Goal: Answer question/provide support: Share knowledge or assist other users

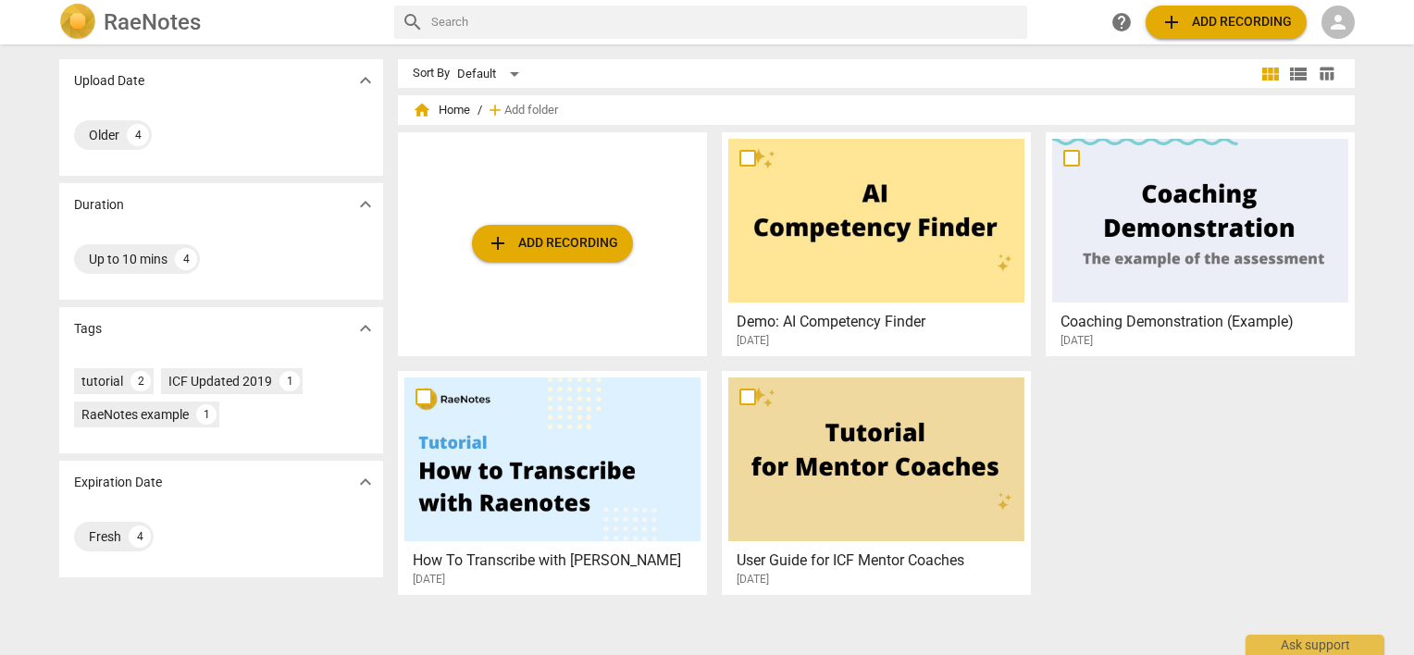
click at [1345, 21] on span "person" at bounding box center [1338, 22] width 22 height 22
click at [1347, 38] on li "Login" at bounding box center [1354, 44] width 67 height 44
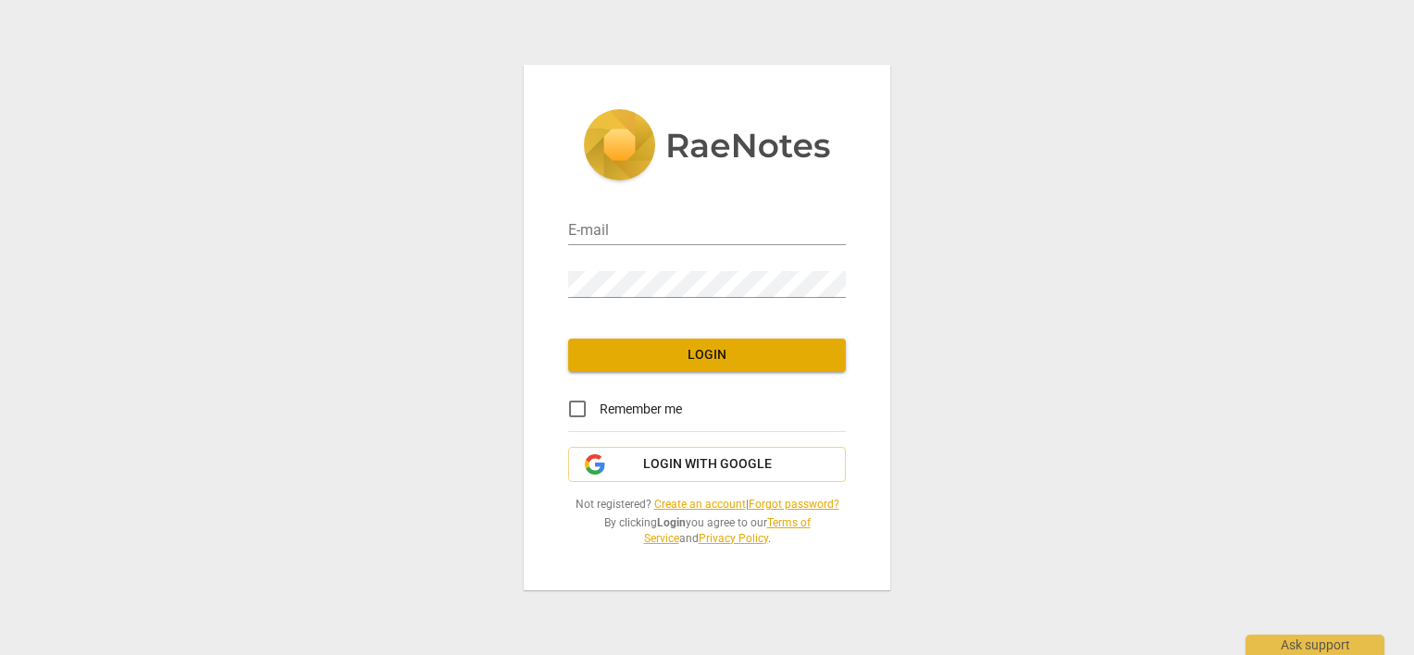
type input "[PERSON_NAME][EMAIL_ADDRESS][DOMAIN_NAME]"
click at [580, 407] on input "Remember me" at bounding box center [577, 409] width 44 height 44
checkbox input "true"
click at [626, 363] on span "Login" at bounding box center [707, 355] width 248 height 19
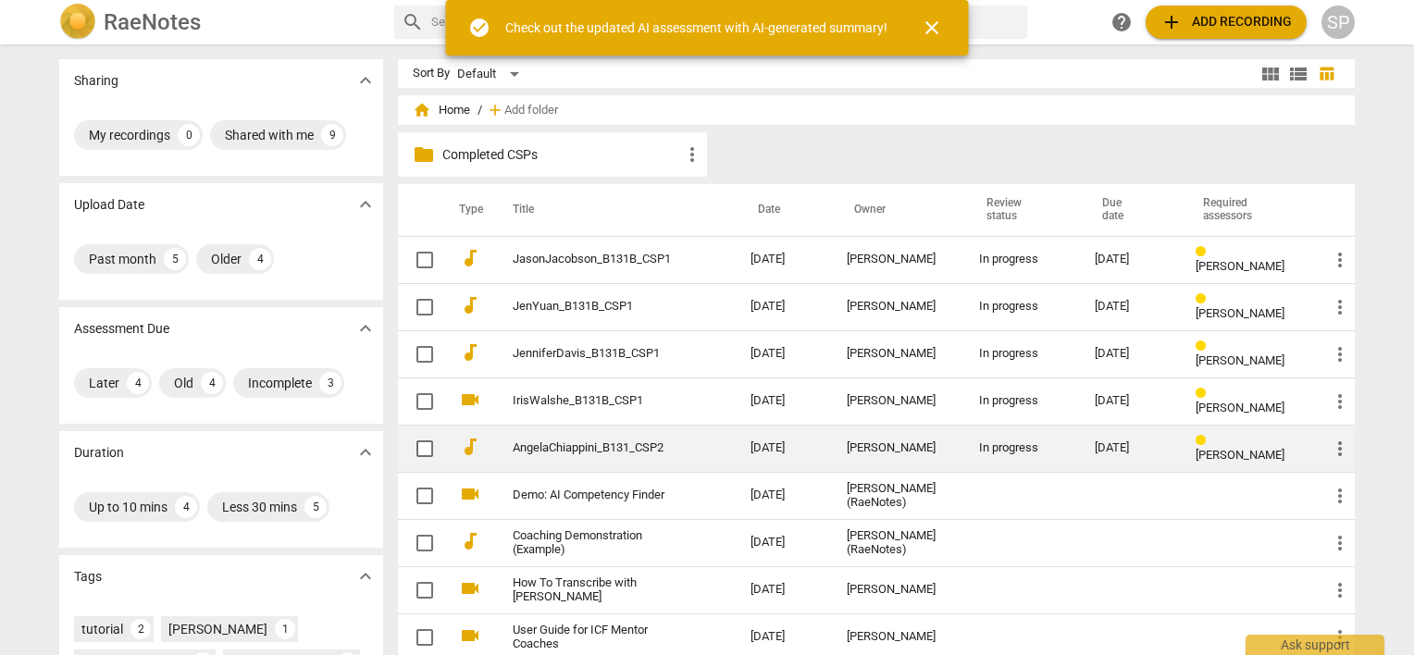
click at [644, 445] on link "AngelaChiappini_B131_CSP2" at bounding box center [598, 448] width 171 height 14
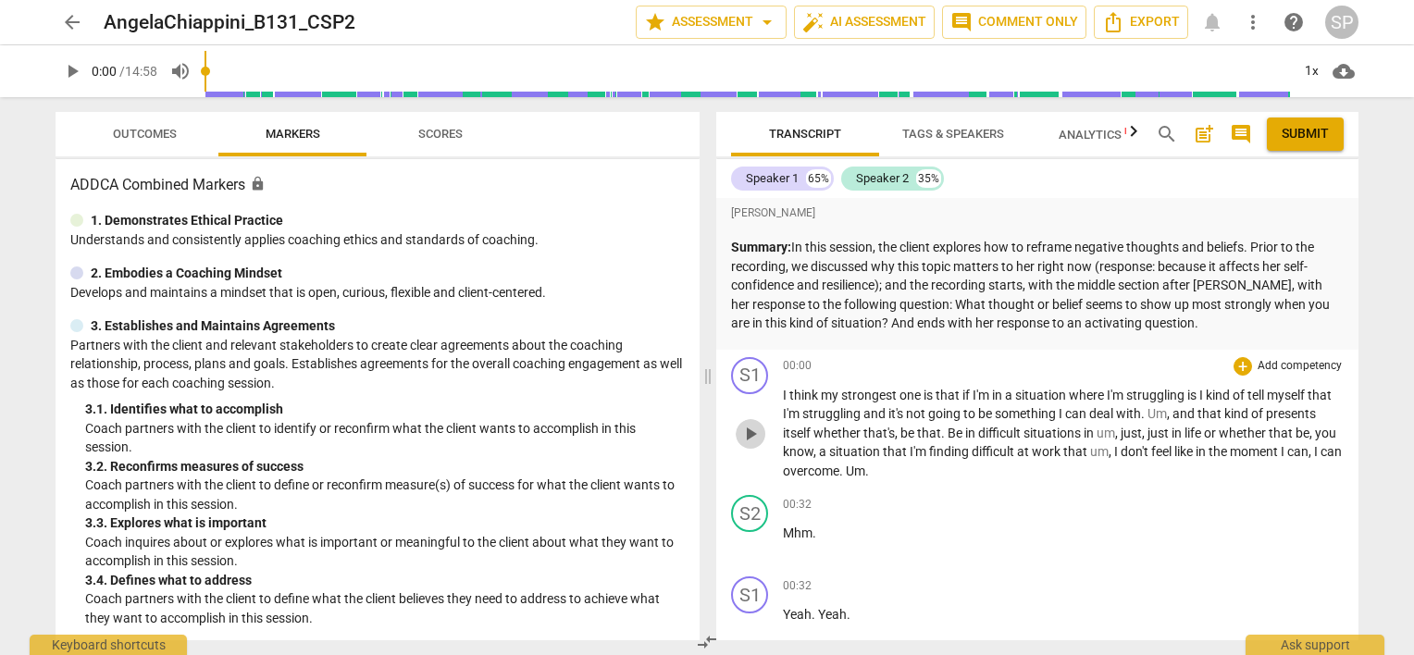
click at [748, 428] on span "play_arrow" at bounding box center [750, 434] width 22 height 22
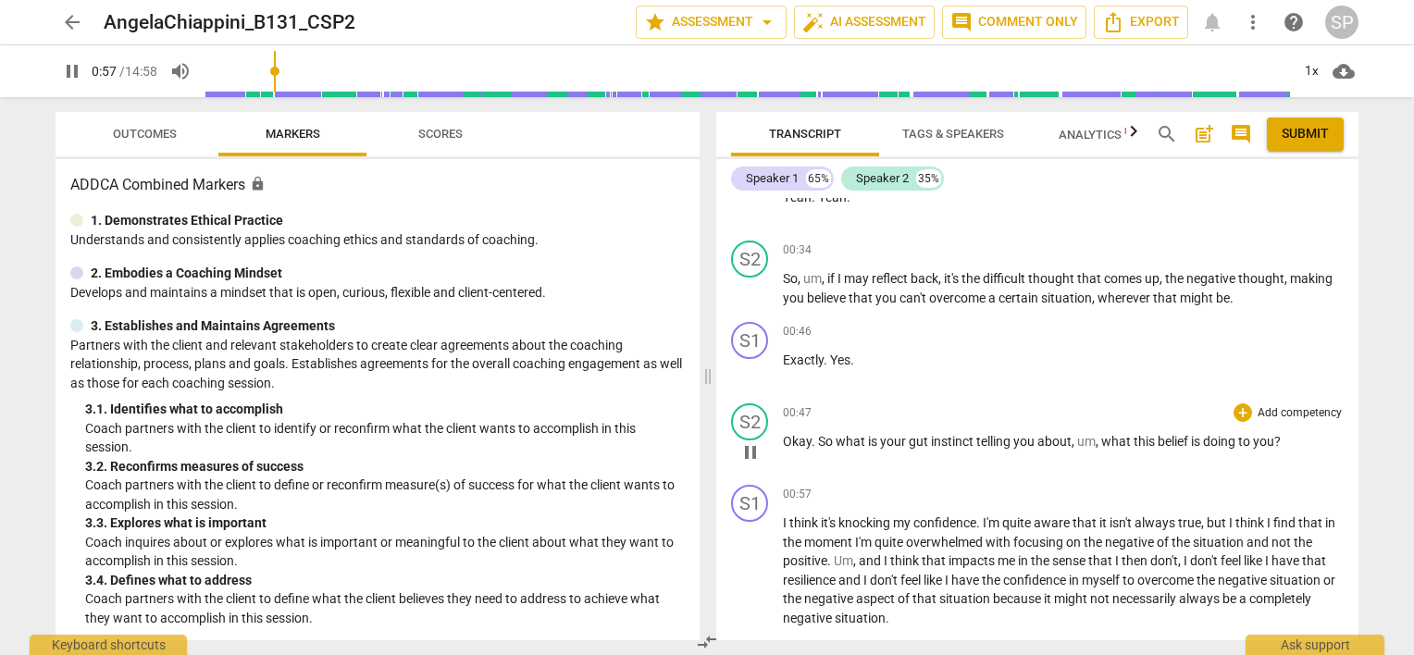
scroll to position [463, 0]
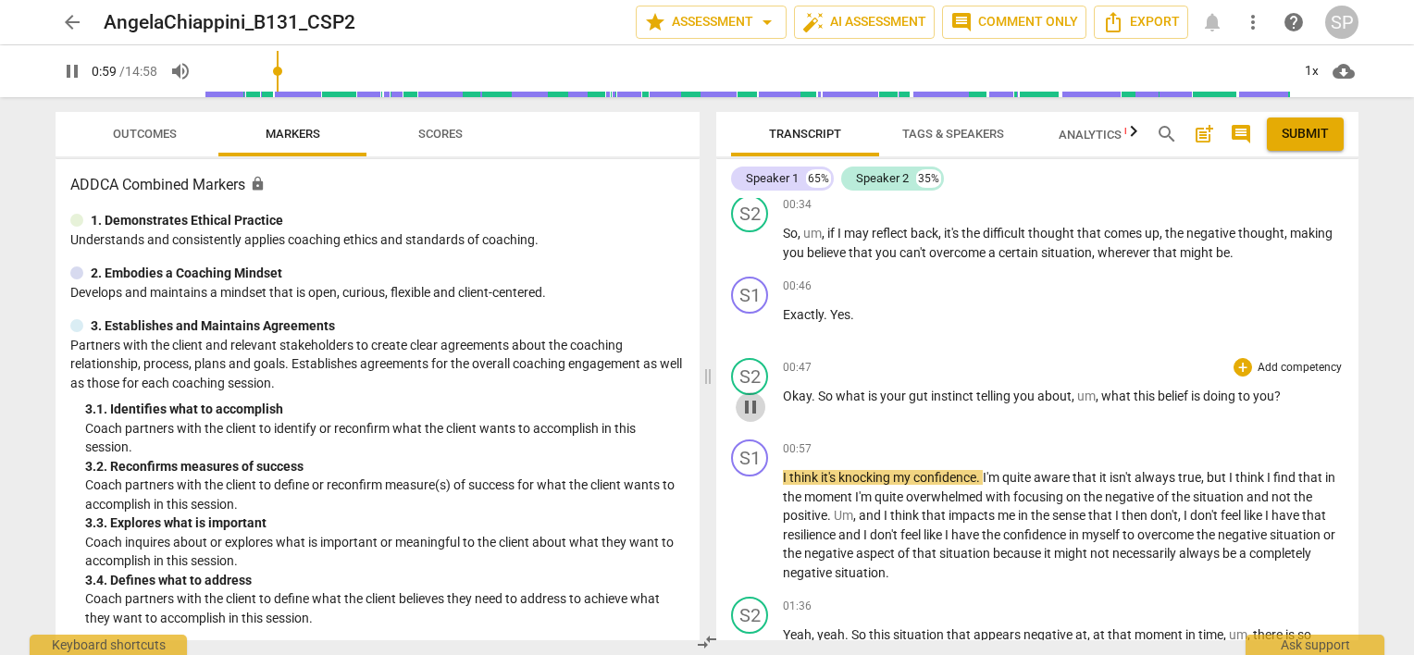
click at [755, 405] on span "pause" at bounding box center [750, 407] width 22 height 22
type input "60"
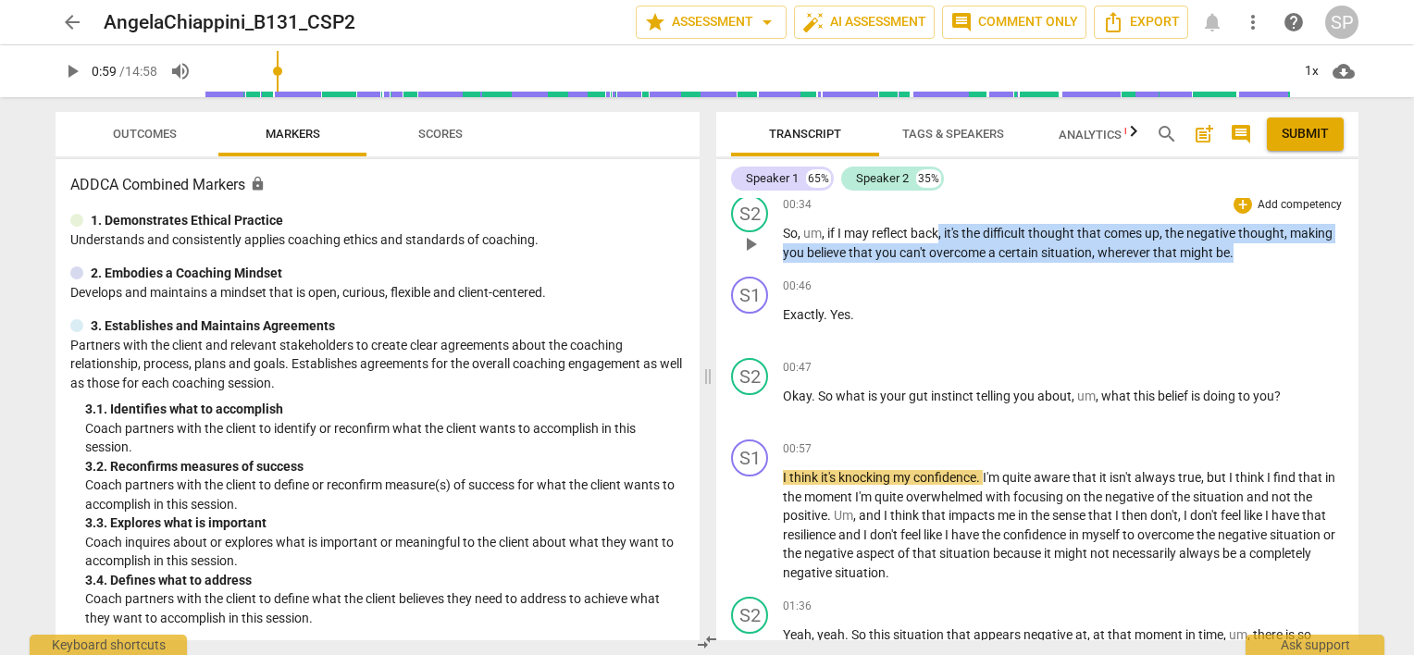
drag, startPoint x: 940, startPoint y: 230, endPoint x: 1237, endPoint y: 251, distance: 297.7
click at [1237, 251] on p "So , um , if I may reflect back , it's the difficult thought that comes up , th…" at bounding box center [1063, 243] width 561 height 38
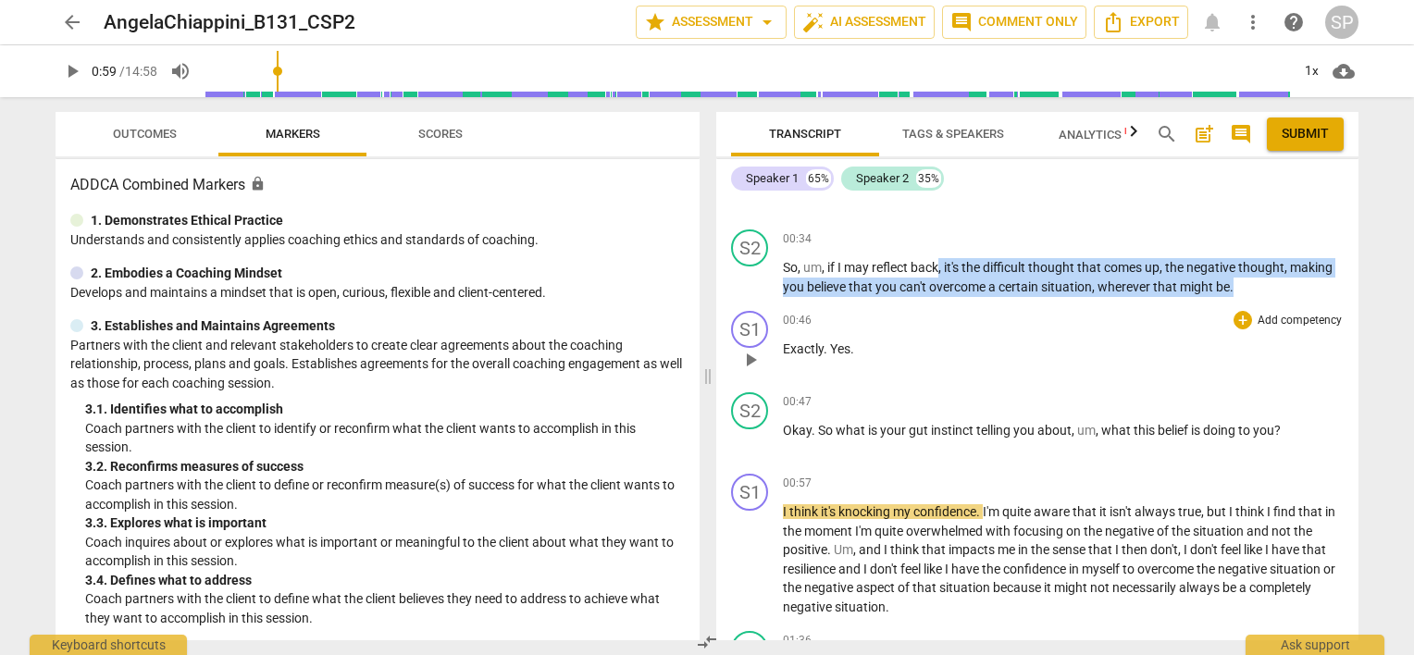
scroll to position [370, 0]
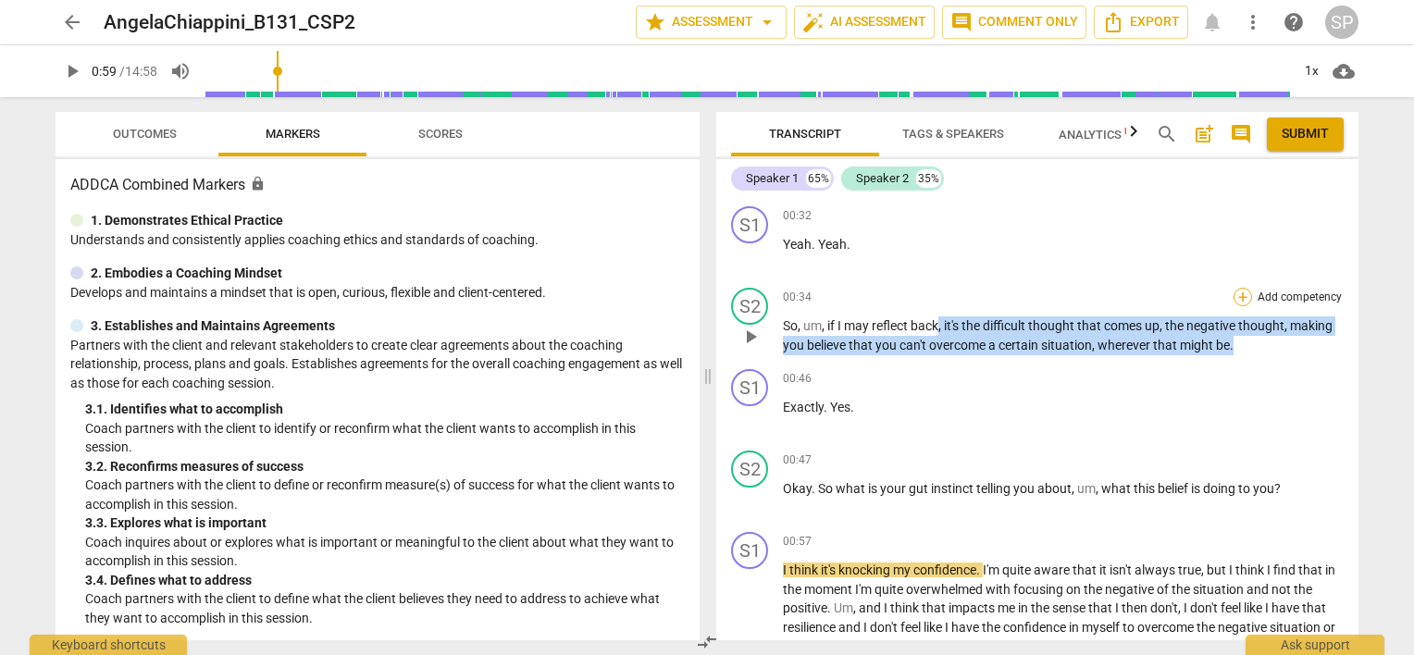
click at [1238, 291] on div "+" at bounding box center [1243, 297] width 19 height 19
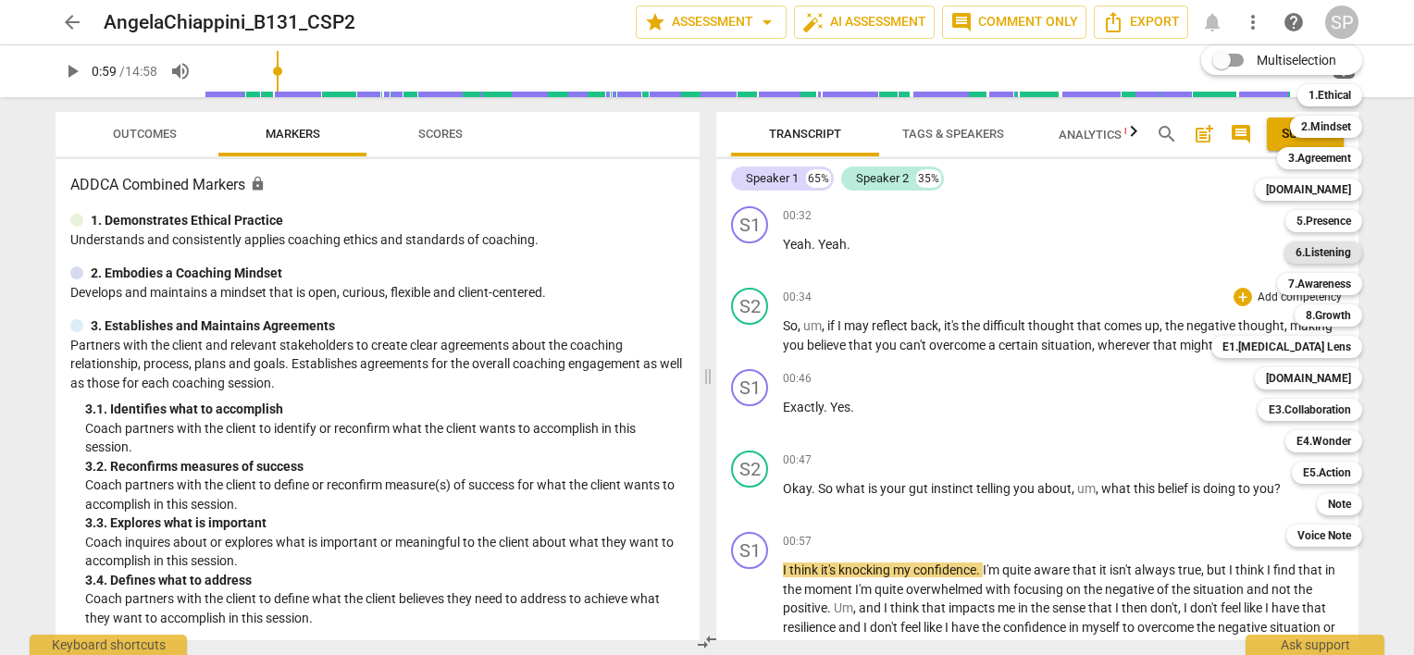
click at [1344, 254] on b "6.Listening" at bounding box center [1324, 253] width 56 height 22
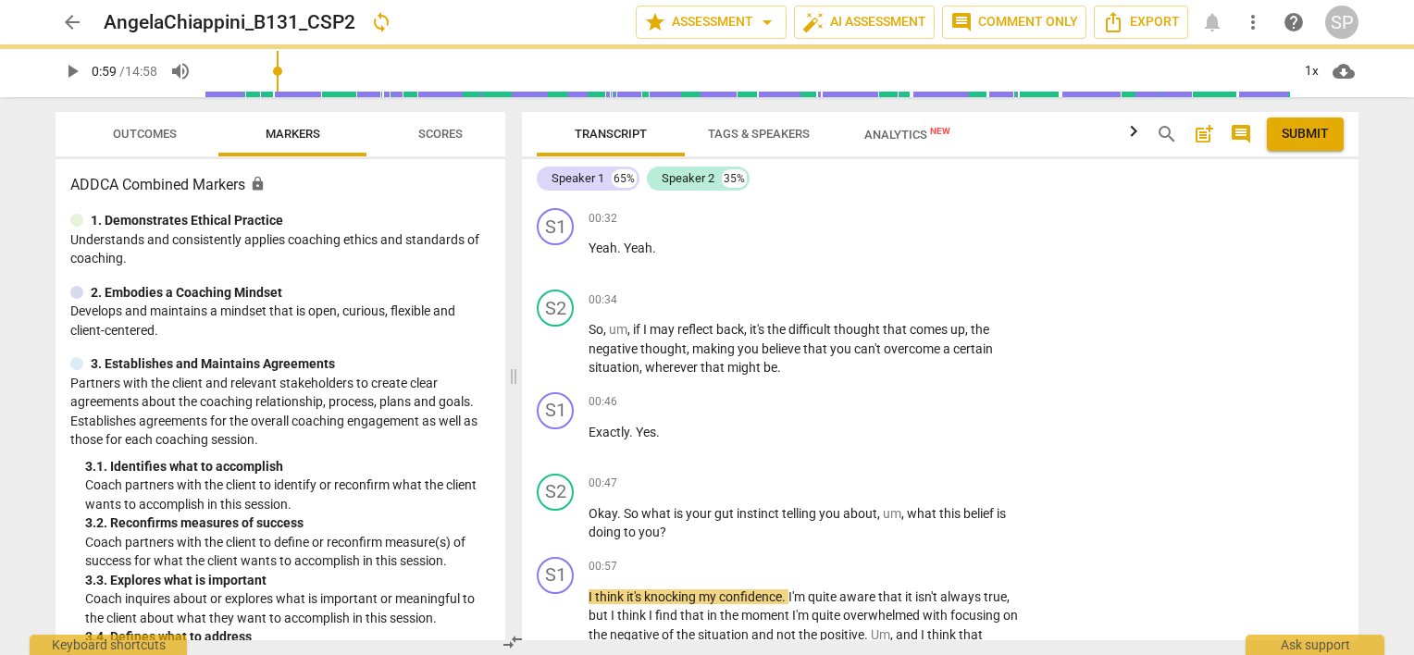
scroll to position [372, 0]
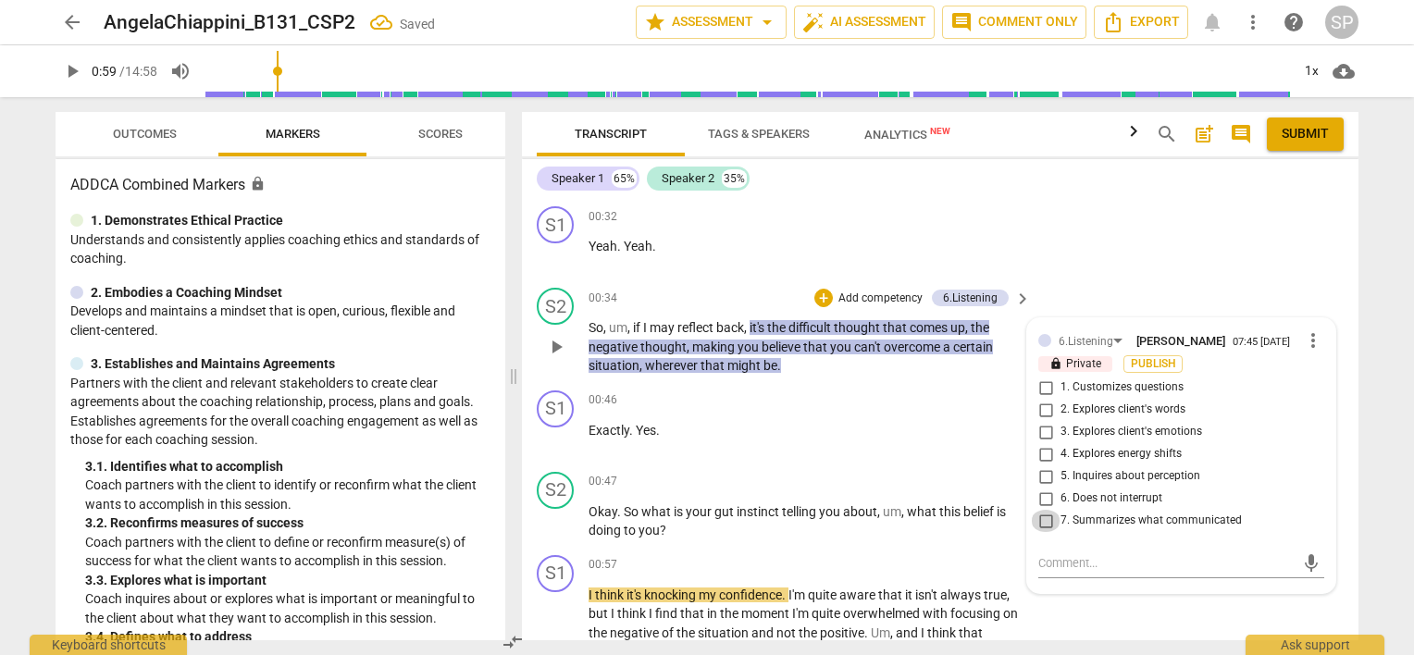
click at [1047, 515] on input "7. Summarizes what communicated" at bounding box center [1046, 521] width 30 height 22
checkbox input "true"
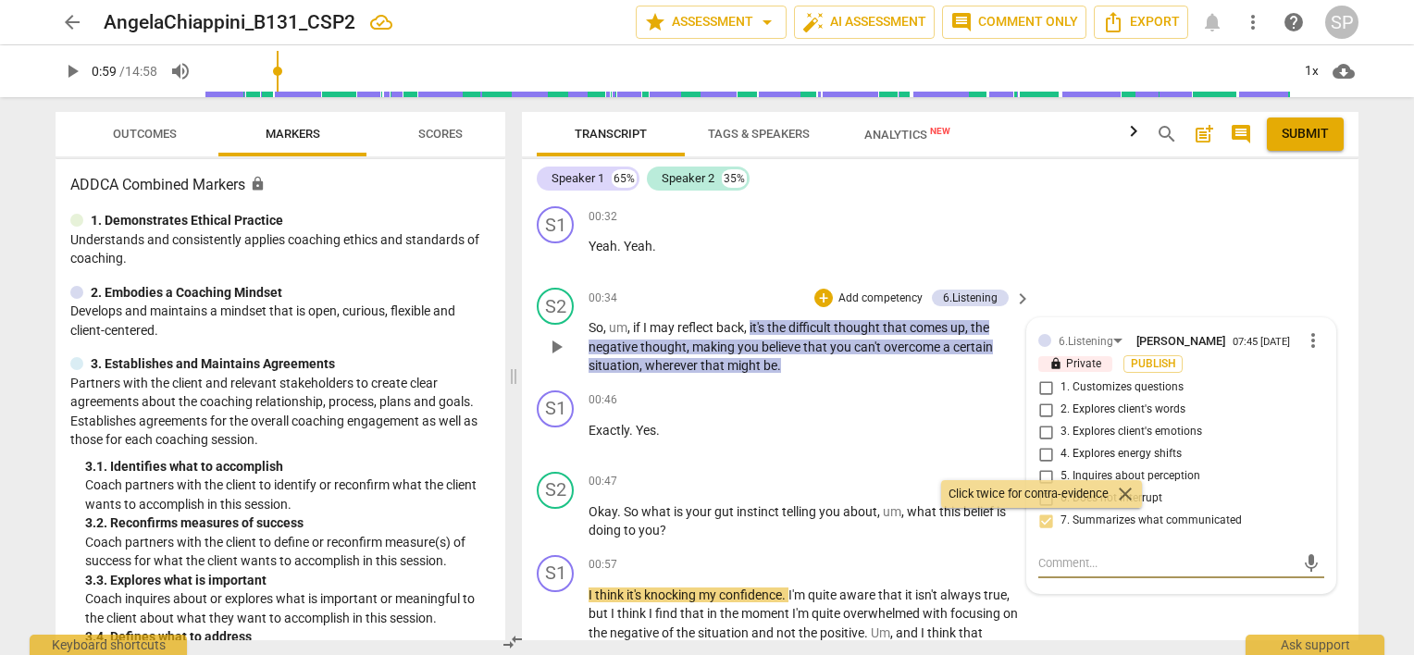
click at [1059, 563] on textarea at bounding box center [1166, 563] width 256 height 18
type textarea "A"
type textarea "An"
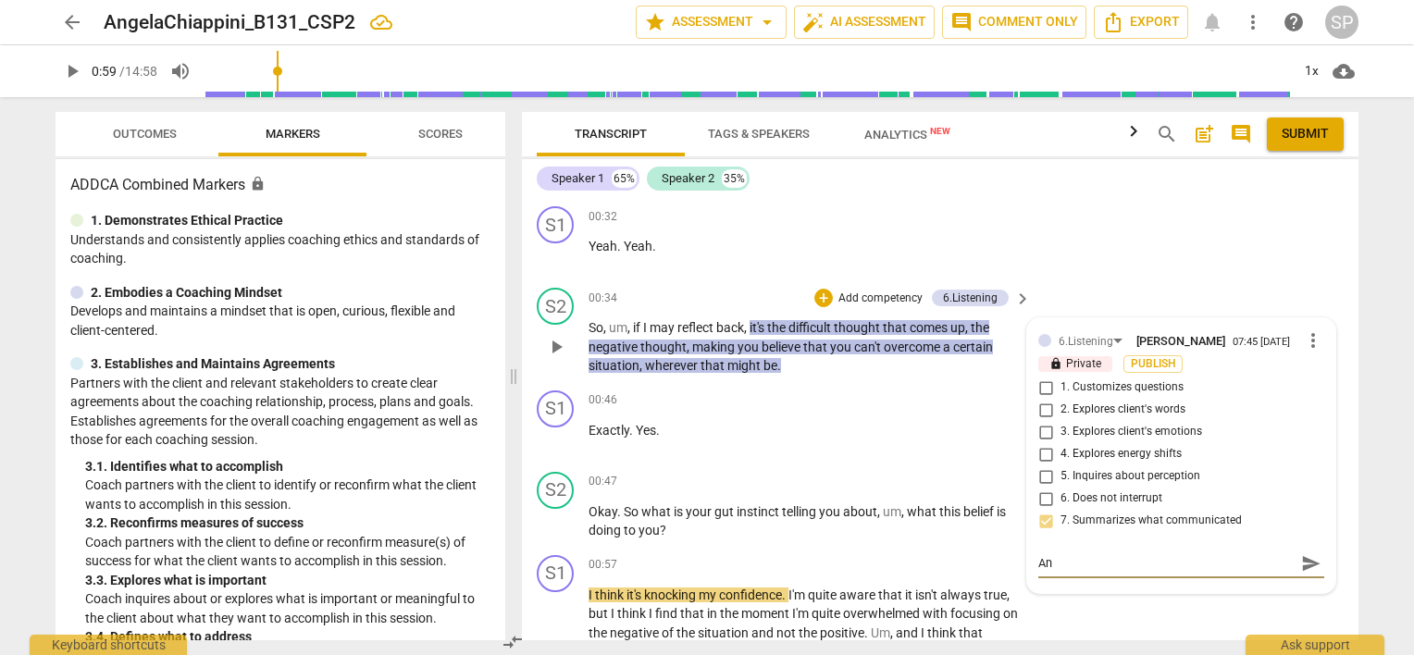
type textarea "And"
type textarea "And m"
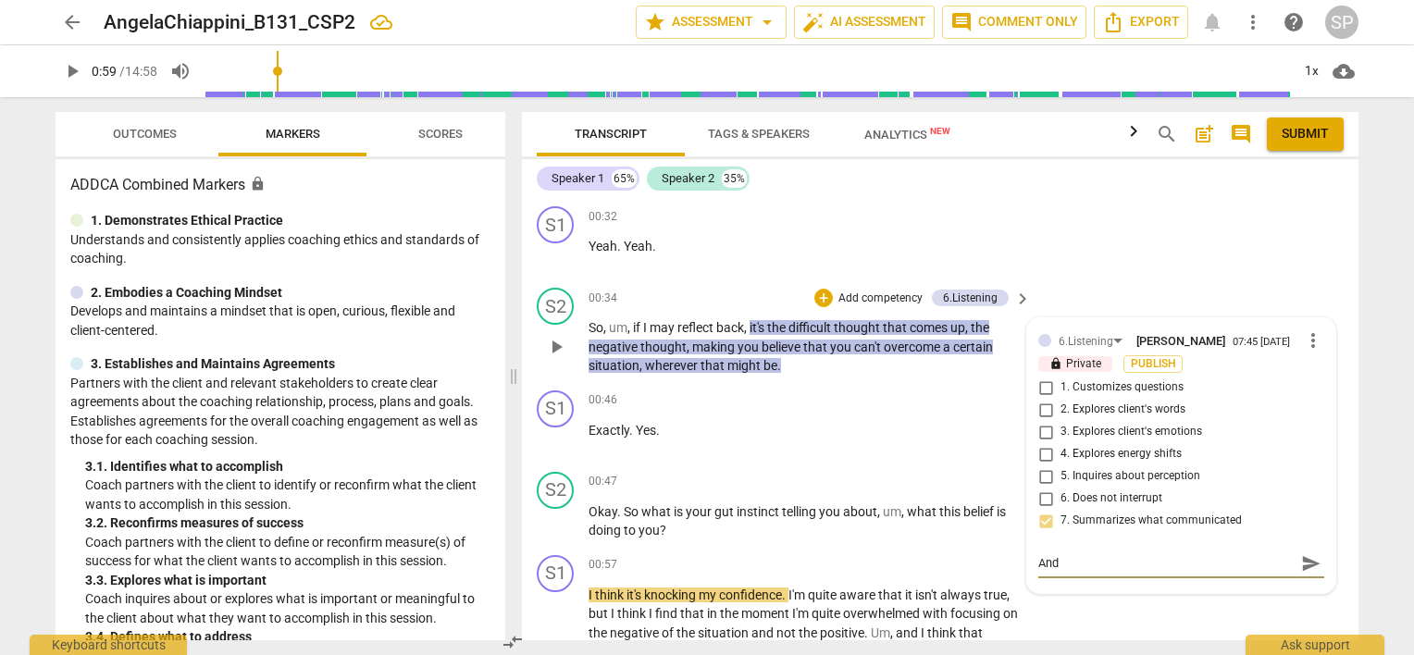
type textarea "And m"
type textarea "And ma"
type textarea "And mak"
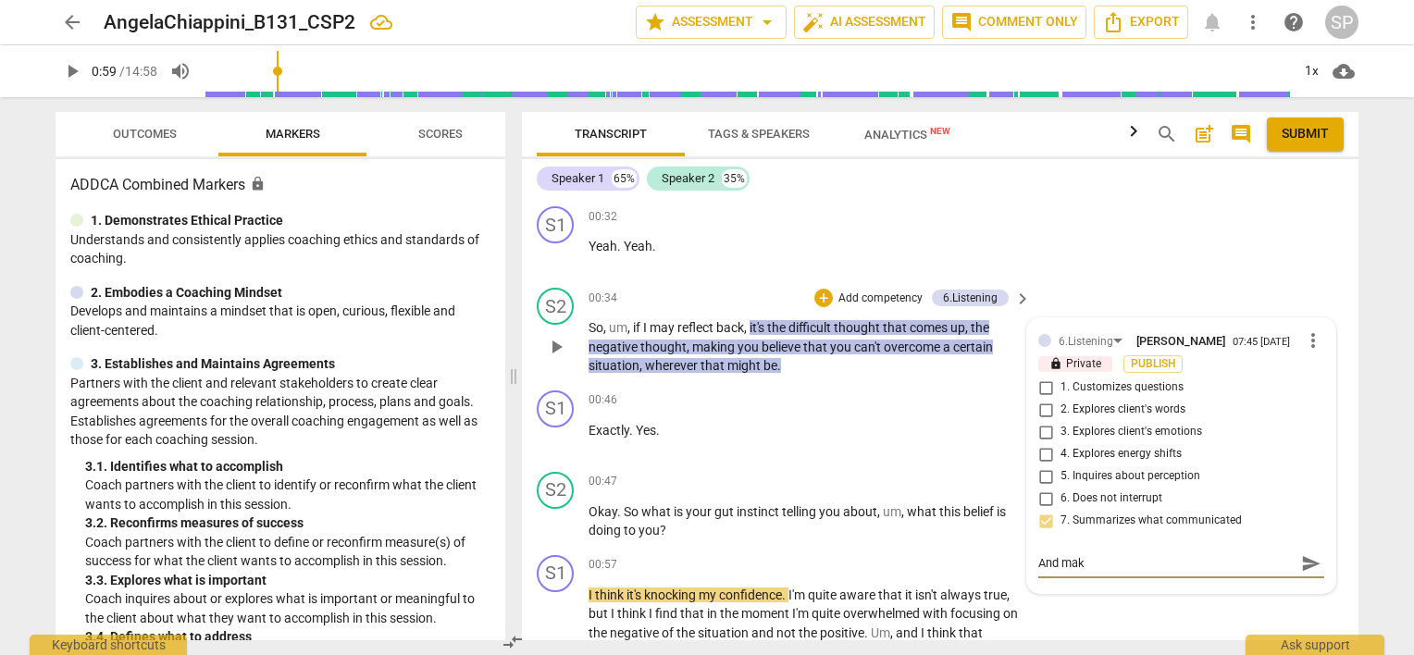
type textarea "And make"
type textarea "And make s"
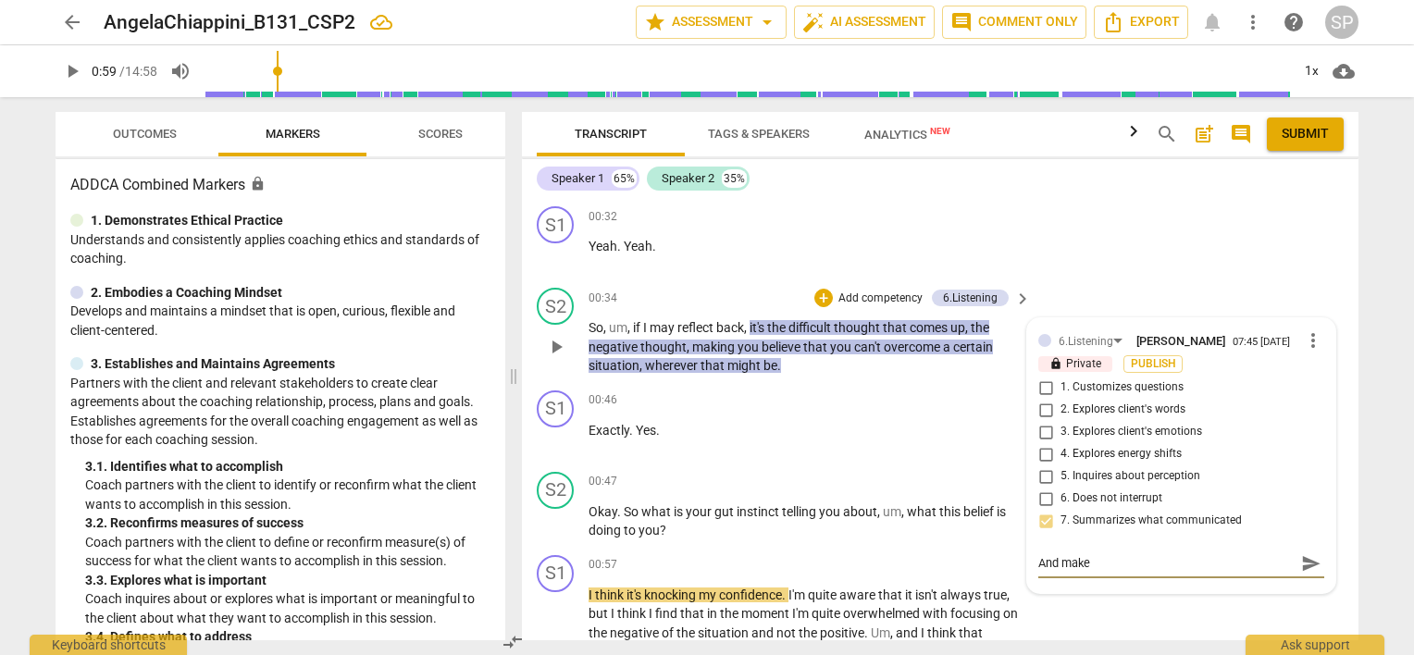
type textarea "And make s"
type textarea "And make su"
type textarea "And make sur"
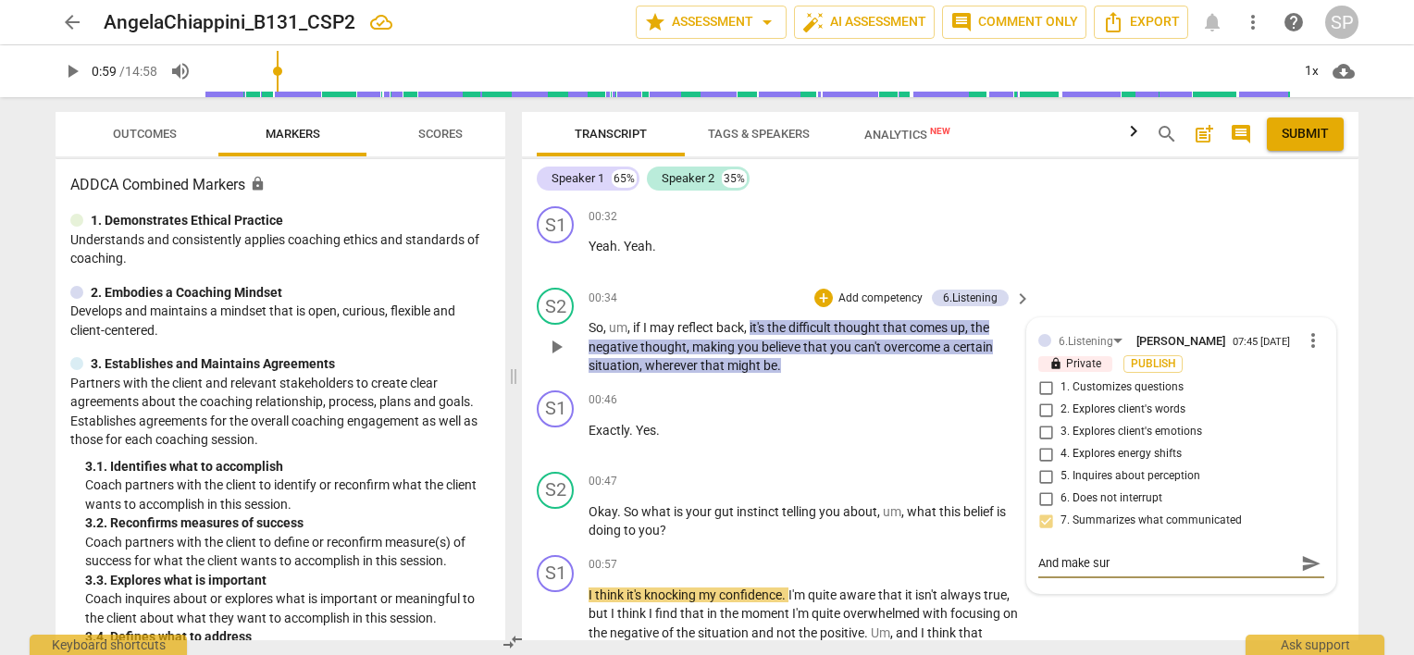
type textarea "And make sure"
type textarea "And make sure y"
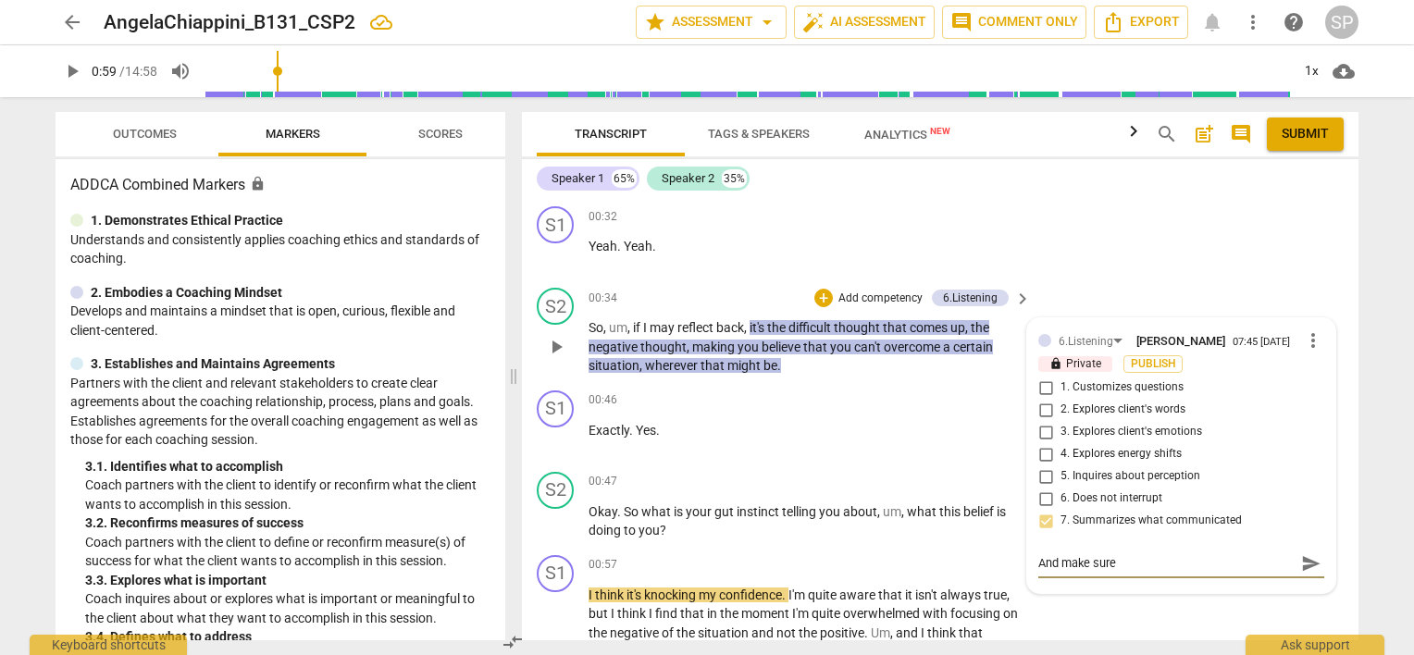
type textarea "And make sure y"
type textarea "And make sure yo"
type textarea "And make sure you"
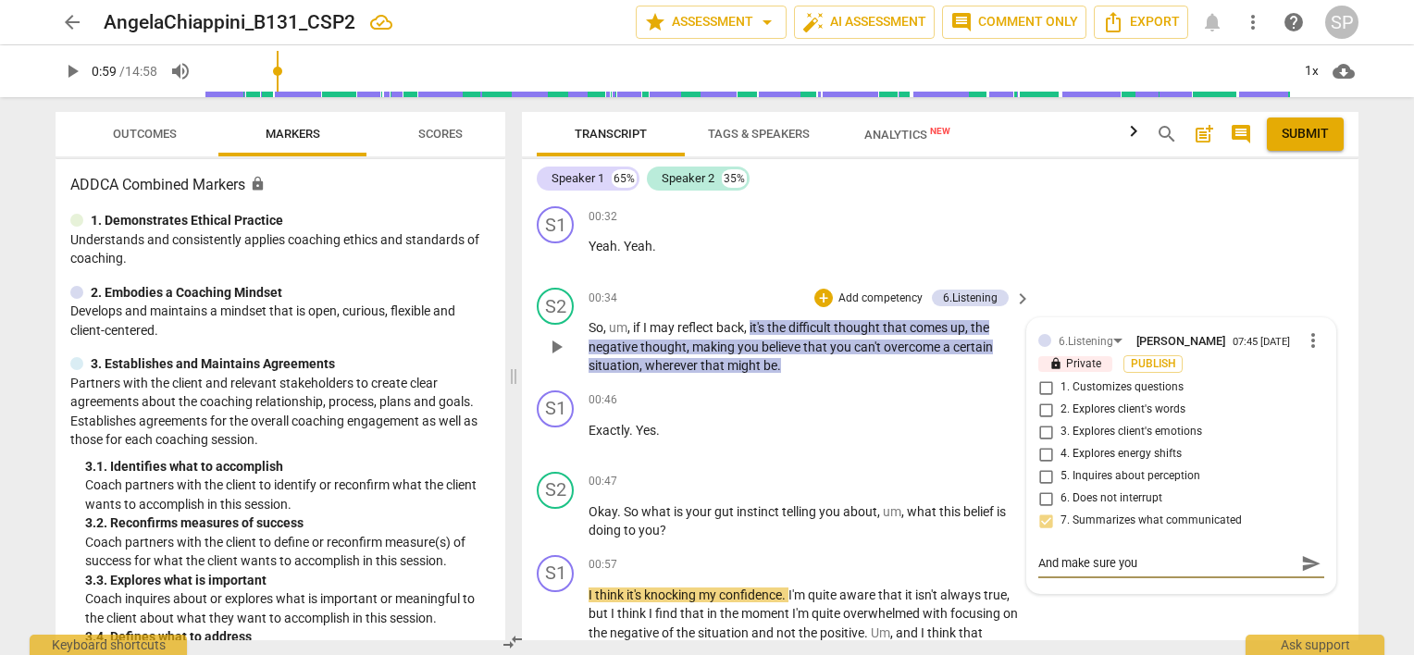
type textarea "And make sure you"
type textarea "And make sure you c"
type textarea "And make sure you ch"
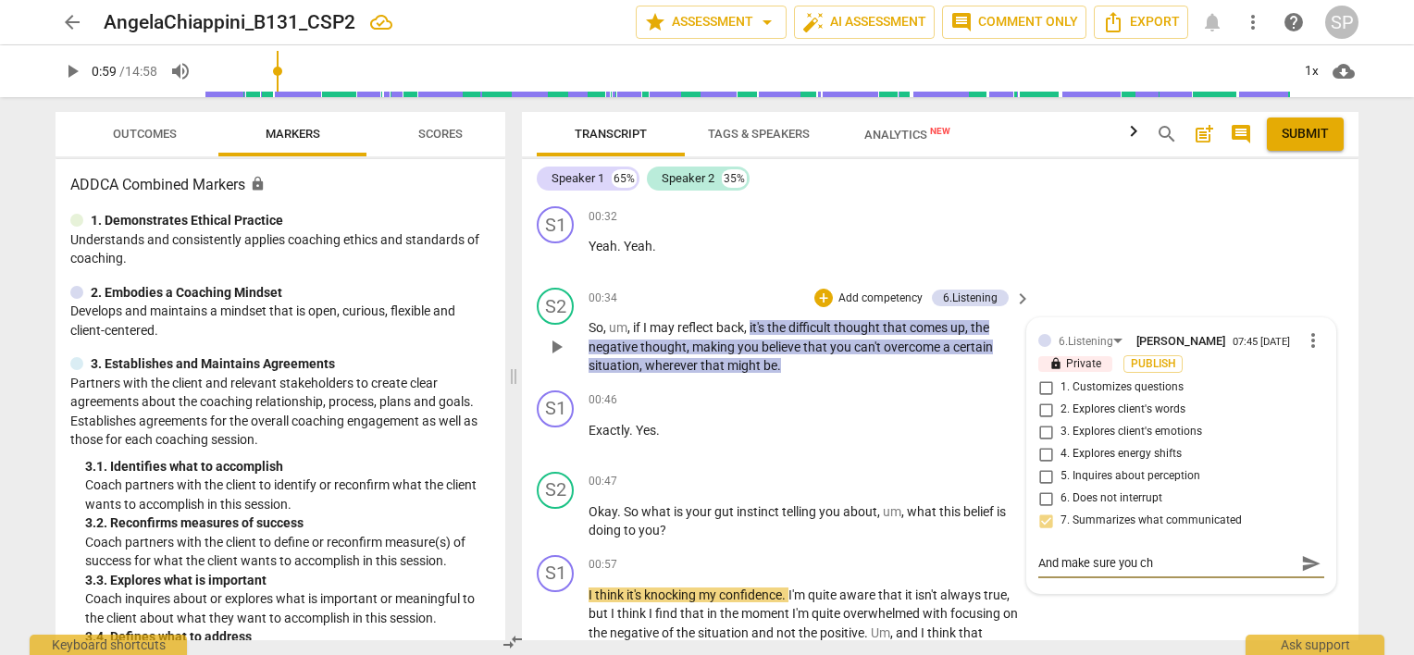
type textarea "And make sure you che"
type textarea "And make sure you chec"
type textarea "And make sure you check"
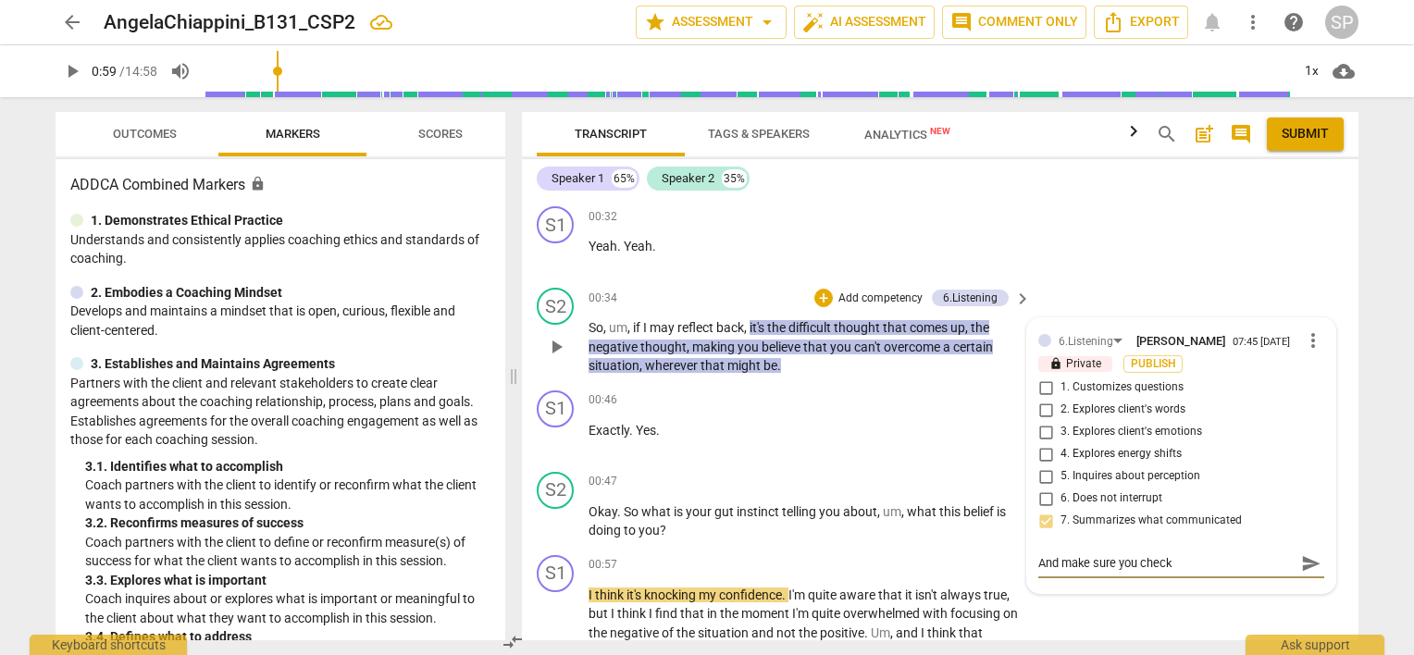
type textarea "And make sure you check"
type textarea "And make sure you check f"
type textarea "And make sure you check fo"
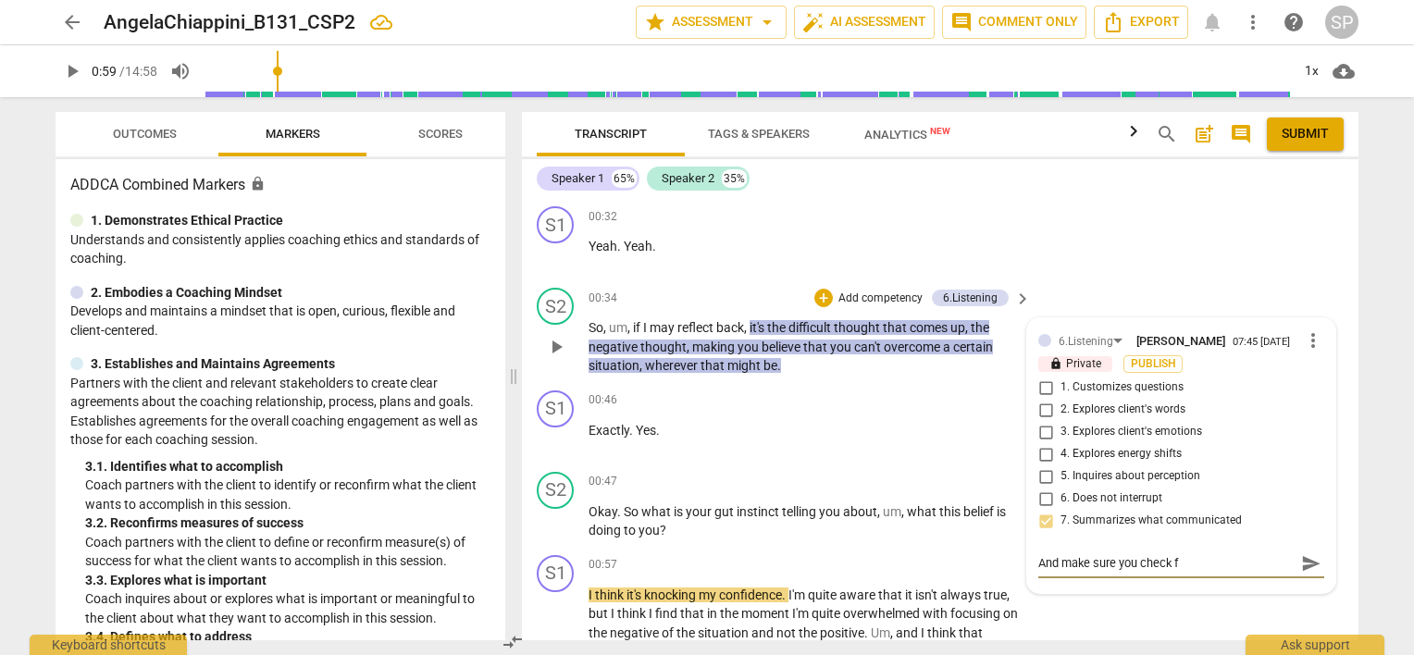
type textarea "And make sure you check fo"
type textarea "And make sure you check for"
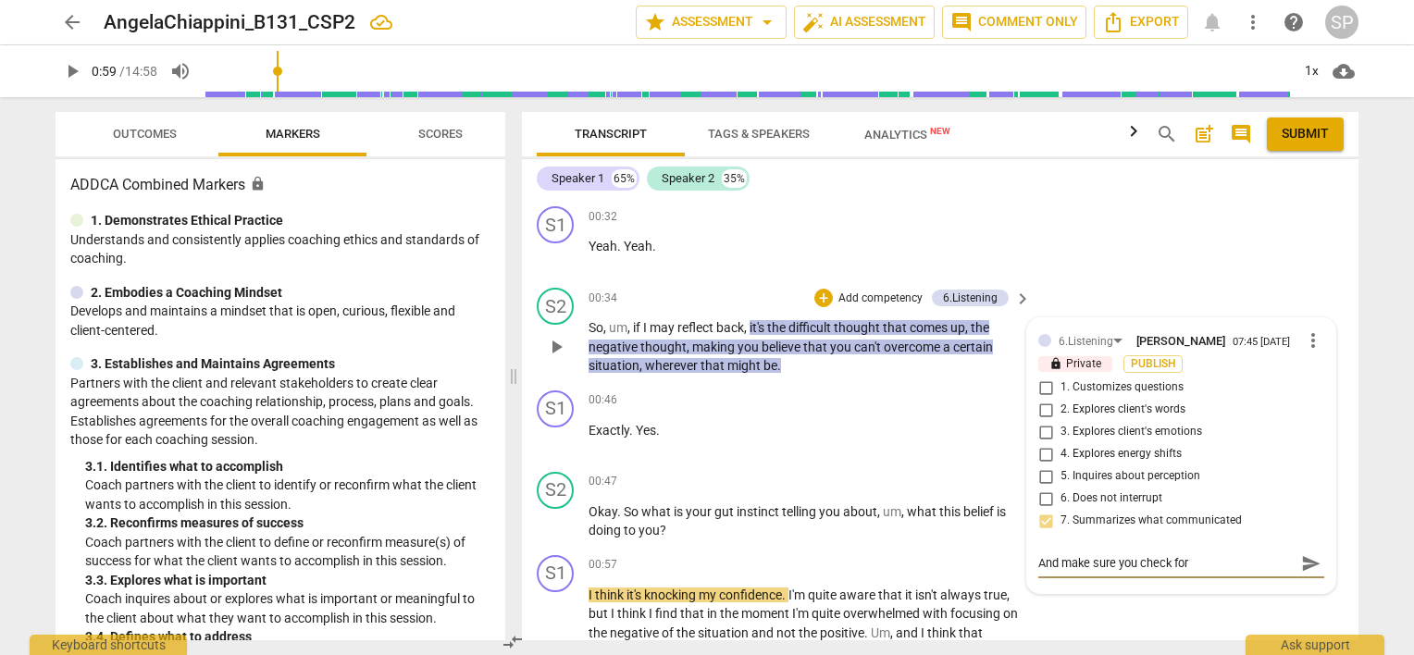
type textarea "And make sure you check for a"
type textarea "And make sure you check for ac"
type textarea "And make sure you check for acc"
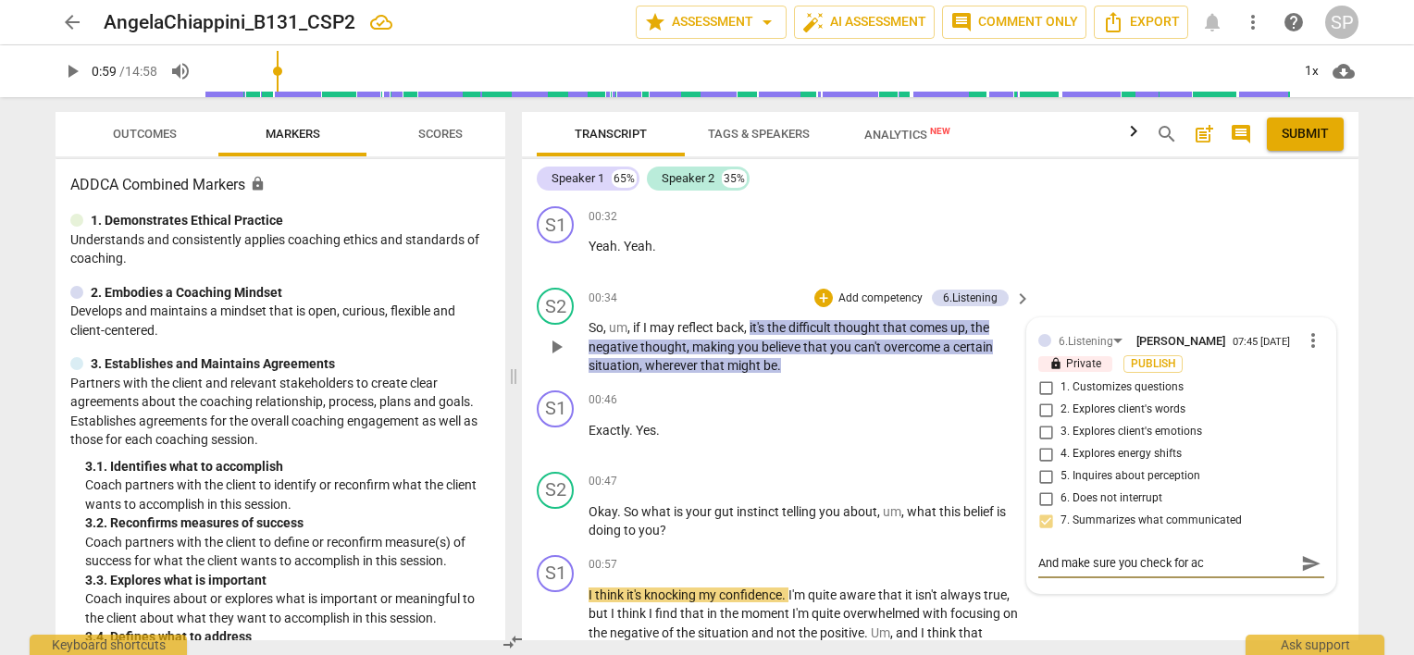
type textarea "And make sure you check for acc"
type textarea "And make sure you check for accu"
type textarea "And make sure you check for accur"
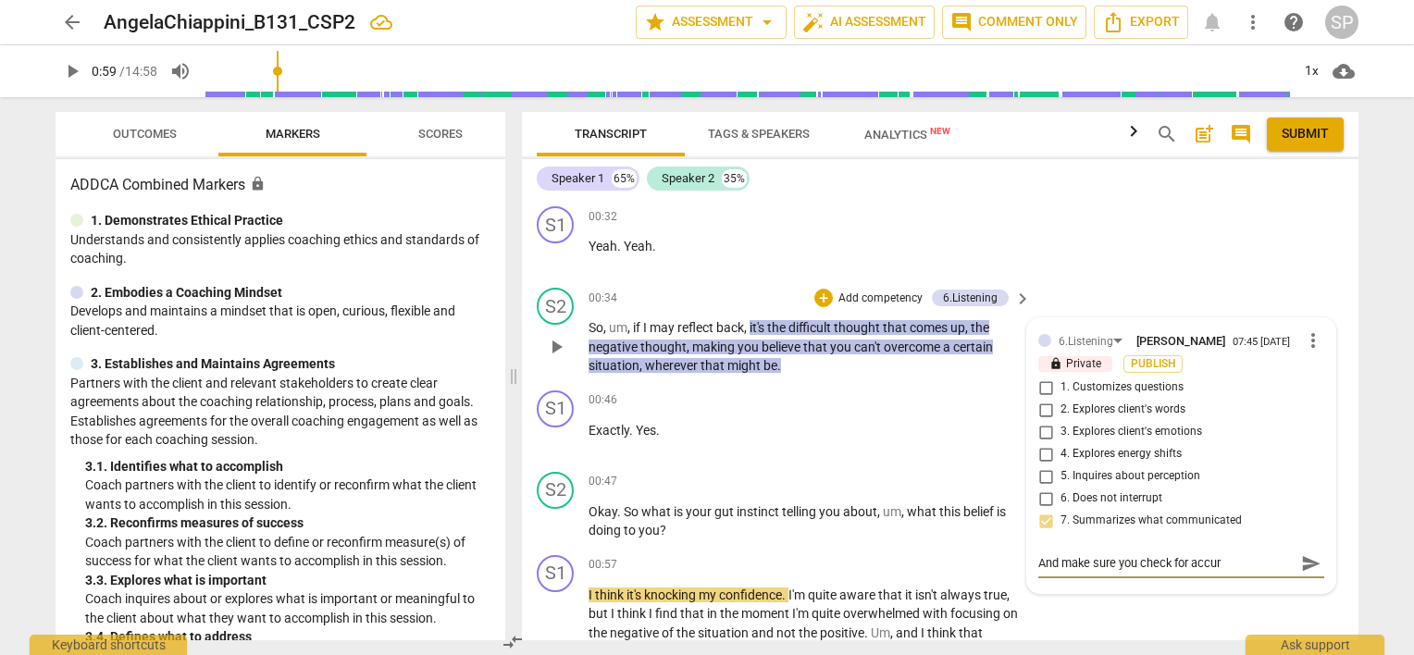
type textarea "And make sure you check for accura"
type textarea "And make sure you check for accuray"
type textarea "And make sure you check for accura"
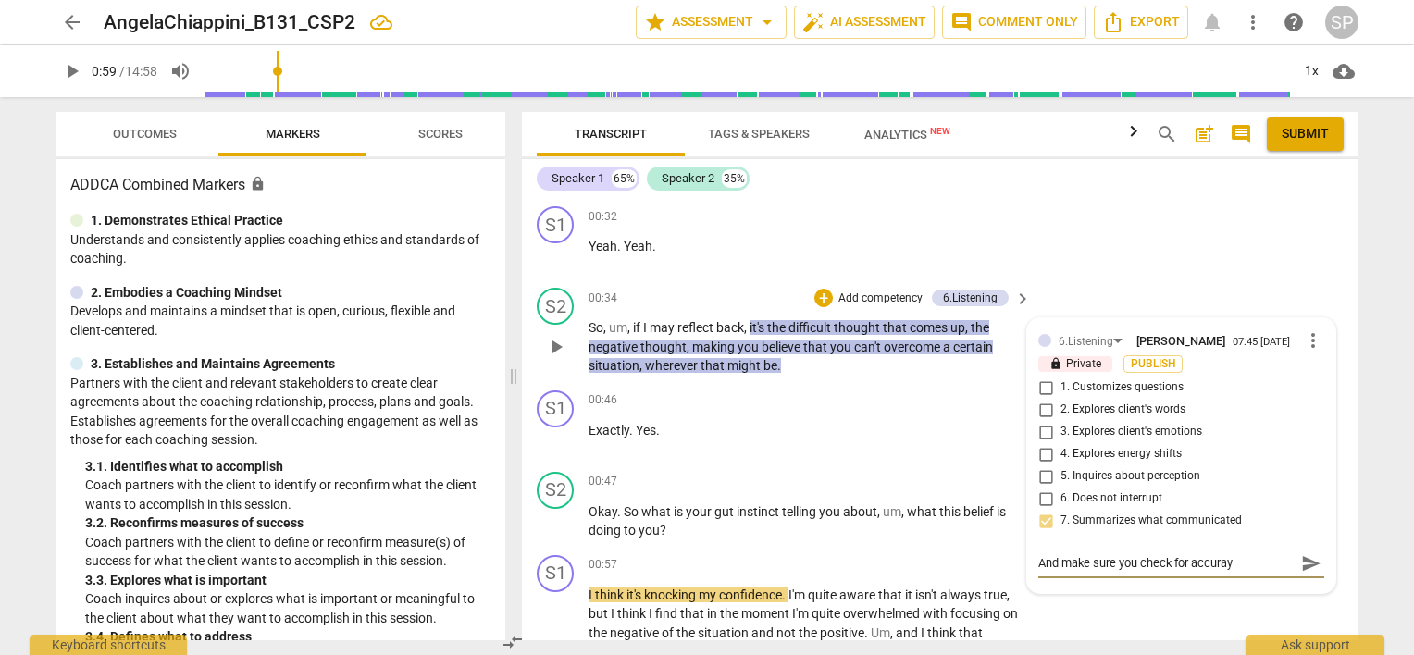
type textarea "And make sure you check for accura"
type textarea "And make sure you check for accurac"
type textarea "And make sure you check for accuracy"
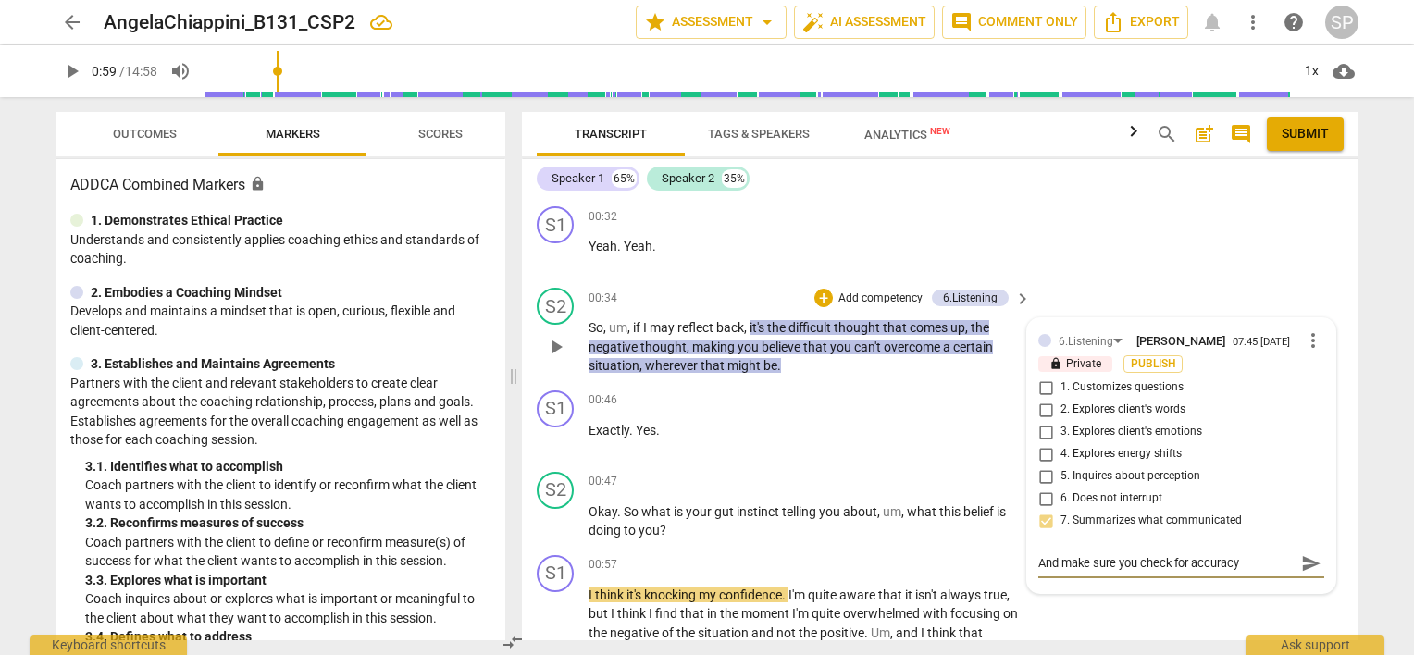
type textarea "And make sure you check for accuracy"
type textarea "And make sure you check for accuracy -"
type textarea "And make sure you check for accuracy -""
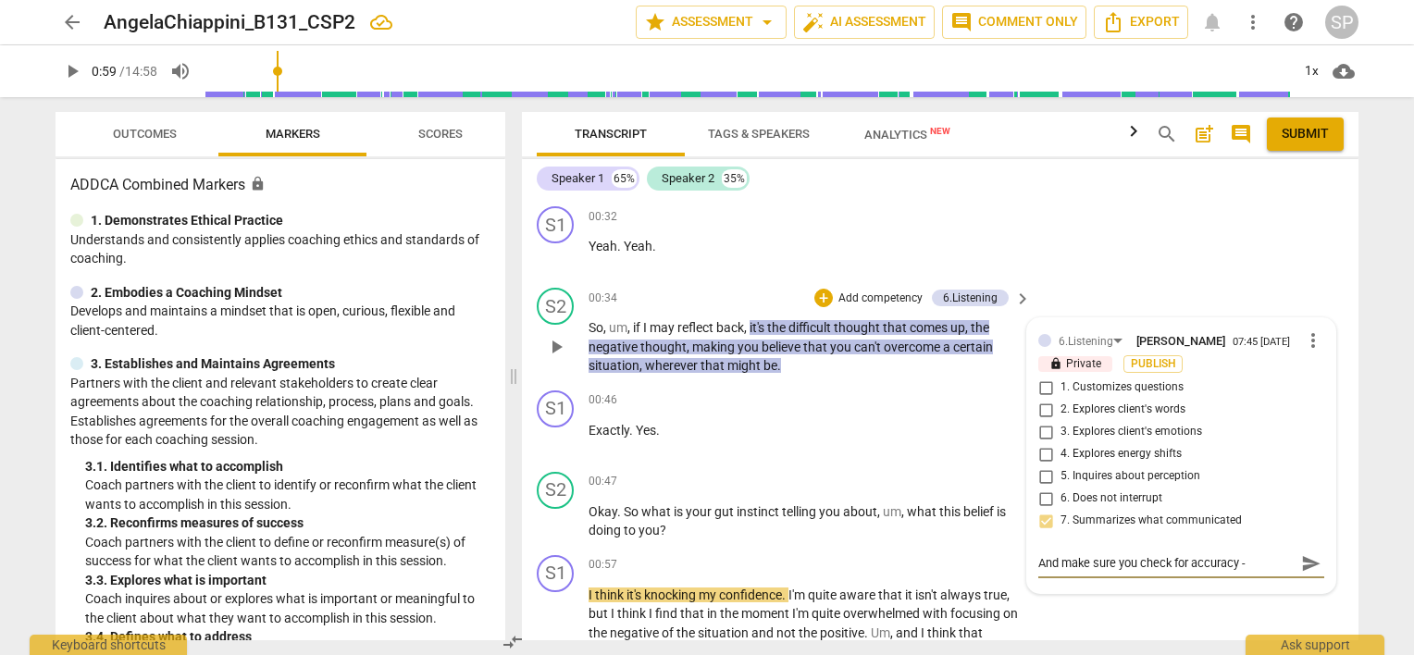
type textarea "And make sure you check for accuracy -""
type textarea "And make sure you check for accuracy -"i"
type textarea "And make sure you check for accuracy -"is"
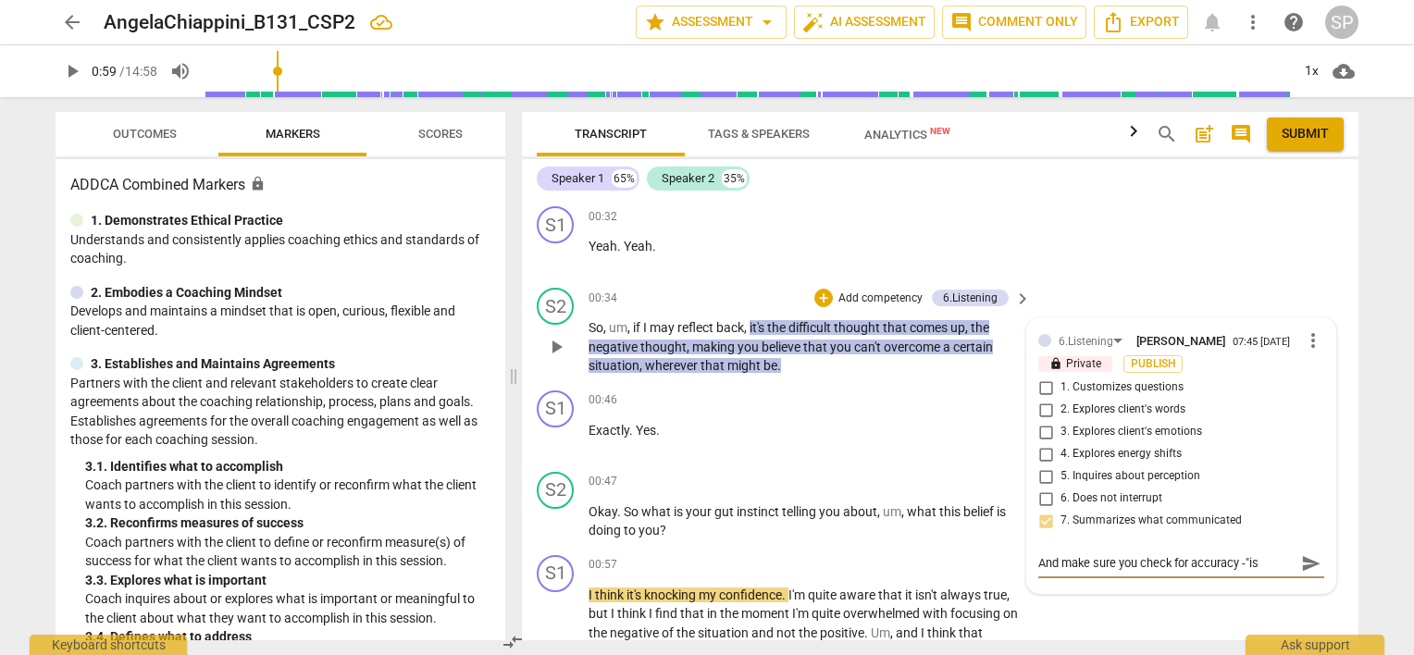
type textarea "And make sure you check for accuracy -"is"
type textarea "And make sure you check for accuracy -"is t"
type textarea "And make sure you check for accuracy -"is th"
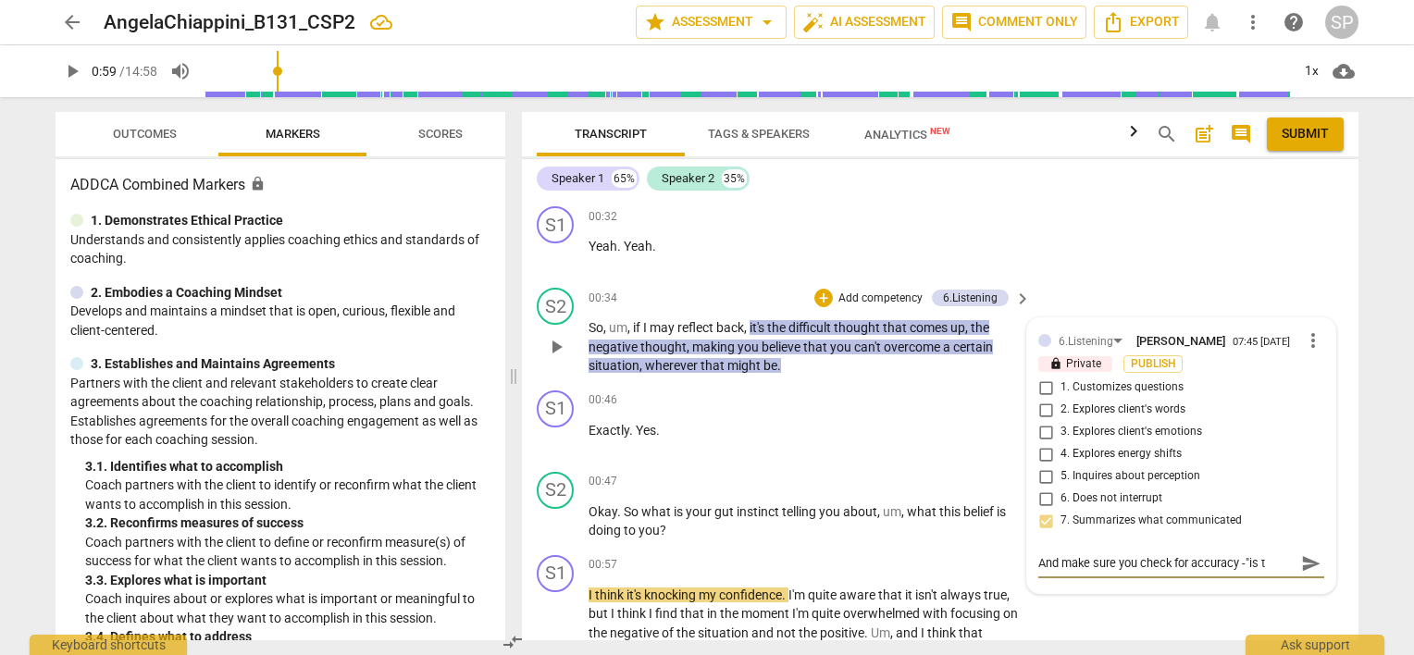
type textarea "And make sure you check for accuracy -"is th"
type textarea "And make sure you check for accuracy -"is thi"
type textarea "And make sure you check for accuracy -"is this"
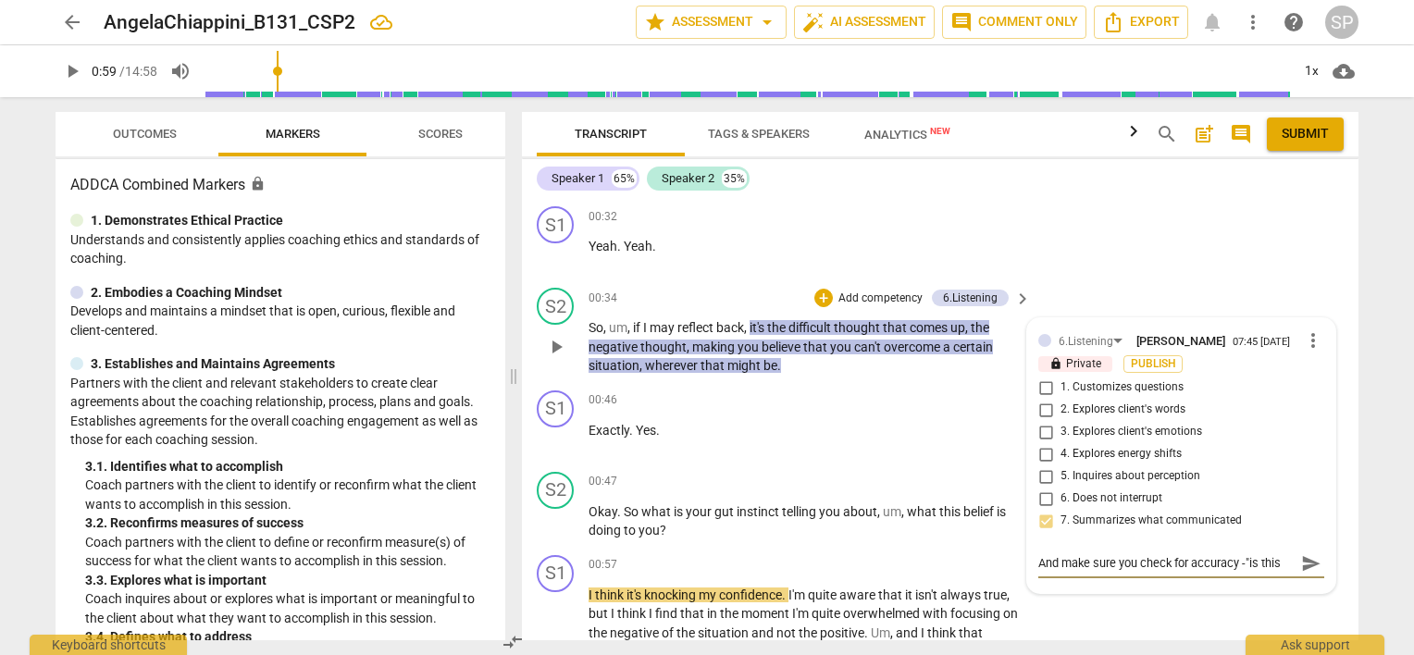
type textarea "And make sure you check for accuracy -"is this"
type textarea "And make sure you check for accuracy -"is this r"
type textarea "And make sure you check for accuracy -"is this ri"
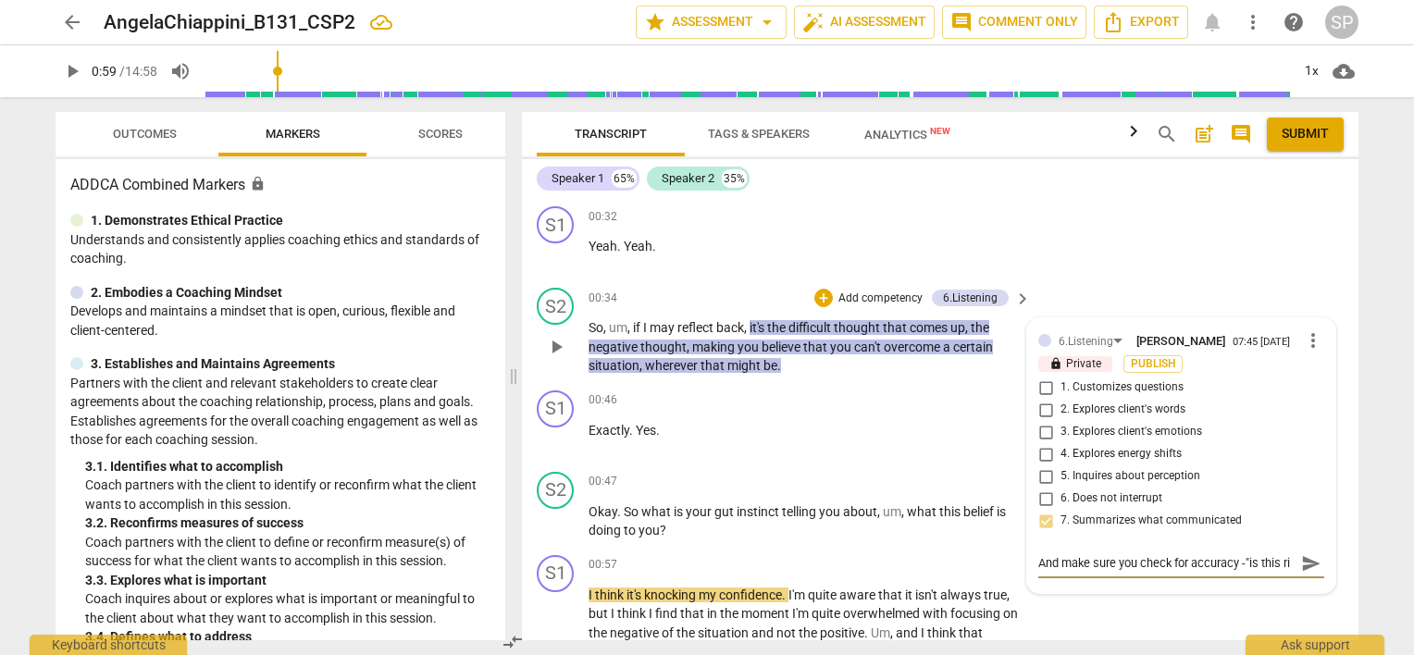
type textarea "And make sure you check for accuracy -"is this rig"
type textarea "And make sure you check for accuracy -"is this righ"
type textarea "And make sure you check for accuracy -"is this right"
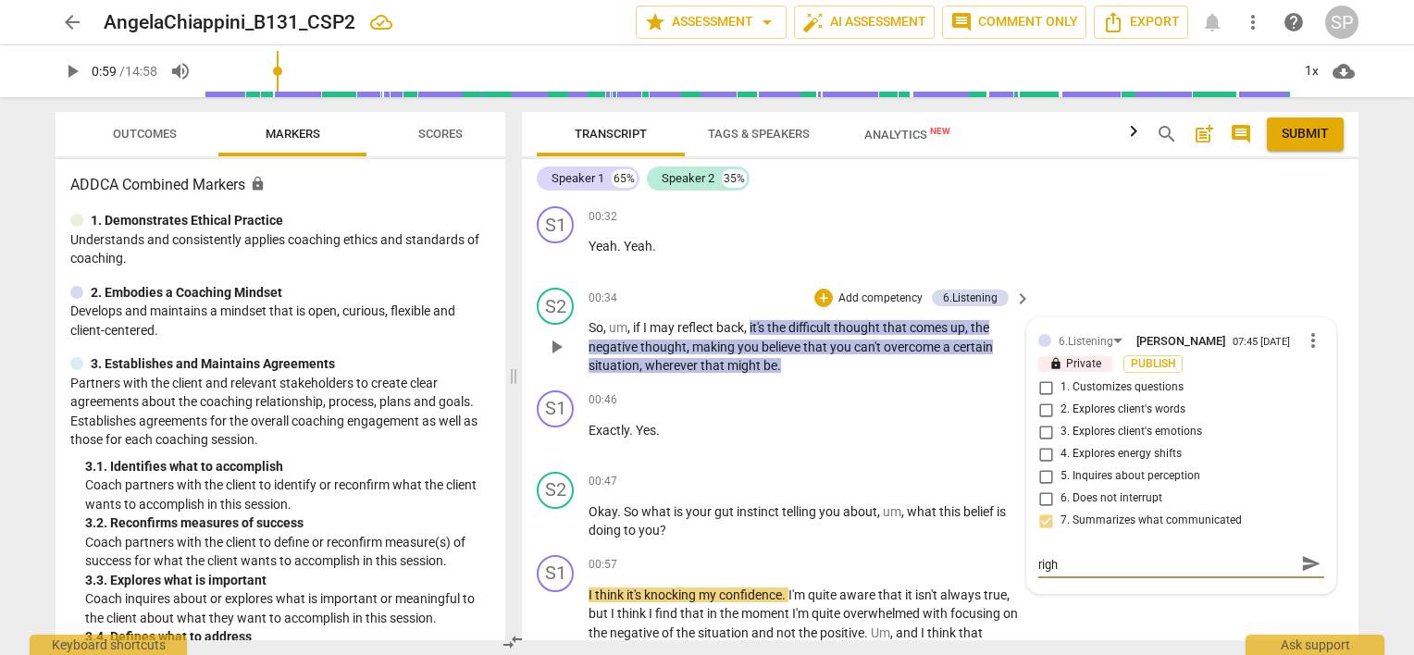
type textarea "And make sure you check for accuracy -"is this right"
type textarea "And make sure you check for accuracy -"is this right?"
type textarea "And make sure you check for accuracy -"is this right?""
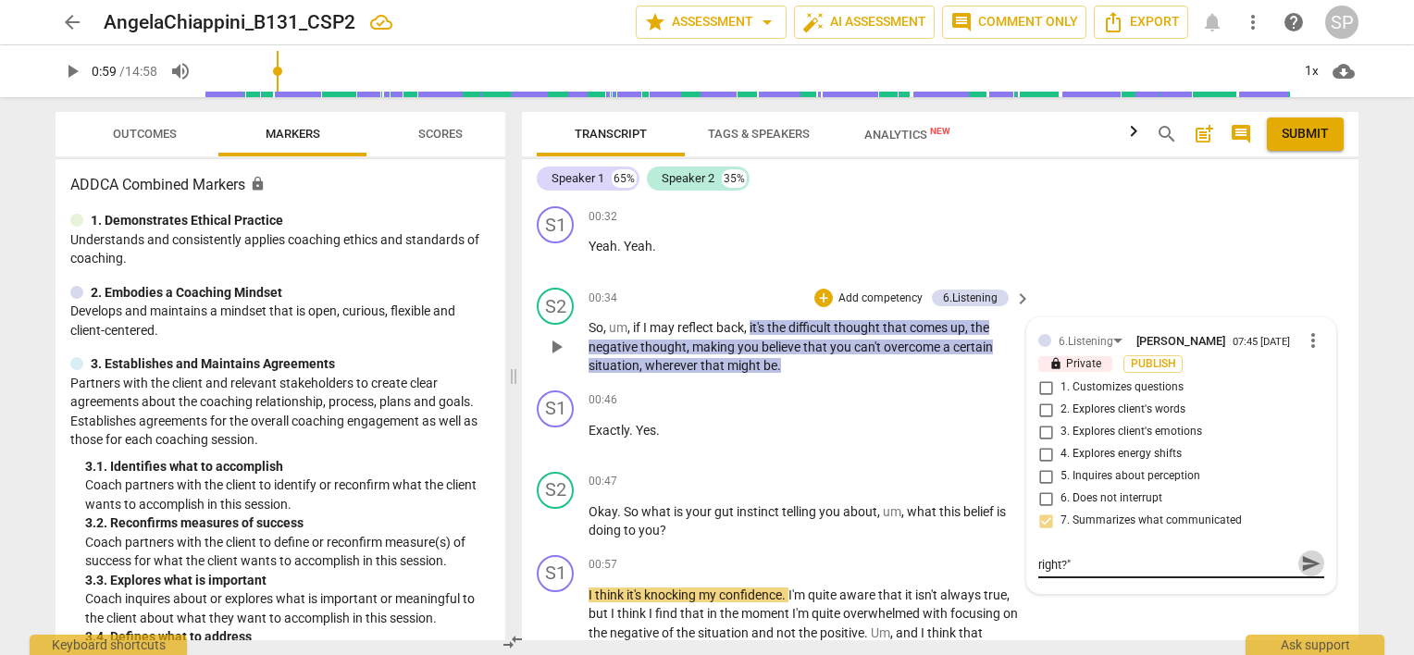
click at [1301, 557] on span "send" at bounding box center [1311, 563] width 20 height 20
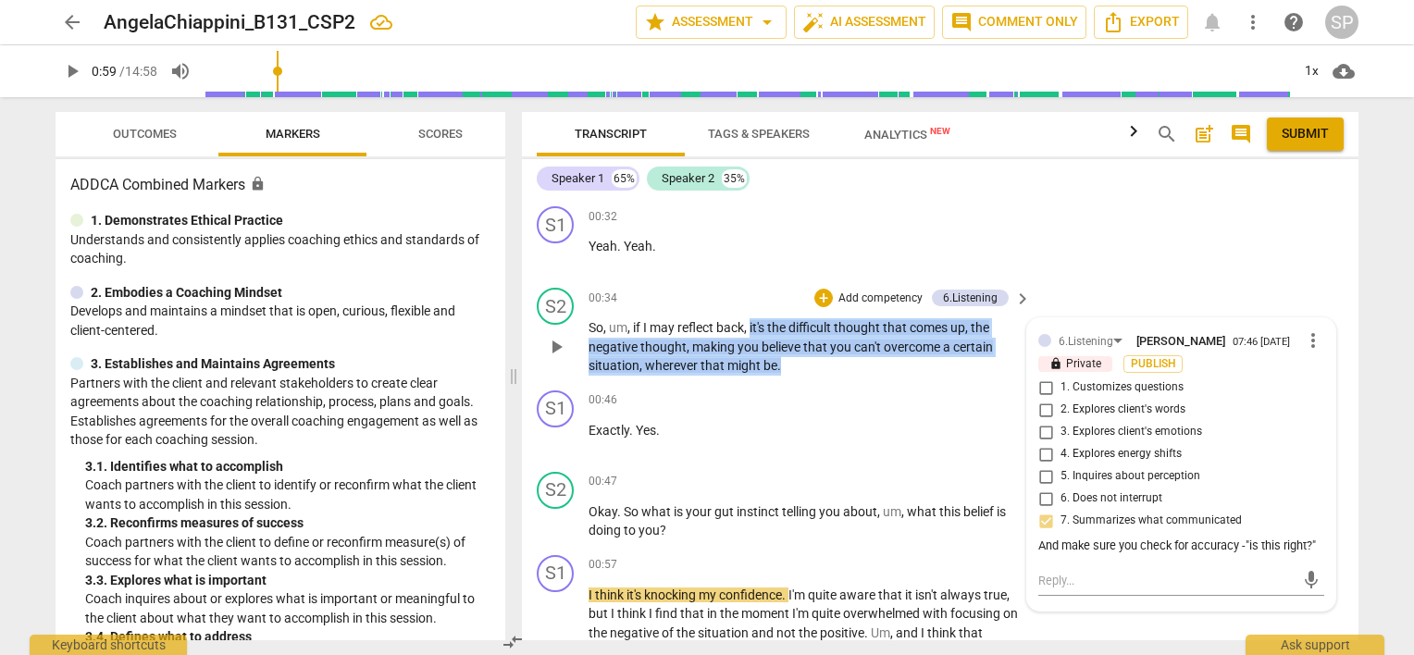
drag, startPoint x: 751, startPoint y: 318, endPoint x: 783, endPoint y: 359, distance: 51.5
click at [783, 359] on p "So , um , if I may reflect back , it's the difficult thought that comes up , th…" at bounding box center [805, 346] width 433 height 57
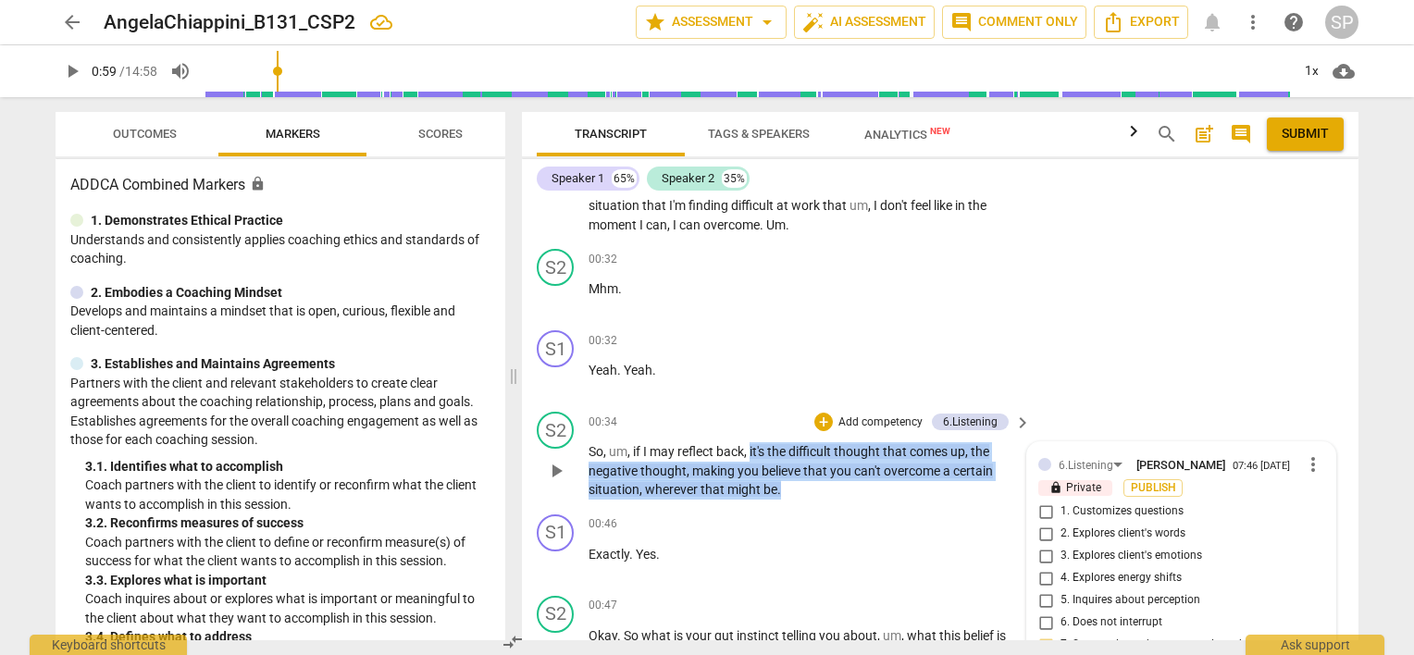
scroll to position [279, 0]
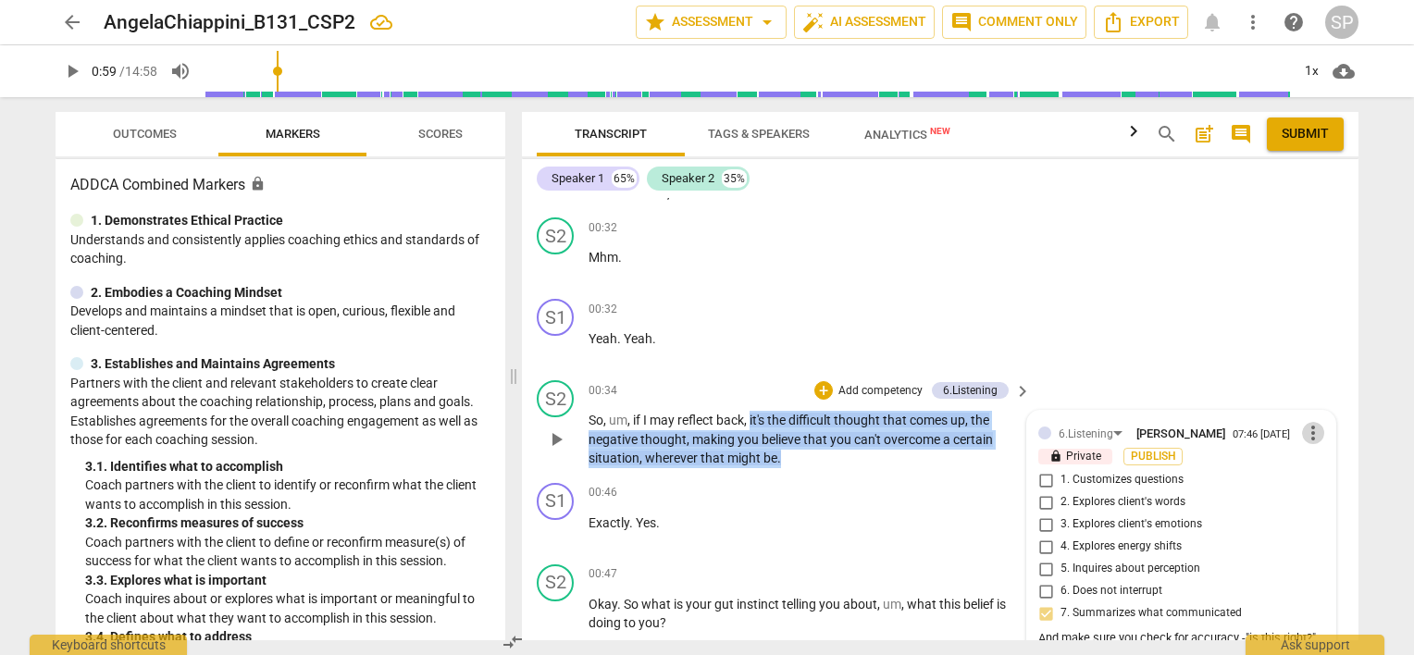
click at [1303, 433] on span "more_vert" at bounding box center [1313, 433] width 22 height 22
click at [1307, 430] on li "Edit" at bounding box center [1328, 431] width 64 height 35
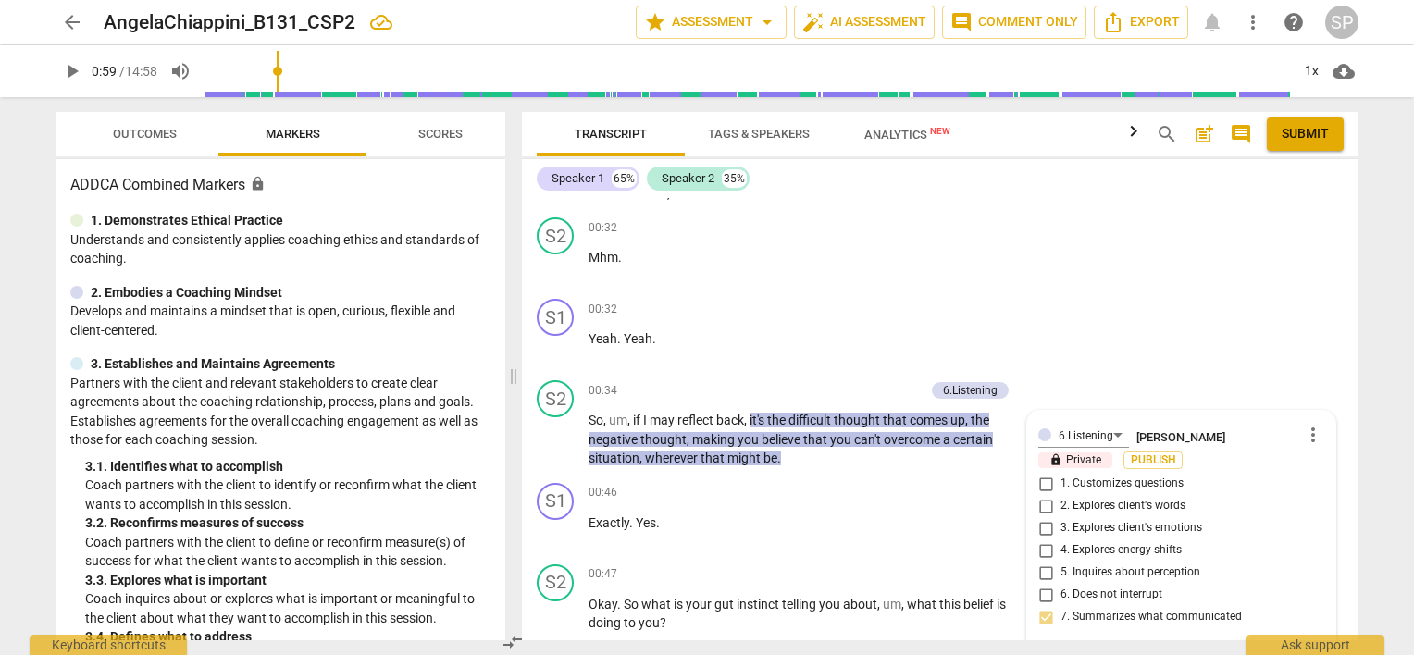
scroll to position [515, 0]
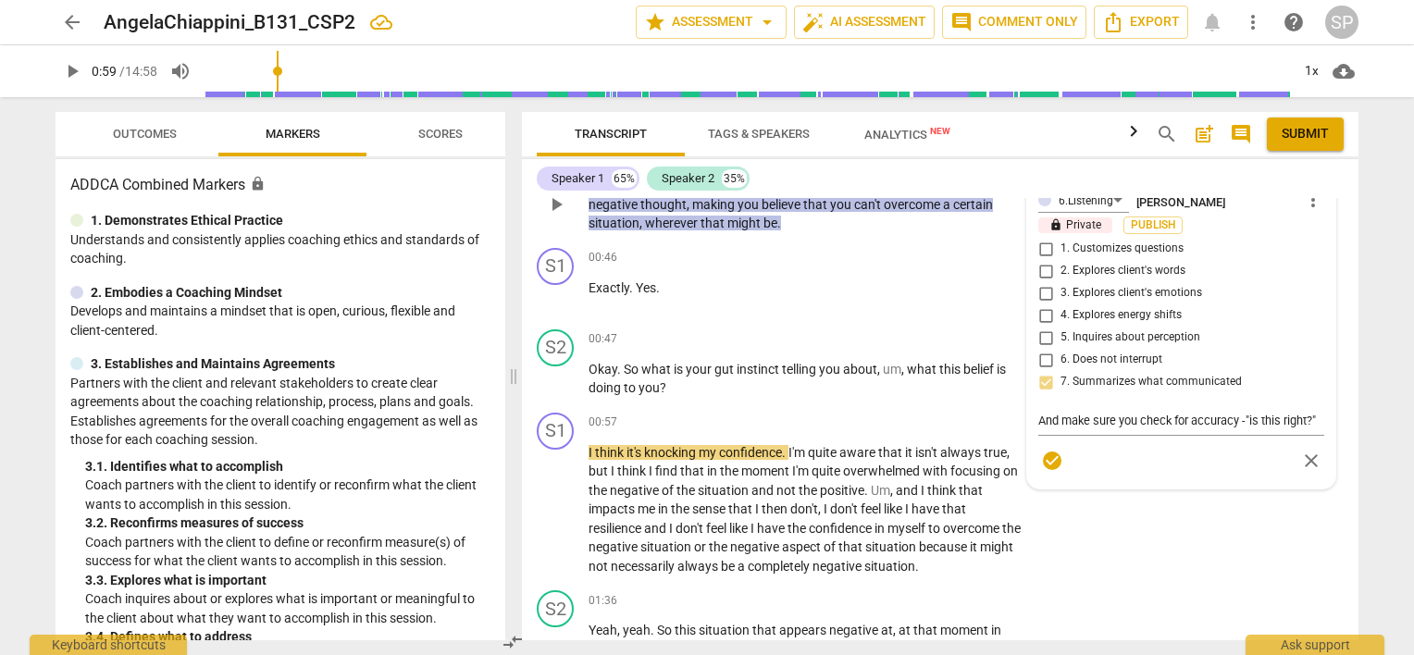
click at [1040, 268] on div "6.Listening [PERSON_NAME] more_vert lock Private Publish 1. Customizes question…" at bounding box center [1181, 332] width 286 height 291
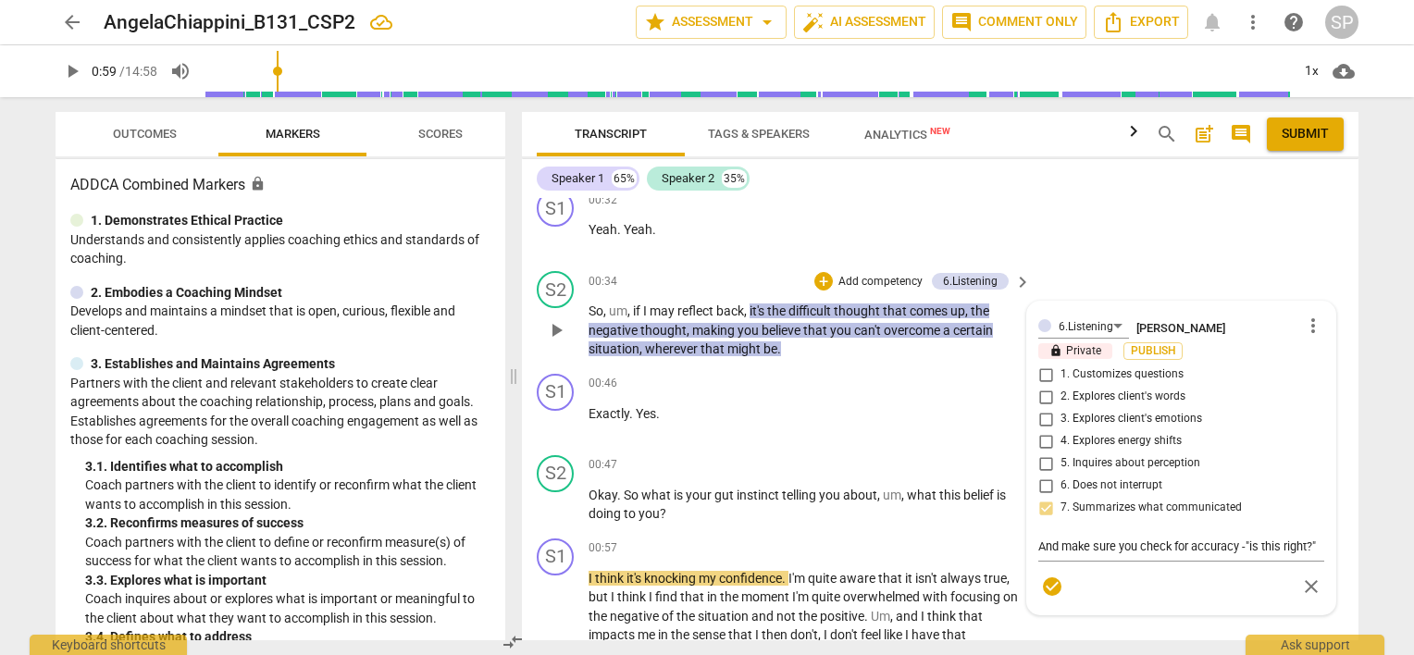
scroll to position [237, 0]
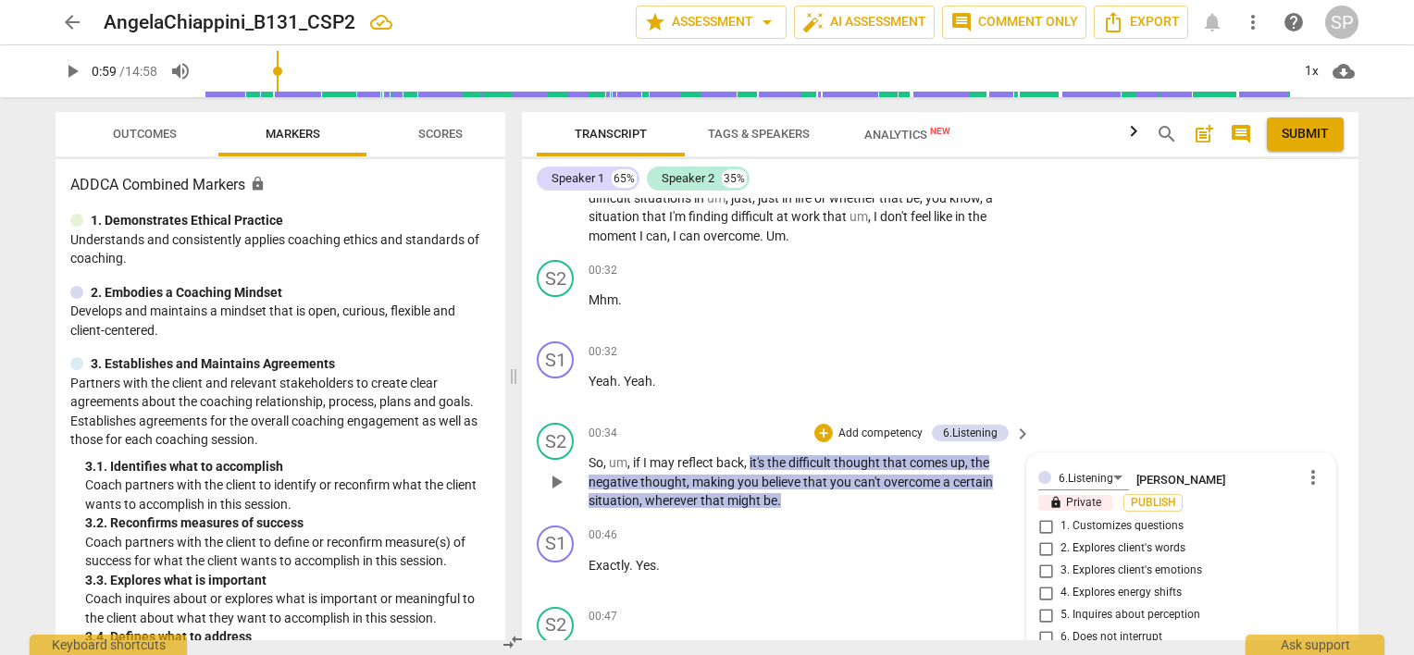
click at [1305, 472] on span "more_vert" at bounding box center [1313, 477] width 22 height 22
click at [1311, 505] on li "Delete" at bounding box center [1328, 510] width 64 height 35
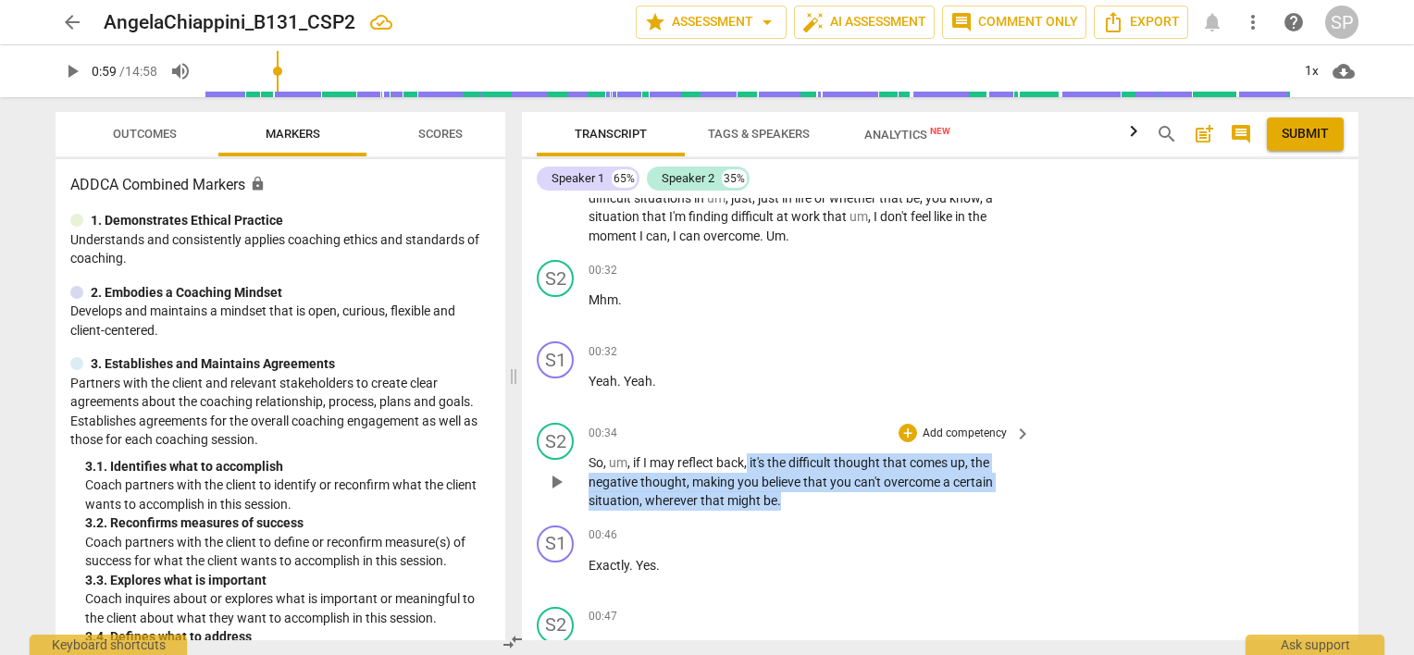
drag, startPoint x: 748, startPoint y: 457, endPoint x: 782, endPoint y: 493, distance: 49.7
click at [782, 493] on p "So , um , if I may reflect back , it's the difficult thought that comes up , th…" at bounding box center [805, 481] width 433 height 57
click at [899, 430] on div "+" at bounding box center [908, 433] width 19 height 19
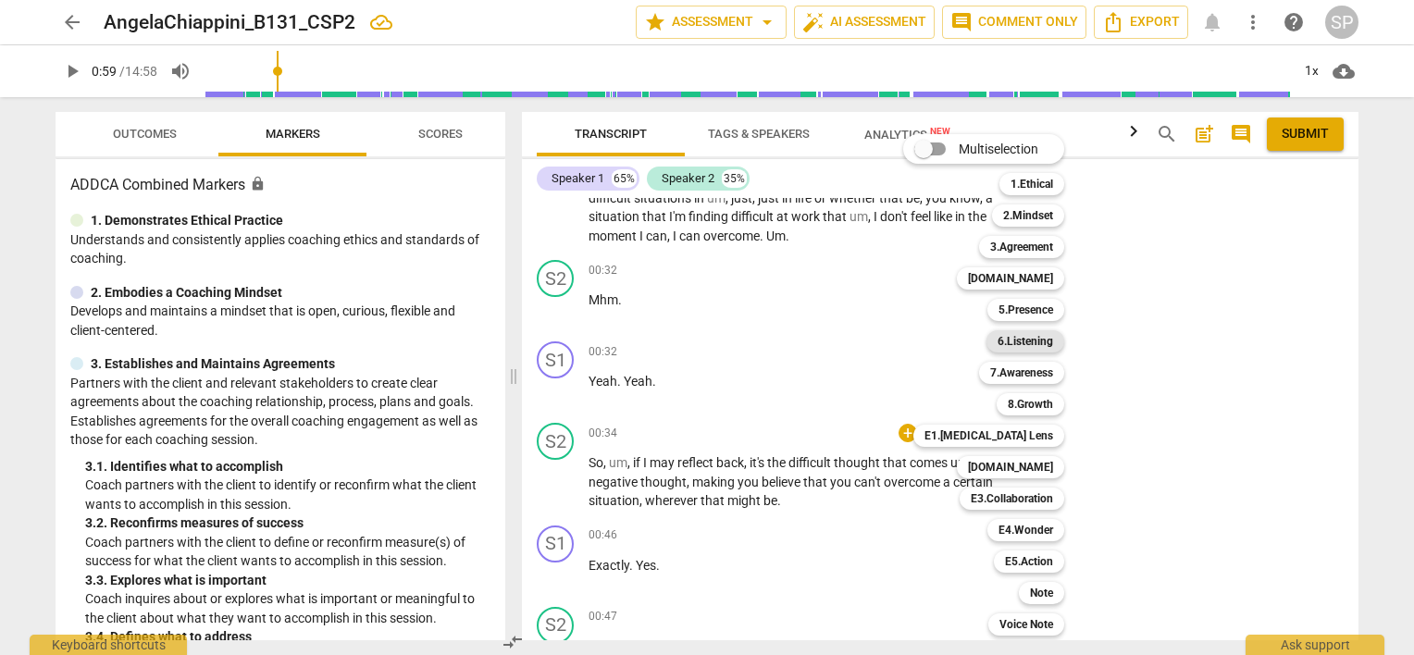
click at [1031, 340] on b "6.Listening" at bounding box center [1026, 341] width 56 height 22
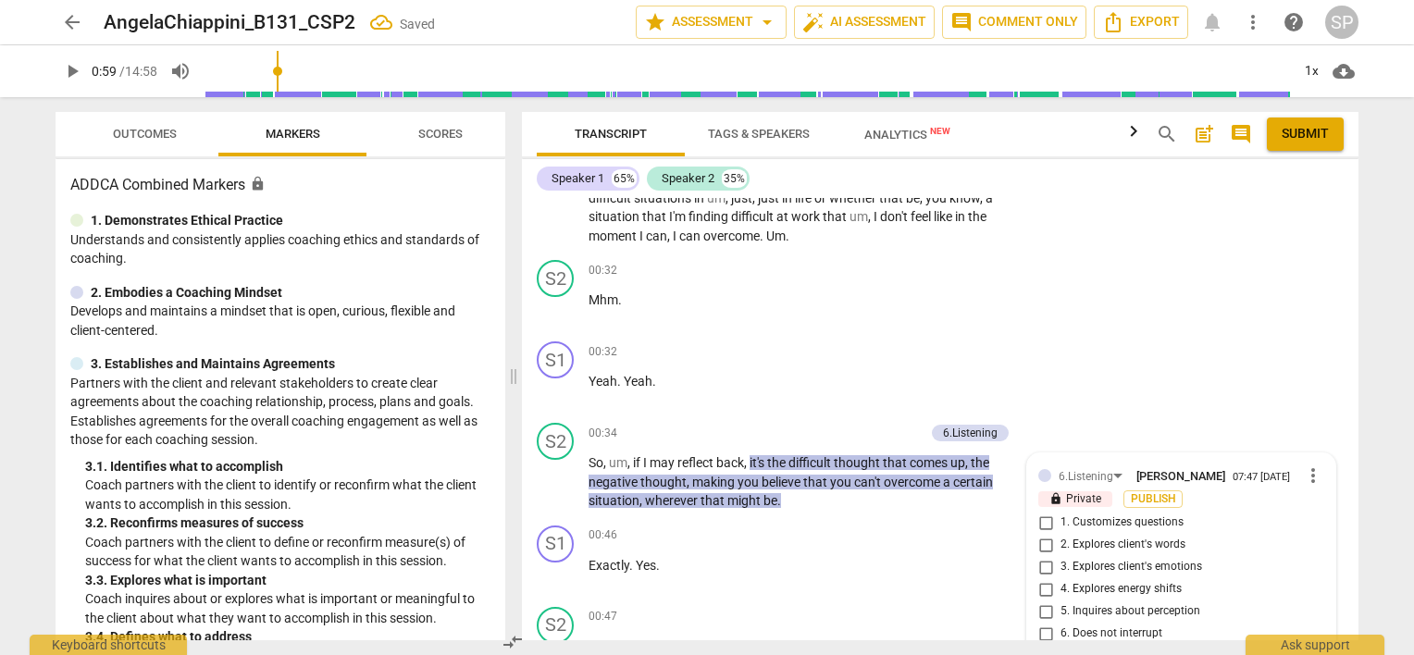
scroll to position [515, 0]
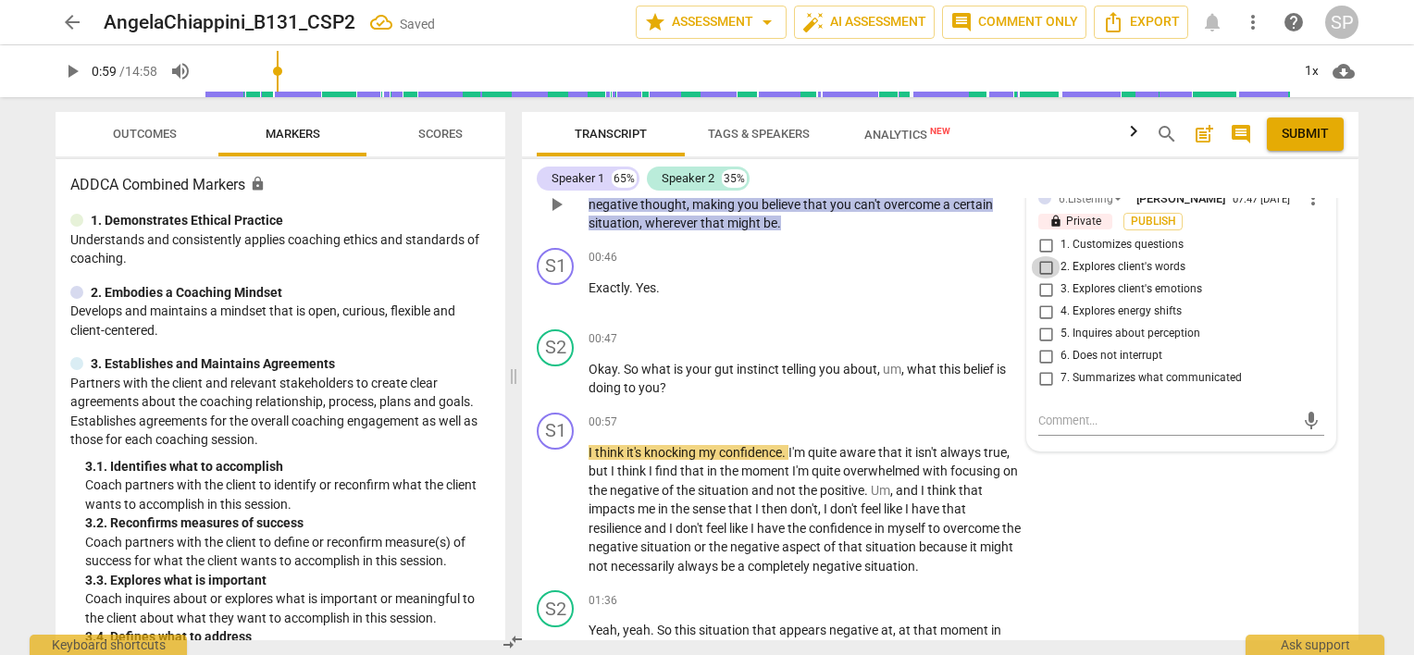
click at [1046, 267] on input "2. Explores client's words" at bounding box center [1046, 267] width 30 height 22
checkbox input "true"
click at [1042, 374] on input "7. Summarizes what communicated" at bounding box center [1046, 378] width 30 height 22
checkbox input "true"
click at [1040, 418] on textarea at bounding box center [1166, 421] width 256 height 18
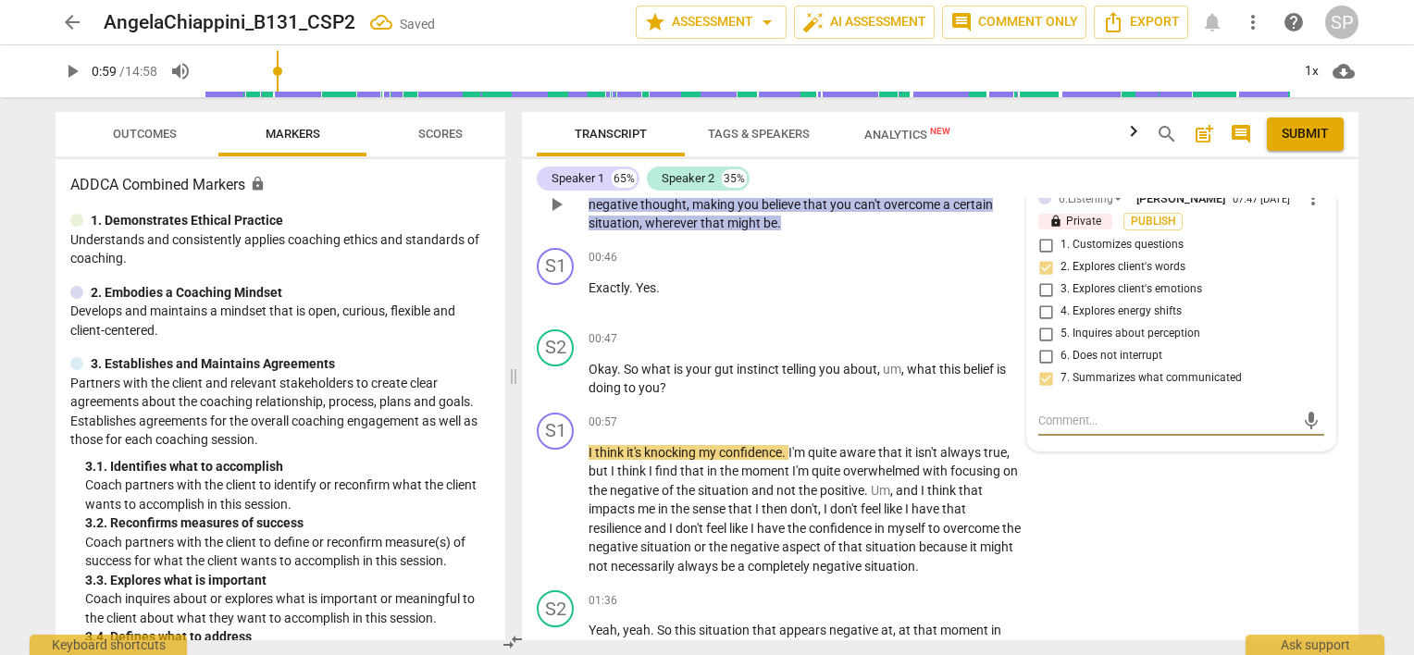
type textarea "a"
type textarea "an"
type textarea "and"
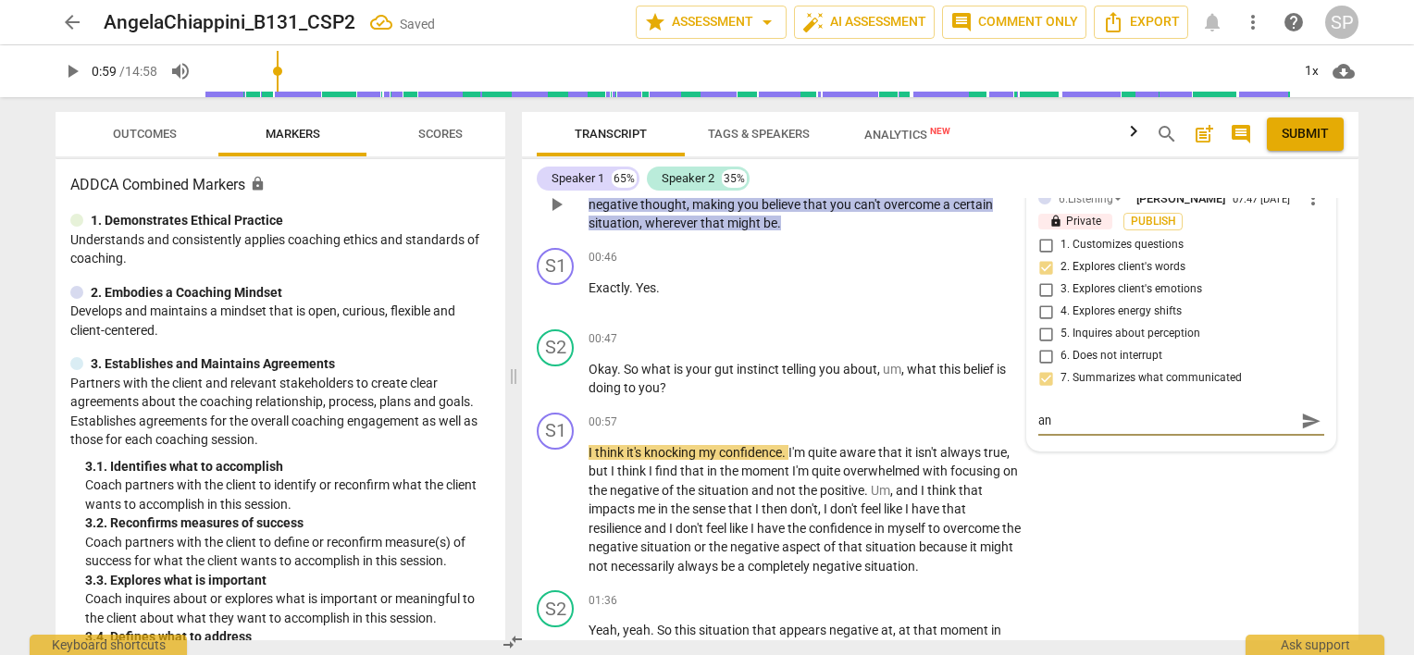
type textarea "and"
type textarea "and c"
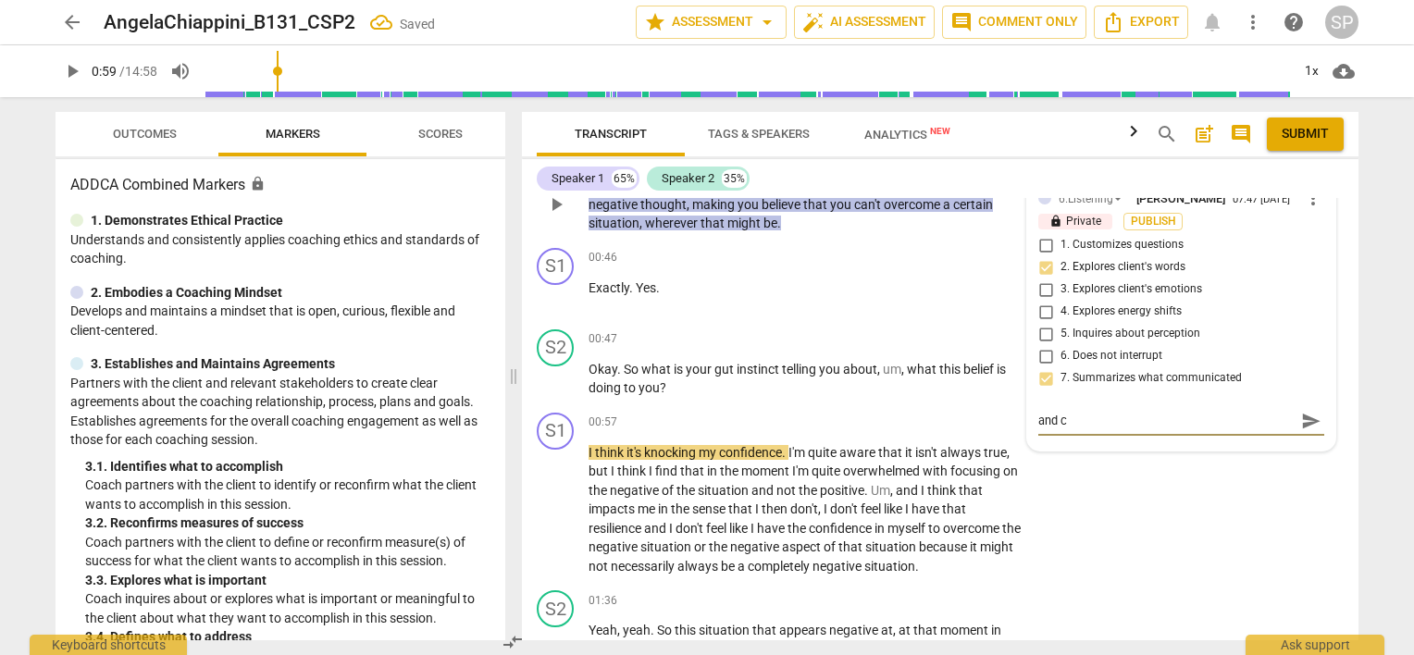
type textarea "and ch"
type textarea "and che"
type textarea "and chec"
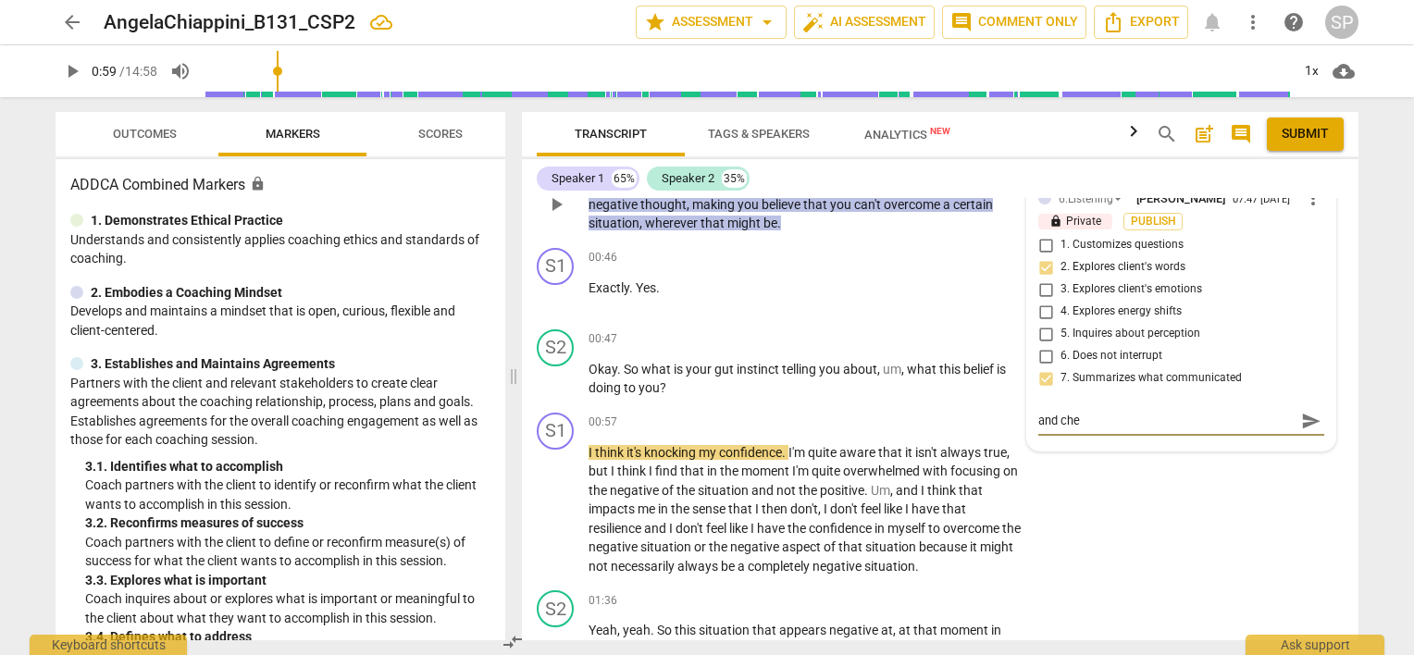
type textarea "and chec"
type textarea "and check"
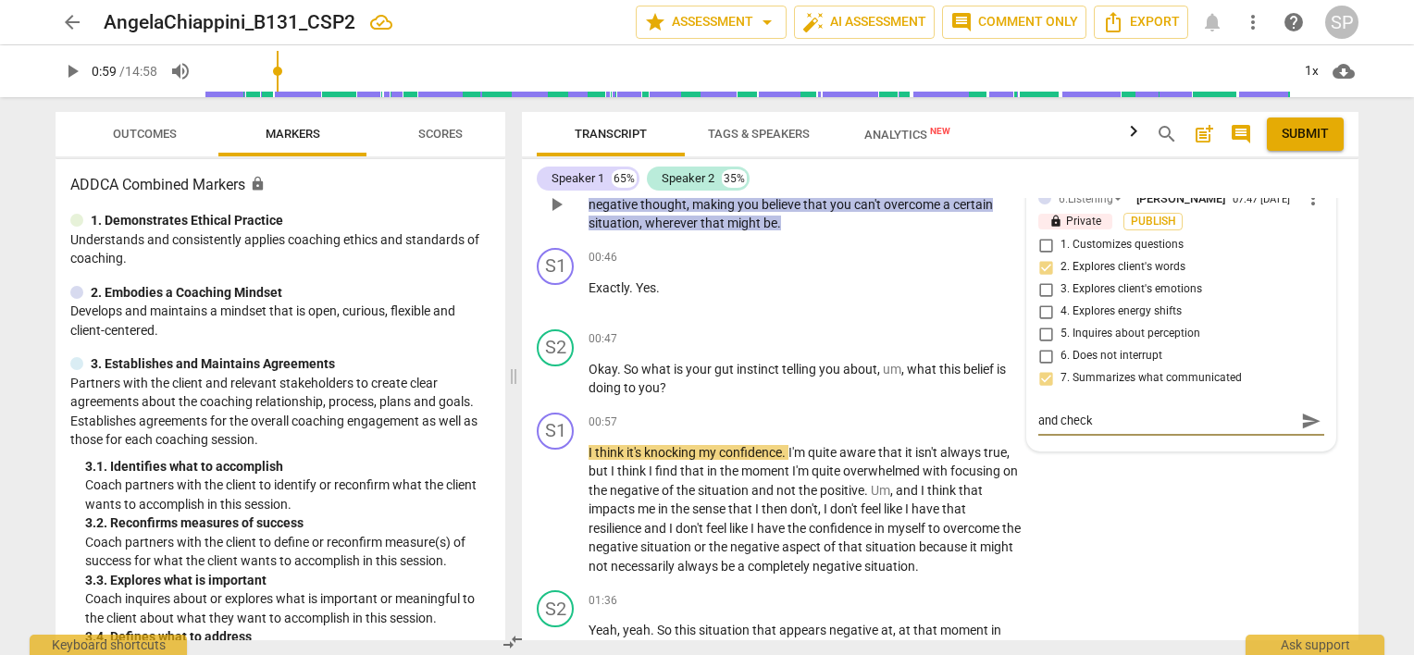
type textarea "and check f"
type textarea "and check fo"
type textarea "and check for"
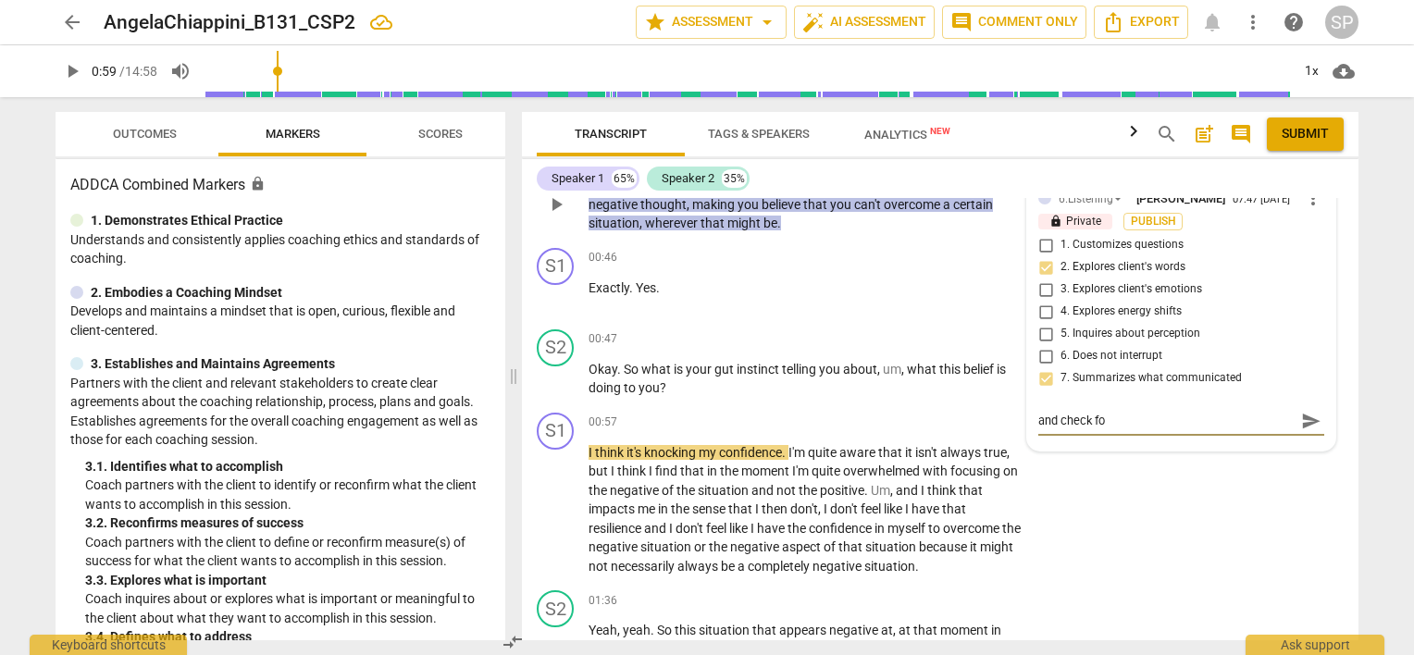
type textarea "and check for"
type textarea "and check for a"
type textarea "and check for ac"
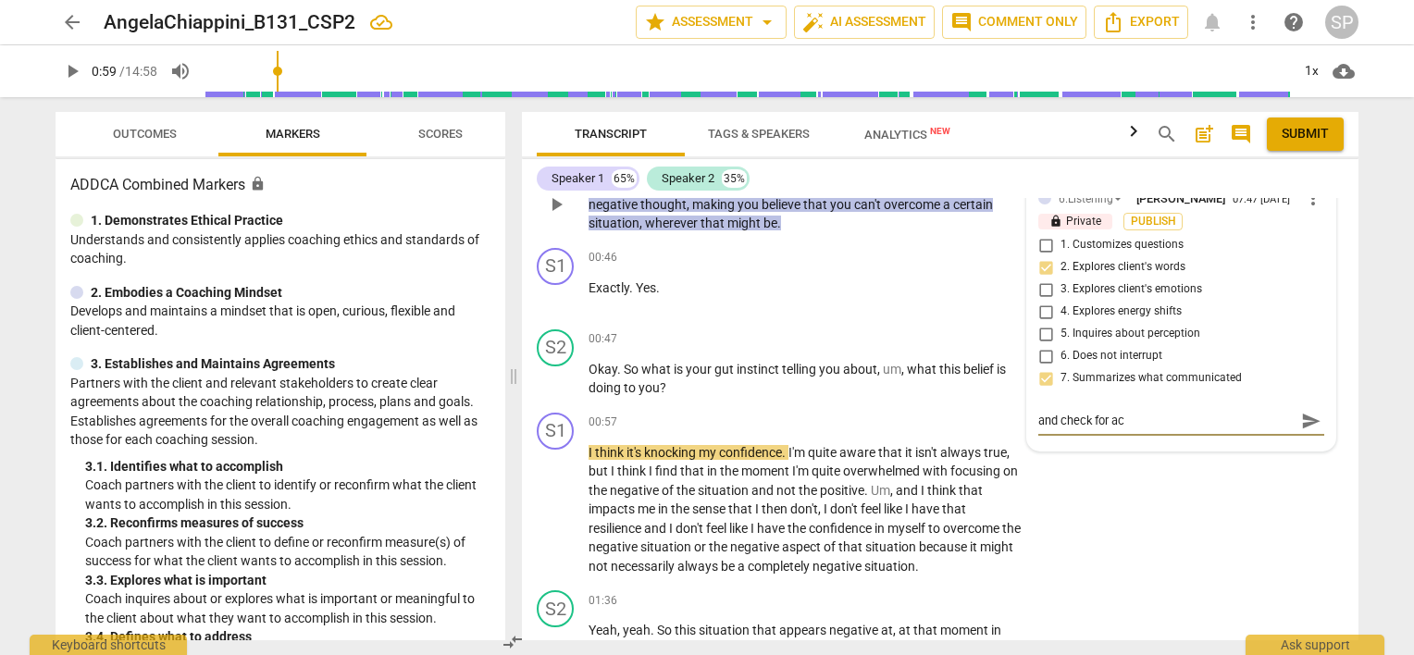
type textarea "and check for acu"
type textarea "and check for ac"
type textarea "and check for acc"
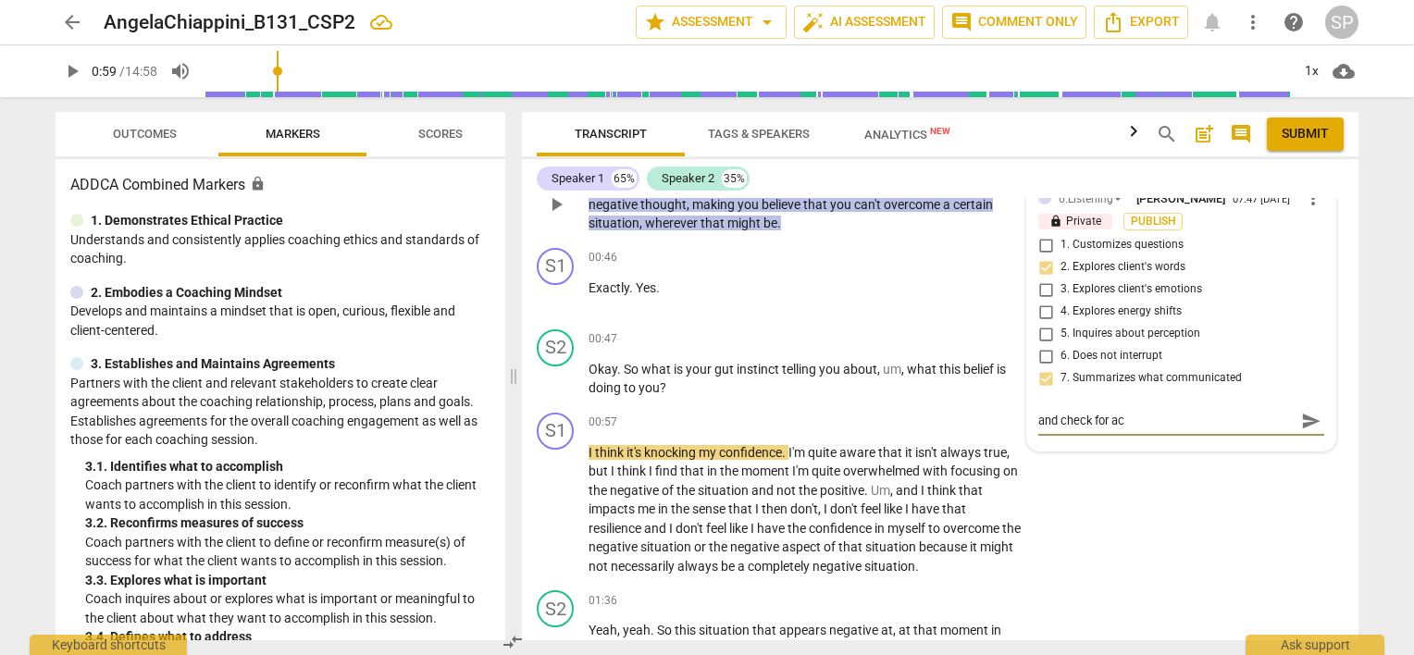
type textarea "and check for acc"
type textarea "and check for accu"
type textarea "and check for accur"
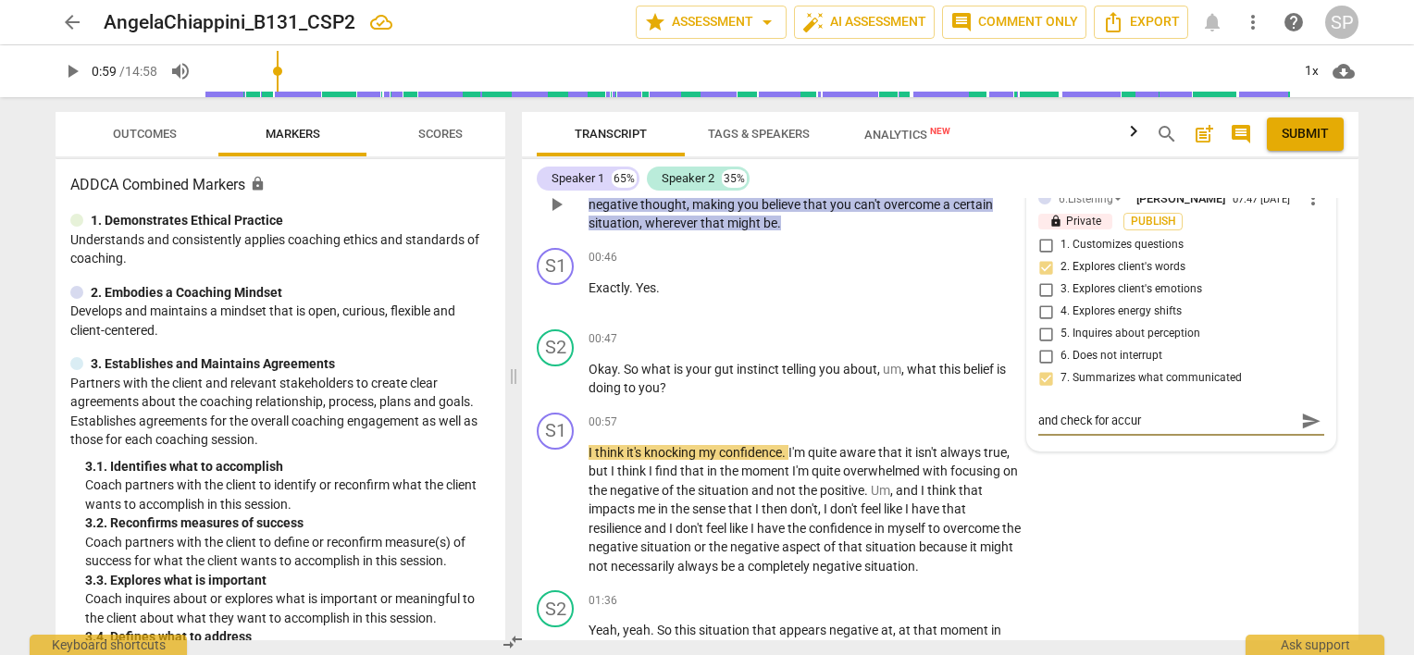
type textarea "and check for accura"
type textarea "and check for accurac"
type textarea "and check for accuracy"
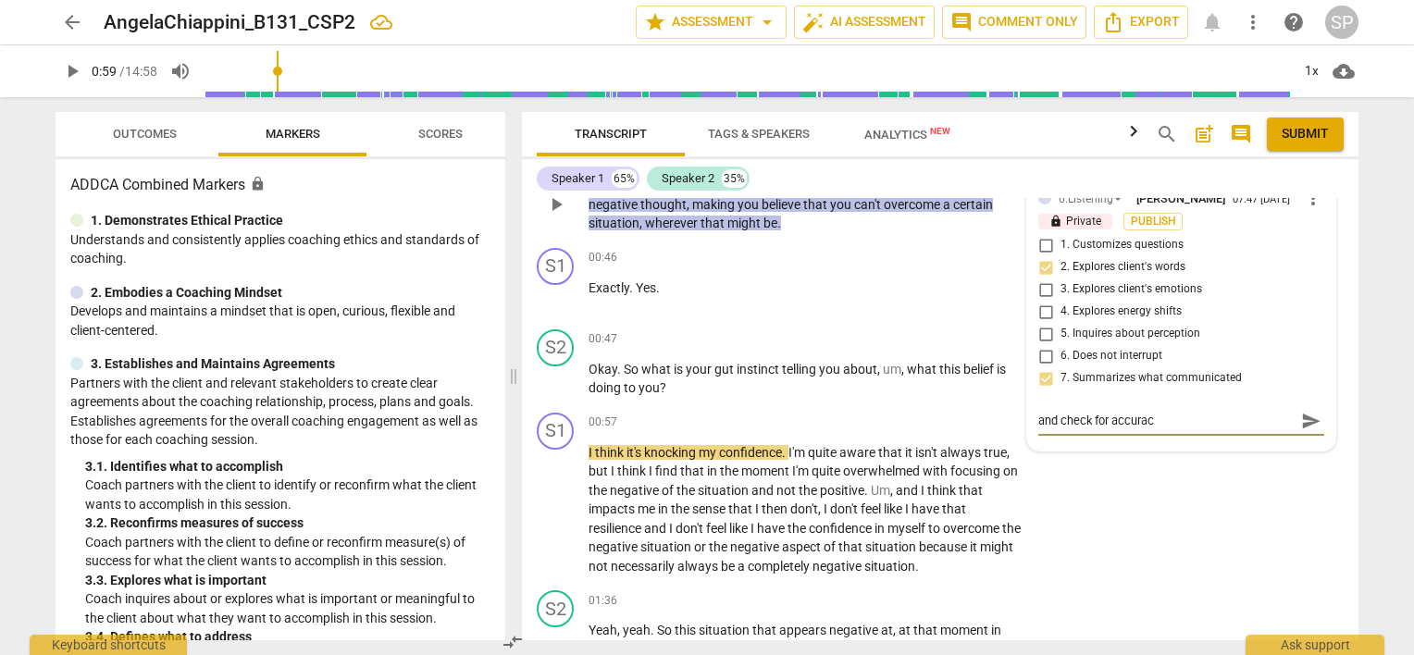
type textarea "and check for accuracy"
type textarea "and check for accuracy w"
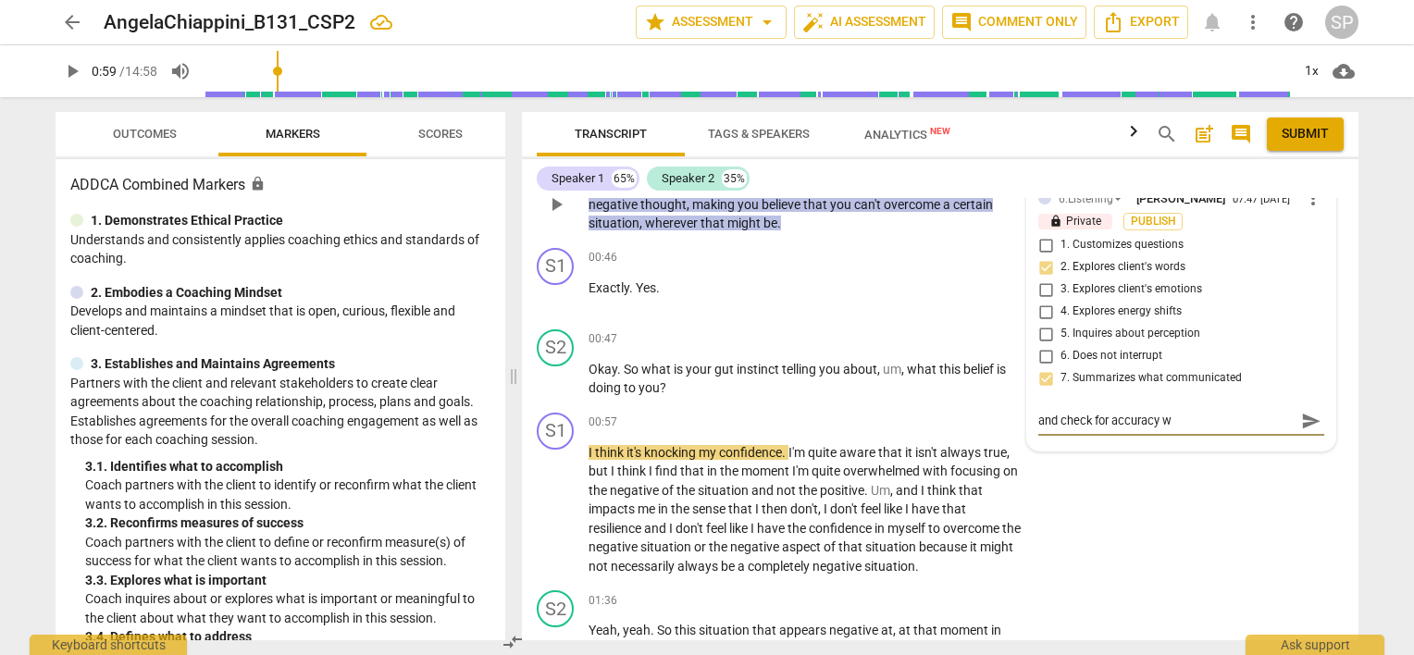
type textarea "and check for accuracy wh"
type textarea "and check for accuracy whe"
type textarea "and check for accuracy when"
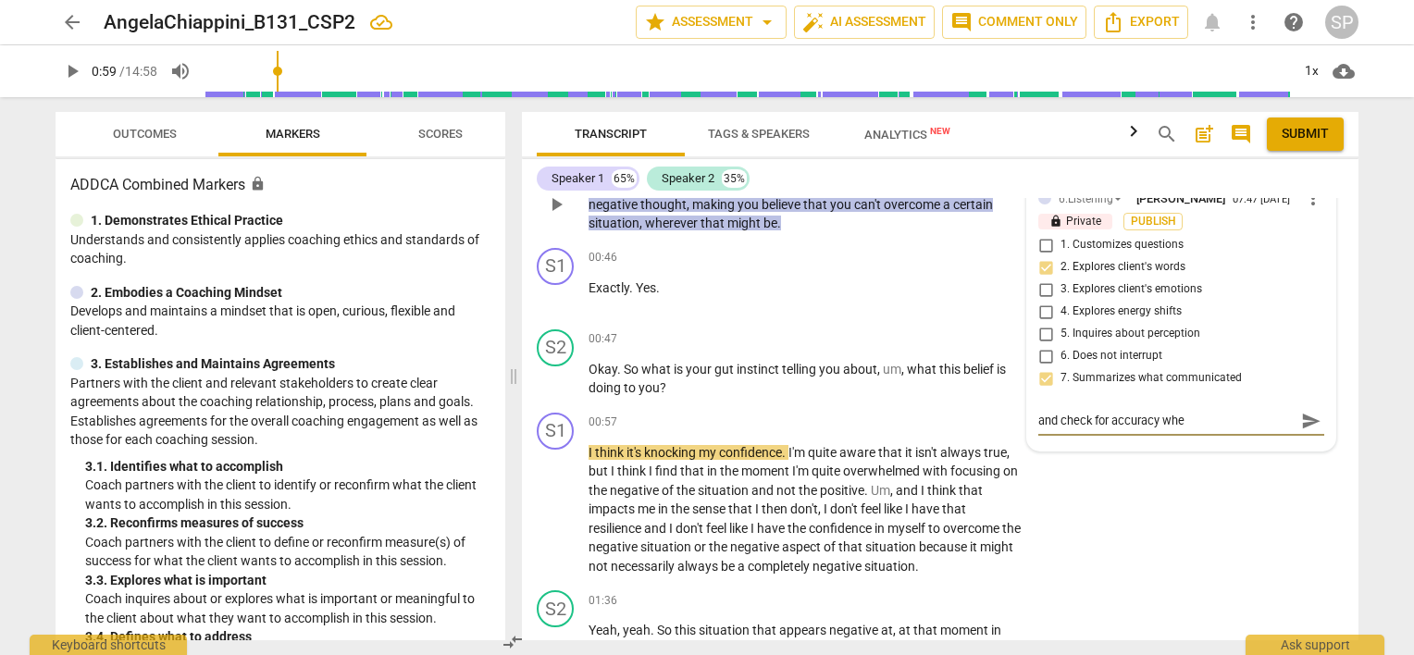
type textarea "and check for accuracy when"
type textarea "and check for accuracy when y"
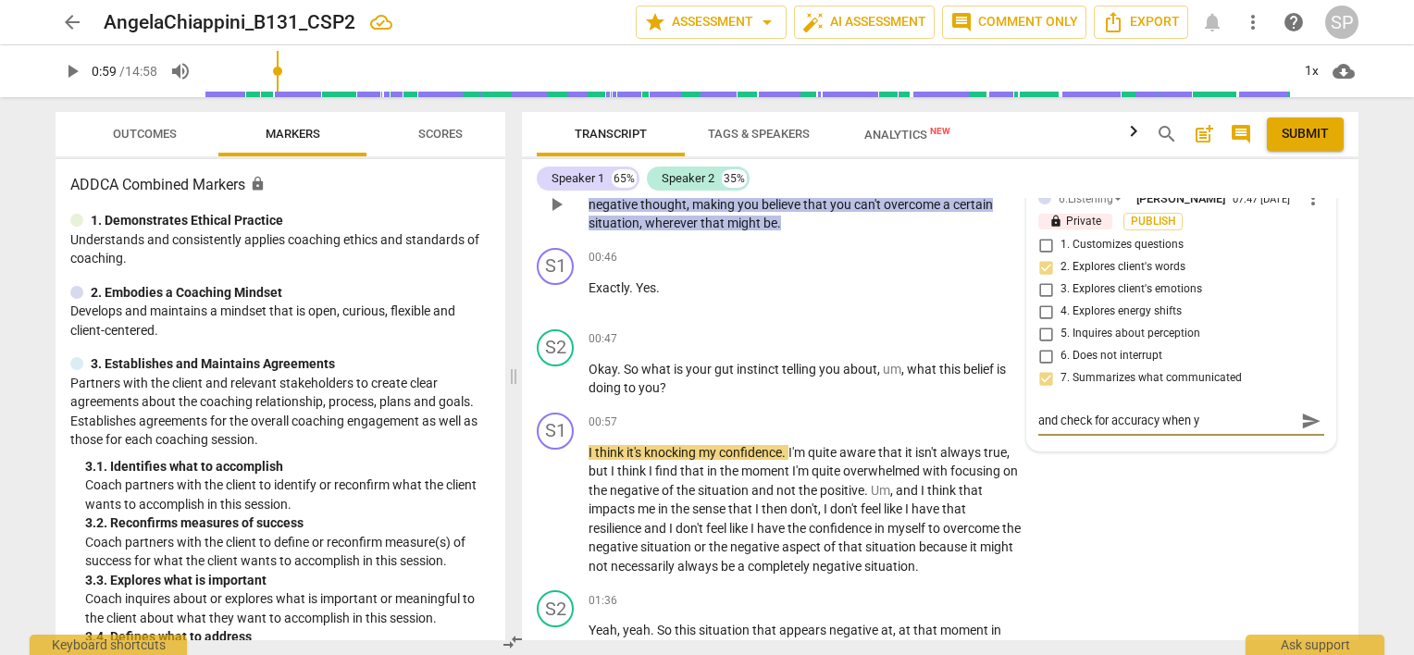
type textarea "and check for accuracy when yo"
type textarea "and check for accuracy when you"
type textarea "and check for accuracy when you d"
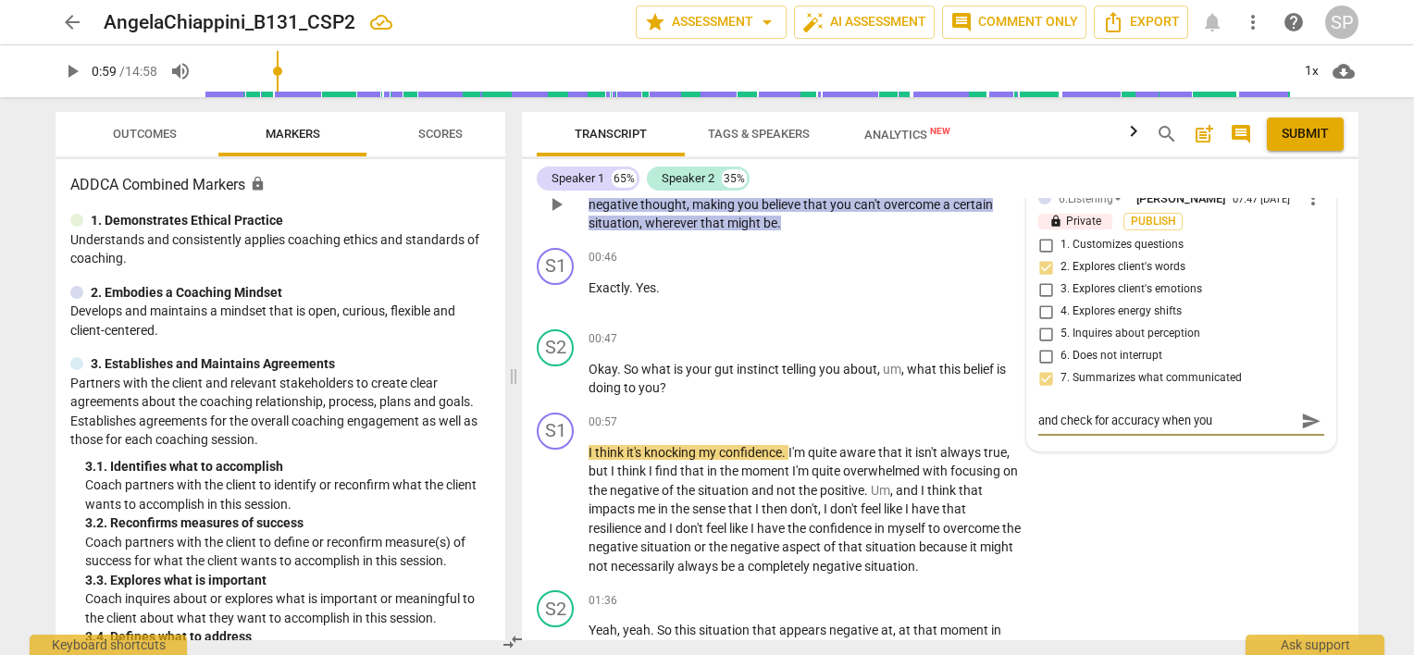
type textarea "and check for accuracy when you d"
type textarea "and check for accuracy when you do"
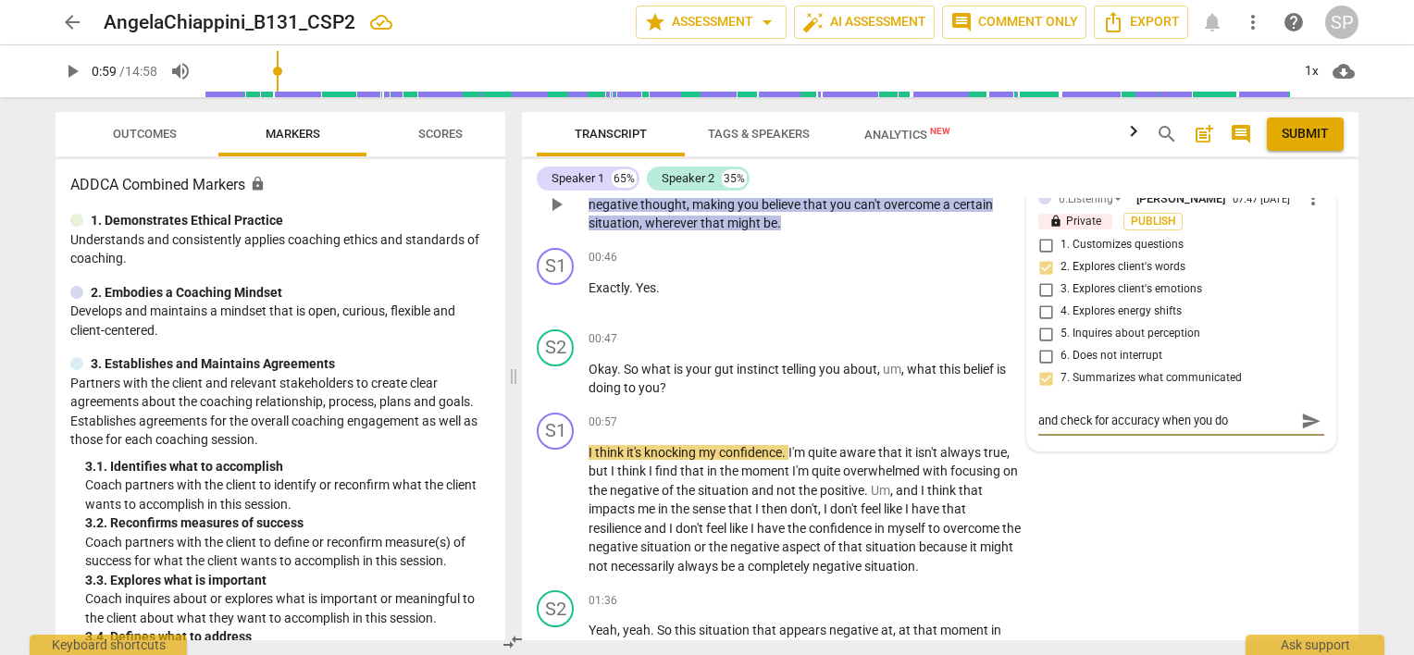
type textarea "and check for accuracy when you do t"
type textarea "and check for accuracy when you do th"
type textarea "and check for accuracy when you do thi"
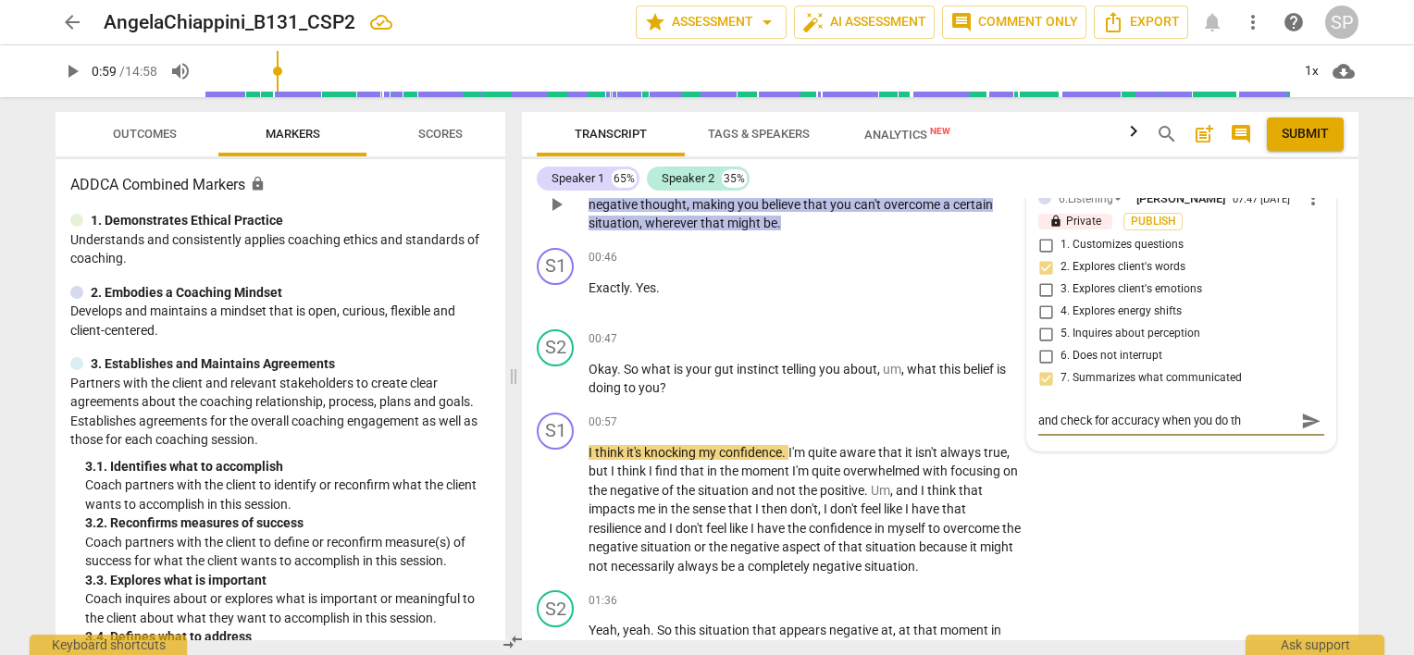
type textarea "and check for accuracy when you do thi"
type textarea "and check for accuracy when you do this"
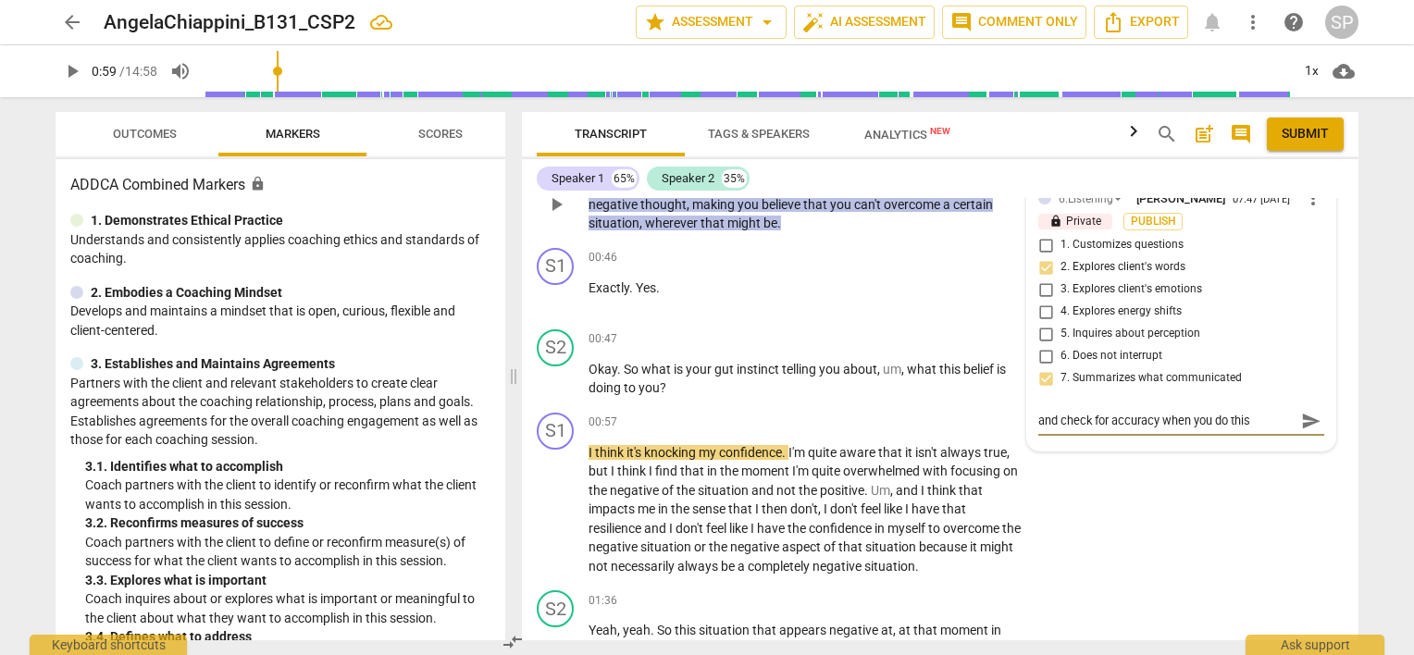
type textarea "and check for accuracy when you do this ("
type textarea "and check for accuracy when you do this (""
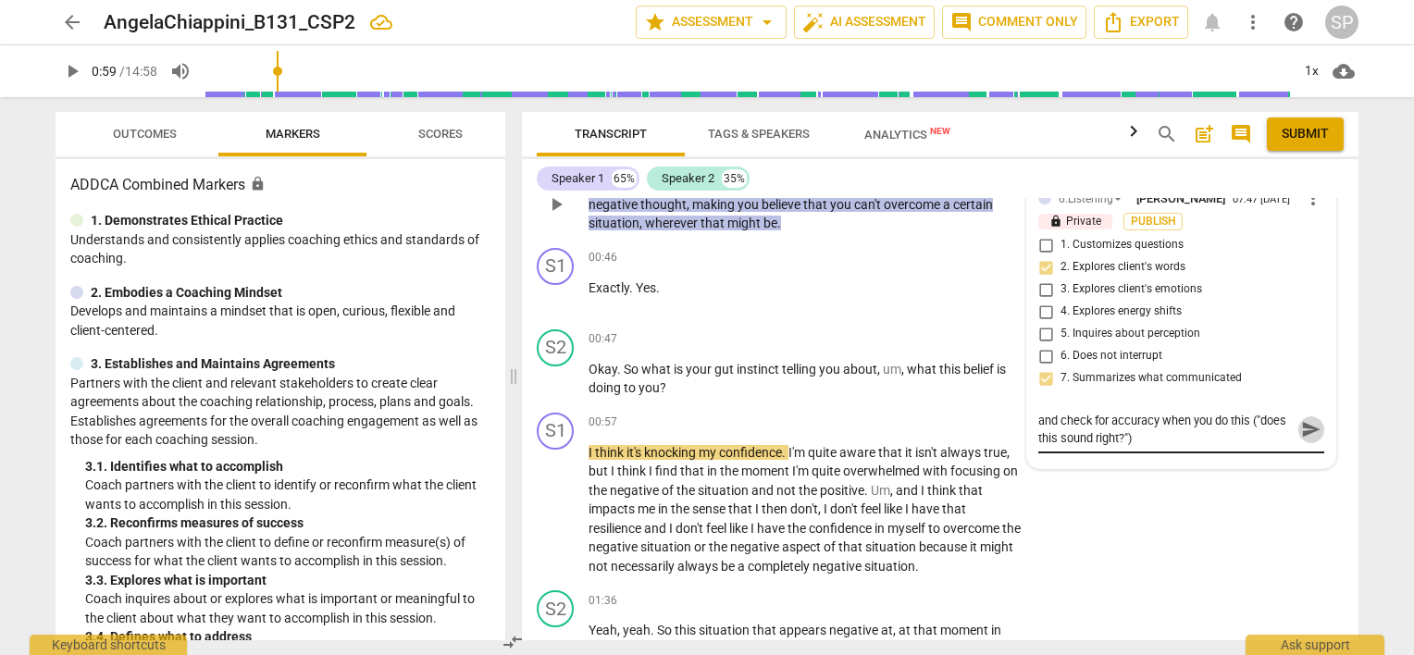
click at [1301, 428] on span "send" at bounding box center [1311, 429] width 20 height 20
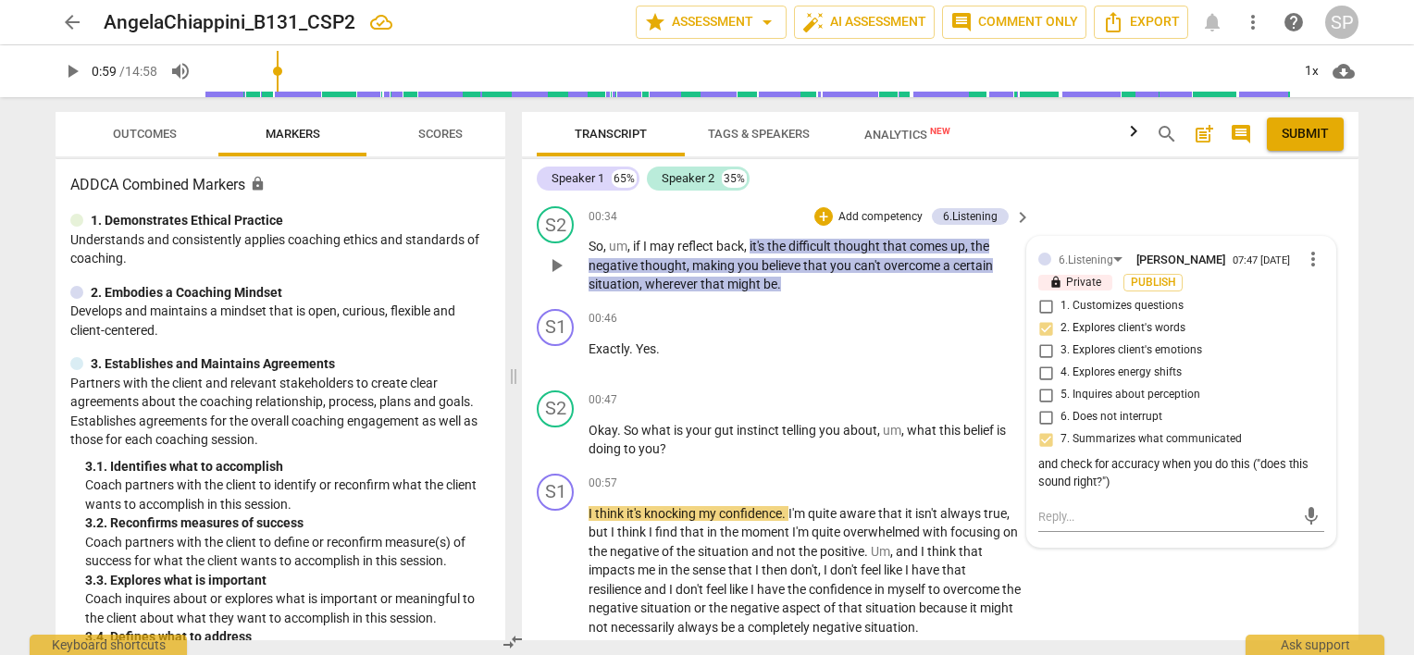
scroll to position [422, 0]
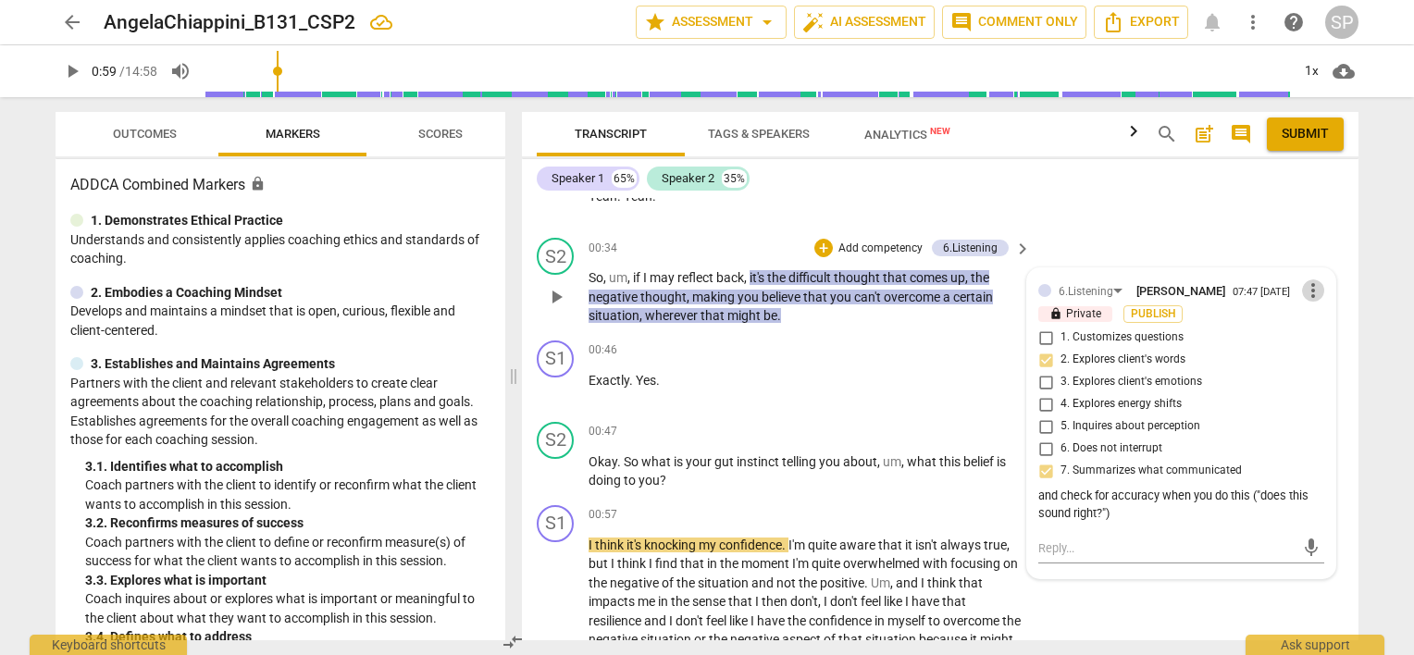
click at [1302, 298] on span "more_vert" at bounding box center [1313, 290] width 22 height 22
click at [1309, 291] on li "Edit" at bounding box center [1328, 289] width 64 height 35
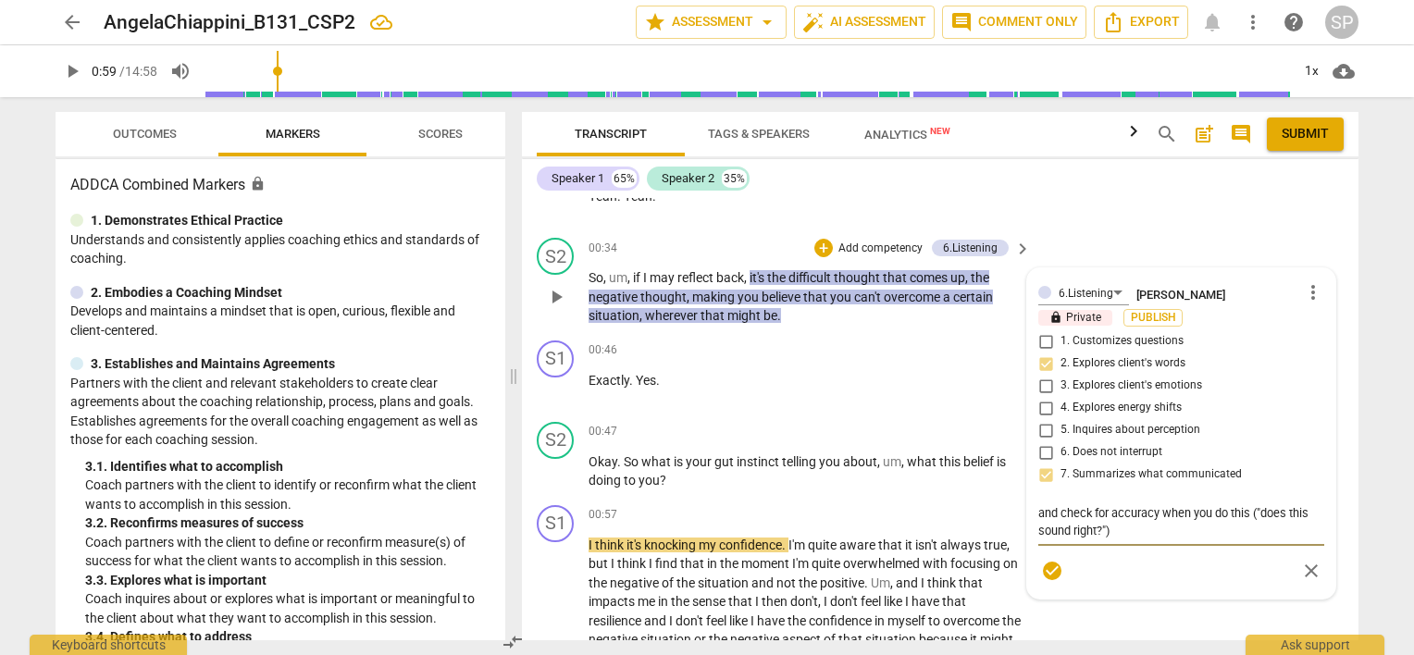
click at [1092, 527] on textarea "and check for accuracy when you do this ("does this sound right?")" at bounding box center [1181, 521] width 286 height 35
click at [1252, 511] on textarea "and check for accuracy when you do this ("am I getting this right?")" at bounding box center [1181, 521] width 286 height 35
click at [1134, 526] on textarea "and check for accuracy when you do this. Ex: "Am I getting this right?")" at bounding box center [1181, 521] width 286 height 35
click at [1042, 565] on span "check_circle" at bounding box center [1052, 571] width 22 height 22
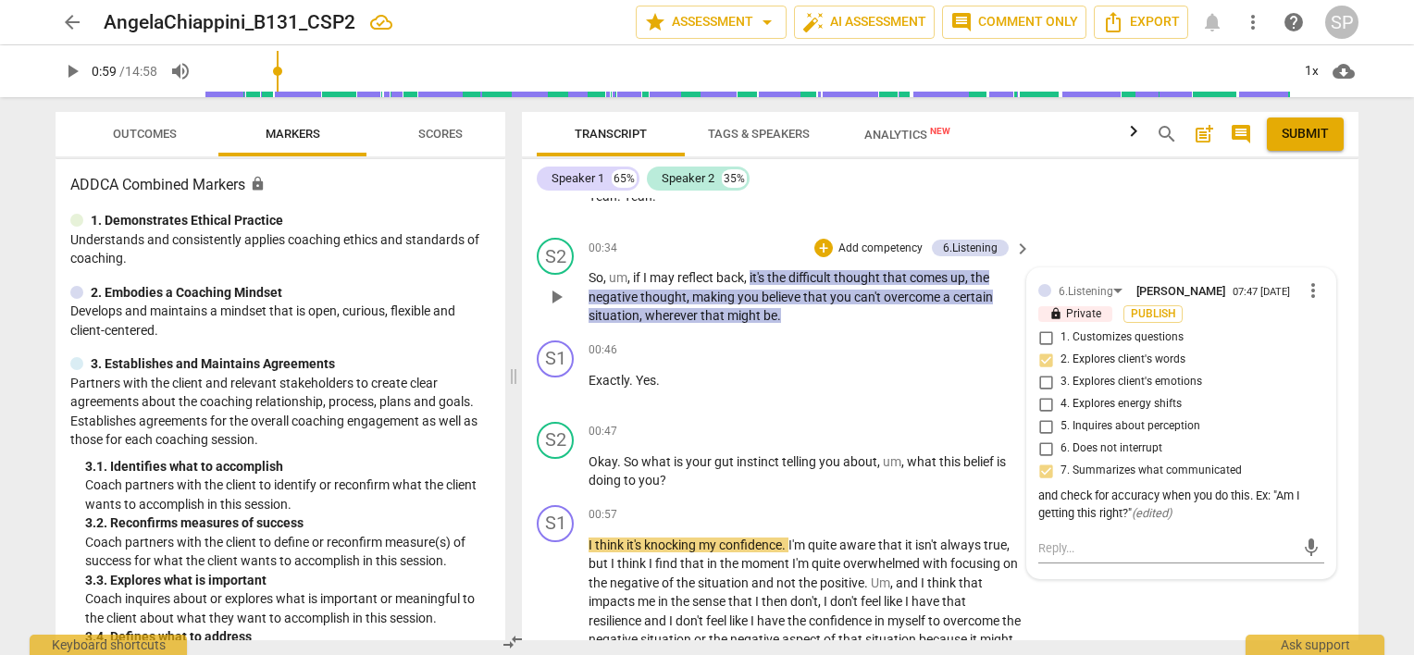
click at [751, 274] on span "it's" at bounding box center [759, 277] width 18 height 15
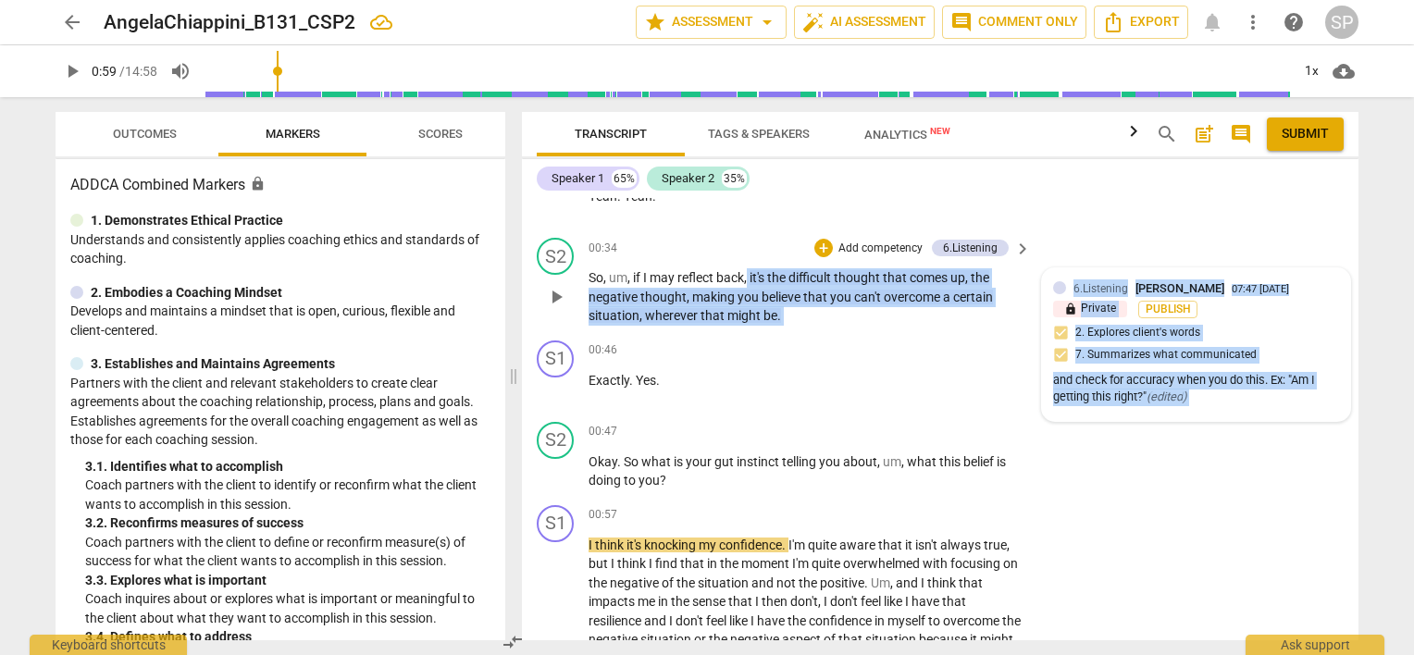
drag, startPoint x: 748, startPoint y: 270, endPoint x: 803, endPoint y: 326, distance: 78.5
click at [805, 352] on div "[PERSON_NAME] Summary: In this session, the client explores how to reframe nega…" at bounding box center [940, 419] width 837 height 442
click at [825, 248] on div "+" at bounding box center [823, 248] width 19 height 19
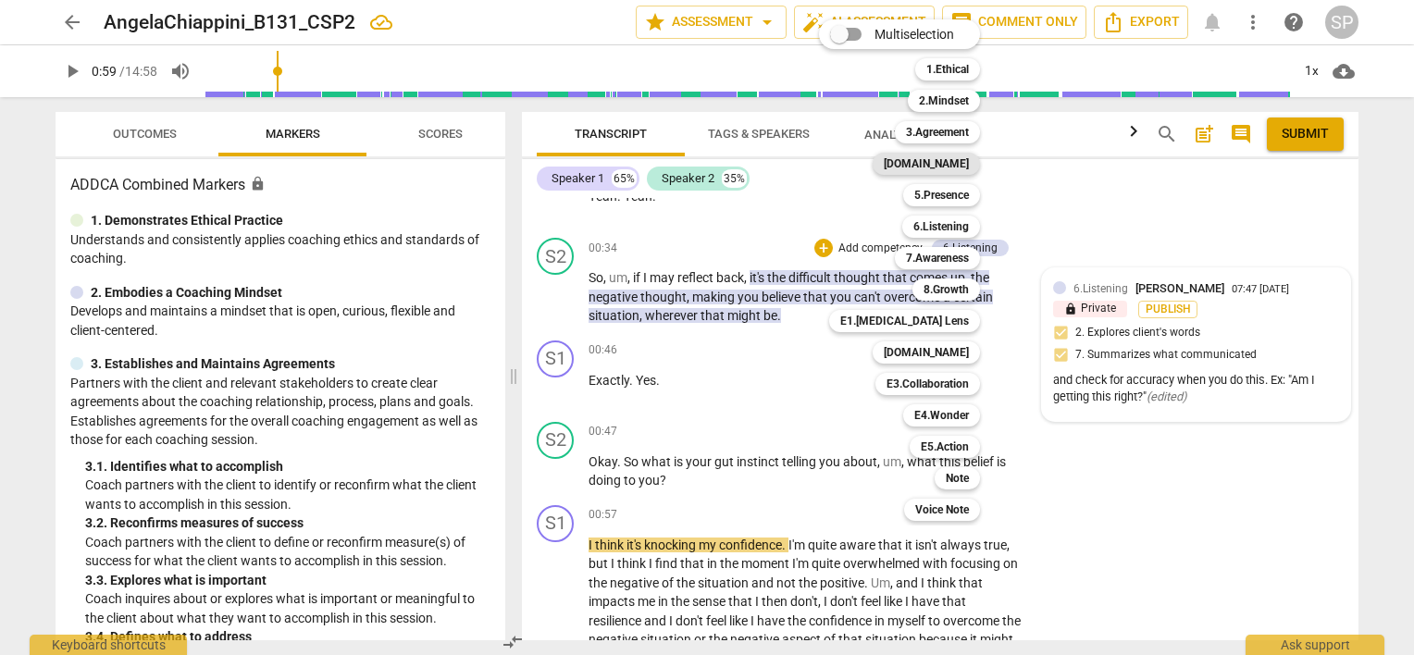
click at [938, 165] on b "[DOMAIN_NAME]" at bounding box center [926, 164] width 85 height 22
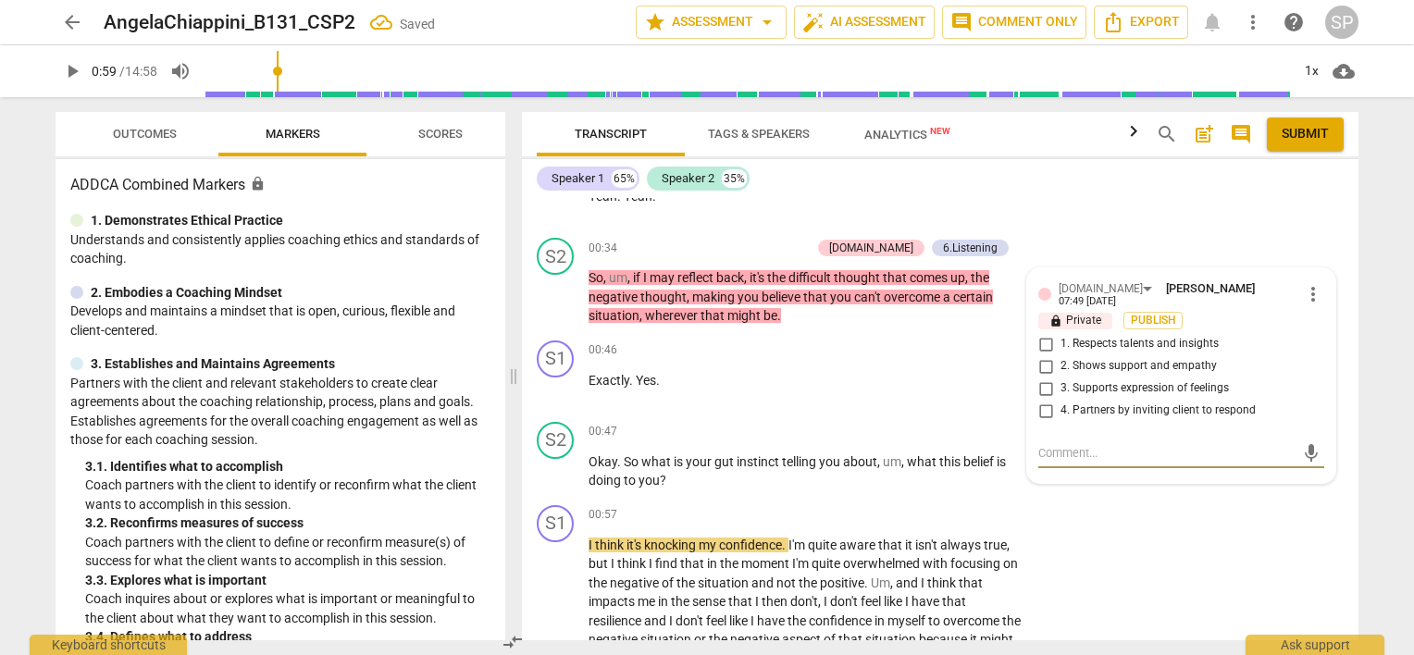
click at [1038, 378] on input "3. Supports expression of feelings" at bounding box center [1046, 389] width 30 height 22
click at [858, 368] on div "00:46 + Add competency keyboard_arrow_right Exactly . Yes ." at bounding box center [811, 374] width 444 height 67
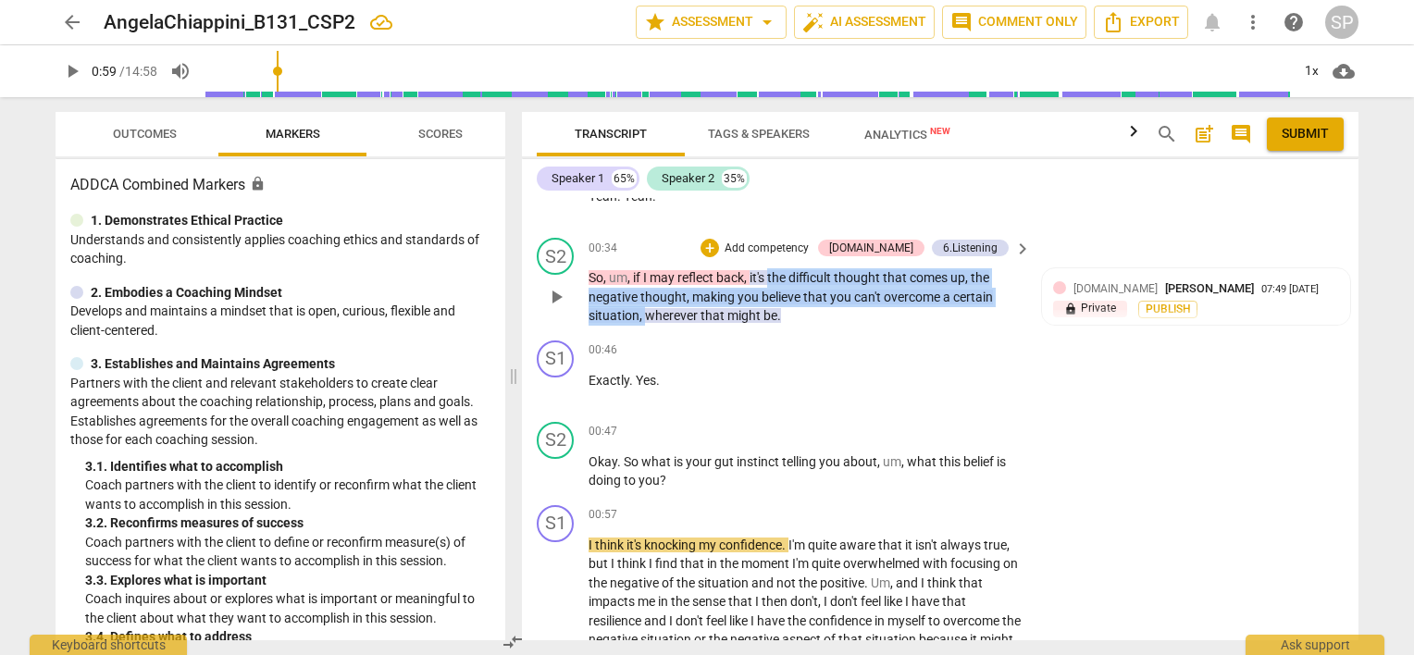
drag, startPoint x: 770, startPoint y: 270, endPoint x: 643, endPoint y: 315, distance: 134.3
click at [643, 315] on p "So , um , if I may reflect back , it's the difficult thought that comes up , th…" at bounding box center [805, 296] width 433 height 57
click at [719, 249] on div "+" at bounding box center [710, 248] width 19 height 19
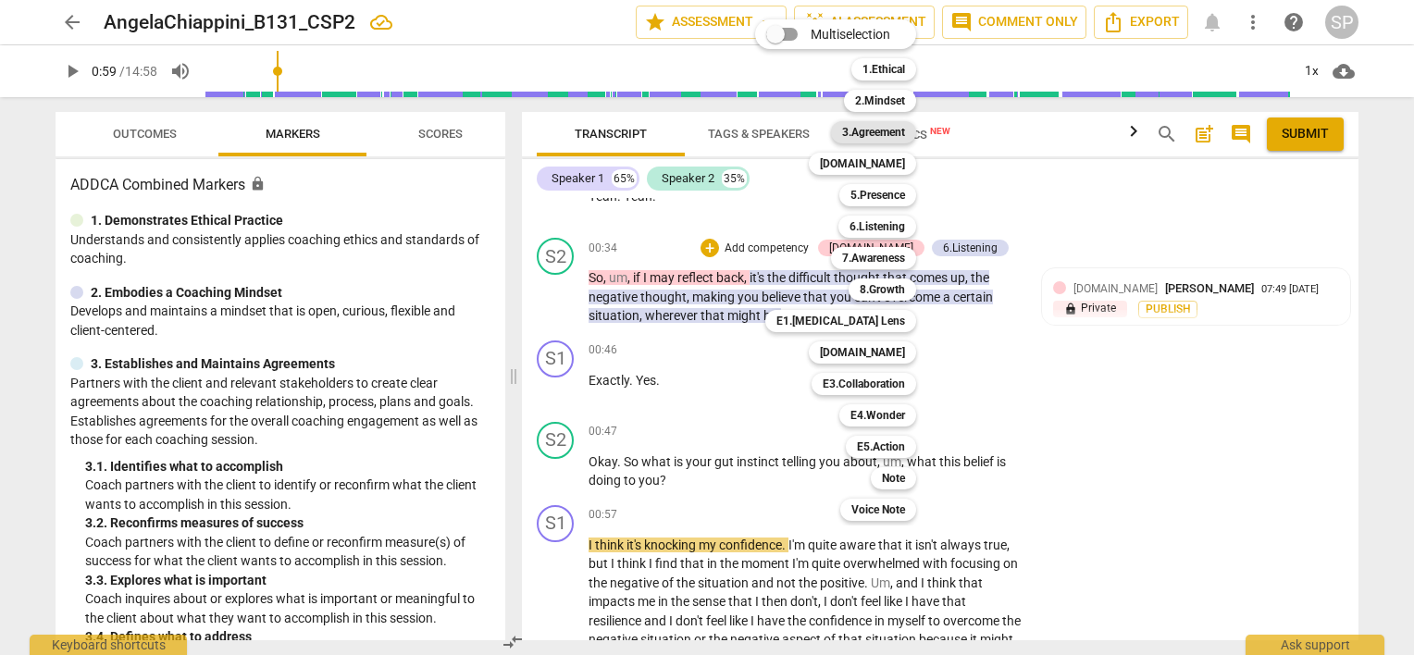
click at [859, 132] on b "3.Agreement" at bounding box center [873, 132] width 63 height 22
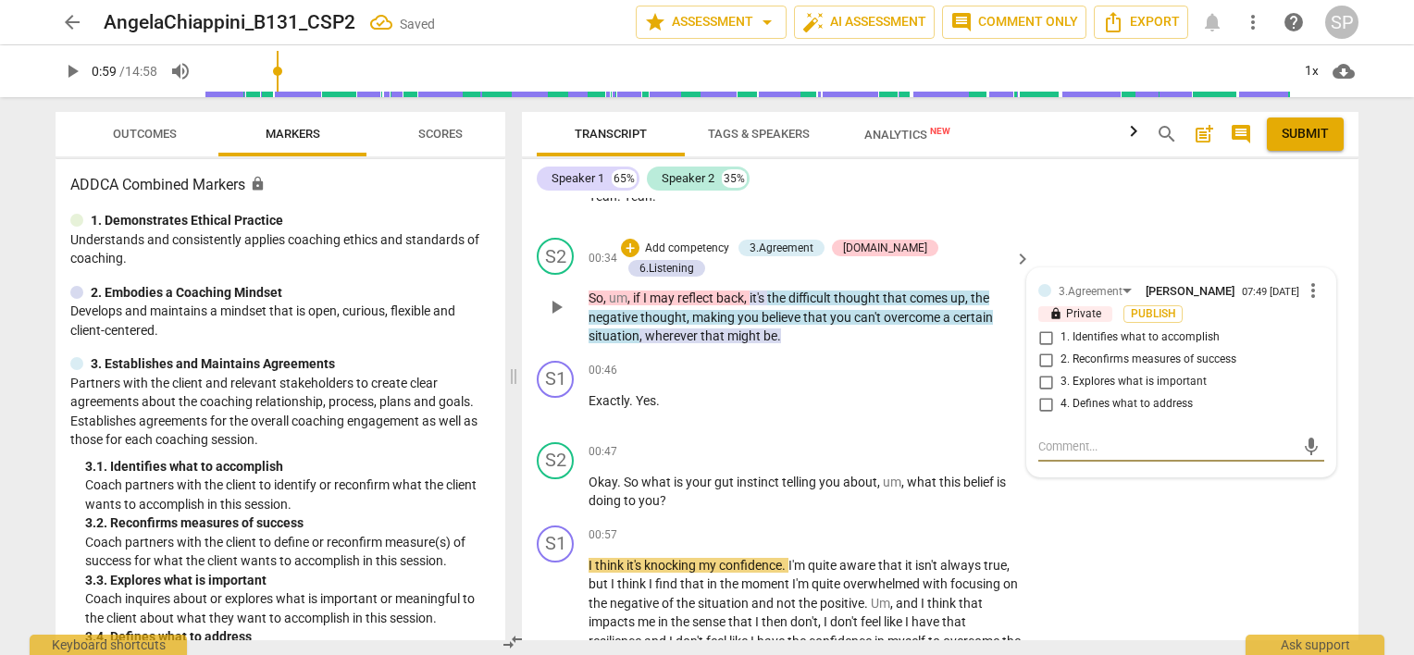
click at [1038, 381] on input "3. Explores what is important" at bounding box center [1046, 382] width 30 height 22
click at [751, 219] on div "00:32 + Add competency keyboard_arrow_right Yeah . Yeah ." at bounding box center [811, 189] width 444 height 67
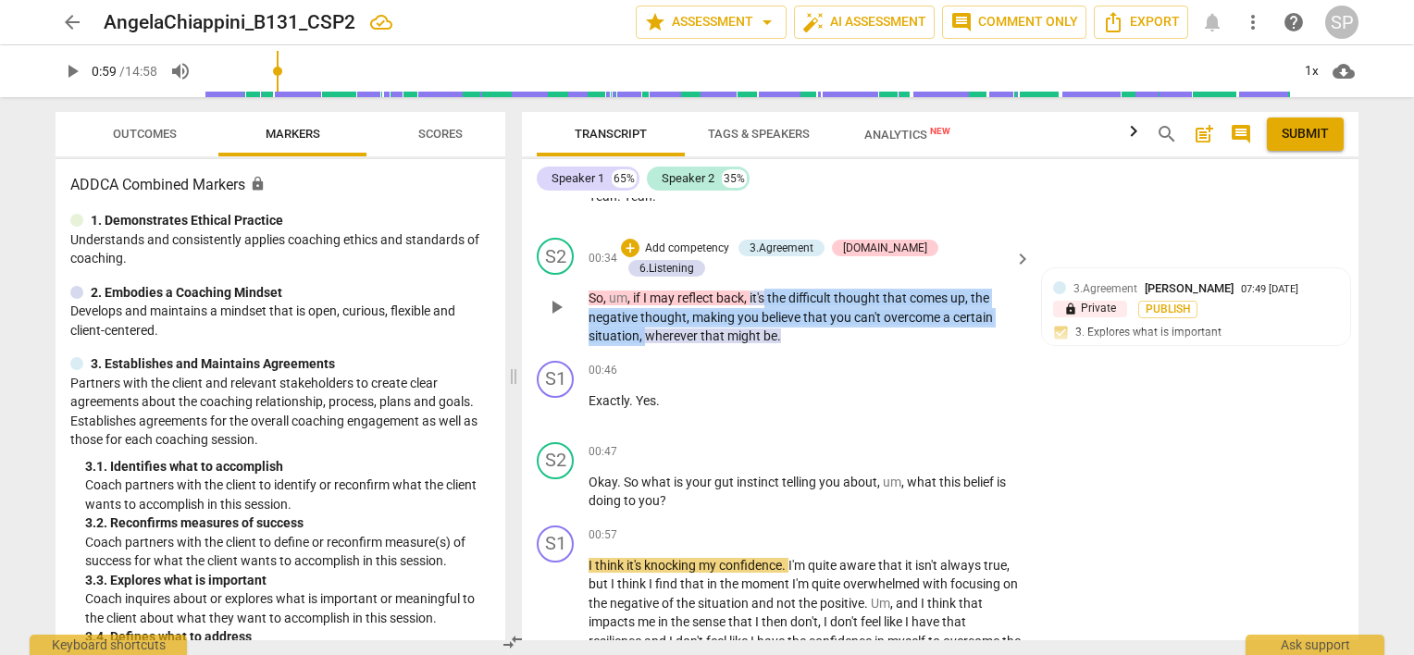
drag, startPoint x: 767, startPoint y: 273, endPoint x: 644, endPoint y: 312, distance: 129.1
click at [644, 312] on p "So , um , if I may reflect back , it's the difficult thought that comes up , th…" at bounding box center [805, 317] width 433 height 57
click at [639, 251] on div "+" at bounding box center [630, 248] width 19 height 19
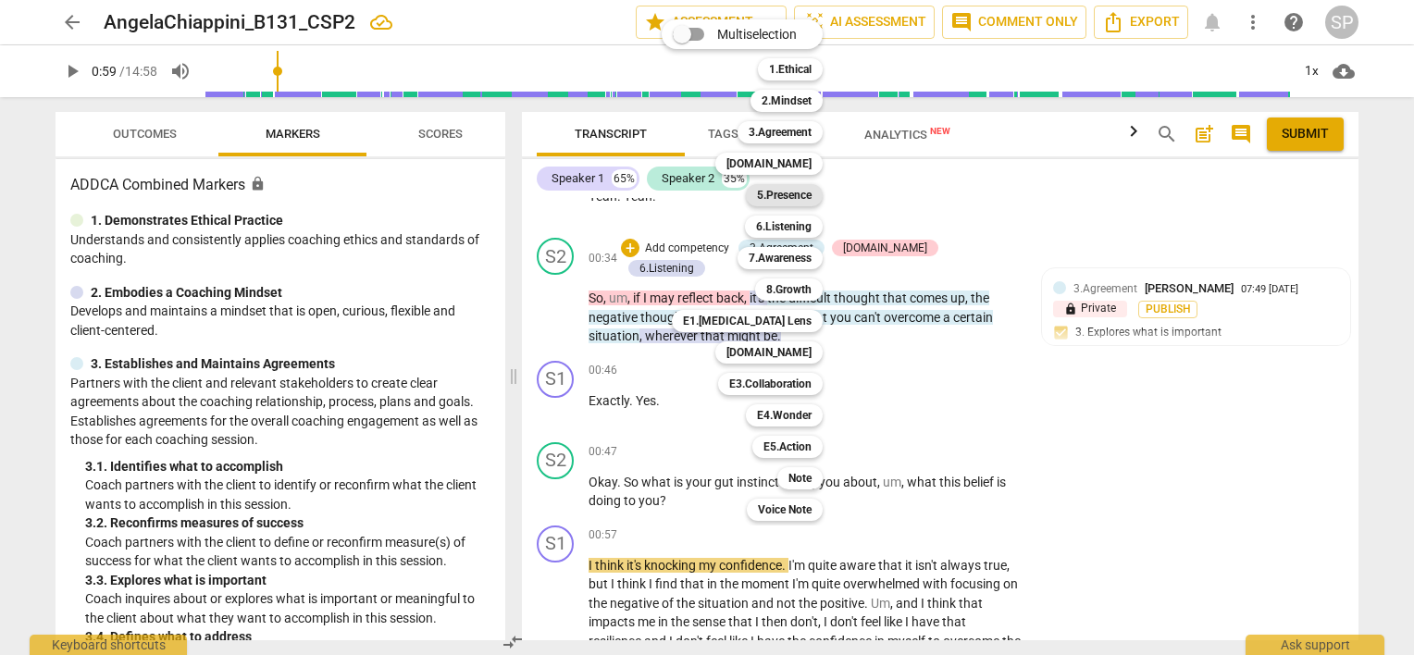
click at [779, 203] on b "5.Presence" at bounding box center [784, 195] width 55 height 22
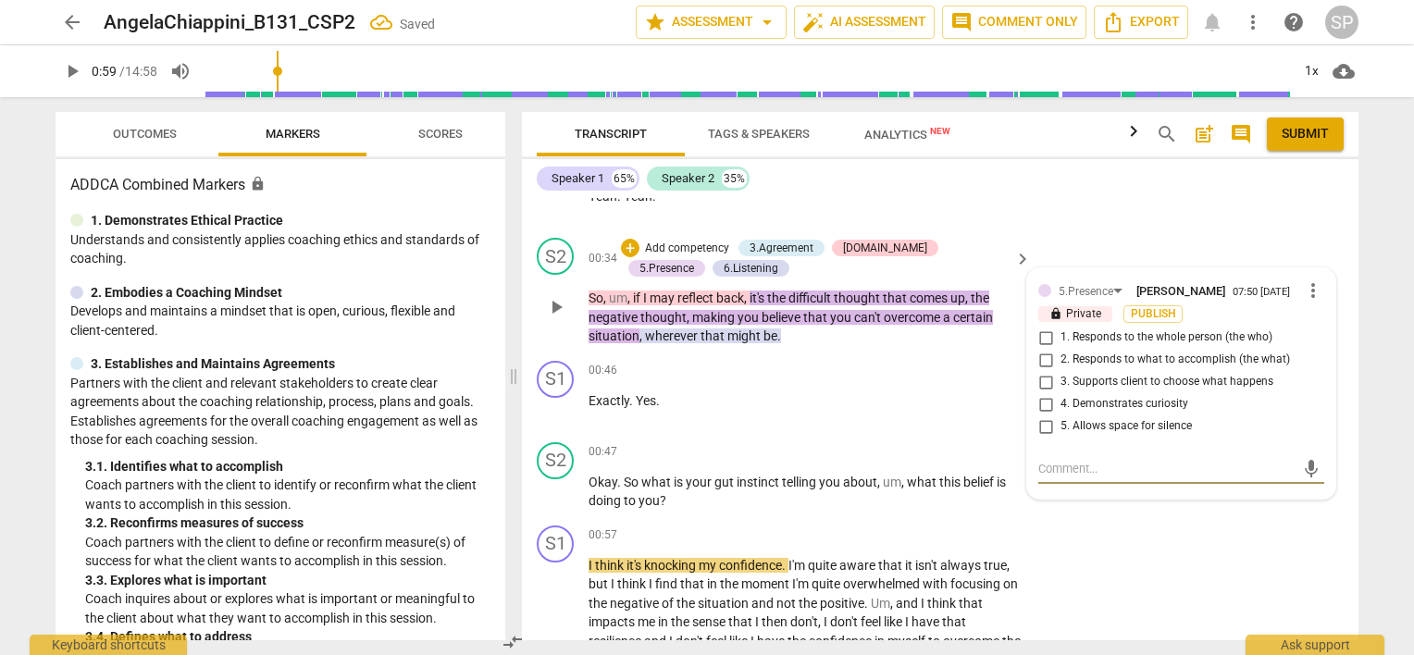
click at [1039, 359] on input "2. Responds to what to accomplish (the what)" at bounding box center [1046, 360] width 30 height 22
click at [1039, 399] on input "4. Demonstrates curiosity" at bounding box center [1046, 404] width 30 height 22
click at [821, 385] on div "00:46 + Add competency keyboard_arrow_right Exactly . Yes ." at bounding box center [811, 394] width 444 height 67
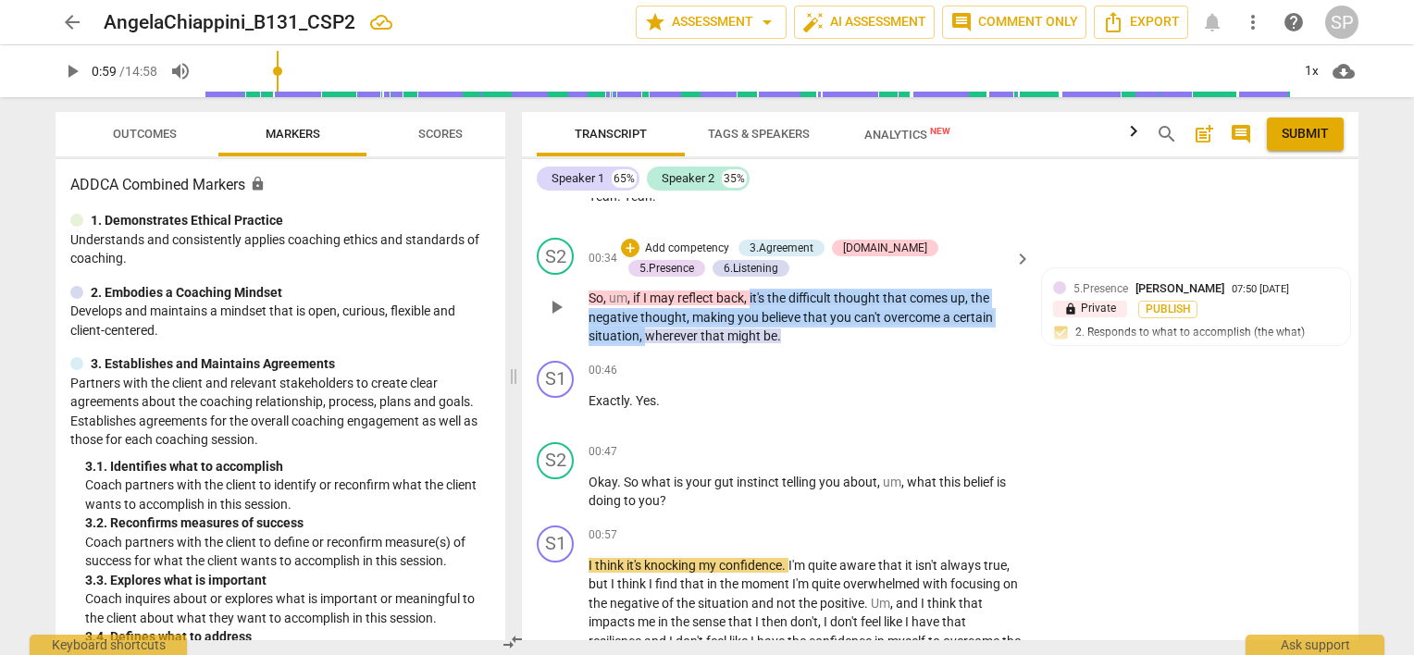
drag, startPoint x: 751, startPoint y: 289, endPoint x: 642, endPoint y: 333, distance: 117.9
click at [642, 333] on p "So , um , if I may reflect back , it's the difficult thought that comes up , th…" at bounding box center [805, 317] width 433 height 57
click at [629, 251] on div "+" at bounding box center [630, 248] width 19 height 19
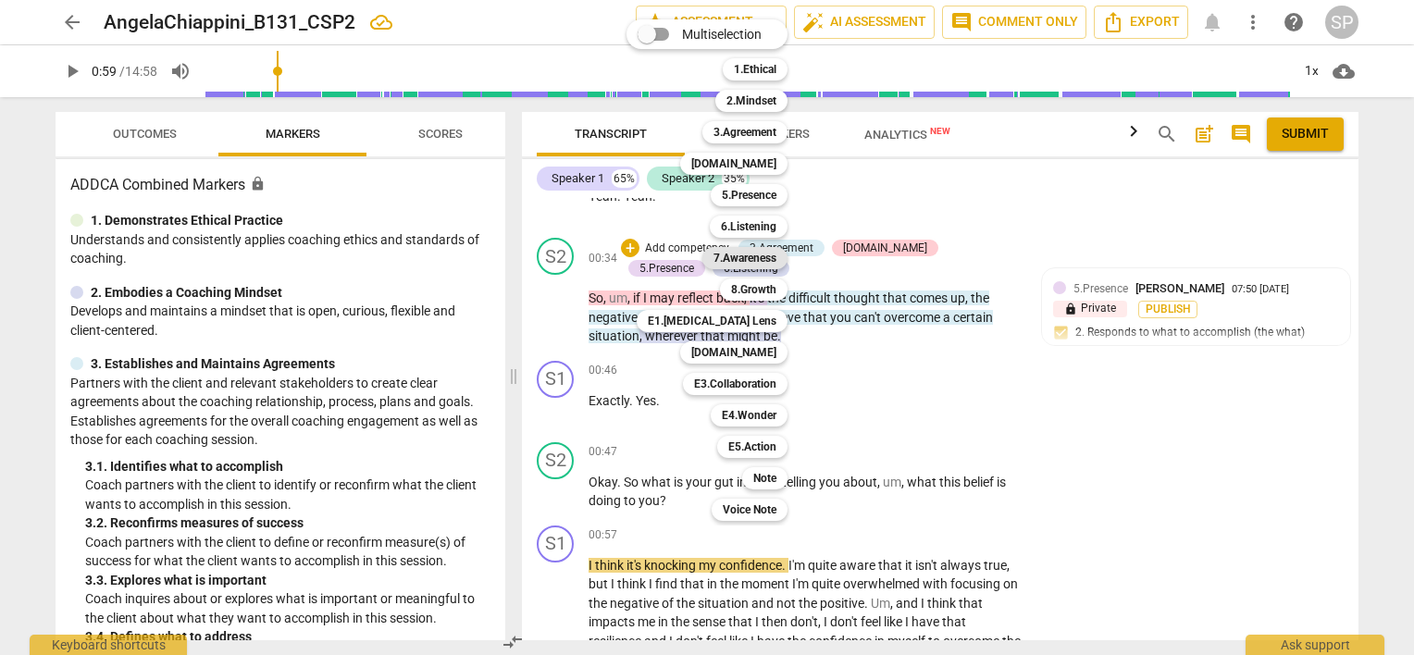
click at [738, 257] on b "7.Awareness" at bounding box center [744, 258] width 63 height 22
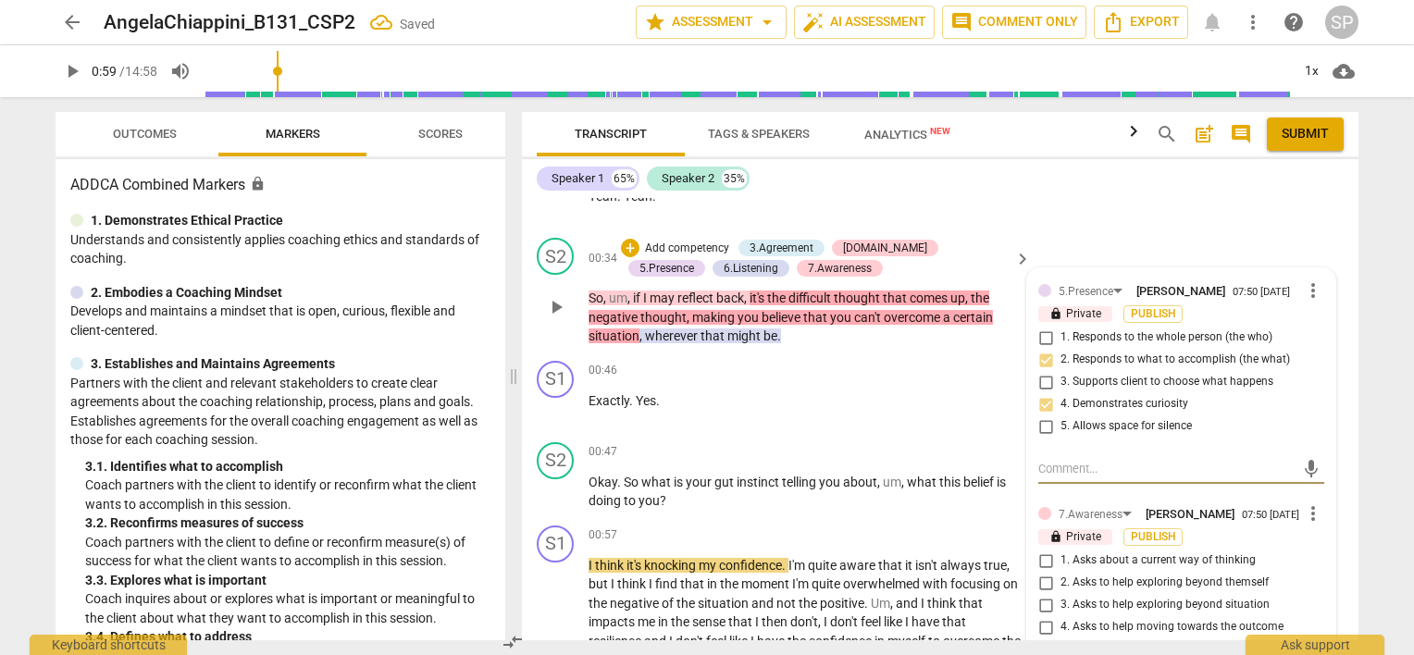
click at [1042, 626] on input "4. Asks to help moving towards the outcome" at bounding box center [1046, 627] width 30 height 22
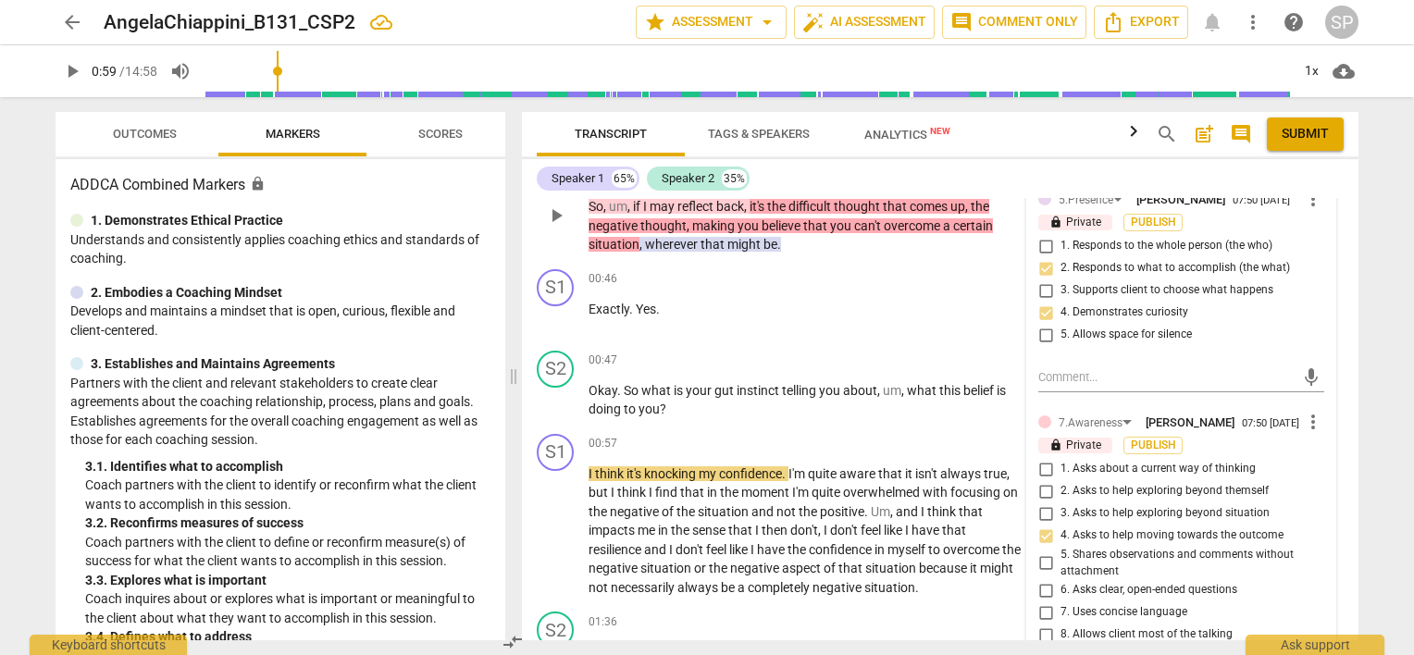
scroll to position [515, 0]
click at [1040, 560] on input "5. Shares observations and comments without attachment" at bounding box center [1046, 563] width 30 height 22
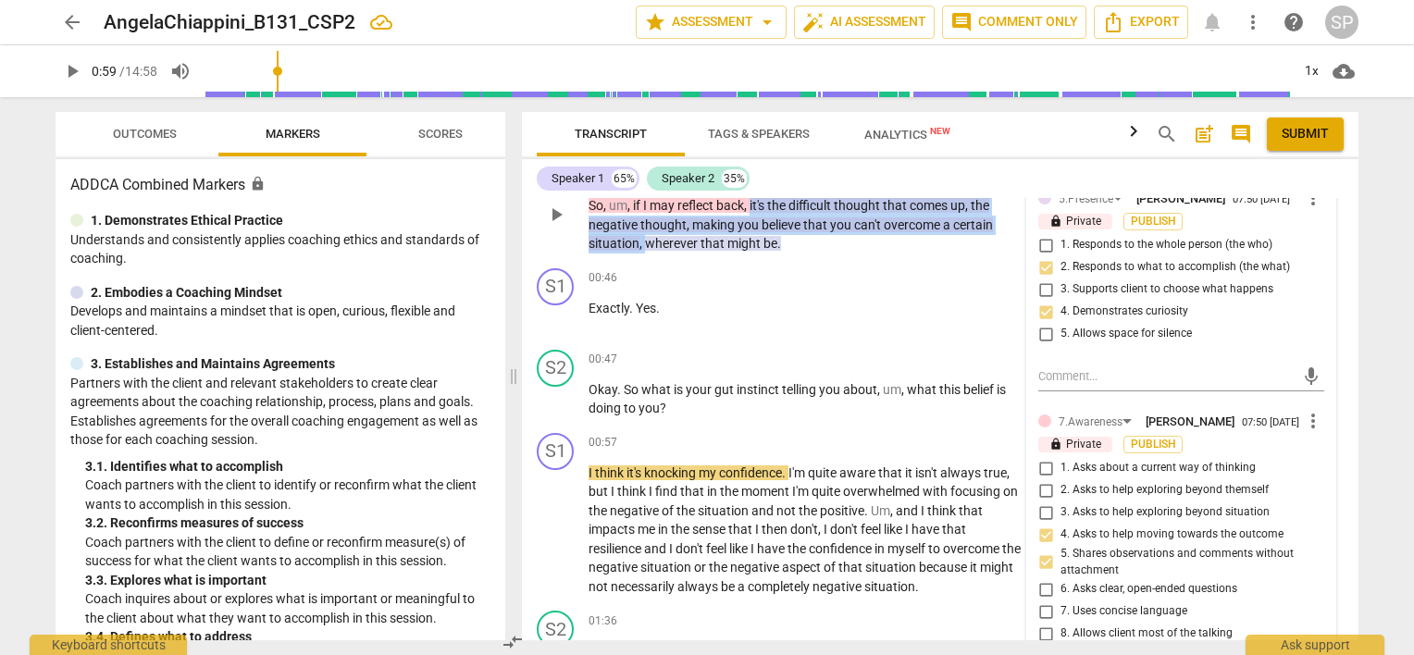
drag, startPoint x: 750, startPoint y: 198, endPoint x: 648, endPoint y: 241, distance: 111.2
click at [648, 241] on p "So , um , if I may reflect back , it's the difficult thought that comes up , th…" at bounding box center [805, 224] width 433 height 57
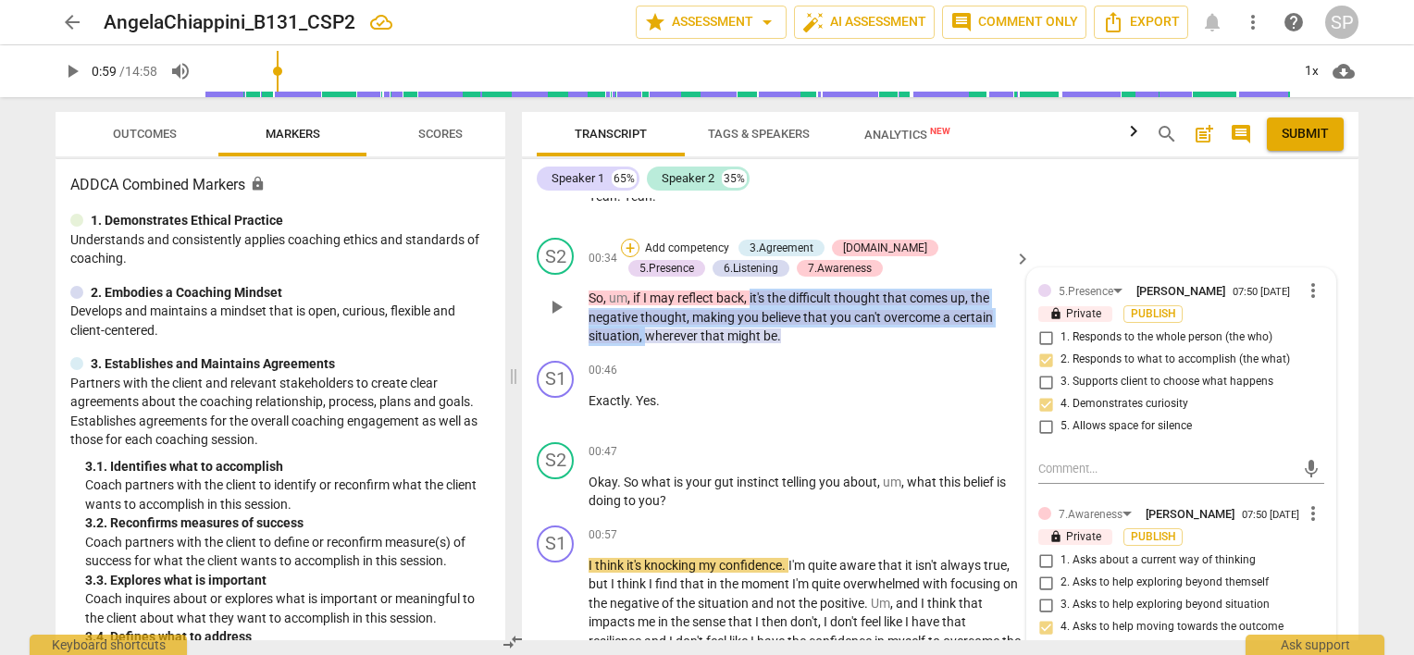
click at [629, 247] on div "+" at bounding box center [630, 248] width 19 height 19
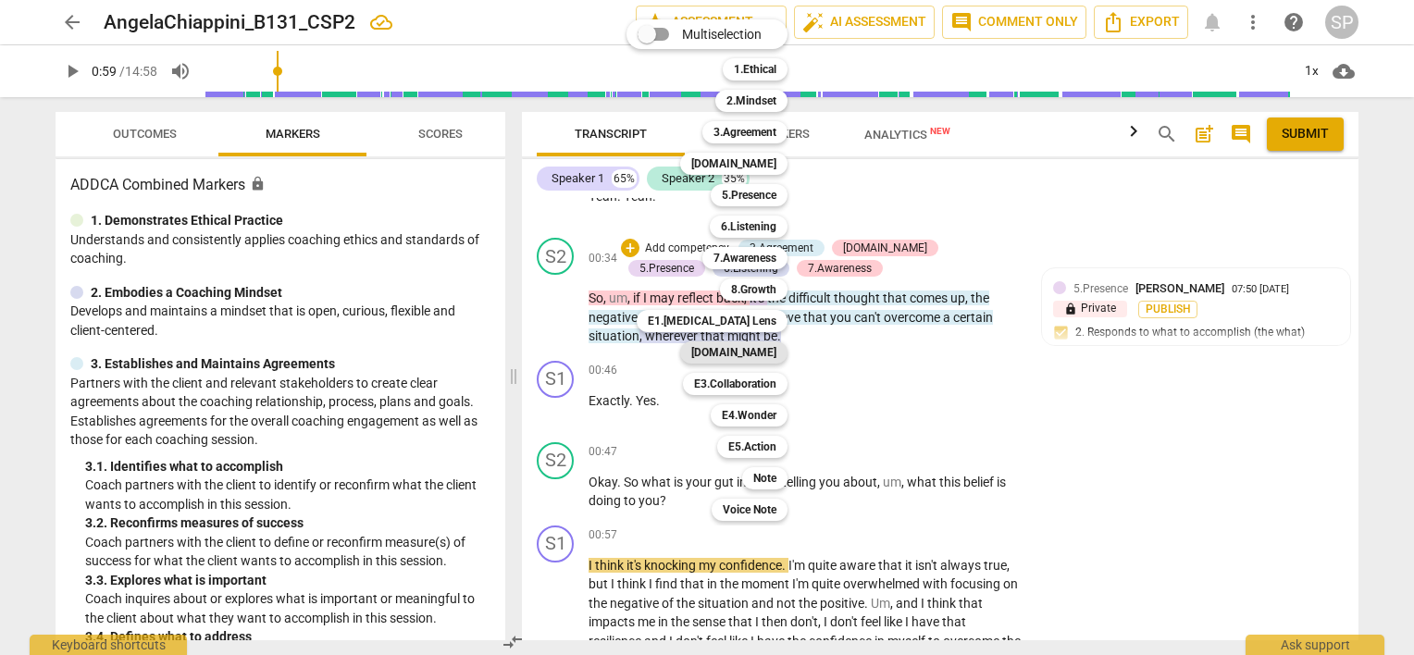
click at [782, 348] on div "[DOMAIN_NAME]" at bounding box center [733, 352] width 107 height 22
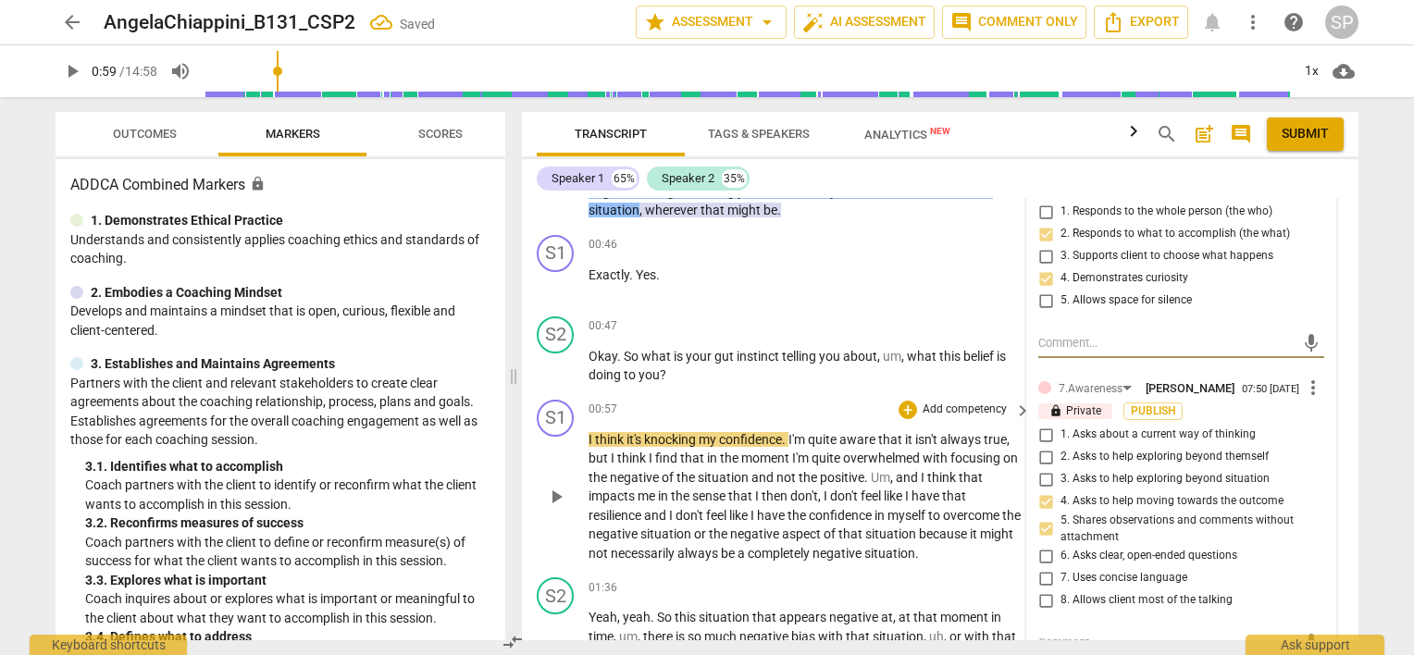
scroll to position [792, 0]
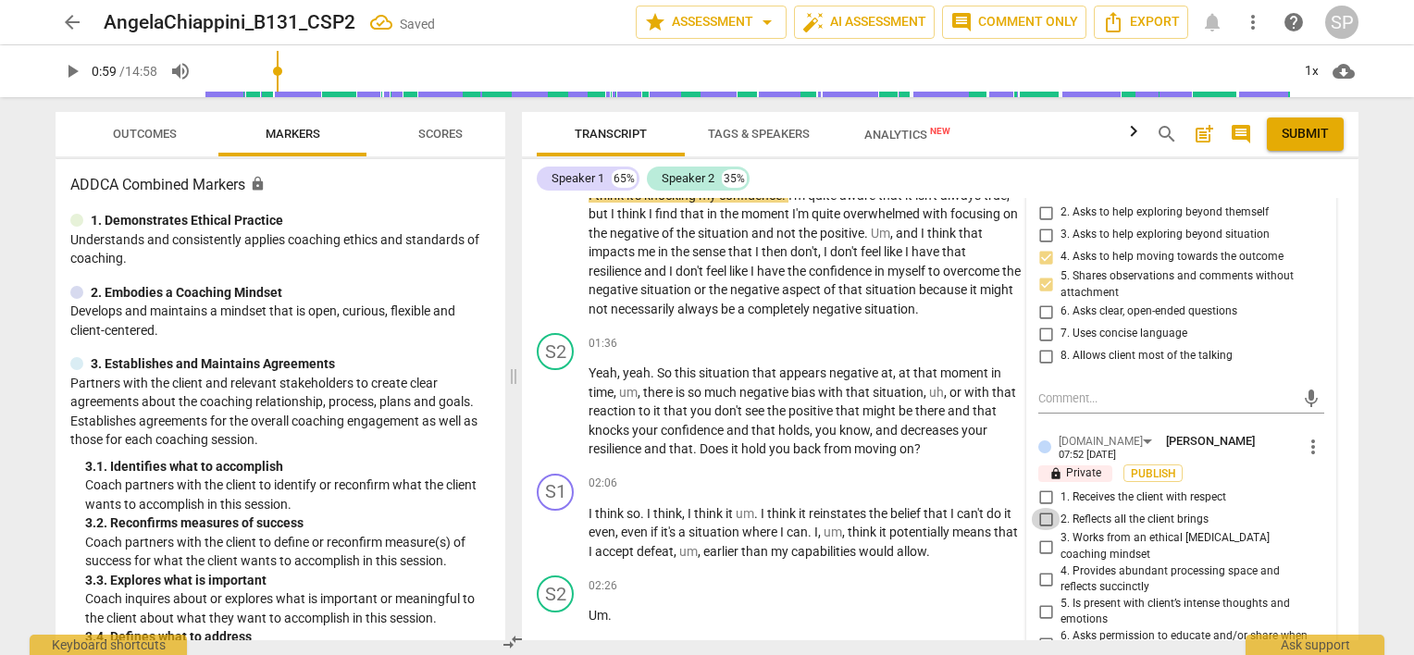
click at [1044, 511] on input "2. Reflects all the client brings" at bounding box center [1046, 519] width 30 height 22
click at [865, 333] on div "01:36 + Add competency keyboard_arrow_right" at bounding box center [811, 343] width 444 height 20
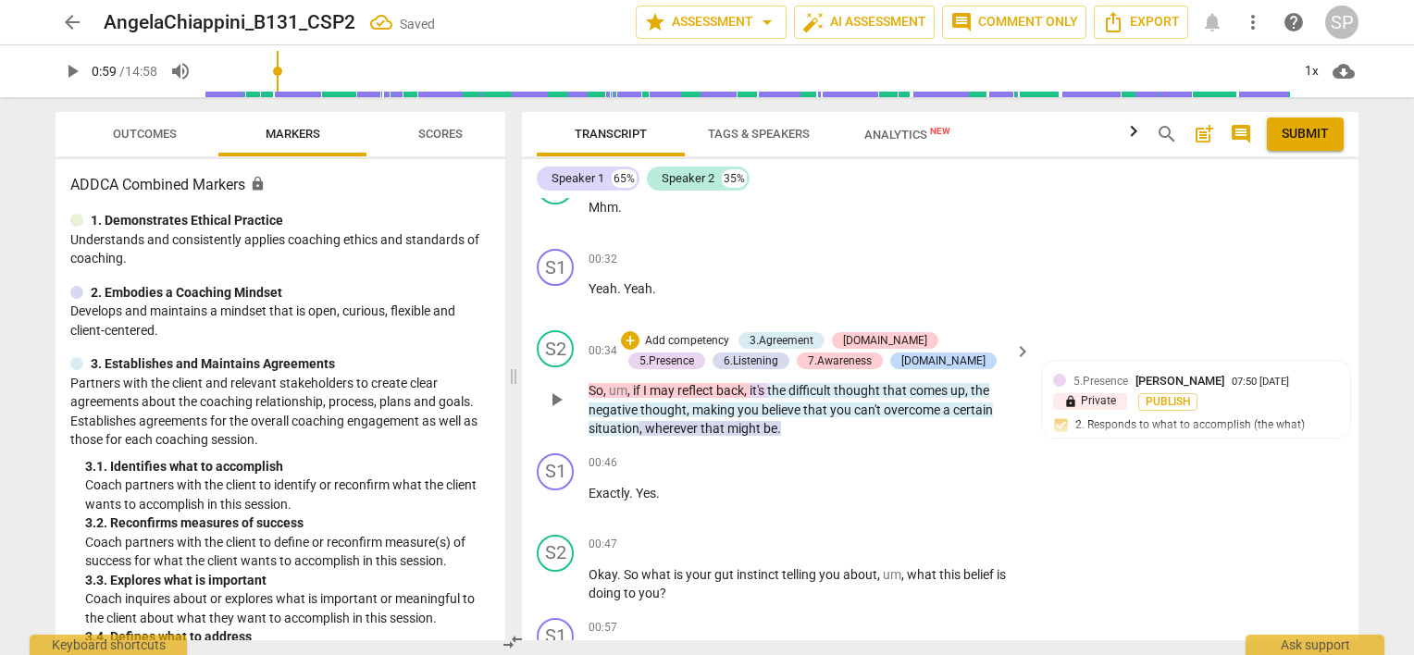
scroll to position [422, 0]
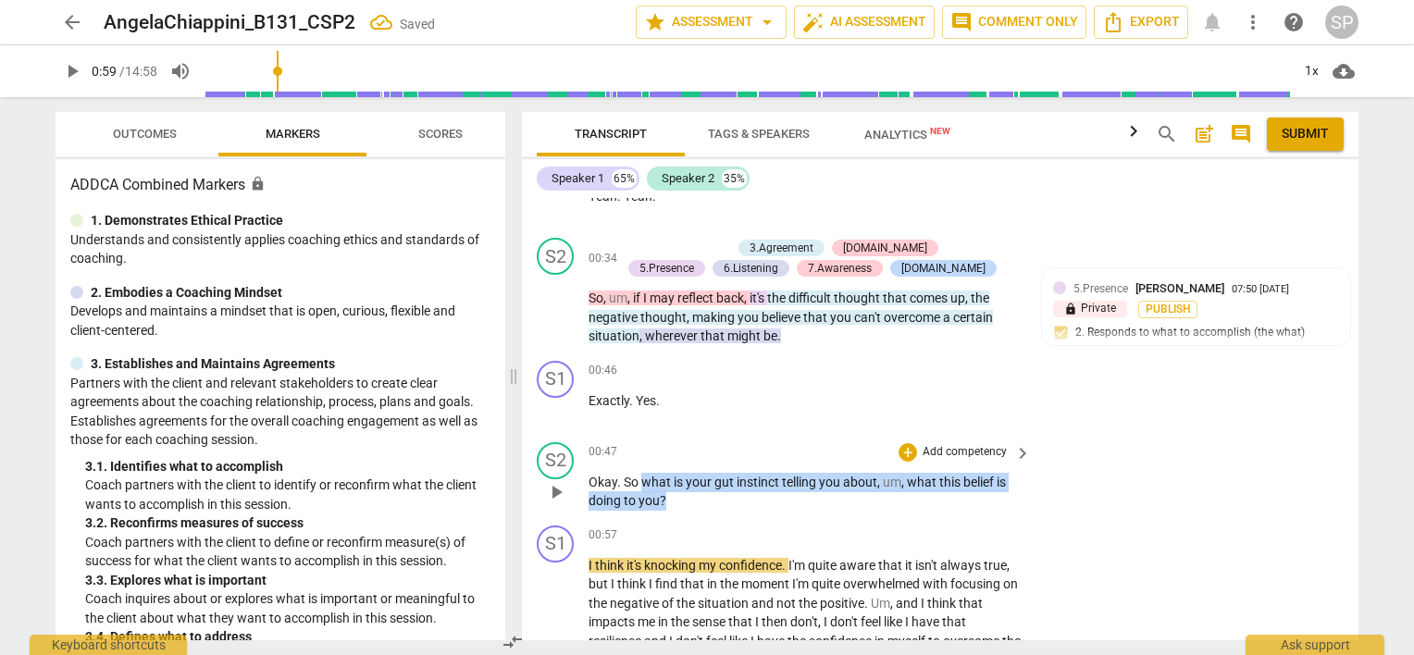
drag, startPoint x: 640, startPoint y: 481, endPoint x: 669, endPoint y: 493, distance: 31.1
click at [669, 493] on p "Okay . So what is your gut instinct telling you about , um , what this belief i…" at bounding box center [805, 492] width 433 height 38
click at [902, 450] on div "+" at bounding box center [908, 452] width 19 height 19
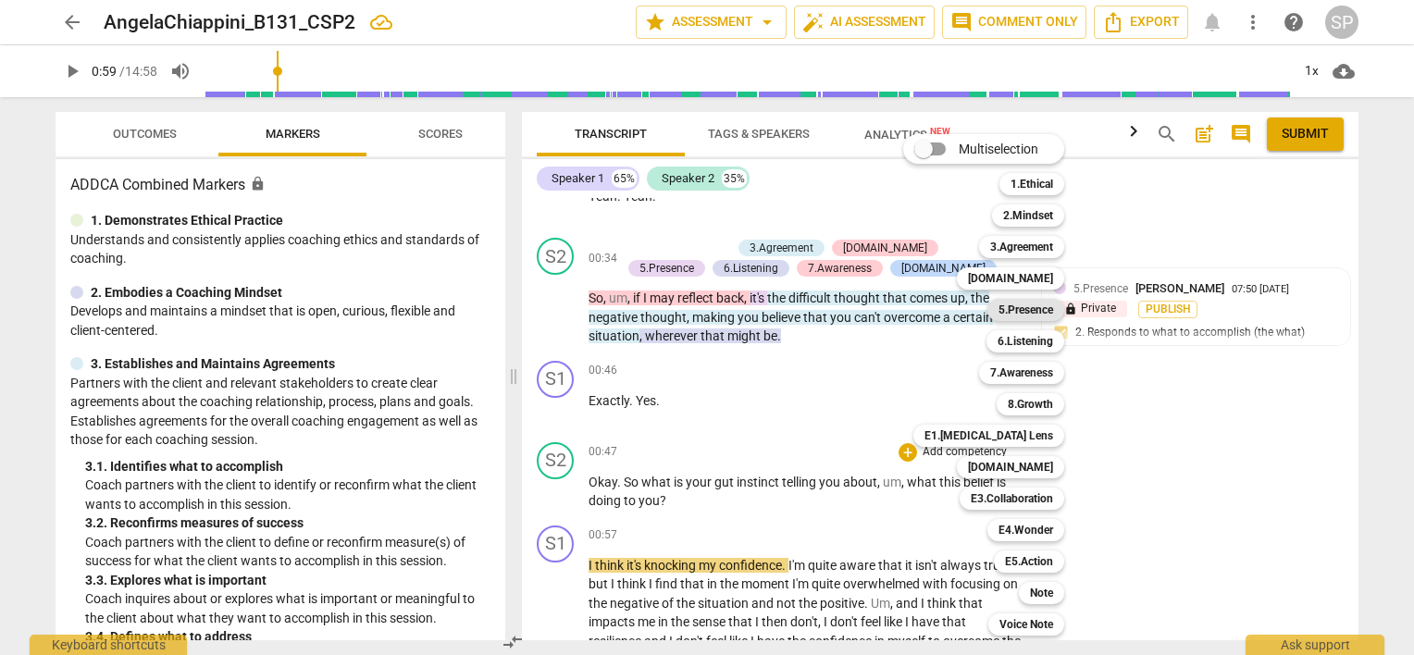
click at [1018, 314] on b "5.Presence" at bounding box center [1025, 310] width 55 height 22
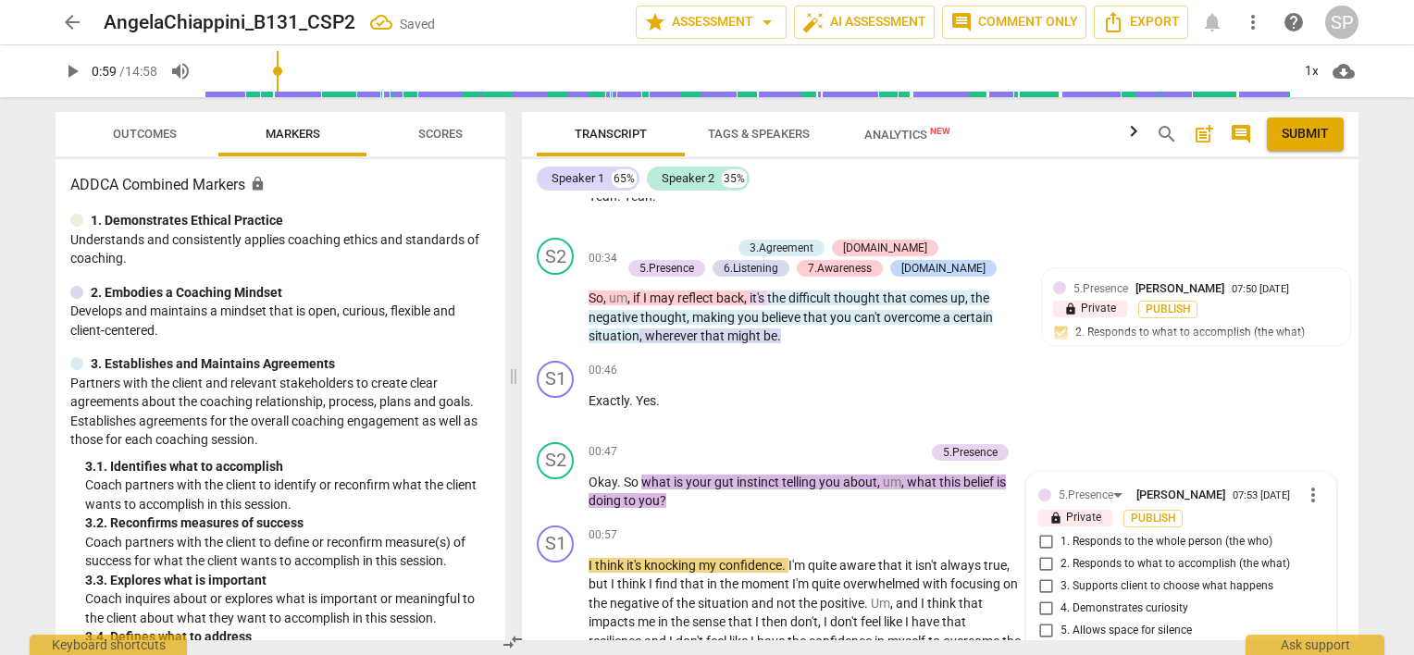
scroll to position [674, 0]
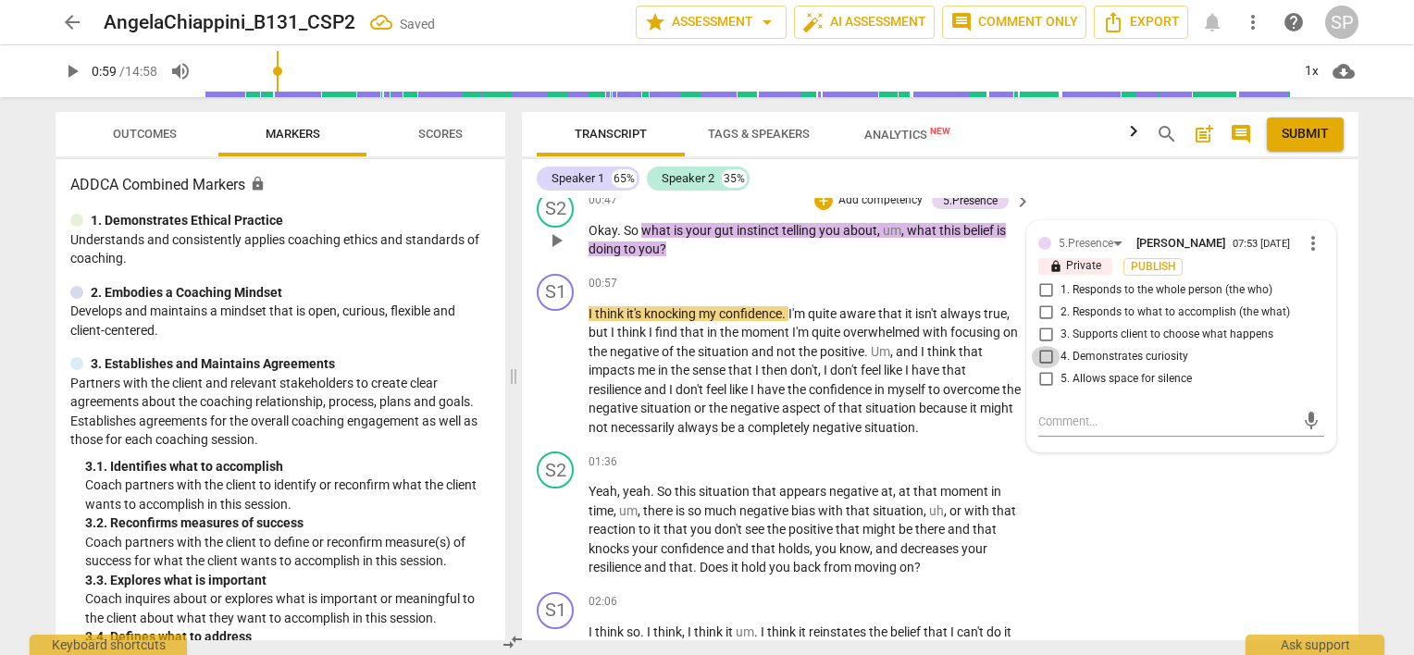
click at [1036, 353] on input "4. Demonstrates curiosity" at bounding box center [1046, 357] width 30 height 22
click at [1040, 285] on input "1. Responds to the whole person (the who)" at bounding box center [1046, 290] width 30 height 22
click at [1048, 426] on textarea at bounding box center [1166, 422] width 256 height 18
click at [1304, 413] on span "send" at bounding box center [1311, 421] width 20 height 20
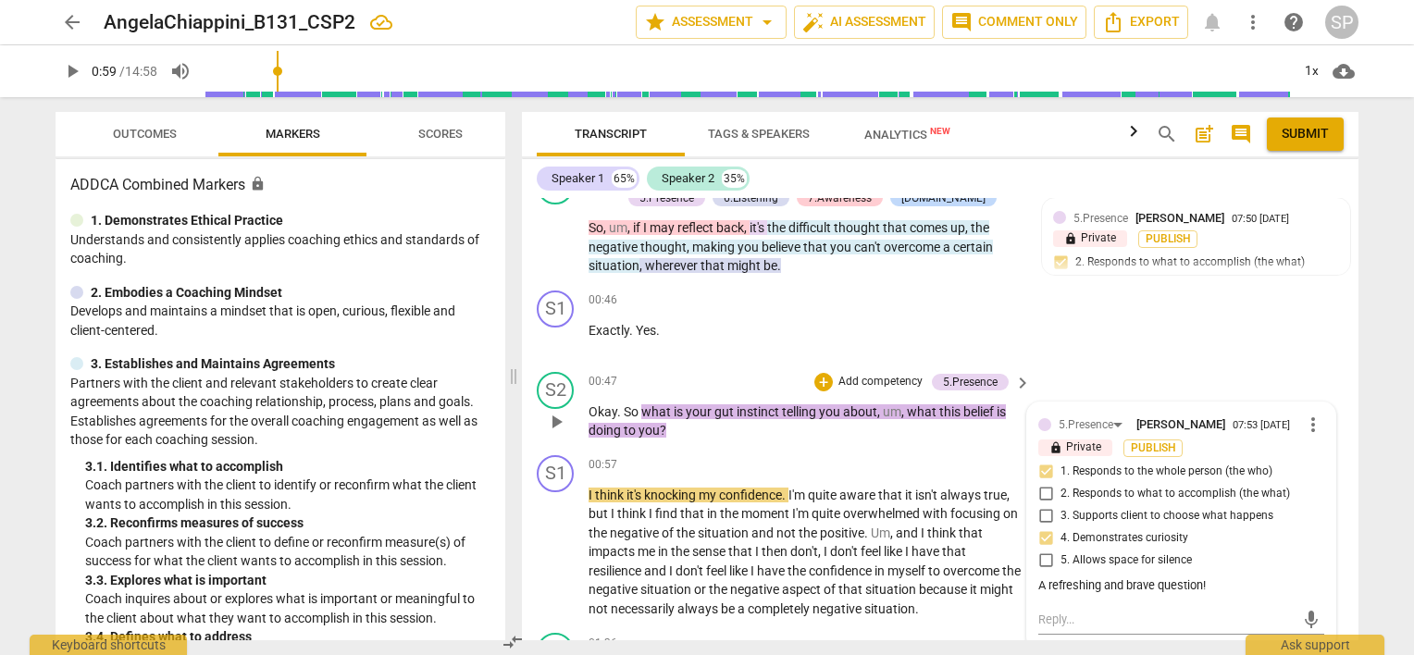
scroll to position [489, 0]
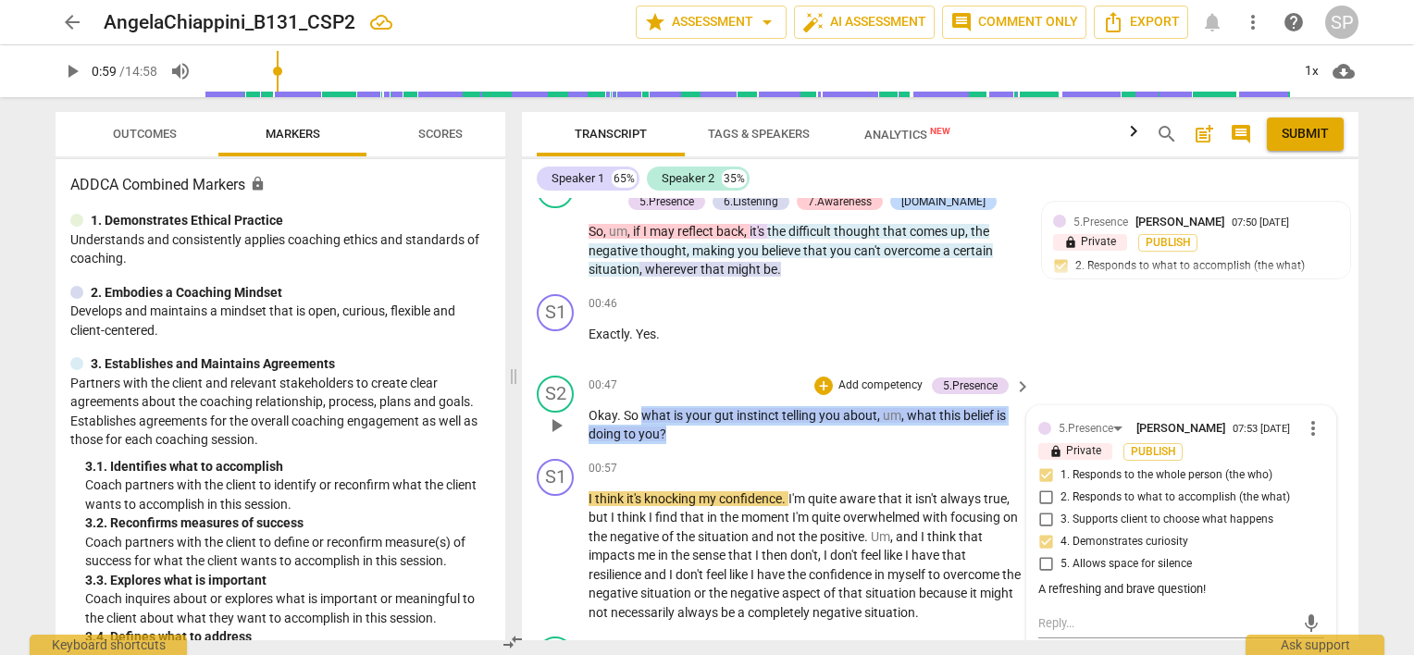
drag, startPoint x: 639, startPoint y: 406, endPoint x: 674, endPoint y: 423, distance: 38.1
click at [674, 423] on p "Okay . So what is your gut instinct telling you about , um , what this belief i…" at bounding box center [805, 425] width 433 height 38
click at [824, 387] on div "+" at bounding box center [823, 386] width 19 height 19
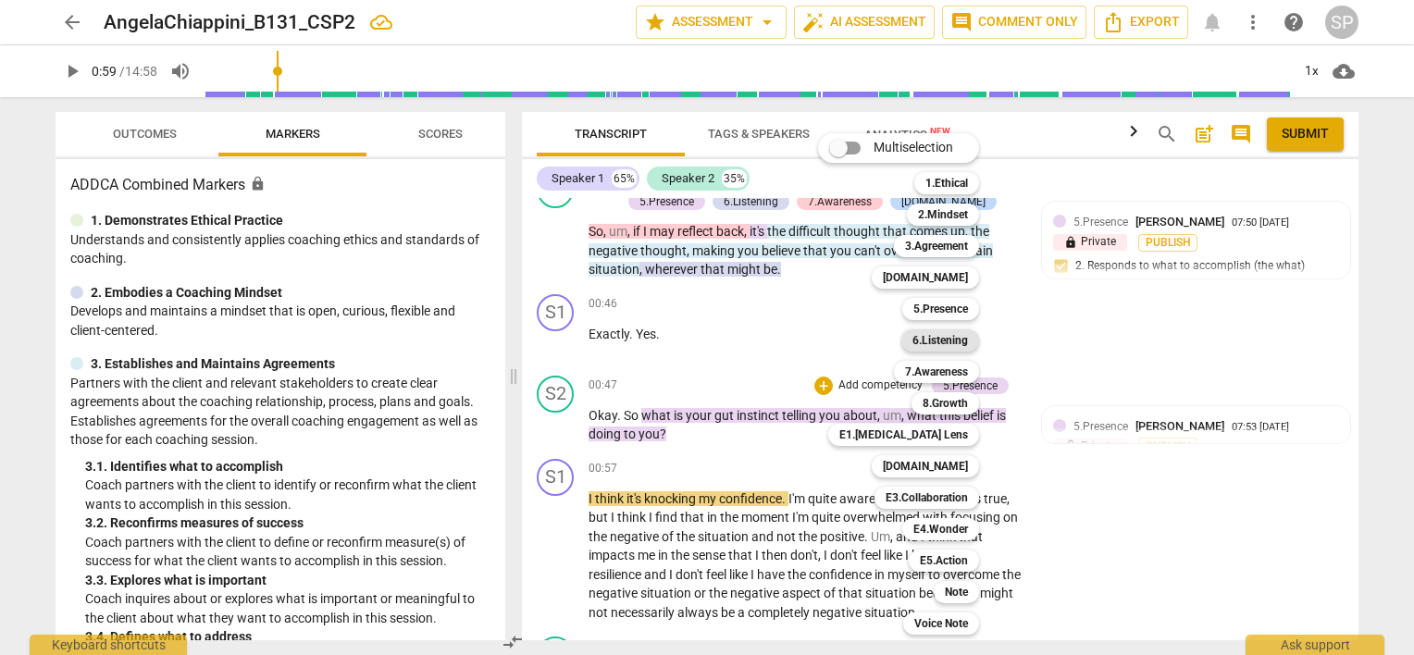
click at [954, 341] on b "6.Listening" at bounding box center [940, 340] width 56 height 22
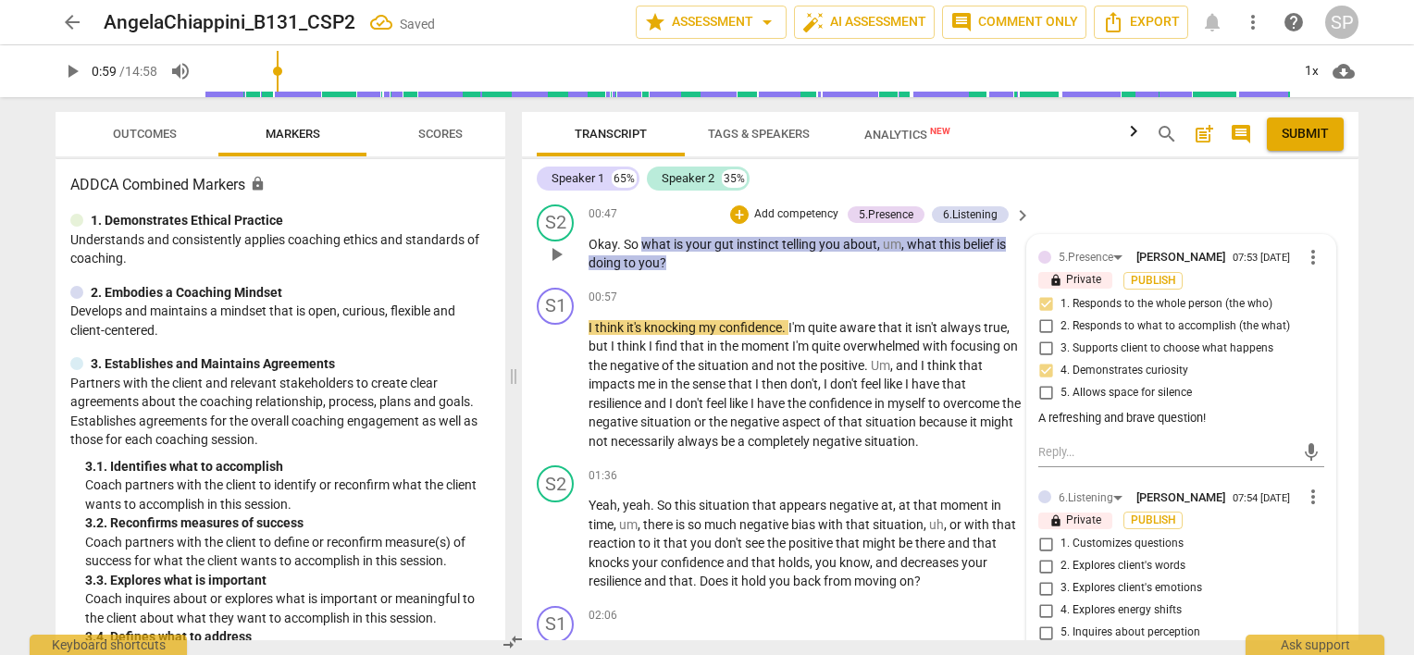
scroll to position [674, 0]
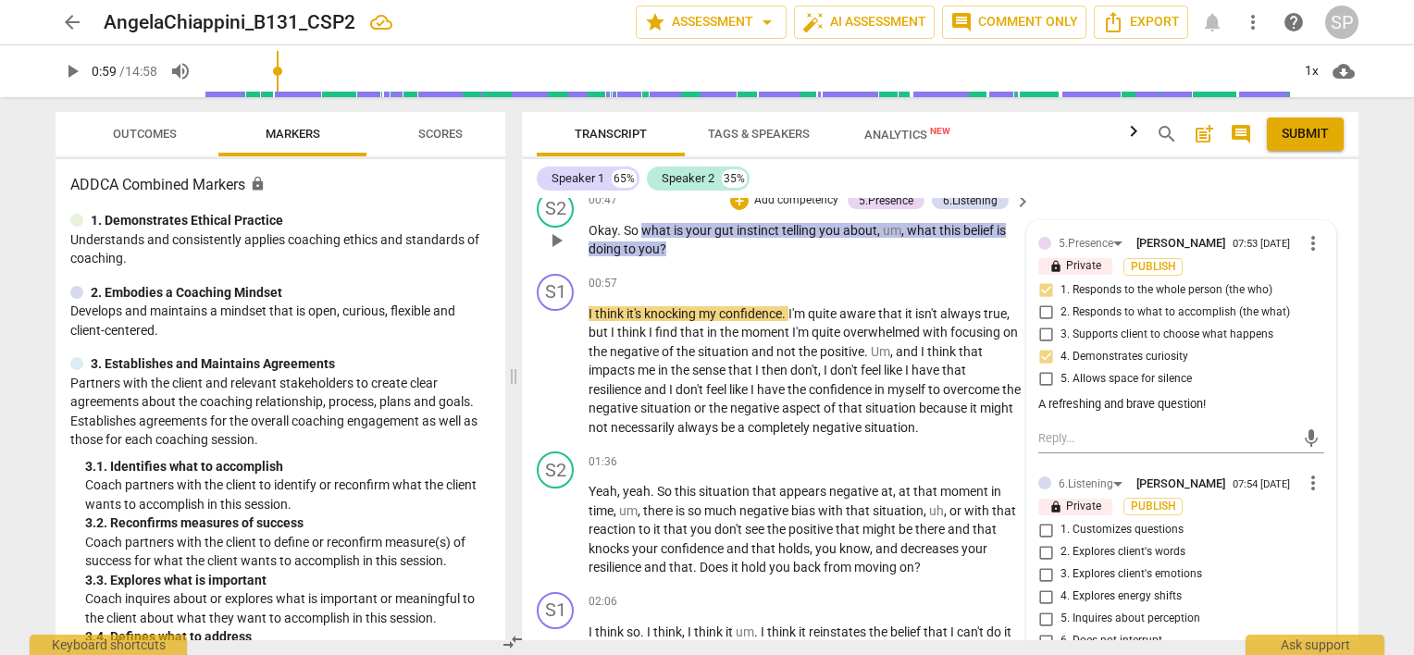
click at [1044, 528] on input "1. Customizes questions" at bounding box center [1046, 530] width 30 height 22
click at [840, 282] on div "00:57 + Add competency keyboard_arrow_right" at bounding box center [811, 284] width 444 height 20
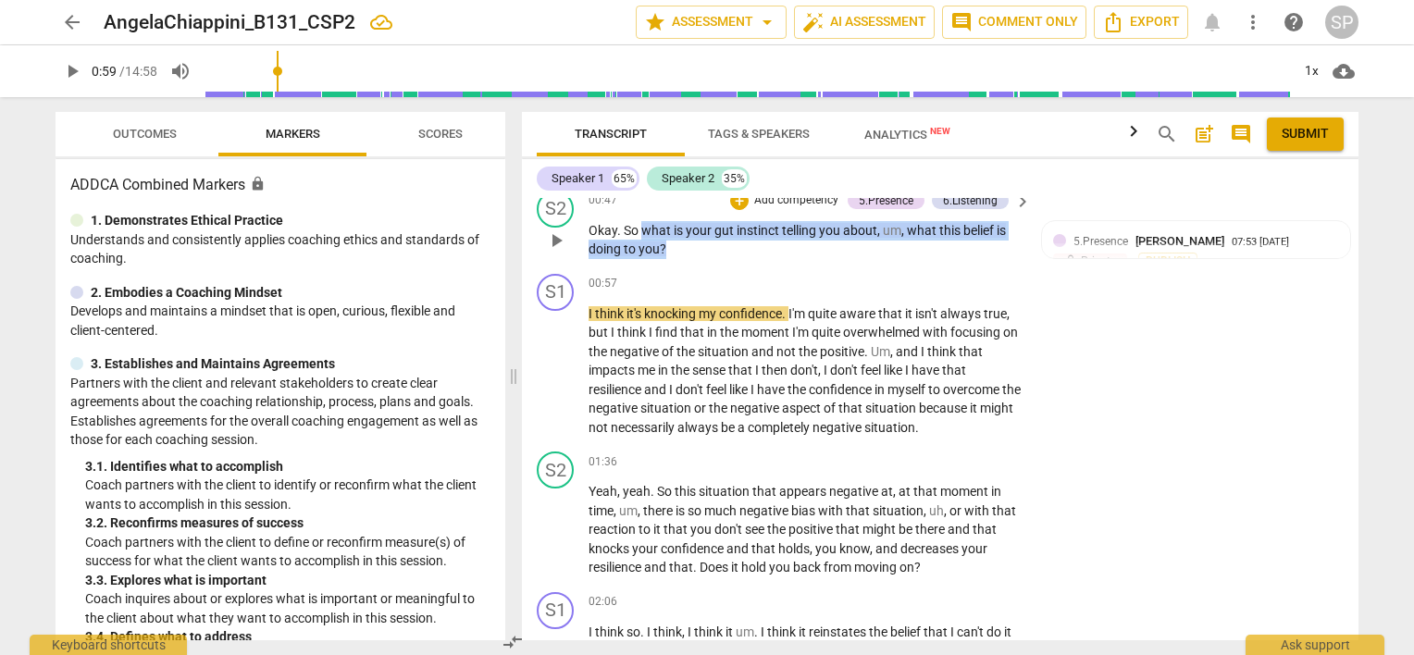
drag, startPoint x: 640, startPoint y: 220, endPoint x: 673, endPoint y: 242, distance: 39.3
click at [673, 242] on p "Okay . So what is your gut instinct telling you about , um , what this belief i…" at bounding box center [805, 240] width 433 height 38
click at [738, 204] on div "+" at bounding box center [739, 201] width 19 height 19
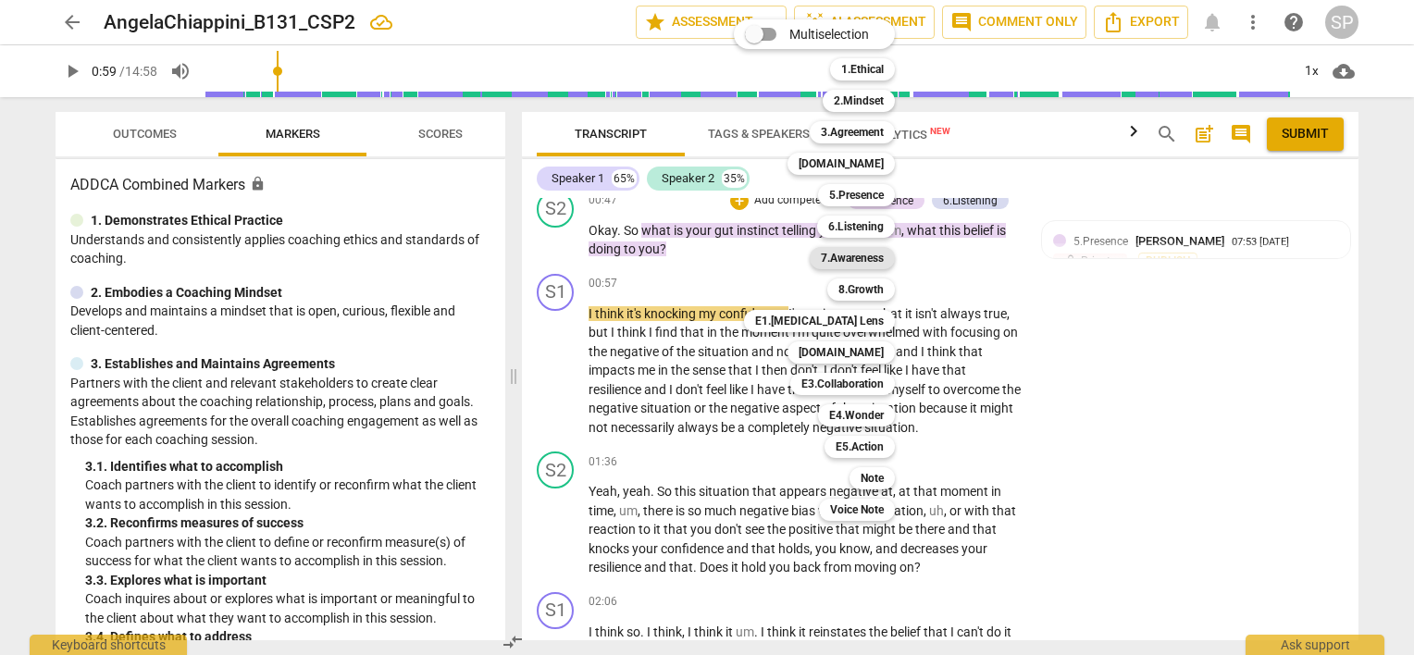
click at [855, 261] on b "7.Awareness" at bounding box center [852, 258] width 63 height 22
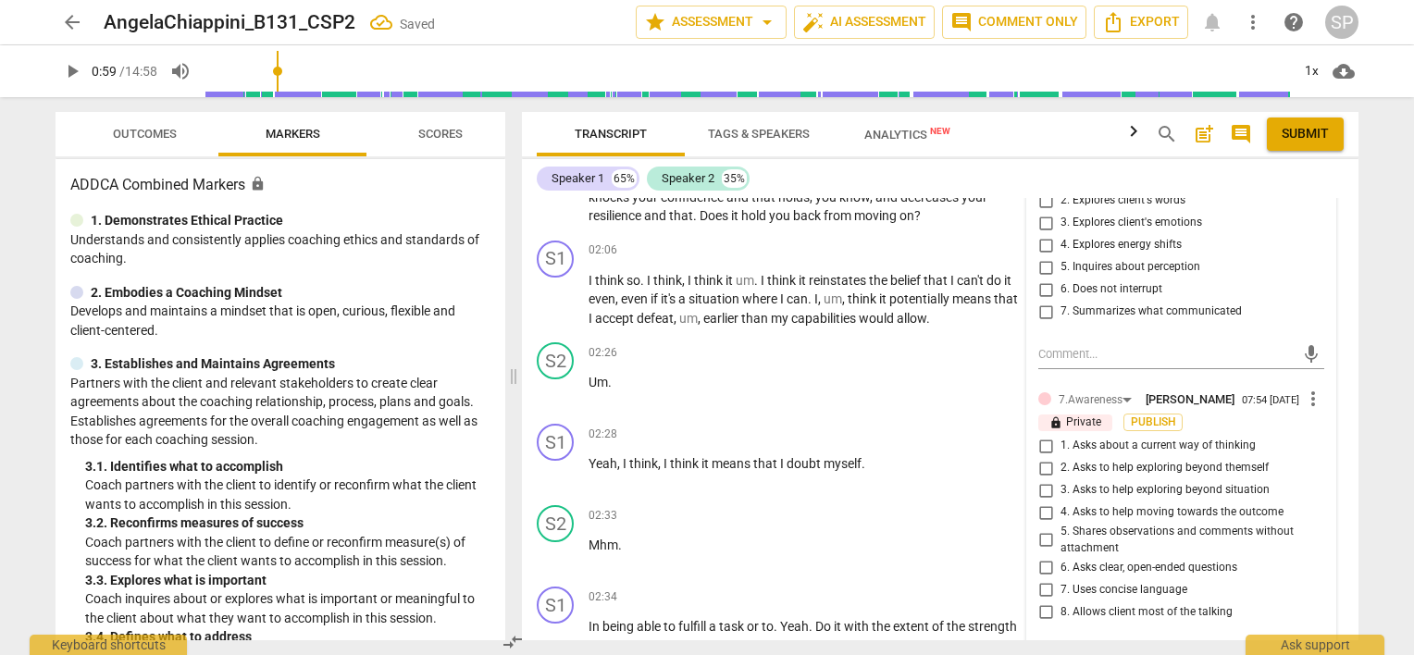
scroll to position [1044, 0]
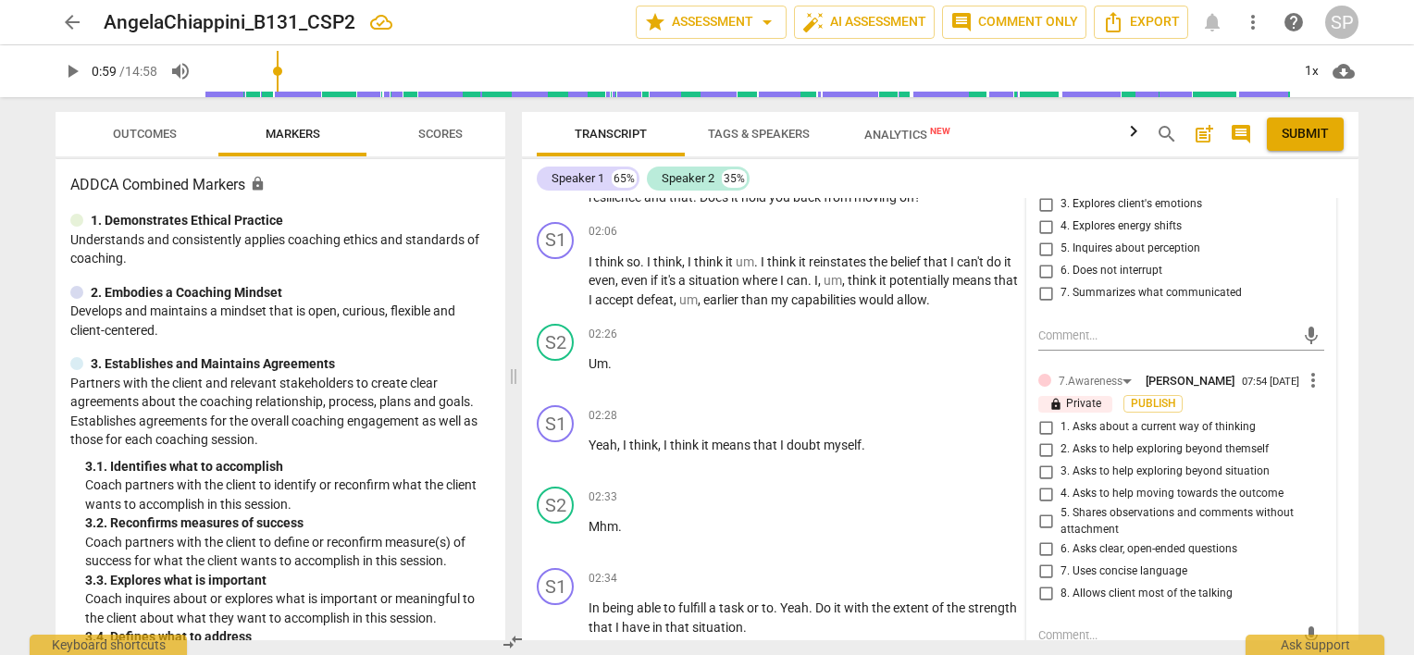
click at [1040, 485] on input "4. Asks to help moving towards the outcome" at bounding box center [1046, 494] width 30 height 22
click at [1042, 545] on input "6. Asks clear, open-ended questions" at bounding box center [1046, 549] width 30 height 22
click at [1041, 563] on input "7. Uses concise language" at bounding box center [1046, 571] width 30 height 22
click at [1037, 426] on input "1. Asks about a current way of thinking" at bounding box center [1046, 427] width 30 height 22
click at [1042, 441] on input "2. Asks to help exploring beyond themself" at bounding box center [1046, 450] width 30 height 22
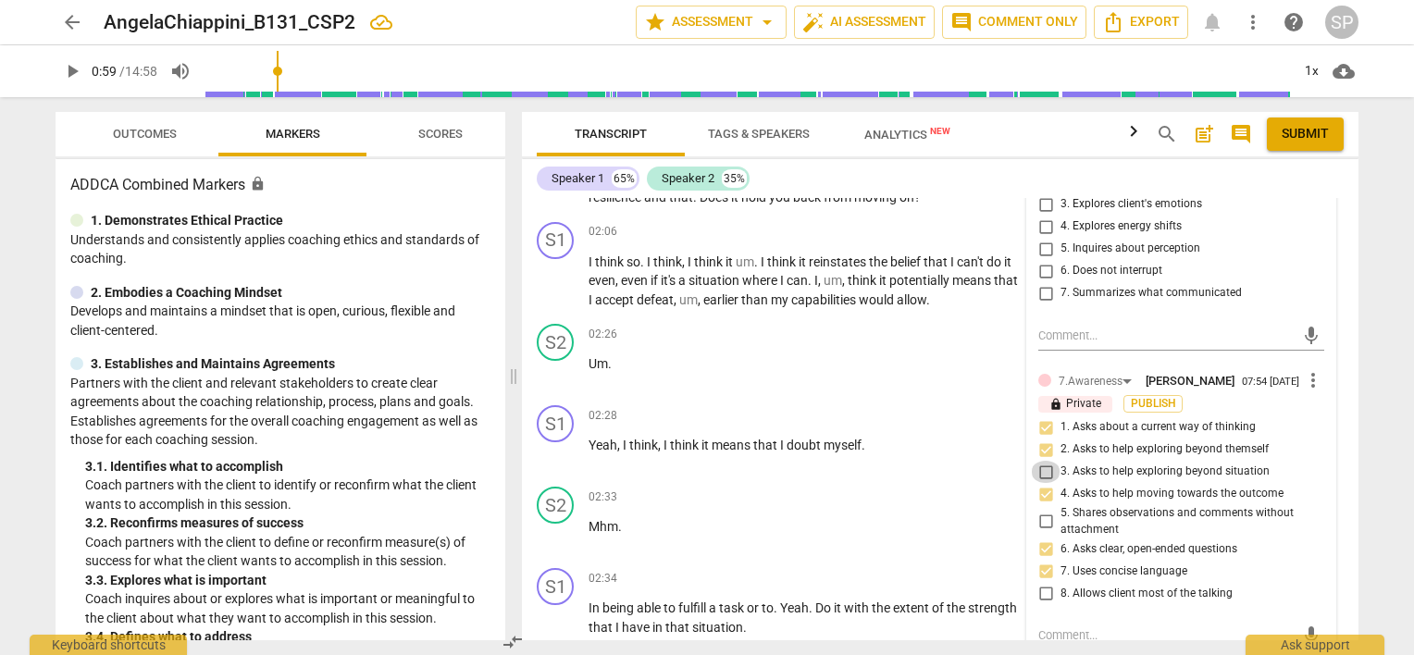
click at [1040, 463] on input "3. Asks to help exploring beyond situation" at bounding box center [1046, 472] width 30 height 22
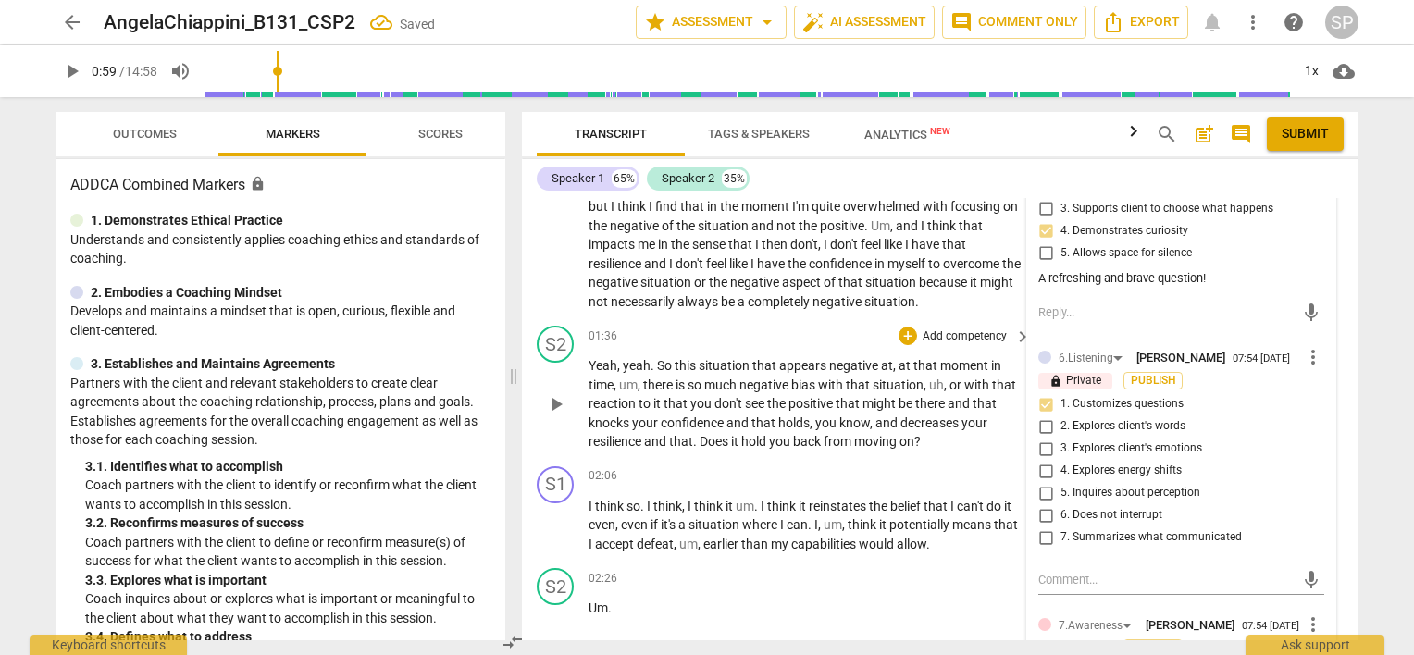
scroll to position [951, 0]
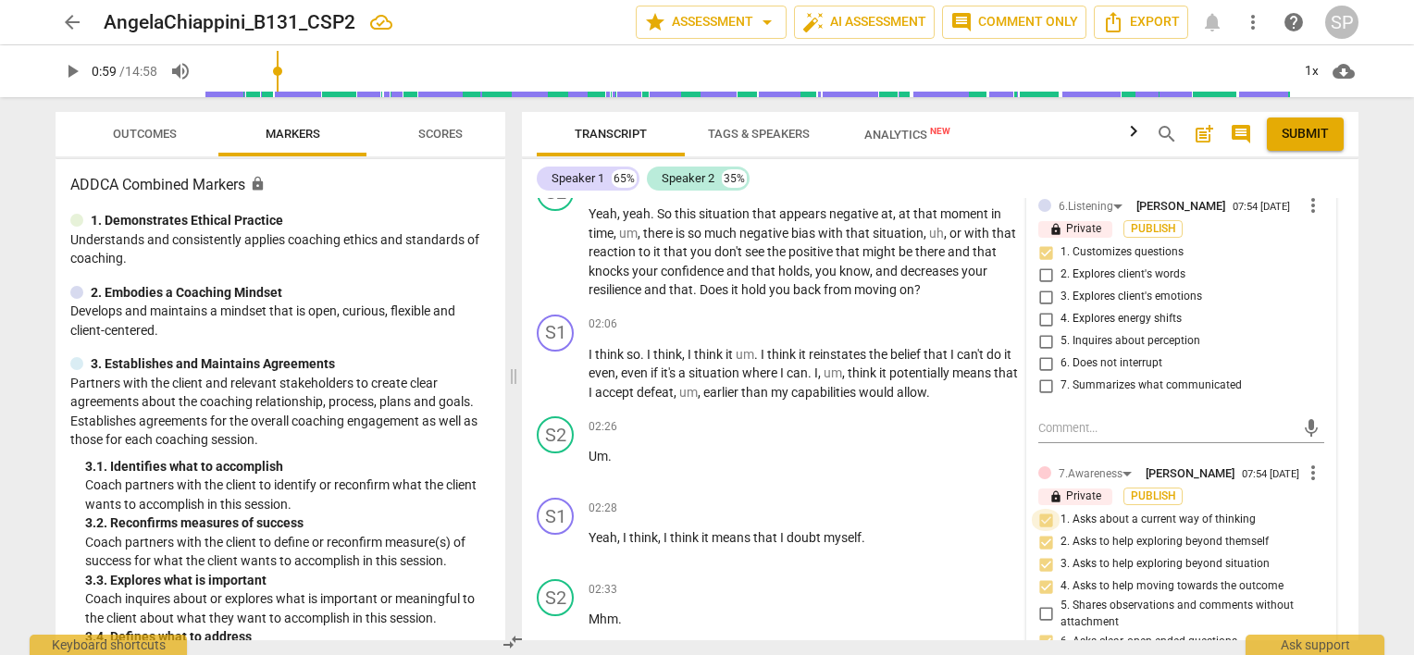
click at [1040, 515] on input "1. Asks about a current way of thinking" at bounding box center [1046, 520] width 30 height 22
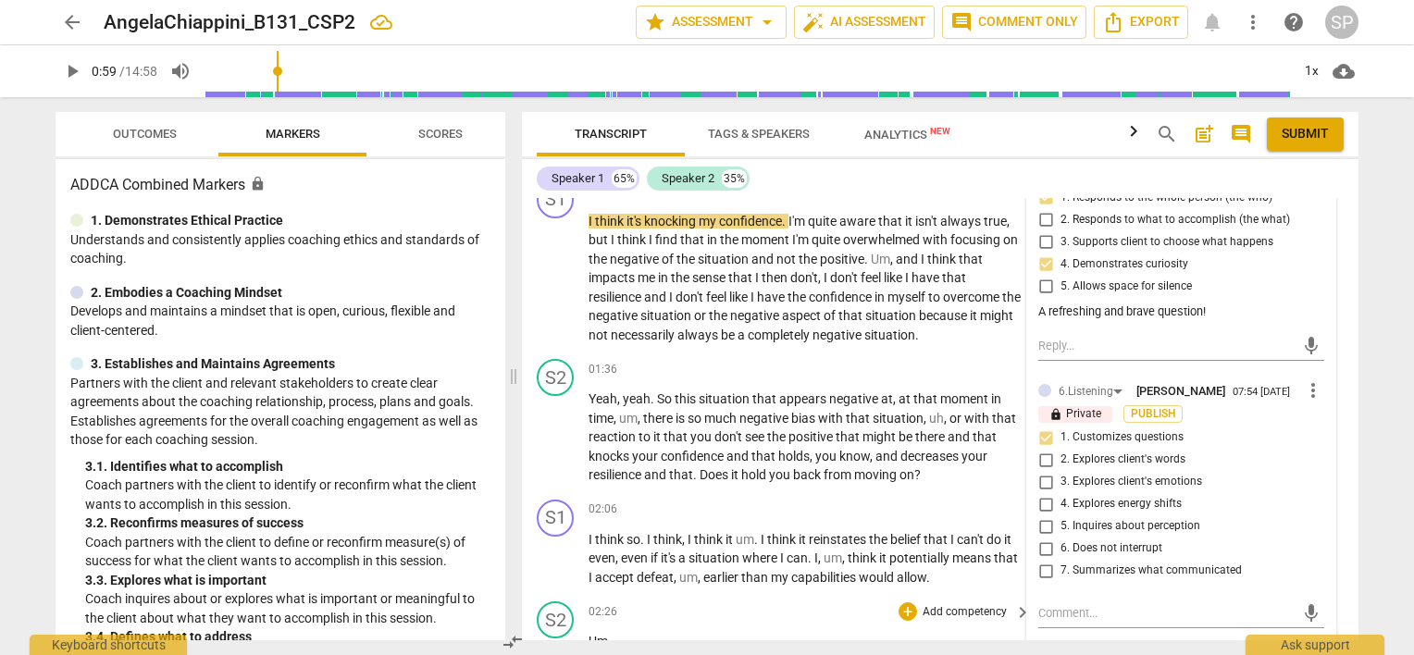
scroll to position [581, 0]
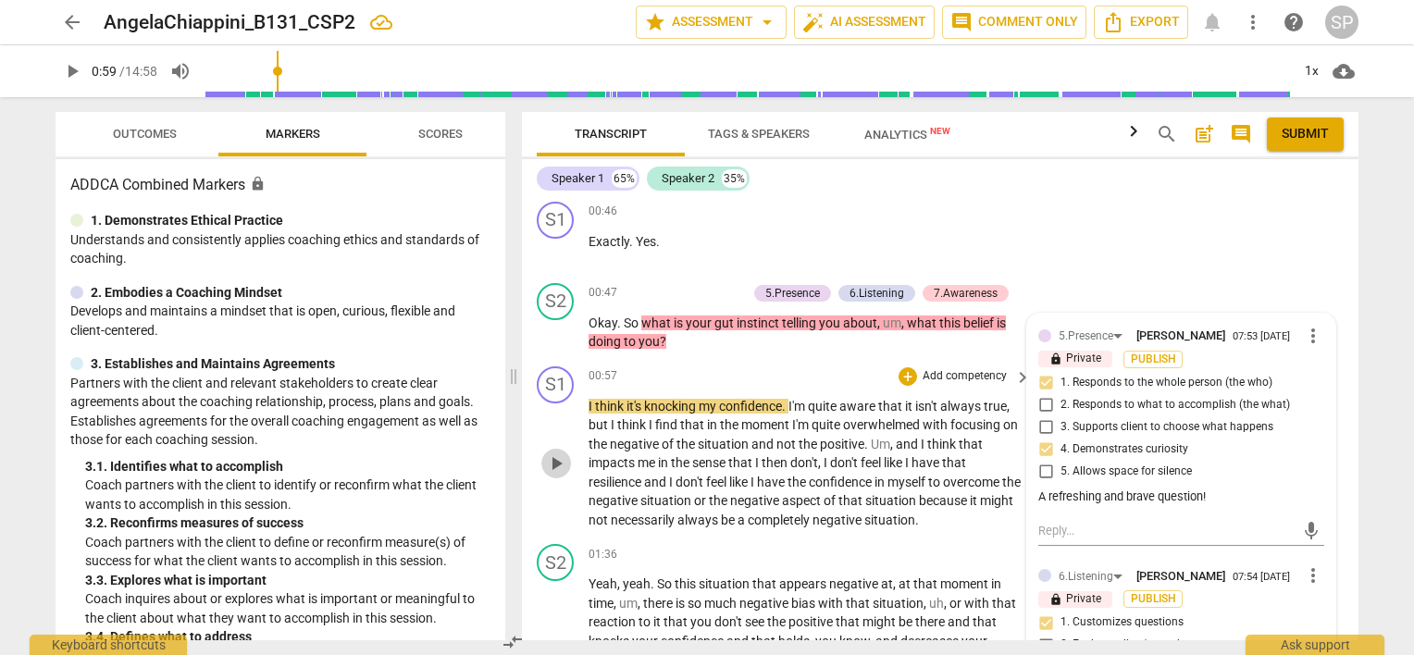
click at [552, 456] on span "play_arrow" at bounding box center [556, 464] width 22 height 22
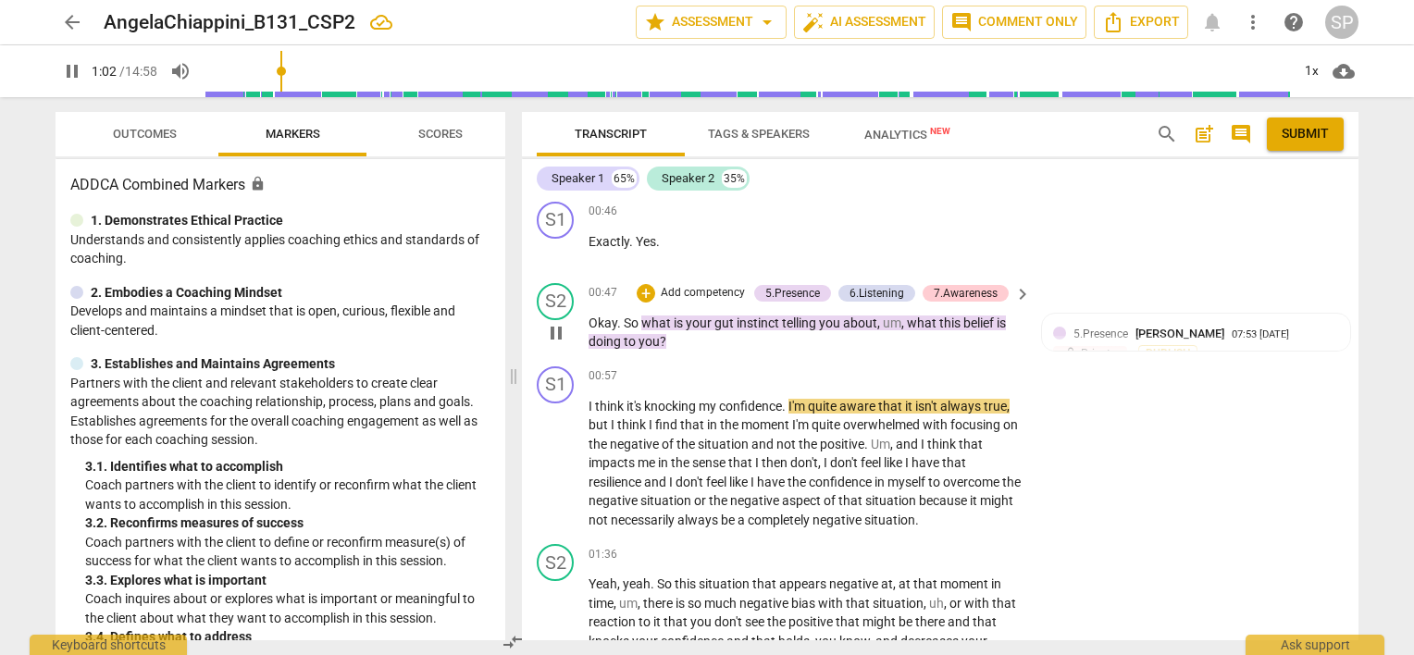
click at [552, 329] on span "pause" at bounding box center [556, 333] width 22 height 22
drag, startPoint x: 640, startPoint y: 315, endPoint x: 684, endPoint y: 343, distance: 52.1
click at [684, 343] on p "Okay . So what is your gut instinct telling you about , um , what this belief i…" at bounding box center [805, 333] width 433 height 38
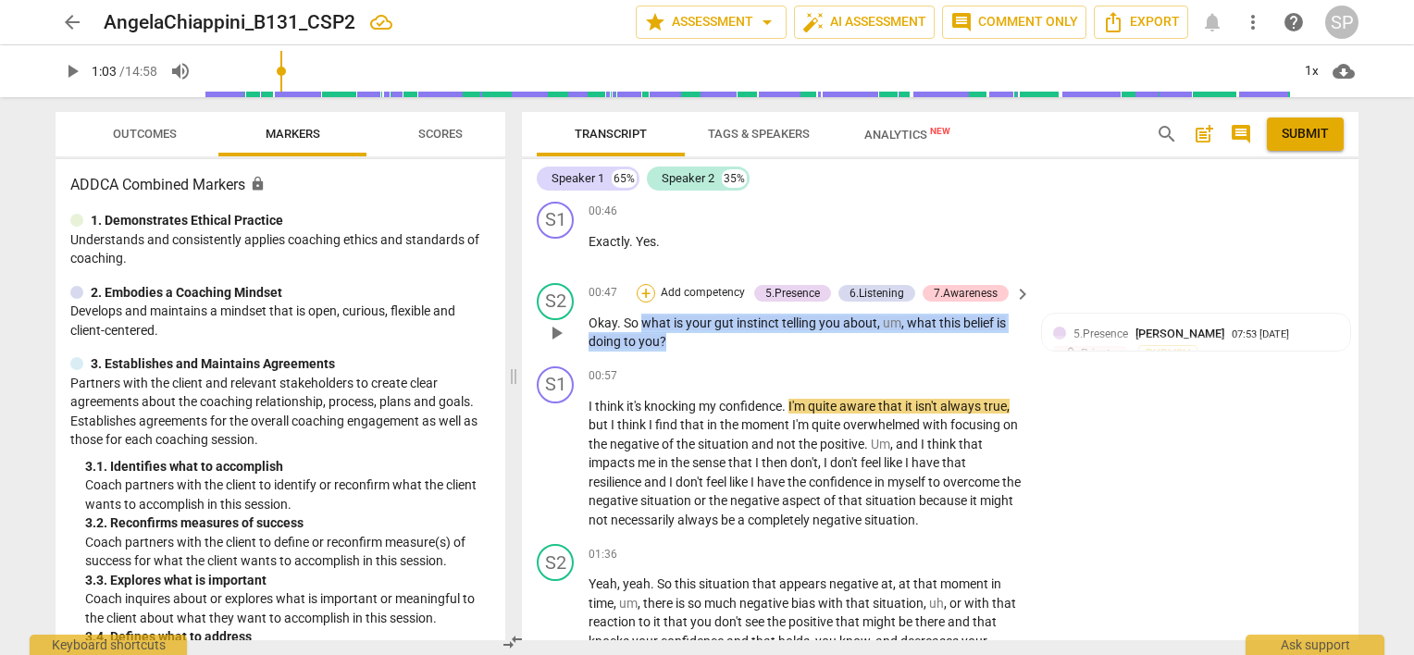
click at [640, 289] on div "+" at bounding box center [646, 293] width 19 height 19
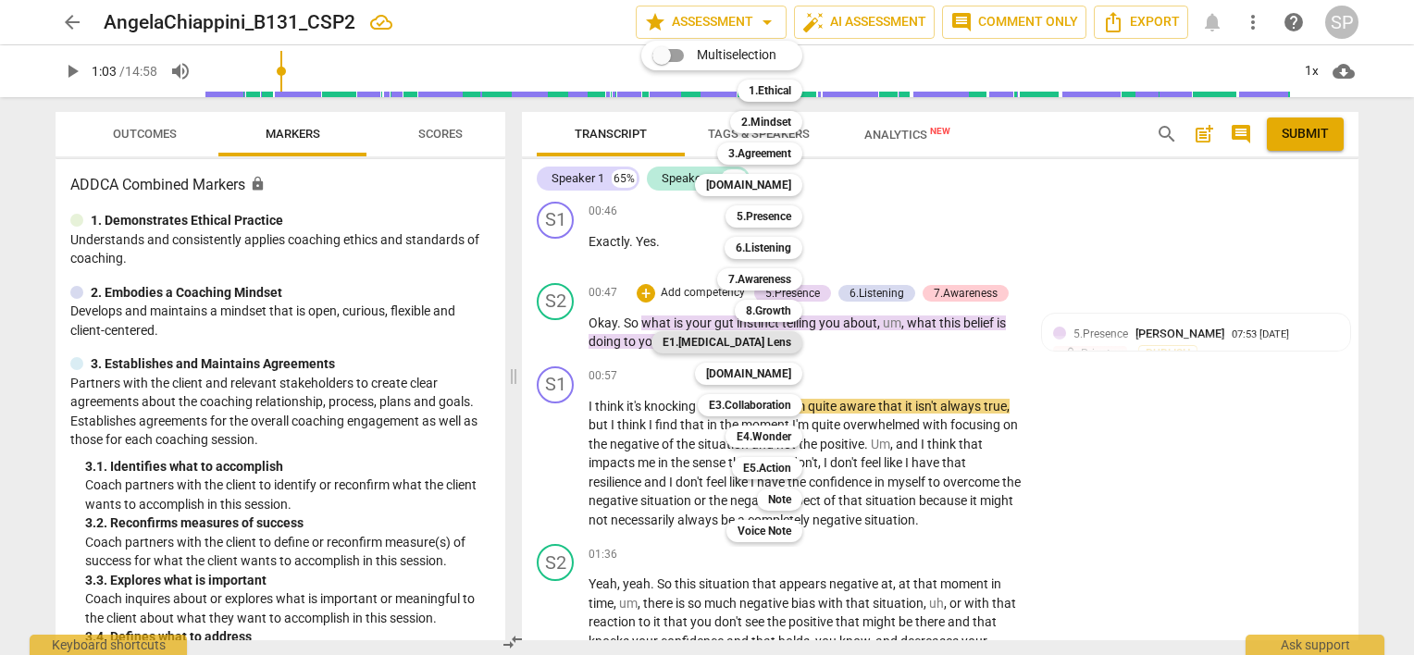
click at [747, 342] on b "E1.[MEDICAL_DATA] Lens" at bounding box center [727, 342] width 129 height 22
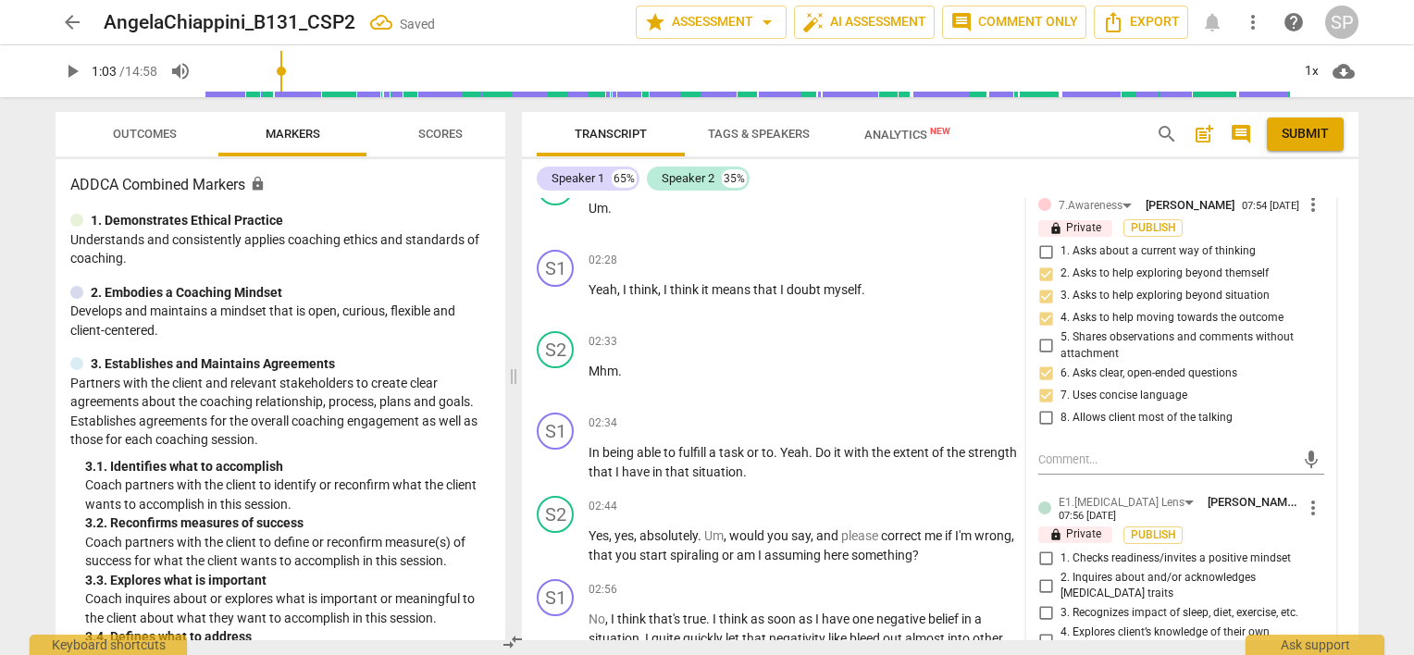
scroll to position [1414, 0]
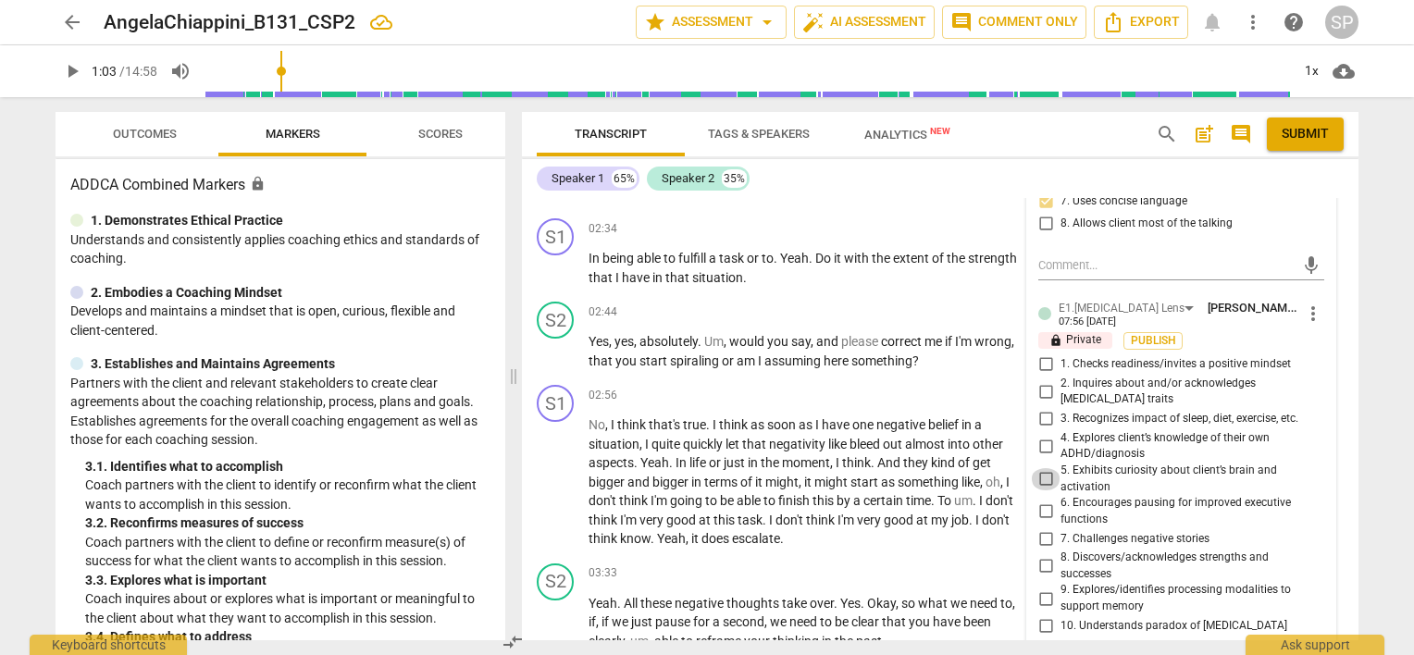
click at [1038, 468] on input "5. Exhibits curiosity about client’s brain and activation" at bounding box center [1046, 479] width 30 height 22
click at [1042, 527] on input "7. Challenges negative stories" at bounding box center [1046, 538] width 30 height 22
click at [1038, 615] on input "10. Understands paradox of [MEDICAL_DATA]" at bounding box center [1046, 626] width 30 height 22
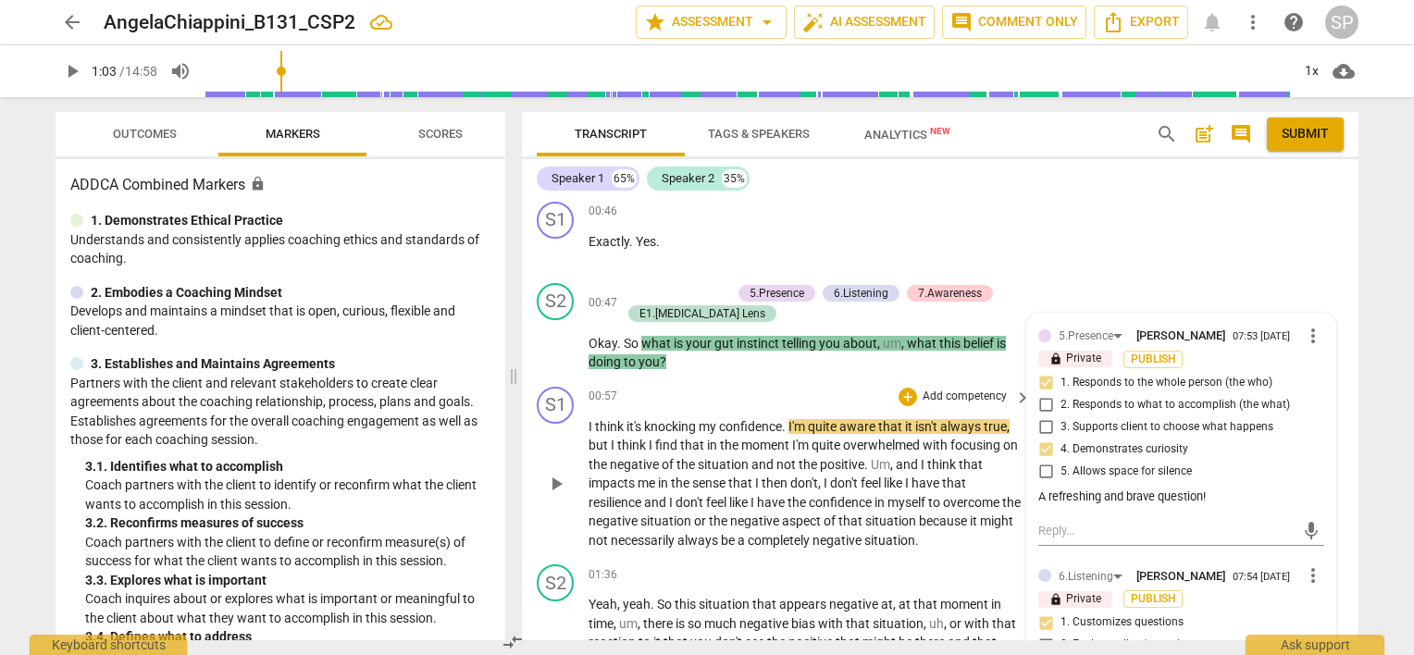
scroll to position [489, 0]
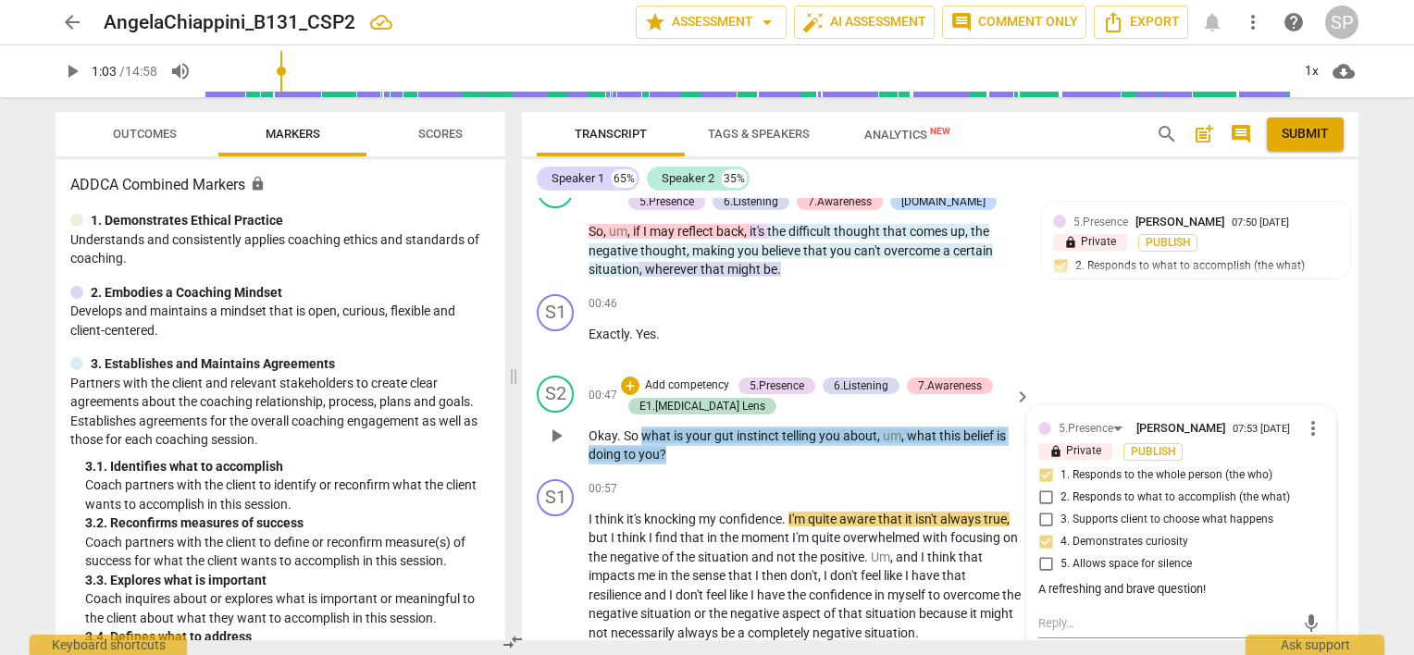
drag, startPoint x: 639, startPoint y: 425, endPoint x: 676, endPoint y: 452, distance: 45.7
click at [676, 452] on p "Okay . So what is your gut instinct telling you about , um , what this belief i…" at bounding box center [805, 446] width 433 height 38
click at [629, 383] on div "+" at bounding box center [630, 386] width 19 height 19
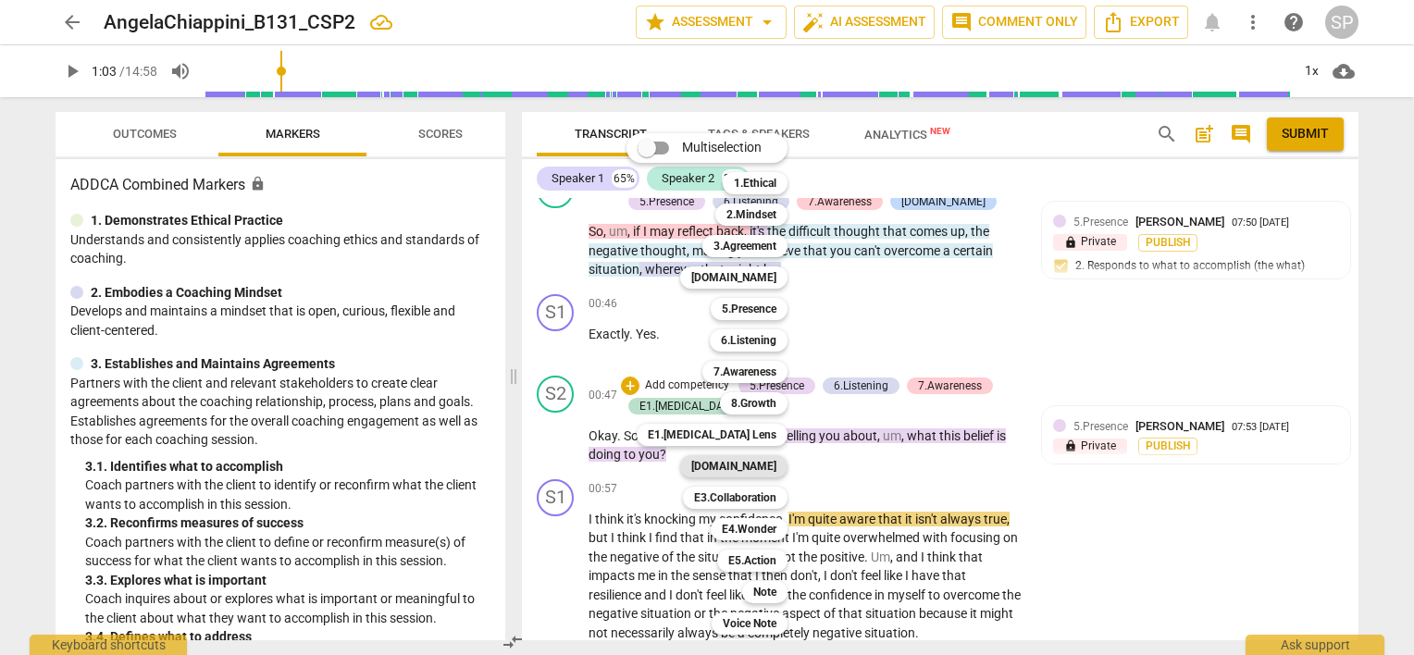
click at [738, 463] on b "[DOMAIN_NAME]" at bounding box center [733, 466] width 85 height 22
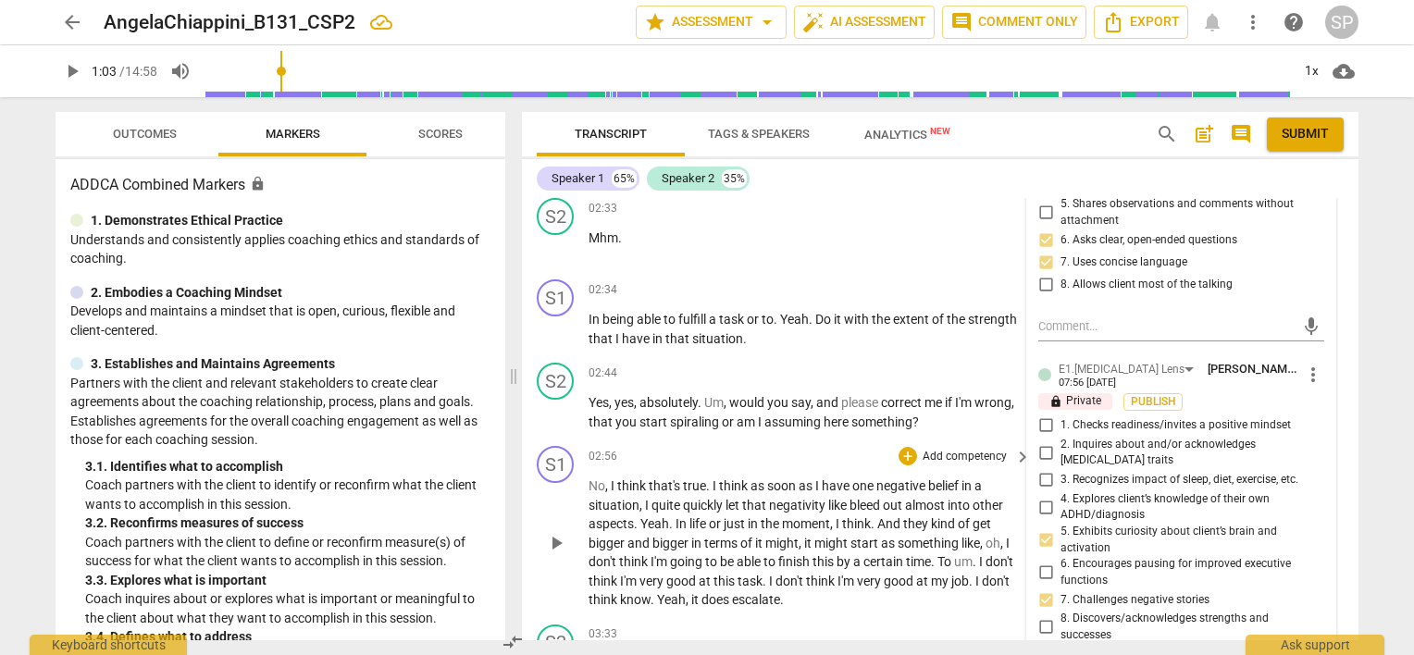
scroll to position [1599, 0]
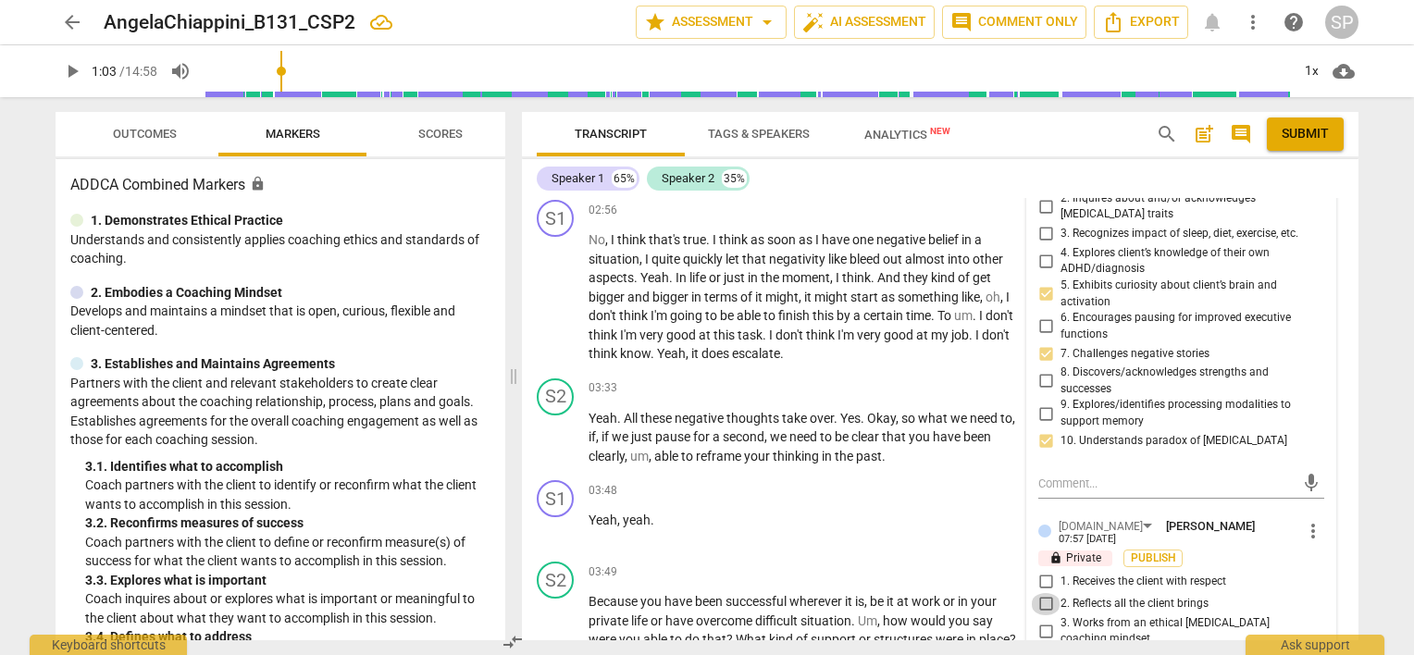
click at [1042, 593] on input "2. Reflects all the client brings" at bounding box center [1046, 604] width 30 height 22
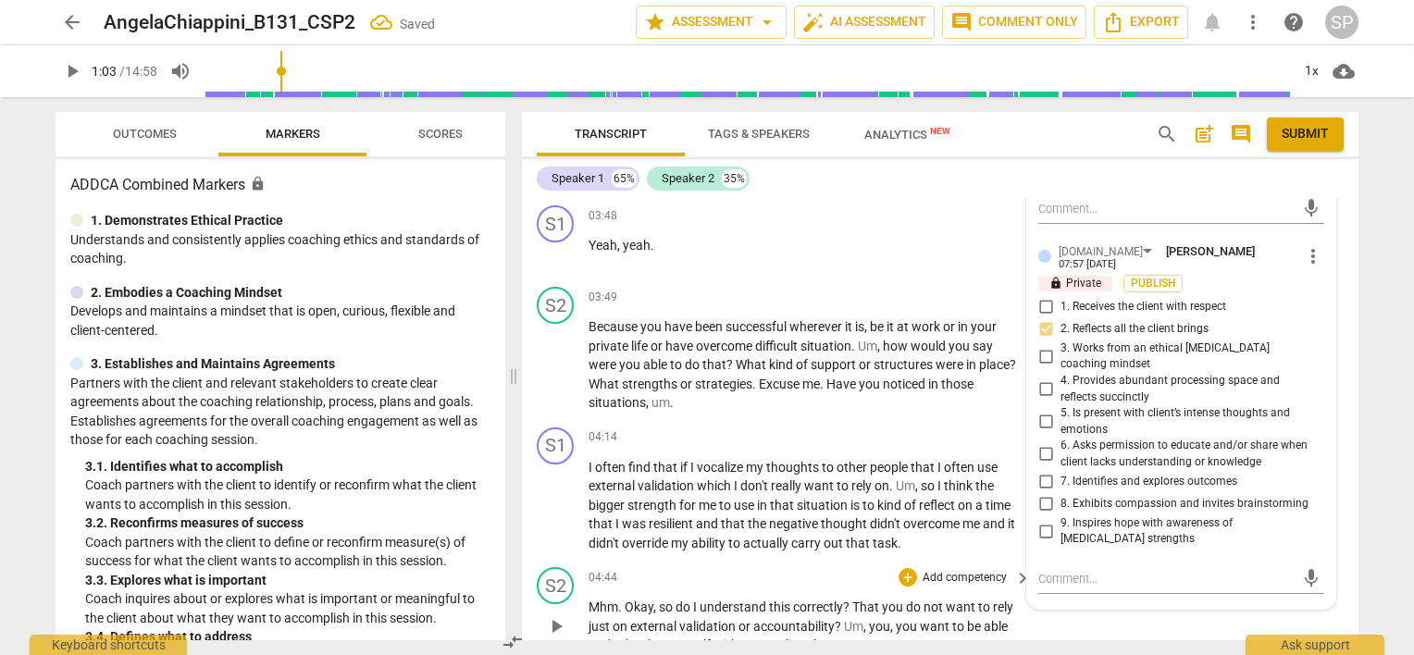
scroll to position [1877, 0]
click at [1040, 468] on input "7. Identifies and explores outcomes" at bounding box center [1046, 479] width 30 height 22
click at [1049, 468] on input "7. Identifies and explores outcomes" at bounding box center [1046, 479] width 30 height 22
click at [1042, 376] on input "4. Provides abundant processing space and reflects succinctly" at bounding box center [1046, 387] width 30 height 22
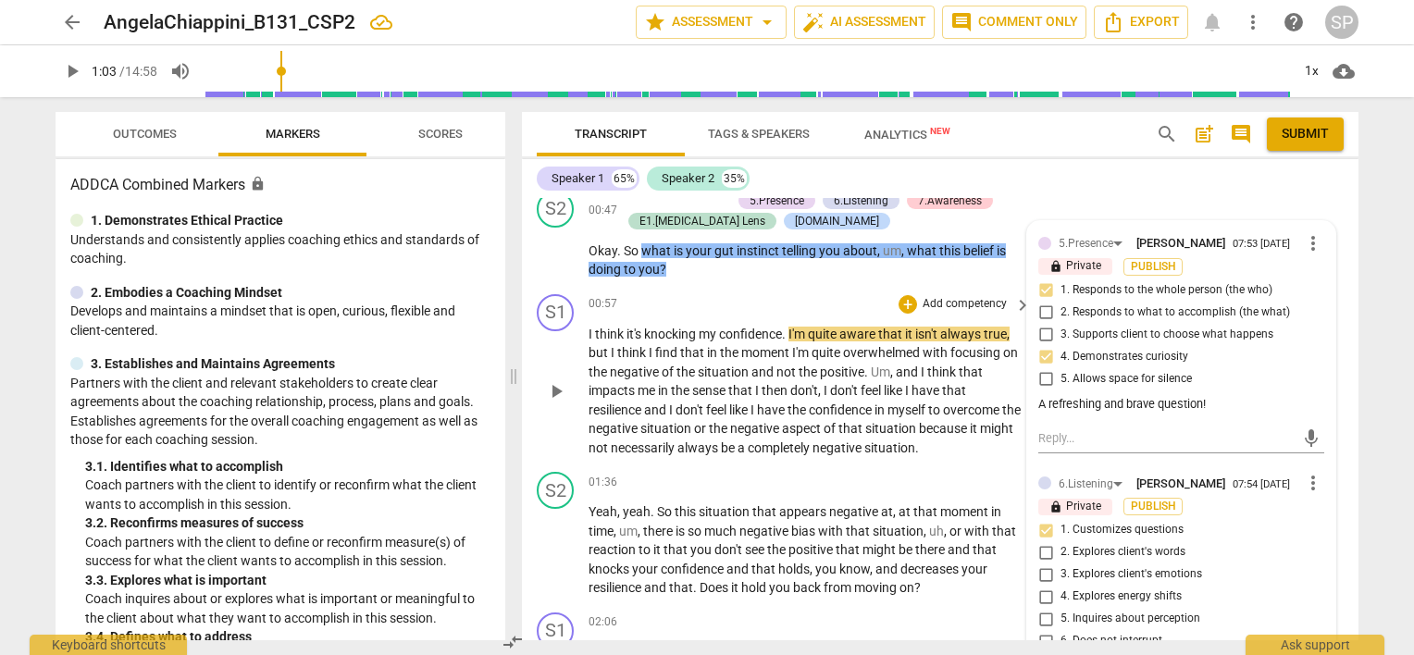
scroll to position [581, 0]
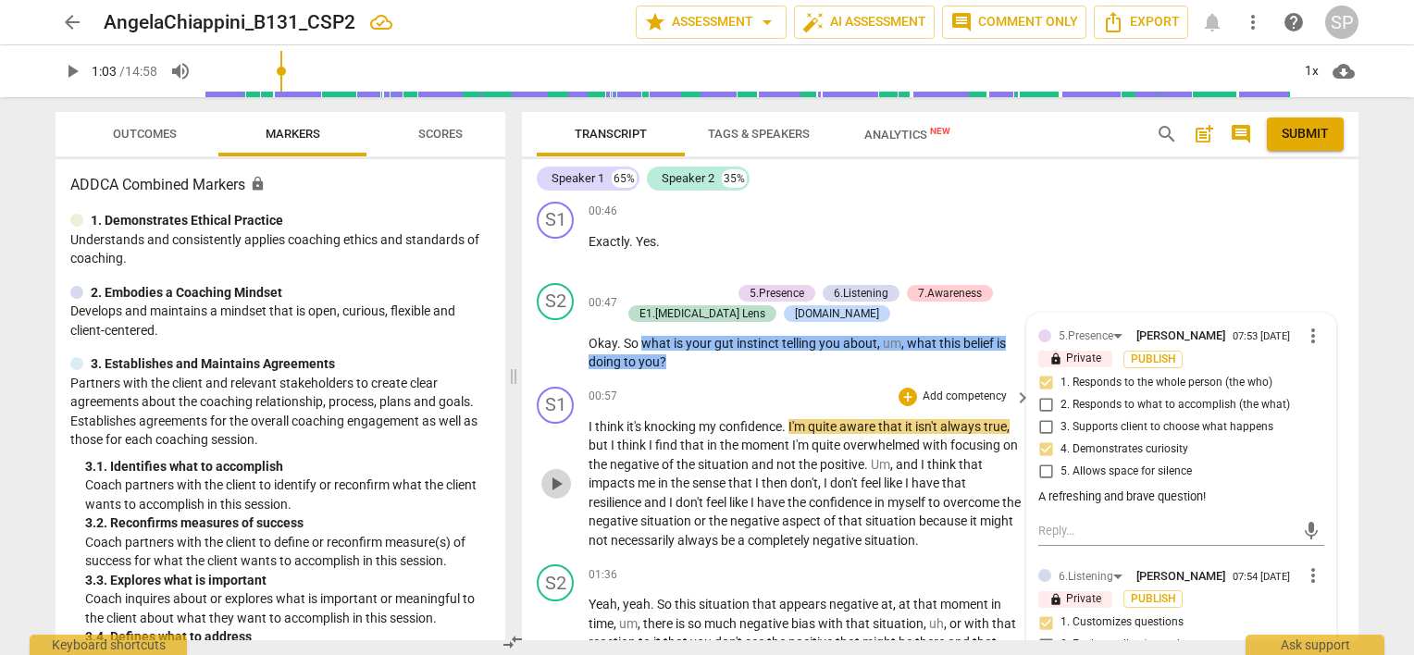
click at [558, 478] on span "play_arrow" at bounding box center [556, 484] width 22 height 22
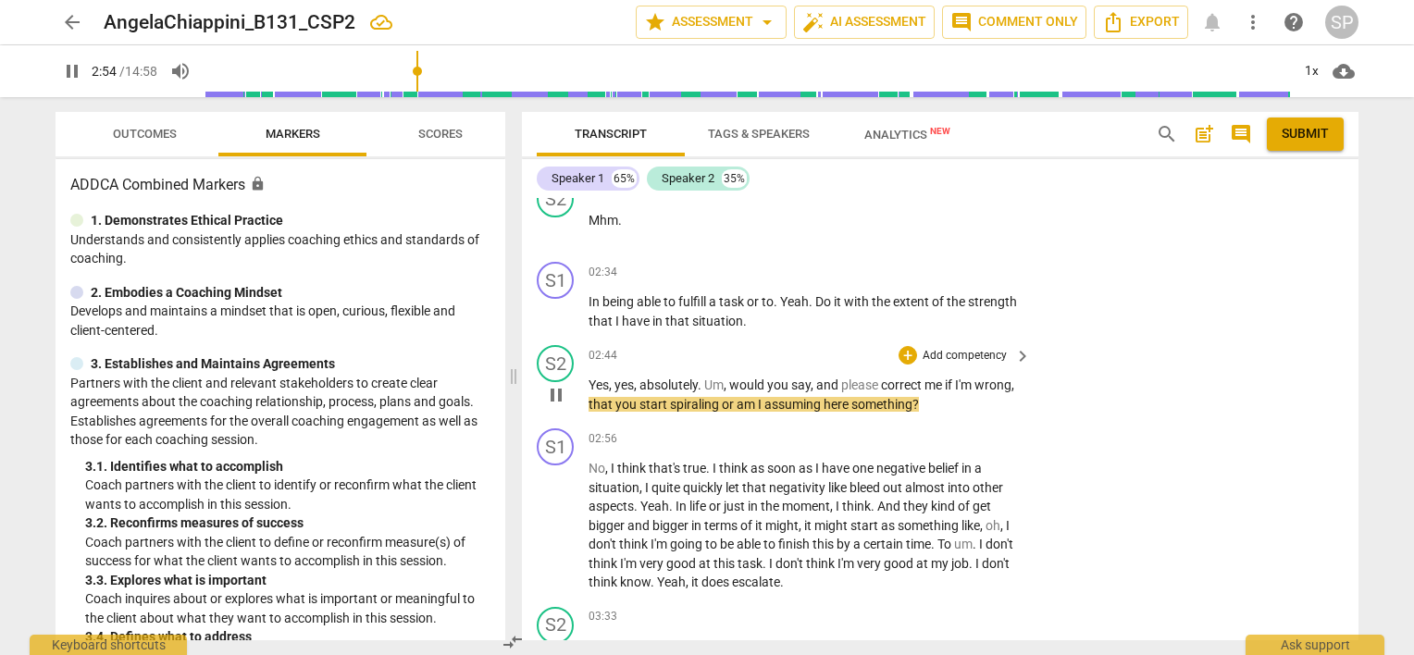
scroll to position [1414, 0]
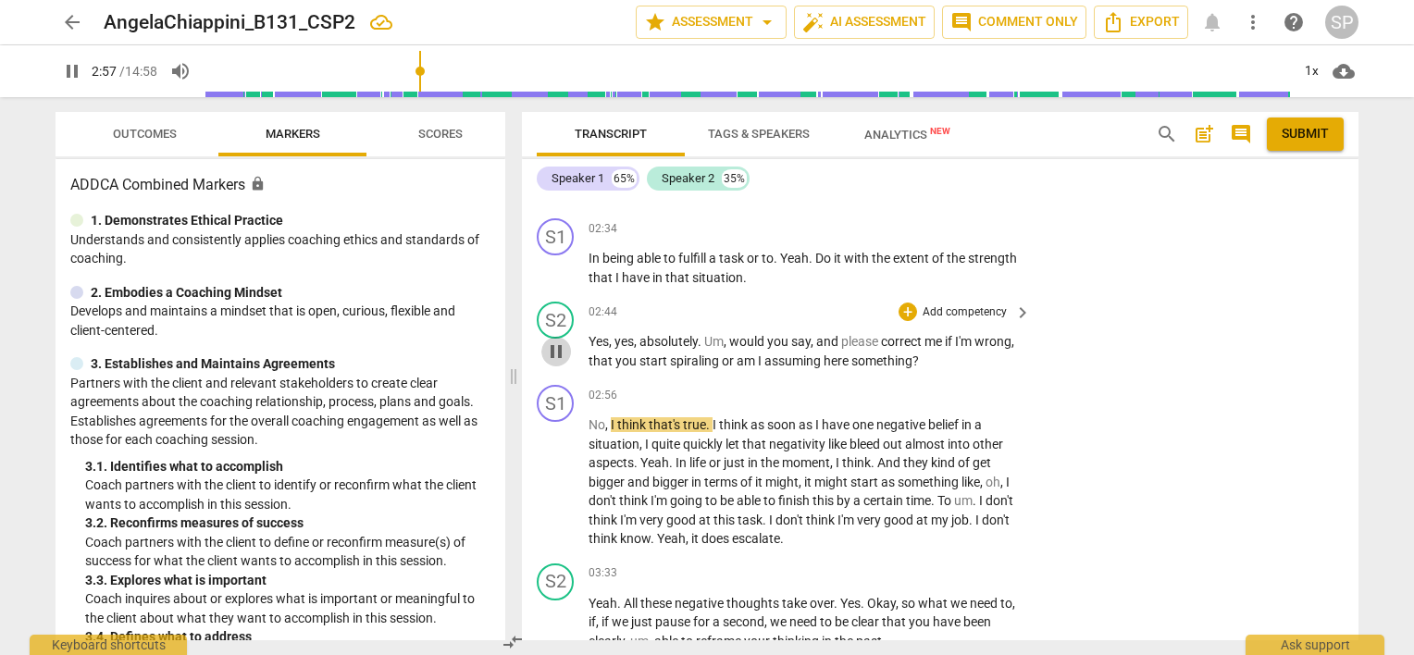
click at [559, 352] on span "pause" at bounding box center [556, 352] width 22 height 22
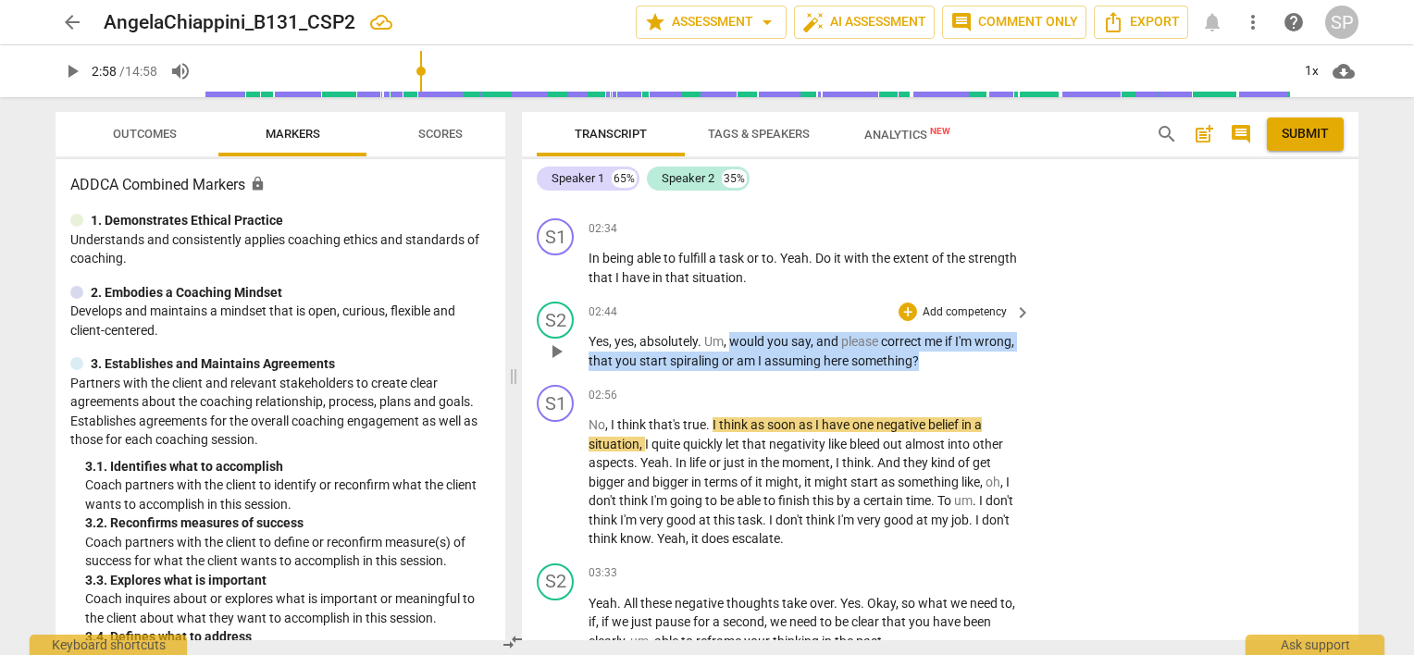
drag, startPoint x: 731, startPoint y: 333, endPoint x: 974, endPoint y: 351, distance: 243.1
click at [974, 351] on p "Yes , yes , absolutely . Um , would you say , and please correct me if I'm wron…" at bounding box center [805, 351] width 433 height 38
click at [899, 307] on div "+" at bounding box center [908, 312] width 19 height 19
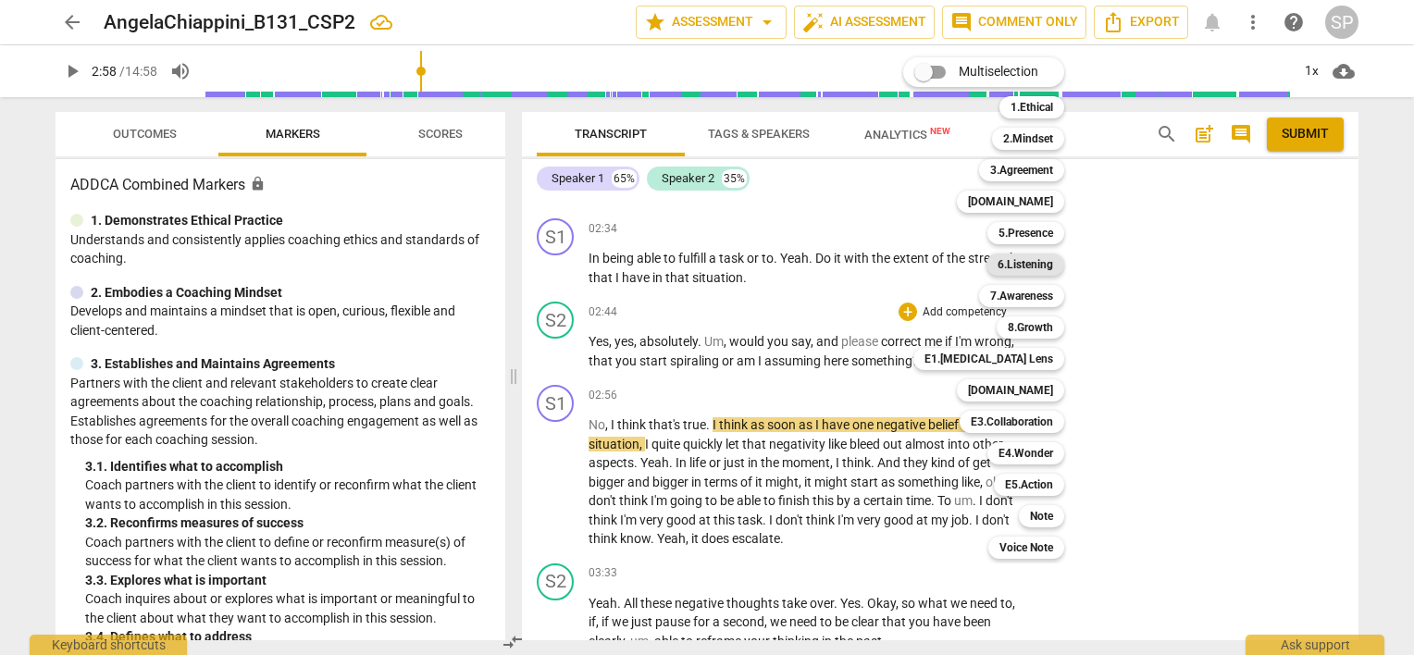
click at [1031, 267] on b "6.Listening" at bounding box center [1026, 265] width 56 height 22
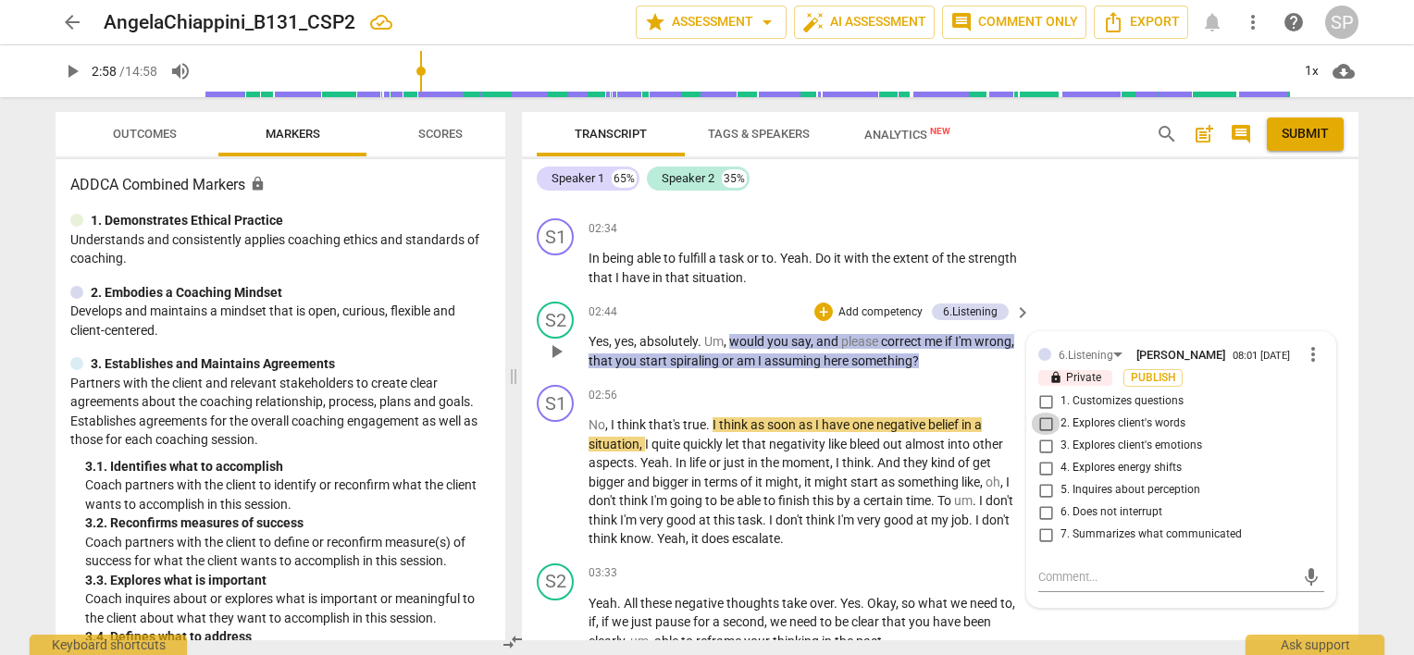
click at [1040, 420] on input "2. Explores client's words" at bounding box center [1046, 424] width 30 height 22
click at [1040, 483] on input "5. Inquires about perception" at bounding box center [1046, 490] width 30 height 22
click at [1086, 574] on textarea at bounding box center [1166, 577] width 256 height 18
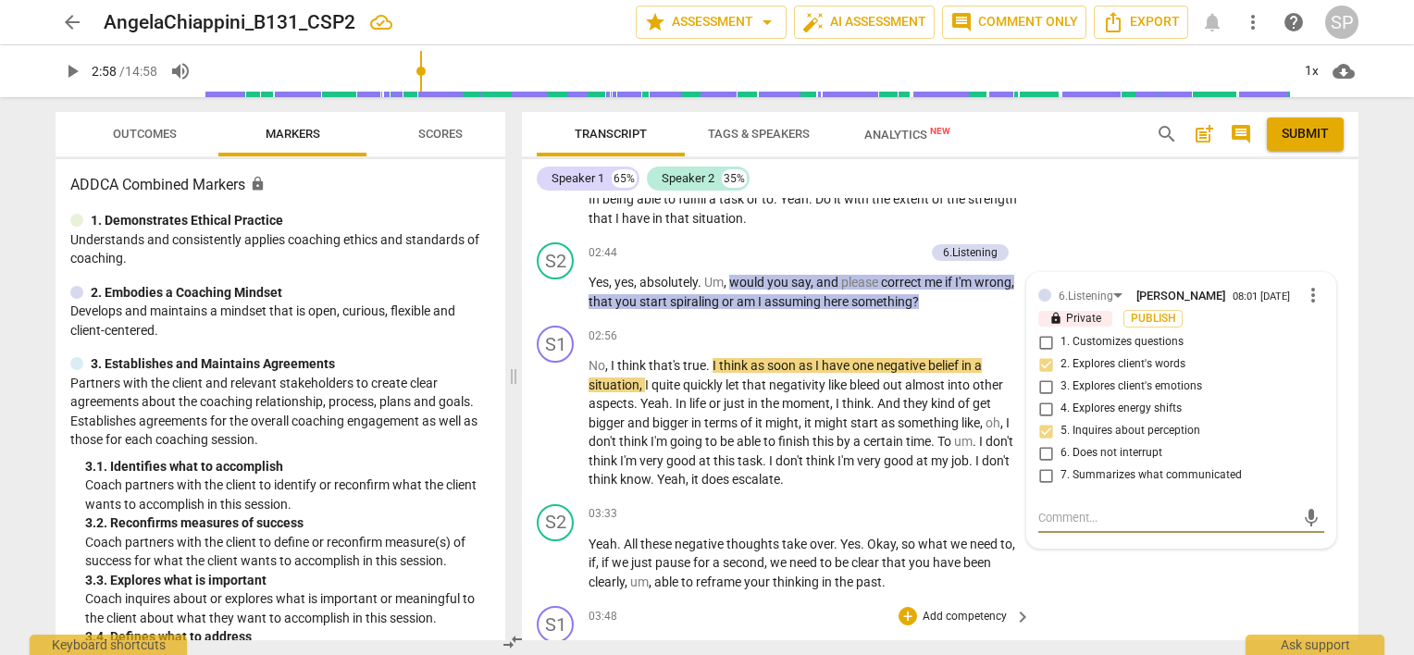
scroll to position [1507, 0]
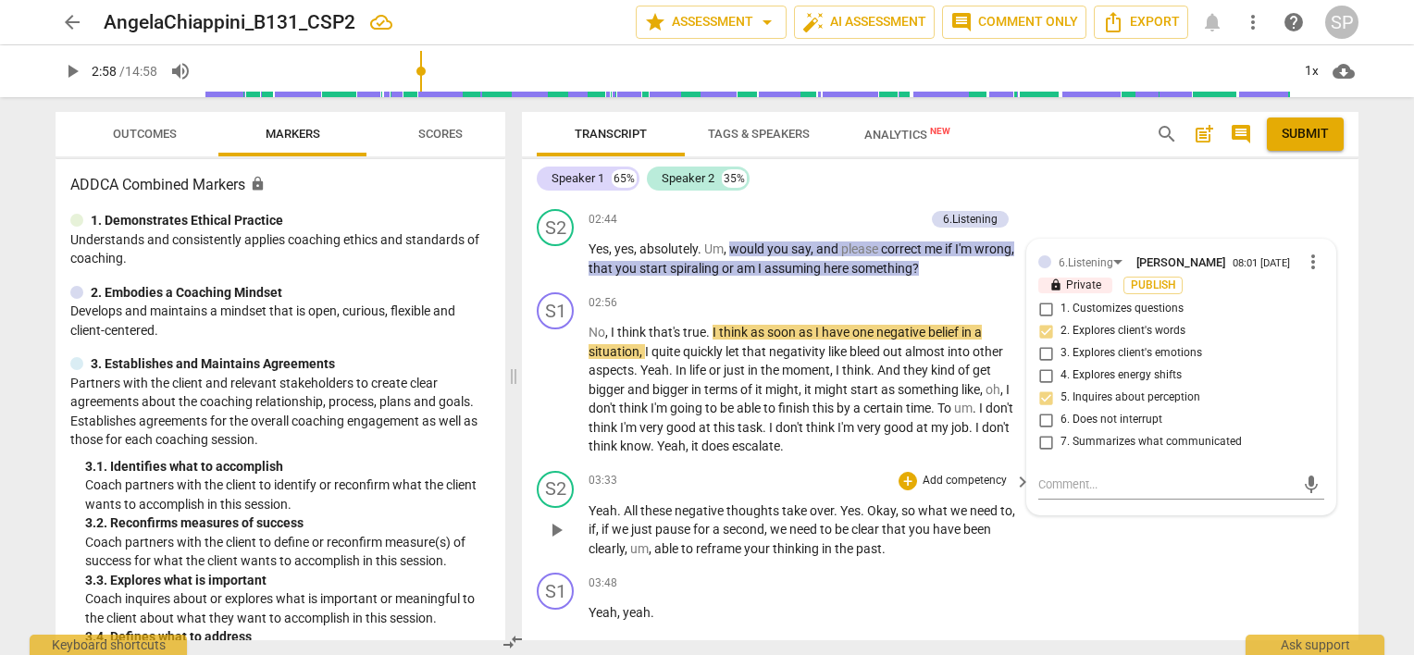
click at [1108, 529] on div "S2 play_arrow pause 03:33 + Add competency keyboard_arrow_right Yeah . All thes…" at bounding box center [940, 515] width 837 height 103
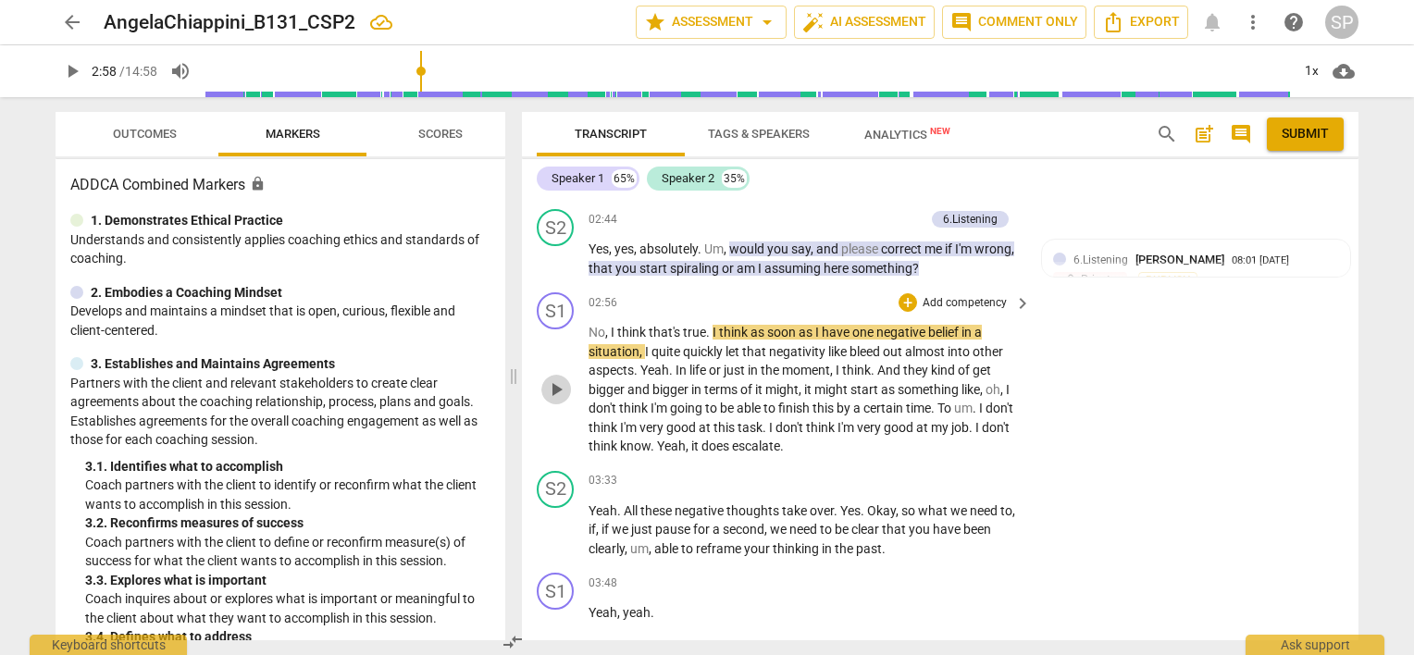
click at [555, 387] on span "play_arrow" at bounding box center [556, 389] width 22 height 22
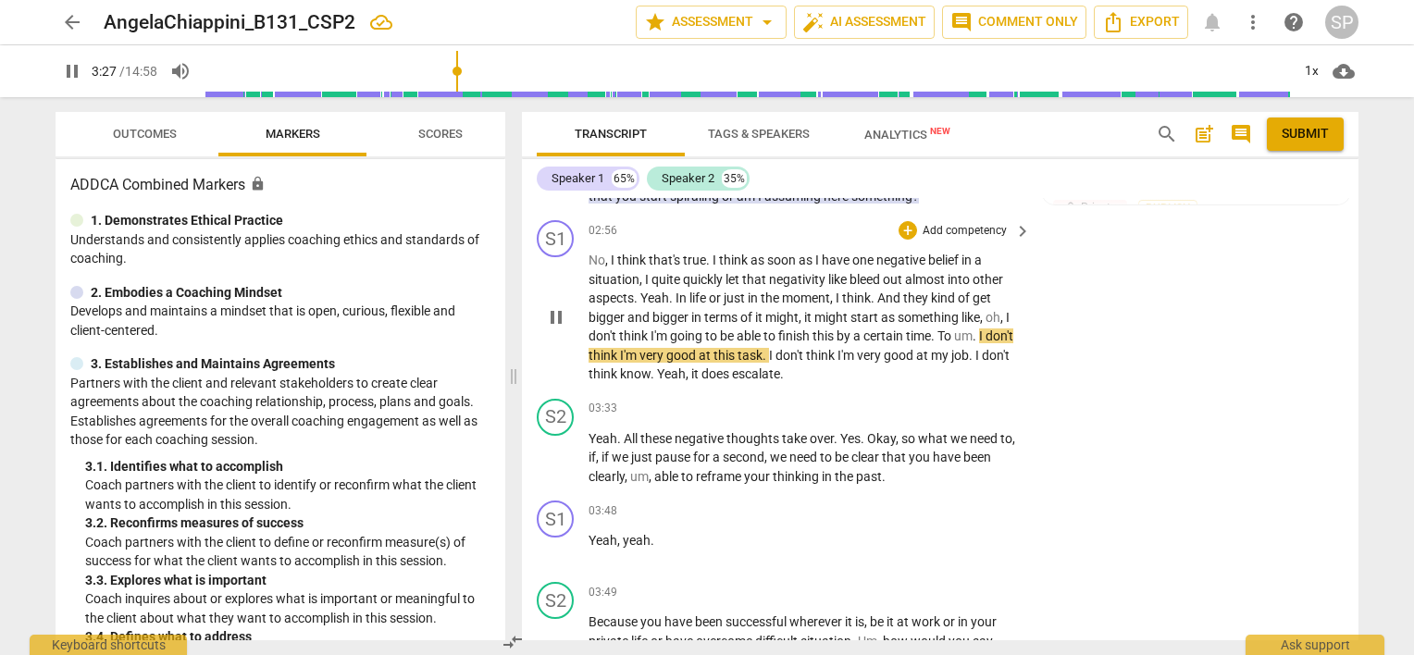
scroll to position [1599, 0]
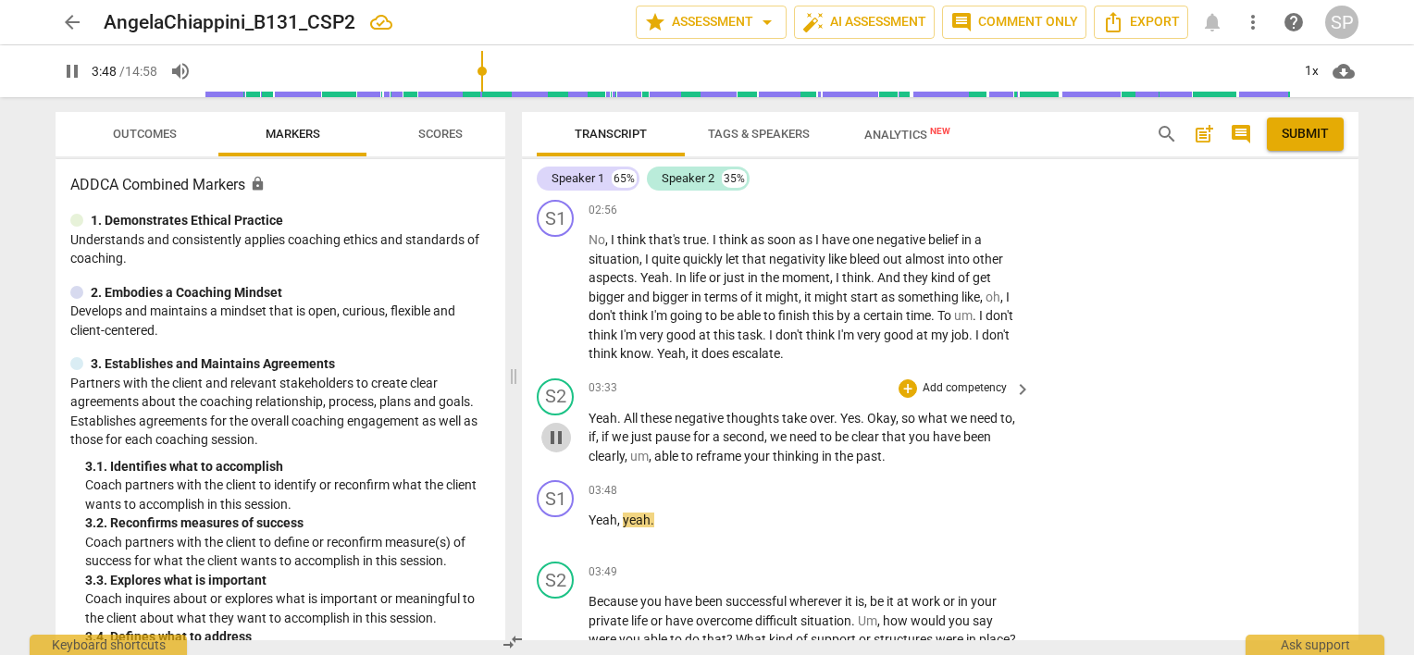
click at [558, 434] on span "pause" at bounding box center [556, 438] width 22 height 22
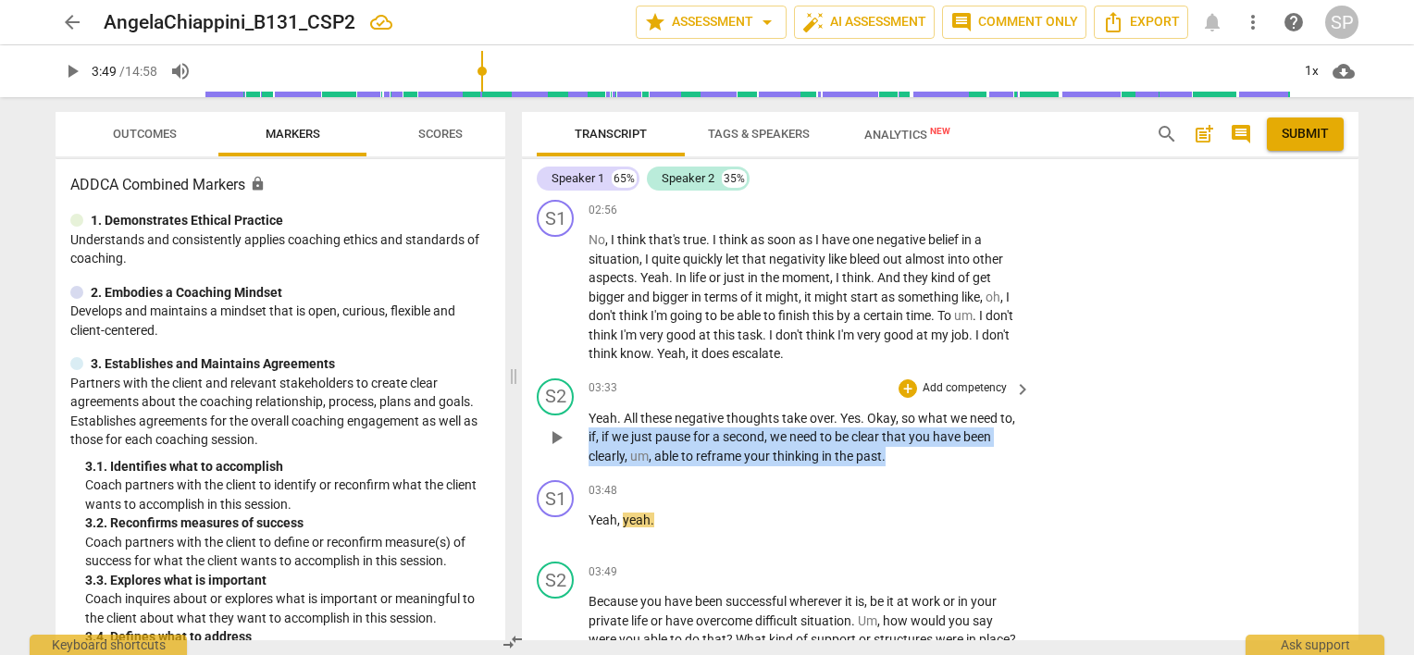
drag, startPoint x: 589, startPoint y: 433, endPoint x: 885, endPoint y: 447, distance: 296.5
click at [885, 447] on p "Yeah . All these negative thoughts take over . Yes . Okay , so what we need to …" at bounding box center [805, 437] width 433 height 57
click at [922, 459] on p "Yeah . All these negative thoughts take over . Yes . Okay , so what we need to …" at bounding box center [805, 437] width 433 height 57
drag, startPoint x: 601, startPoint y: 432, endPoint x: 889, endPoint y: 454, distance: 289.6
click at [889, 454] on p "Yeah . All these negative thoughts take over . Yes . Okay , so what we need to …" at bounding box center [805, 437] width 433 height 57
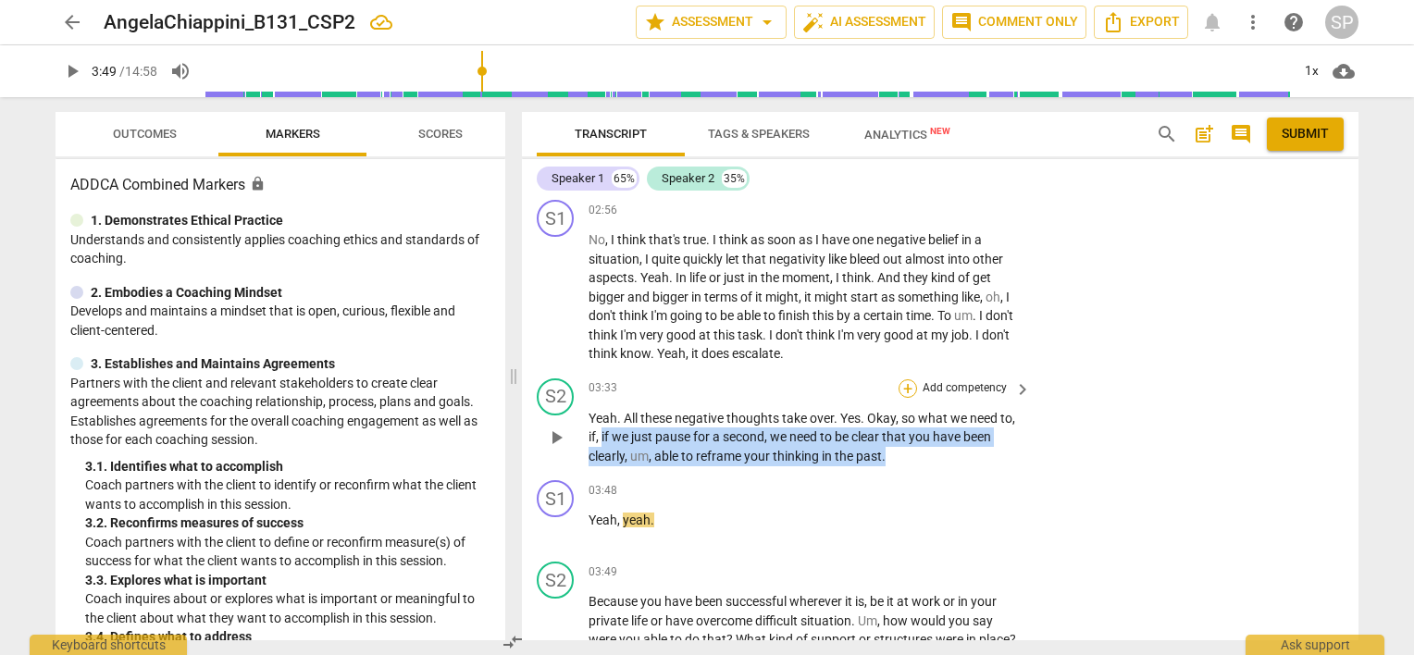
click at [906, 389] on div "+" at bounding box center [908, 388] width 19 height 19
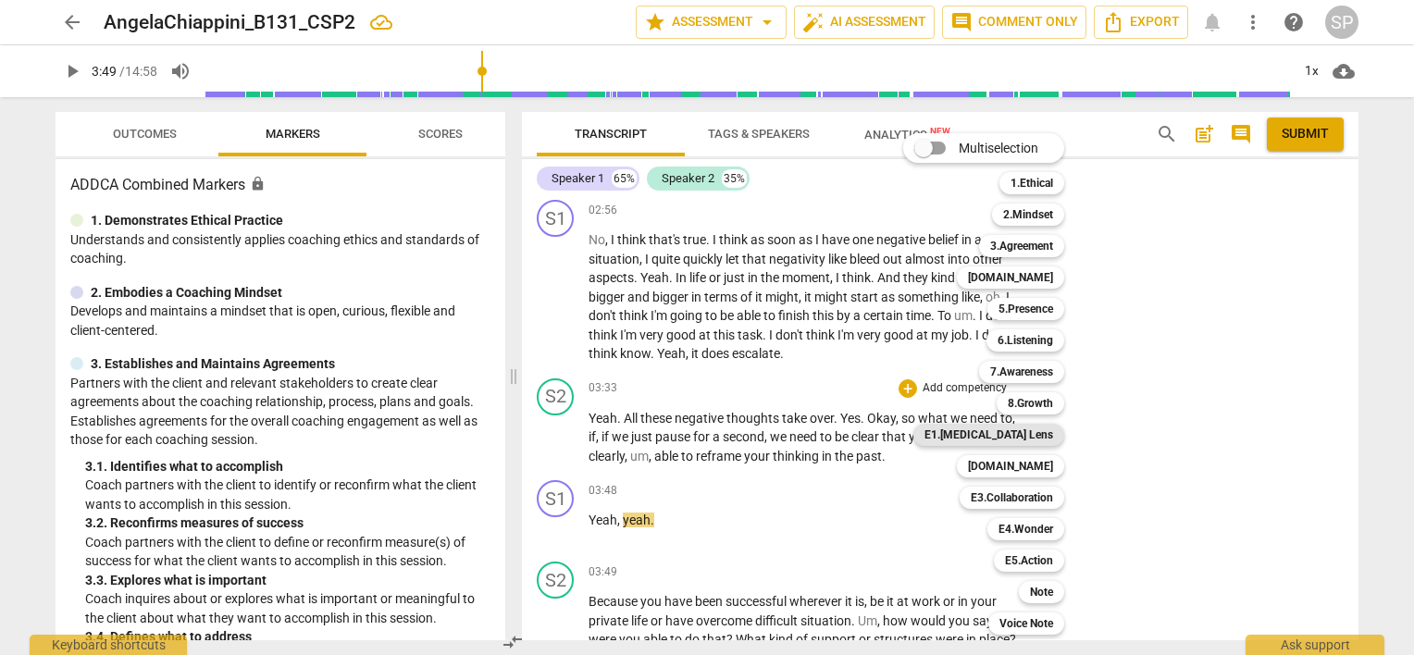
click at [1033, 437] on b "E1.[MEDICAL_DATA] Lens" at bounding box center [988, 435] width 129 height 22
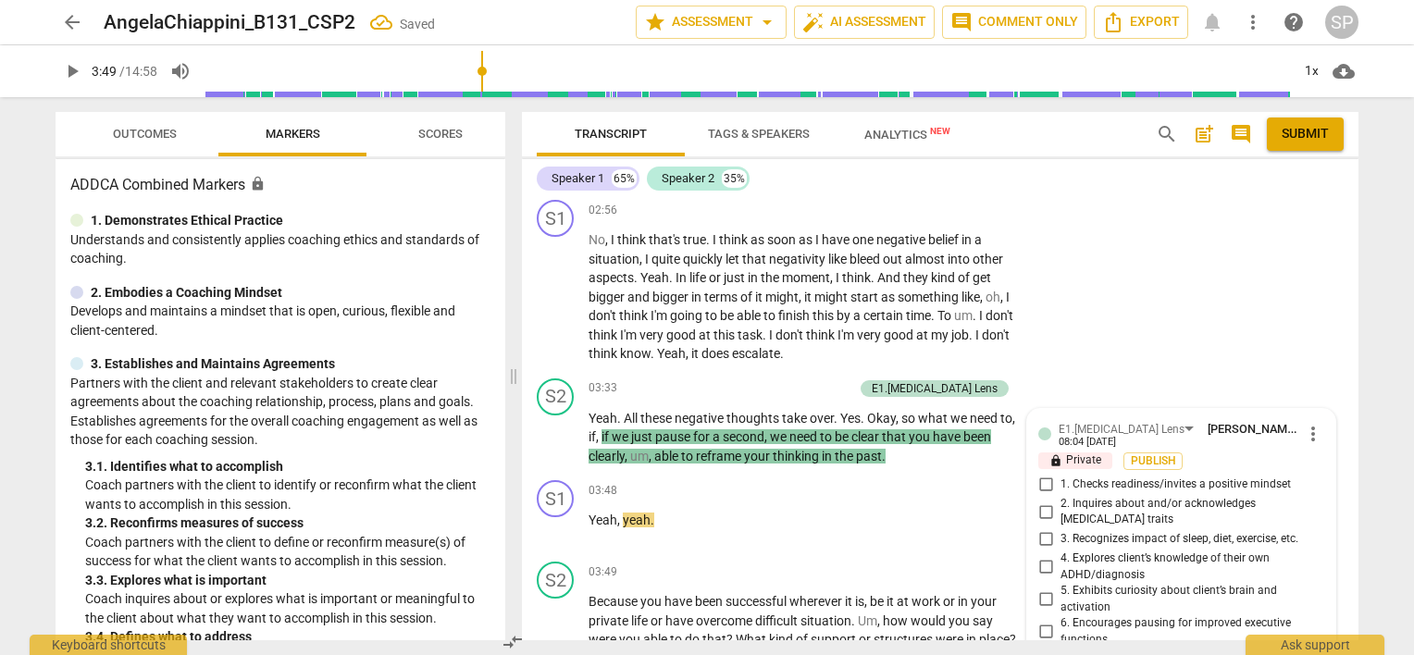
scroll to position [1954, 0]
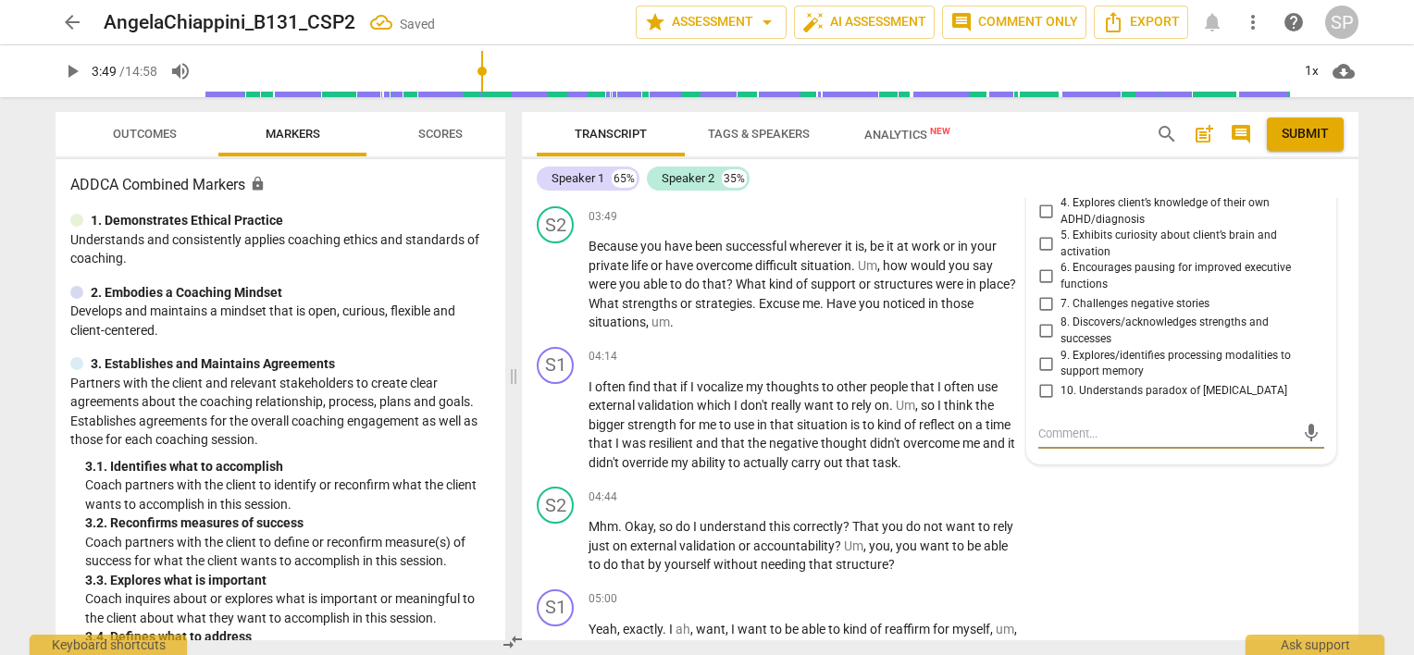
click at [1041, 292] on input "7. Challenges negative stories" at bounding box center [1046, 303] width 30 height 22
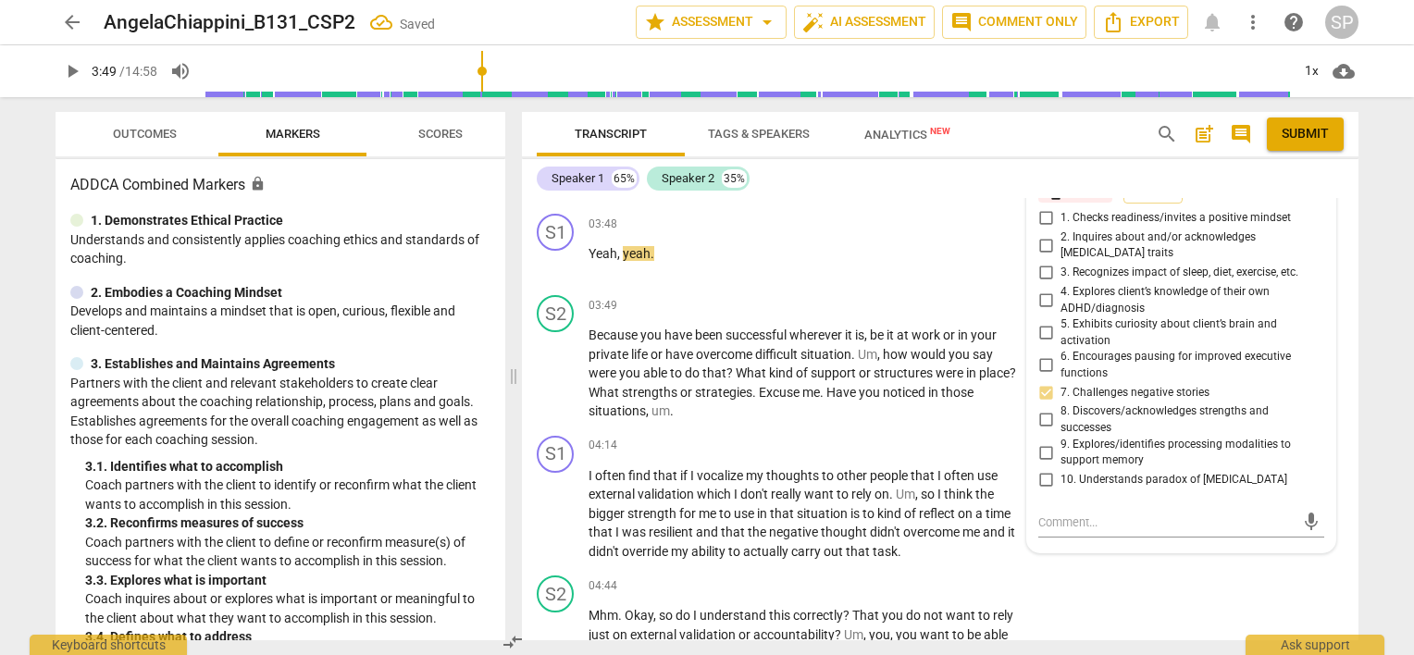
scroll to position [1769, 0]
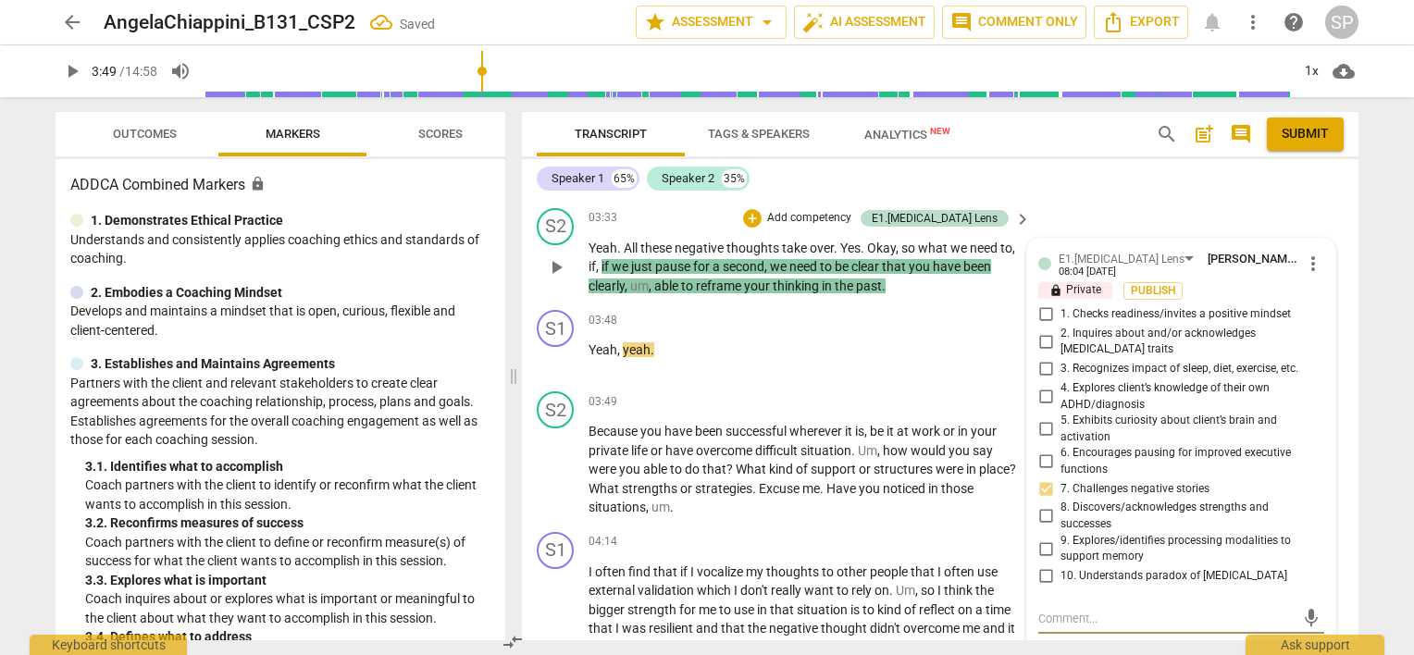
click at [1067, 610] on textarea at bounding box center [1166, 619] width 256 height 18
click at [1039, 565] on input "10. Understands paradox of [MEDICAL_DATA]" at bounding box center [1046, 576] width 30 height 22
click at [1040, 505] on input "8. Discovers/acknowledges strengths and successes" at bounding box center [1046, 516] width 30 height 22
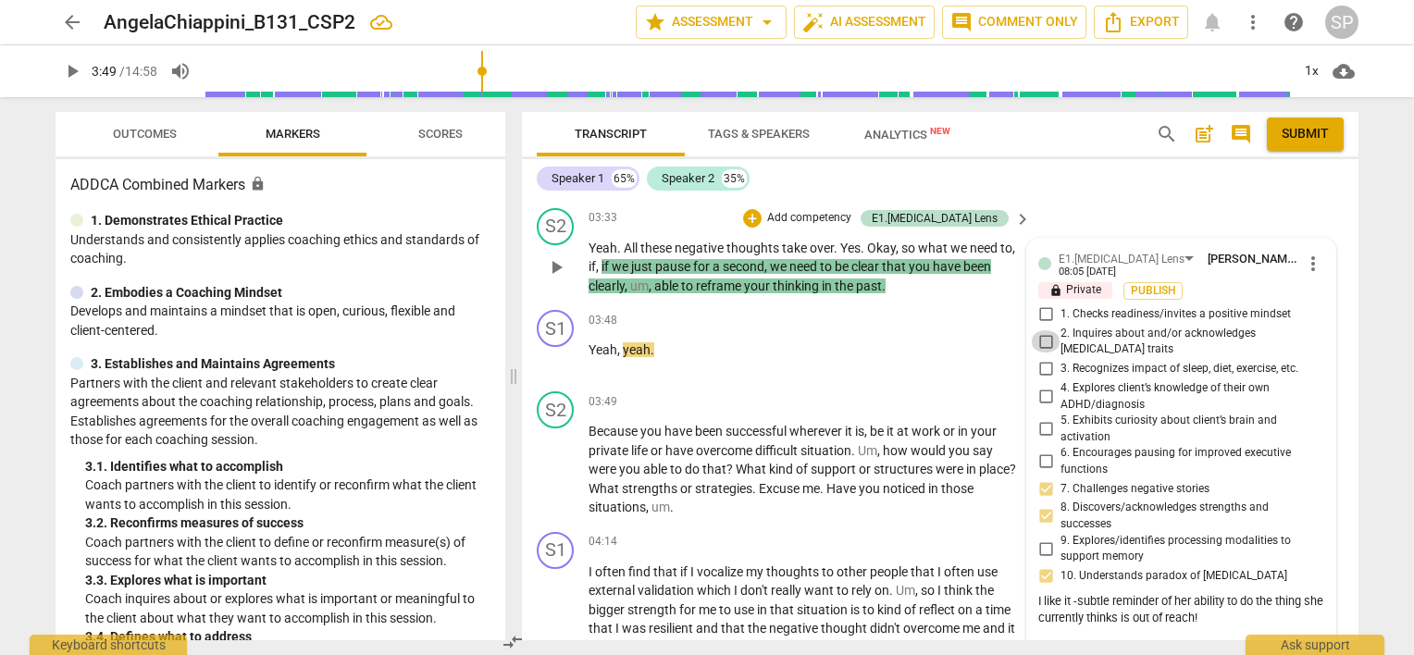
click at [1045, 333] on input "2. Inquires about and/or acknowledges [MEDICAL_DATA] traits" at bounding box center [1046, 341] width 30 height 22
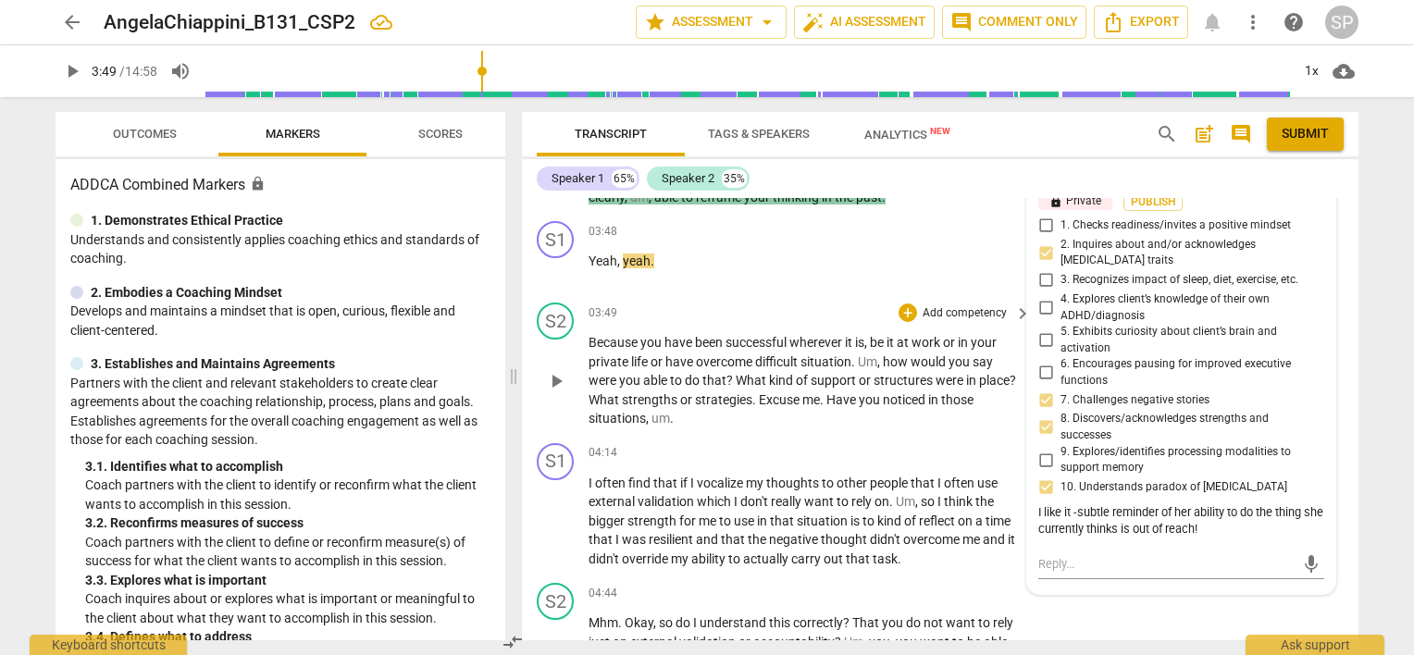
scroll to position [1862, 0]
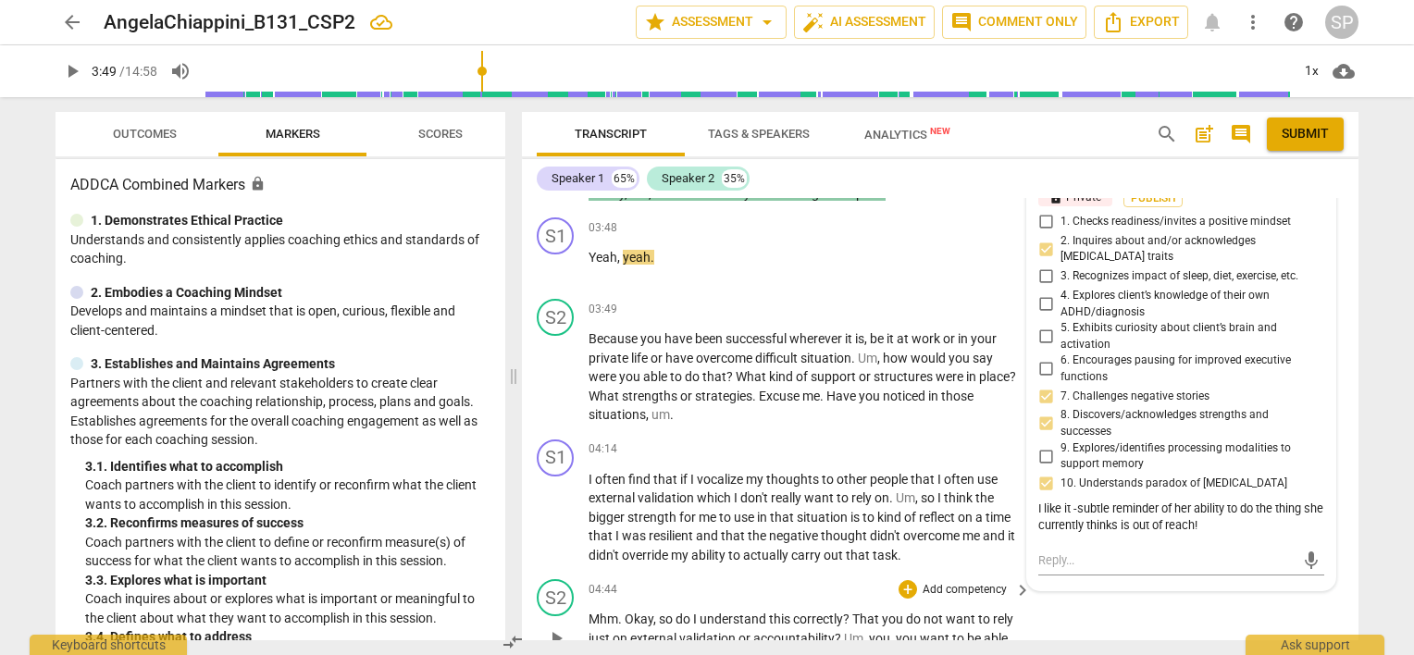
click at [1119, 595] on div "S2 play_arrow pause 04:44 + Add competency keyboard_arrow_right Mhm . Okay , so…" at bounding box center [940, 623] width 837 height 103
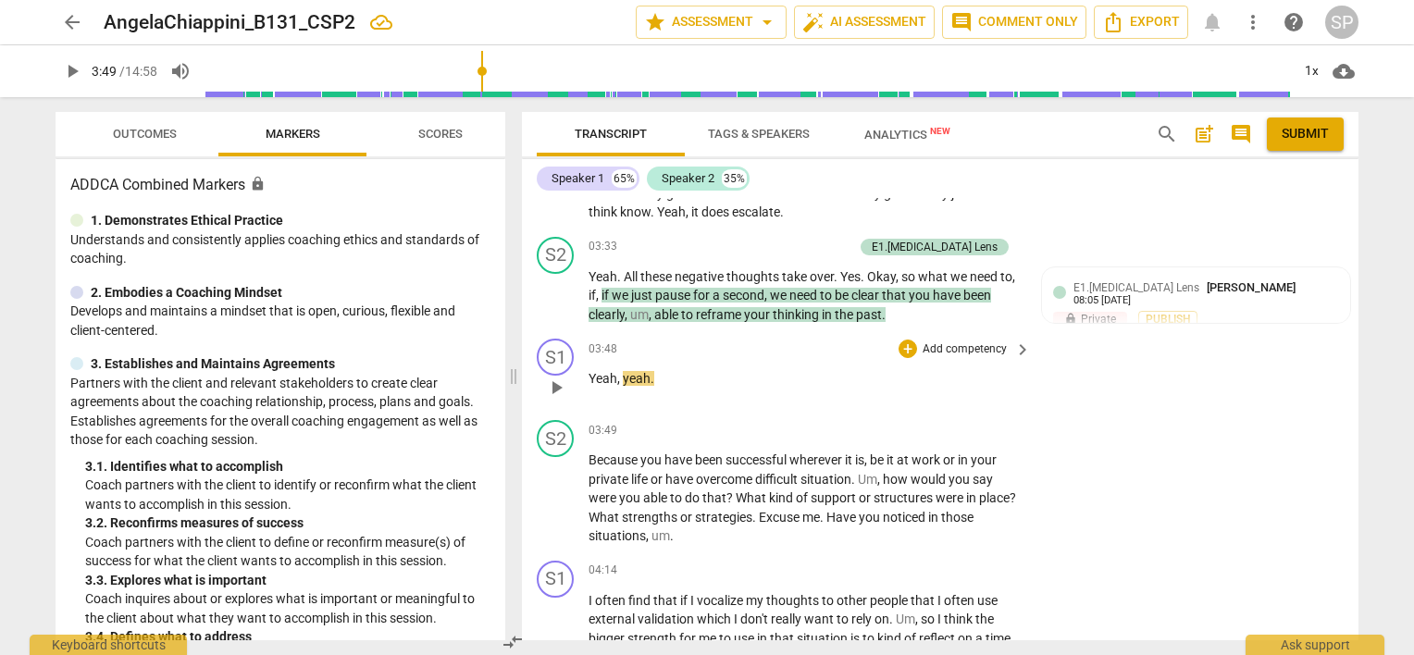
scroll to position [1492, 0]
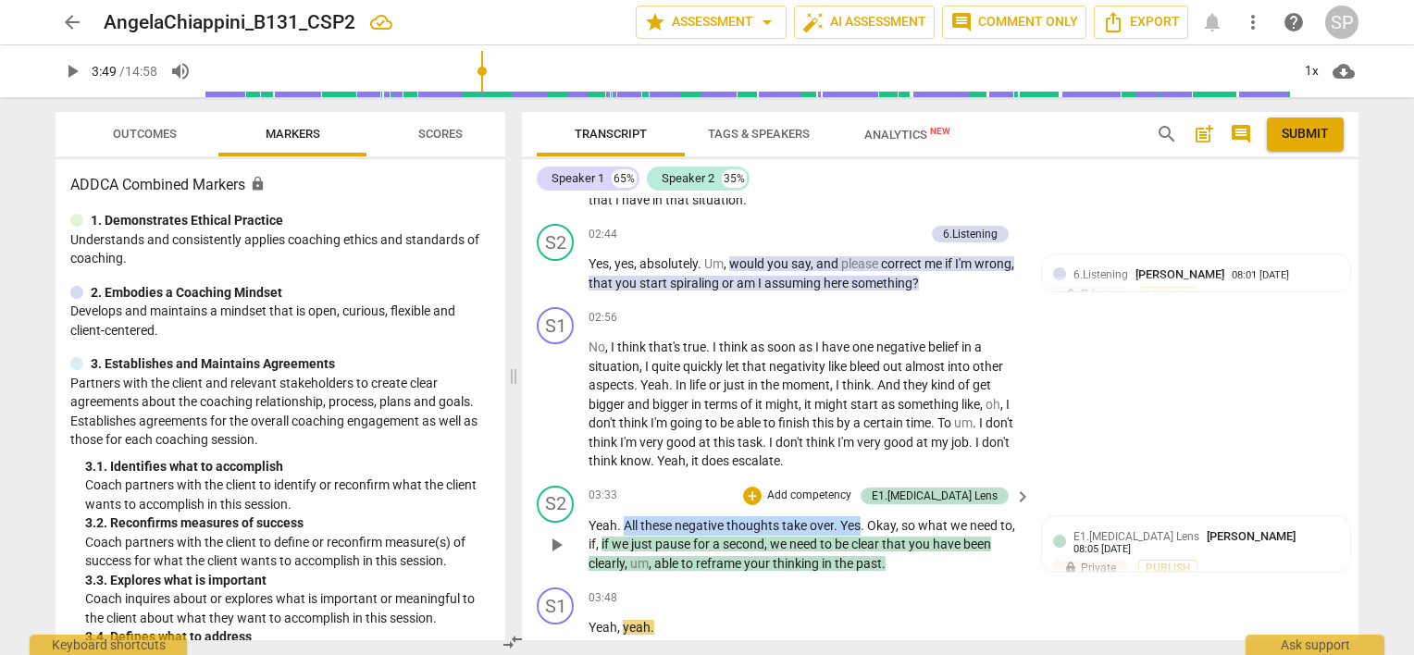
drag, startPoint x: 622, startPoint y: 515, endPoint x: 862, endPoint y: 518, distance: 239.7
click at [862, 518] on p "Yeah . All these negative thoughts take over . Yes . Okay , so what we need to …" at bounding box center [805, 544] width 433 height 57
click at [762, 493] on div "+" at bounding box center [752, 496] width 19 height 19
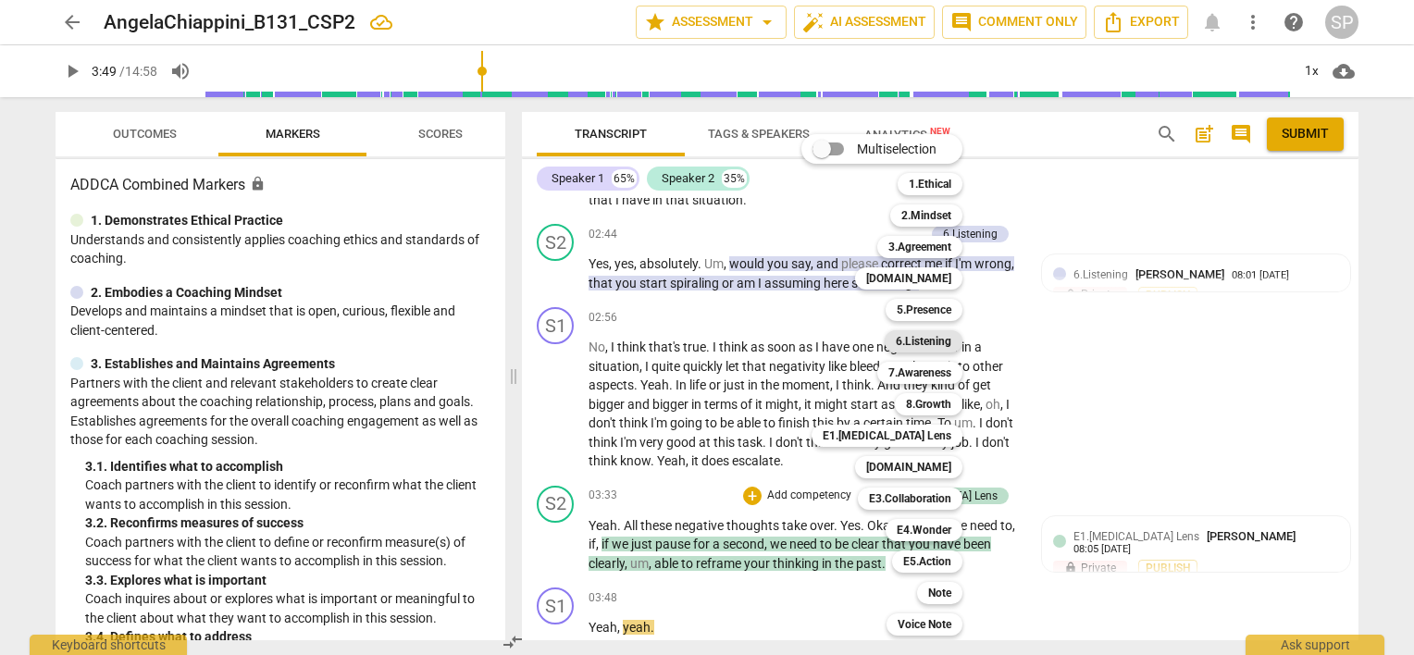
click at [950, 345] on b "6.Listening" at bounding box center [924, 341] width 56 height 22
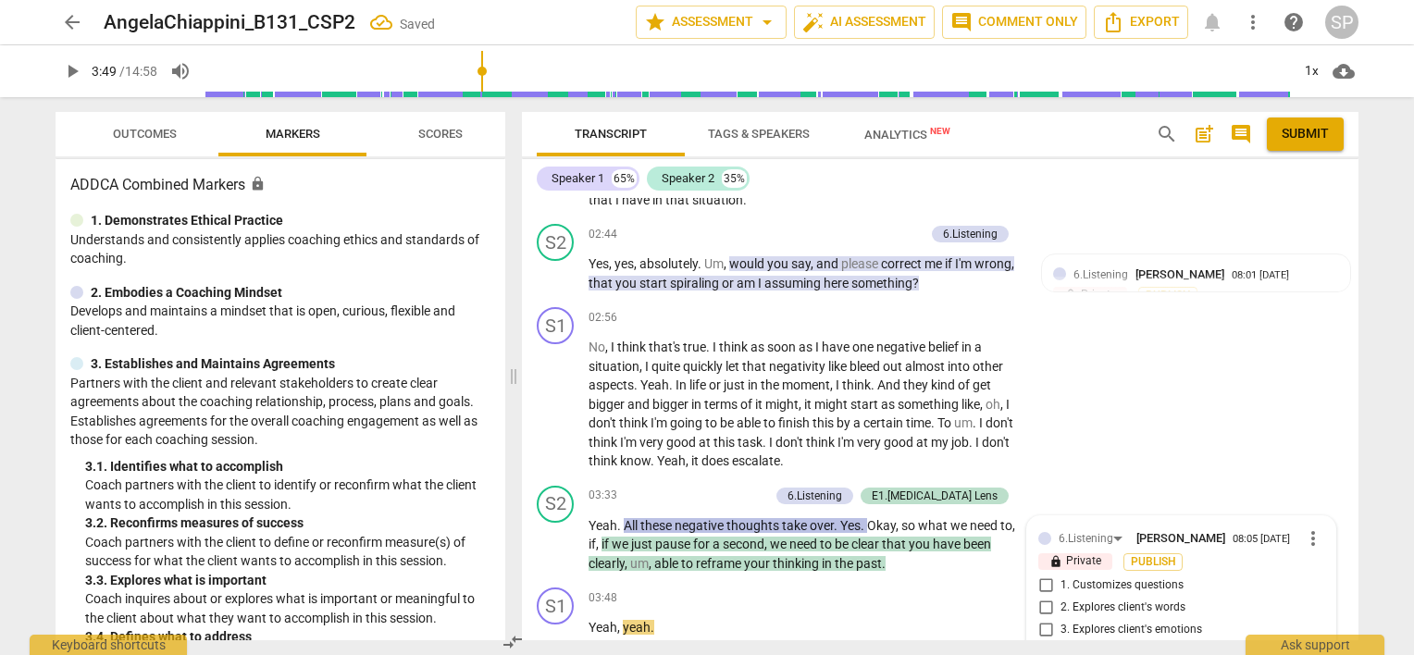
scroll to position [1829, 0]
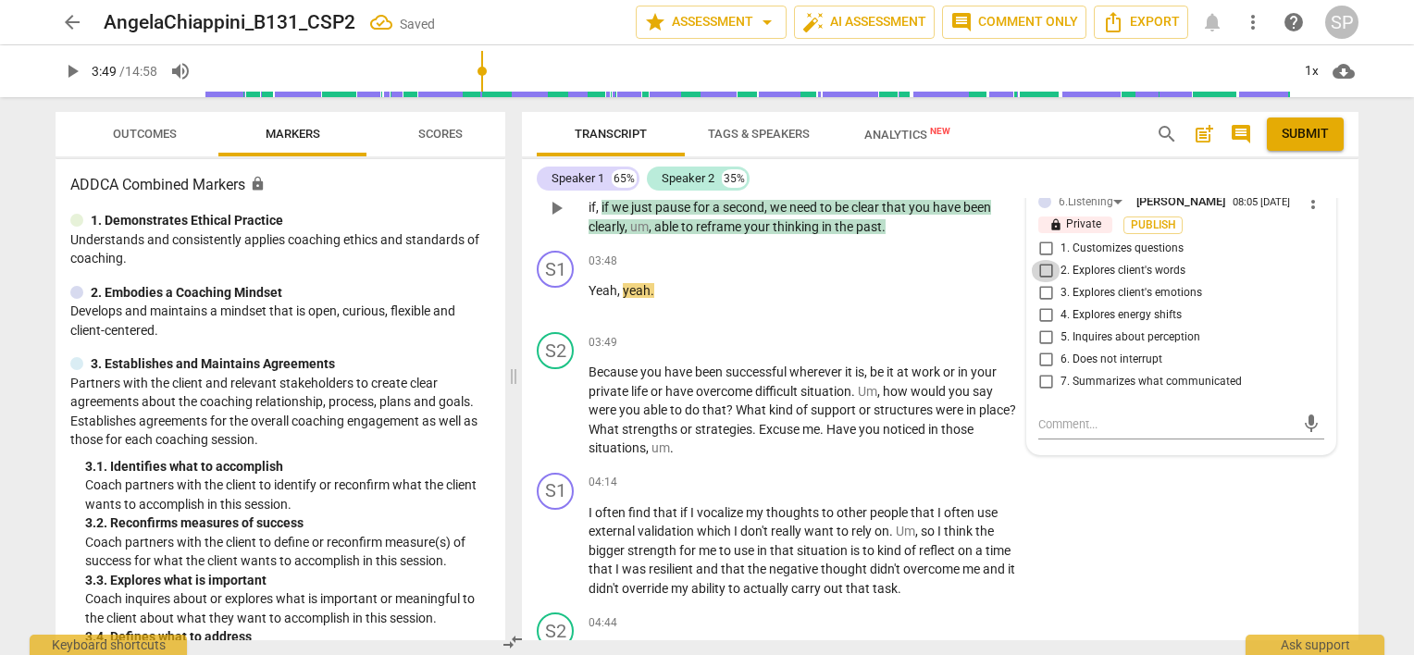
click at [1045, 264] on input "2. Explores client's words" at bounding box center [1046, 271] width 30 height 22
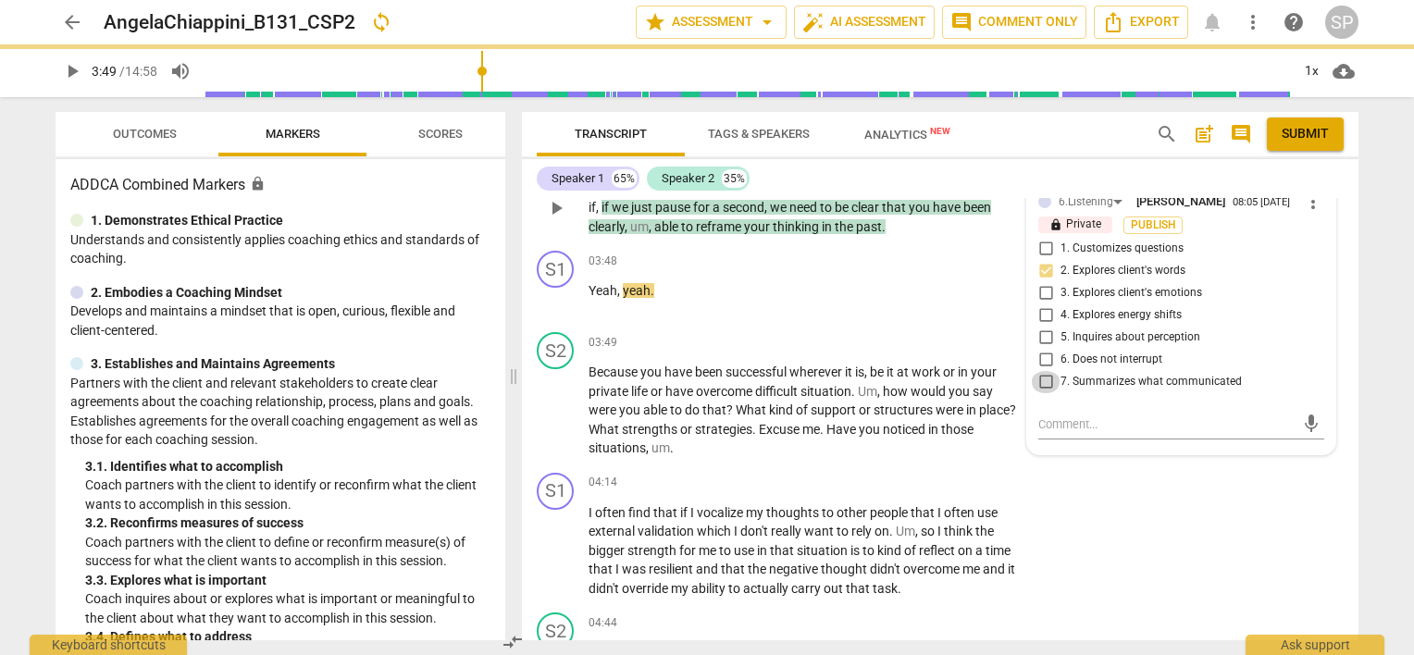
click at [1048, 373] on input "7. Summarizes what communicated" at bounding box center [1046, 382] width 30 height 22
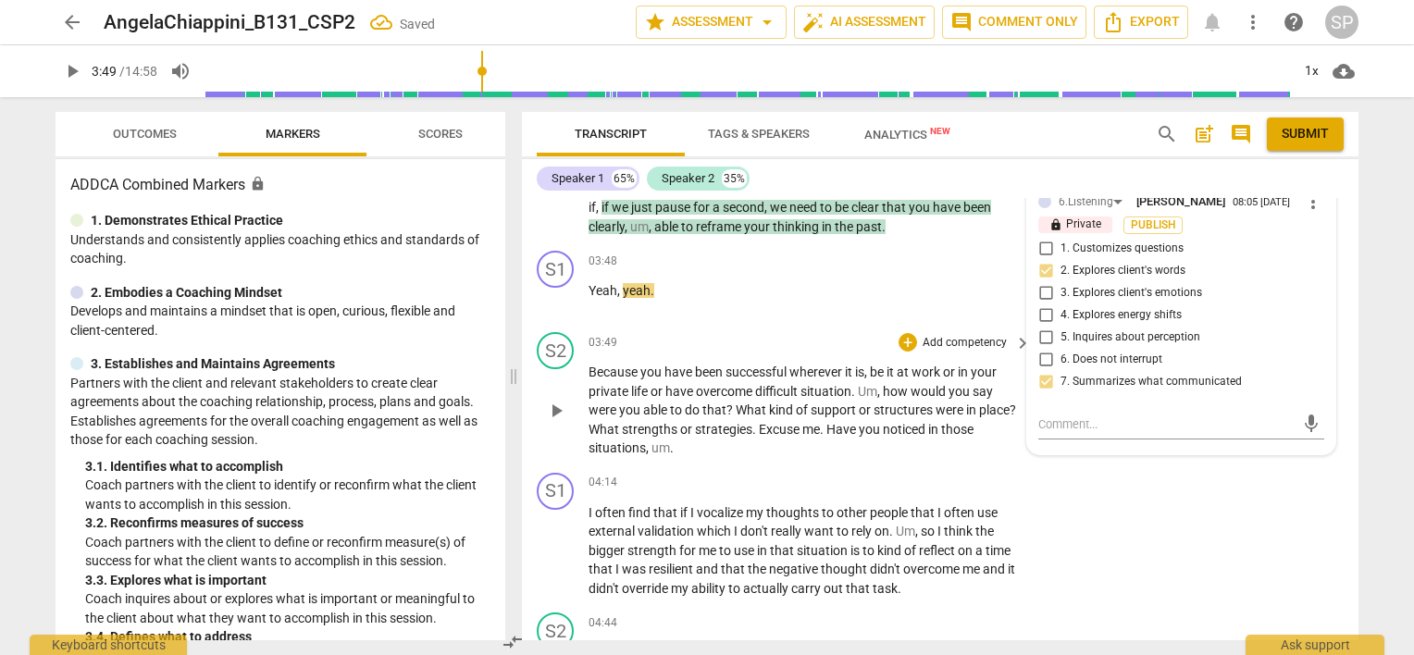
click at [864, 341] on div "03:49 + Add competency keyboard_arrow_right" at bounding box center [811, 342] width 444 height 20
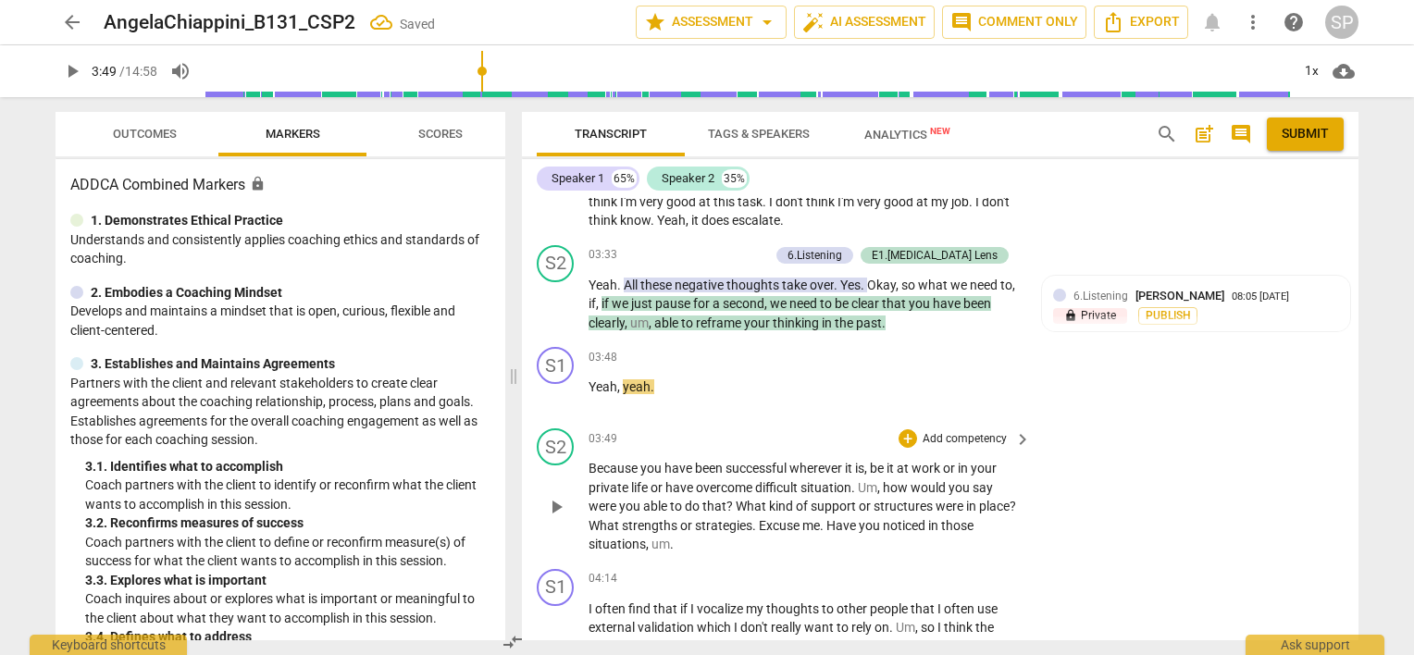
scroll to position [1643, 0]
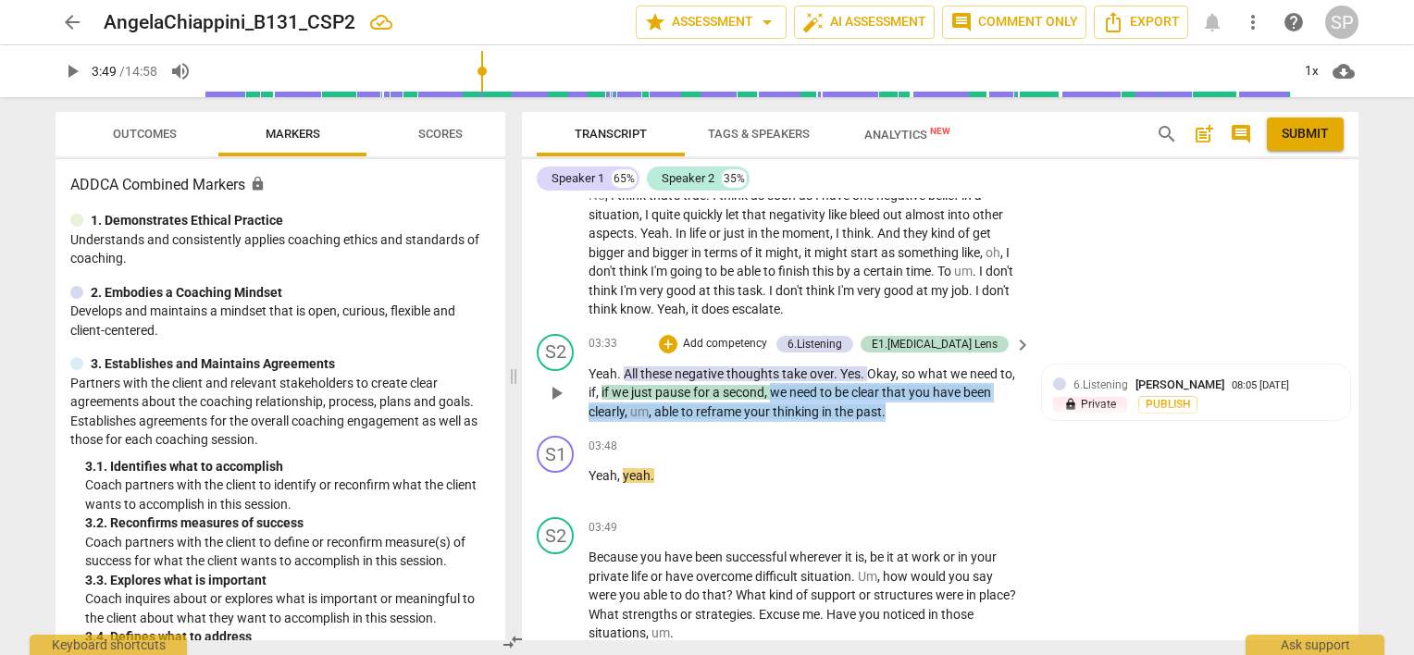
drag, startPoint x: 772, startPoint y: 387, endPoint x: 885, endPoint y: 410, distance: 115.2
click at [885, 410] on p "Yeah . All these negative thoughts take over . Yes . Okay , so what we need to …" at bounding box center [805, 393] width 433 height 57
click at [677, 341] on div "+" at bounding box center [668, 344] width 19 height 19
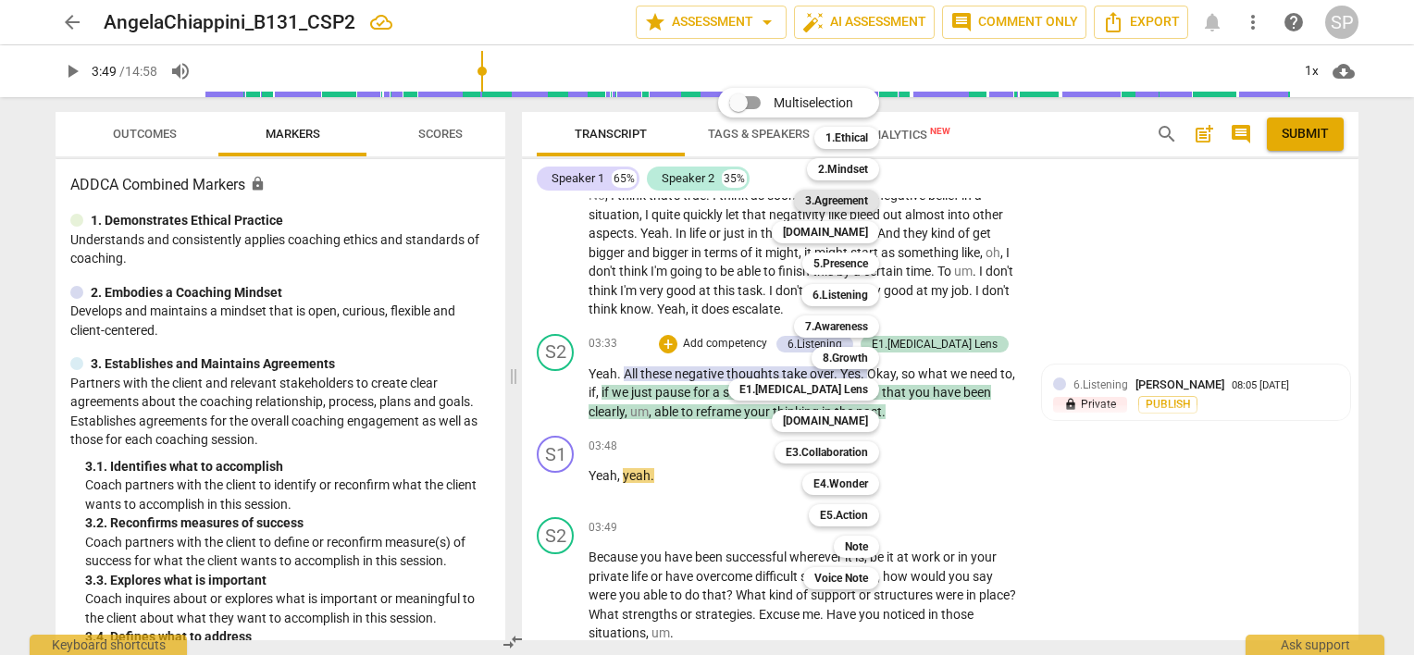
click at [875, 204] on div "3.Agreement" at bounding box center [836, 201] width 85 height 22
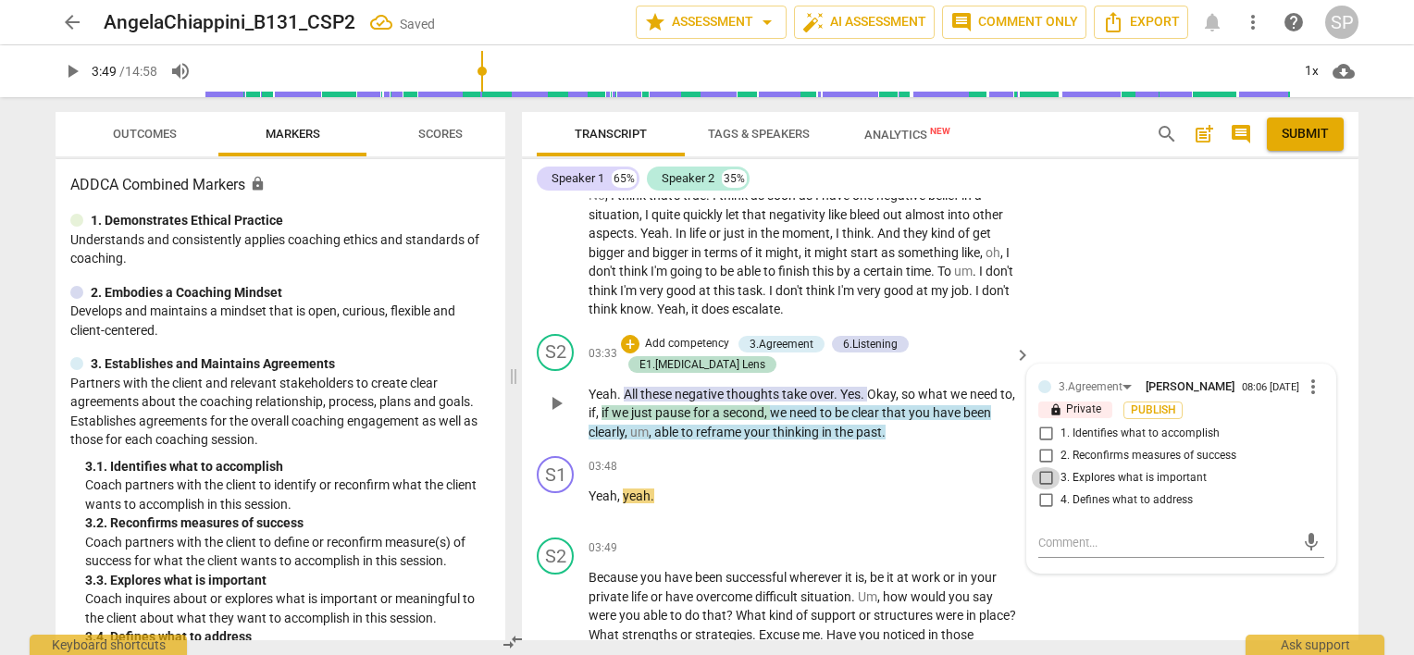
click at [1043, 471] on input "3. Explores what is important" at bounding box center [1046, 478] width 30 height 22
click at [749, 465] on div "03:48 + Add competency keyboard_arrow_right" at bounding box center [811, 466] width 444 height 20
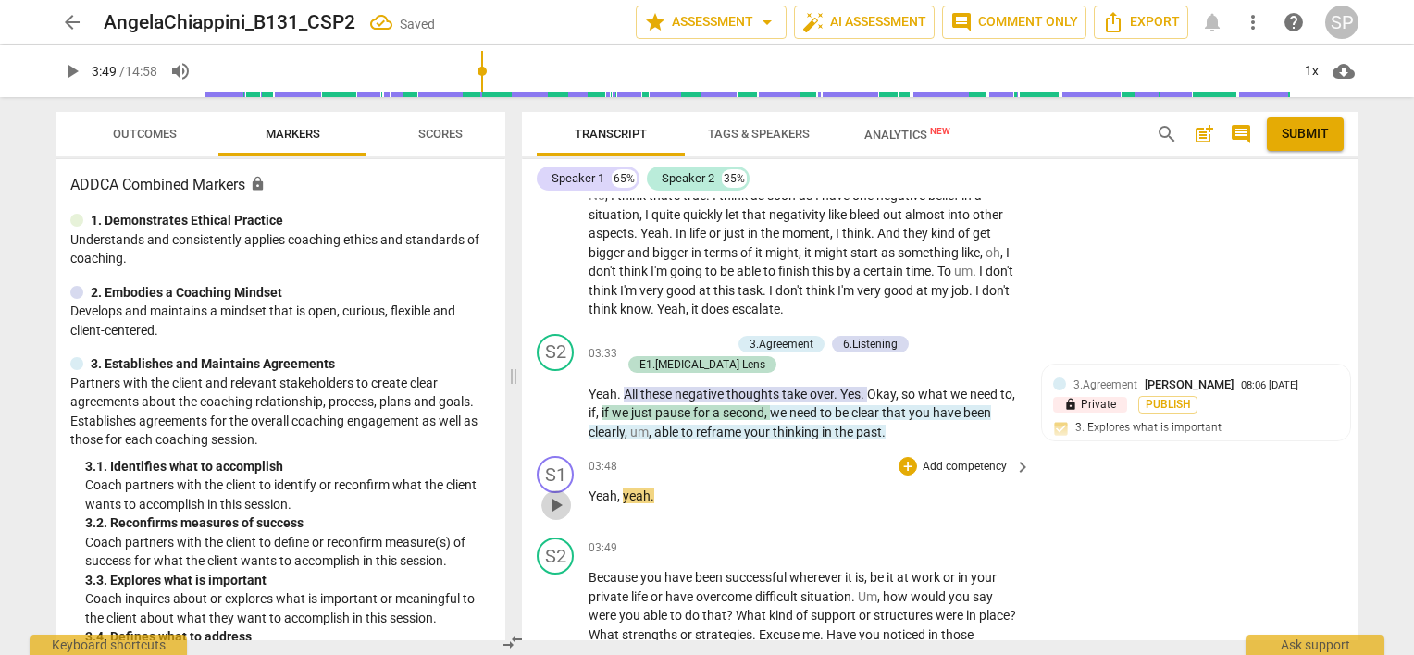
click at [554, 494] on span "play_arrow" at bounding box center [556, 505] width 22 height 22
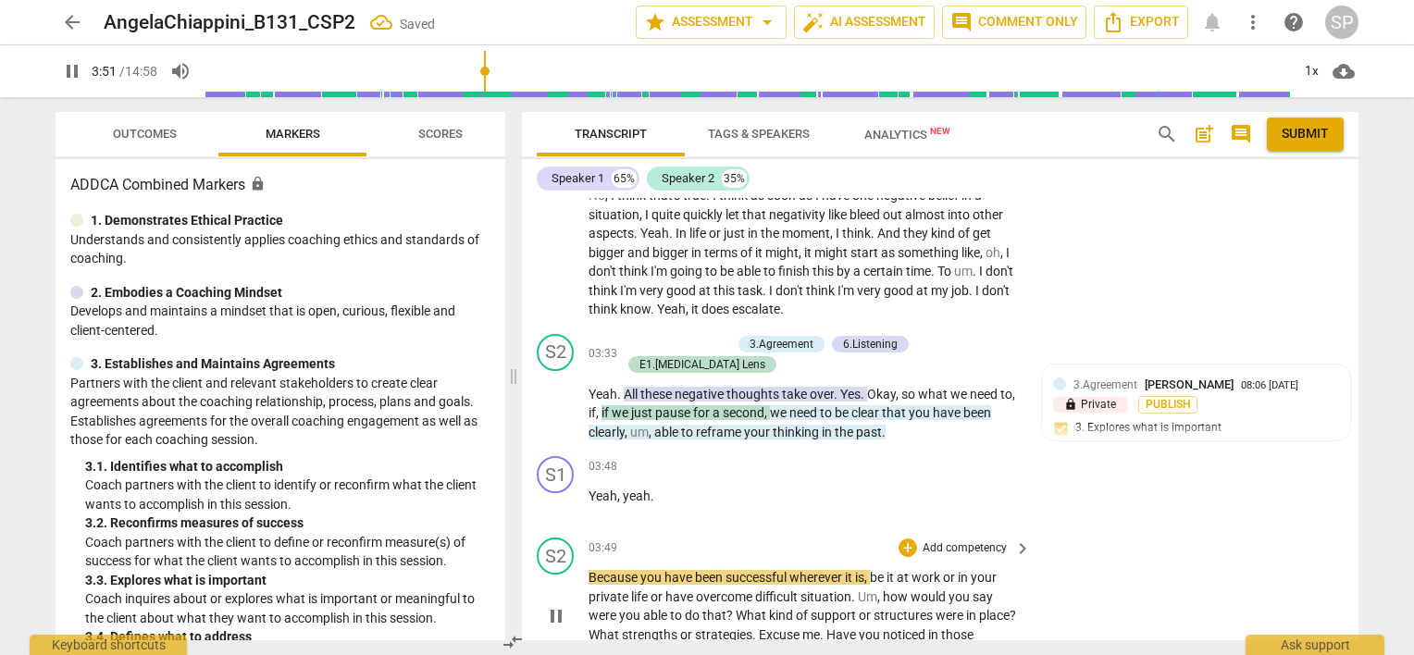
scroll to position [1736, 0]
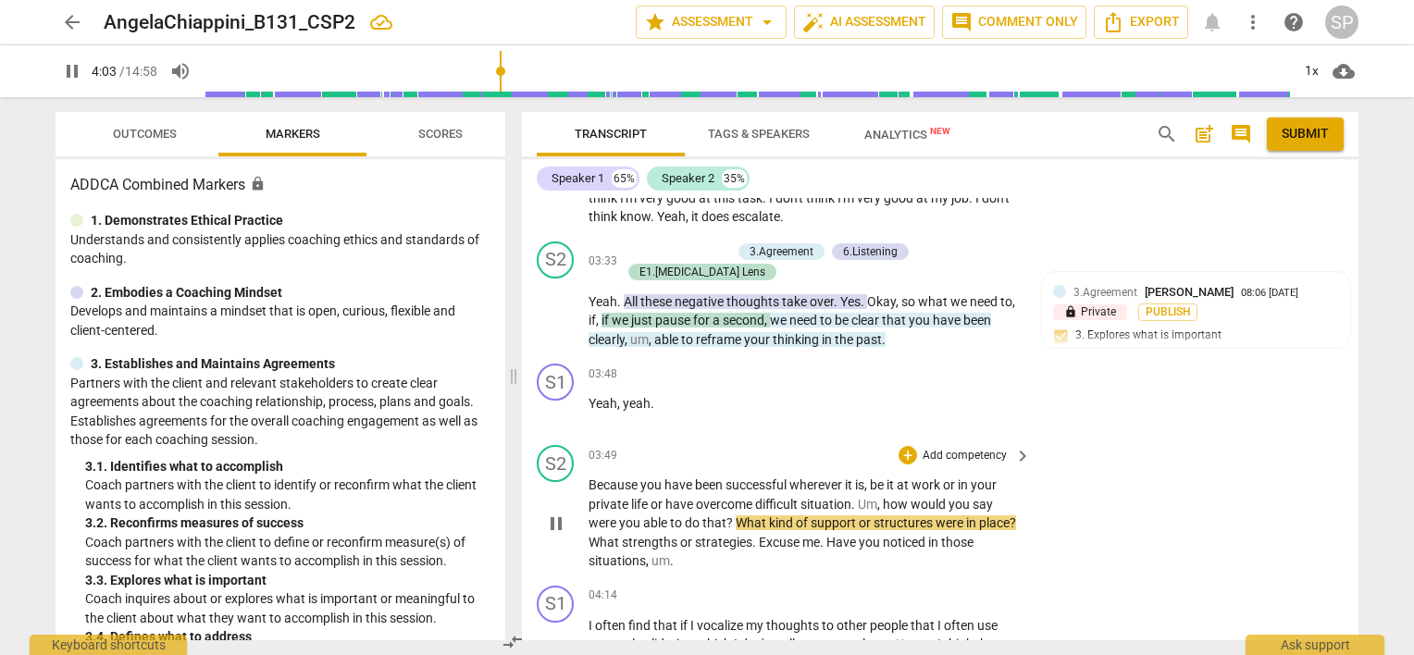
click at [563, 515] on span "pause" at bounding box center [556, 524] width 22 height 22
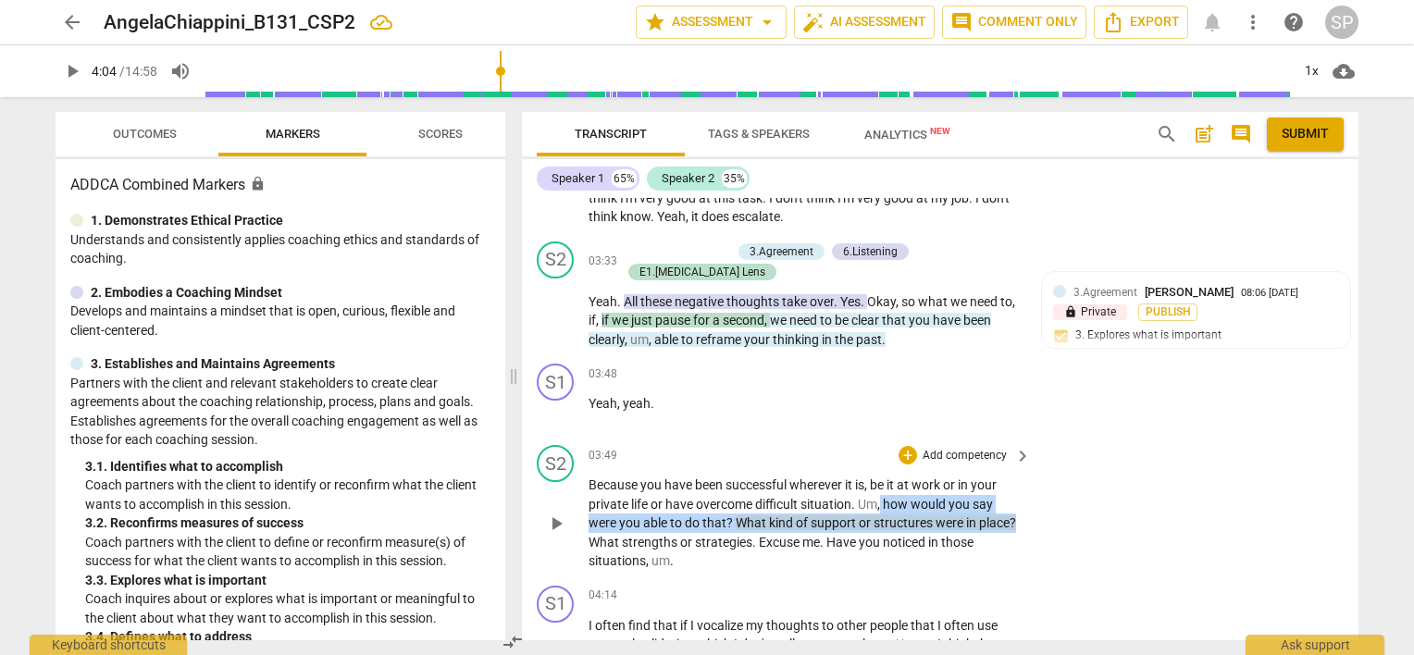
drag, startPoint x: 883, startPoint y: 496, endPoint x: 1058, endPoint y: 516, distance: 176.1
click at [1058, 516] on div "S2 play_arrow pause 03:49 + Add competency keyboard_arrow_right Because you hav…" at bounding box center [940, 508] width 837 height 141
click at [899, 448] on div "+" at bounding box center [908, 455] width 19 height 19
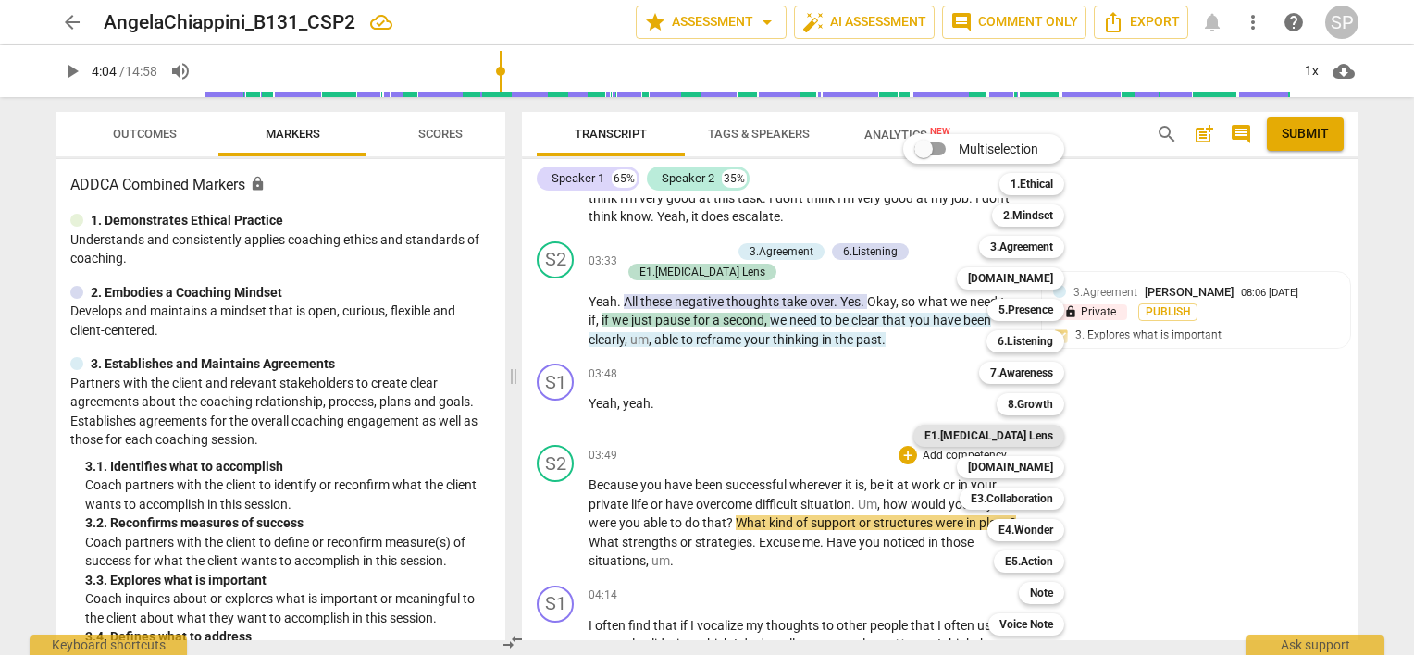
click at [1017, 440] on b "E1.[MEDICAL_DATA] Lens" at bounding box center [988, 436] width 129 height 22
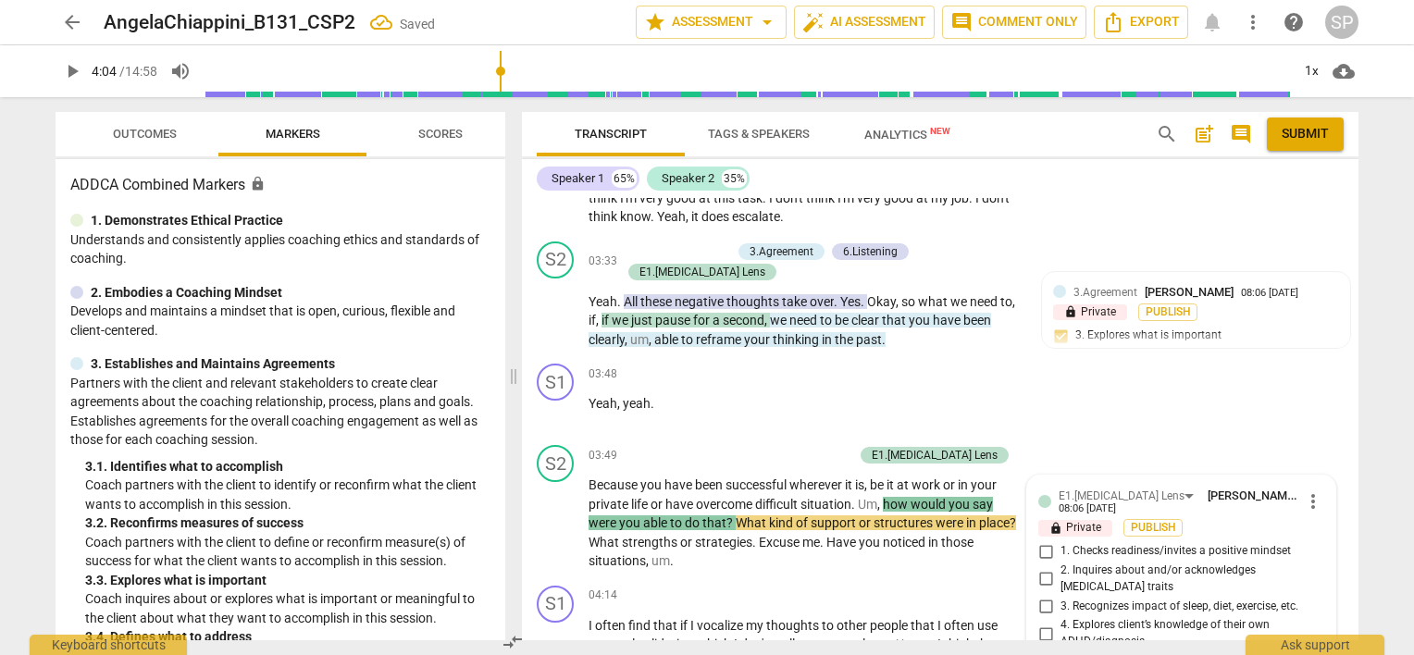
scroll to position [2157, 0]
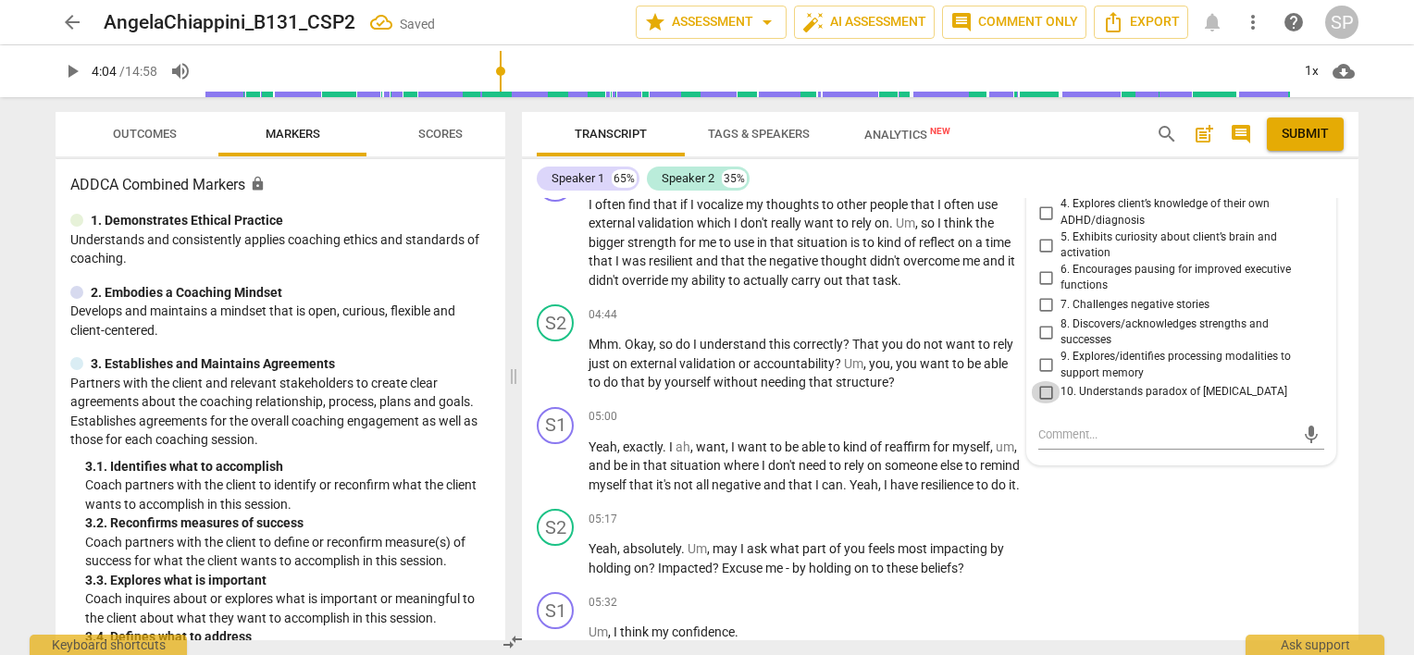
click at [1039, 381] on input "10. Understands paradox of [MEDICAL_DATA]" at bounding box center [1046, 392] width 30 height 22
click at [1040, 354] on input "9. Explores/identifies processing modalities to support memory" at bounding box center [1046, 365] width 30 height 22
click at [1040, 294] on input "7. Challenges negative stories" at bounding box center [1046, 305] width 30 height 22
click at [1040, 234] on input "5. Exhibits curiosity about client’s brain and activation" at bounding box center [1046, 245] width 30 height 22
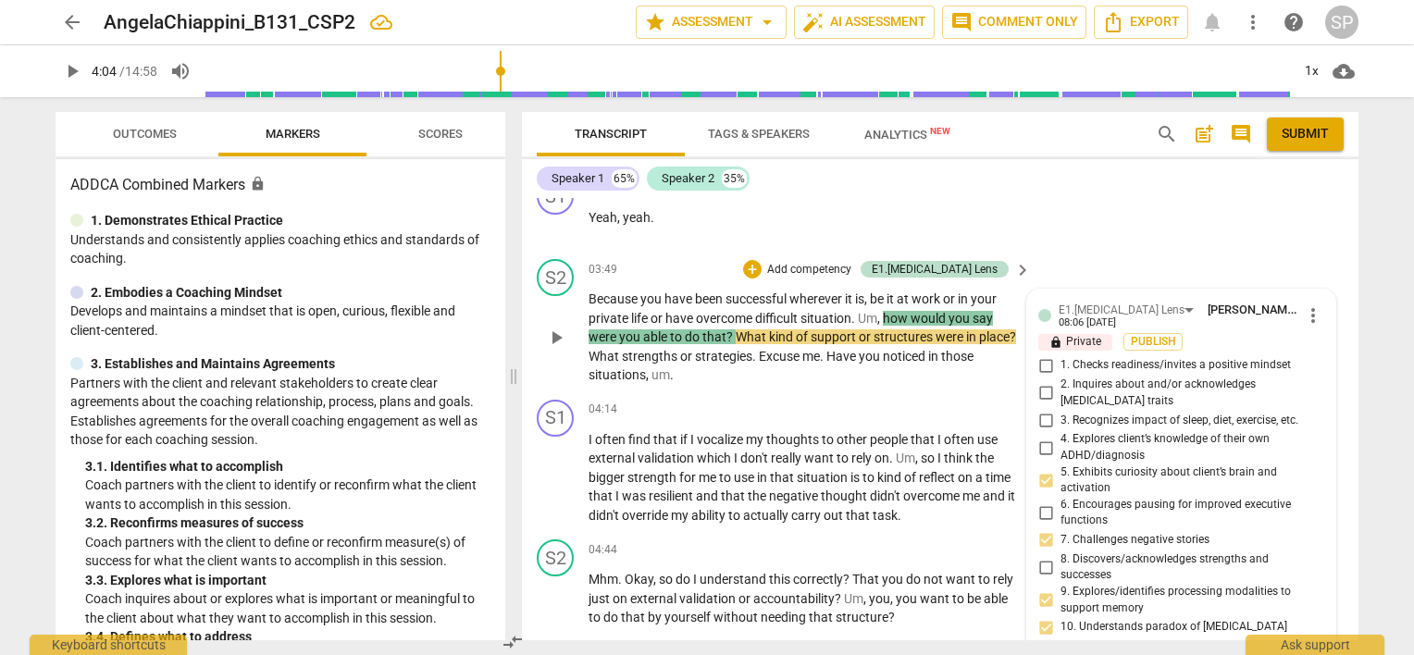
scroll to position [1879, 0]
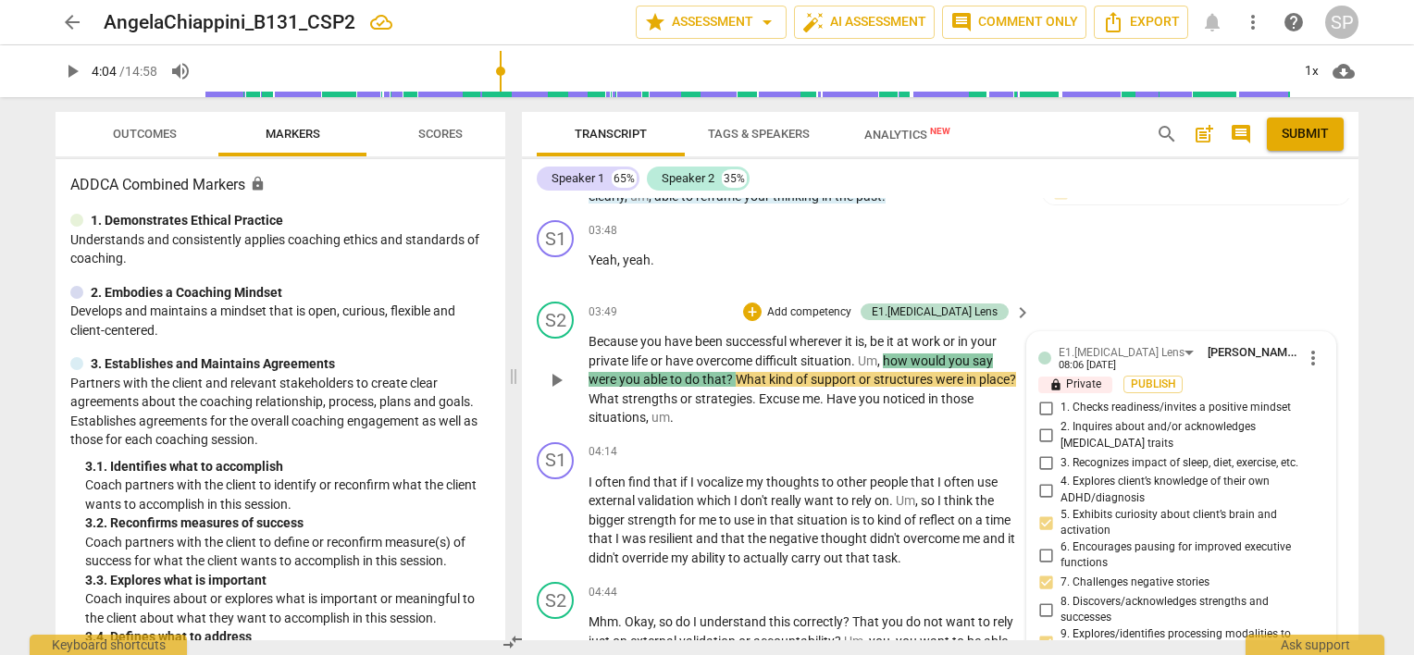
click at [1036, 425] on input "2. Inquires about and/or acknowledges [MEDICAL_DATA] traits" at bounding box center [1046, 436] width 30 height 22
click at [853, 435] on div "S1 play_arrow pause 04:14 + Add competency keyboard_arrow_right I often find th…" at bounding box center [940, 505] width 837 height 141
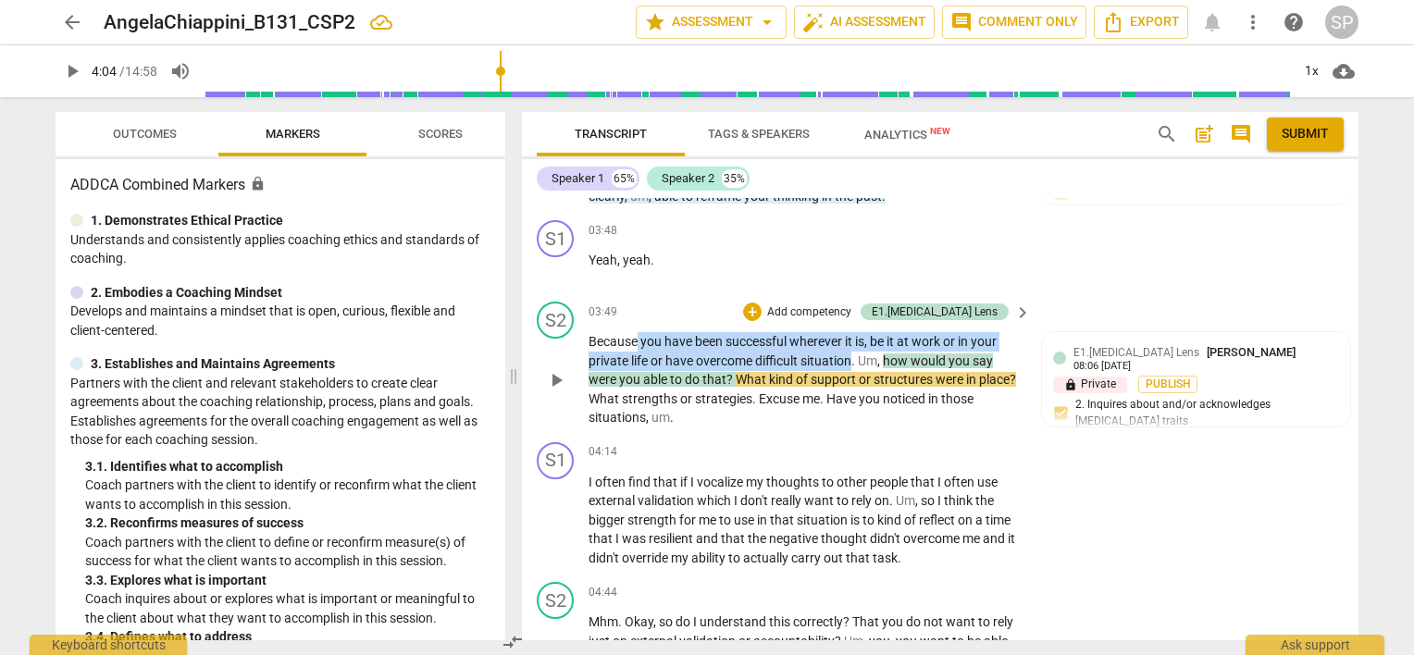
drag, startPoint x: 637, startPoint y: 333, endPoint x: 853, endPoint y: 353, distance: 217.4
click at [853, 353] on p "Because you have been successful wherever it is , be it at work or in your priv…" at bounding box center [805, 379] width 433 height 95
click at [762, 305] on div "+" at bounding box center [752, 312] width 19 height 19
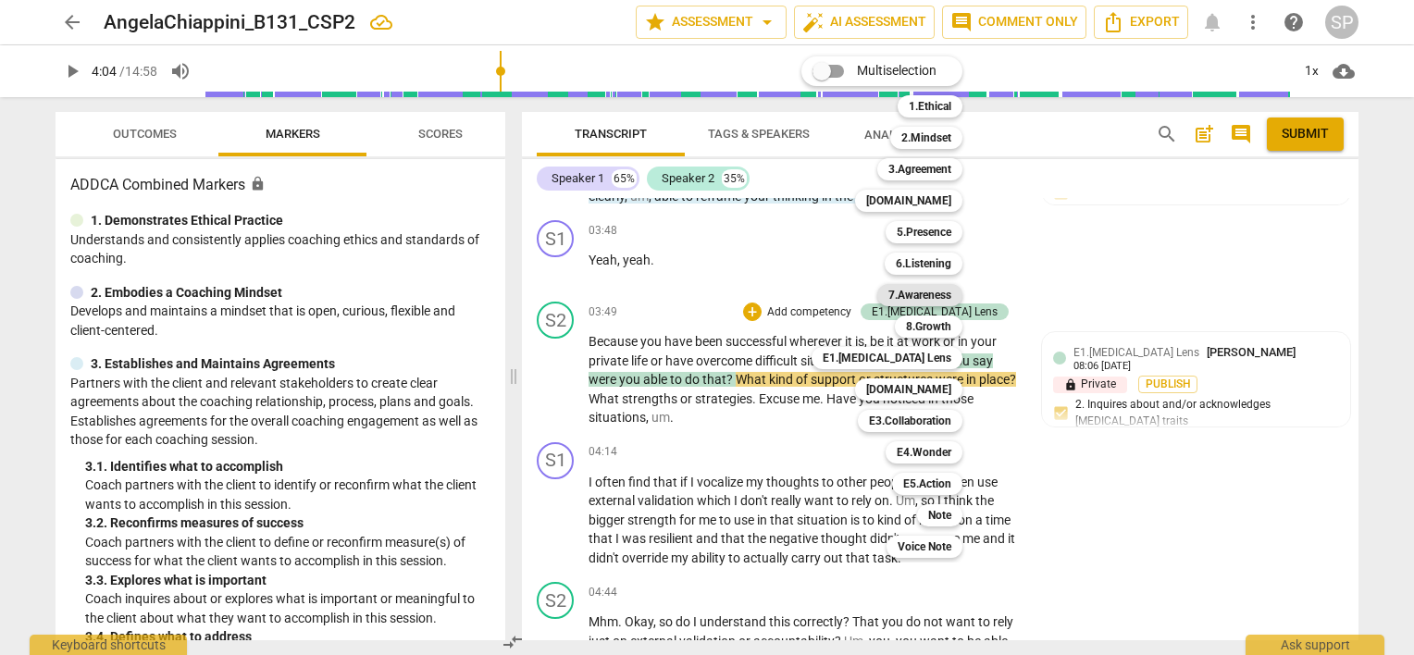
click at [924, 291] on b "7.Awareness" at bounding box center [919, 295] width 63 height 22
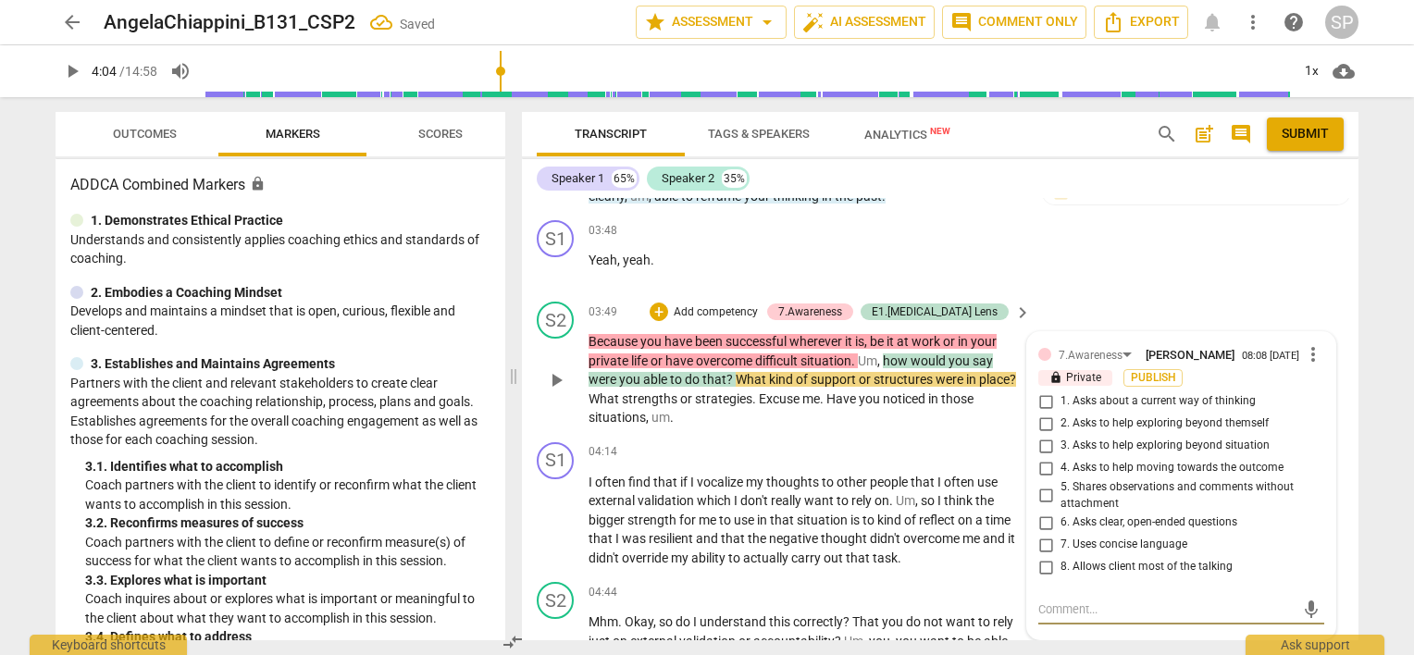
click at [1044, 485] on input "5. Shares observations and comments without attachment" at bounding box center [1046, 496] width 30 height 22
click at [1309, 350] on span "more_vert" at bounding box center [1313, 354] width 22 height 22
click at [1306, 379] on li "Delete" at bounding box center [1328, 383] width 64 height 35
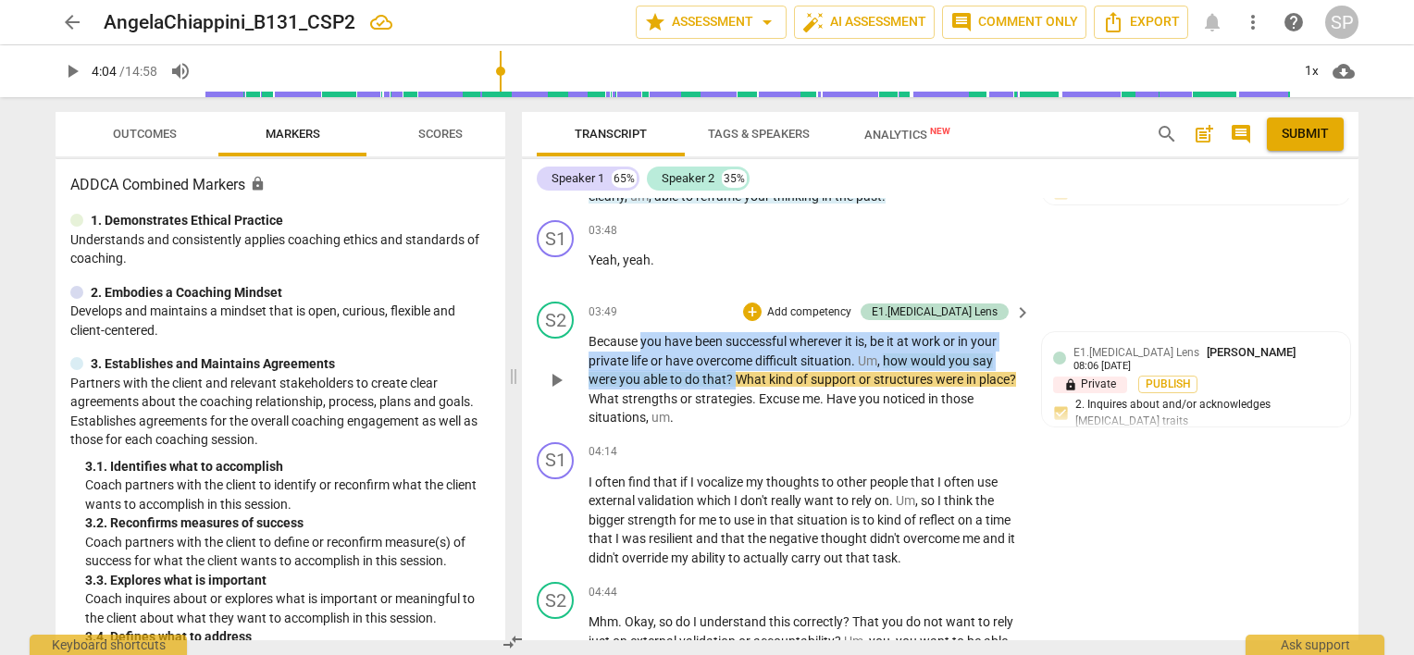
drag, startPoint x: 640, startPoint y: 329, endPoint x: 737, endPoint y: 369, distance: 104.1
click at [737, 369] on p "Because you have been successful wherever it is , be it at work or in your priv…" at bounding box center [805, 379] width 433 height 95
click at [762, 309] on div "+" at bounding box center [752, 312] width 19 height 19
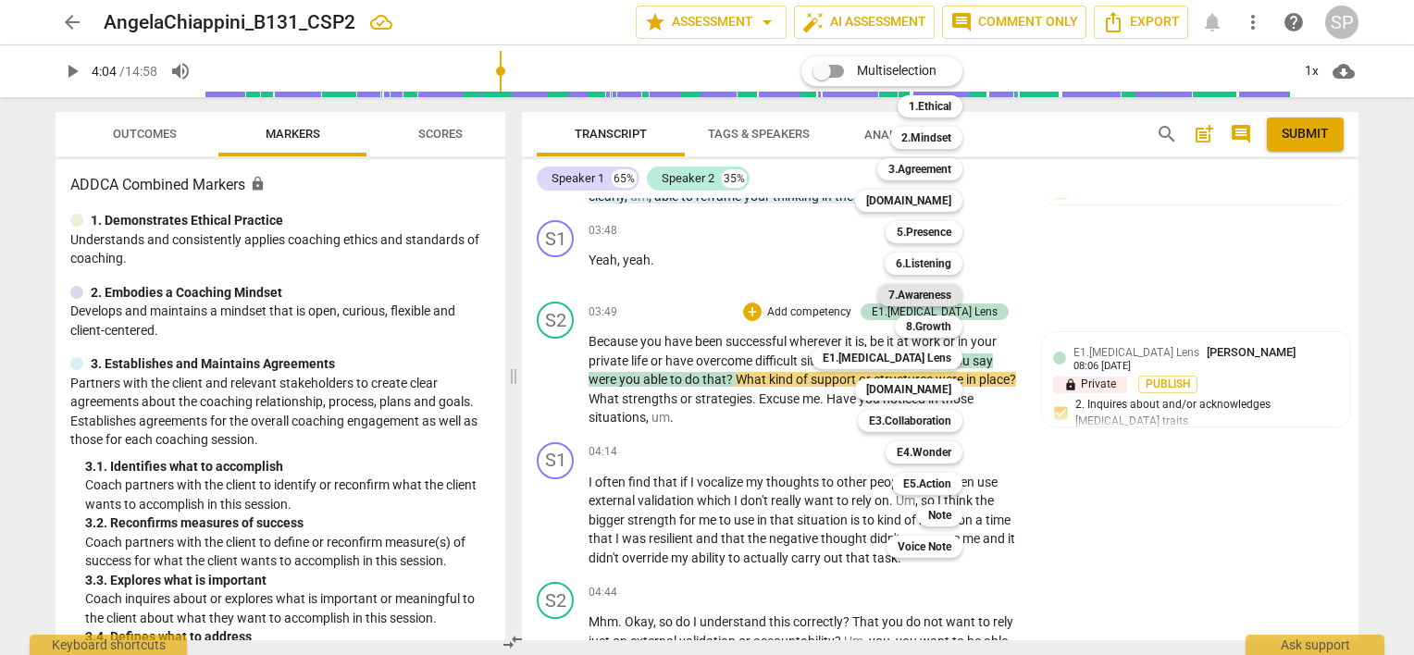
click at [899, 294] on b "7.Awareness" at bounding box center [919, 295] width 63 height 22
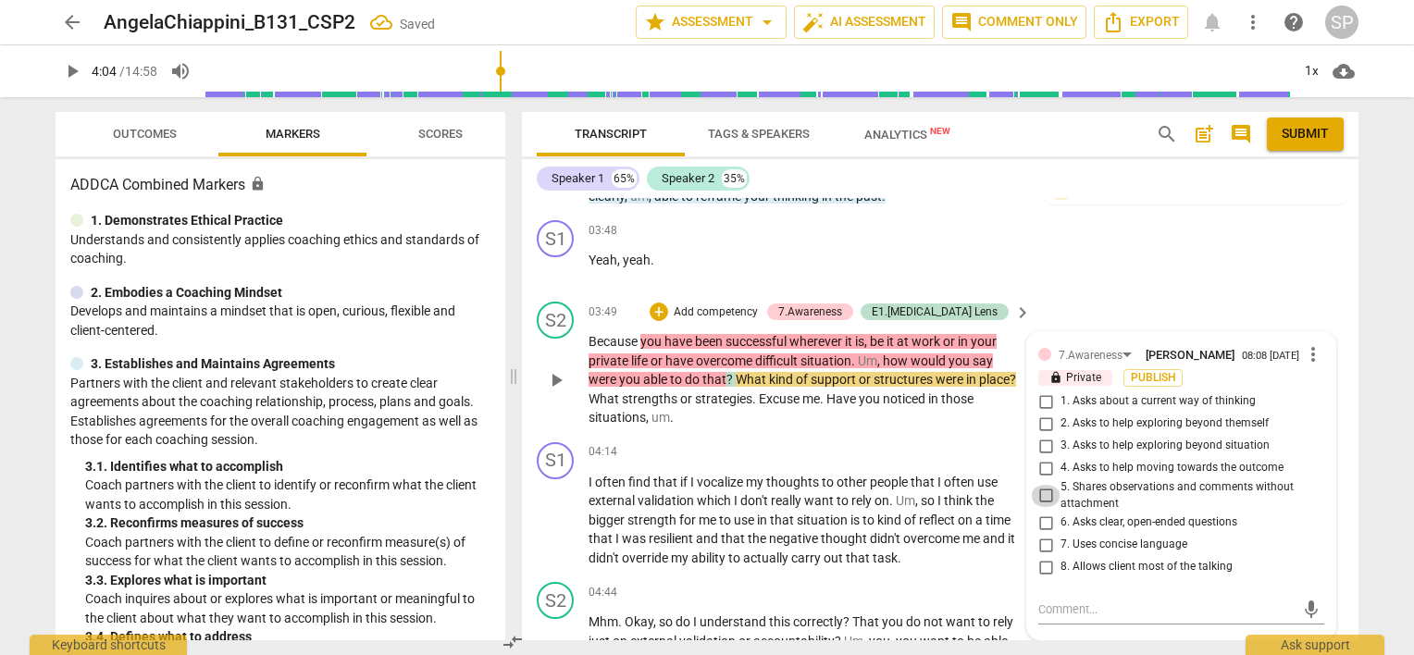
click at [1045, 487] on input "5. Shares observations and comments without attachment" at bounding box center [1046, 496] width 30 height 22
click at [1040, 515] on input "6. Asks clear, open-ended questions" at bounding box center [1046, 523] width 30 height 22
click at [1041, 440] on input "3. Asks to help exploring beyond situation" at bounding box center [1046, 446] width 30 height 22
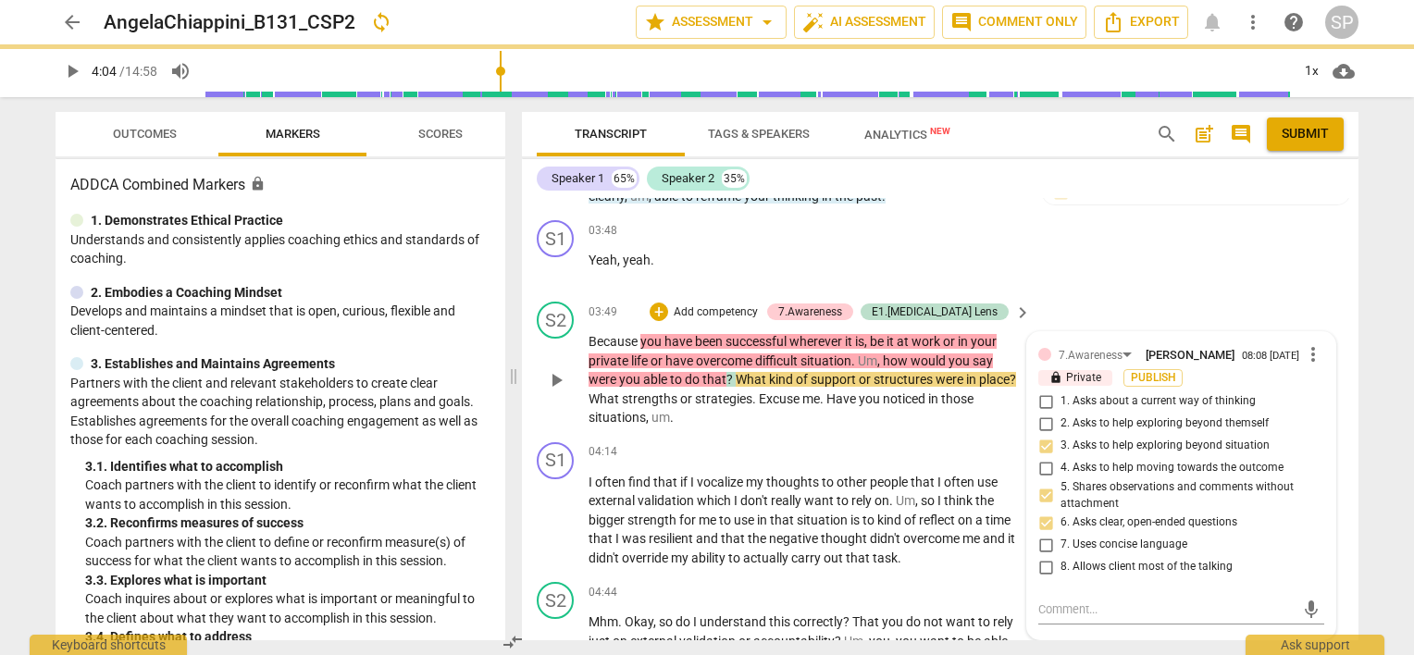
click at [1037, 396] on input "1. Asks about a current way of thinking" at bounding box center [1046, 402] width 30 height 22
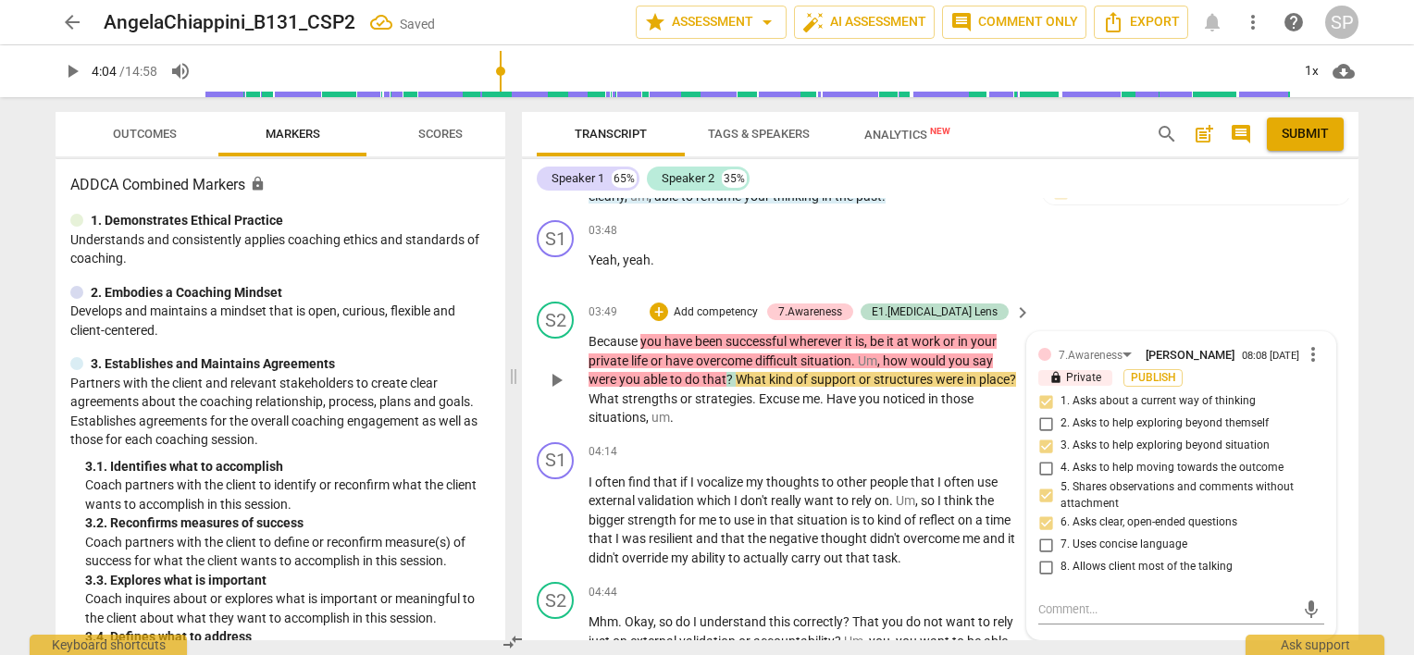
click at [1040, 464] on input "4. Asks to help moving towards the outcome" at bounding box center [1046, 468] width 30 height 22
click at [1037, 419] on input "2. Asks to help exploring beyond themself" at bounding box center [1046, 424] width 30 height 22
click at [754, 259] on p "Yeah , yeah ." at bounding box center [805, 260] width 433 height 19
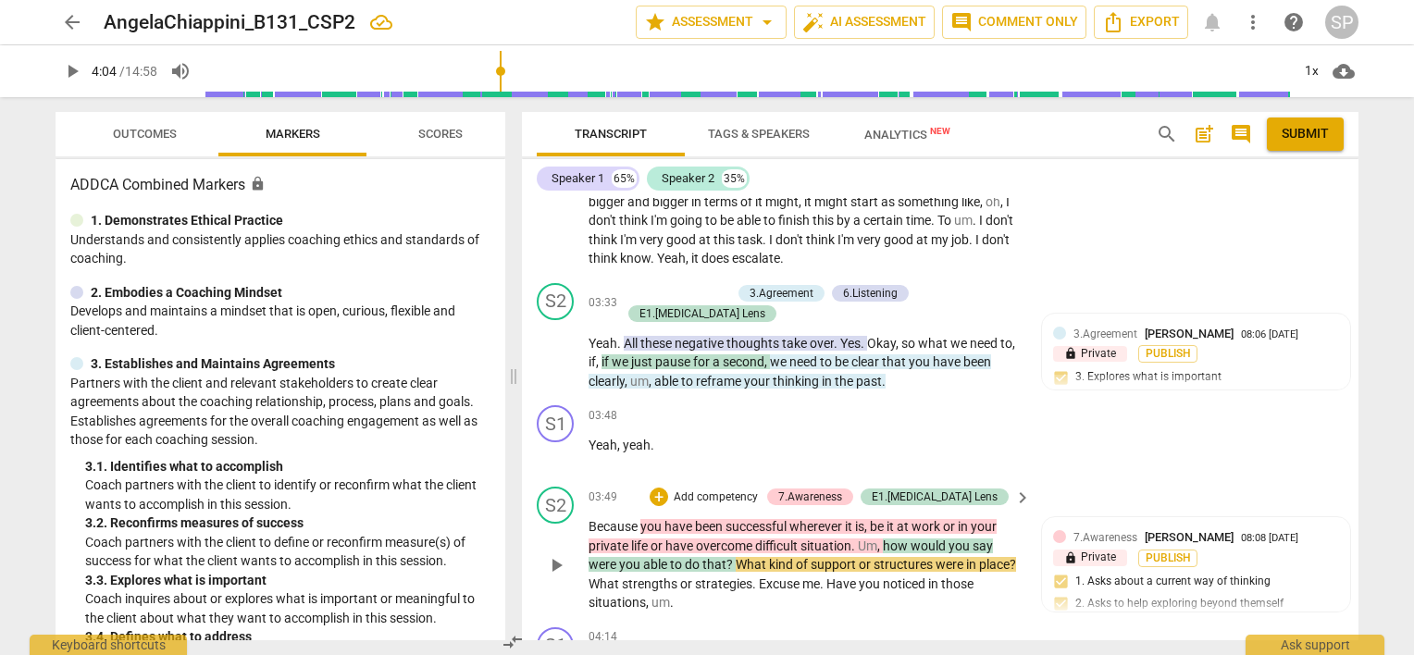
scroll to position [1787, 0]
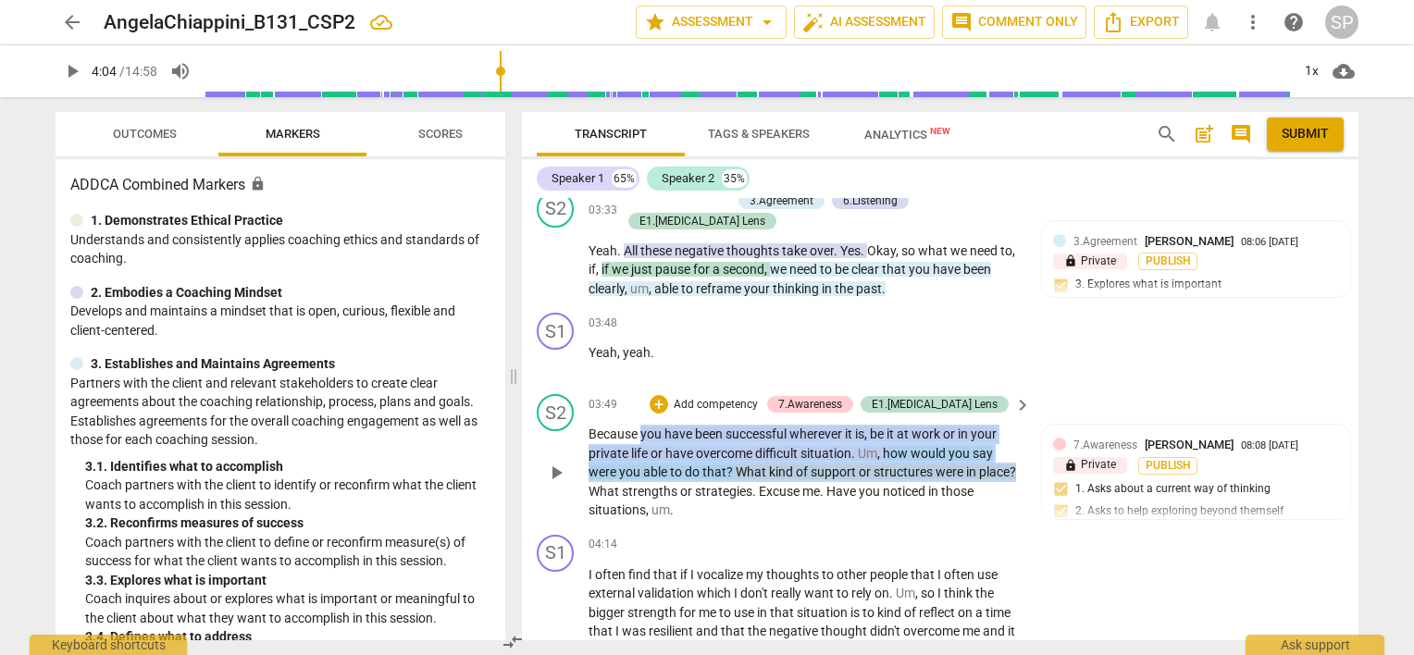
drag, startPoint x: 639, startPoint y: 426, endPoint x: 1021, endPoint y: 464, distance: 384.1
click at [1021, 464] on div "Because you have been successful wherever it is , be it at work or in your priv…" at bounding box center [811, 472] width 444 height 95
click at [668, 400] on div "+" at bounding box center [659, 404] width 19 height 19
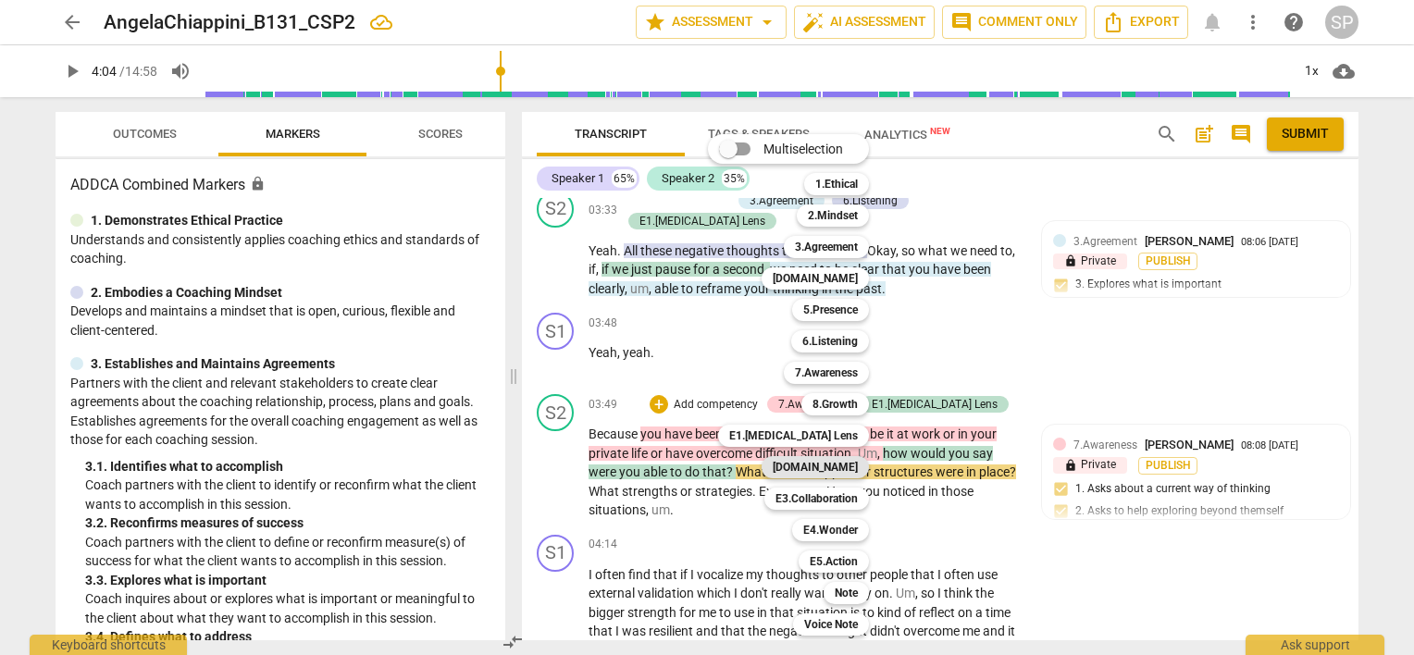
click at [836, 465] on b "[DOMAIN_NAME]" at bounding box center [815, 467] width 85 height 22
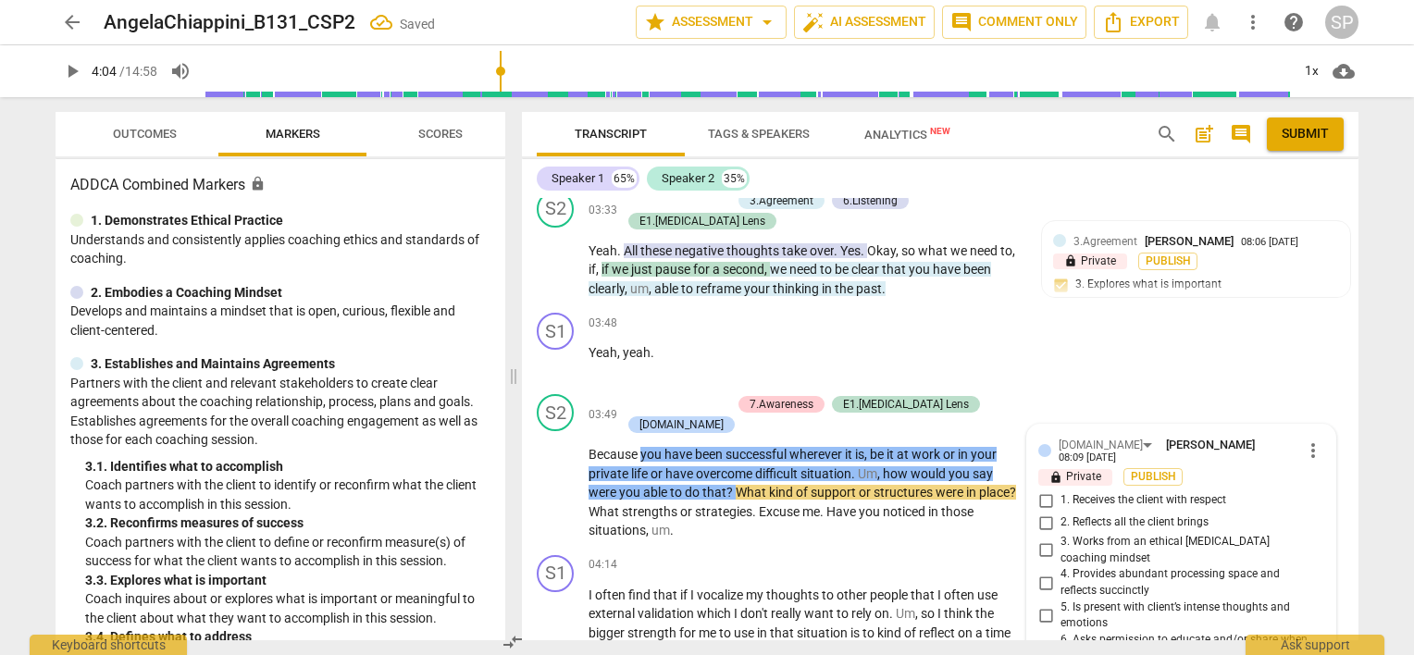
scroll to position [2107, 0]
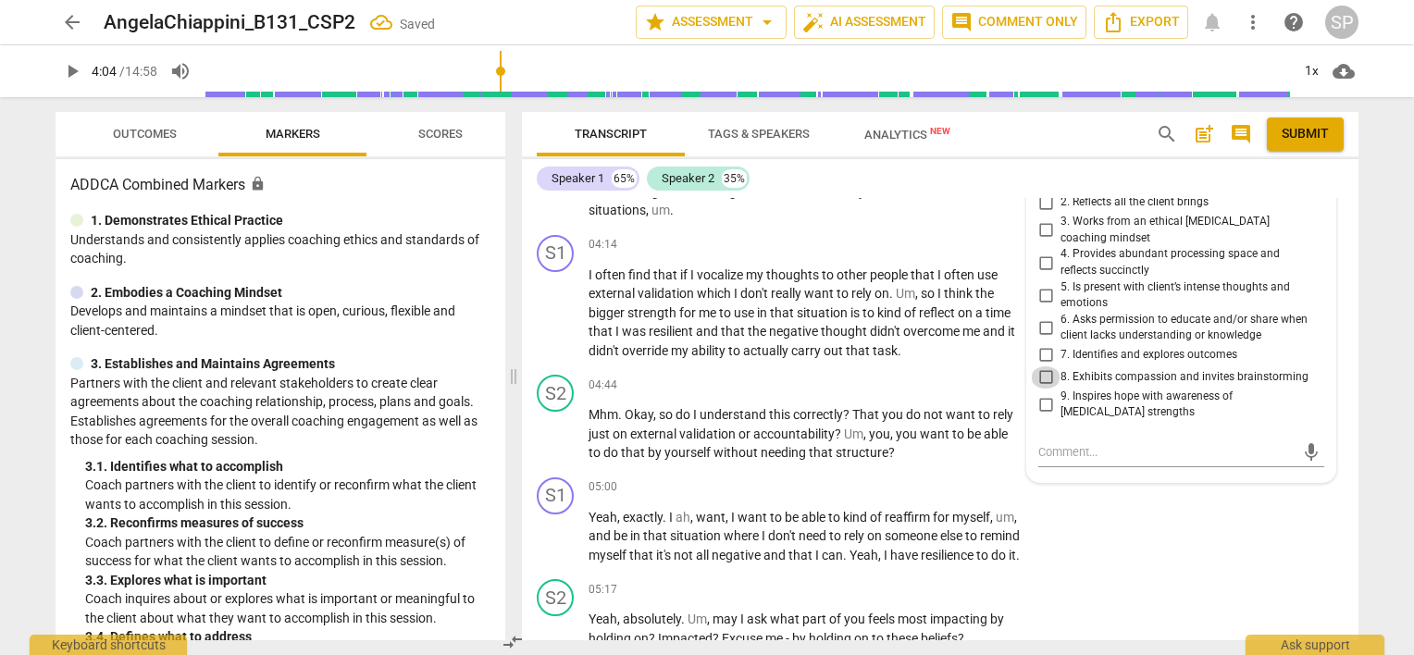
click at [1038, 366] on input "8. Exhibits compassion and invites brainstorming" at bounding box center [1046, 377] width 30 height 22
click at [923, 337] on div "S1 play_arrow pause 04:14 + Add competency keyboard_arrow_right I often find th…" at bounding box center [940, 298] width 837 height 141
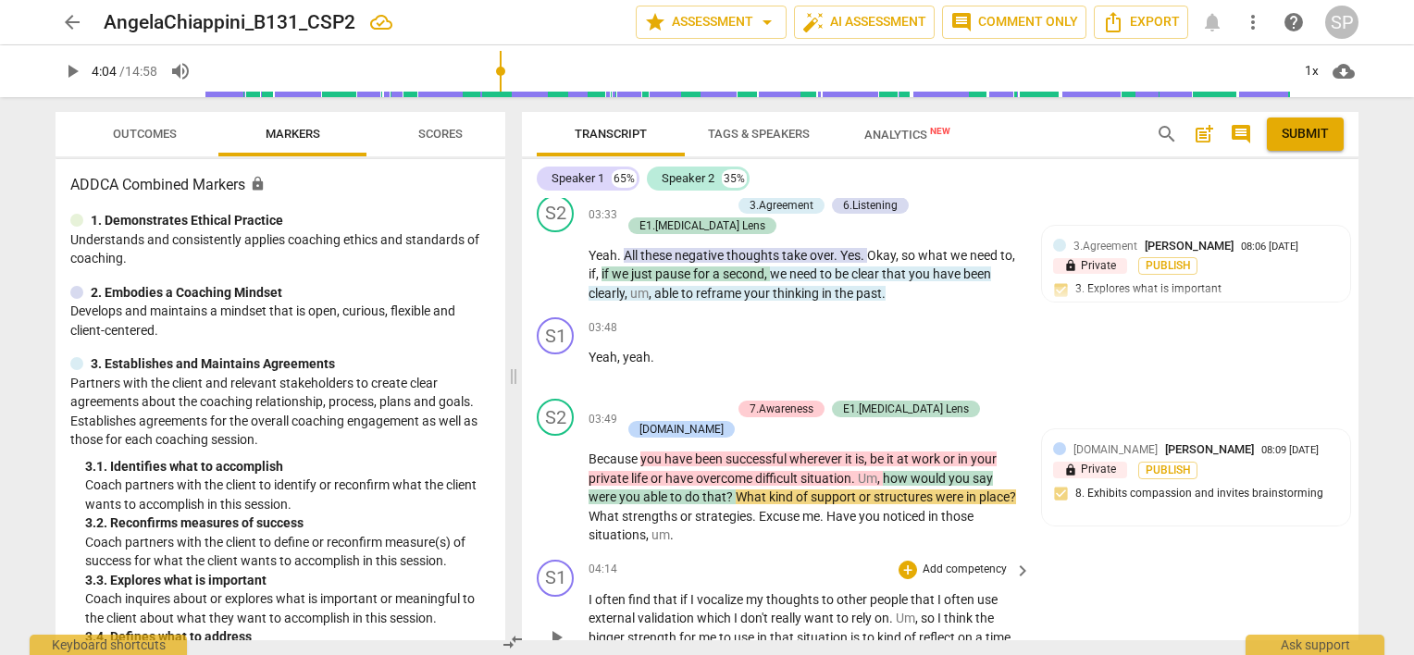
scroll to position [1737, 0]
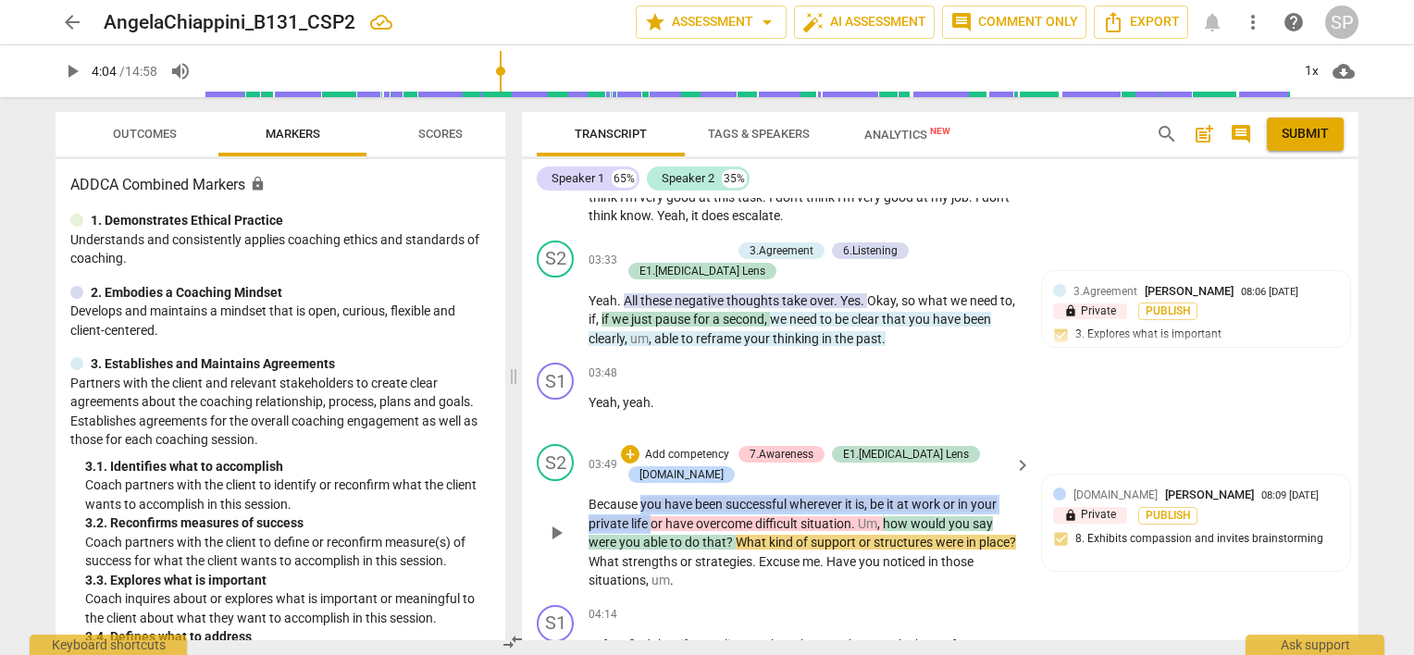
drag, startPoint x: 640, startPoint y: 470, endPoint x: 650, endPoint y: 493, distance: 24.9
click at [650, 495] on p "Because you have been successful wherever it is , be it at work or in your priv…" at bounding box center [805, 542] width 433 height 95
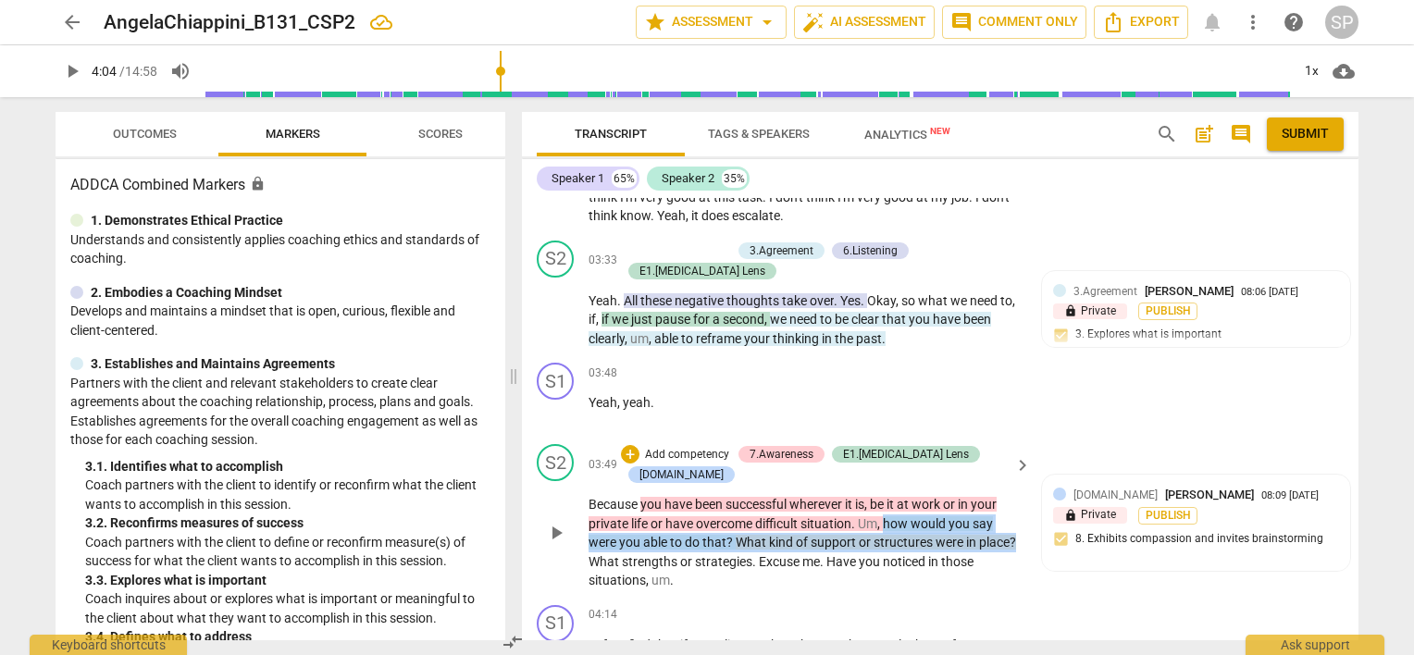
drag, startPoint x: 886, startPoint y: 490, endPoint x: 1014, endPoint y: 523, distance: 132.6
click at [1014, 523] on p "Because you have been successful wherever it is , be it at work or in your priv…" at bounding box center [805, 542] width 433 height 95
click at [631, 451] on div "+" at bounding box center [630, 454] width 19 height 19
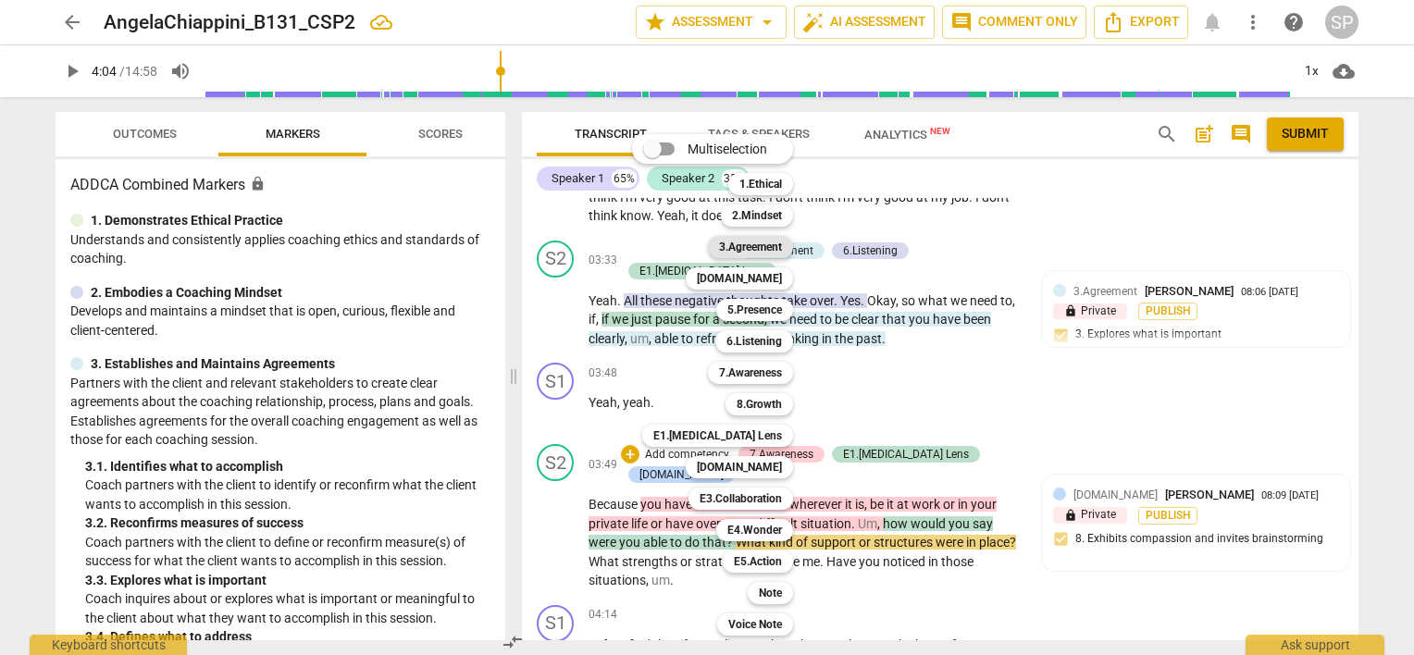
click at [755, 250] on b "3.Agreement" at bounding box center [750, 247] width 63 height 22
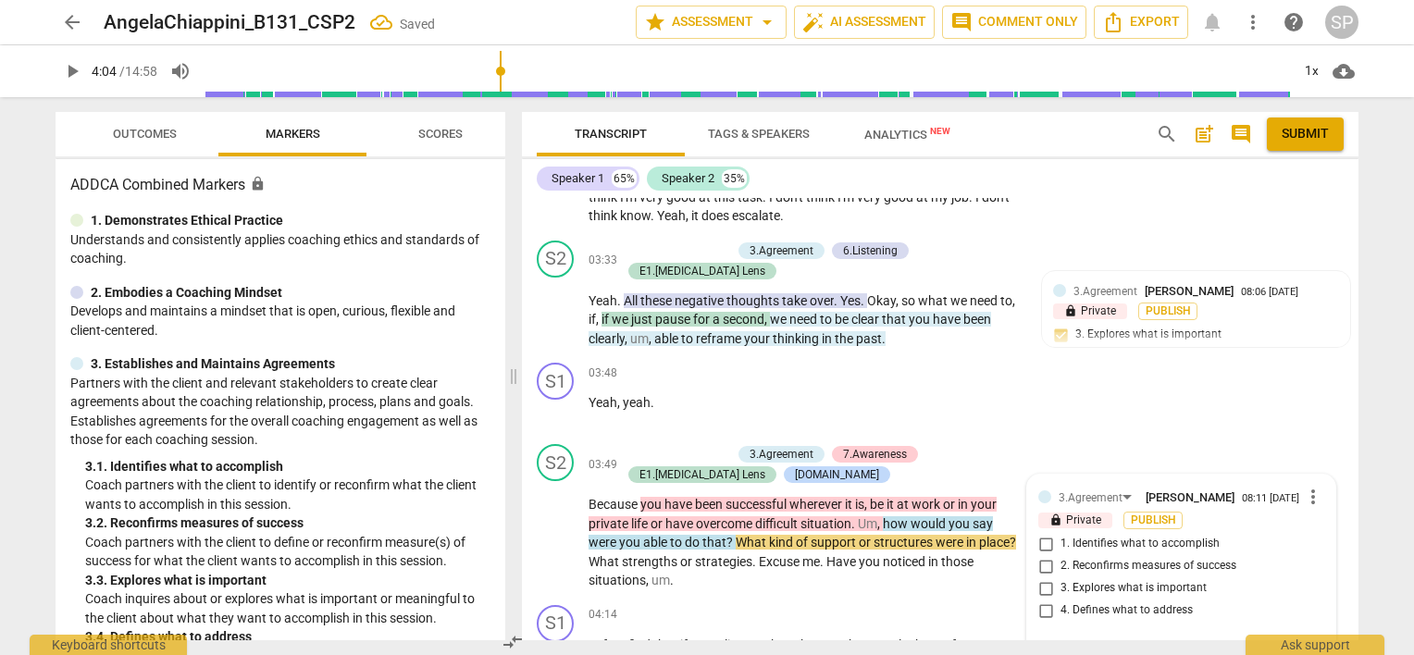
scroll to position [1751, 0]
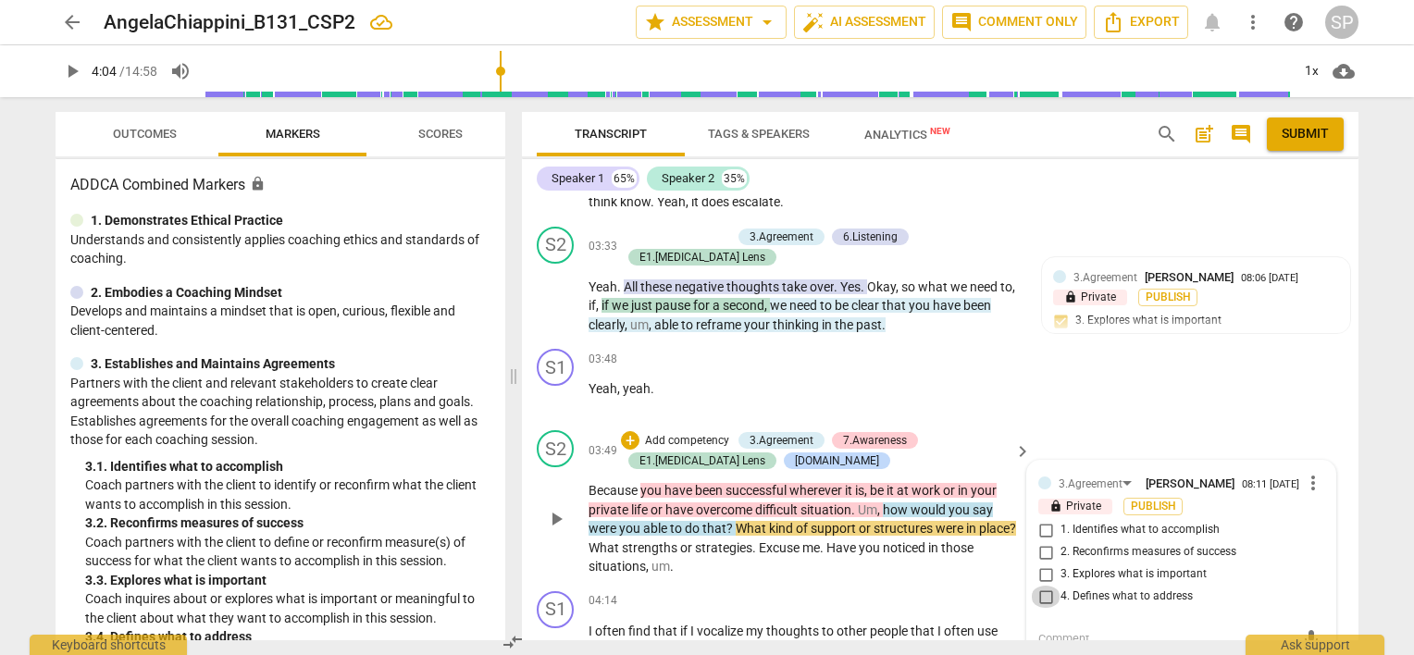
click at [1044, 589] on input "4. Defines what to address" at bounding box center [1046, 597] width 30 height 22
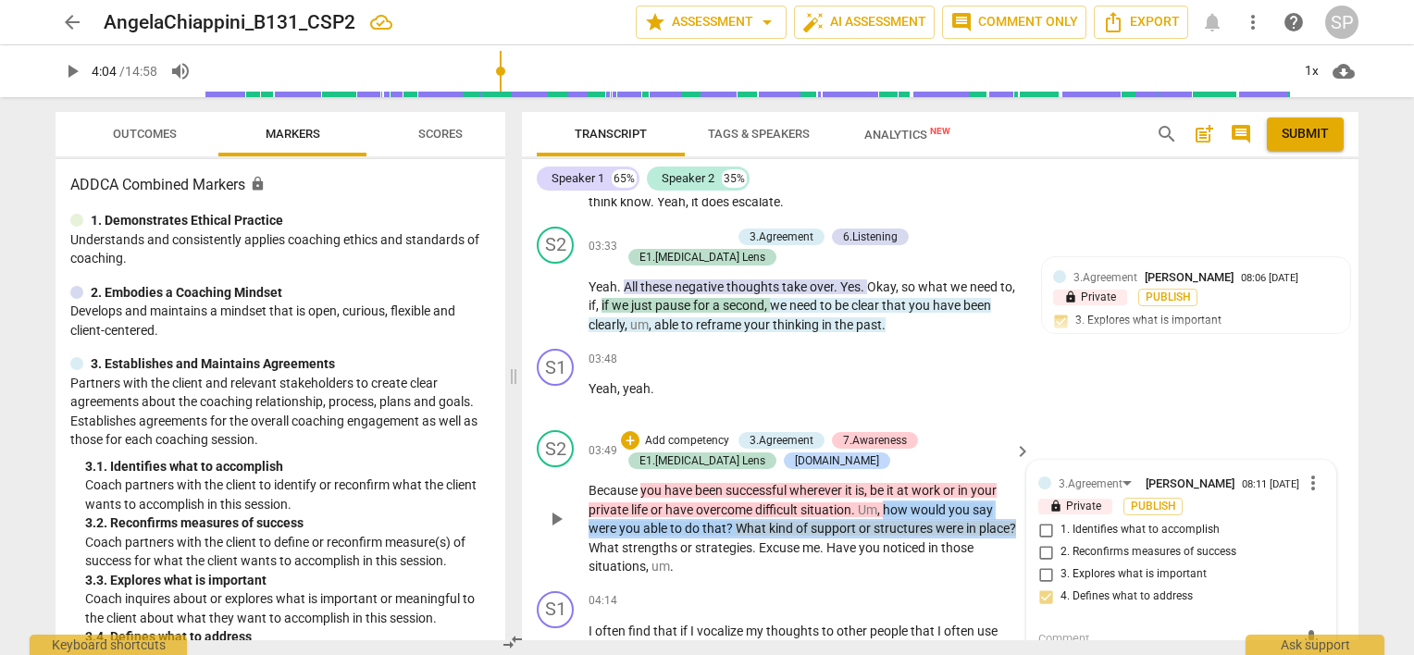
drag, startPoint x: 885, startPoint y: 499, endPoint x: 1021, endPoint y: 525, distance: 138.5
click at [1021, 525] on div "Because you have been successful wherever it is , be it at work or in your priv…" at bounding box center [811, 528] width 444 height 95
click at [628, 438] on div "+" at bounding box center [630, 440] width 19 height 19
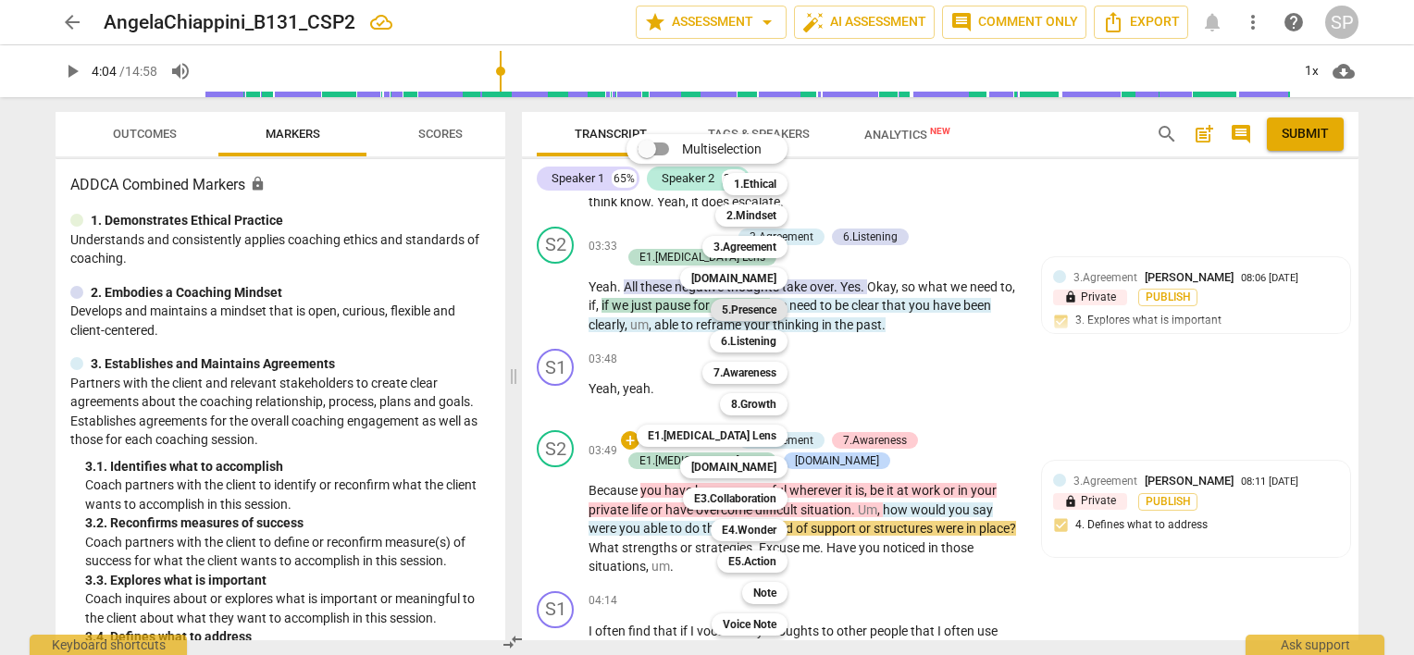
click at [743, 307] on b "5.Presence" at bounding box center [749, 310] width 55 height 22
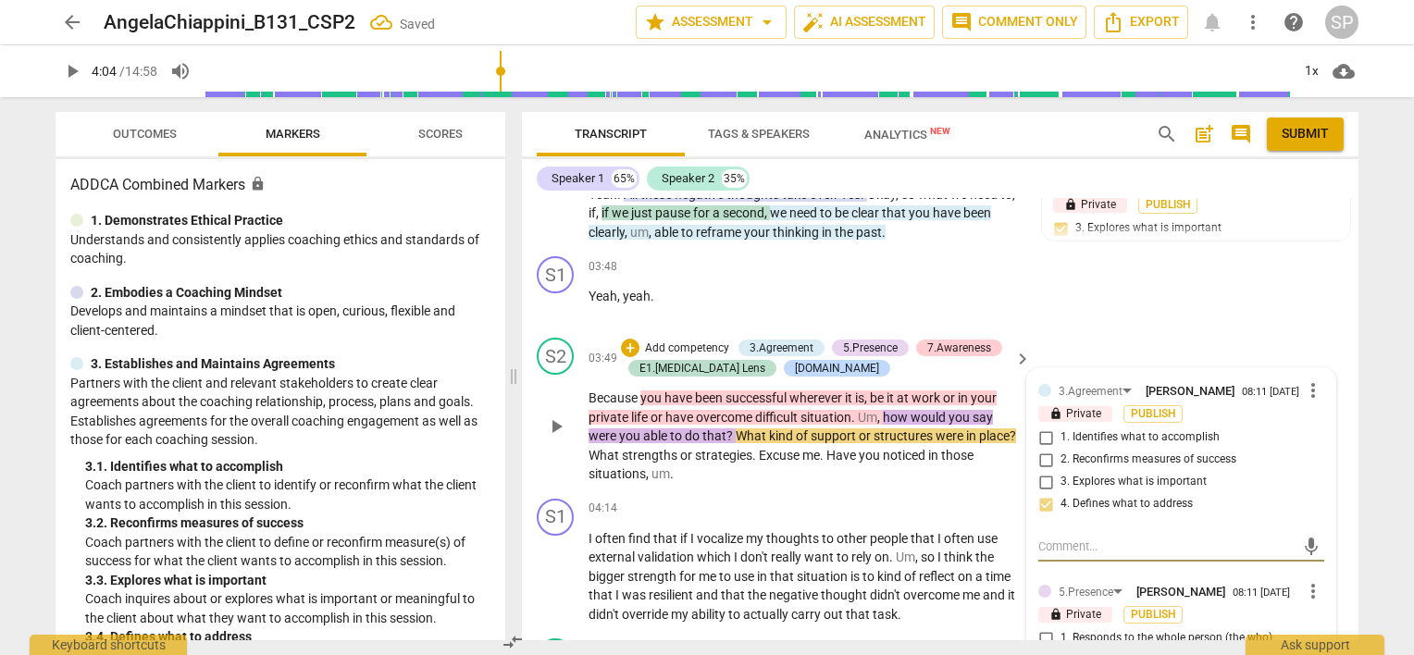
scroll to position [1936, 0]
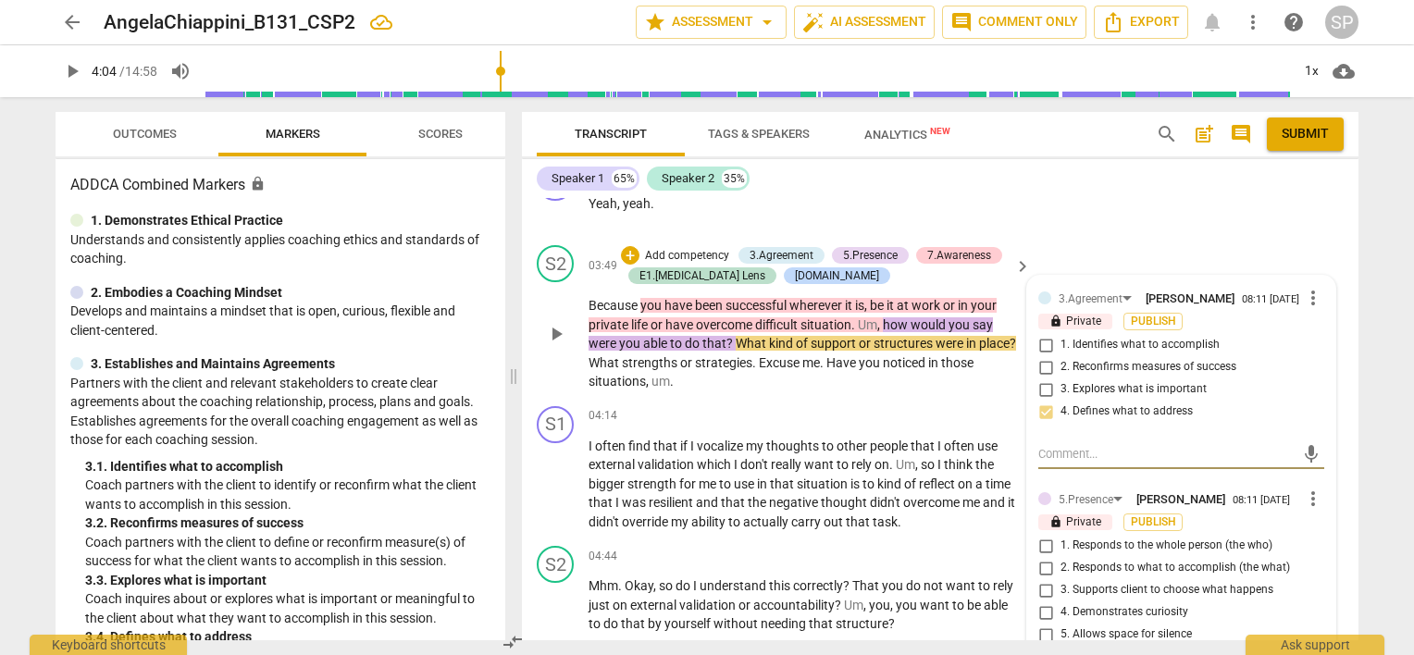
click at [1043, 565] on input "2. Responds to what to accomplish (the what)" at bounding box center [1046, 568] width 30 height 22
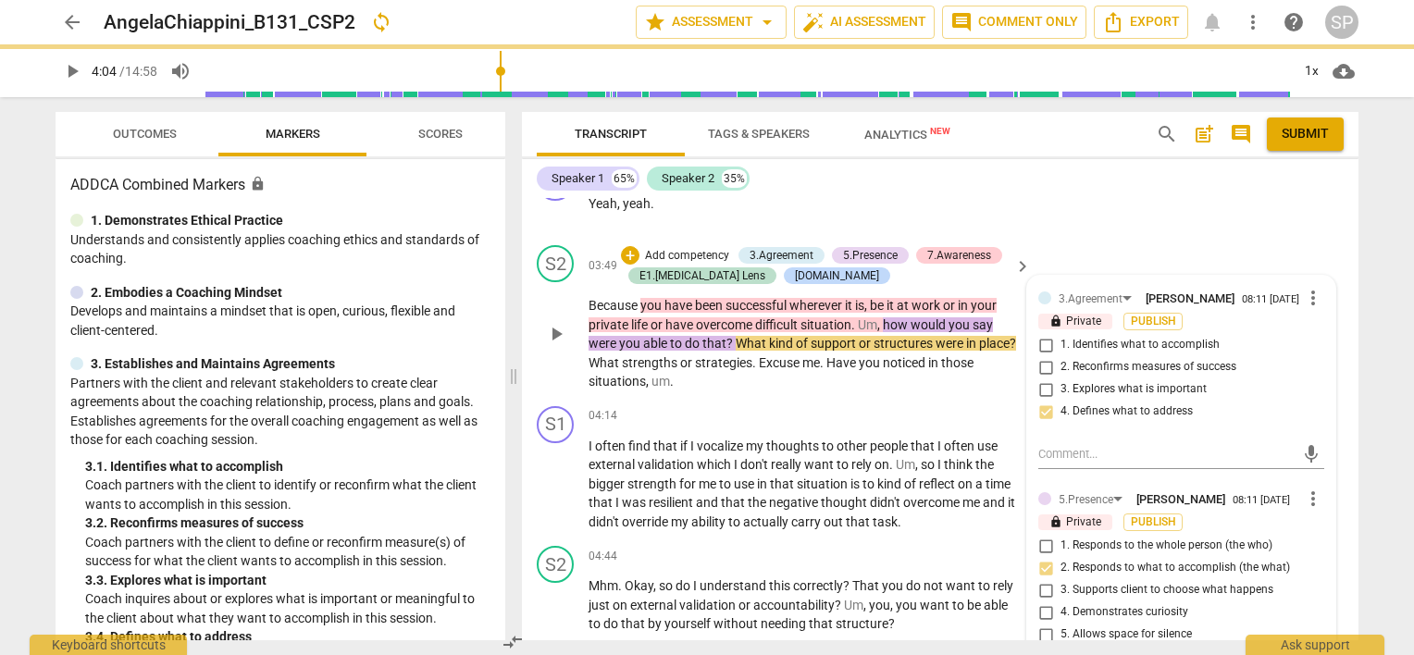
click at [1040, 602] on input "4. Demonstrates curiosity" at bounding box center [1046, 613] width 30 height 22
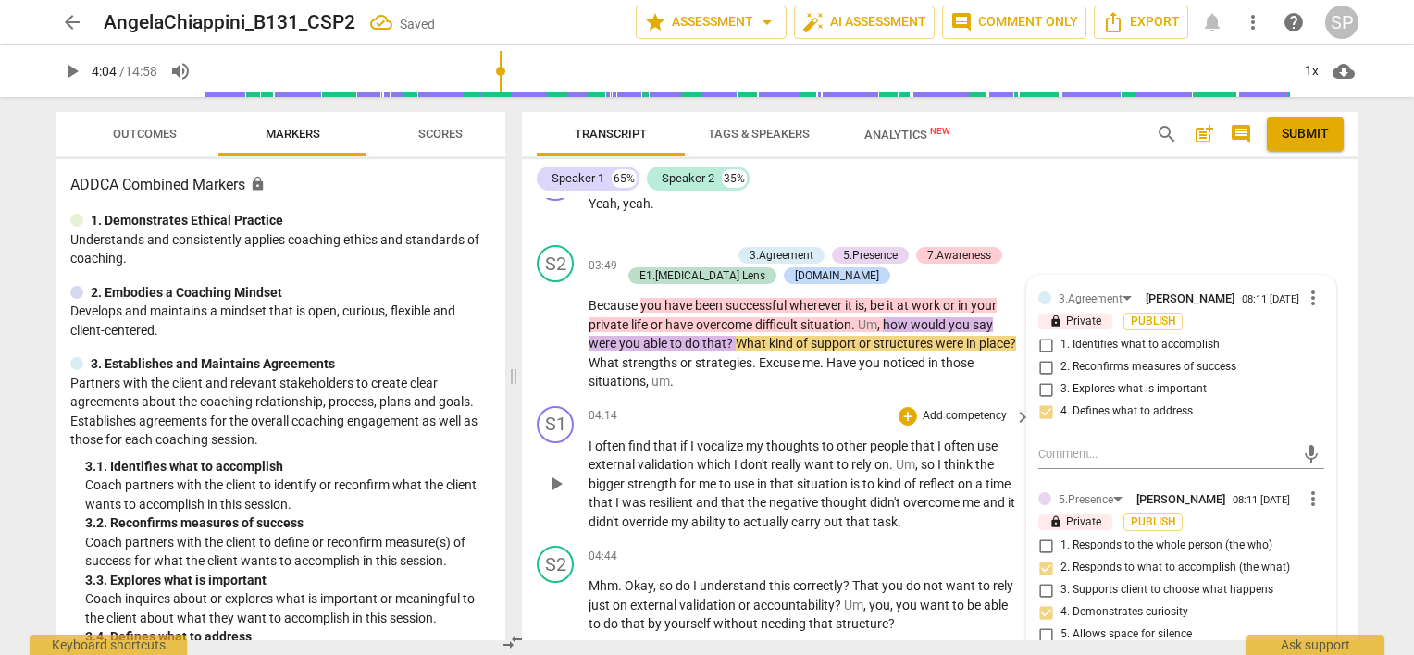
click at [814, 399] on div "S1 play_arrow pause 04:14 + Add competency keyboard_arrow_right I often find th…" at bounding box center [940, 469] width 837 height 141
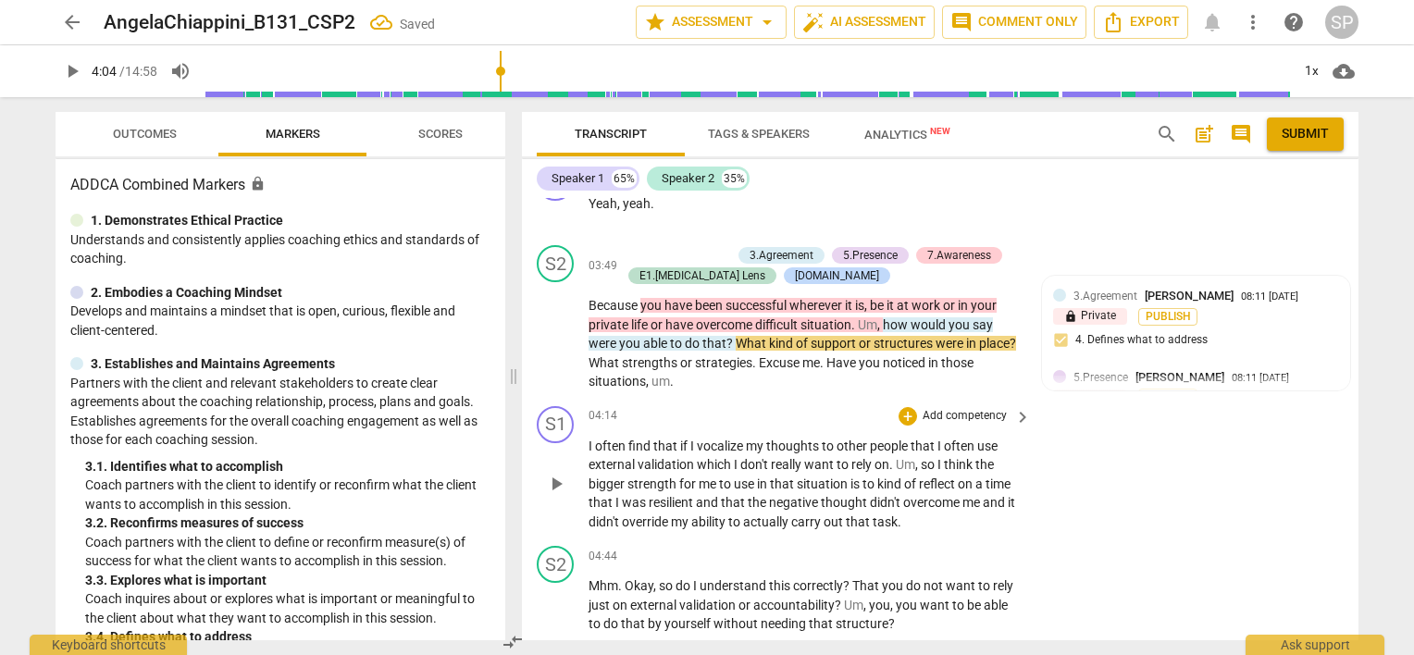
click at [555, 478] on span "play_arrow" at bounding box center [556, 484] width 22 height 22
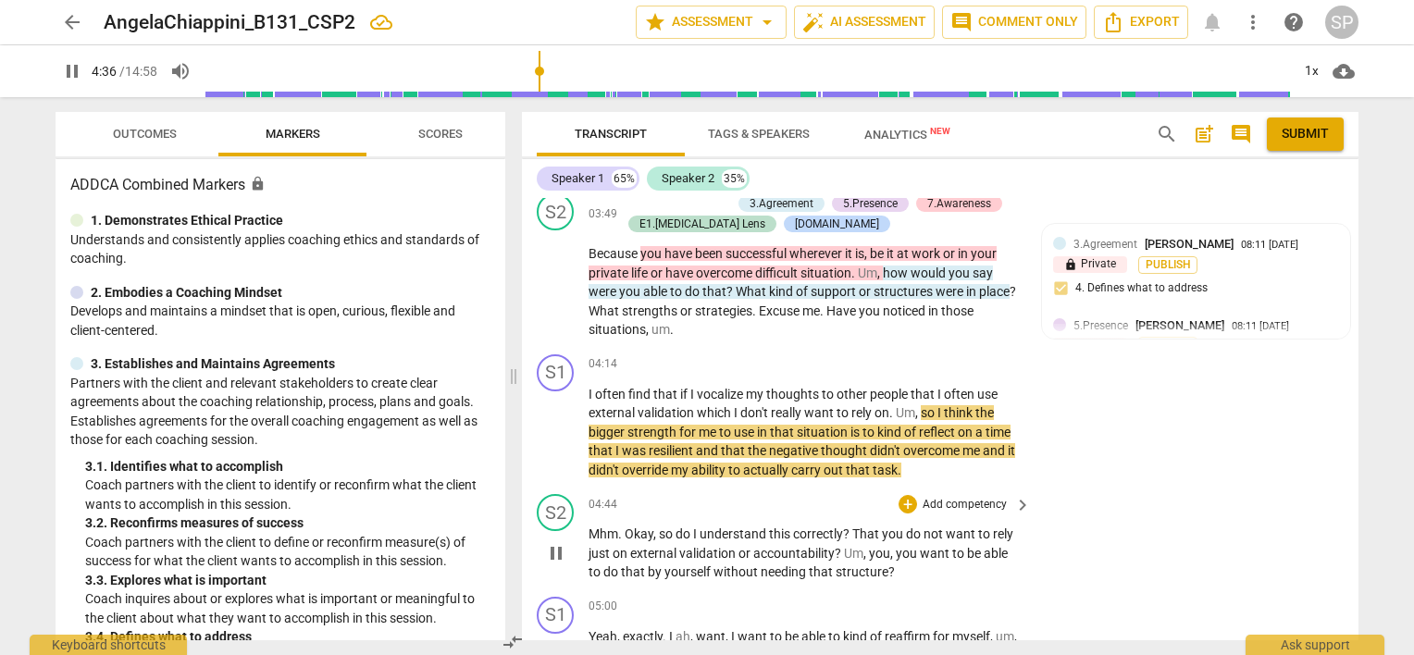
scroll to position [2028, 0]
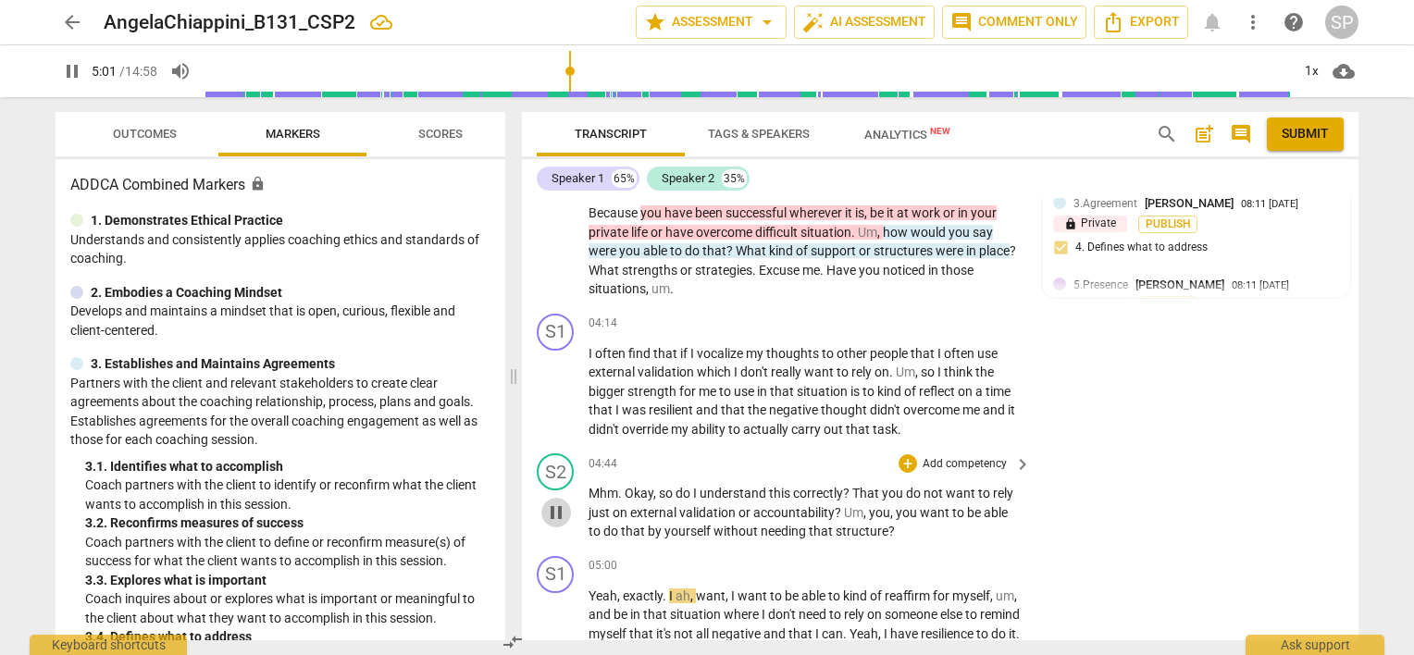
click at [552, 506] on span "pause" at bounding box center [556, 513] width 22 height 22
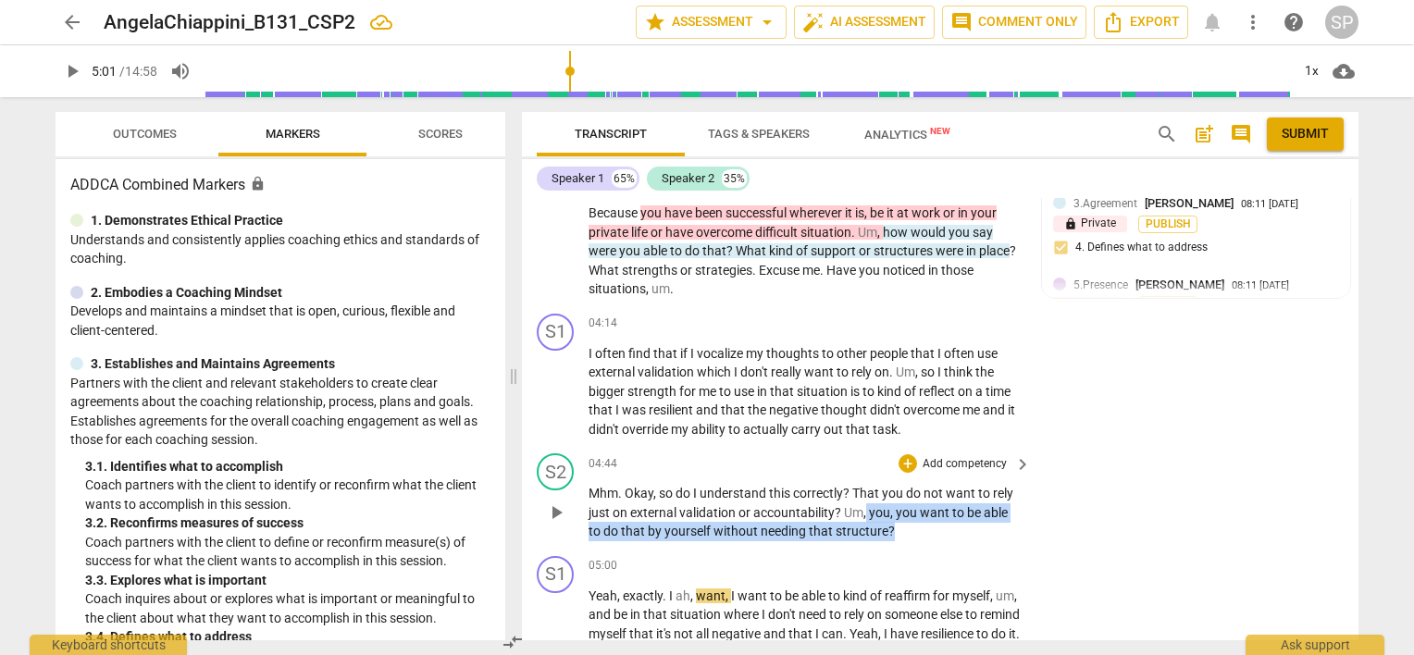
drag, startPoint x: 870, startPoint y: 503, endPoint x: 922, endPoint y: 527, distance: 56.8
click at [922, 527] on p "Mhm . Okay , so do I understand this correctly ? That you do not want to rely j…" at bounding box center [805, 512] width 433 height 57
click at [907, 457] on div "+" at bounding box center [908, 463] width 19 height 19
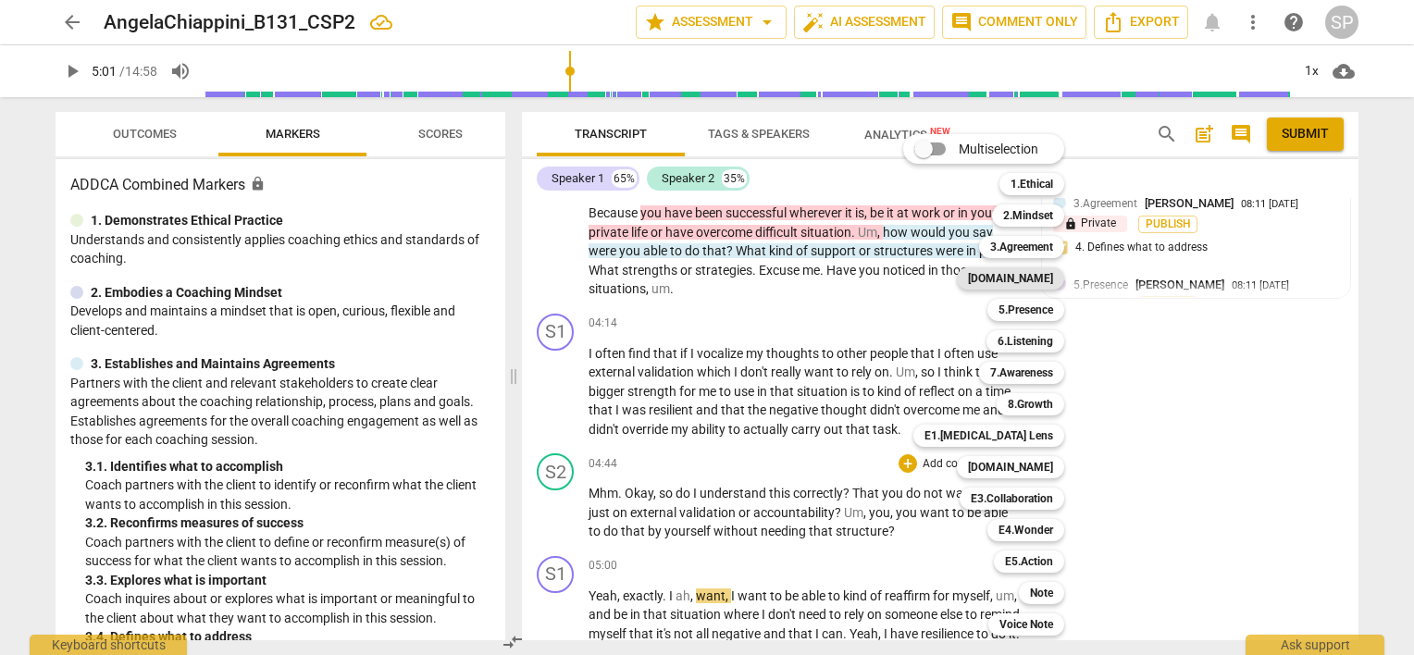
click at [1043, 277] on b "[DOMAIN_NAME]" at bounding box center [1010, 278] width 85 height 22
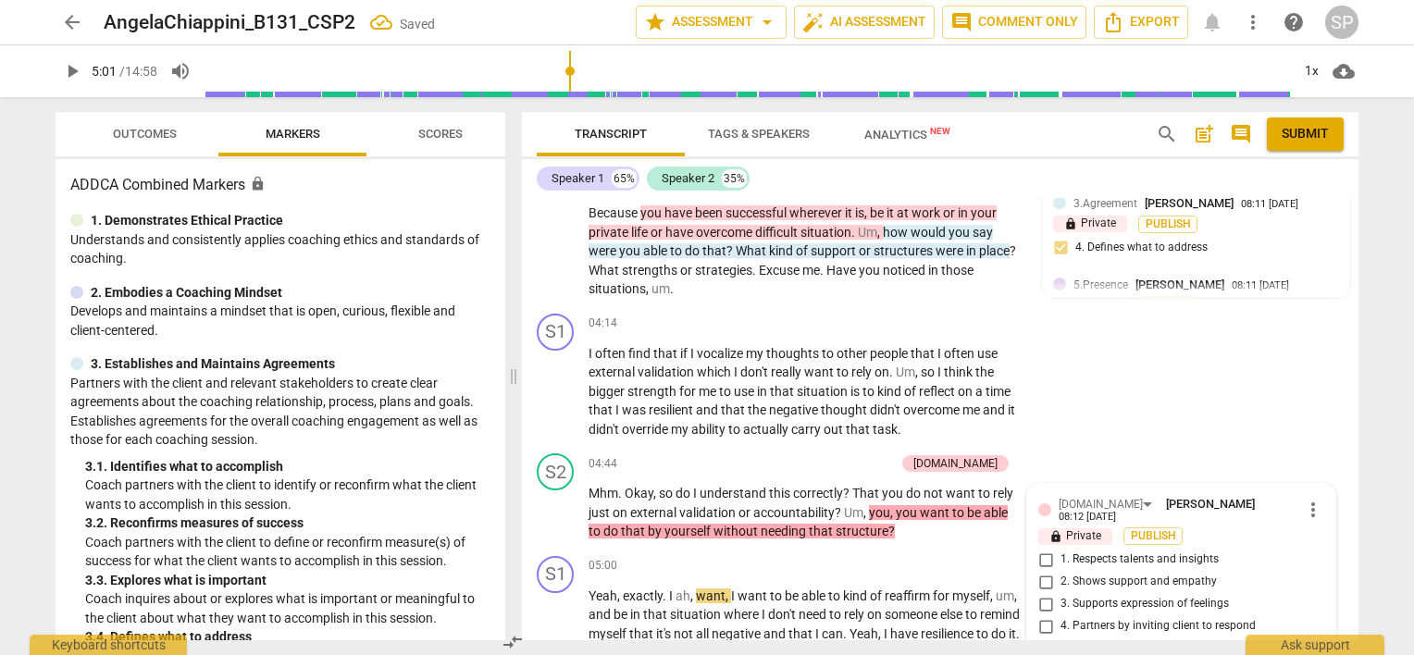
scroll to position [2266, 0]
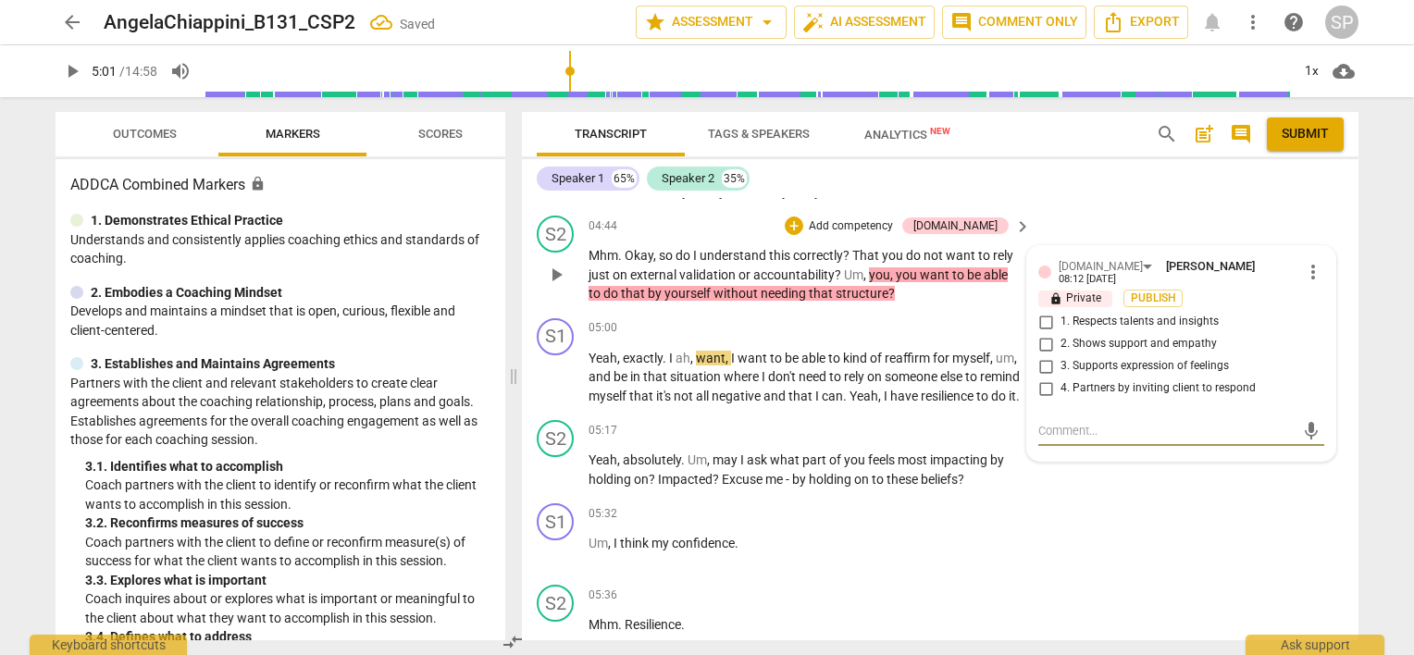
click at [1045, 355] on input "3. Supports expression of feelings" at bounding box center [1046, 366] width 30 height 22
click at [1044, 311] on input "1. Respects talents and insights" at bounding box center [1046, 322] width 30 height 22
click at [922, 302] on div "S2 play_arrow pause 04:44 + Add competency [DOMAIN_NAME] keyboard_arrow_right M…" at bounding box center [940, 259] width 837 height 103
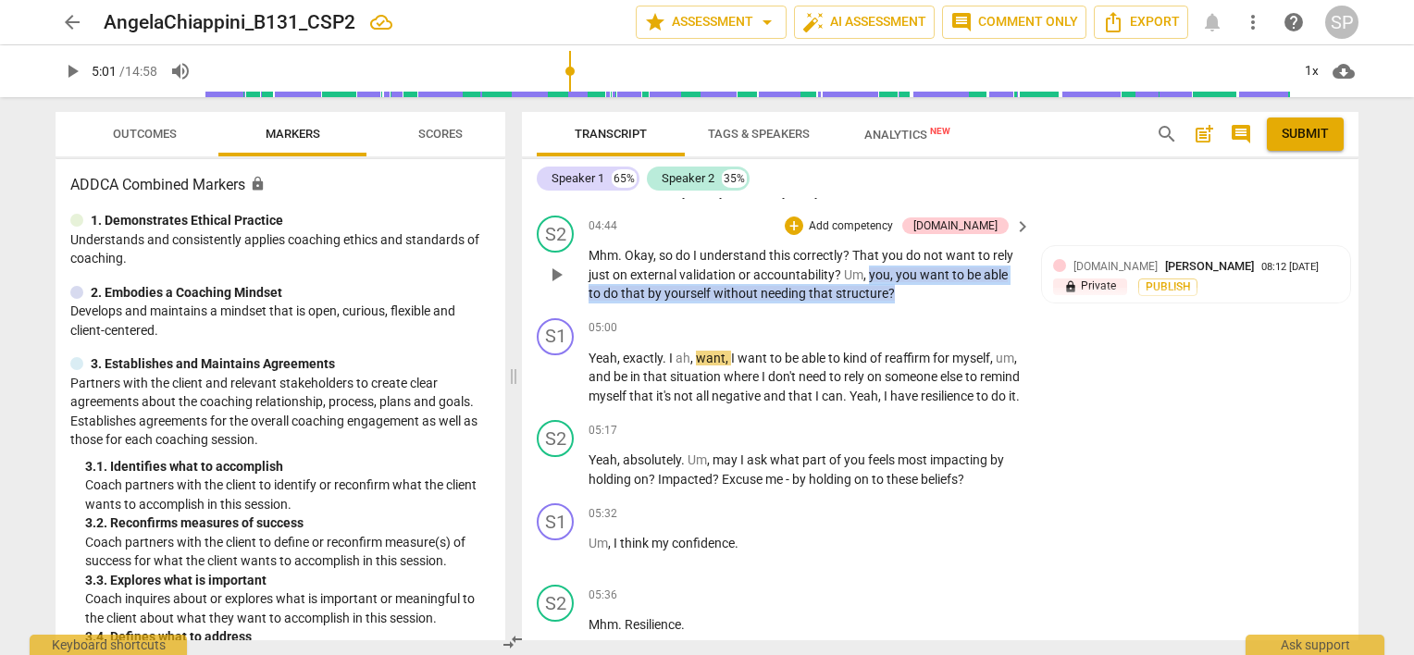
drag, startPoint x: 870, startPoint y: 265, endPoint x: 900, endPoint y: 291, distance: 40.0
click at [900, 291] on p "Mhm . Okay , so do I understand this correctly ? That you do not want to rely j…" at bounding box center [805, 274] width 433 height 57
click at [801, 323] on div "05:00 + Add competency keyboard_arrow_right" at bounding box center [811, 328] width 444 height 20
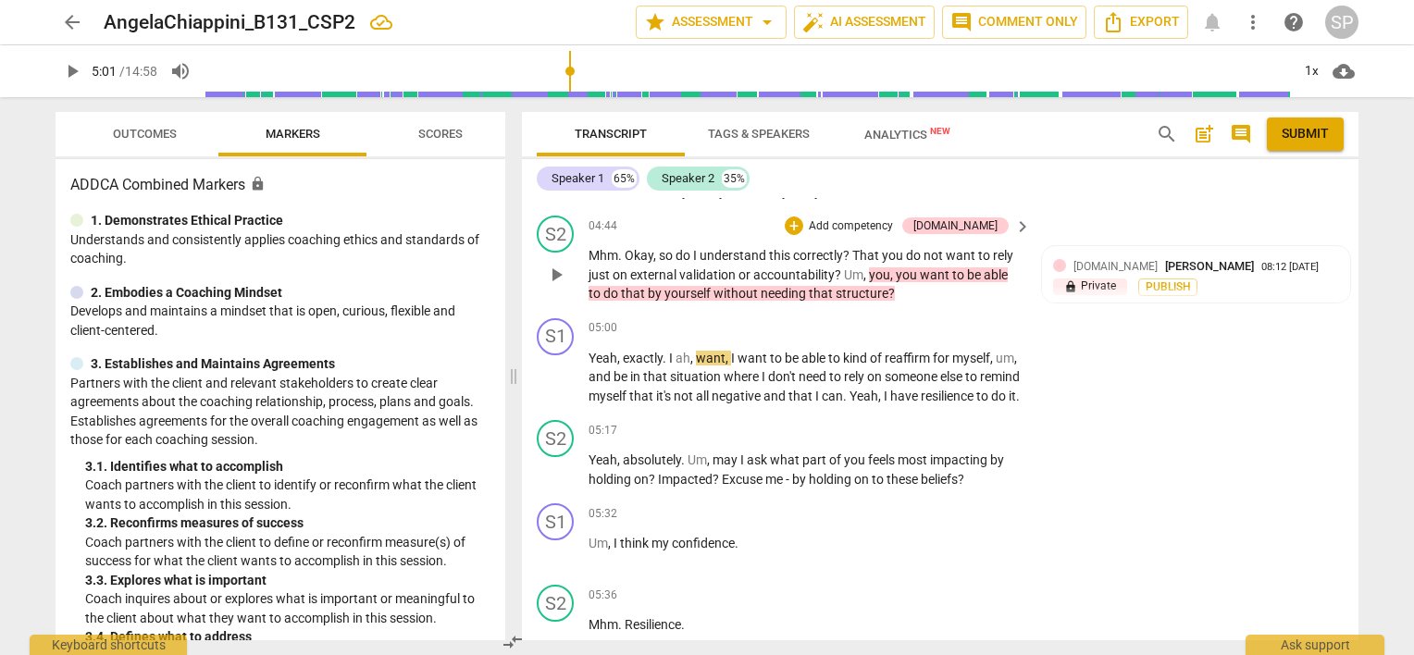
click at [858, 232] on div "04:44 + Add competency [DOMAIN_NAME] keyboard_arrow_right Mhm . Okay , so do I …" at bounding box center [811, 260] width 444 height 88
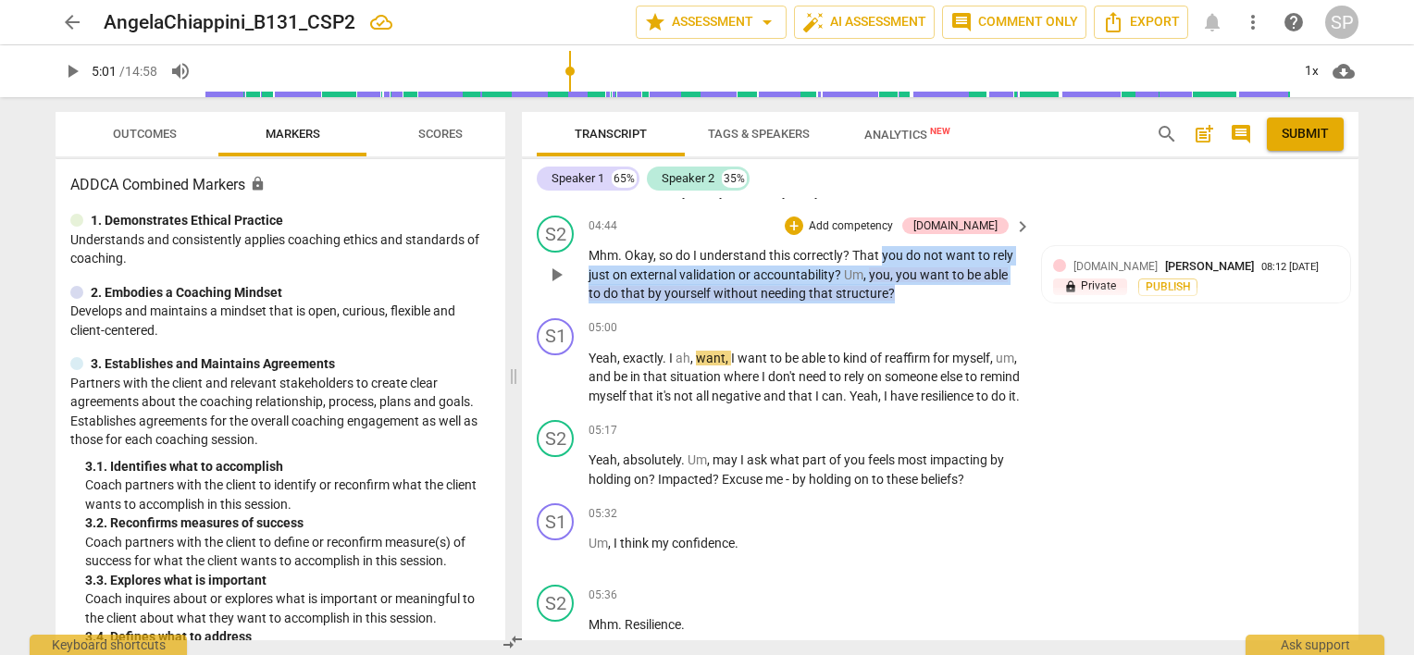
drag, startPoint x: 881, startPoint y: 247, endPoint x: 895, endPoint y: 287, distance: 42.1
click at [895, 287] on p "Mhm . Okay , so do I understand this correctly ? That you do not want to rely j…" at bounding box center [805, 274] width 433 height 57
click at [803, 224] on div "+" at bounding box center [794, 226] width 19 height 19
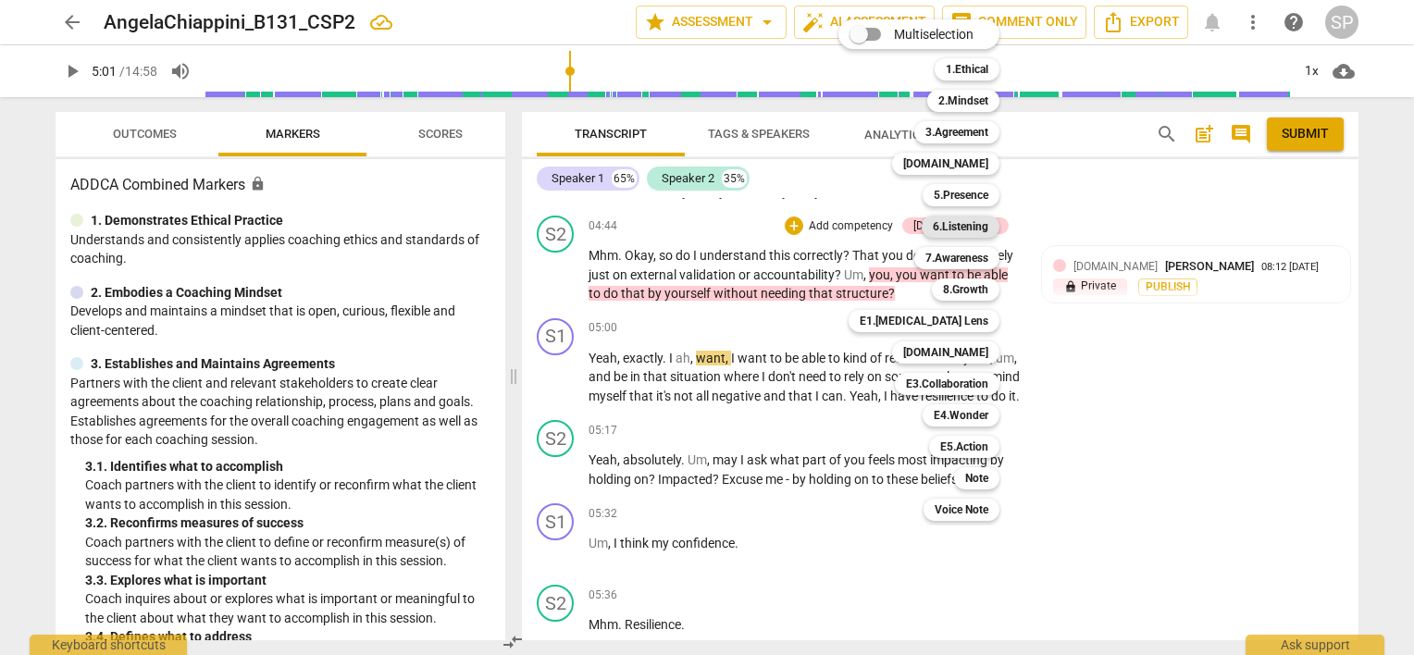
click at [952, 226] on b "6.Listening" at bounding box center [961, 227] width 56 height 22
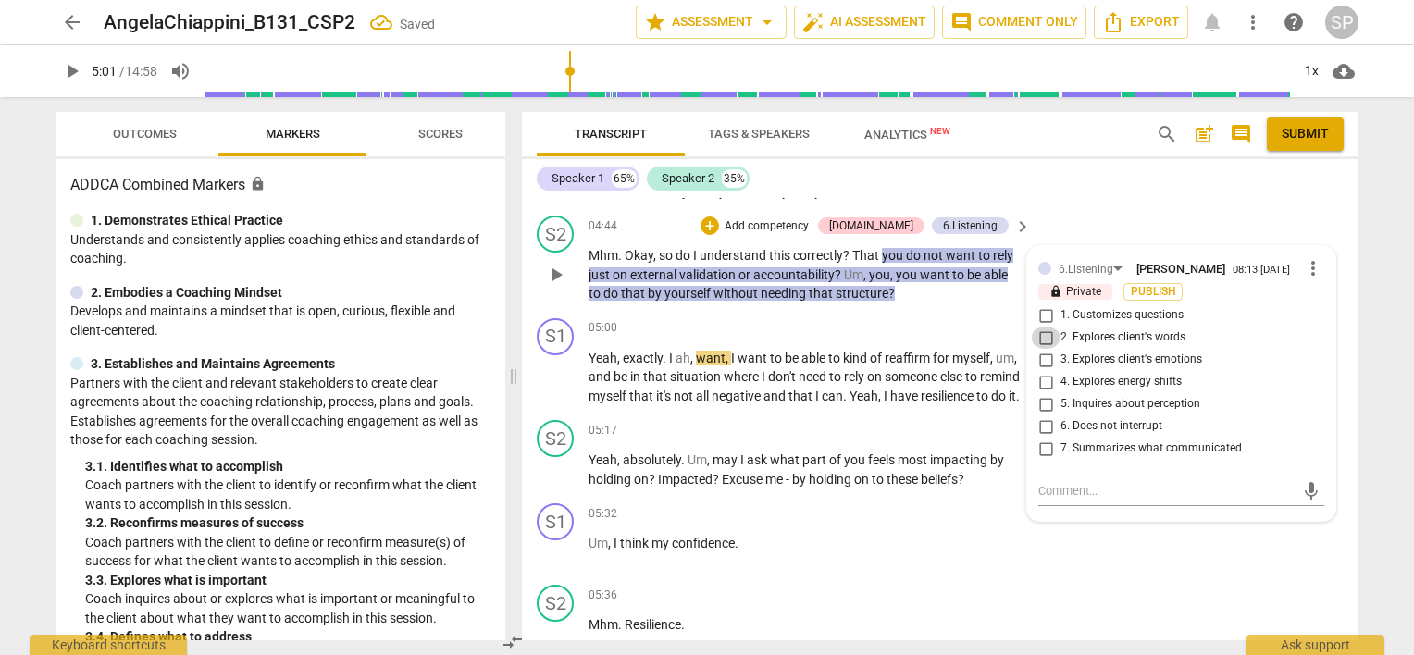
click at [1038, 329] on input "2. Explores client's words" at bounding box center [1046, 338] width 30 height 22
click at [1043, 393] on input "5. Inquires about perception" at bounding box center [1046, 404] width 30 height 22
click at [1038, 440] on input "7. Summarizes what communicated" at bounding box center [1046, 449] width 30 height 22
click at [924, 301] on div "S2 play_arrow pause 04:44 + Add competency [DOMAIN_NAME] 6.Listening keyboard_a…" at bounding box center [940, 259] width 837 height 103
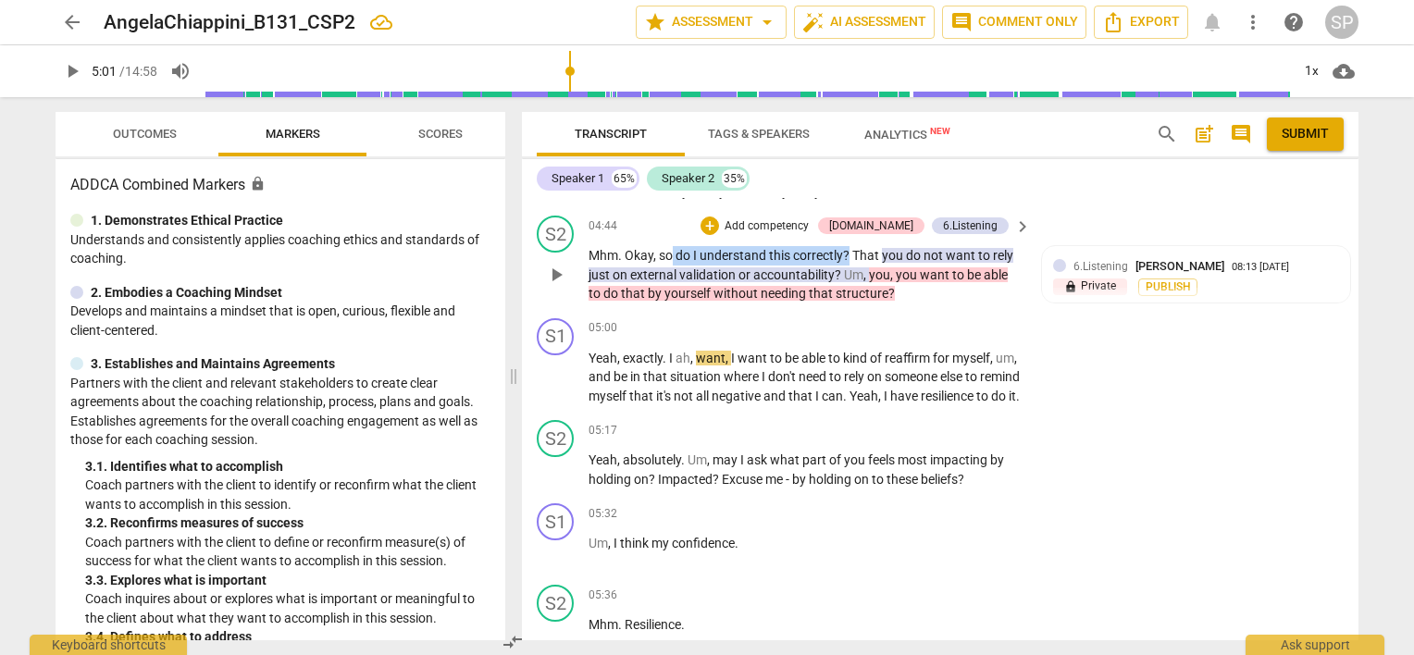
drag, startPoint x: 673, startPoint y: 248, endPoint x: 850, endPoint y: 255, distance: 176.9
click at [850, 255] on p "Mhm . Okay , so do I understand this correctly ? That you do not want to rely j…" at bounding box center [805, 274] width 433 height 57
click at [719, 221] on div "+" at bounding box center [710, 226] width 19 height 19
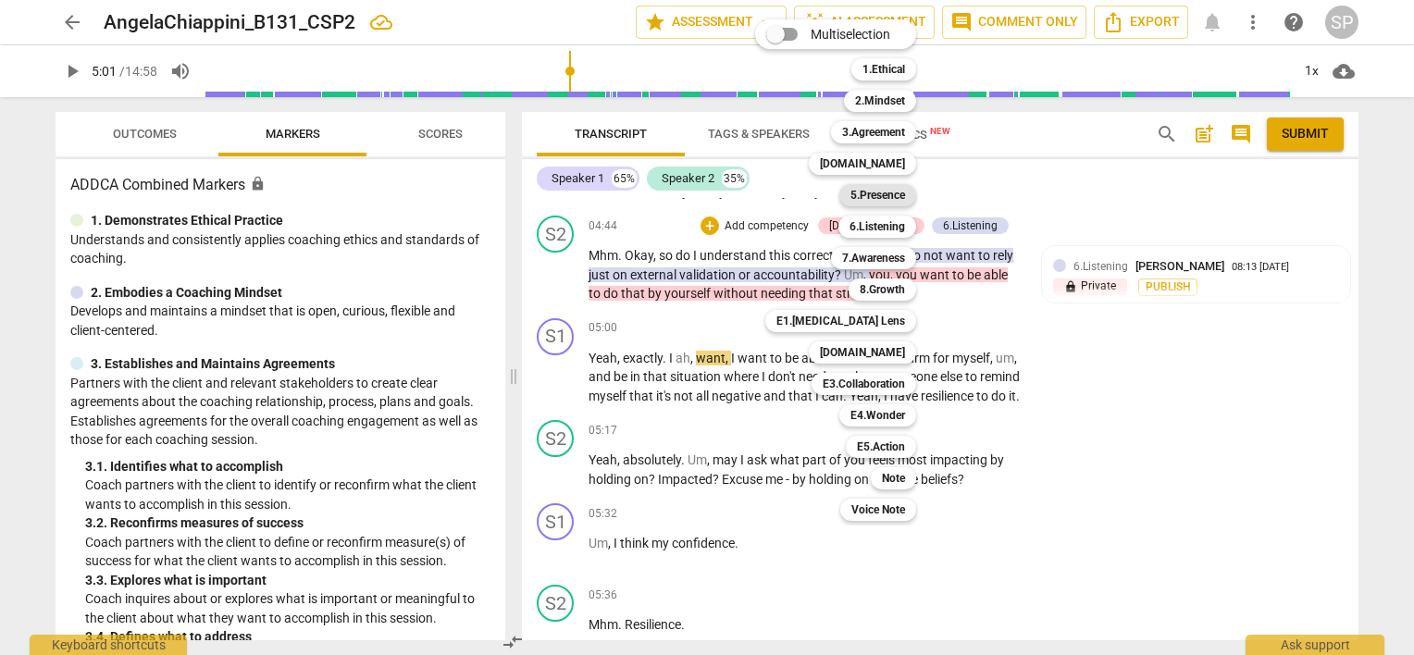
click at [885, 191] on b "5.Presence" at bounding box center [877, 195] width 55 height 22
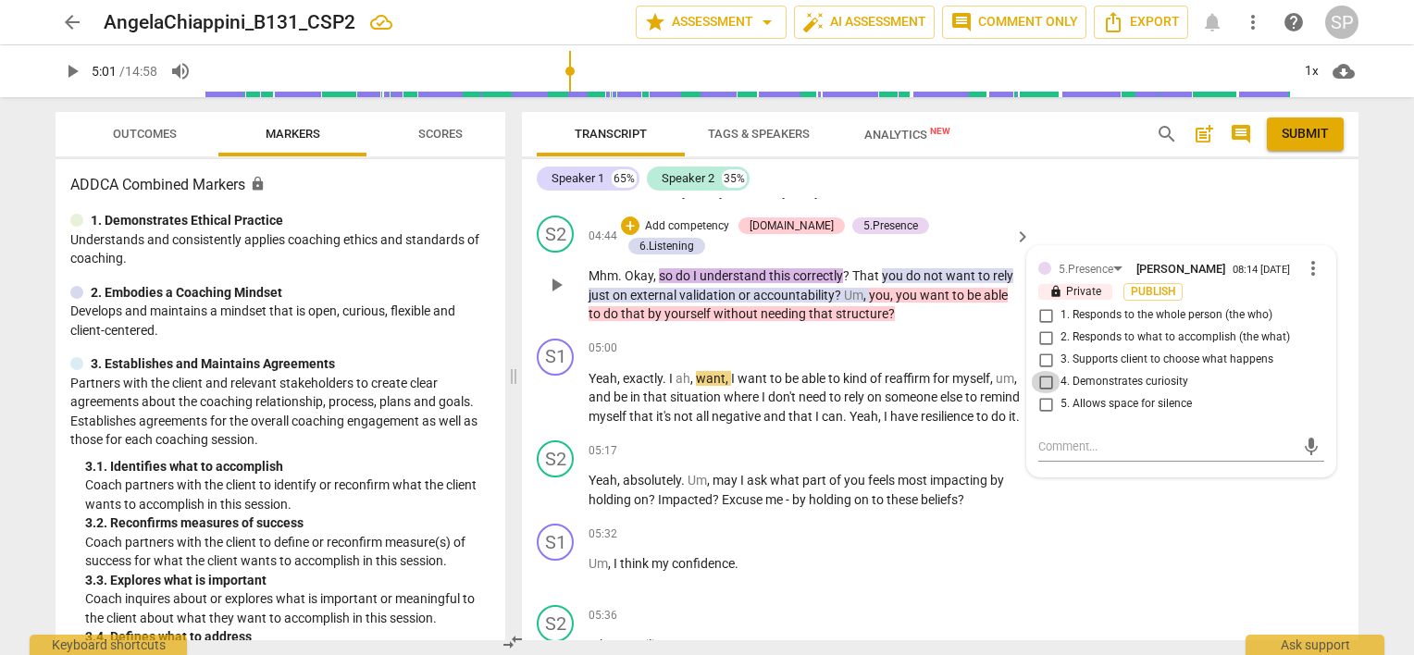
click at [1045, 374] on input "4. Demonstrates curiosity" at bounding box center [1046, 382] width 30 height 22
click at [1037, 332] on input "2. Responds to what to accomplish (the what)" at bounding box center [1046, 338] width 30 height 22
click at [1040, 311] on input "1. Responds to the whole person (the who)" at bounding box center [1046, 315] width 30 height 22
click at [922, 300] on div "S2 play_arrow pause 04:44 + Add competency [DOMAIN_NAME] 5.Presence 6.Listening…" at bounding box center [940, 269] width 837 height 123
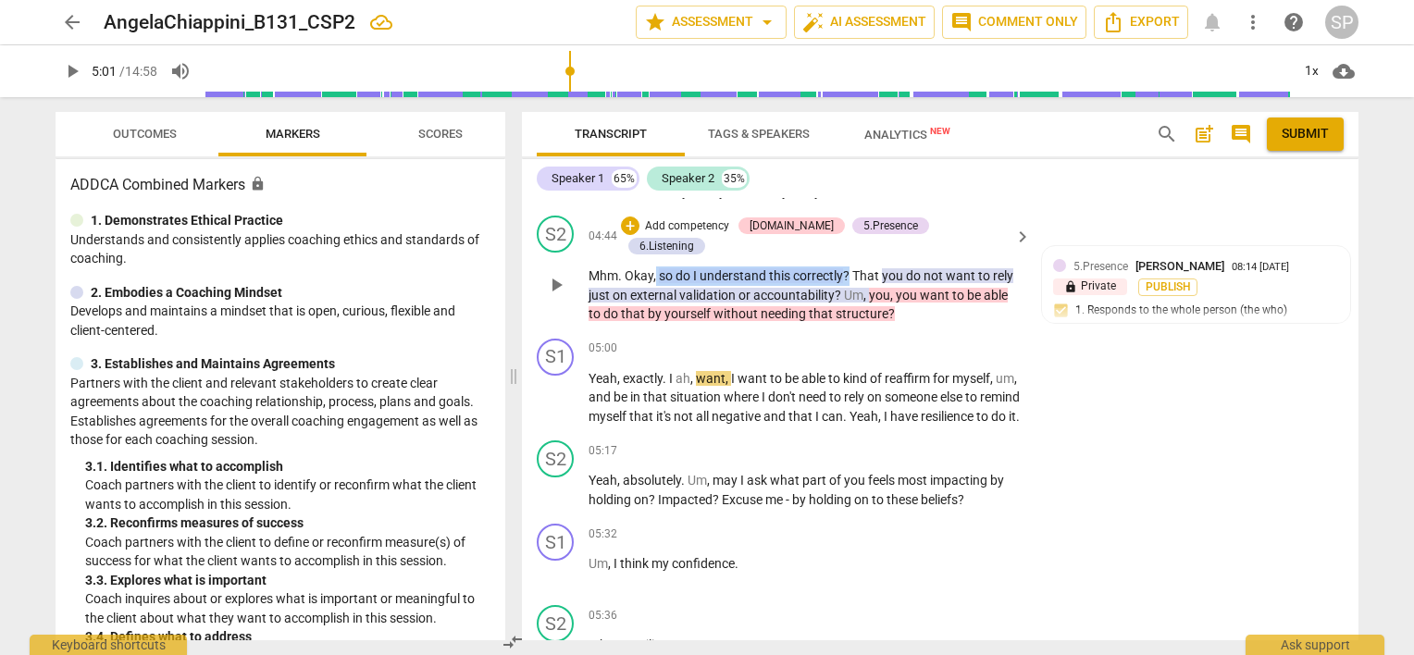
drag, startPoint x: 655, startPoint y: 246, endPoint x: 848, endPoint y: 252, distance: 192.6
click at [848, 267] on p "Mhm . Okay , so do I understand this correctly ? That you do not want to rely j…" at bounding box center [805, 295] width 433 height 57
click at [639, 218] on div "+" at bounding box center [630, 226] width 19 height 19
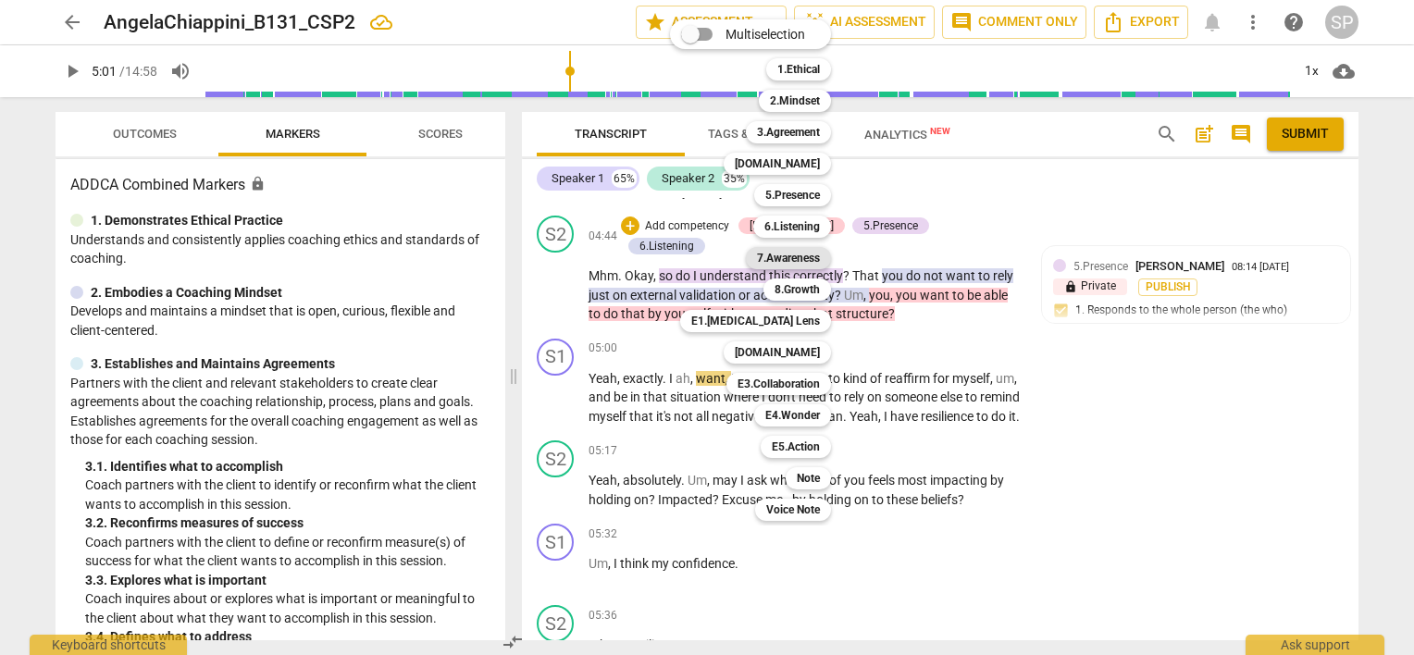
click at [811, 259] on b "7.Awareness" at bounding box center [788, 258] width 63 height 22
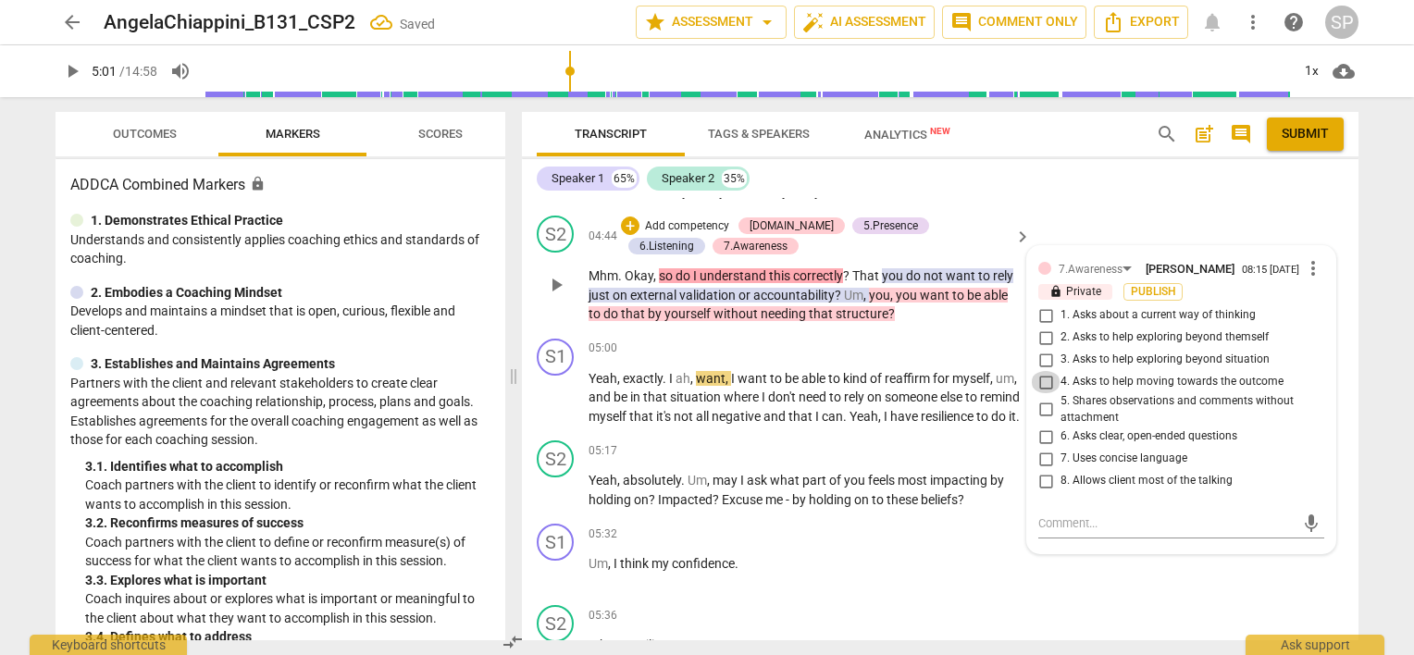
click at [1041, 377] on input "4. Asks to help moving towards the outcome" at bounding box center [1046, 382] width 30 height 22
click at [1044, 312] on input "1. Asks about a current way of thinking" at bounding box center [1046, 315] width 30 height 22
click at [1038, 399] on input "5. Shares observations and comments without attachment" at bounding box center [1046, 410] width 30 height 22
click at [944, 331] on div "S1 play_arrow pause 05:00 + Add competency keyboard_arrow_right Yeah , exactly …" at bounding box center [940, 382] width 837 height 103
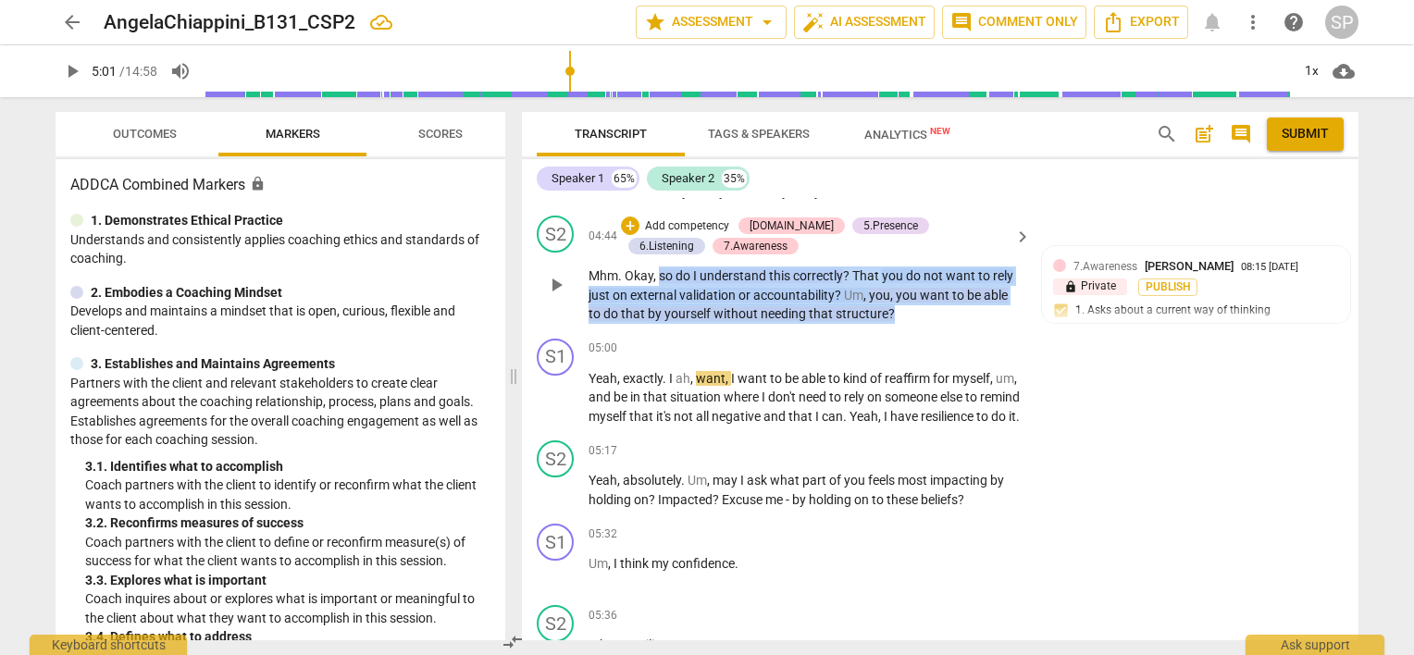
drag, startPoint x: 659, startPoint y: 265, endPoint x: 890, endPoint y: 311, distance: 235.9
click at [890, 311] on p "Mhm . Okay , so do I understand this correctly ? That you do not want to rely j…" at bounding box center [805, 295] width 433 height 57
click at [625, 223] on div "+" at bounding box center [630, 226] width 19 height 19
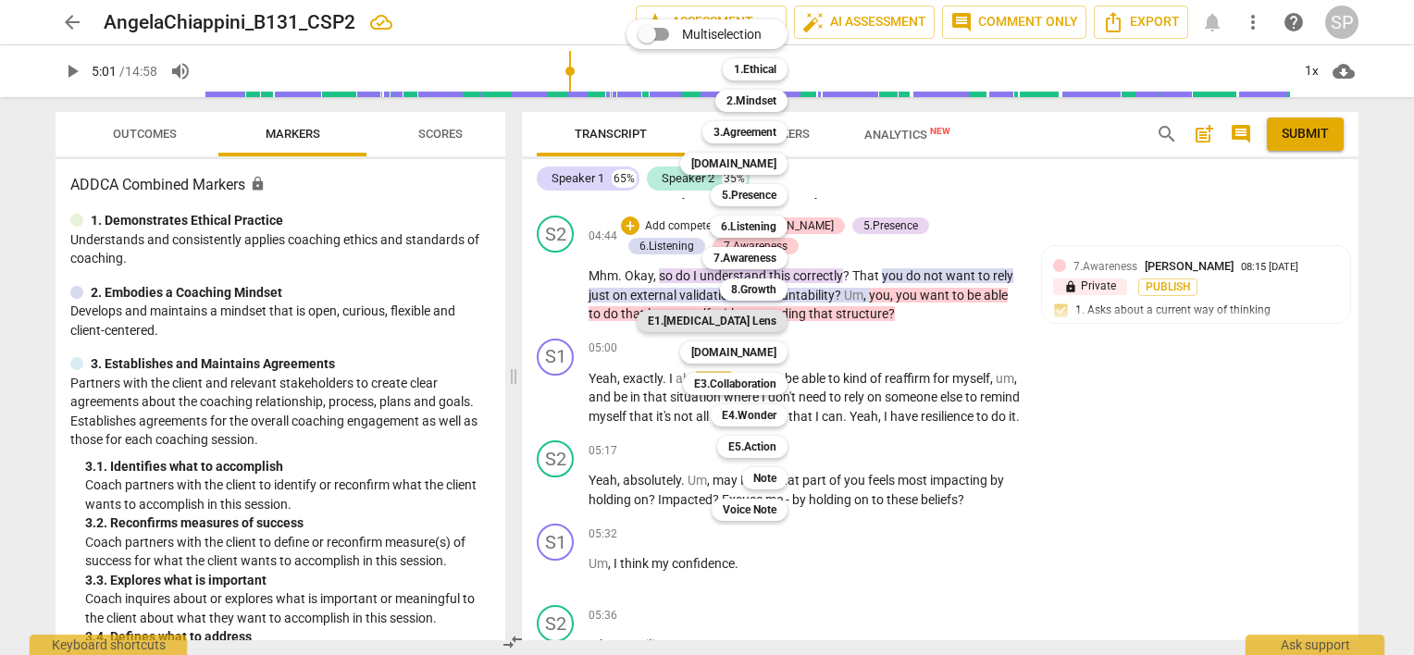
click at [764, 316] on b "E1.[MEDICAL_DATA] Lens" at bounding box center [712, 321] width 129 height 22
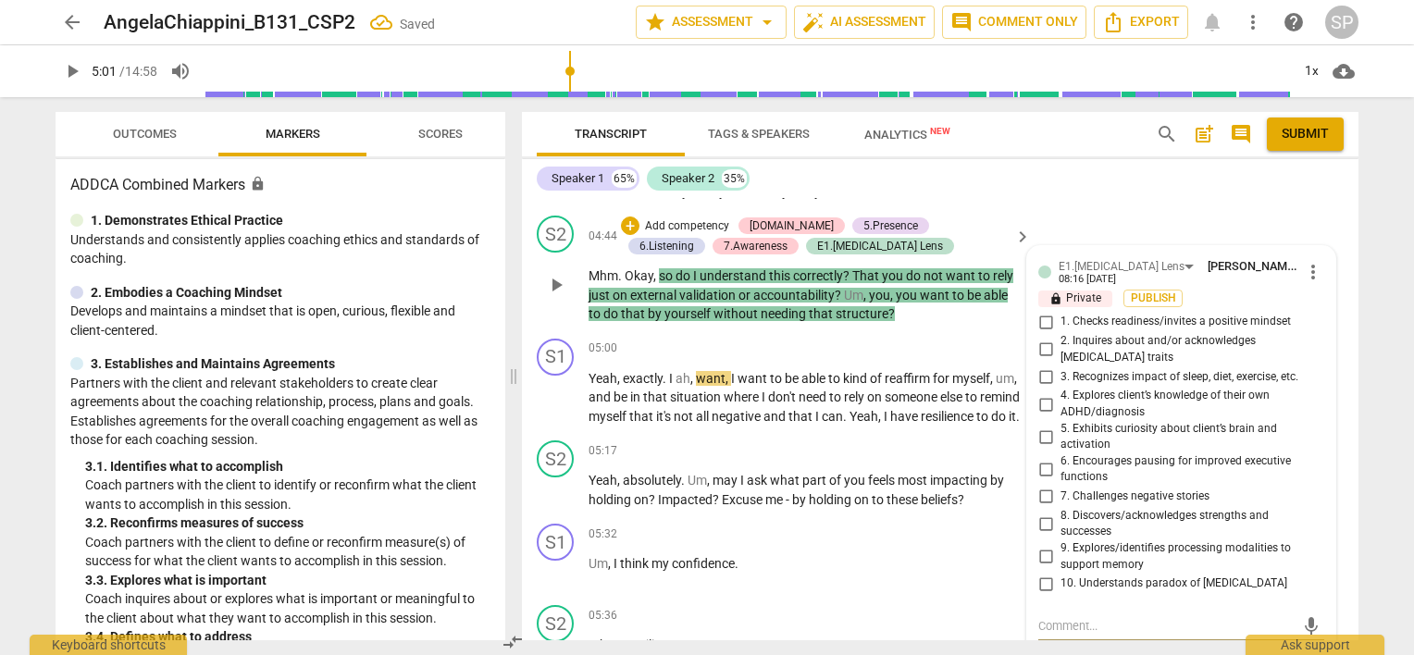
click at [1044, 426] on input "5. Exhibits curiosity about client’s brain and activation" at bounding box center [1046, 437] width 30 height 22
click at [1045, 546] on input "9. Explores/identifies processing modalities to support memory" at bounding box center [1046, 557] width 30 height 22
click at [881, 251] on div "04:44 + Add competency [DOMAIN_NAME] 5.Presence 6.Listening 7.Awareness E1.[MED…" at bounding box center [811, 270] width 444 height 108
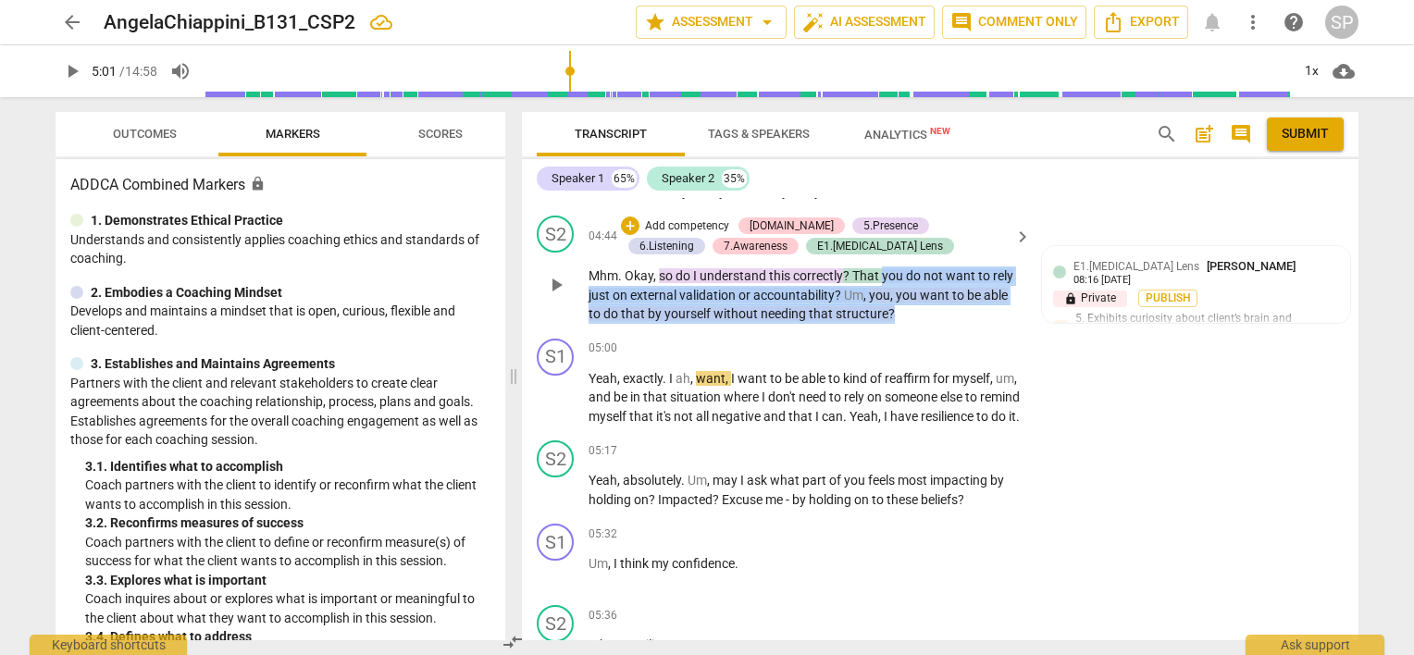
drag, startPoint x: 881, startPoint y: 266, endPoint x: 892, endPoint y: 311, distance: 46.7
click at [892, 311] on p "Mhm . Okay , so do I understand this correctly ? That you do not want to rely j…" at bounding box center [805, 295] width 433 height 57
click at [628, 219] on div "+" at bounding box center [630, 226] width 19 height 19
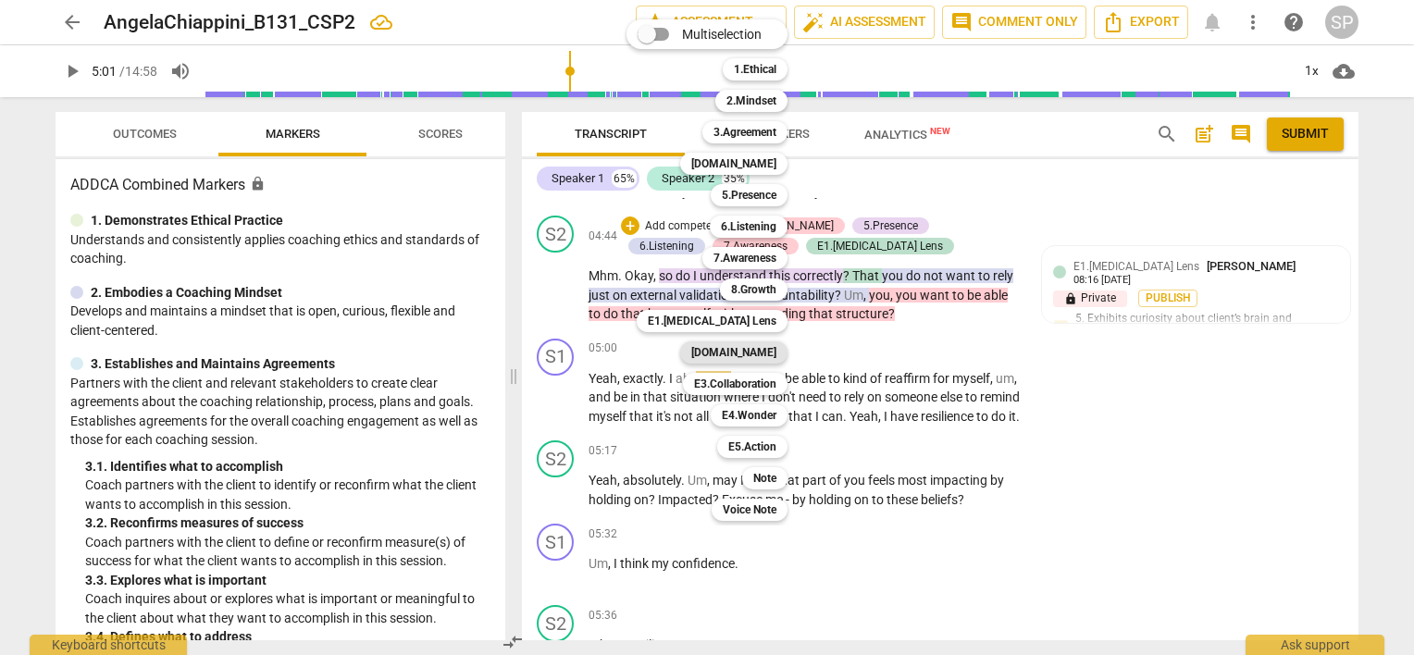
click at [746, 348] on b "[DOMAIN_NAME]" at bounding box center [733, 352] width 85 height 22
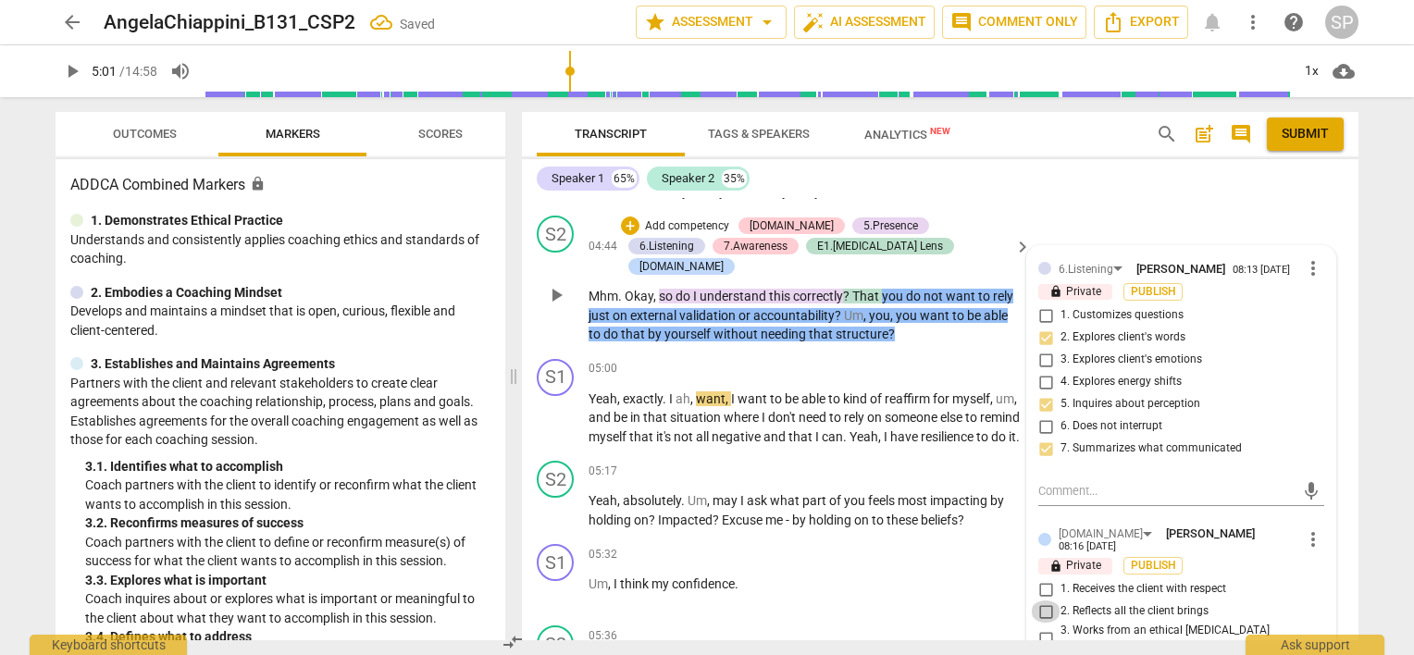
click at [1042, 601] on input "2. Reflects all the client brings" at bounding box center [1046, 612] width 30 height 22
click at [940, 319] on div "S2 play_arrow pause 04:44 + Add competency [DOMAIN_NAME] 5.Presence 6.Listening…" at bounding box center [940, 279] width 837 height 143
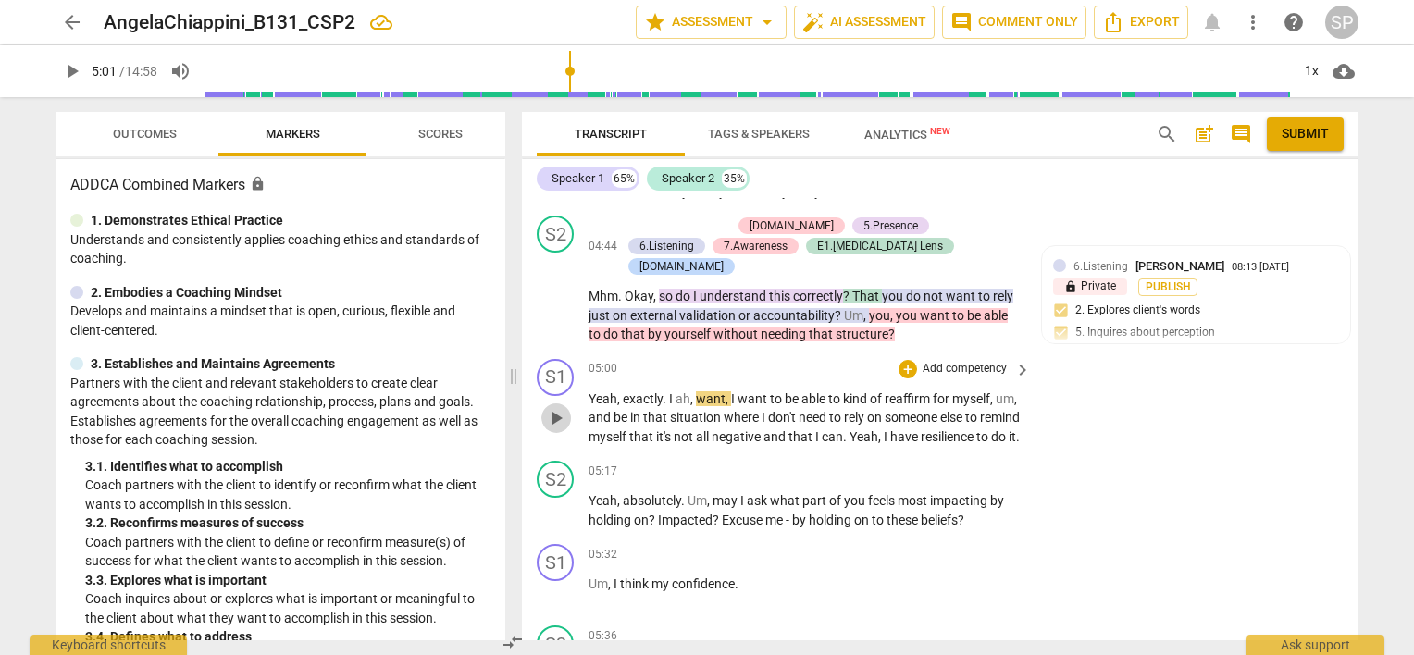
click at [555, 407] on span "play_arrow" at bounding box center [556, 418] width 22 height 22
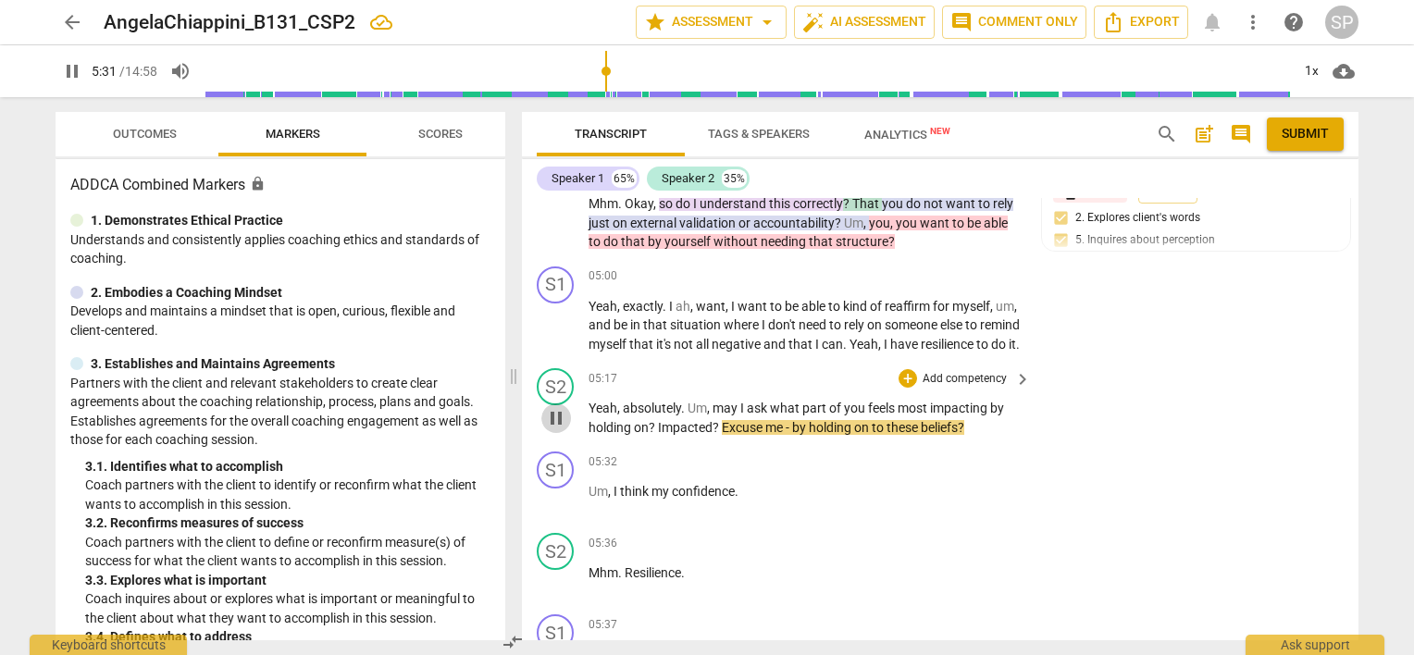
click at [562, 411] on span "pause" at bounding box center [556, 418] width 22 height 22
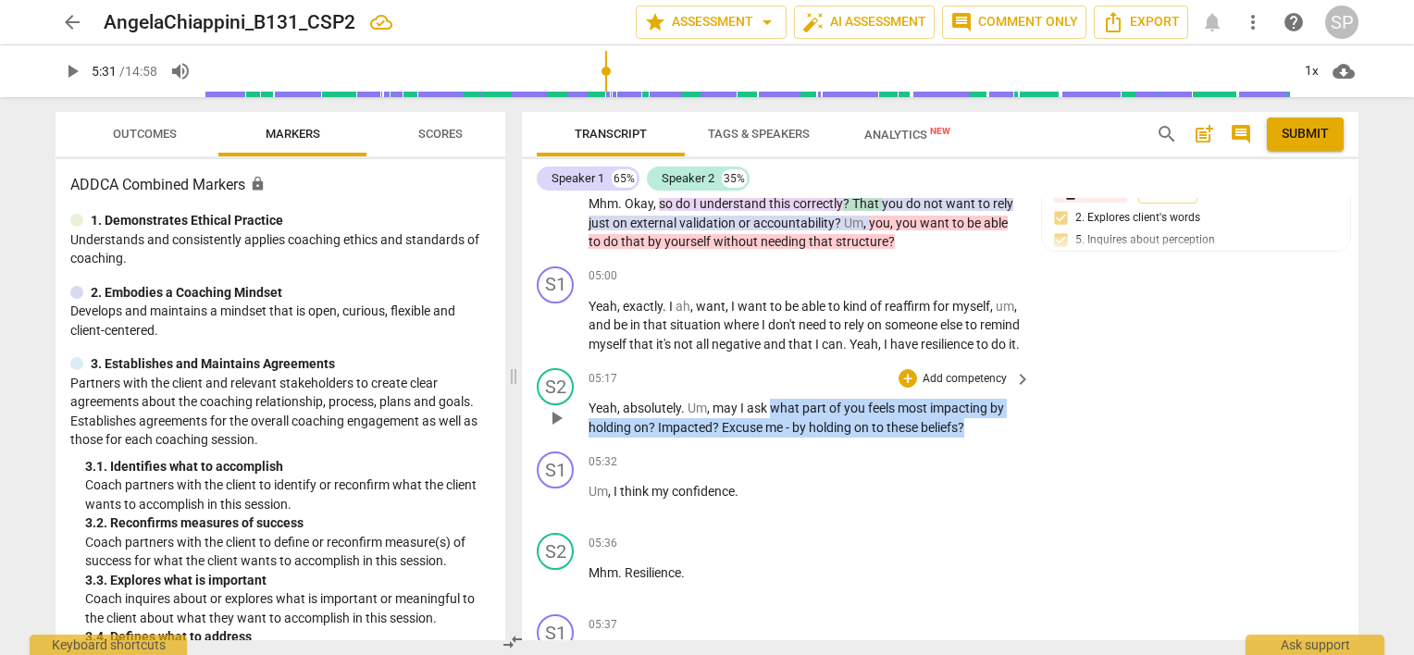
drag, startPoint x: 769, startPoint y: 397, endPoint x: 974, endPoint y: 416, distance: 205.4
click at [974, 416] on p "Yeah , absolutely . Um , may I ask what part of you feels most impacting by hol…" at bounding box center [805, 418] width 433 height 38
click at [903, 370] on div "+" at bounding box center [908, 378] width 19 height 19
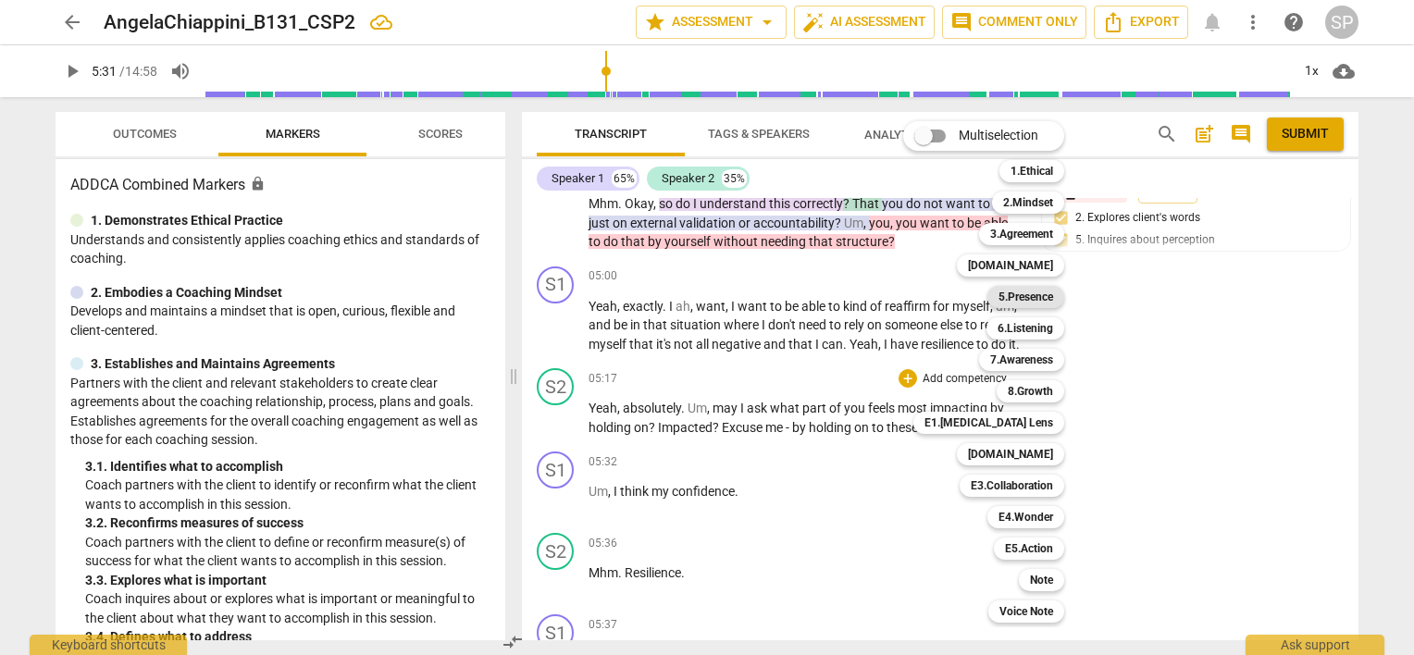
click at [1045, 296] on b "5.Presence" at bounding box center [1025, 297] width 55 height 22
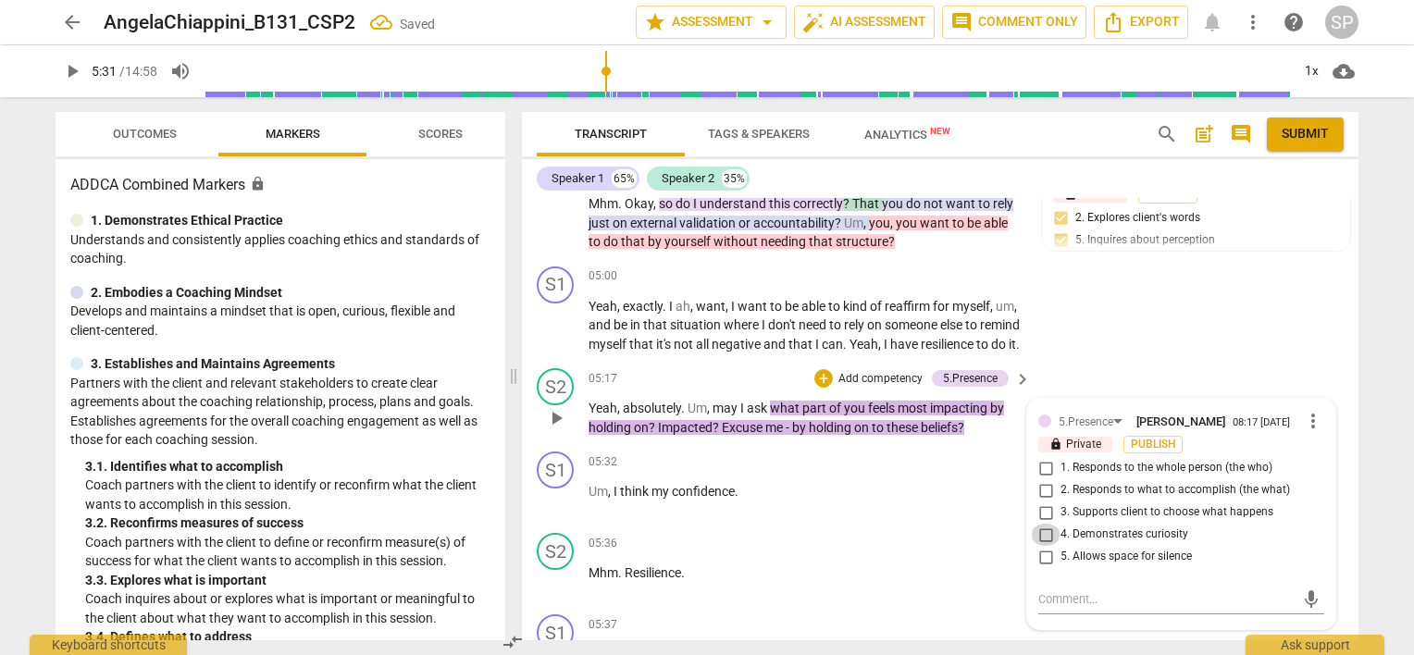
click at [1041, 525] on input "4. Demonstrates curiosity" at bounding box center [1046, 535] width 30 height 22
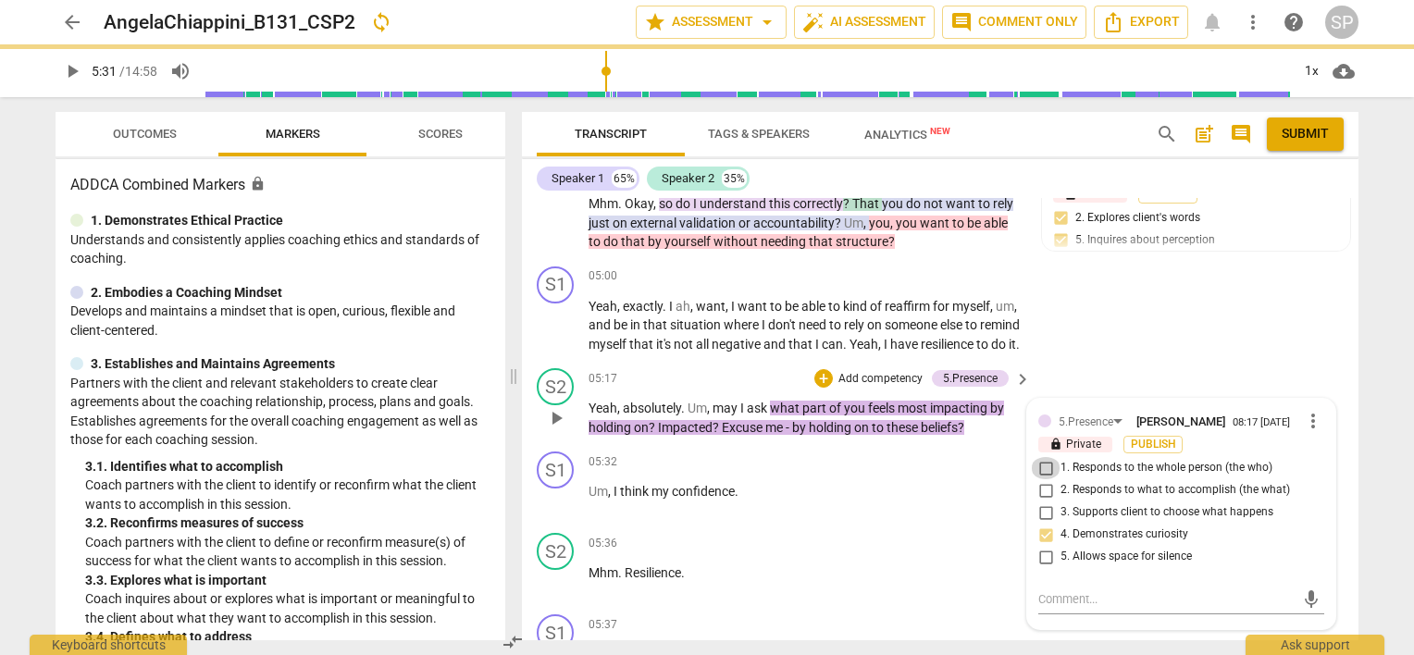
click at [1044, 459] on input "1. Responds to the whole person (the who)" at bounding box center [1046, 468] width 30 height 22
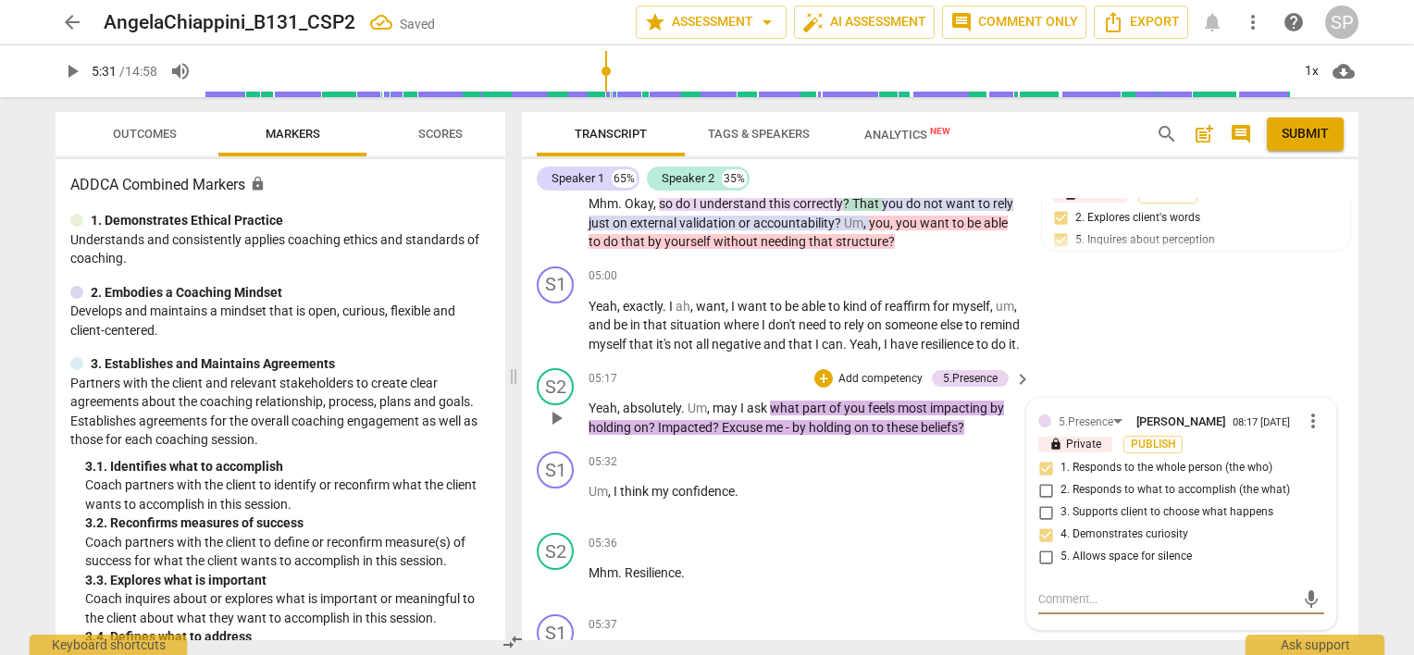
click at [1055, 590] on textarea at bounding box center [1166, 599] width 256 height 18
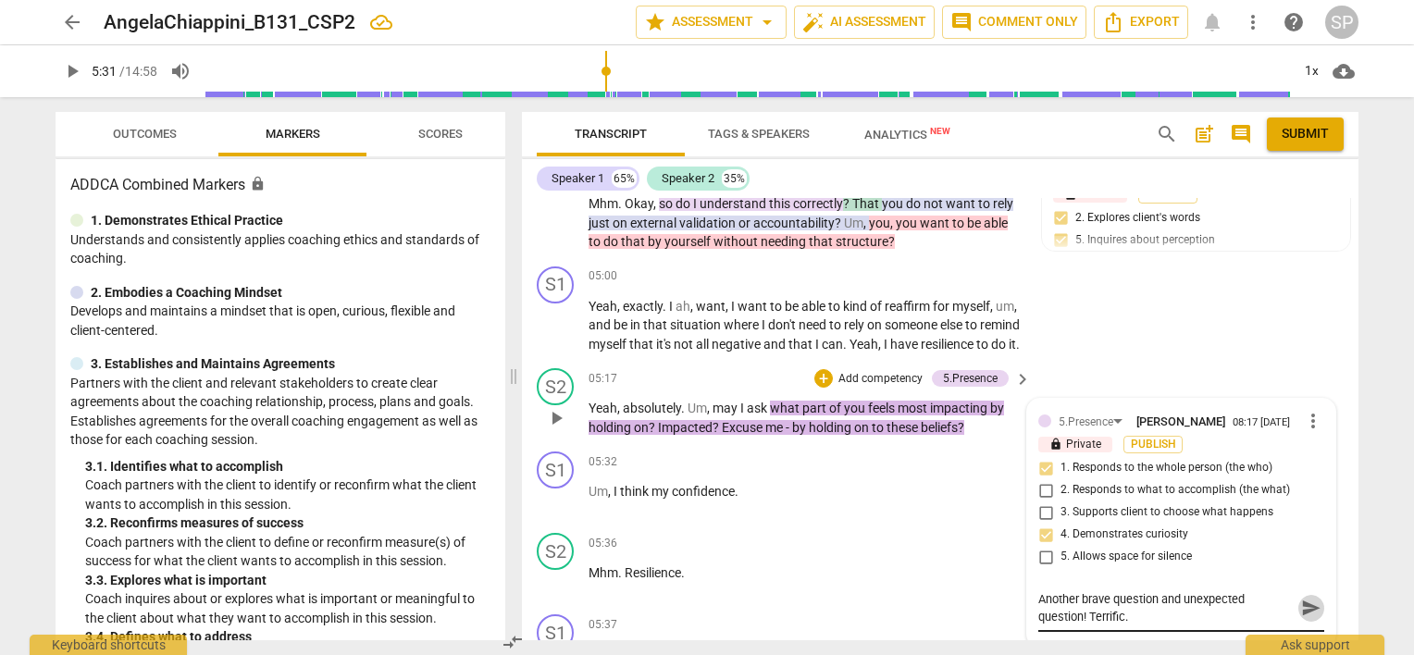
click at [1303, 600] on span "send" at bounding box center [1311, 608] width 20 height 20
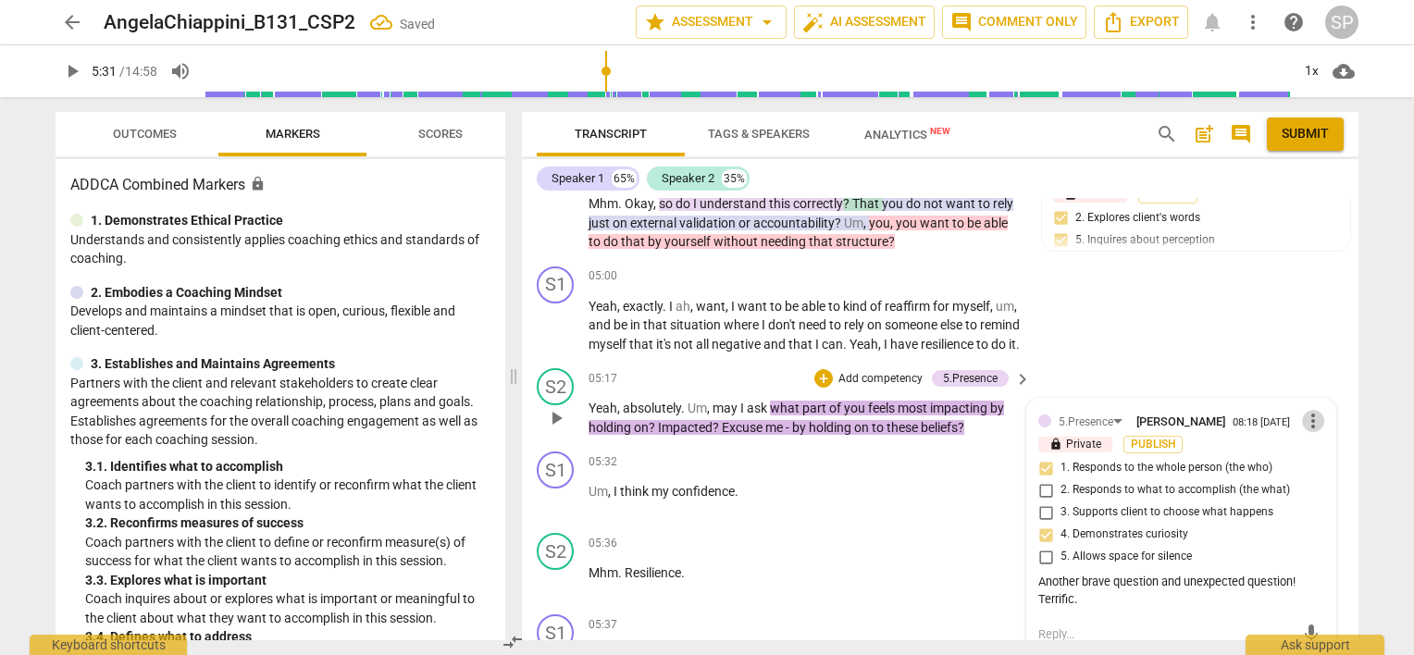
click at [1302, 410] on span "more_vert" at bounding box center [1313, 421] width 22 height 22
click at [1311, 412] on li "Edit" at bounding box center [1328, 414] width 64 height 35
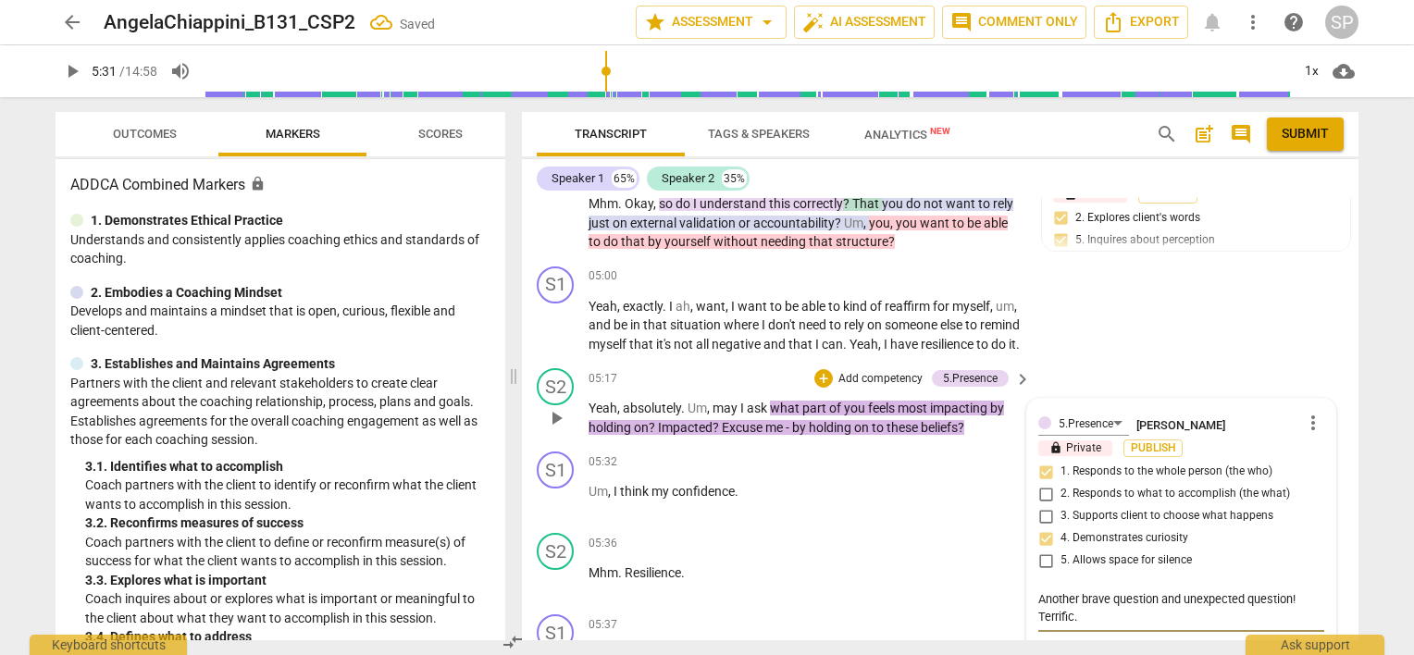
click at [1131, 610] on textarea "Another brave question and unexpected question! Terrific." at bounding box center [1181, 607] width 286 height 35
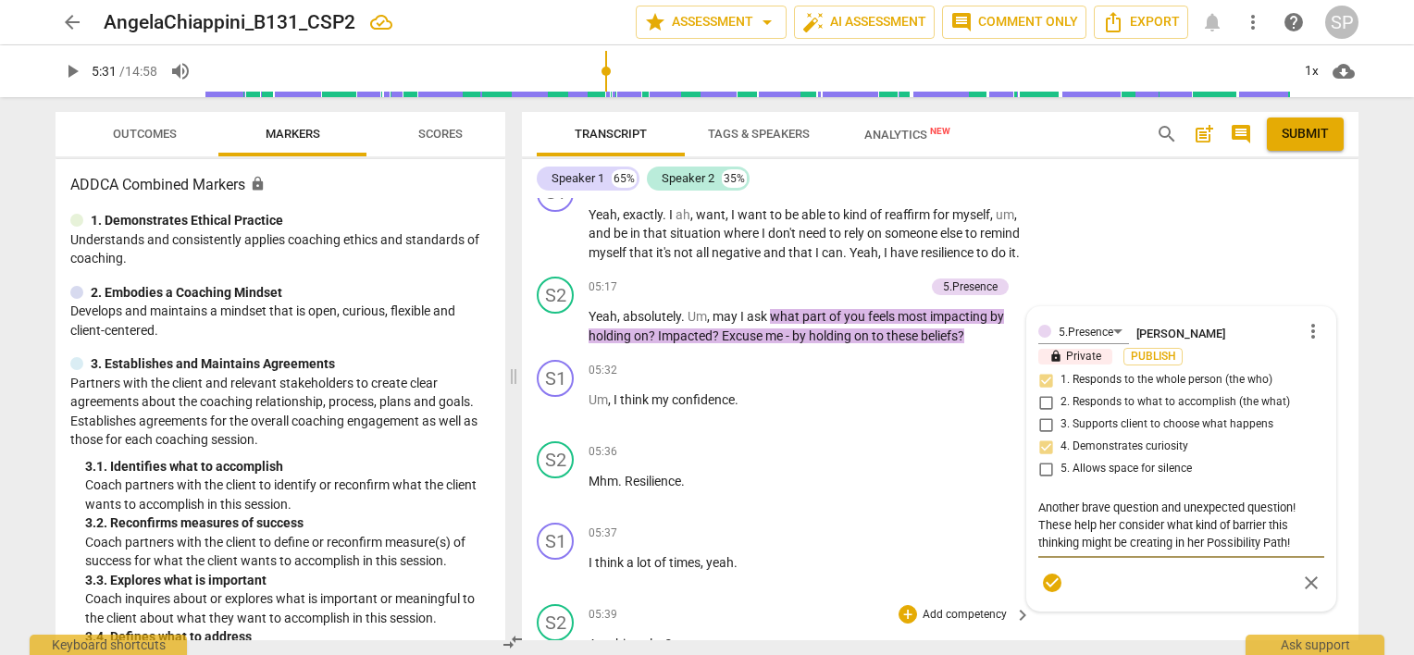
scroll to position [2451, 0]
click at [1204, 533] on textarea "Another brave question and unexpected question! These help her consider what ki…" at bounding box center [1181, 524] width 286 height 53
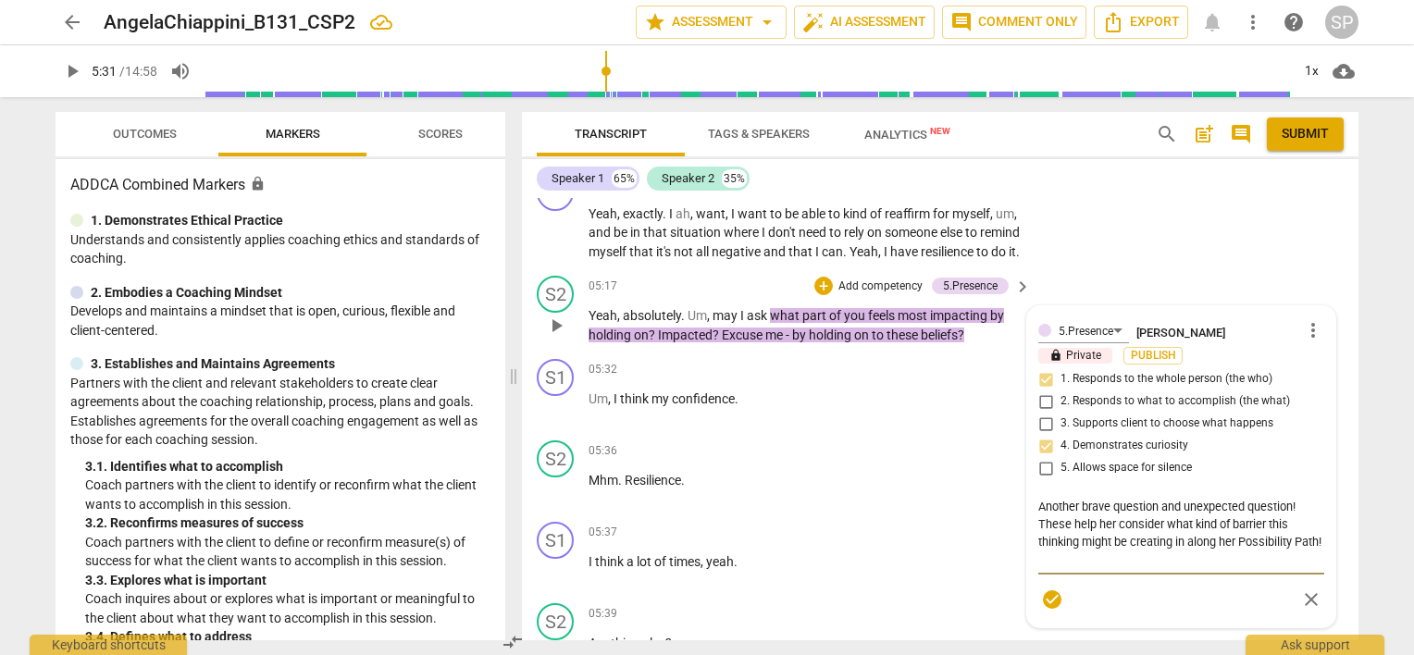
click at [1197, 550] on textarea "Another brave question and unexpected question! These help her consider what ki…" at bounding box center [1181, 533] width 286 height 70
click at [1043, 596] on span "check_circle" at bounding box center [1052, 600] width 22 height 22
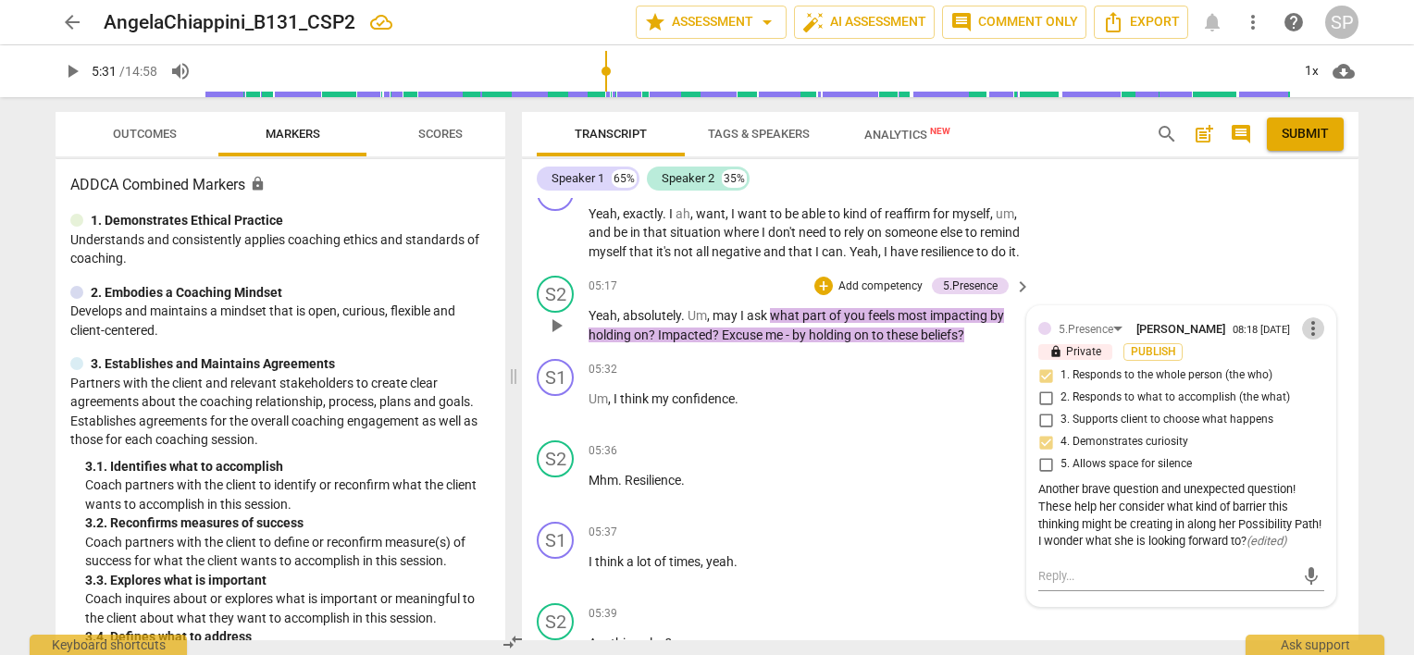
click at [1307, 323] on span "more_vert" at bounding box center [1313, 328] width 22 height 22
click at [1307, 323] on li "Edit" at bounding box center [1328, 321] width 64 height 35
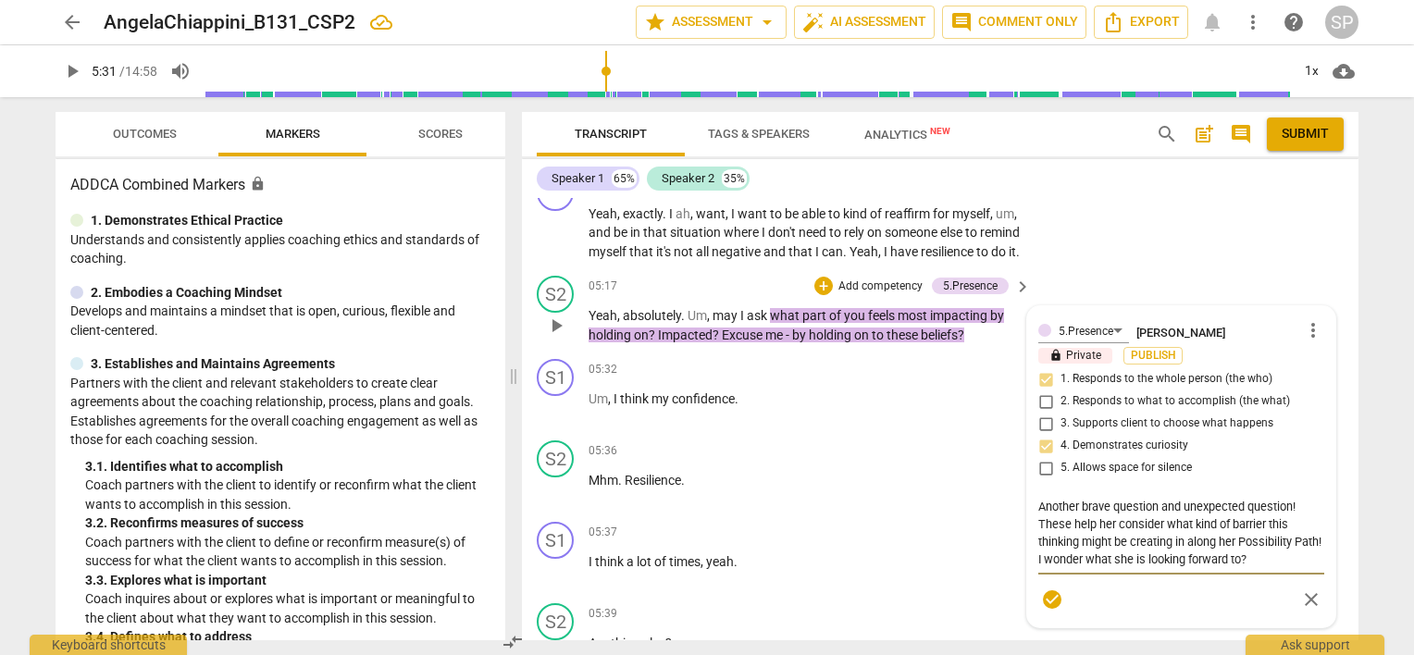
click at [1172, 533] on textarea "Another brave question and unexpected question! These help her consider what ki…" at bounding box center [1181, 533] width 286 height 70
click at [1049, 589] on span "check_circle" at bounding box center [1052, 600] width 22 height 22
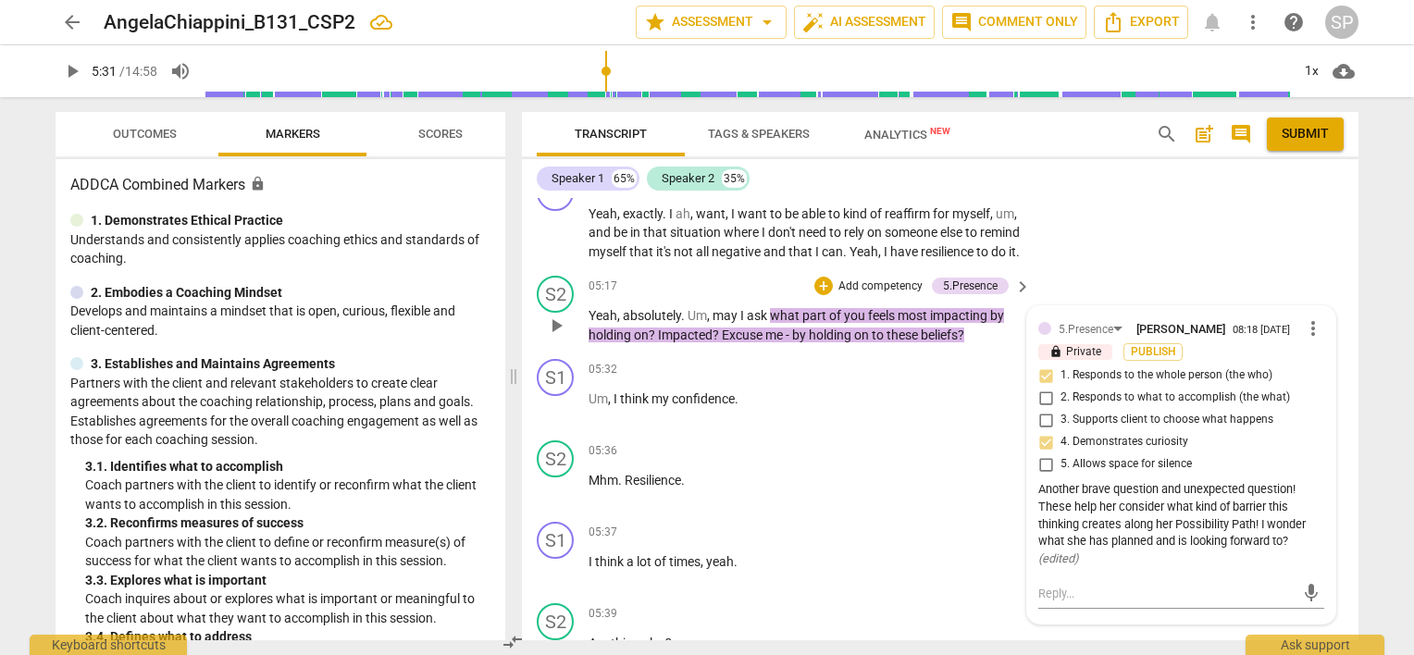
click at [1310, 327] on span "more_vert" at bounding box center [1313, 328] width 22 height 22
click at [1310, 327] on li "Edit" at bounding box center [1328, 321] width 64 height 35
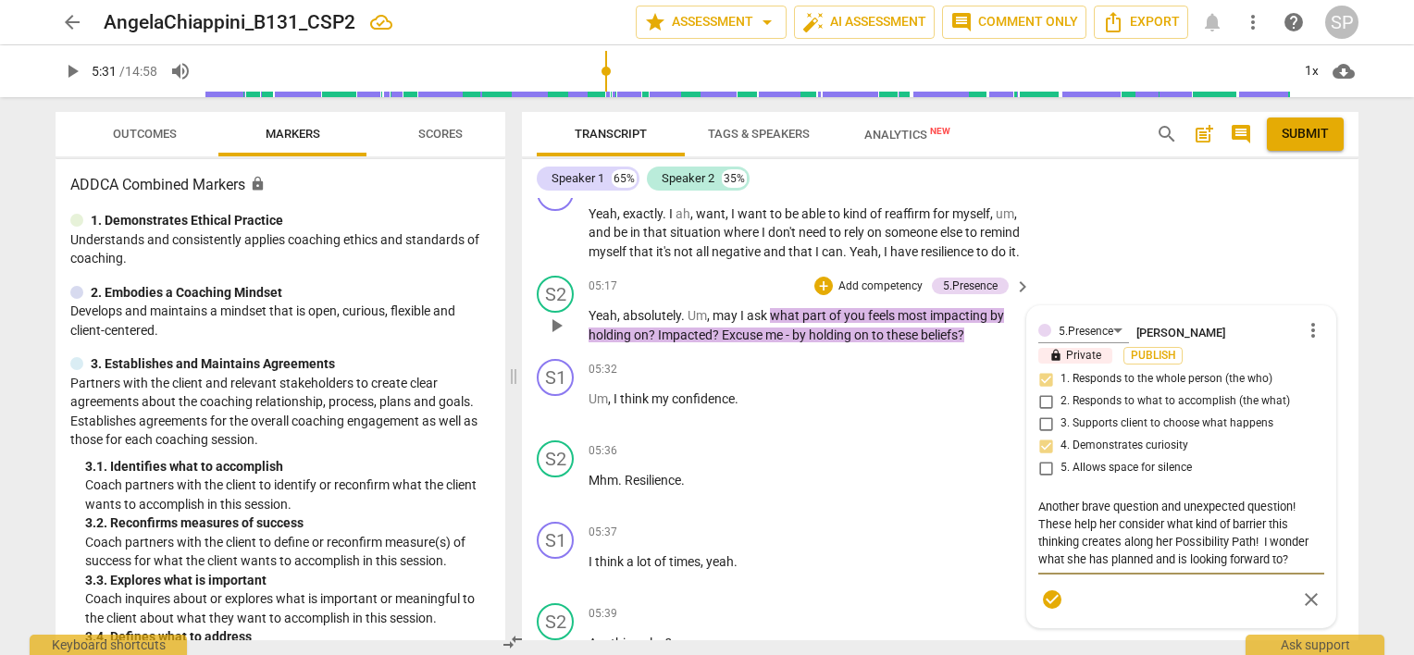
click at [1158, 503] on textarea "Another brave question and unexpected question! These help her consider what ki…" at bounding box center [1181, 533] width 286 height 70
click at [1048, 596] on span "check_circle" at bounding box center [1052, 600] width 22 height 22
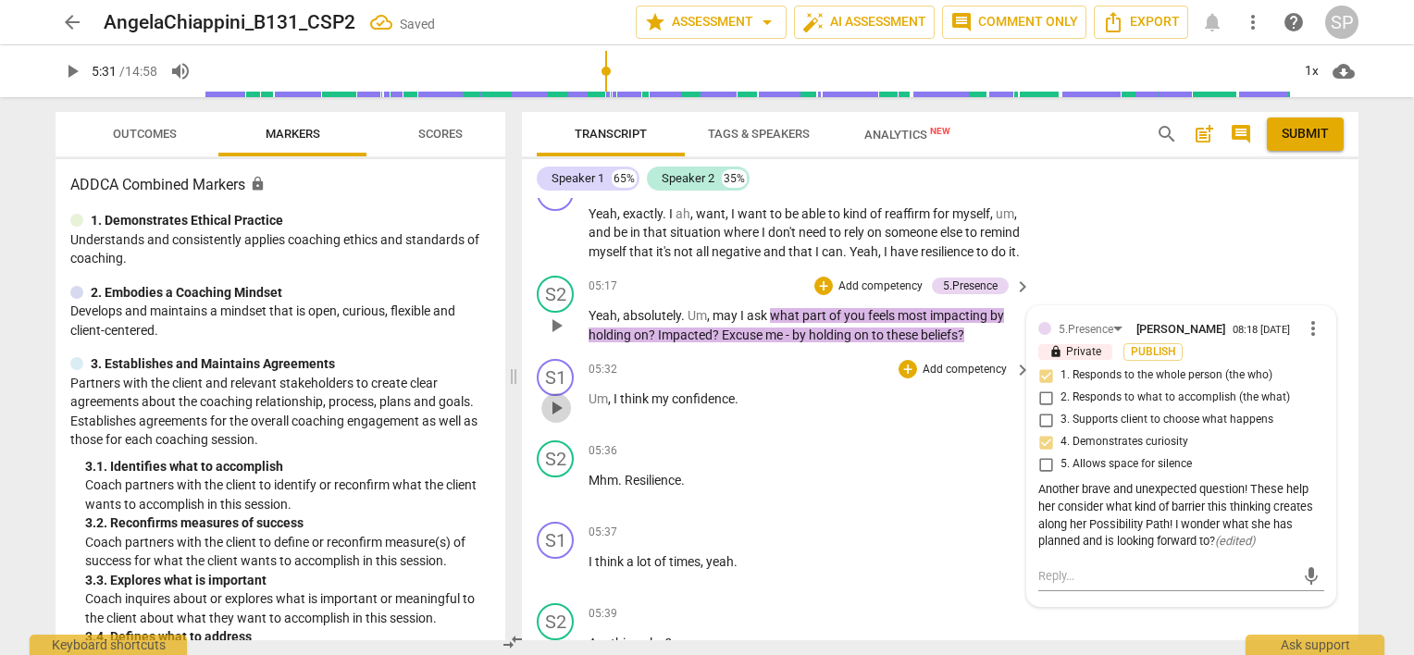
click at [563, 398] on span "play_arrow" at bounding box center [556, 408] width 22 height 22
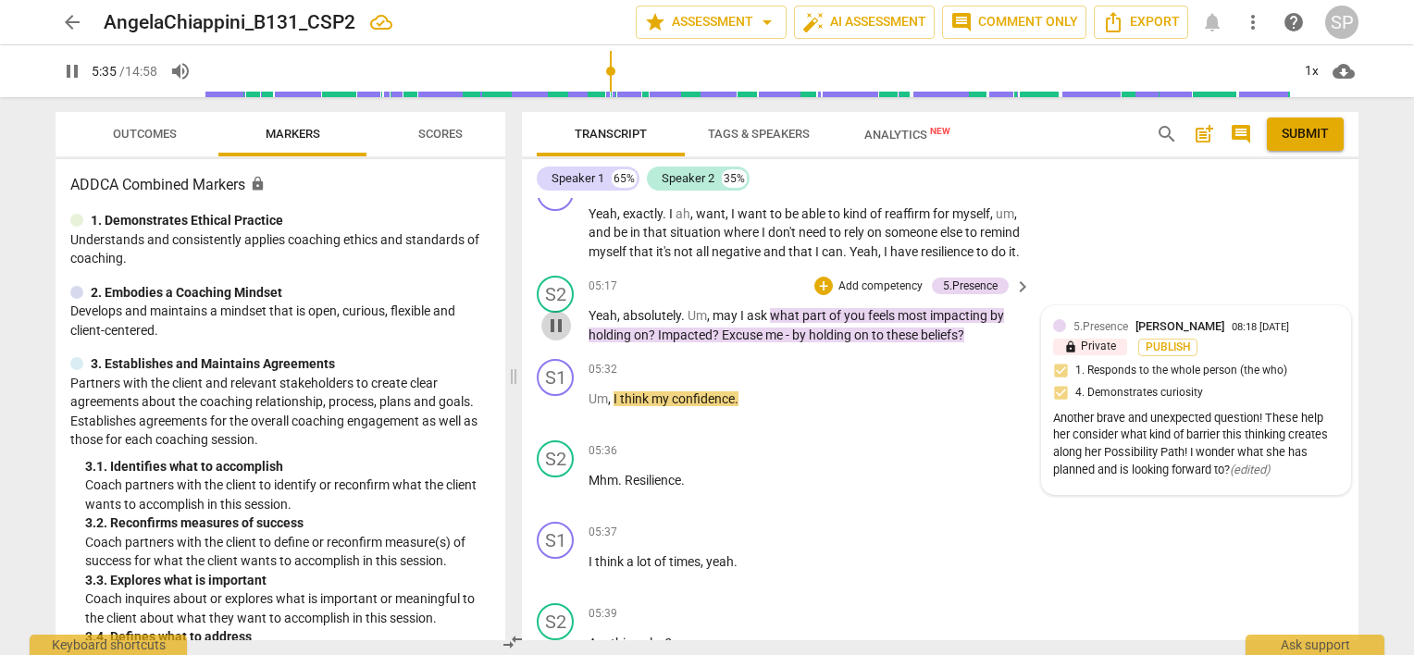
click at [563, 322] on span "pause" at bounding box center [556, 326] width 22 height 22
click at [552, 315] on span "play_arrow" at bounding box center [556, 326] width 22 height 22
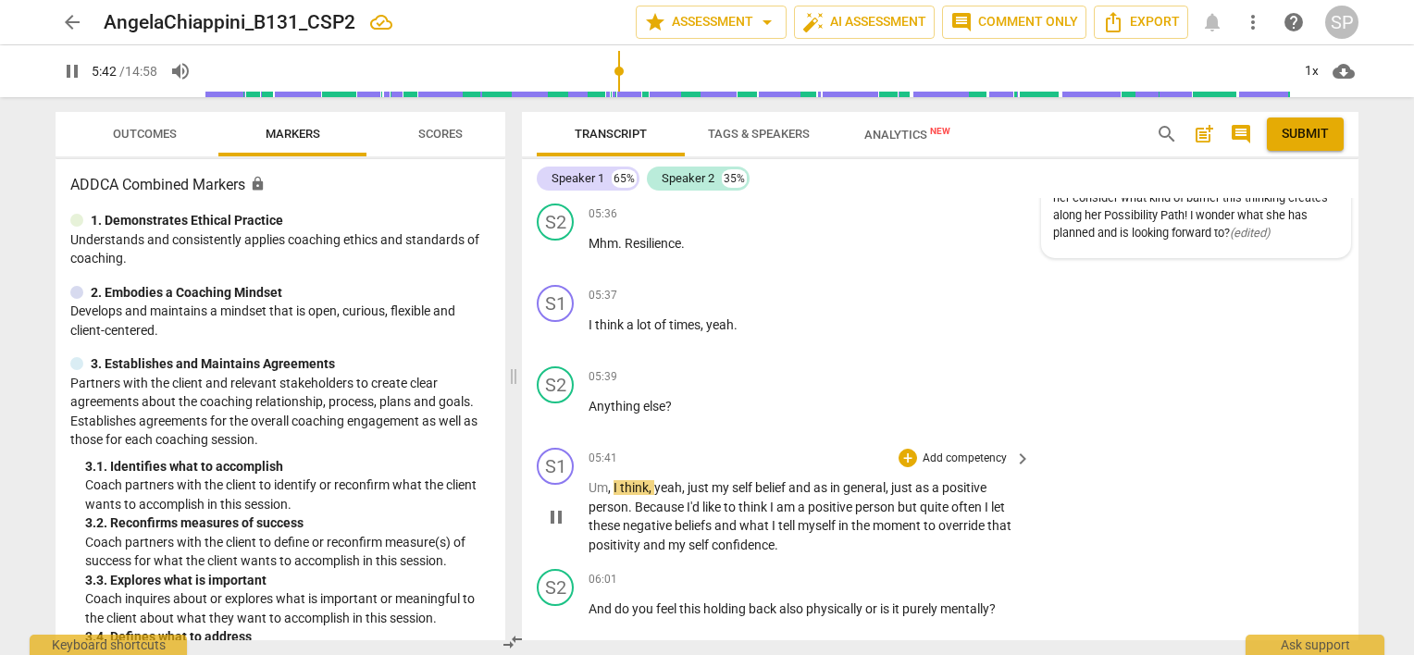
scroll to position [2729, 0]
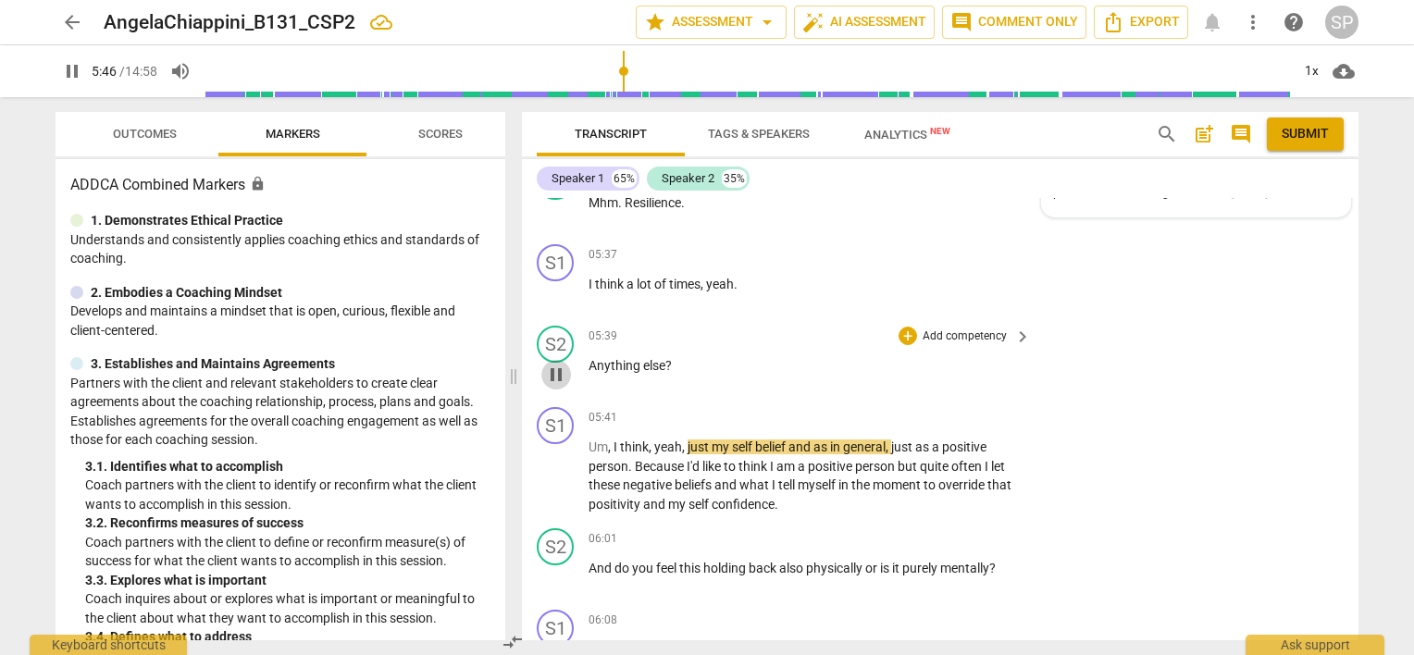
click at [562, 364] on span "pause" at bounding box center [556, 375] width 22 height 22
drag, startPoint x: 588, startPoint y: 352, endPoint x: 685, endPoint y: 352, distance: 97.2
click at [685, 356] on p "Anything else ?" at bounding box center [805, 365] width 433 height 19
click at [909, 329] on div "+" at bounding box center [908, 336] width 19 height 19
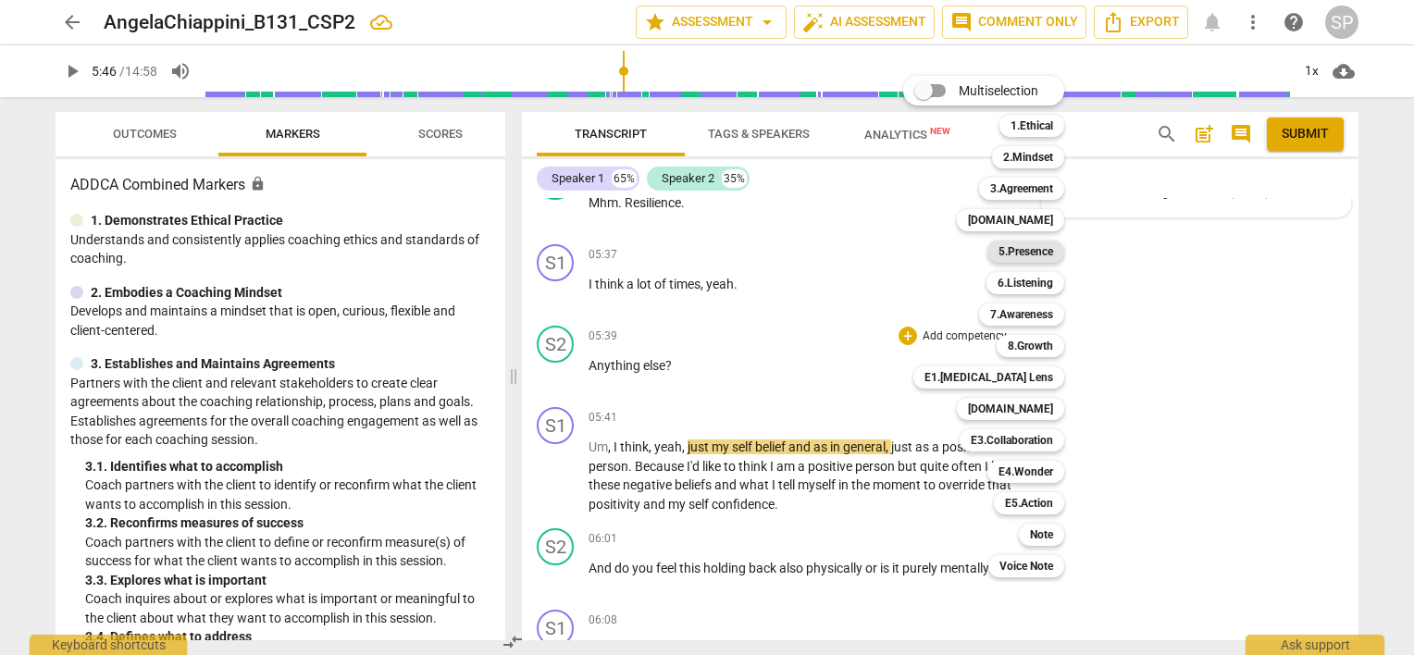
click at [1038, 255] on b "5.Presence" at bounding box center [1025, 252] width 55 height 22
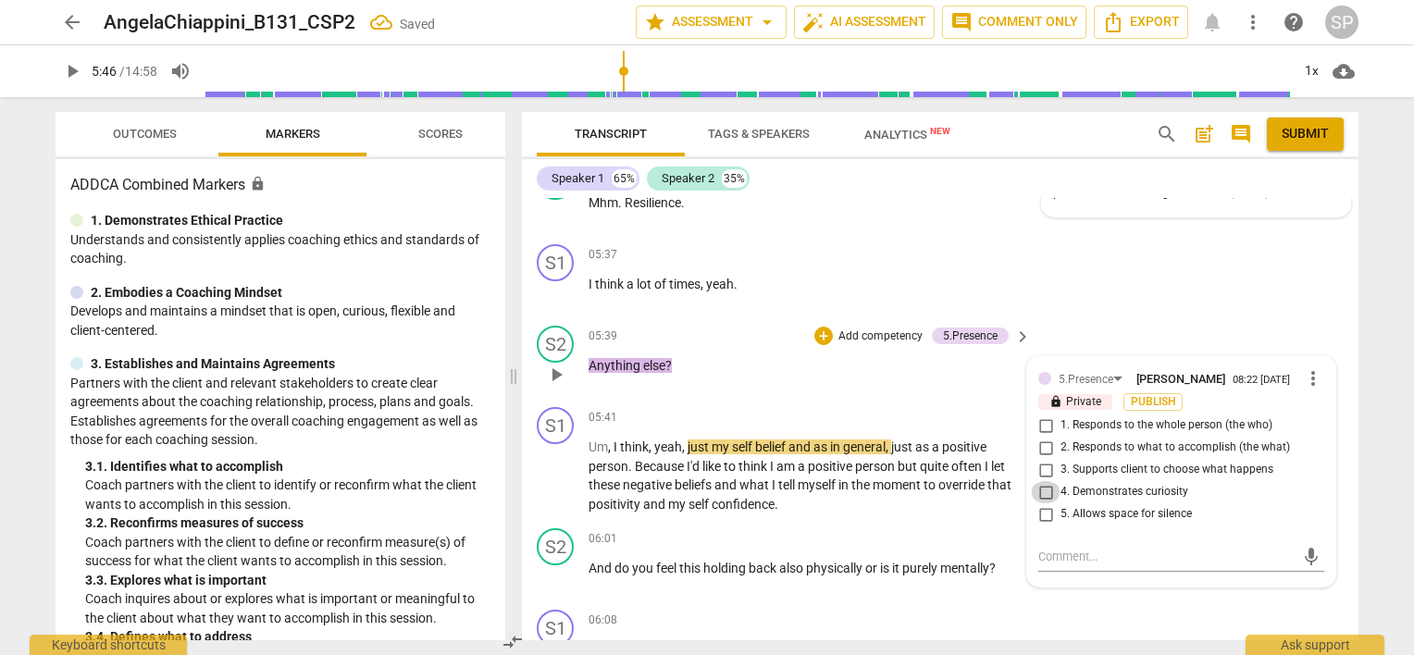
click at [1042, 481] on input "4. Demonstrates curiosity" at bounding box center [1046, 492] width 30 height 22
click at [822, 327] on div "+" at bounding box center [823, 336] width 19 height 19
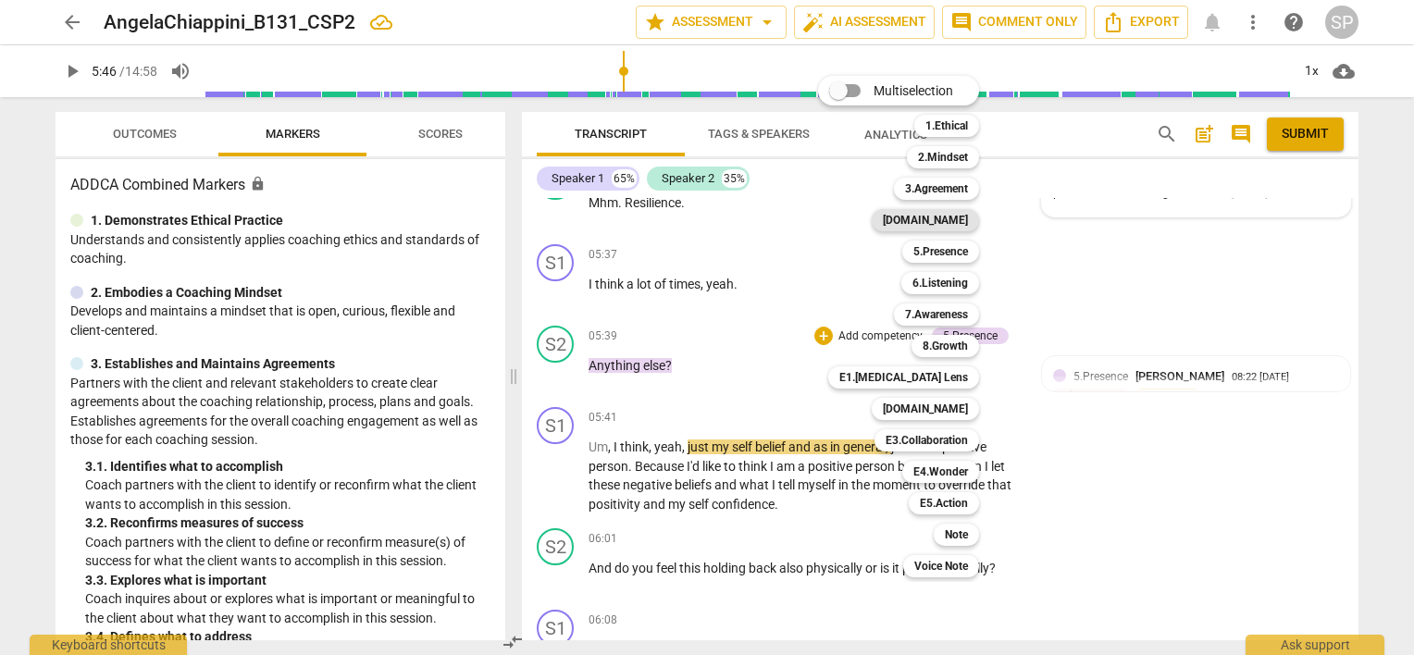
click at [933, 218] on b "[DOMAIN_NAME]" at bounding box center [925, 220] width 85 height 22
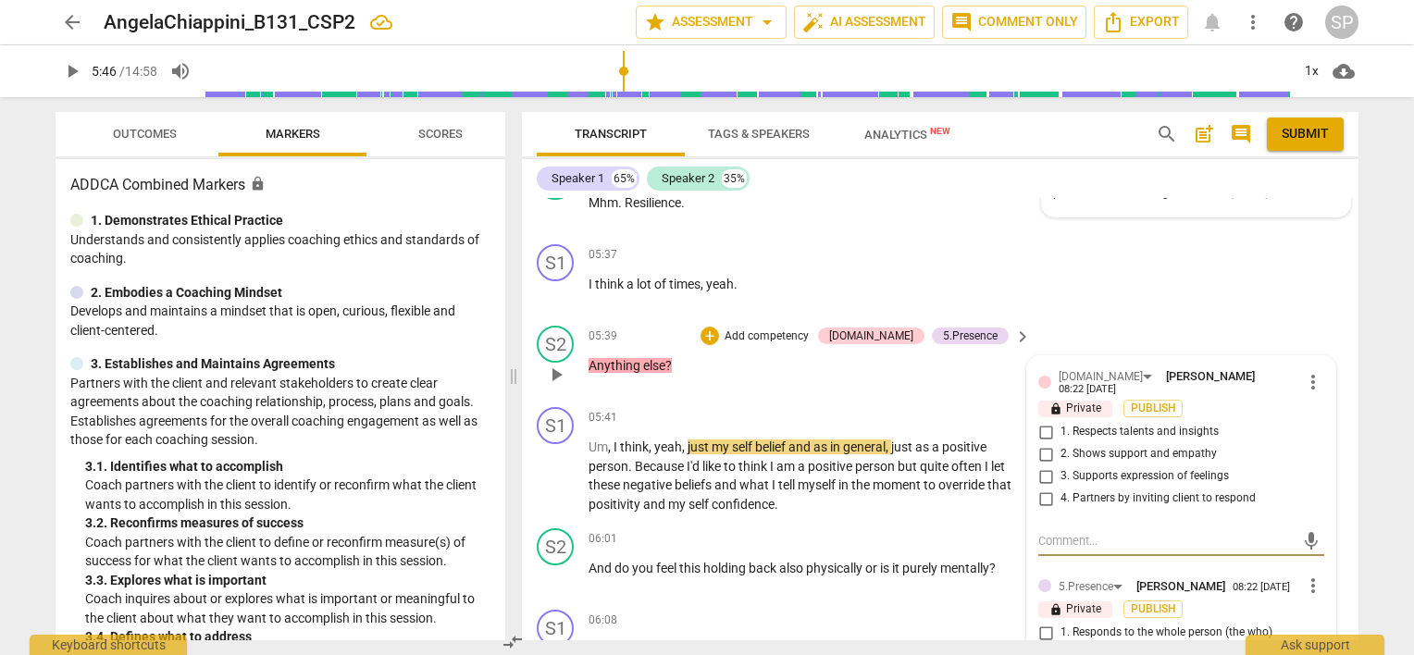
click at [1046, 488] on input "4. Partners by inviting client to respond" at bounding box center [1046, 499] width 30 height 22
click at [1040, 465] on input "3. Supports expression of feelings" at bounding box center [1046, 476] width 30 height 22
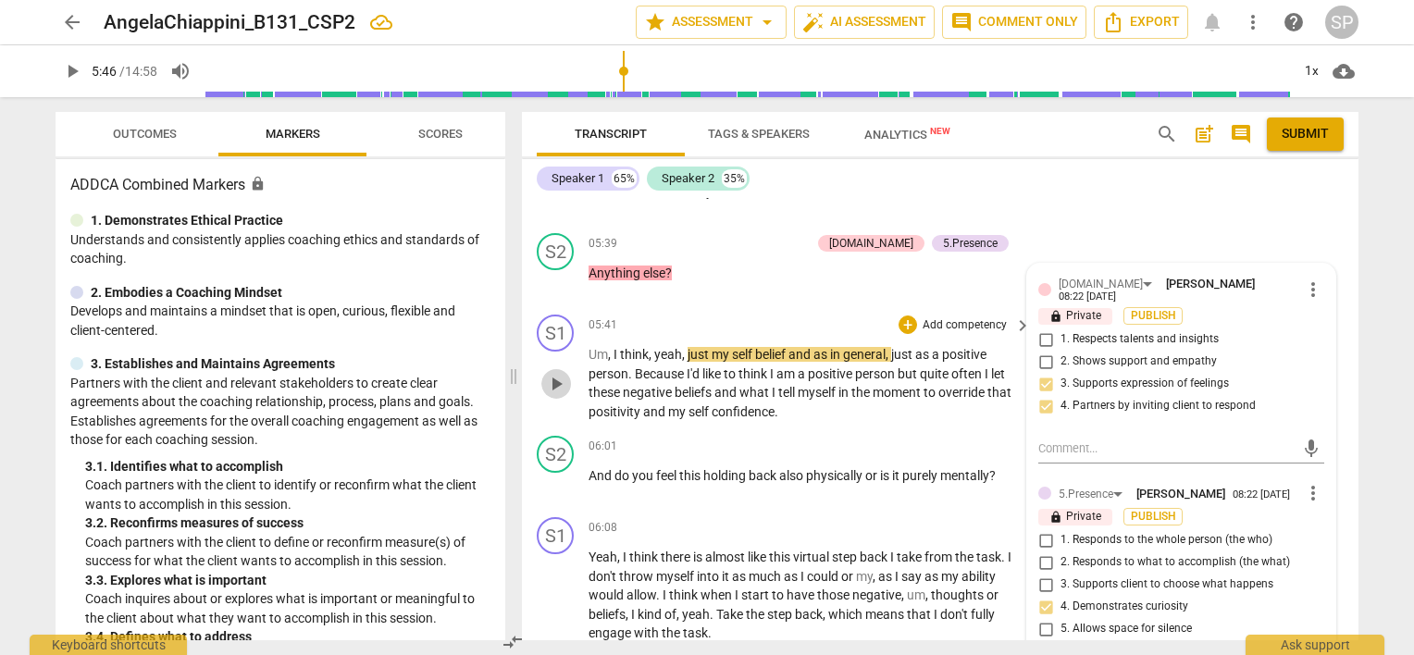
click at [556, 374] on span "play_arrow" at bounding box center [556, 384] width 22 height 22
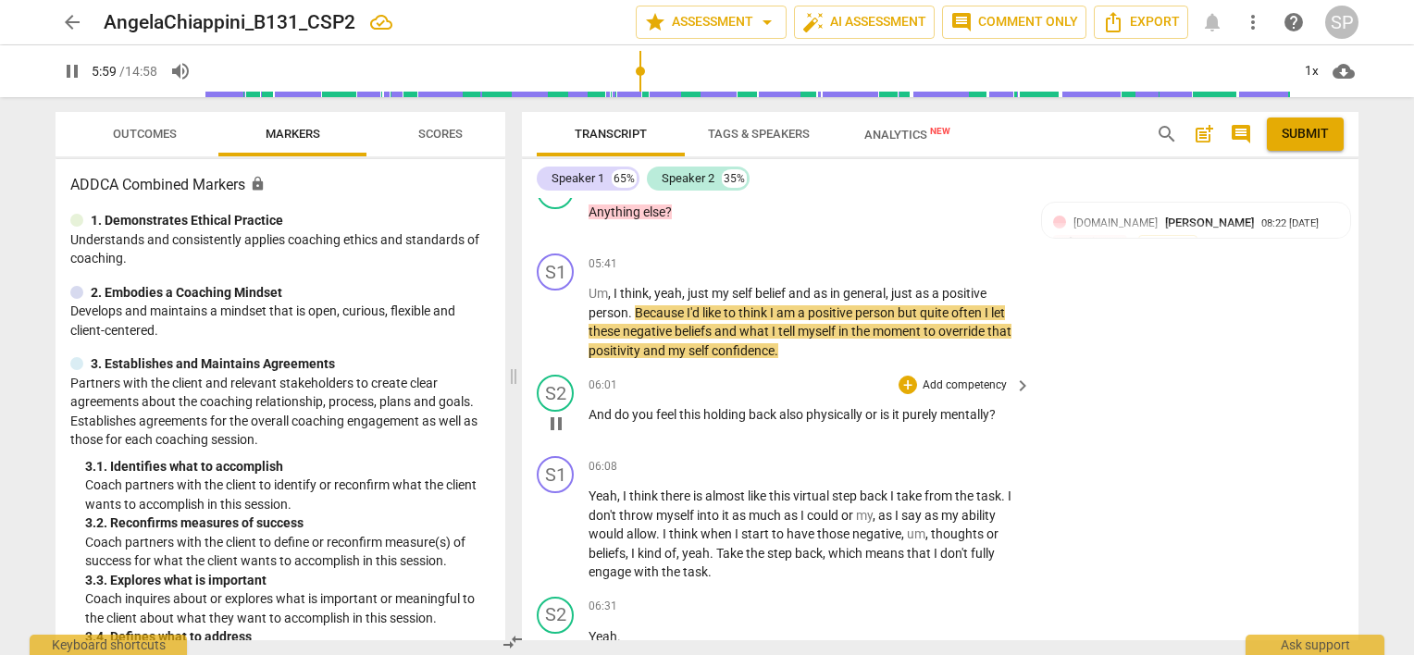
scroll to position [2914, 0]
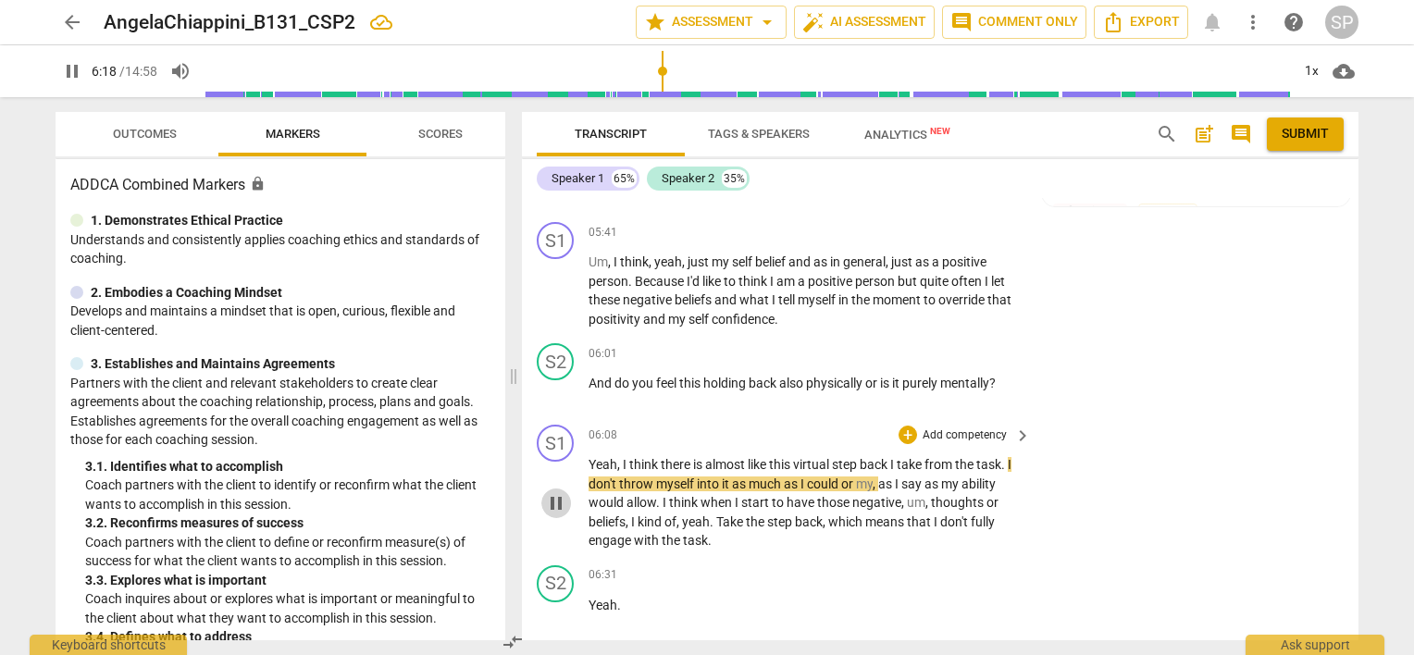
click at [547, 492] on span "pause" at bounding box center [556, 503] width 22 height 22
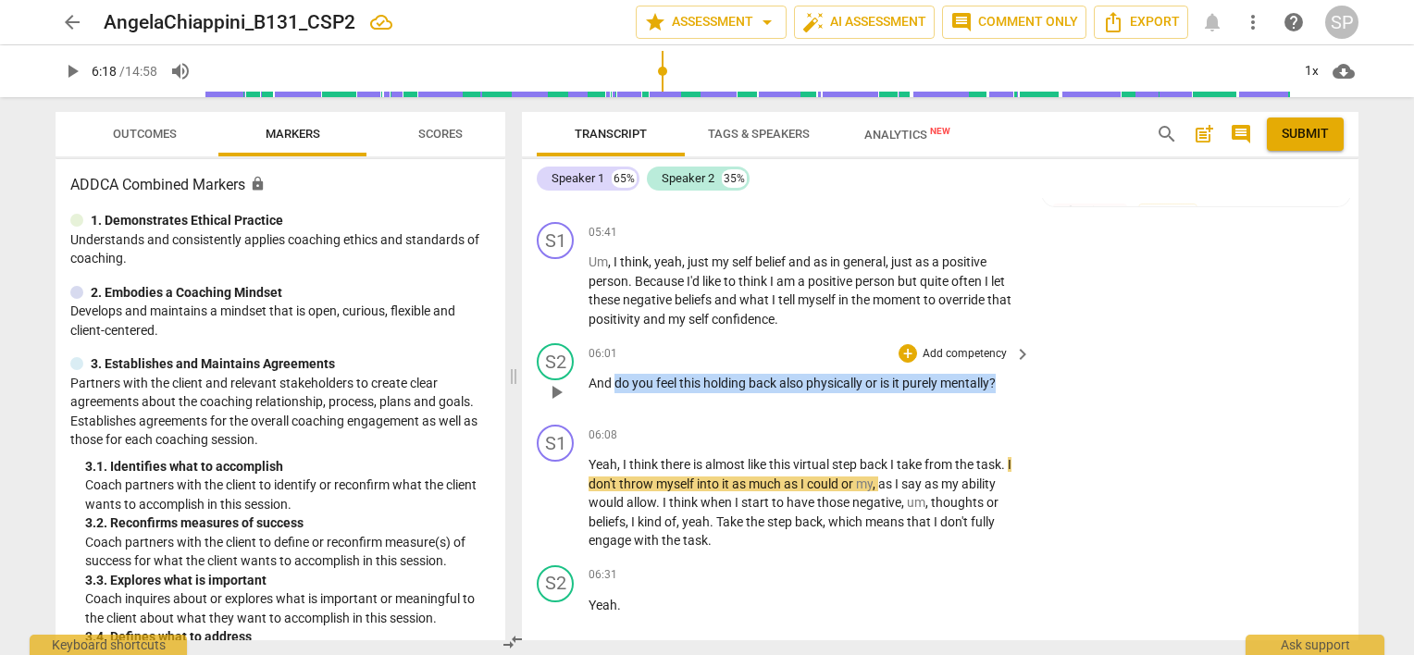
drag, startPoint x: 614, startPoint y: 374, endPoint x: 1004, endPoint y: 363, distance: 390.7
click at [1004, 374] on p "And do you feel this holding back also physically or is it purely mentally ?" at bounding box center [805, 383] width 433 height 19
click at [903, 345] on div "+" at bounding box center [908, 353] width 19 height 19
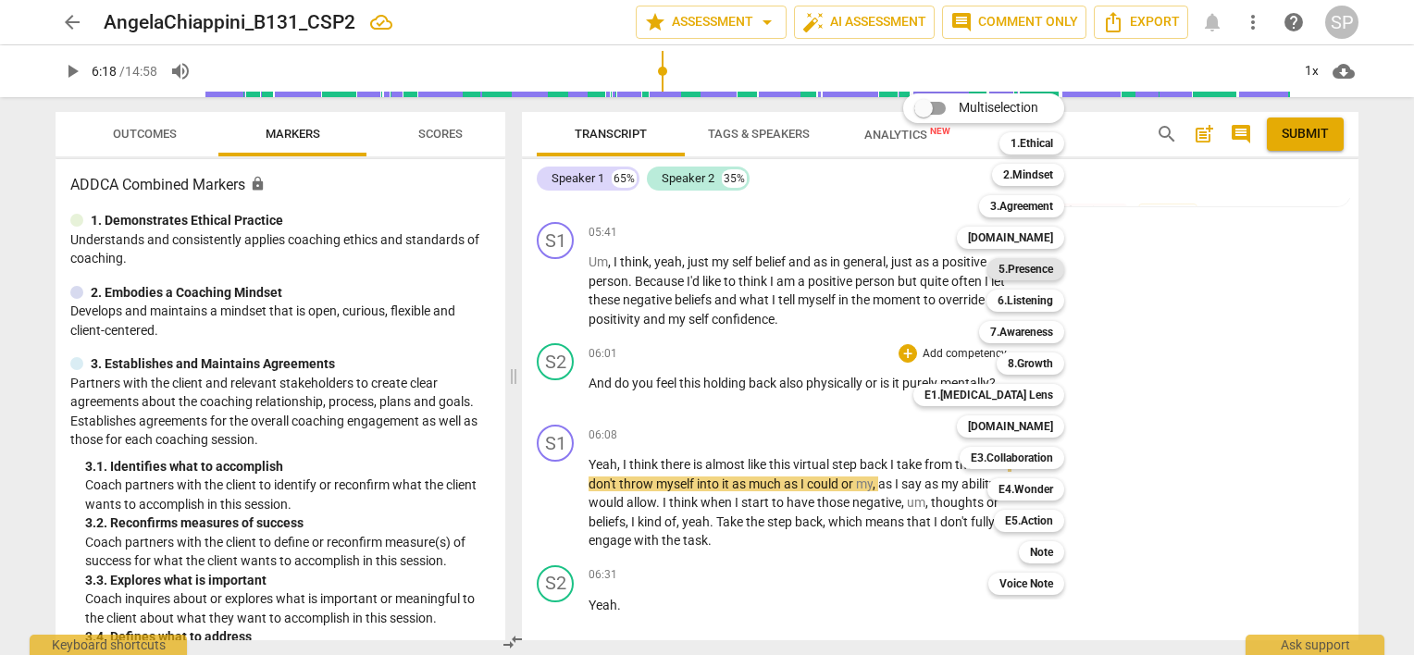
click at [1051, 267] on b "5.Presence" at bounding box center [1025, 269] width 55 height 22
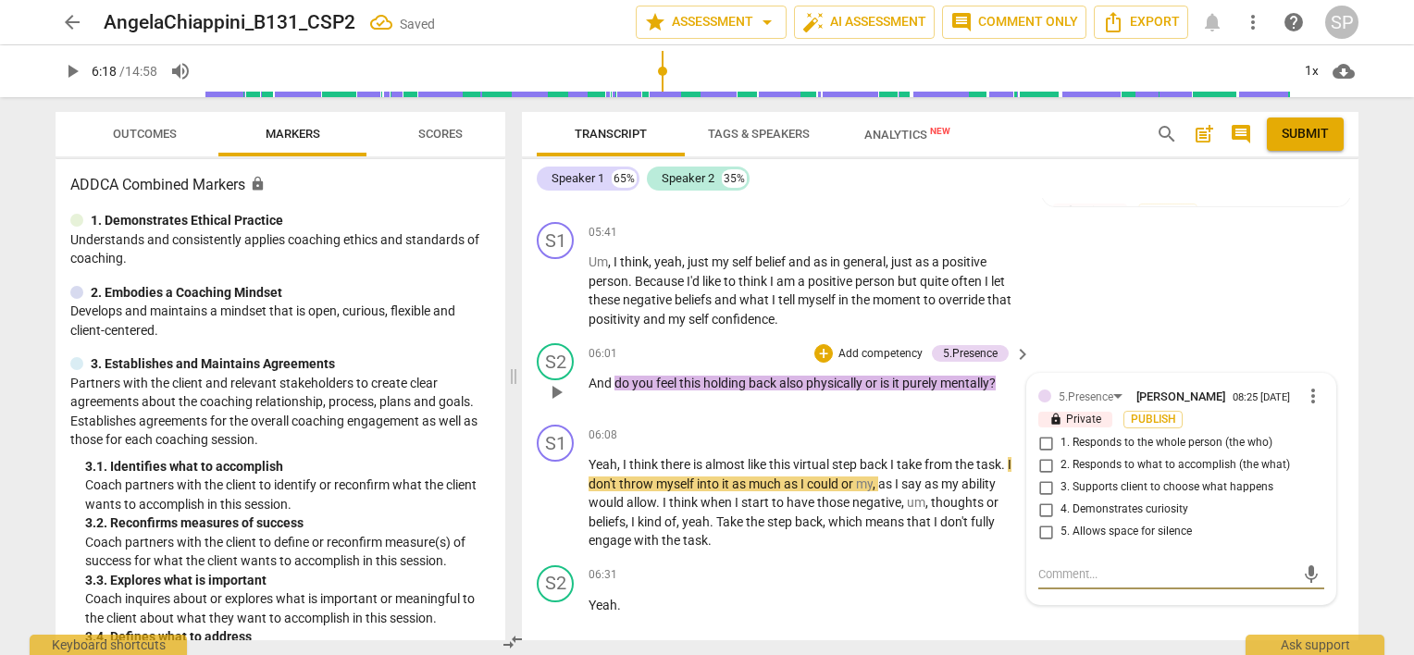
click at [1035, 432] on input "1. Responds to the whole person (the who)" at bounding box center [1046, 443] width 30 height 22
click at [1041, 499] on input "4. Demonstrates curiosity" at bounding box center [1046, 510] width 30 height 22
click at [1091, 278] on div "S1 play_arrow pause 05:41 + Add competency keyboard_arrow_right Um , I think , …" at bounding box center [940, 275] width 837 height 121
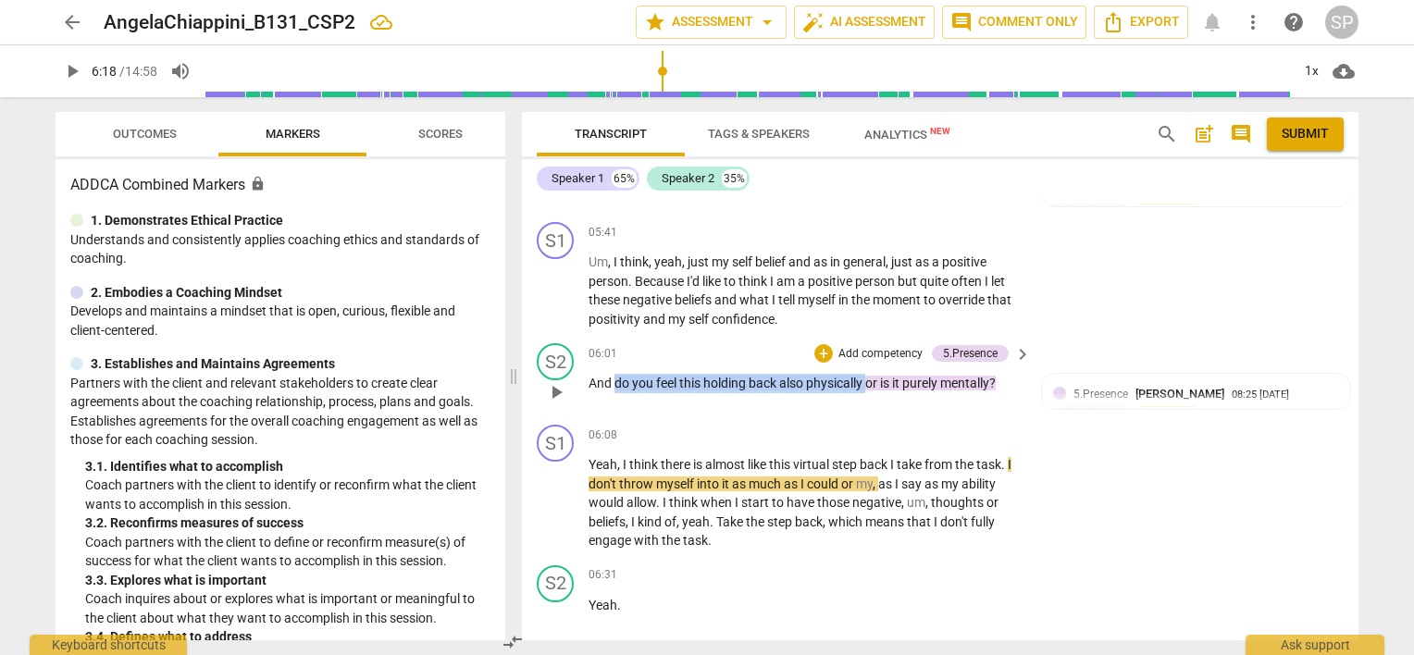
drag, startPoint x: 617, startPoint y: 370, endPoint x: 867, endPoint y: 375, distance: 249.9
click at [867, 375] on p "And do you feel this holding back also physically or is it purely mentally ?" at bounding box center [805, 383] width 433 height 19
click at [814, 344] on div "+" at bounding box center [823, 353] width 19 height 19
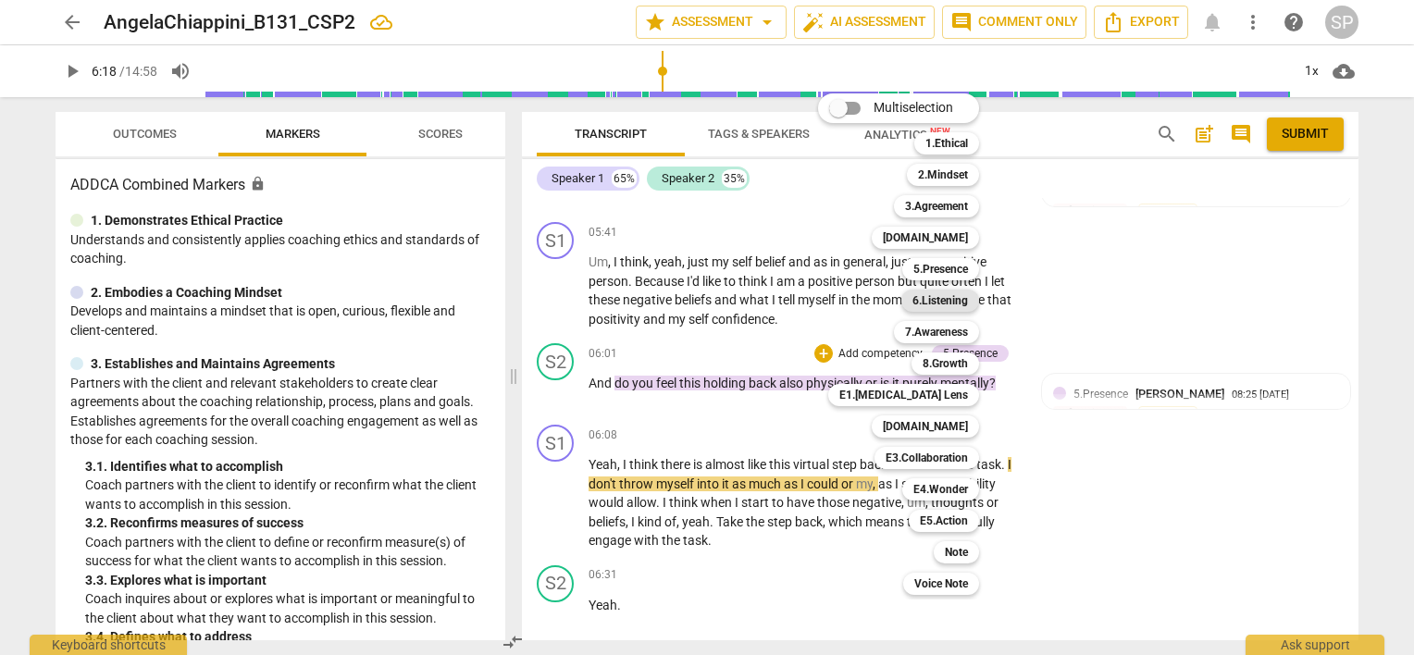
click at [936, 292] on b "6.Listening" at bounding box center [940, 301] width 56 height 22
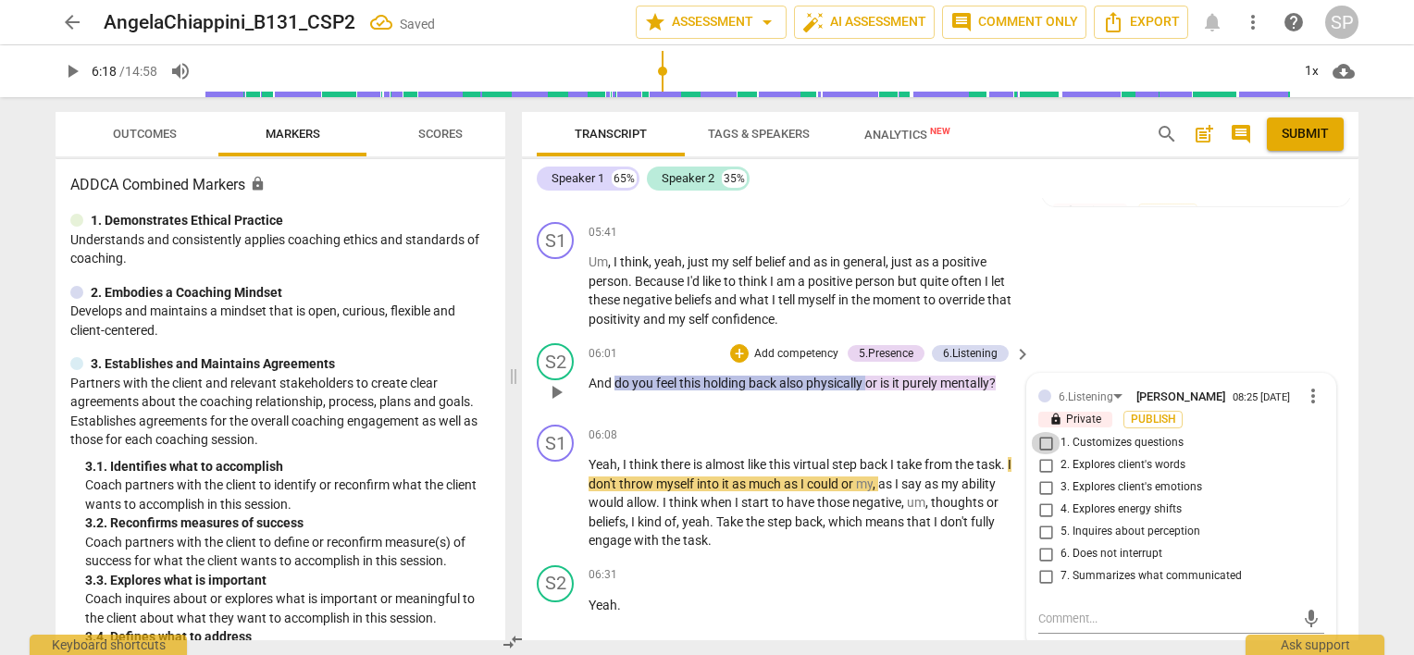
click at [1036, 432] on input "1. Customizes questions" at bounding box center [1046, 443] width 30 height 22
click at [1109, 280] on div "S1 play_arrow pause 05:41 + Add competency keyboard_arrow_right Um , I think , …" at bounding box center [940, 275] width 837 height 121
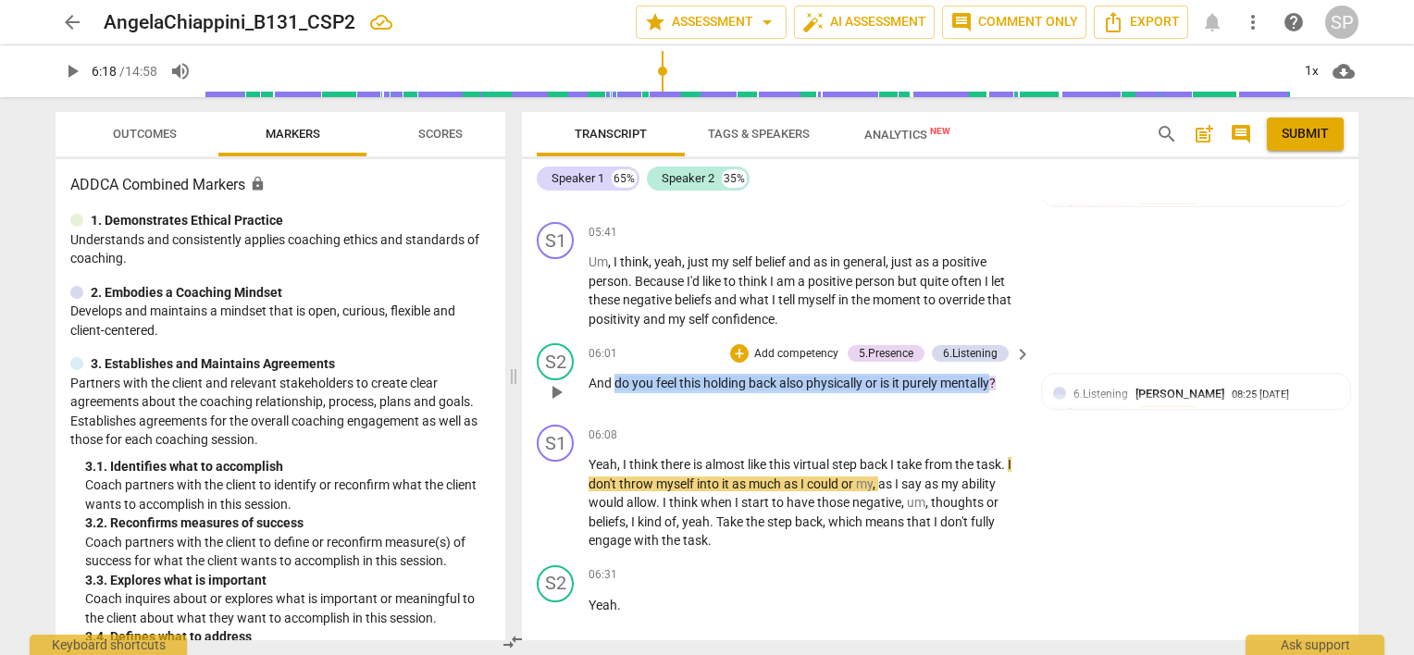
drag, startPoint x: 614, startPoint y: 376, endPoint x: 997, endPoint y: 382, distance: 382.2
click at [997, 382] on p "And do you feel this holding back also physically or is it purely mentally ?" at bounding box center [805, 383] width 433 height 19
click at [732, 344] on div "+" at bounding box center [739, 353] width 19 height 19
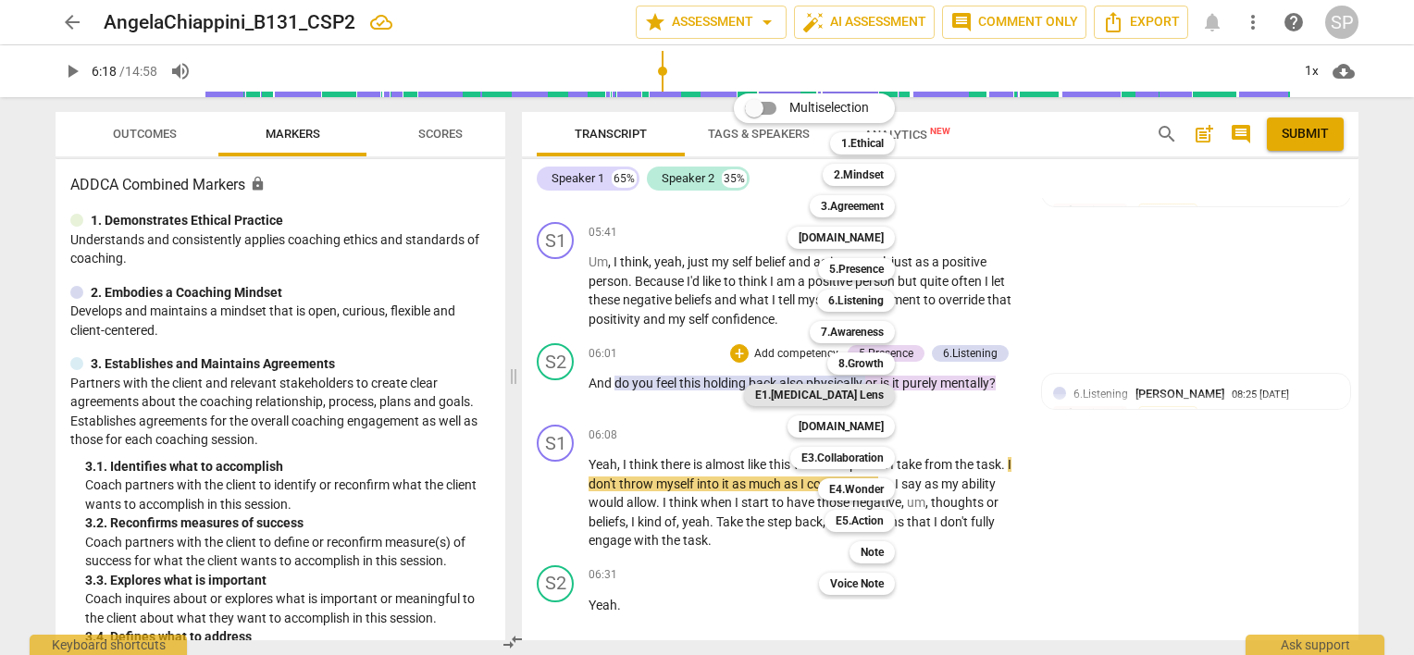
click at [851, 392] on b "E1.[MEDICAL_DATA] Lens" at bounding box center [819, 395] width 129 height 22
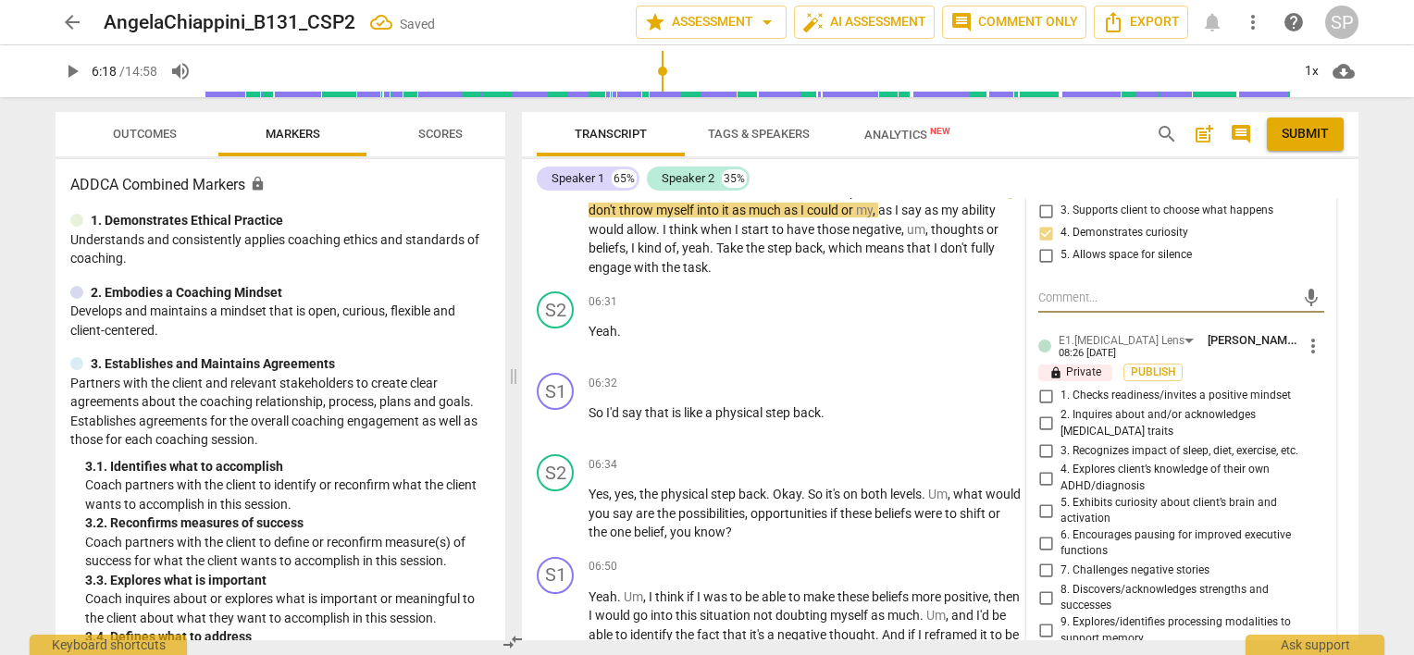
scroll to position [3192, 0]
click at [1039, 412] on input "2. Inquires about and/or acknowledges [MEDICAL_DATA] traits" at bounding box center [1046, 423] width 30 height 22
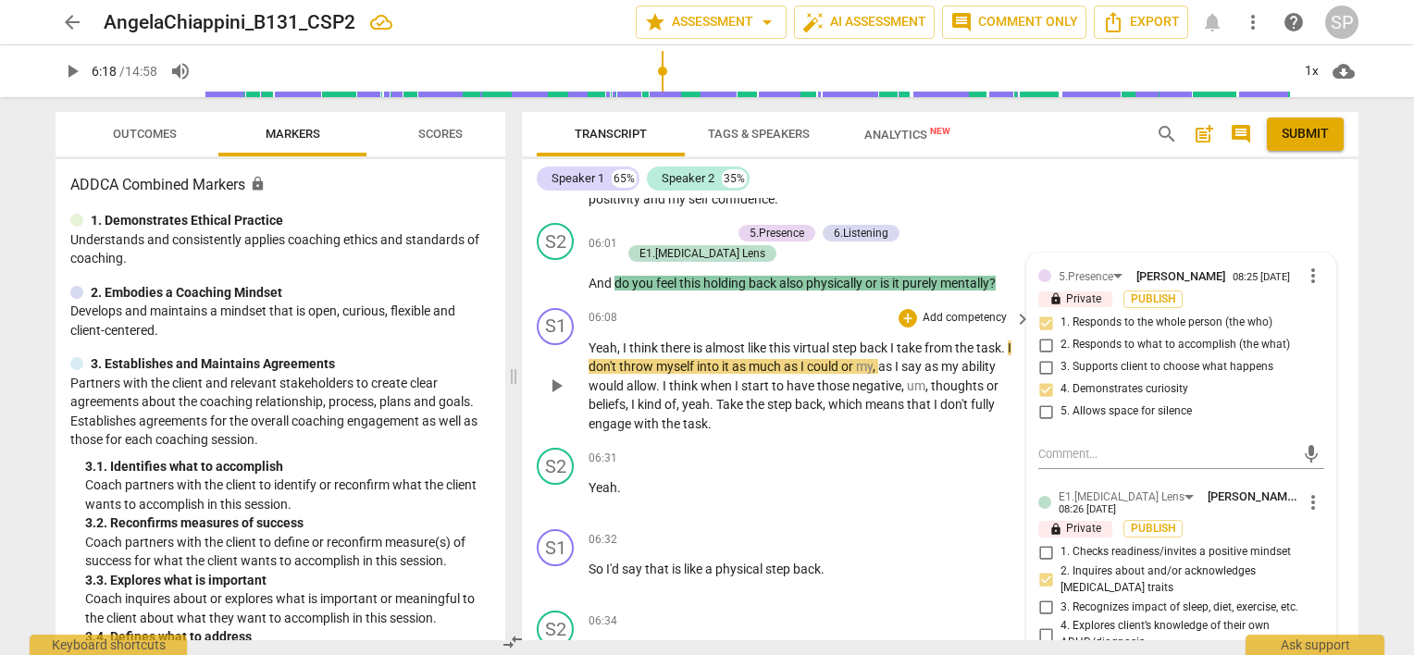
scroll to position [3007, 0]
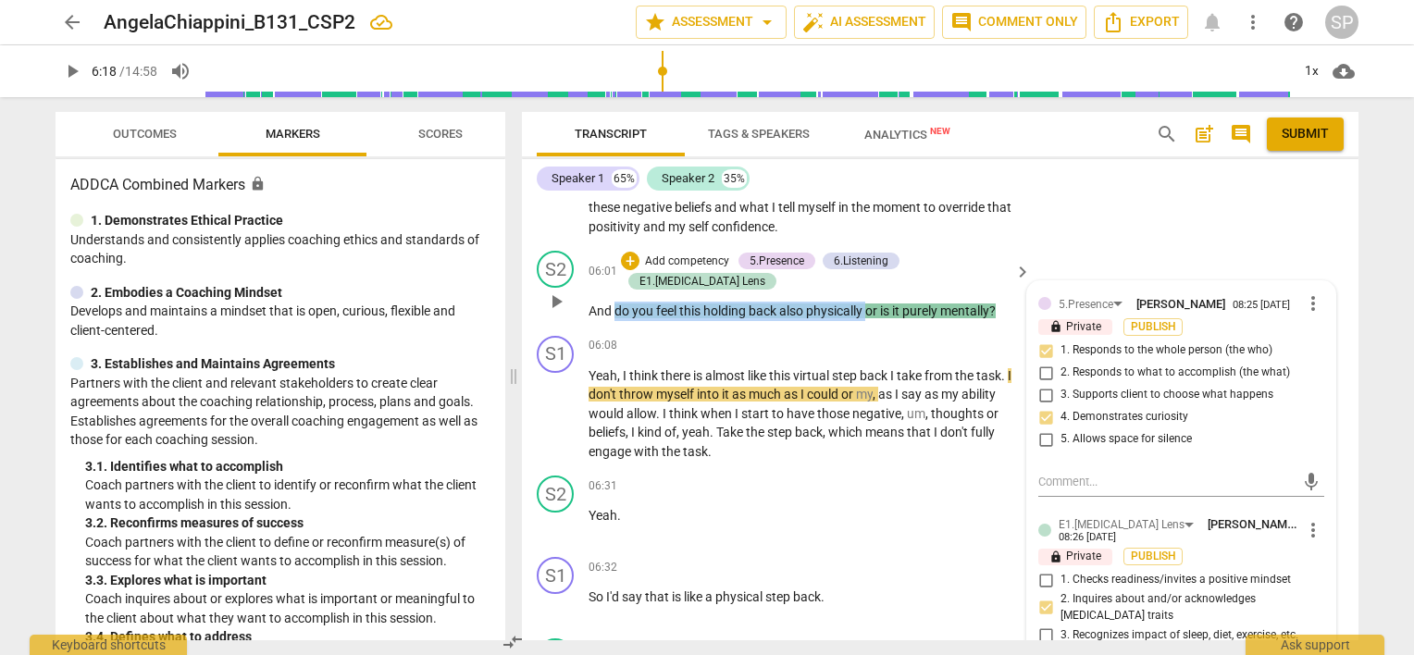
drag, startPoint x: 614, startPoint y: 281, endPoint x: 868, endPoint y: 285, distance: 253.6
click at [868, 302] on p "And do you feel this holding back also physically or is it purely mentally ?" at bounding box center [805, 311] width 433 height 19
click at [635, 252] on div "+" at bounding box center [630, 261] width 19 height 19
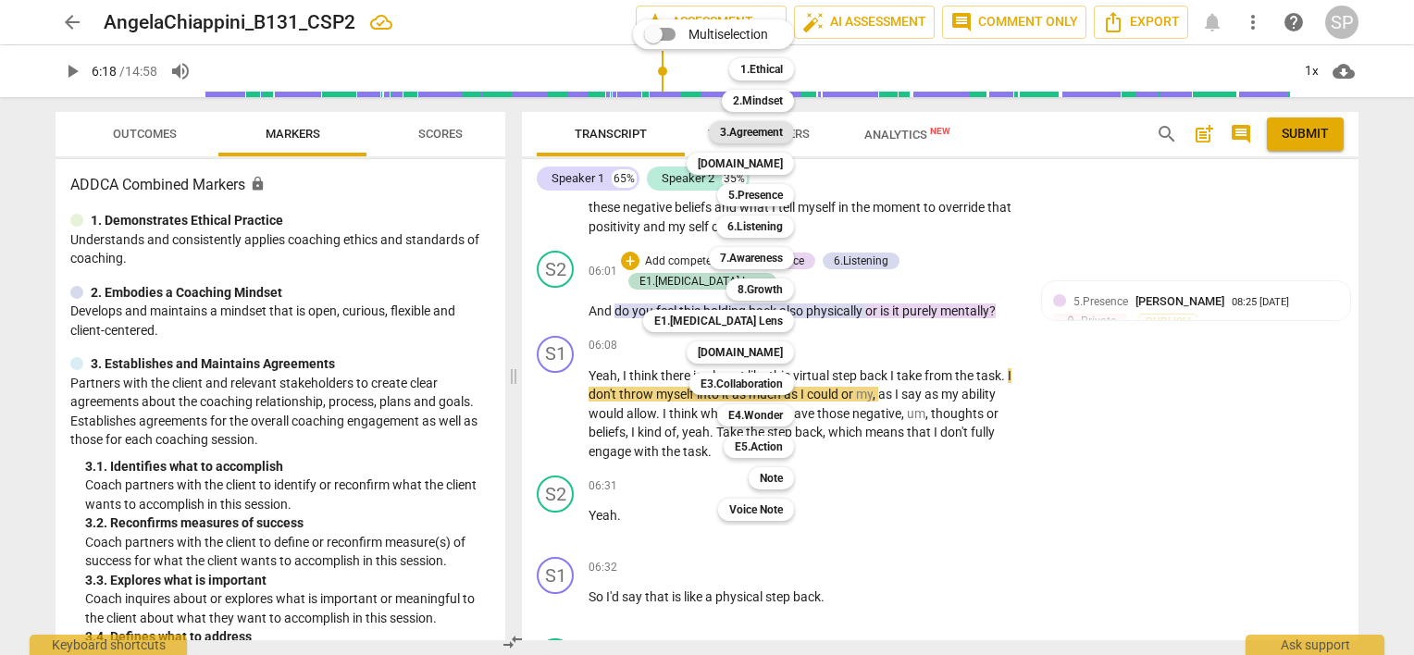
click at [759, 135] on b "3.Agreement" at bounding box center [751, 132] width 63 height 22
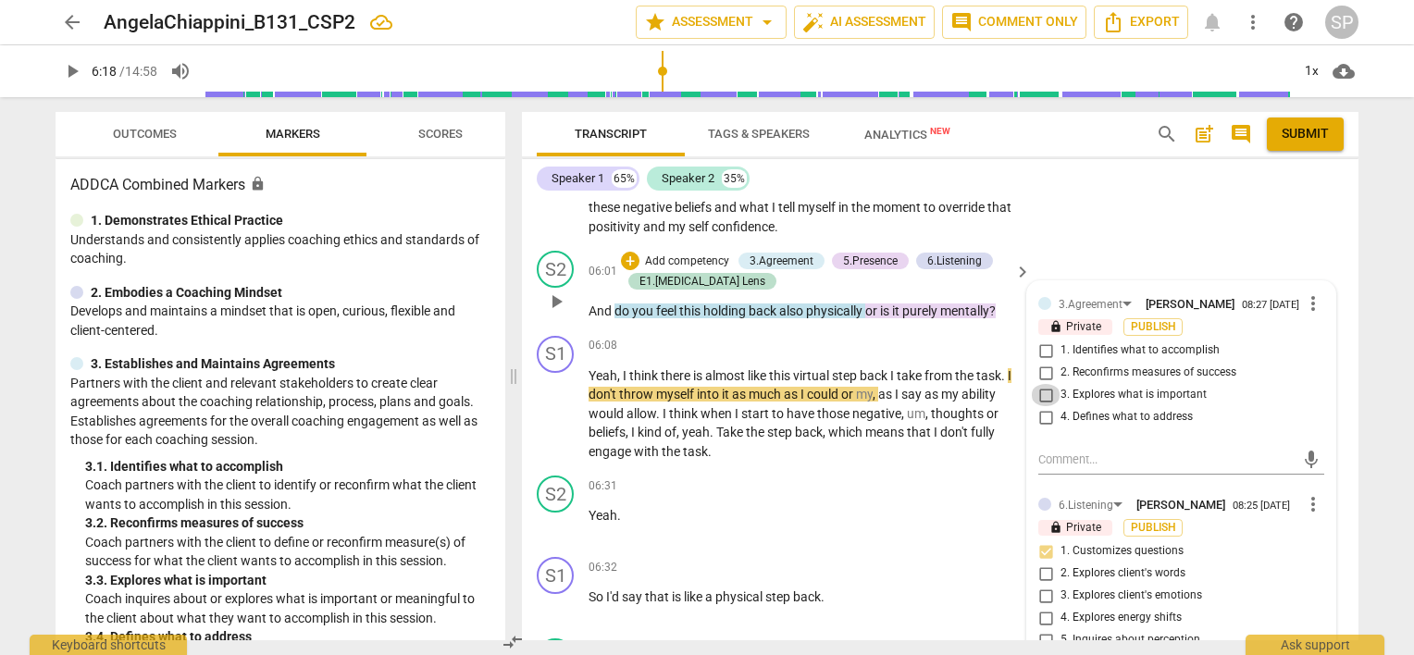
click at [1040, 384] on input "3. Explores what is important" at bounding box center [1046, 395] width 30 height 22
drag, startPoint x: 614, startPoint y: 300, endPoint x: 996, endPoint y: 311, distance: 381.4
click at [996, 311] on div "S2 play_arrow pause 06:01 + Add competency 3.Agreement 5.Presence 6.Listening E…" at bounding box center [940, 285] width 837 height 85
click at [633, 253] on div "+" at bounding box center [630, 261] width 19 height 19
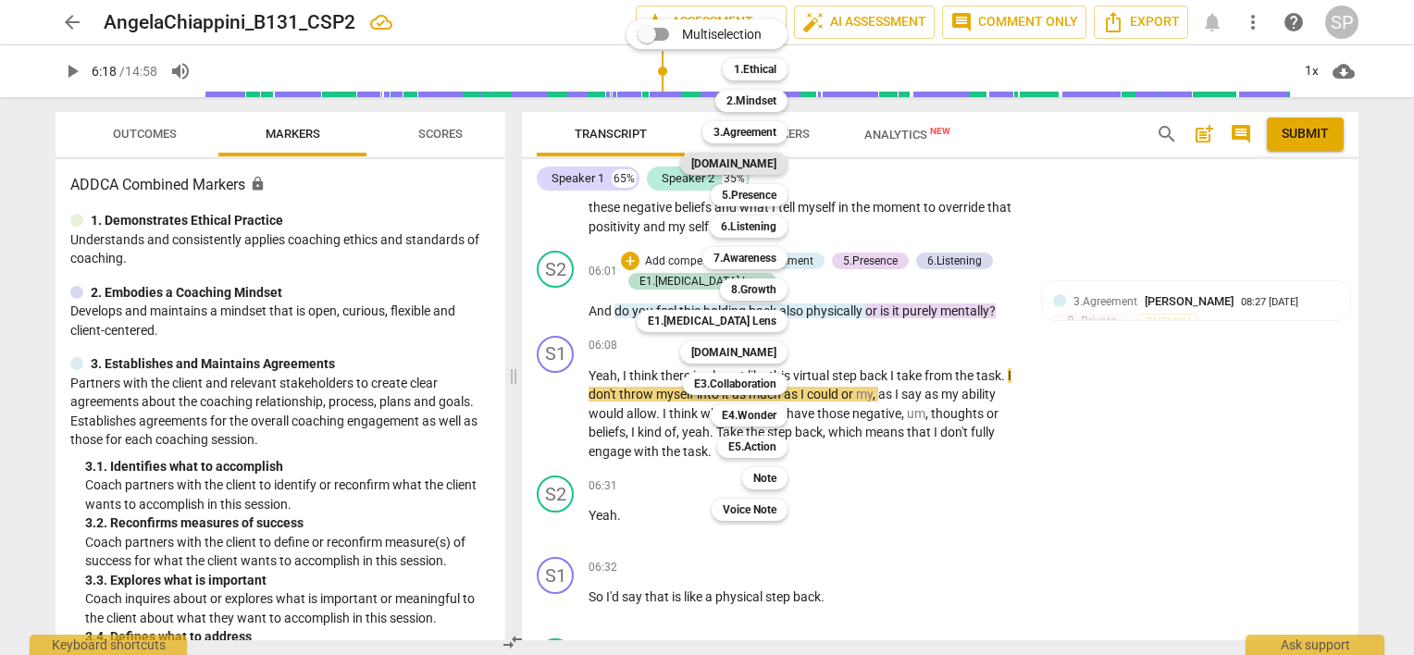
click at [743, 159] on b "[DOMAIN_NAME]" at bounding box center [733, 164] width 85 height 22
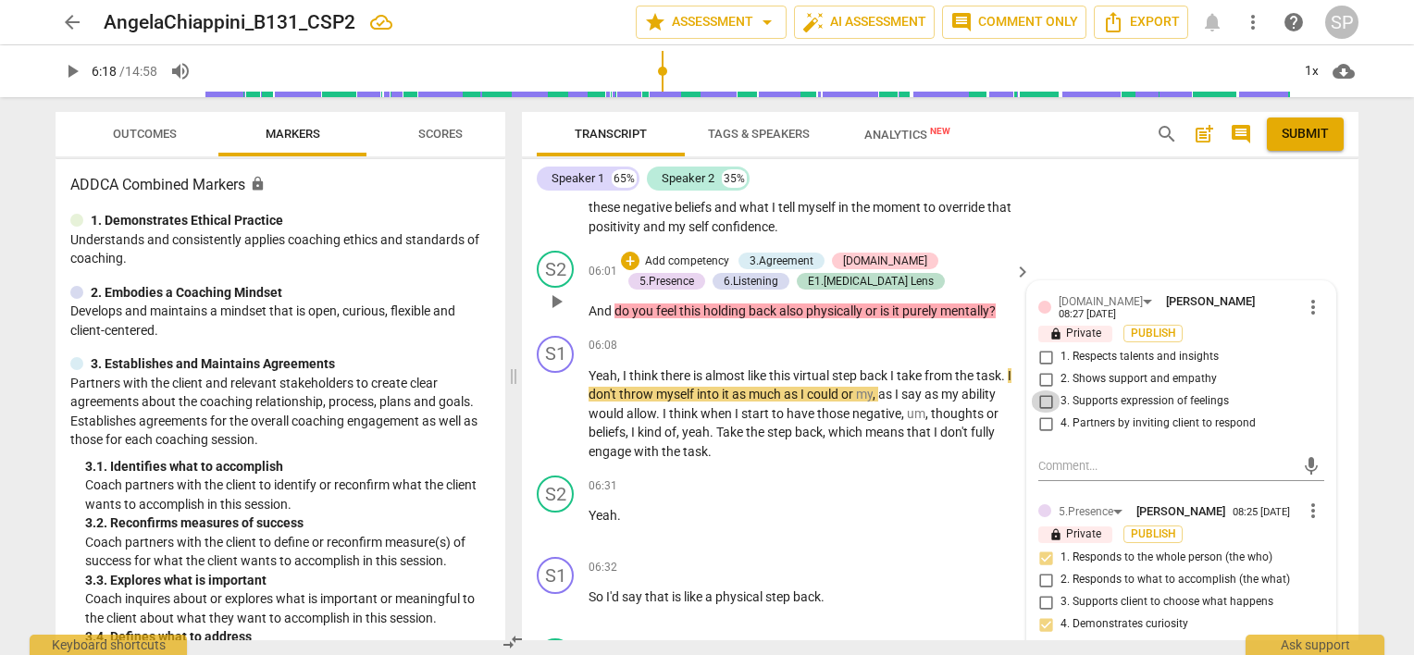
click at [1037, 391] on input "3. Supports expression of feelings" at bounding box center [1046, 402] width 30 height 22
click at [1041, 457] on textarea at bounding box center [1166, 466] width 256 height 18
click at [1297, 455] on span "send" at bounding box center [1310, 466] width 27 height 22
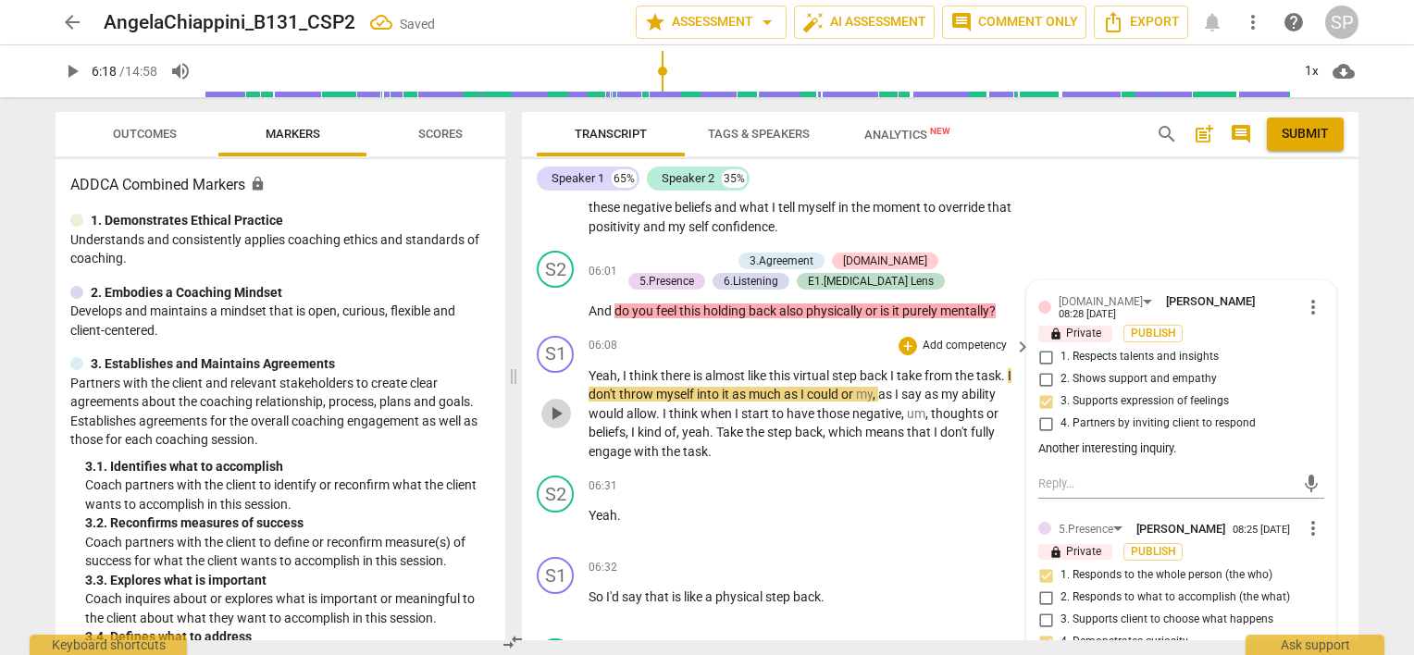
click at [555, 403] on span "play_arrow" at bounding box center [556, 414] width 22 height 22
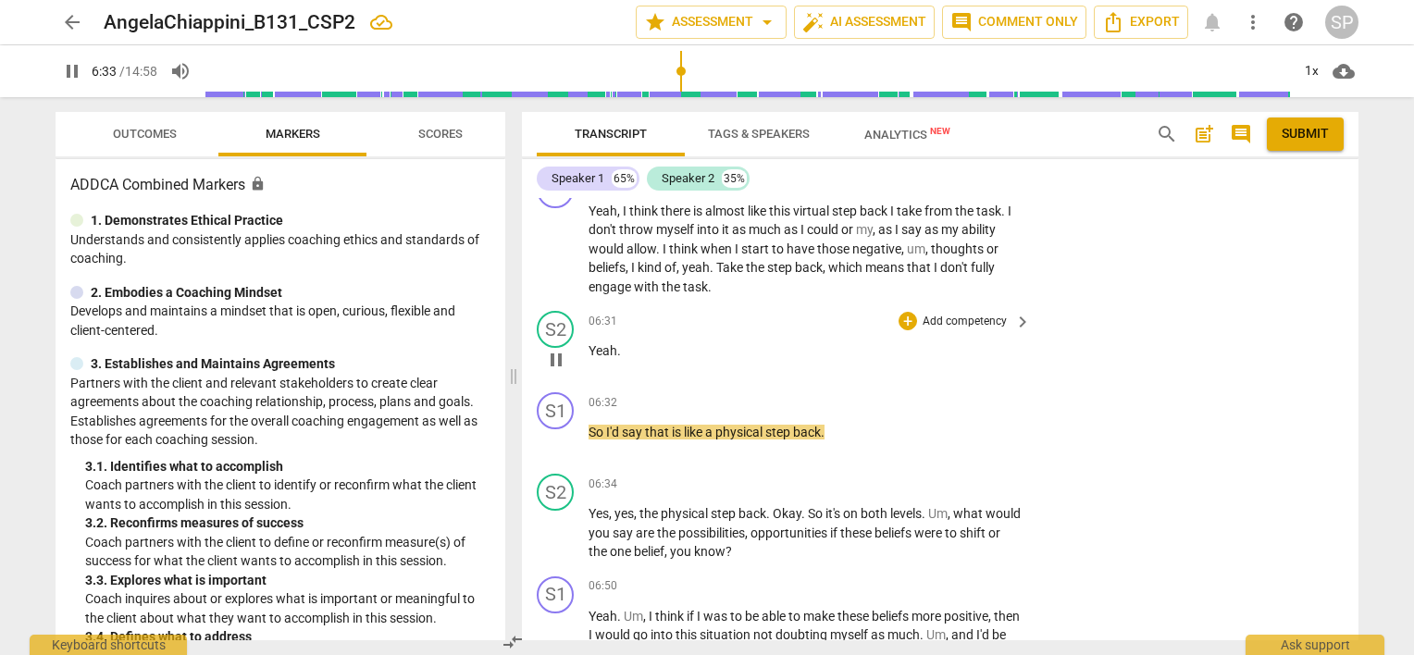
scroll to position [3192, 0]
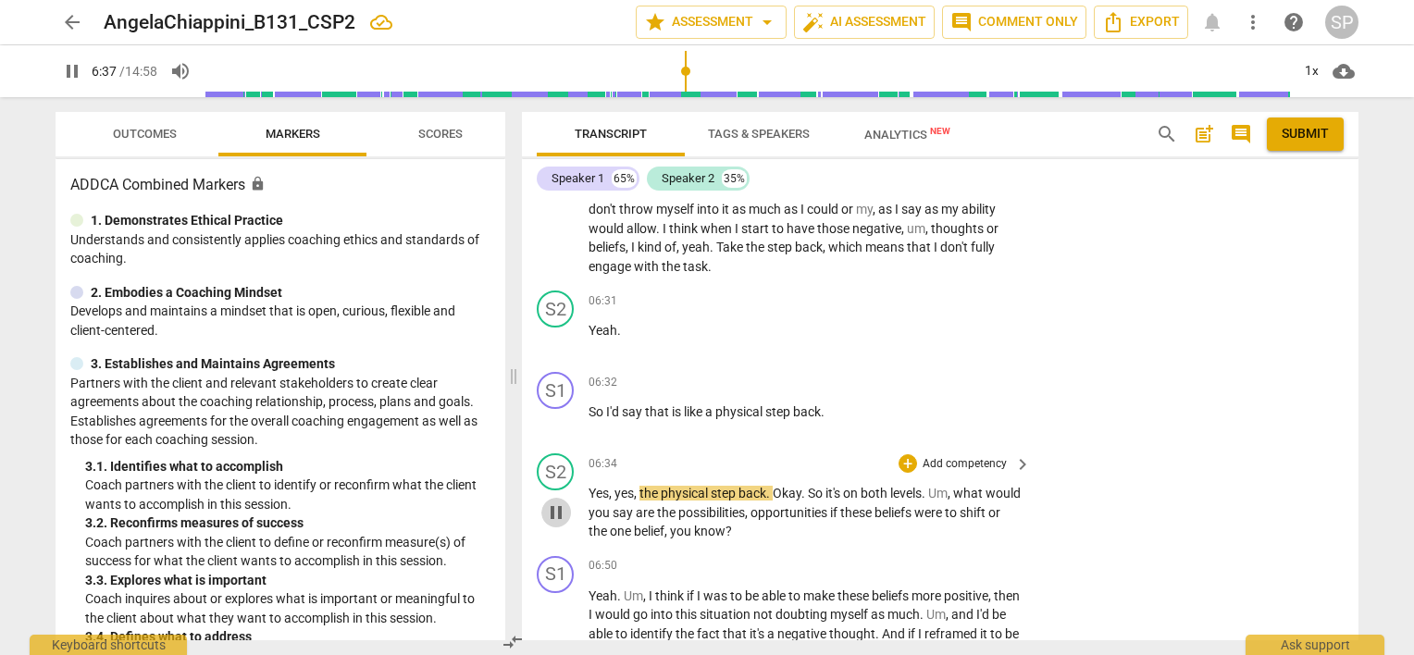
click at [558, 502] on span "pause" at bounding box center [556, 513] width 22 height 22
drag, startPoint x: 660, startPoint y: 481, endPoint x: 923, endPoint y: 481, distance: 262.8
click at [923, 484] on p "Yes , yes , the physical step back . Okay . So it's on both levels . Um , what …" at bounding box center [805, 512] width 433 height 57
click at [902, 454] on div "+" at bounding box center [908, 463] width 19 height 19
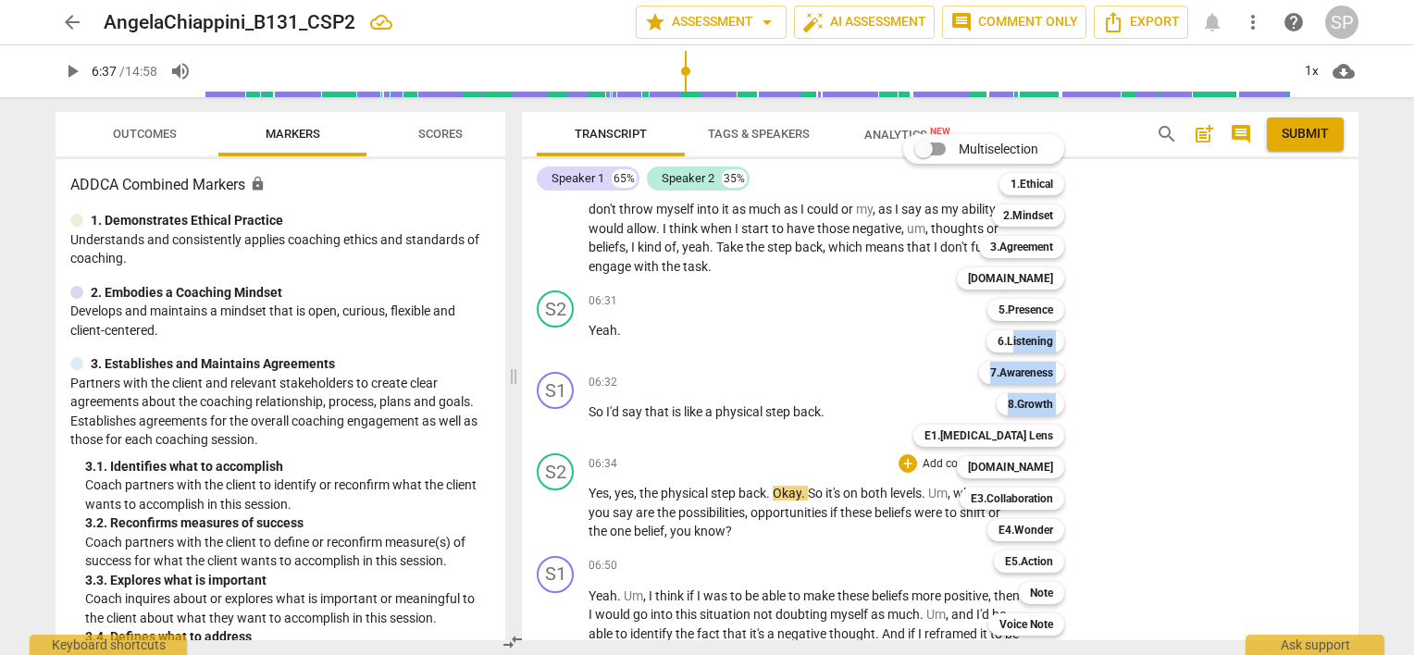
drag, startPoint x: 1014, startPoint y: 341, endPoint x: 961, endPoint y: 403, distance: 82.0
click at [961, 403] on div "Multiselection m 1.Ethical 1 2.Mindset 2 3.Agreement 3 [DOMAIN_NAME] 4 5.Presen…" at bounding box center [998, 385] width 204 height 511
click at [881, 394] on div at bounding box center [707, 327] width 1414 height 655
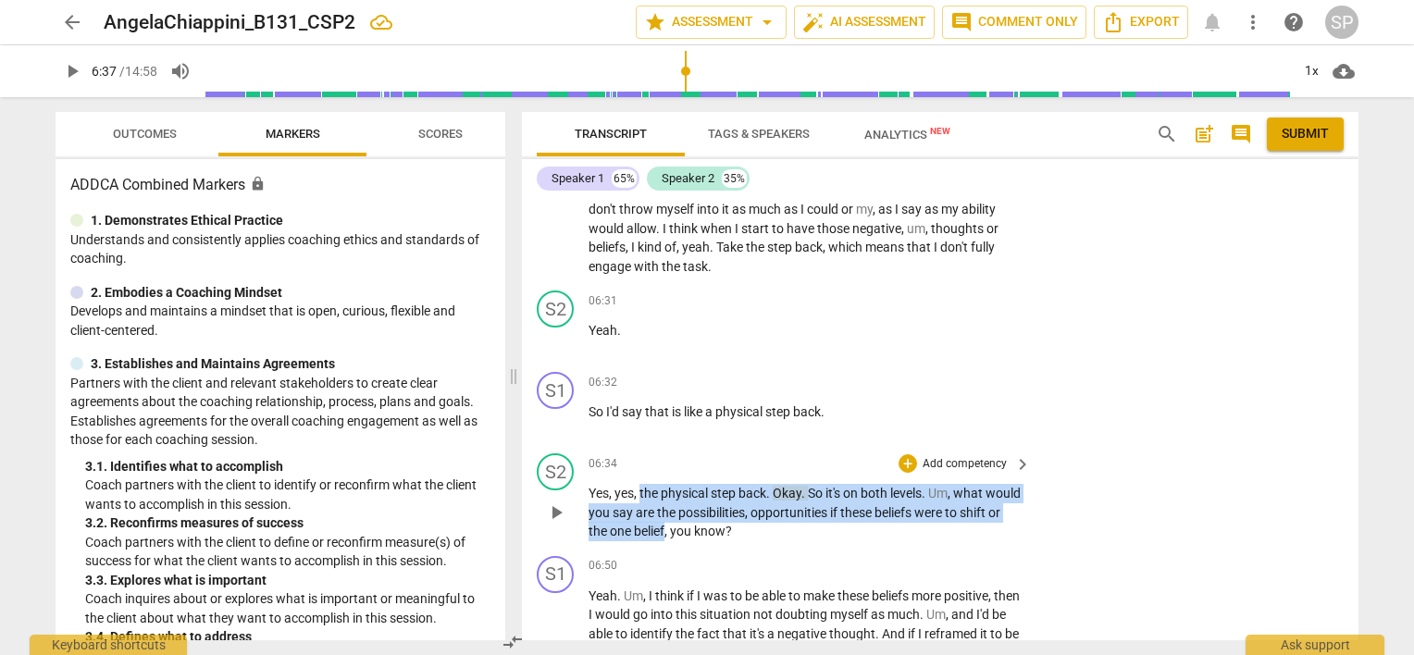
drag, startPoint x: 639, startPoint y: 478, endPoint x: 708, endPoint y: 519, distance: 80.1
click at [708, 519] on p "Yes , yes , the physical step back . Okay . So it's on both levels . Um , what …" at bounding box center [805, 512] width 433 height 57
click at [899, 454] on div "+" at bounding box center [908, 463] width 19 height 19
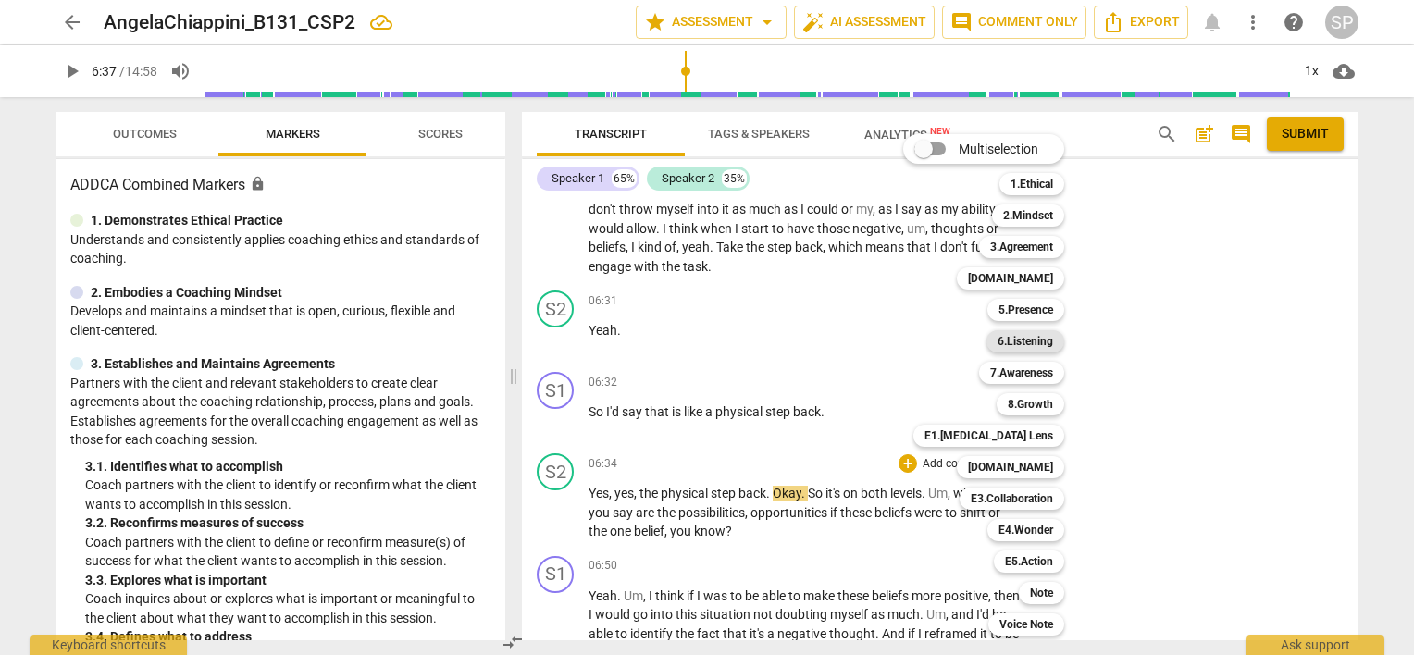
click at [1011, 344] on b "6.Listening" at bounding box center [1026, 341] width 56 height 22
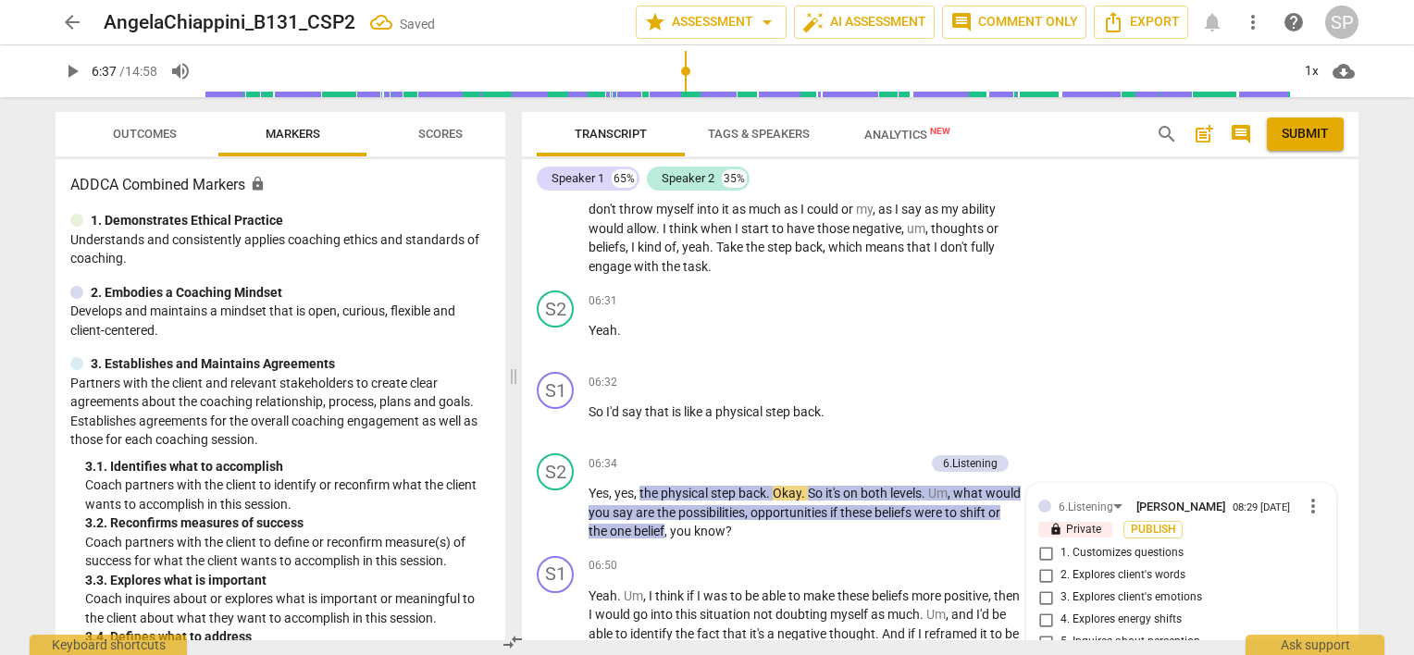
scroll to position [3491, 0]
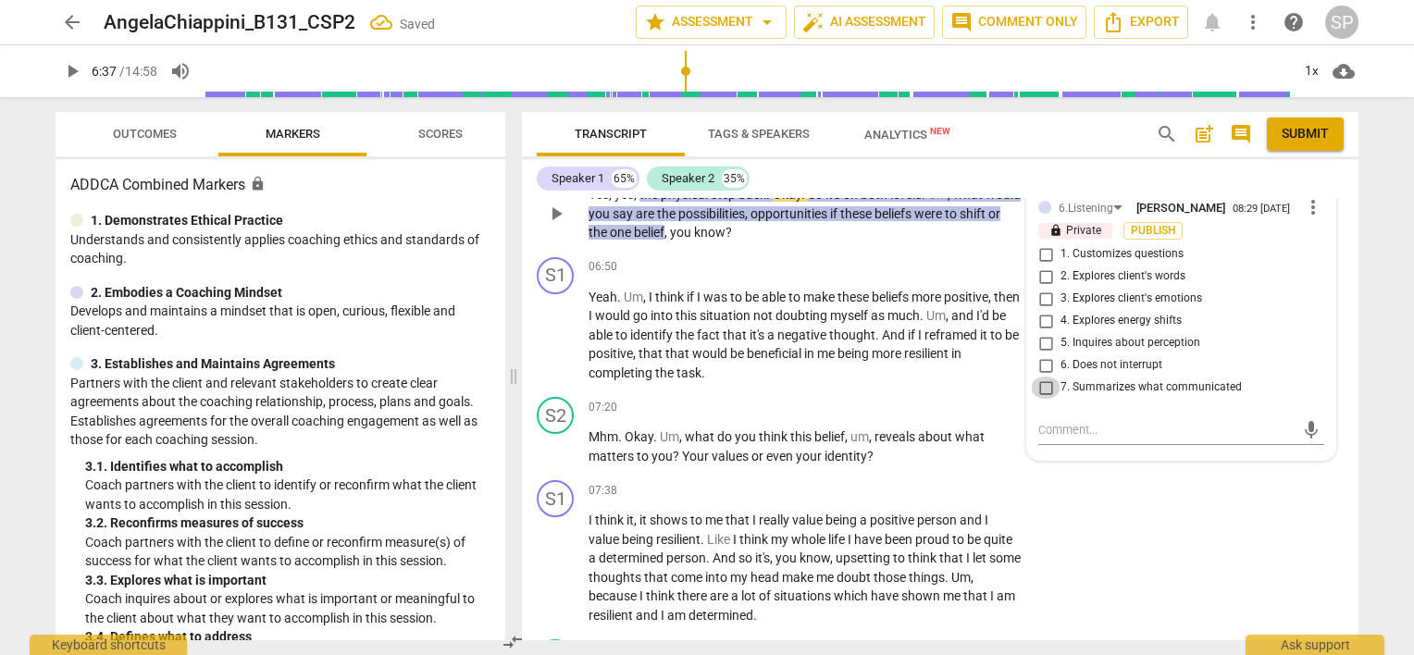
click at [1044, 377] on input "7. Summarizes what communicated" at bounding box center [1046, 388] width 30 height 22
click at [1040, 266] on input "2. Explores client's words" at bounding box center [1046, 277] width 30 height 22
click at [1040, 243] on input "1. Customizes questions" at bounding box center [1046, 254] width 30 height 22
click at [1041, 332] on input "5. Inquires about perception" at bounding box center [1046, 343] width 30 height 22
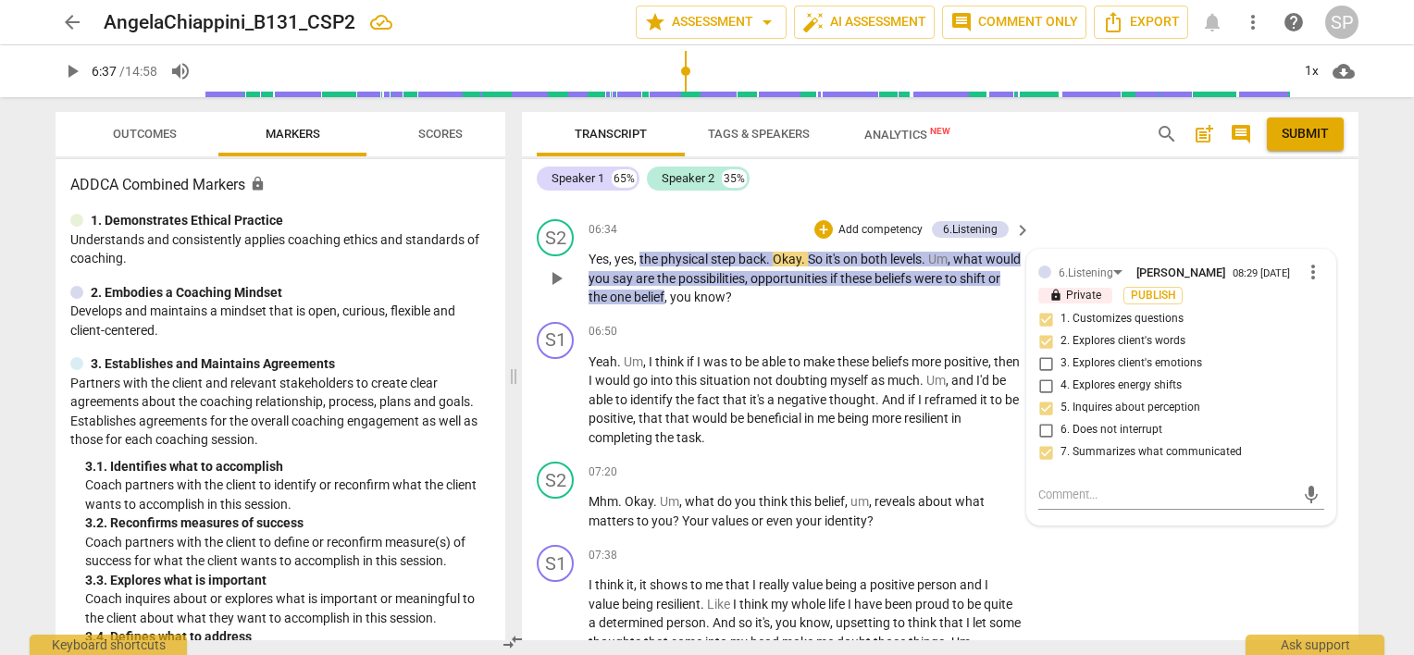
scroll to position [3398, 0]
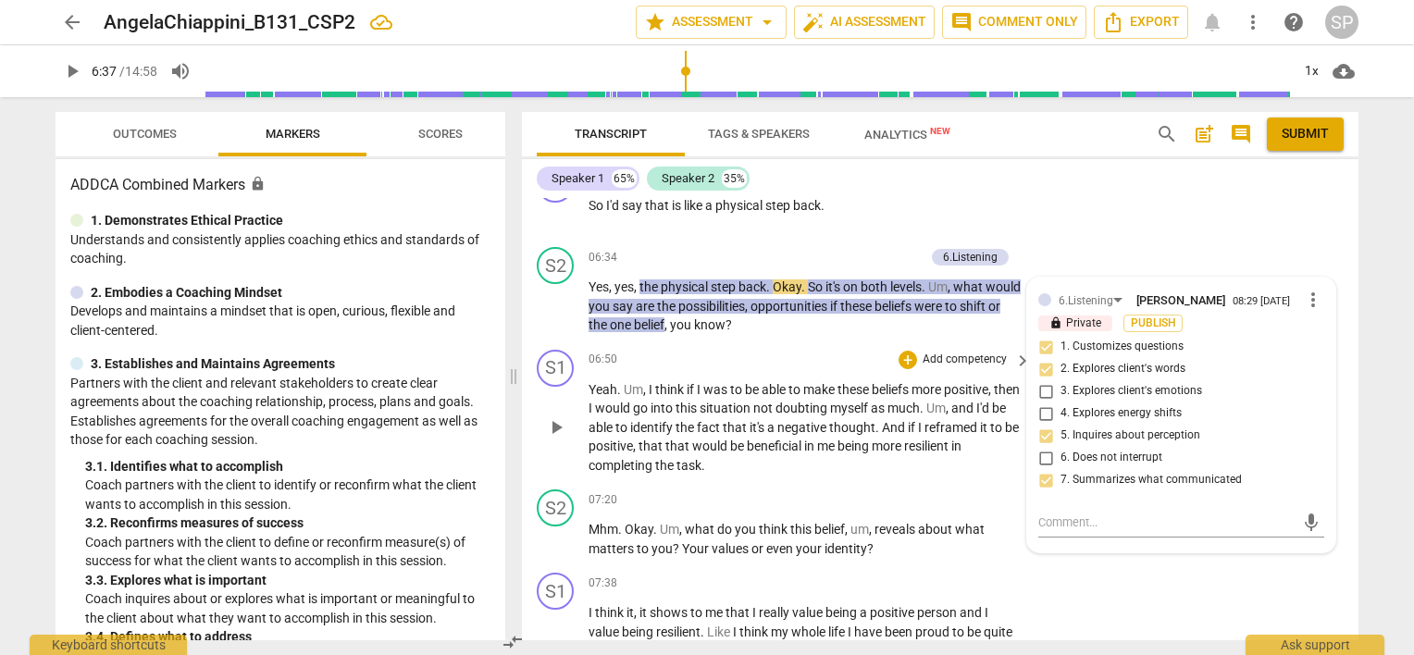
click at [805, 350] on div "06:50 + Add competency keyboard_arrow_right" at bounding box center [811, 360] width 444 height 20
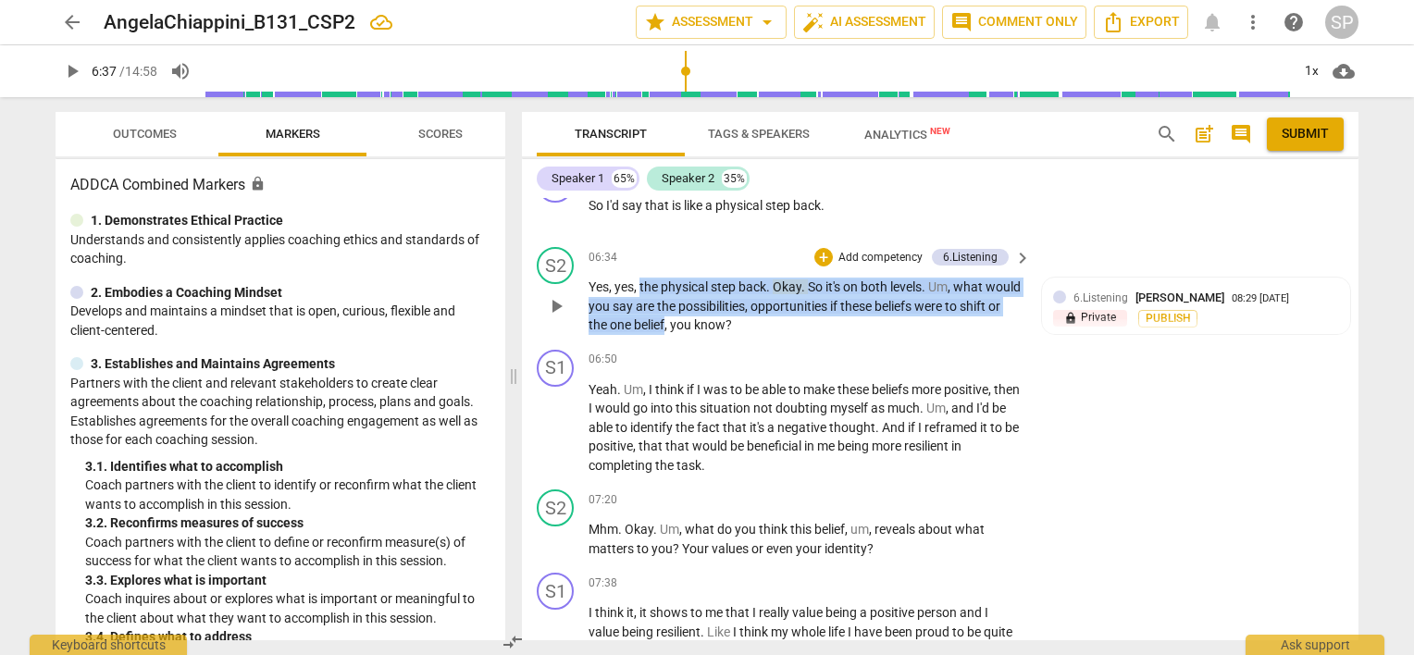
drag, startPoint x: 646, startPoint y: 278, endPoint x: 711, endPoint y: 315, distance: 74.6
click at [711, 315] on p "Yes , yes , the physical step back . Okay . So it's on both levels . Um , what …" at bounding box center [805, 306] width 433 height 57
click at [818, 248] on div "+" at bounding box center [823, 257] width 19 height 19
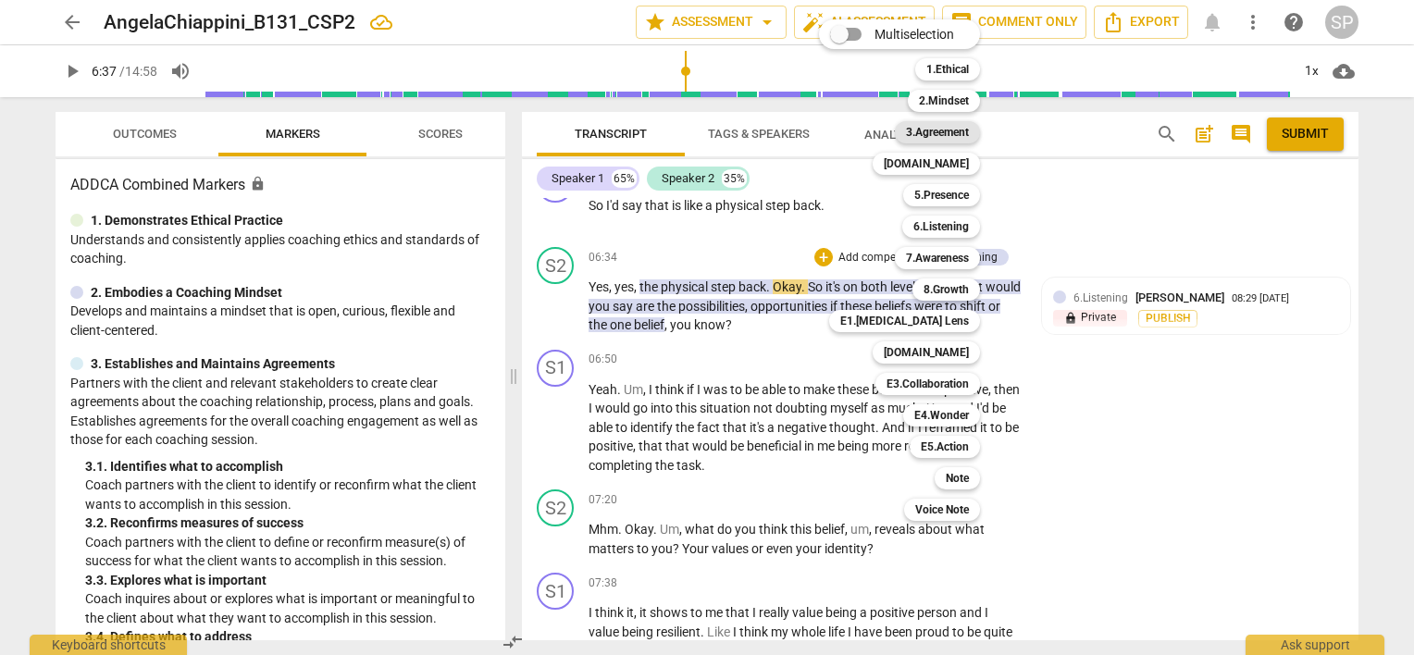
click at [946, 131] on b "3.Agreement" at bounding box center [937, 132] width 63 height 22
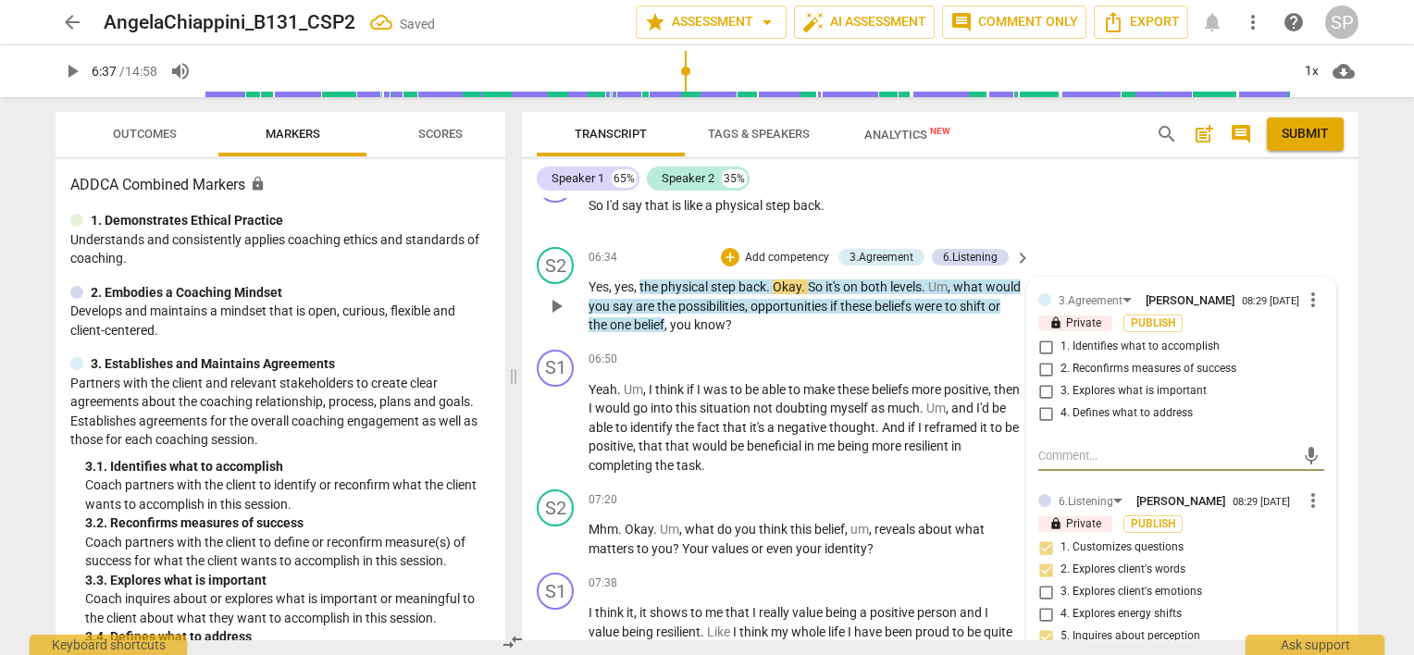
click at [1040, 380] on input "3. Explores what is important" at bounding box center [1046, 391] width 30 height 22
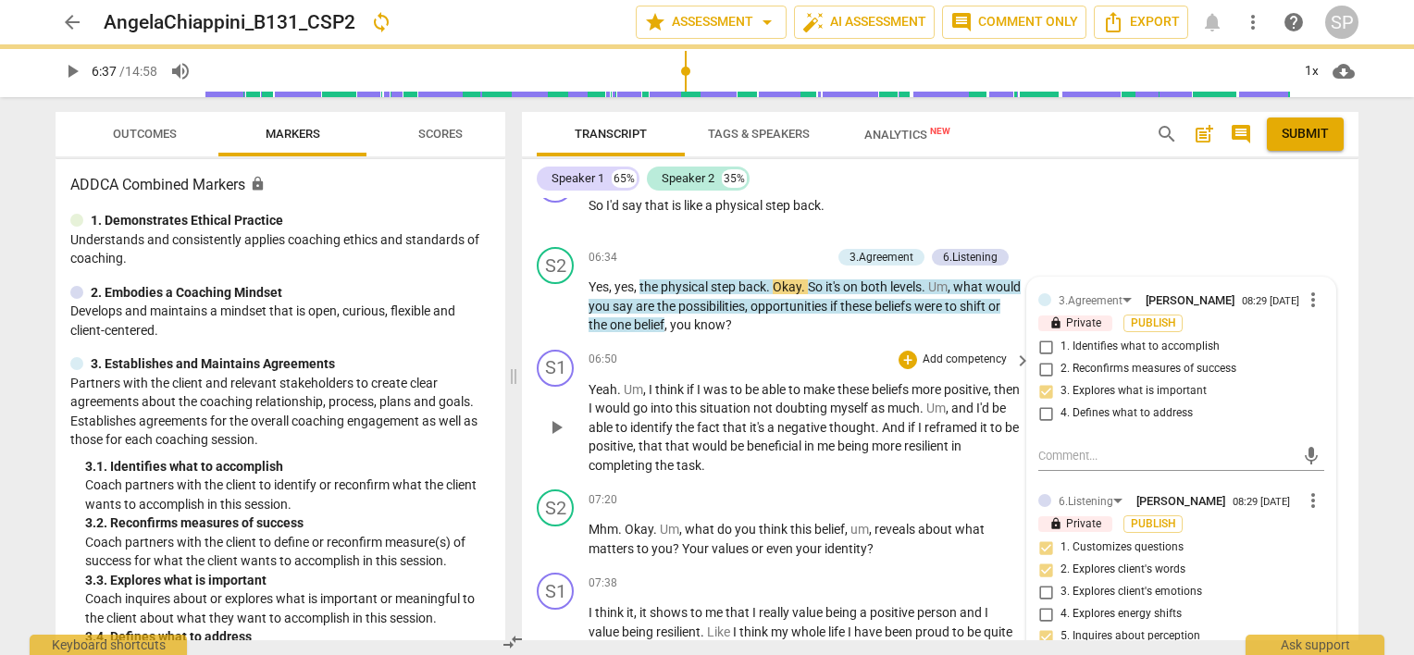
click at [851, 350] on div "06:50 + Add competency keyboard_arrow_right" at bounding box center [811, 360] width 444 height 20
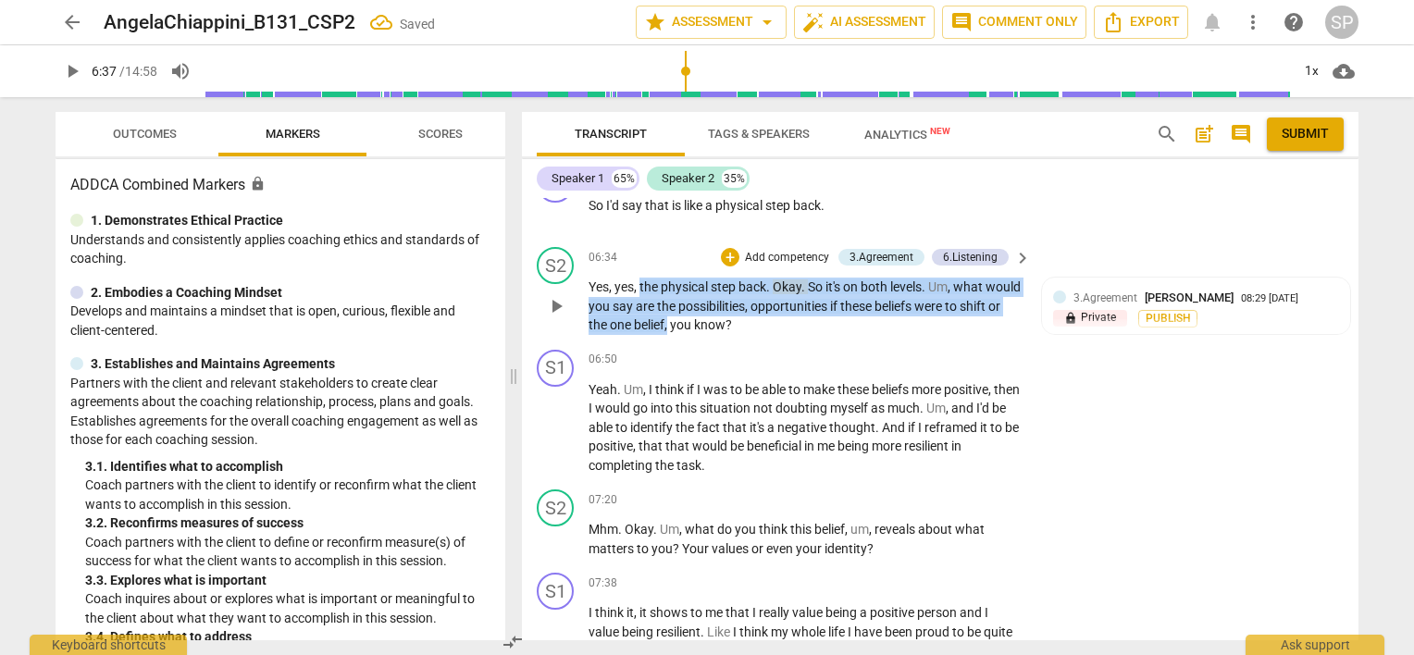
drag, startPoint x: 641, startPoint y: 270, endPoint x: 712, endPoint y: 311, distance: 81.3
click at [712, 311] on p "Yes , yes , the physical step back . Okay . So it's on both levels . Um , what …" at bounding box center [805, 306] width 433 height 57
click at [726, 248] on div "+" at bounding box center [730, 257] width 19 height 19
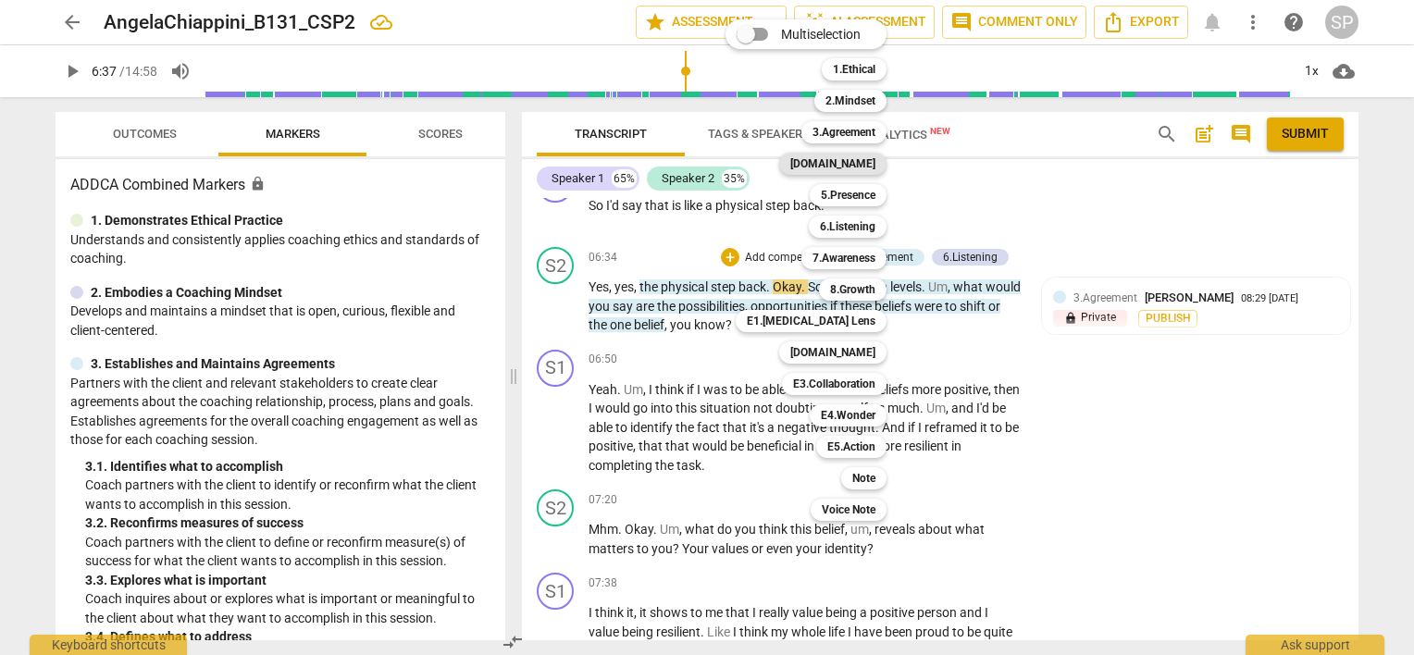
click at [870, 161] on b "[DOMAIN_NAME]" at bounding box center [832, 164] width 85 height 22
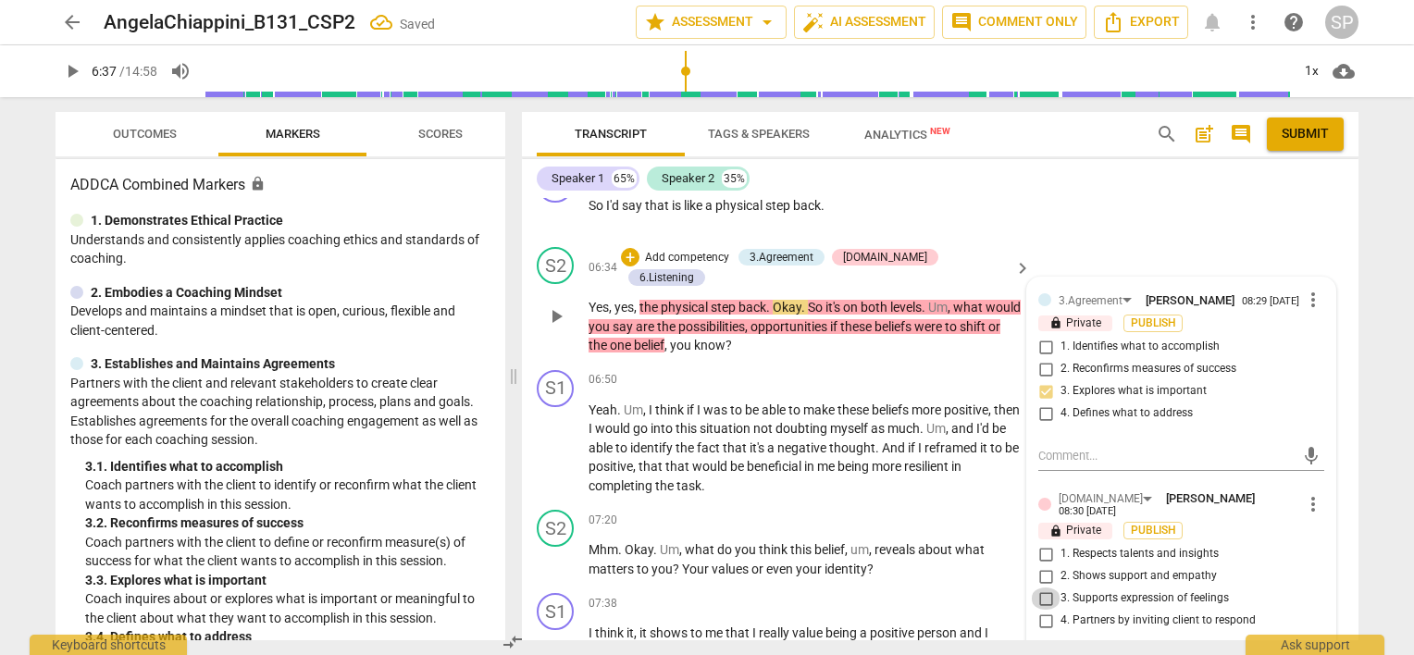
click at [1043, 588] on input "3. Supports expression of feelings" at bounding box center [1046, 599] width 30 height 22
click at [1042, 610] on input "4. Partners by inviting client to respond" at bounding box center [1046, 621] width 30 height 22
click at [829, 370] on div "06:50 + Add competency keyboard_arrow_right" at bounding box center [811, 380] width 444 height 20
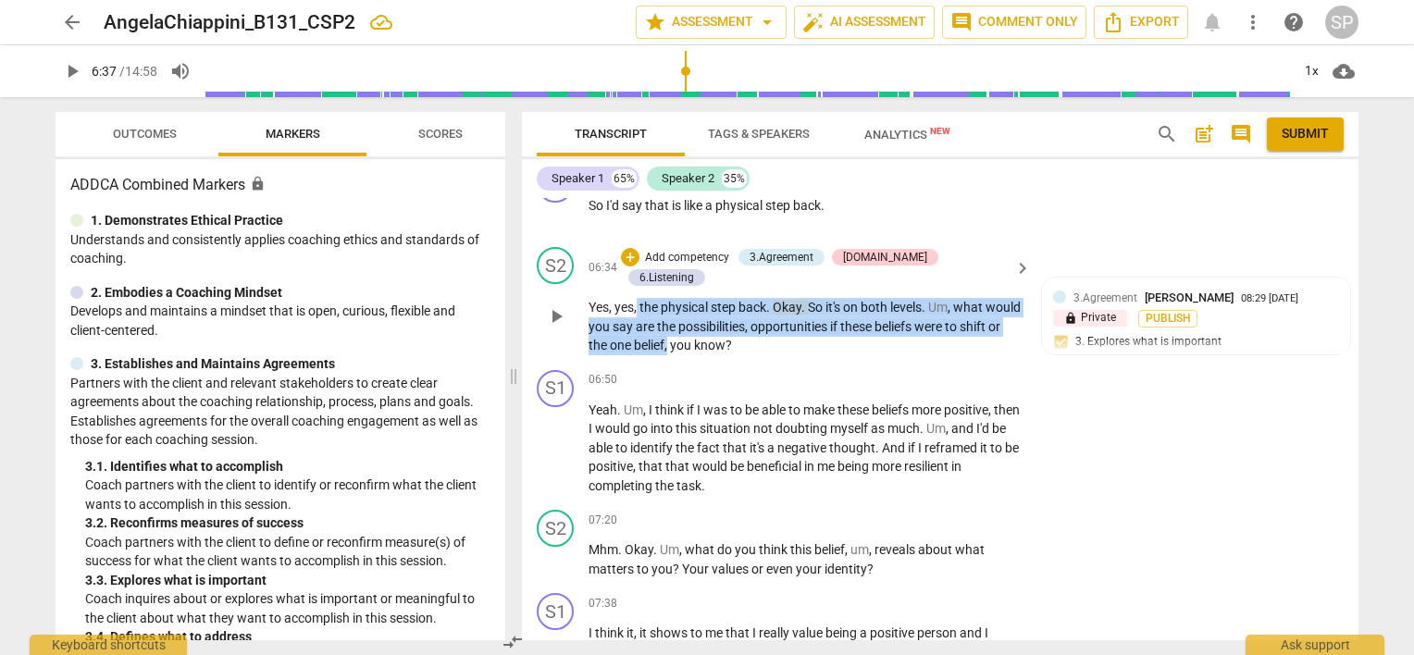
drag, startPoint x: 637, startPoint y: 273, endPoint x: 696, endPoint y: 297, distance: 63.9
click at [713, 321] on p "Yes , yes , the physical step back . Okay . So it's on both levels . Um , what …" at bounding box center [805, 326] width 433 height 57
click at [639, 248] on div "+" at bounding box center [630, 257] width 19 height 19
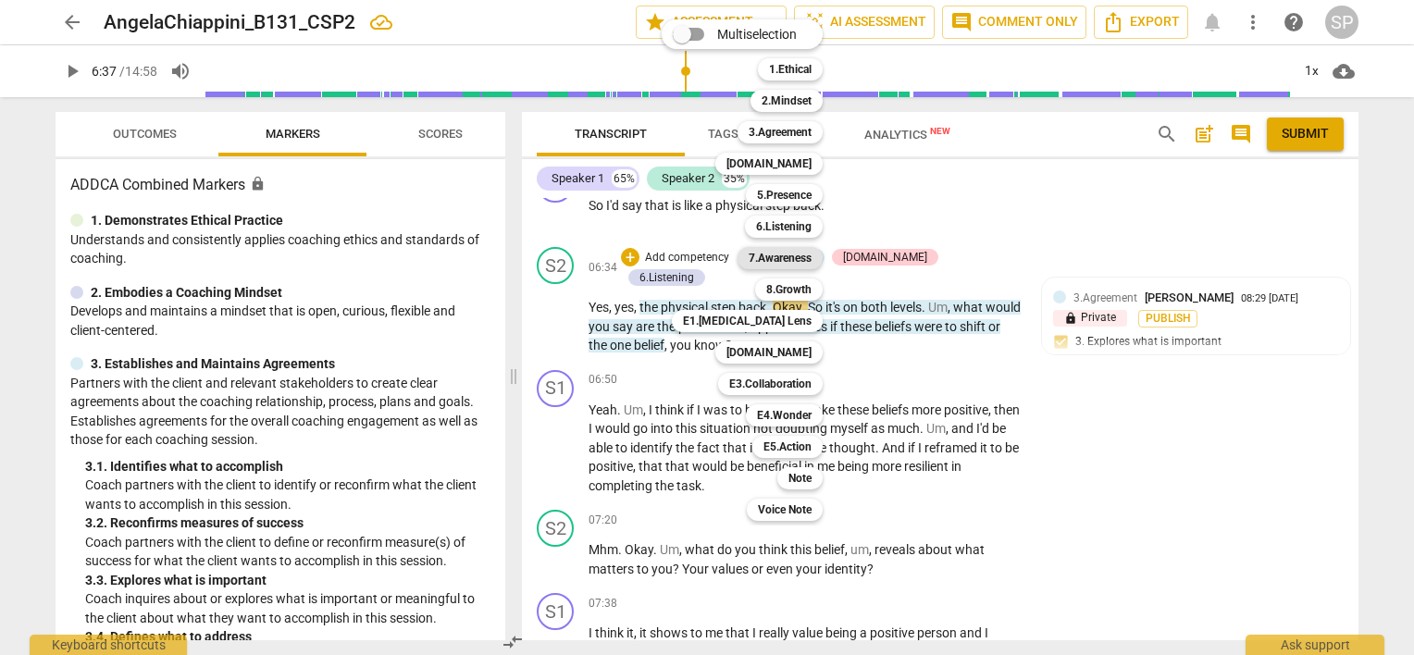
click at [781, 257] on b "7.Awareness" at bounding box center [780, 258] width 63 height 22
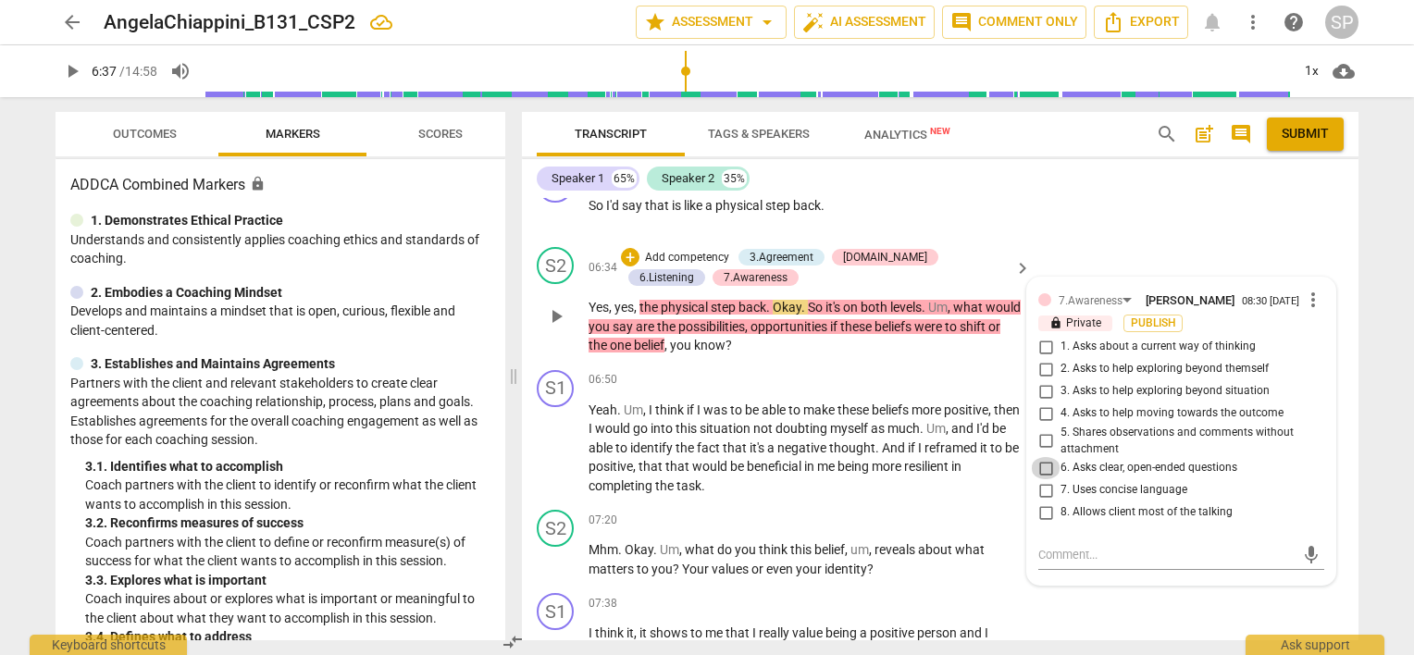
click at [1036, 459] on input "6. Asks clear, open-ended questions" at bounding box center [1046, 468] width 30 height 22
click at [1040, 430] on input "5. Shares observations and comments without attachment" at bounding box center [1046, 441] width 30 height 22
click at [1041, 403] on input "4. Asks to help moving towards the outcome" at bounding box center [1046, 414] width 30 height 22
click at [963, 274] on div "+ Add competency 3.Agreement [DOMAIN_NAME] 6.Listening 7.Awareness" at bounding box center [815, 267] width 388 height 41
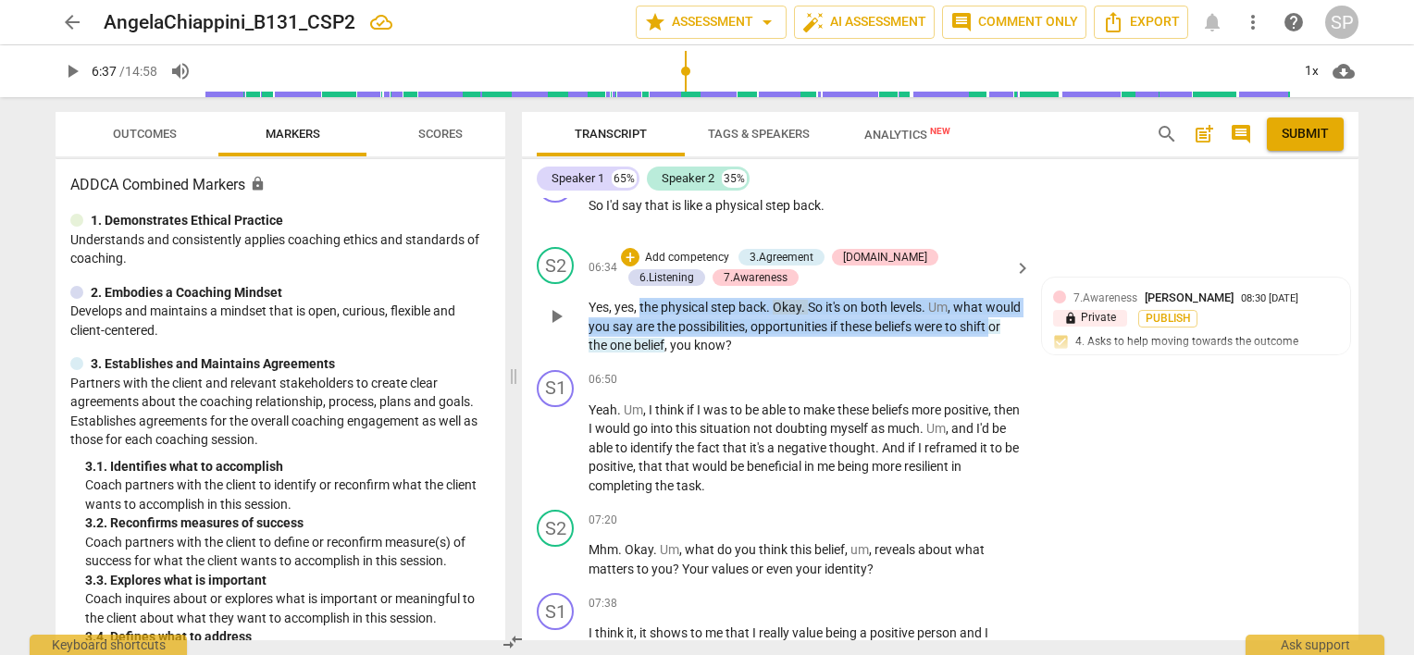
drag, startPoint x: 639, startPoint y: 289, endPoint x: 618, endPoint y: 334, distance: 50.1
click at [618, 334] on p "Yes , yes , the physical step back . Okay . So it's on both levels . Um , what …" at bounding box center [805, 326] width 433 height 57
click at [628, 248] on div "+" at bounding box center [630, 257] width 19 height 19
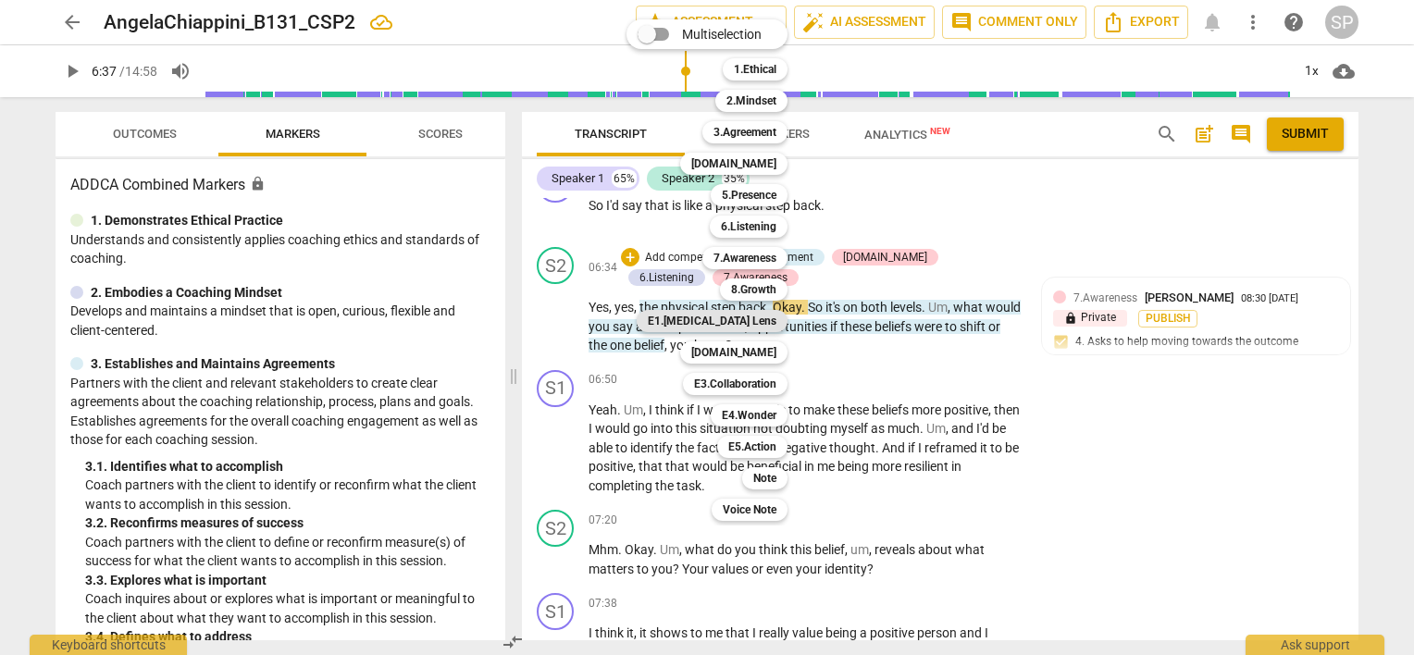
click at [765, 317] on b "E1.[MEDICAL_DATA] Lens" at bounding box center [712, 321] width 129 height 22
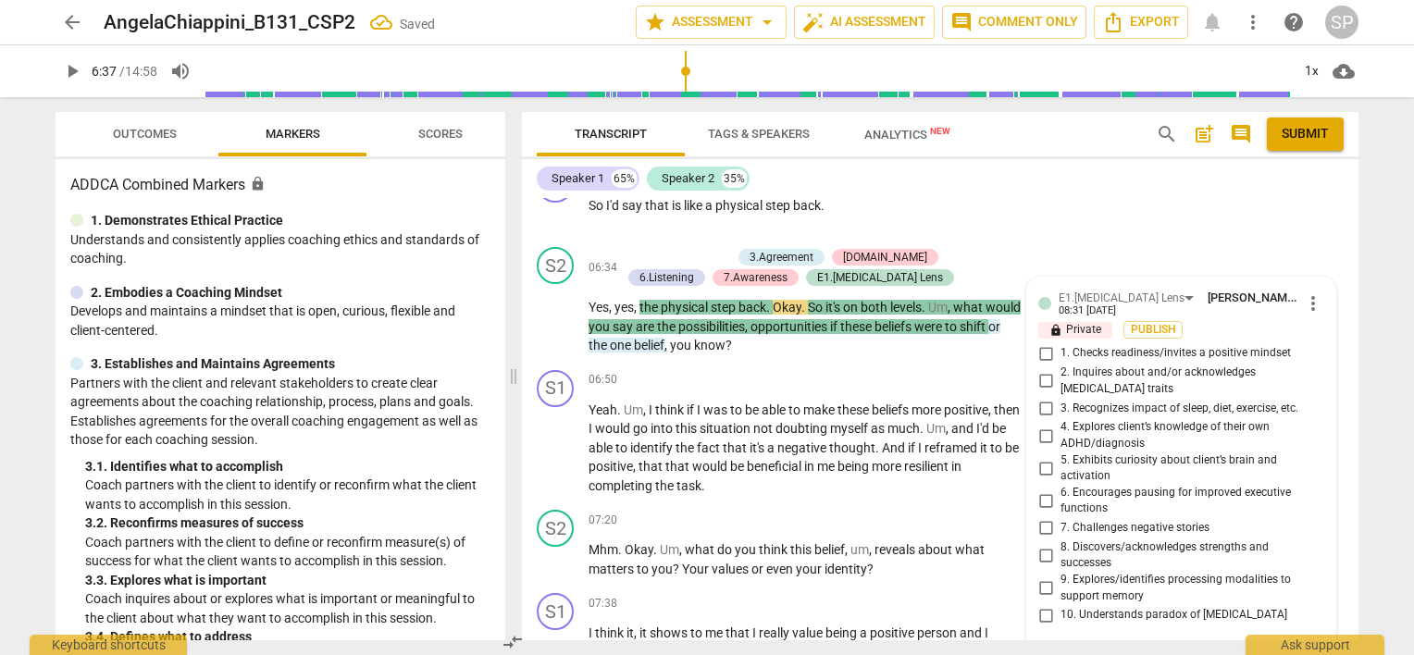
scroll to position [3402, 0]
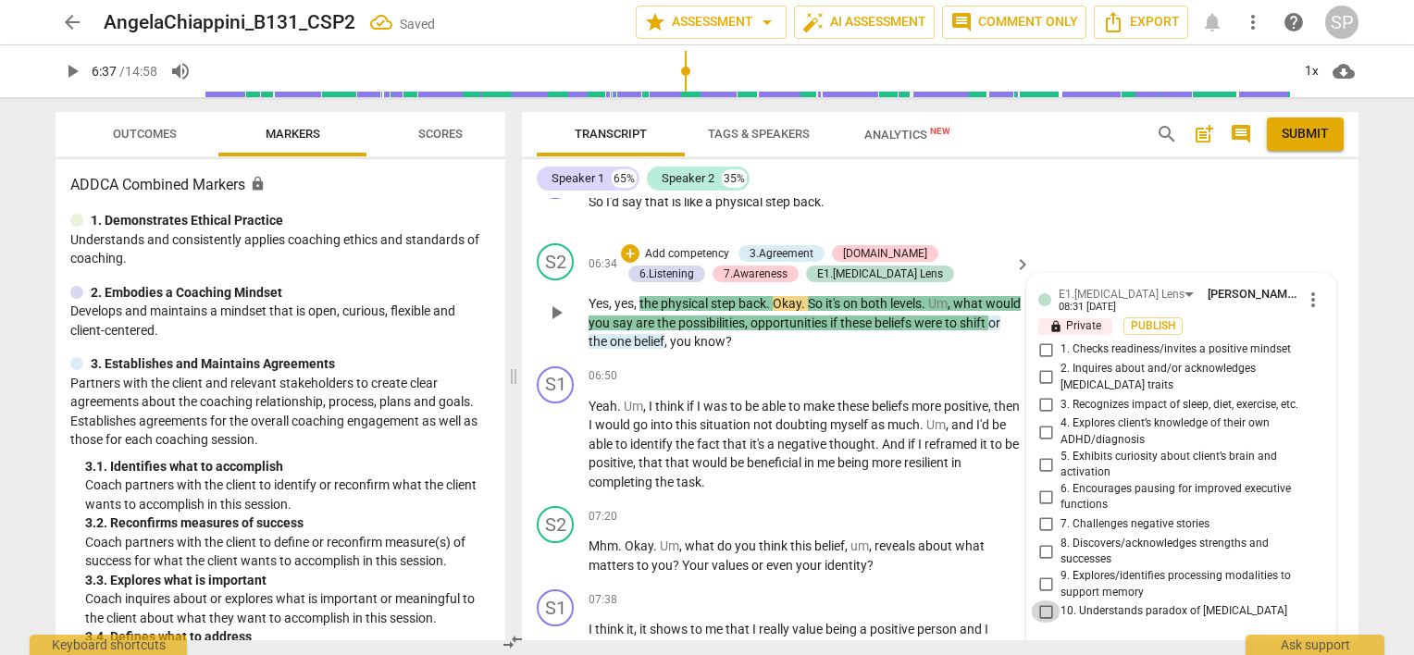
click at [1042, 601] on input "10. Understands paradox of [MEDICAL_DATA]" at bounding box center [1046, 612] width 30 height 22
click at [1040, 514] on input "7. Challenges negative stories" at bounding box center [1046, 525] width 30 height 22
click at [789, 370] on div "06:50 + Add competency keyboard_arrow_right" at bounding box center [811, 376] width 444 height 20
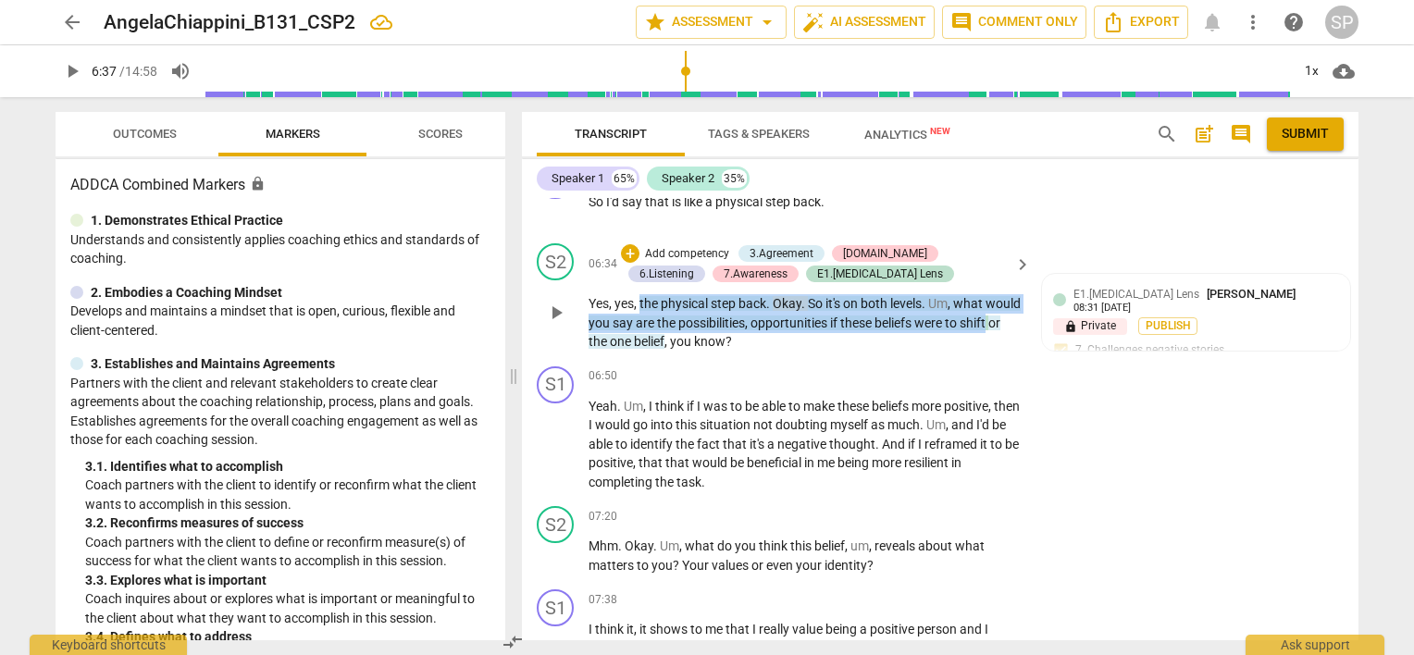
drag, startPoint x: 641, startPoint y: 286, endPoint x: 614, endPoint y: 331, distance: 52.7
click at [614, 331] on p "Yes , yes , the physical step back . Okay . So it's on both levels . Um , what …" at bounding box center [805, 322] width 433 height 57
click at [623, 244] on div "+" at bounding box center [630, 253] width 19 height 19
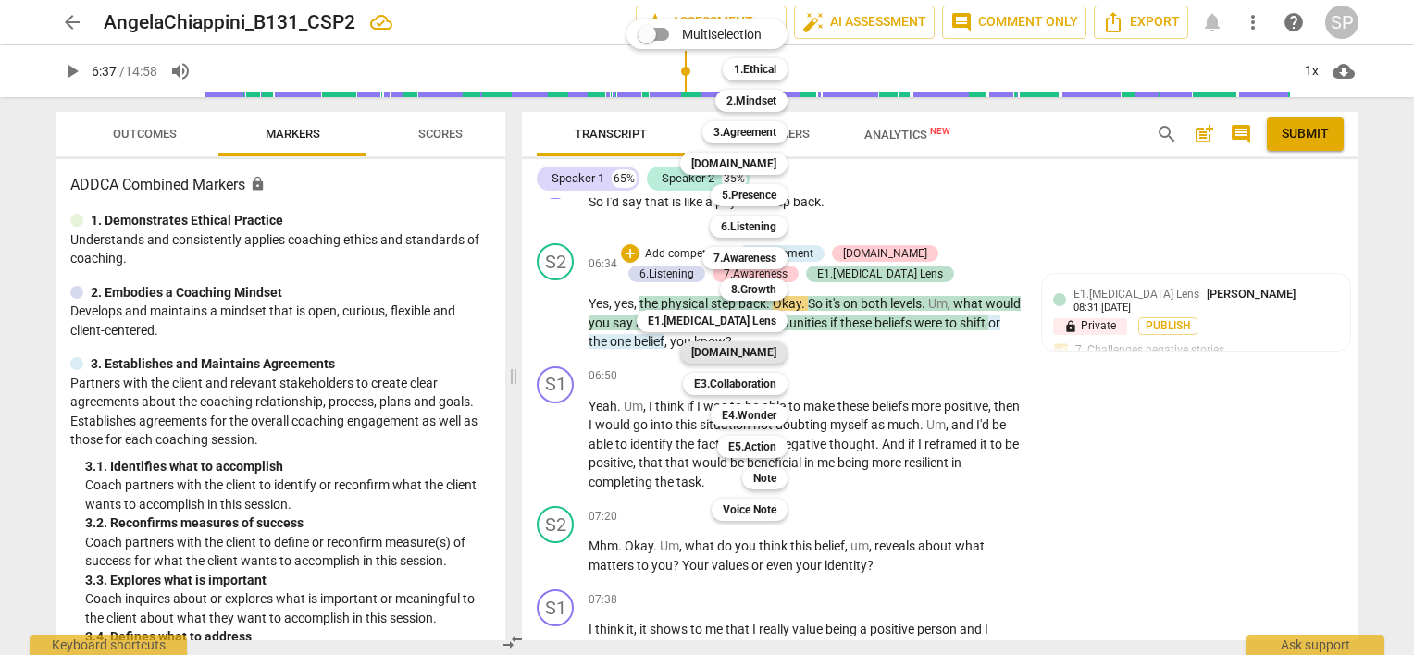
click at [750, 353] on b "[DOMAIN_NAME]" at bounding box center [733, 352] width 85 height 22
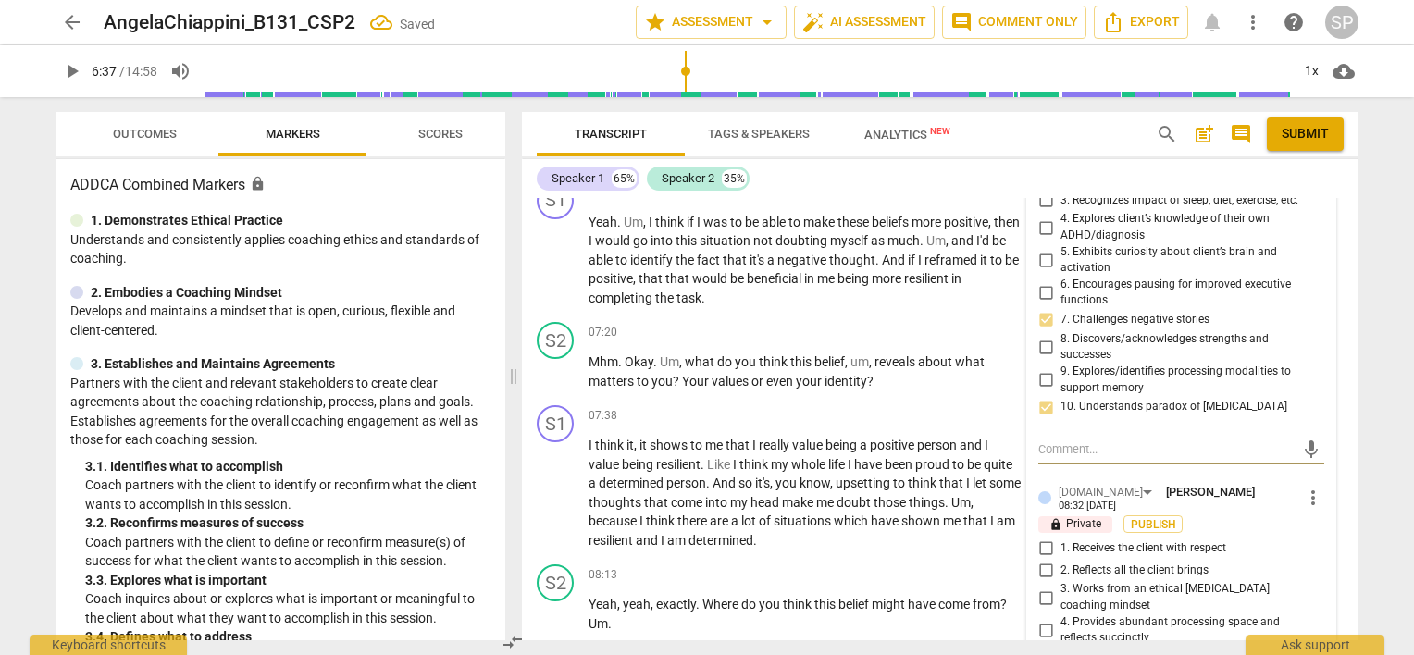
scroll to position [3864, 0]
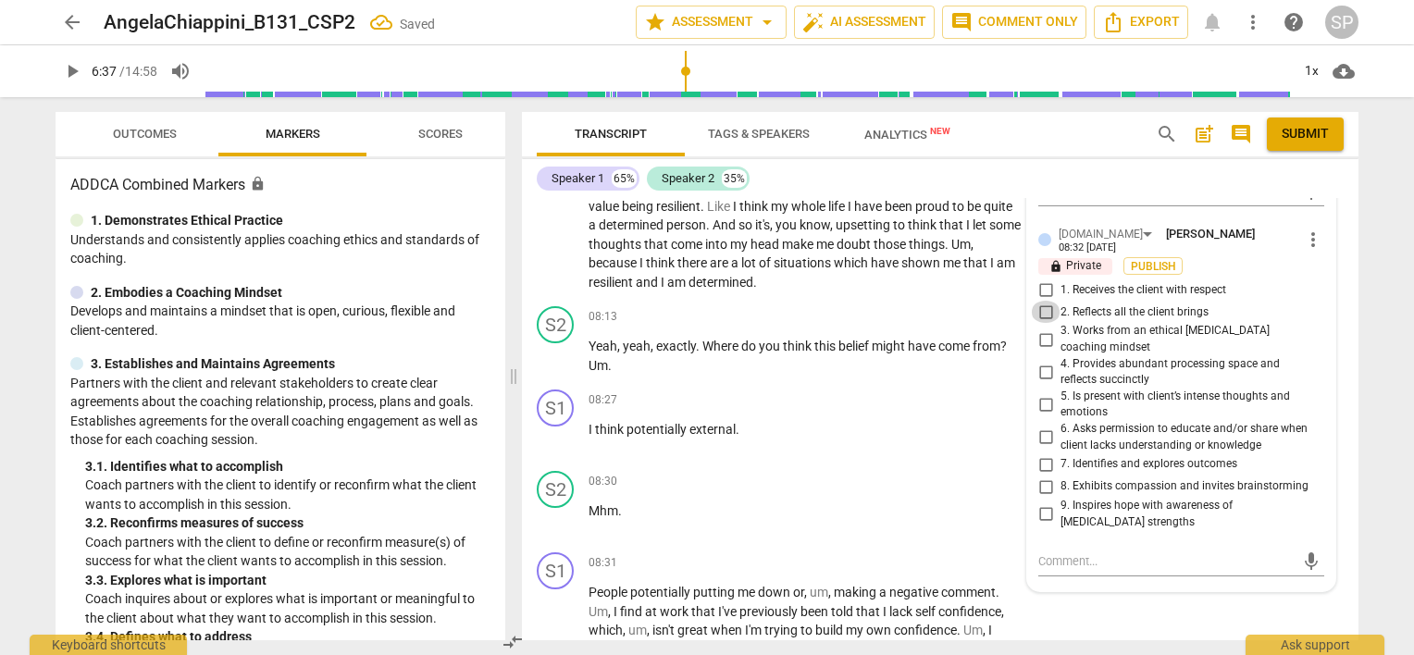
click at [1045, 301] on input "2. Reflects all the client brings" at bounding box center [1046, 312] width 30 height 22
click at [1044, 393] on input "5. Is present with client’s intense thoughts and emotions" at bounding box center [1046, 404] width 30 height 22
click at [1044, 476] on input "8. Exhibits compassion and invites brainstorming" at bounding box center [1046, 487] width 30 height 22
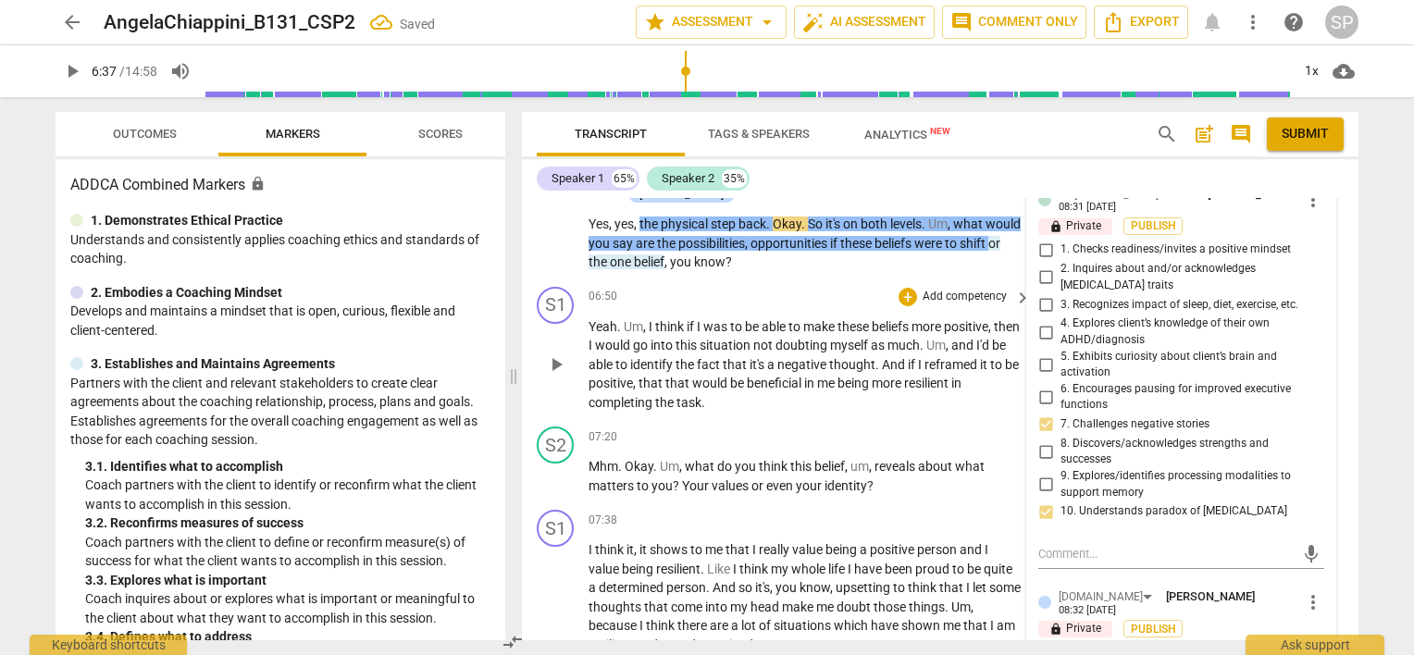
scroll to position [3309, 0]
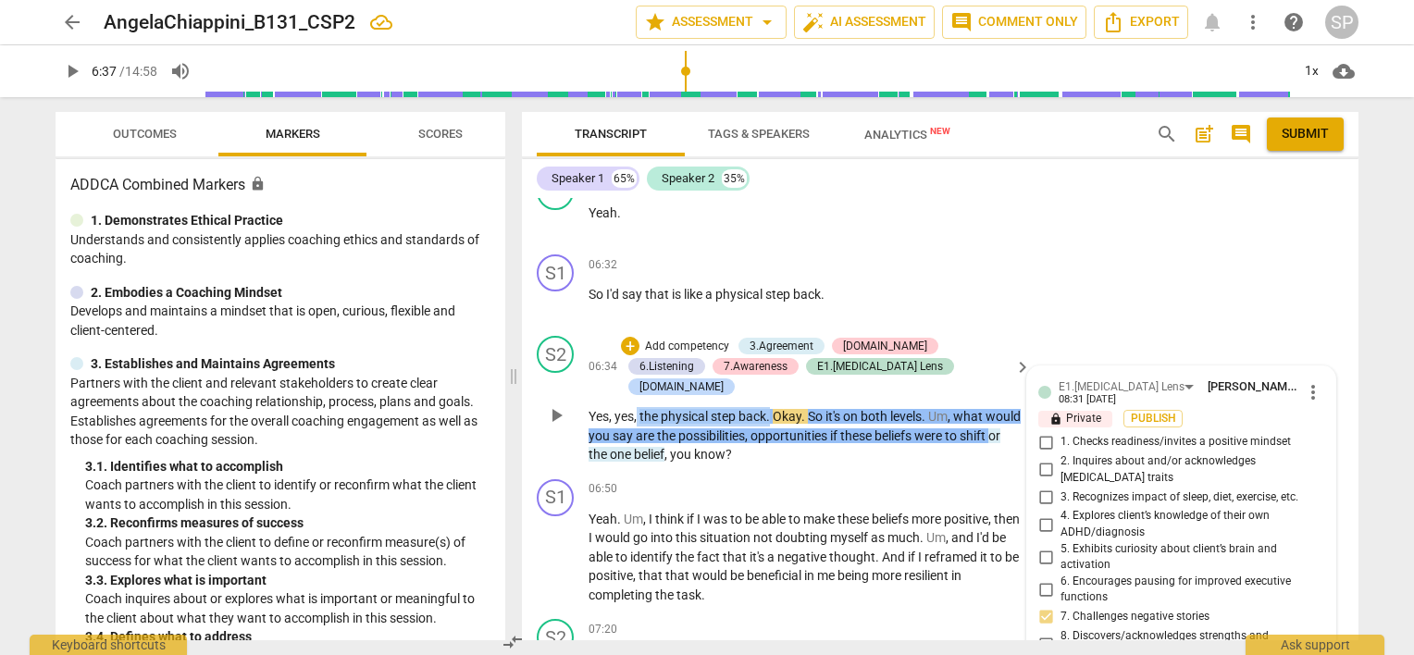
drag, startPoint x: 637, startPoint y: 381, endPoint x: 772, endPoint y: 385, distance: 135.2
click at [772, 407] on p "Yes , yes , the physical step back . Okay . So it's on both levels . Um , what …" at bounding box center [805, 435] width 433 height 57
click at [630, 337] on div "+" at bounding box center [630, 346] width 19 height 19
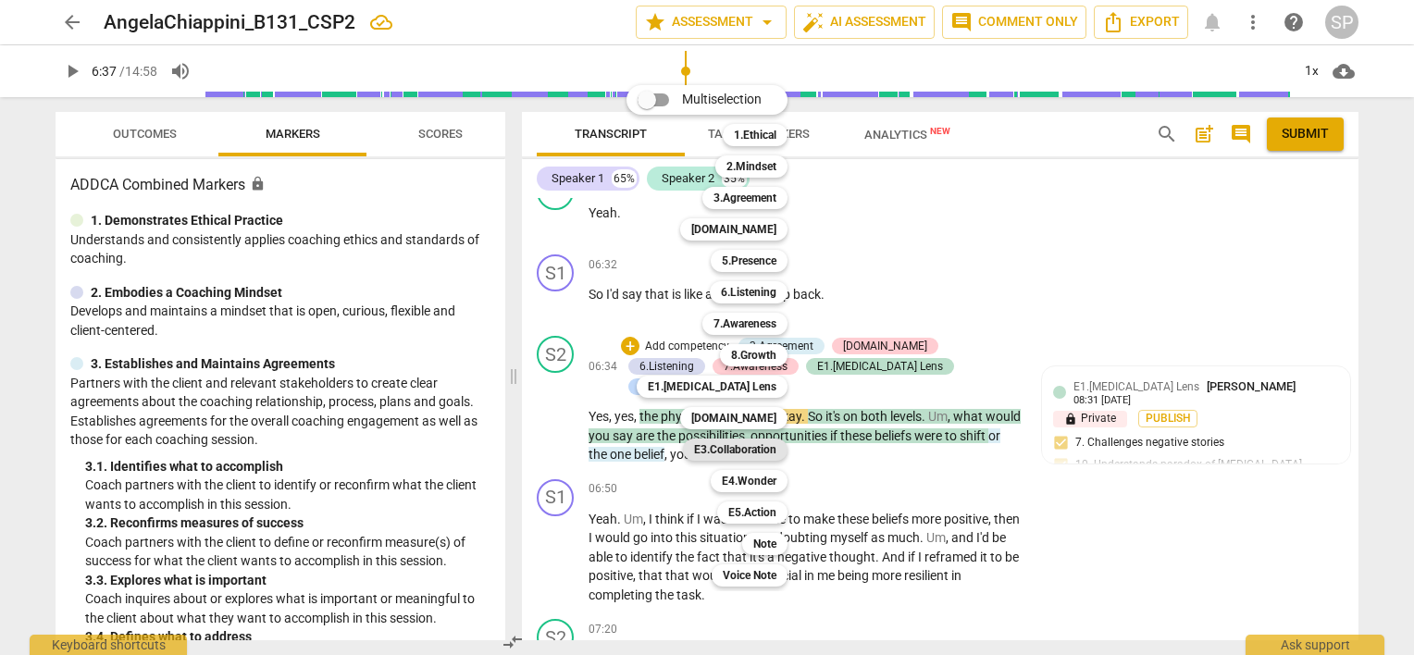
click at [741, 444] on b "E3.Collaboration" at bounding box center [735, 450] width 82 height 22
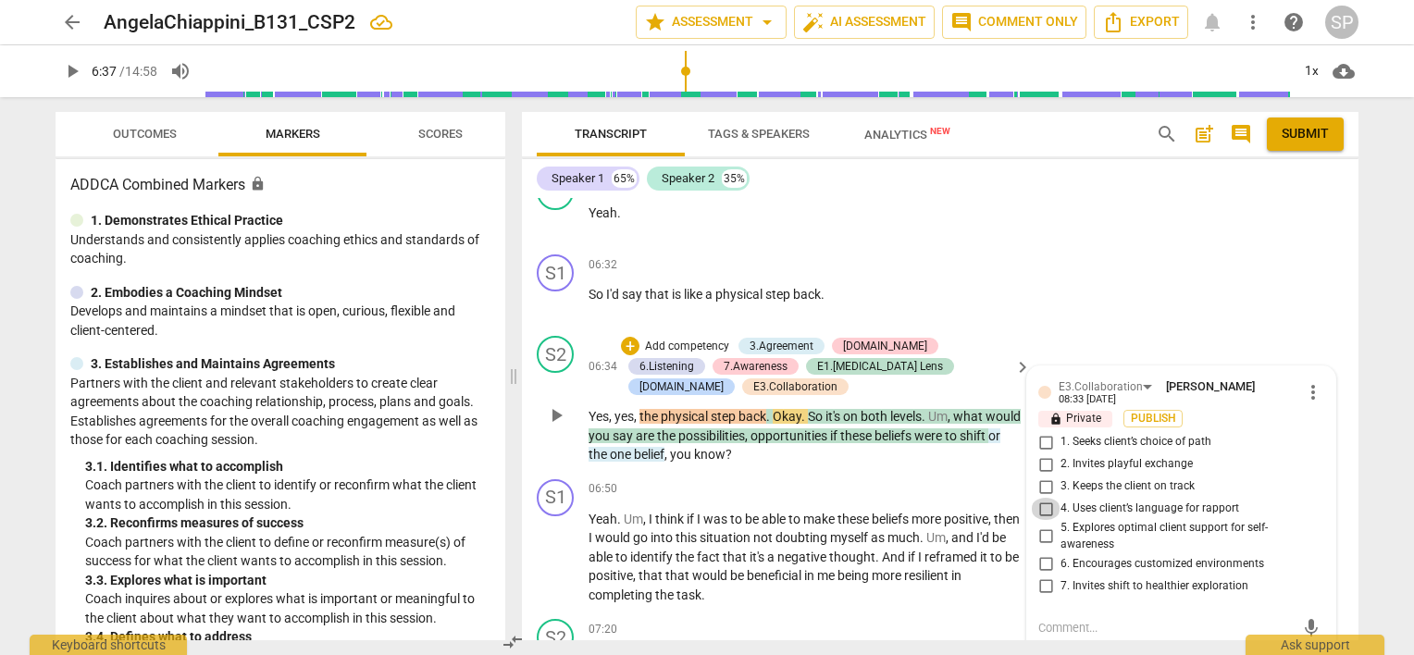
click at [1041, 498] on input "4. Uses client’s language for rapport" at bounding box center [1046, 509] width 30 height 22
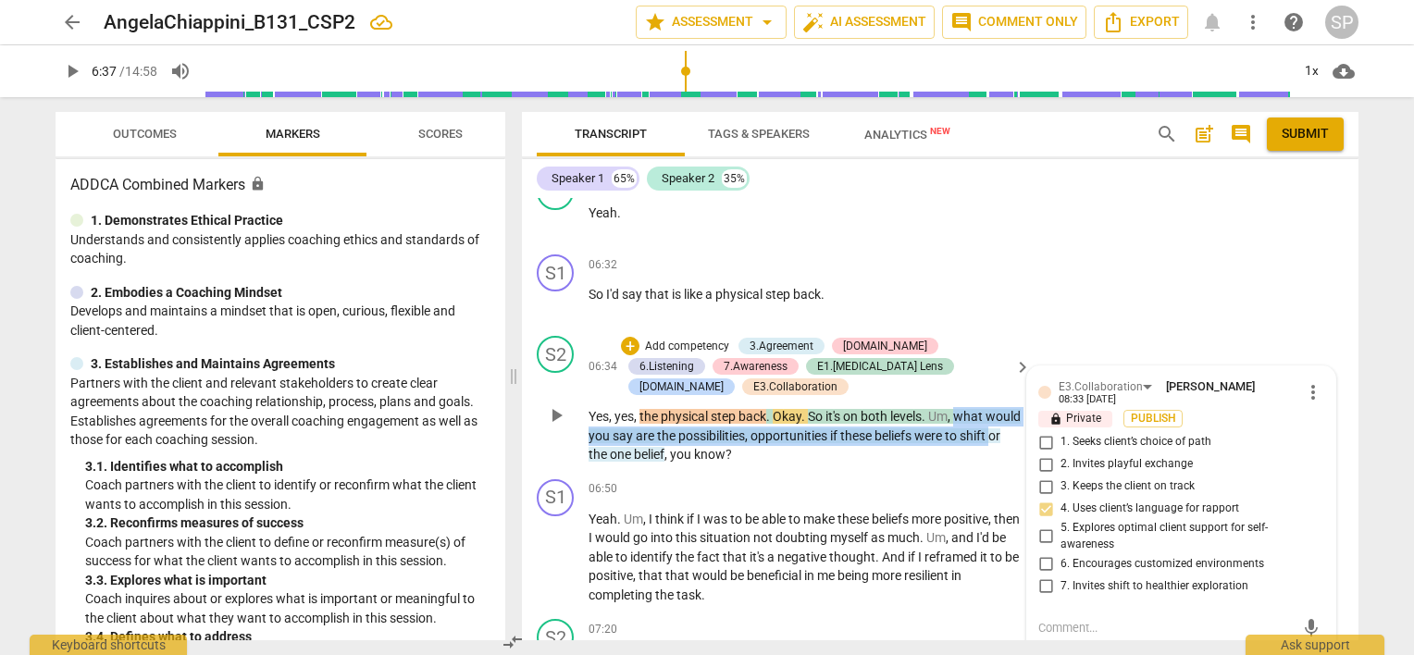
drag, startPoint x: 958, startPoint y: 378, endPoint x: 616, endPoint y: 423, distance: 344.3
click at [616, 423] on p "Yes , yes , the physical step back . Okay . So it's on both levels . Um , what …" at bounding box center [805, 435] width 433 height 57
click at [621, 337] on div "+" at bounding box center [630, 346] width 19 height 19
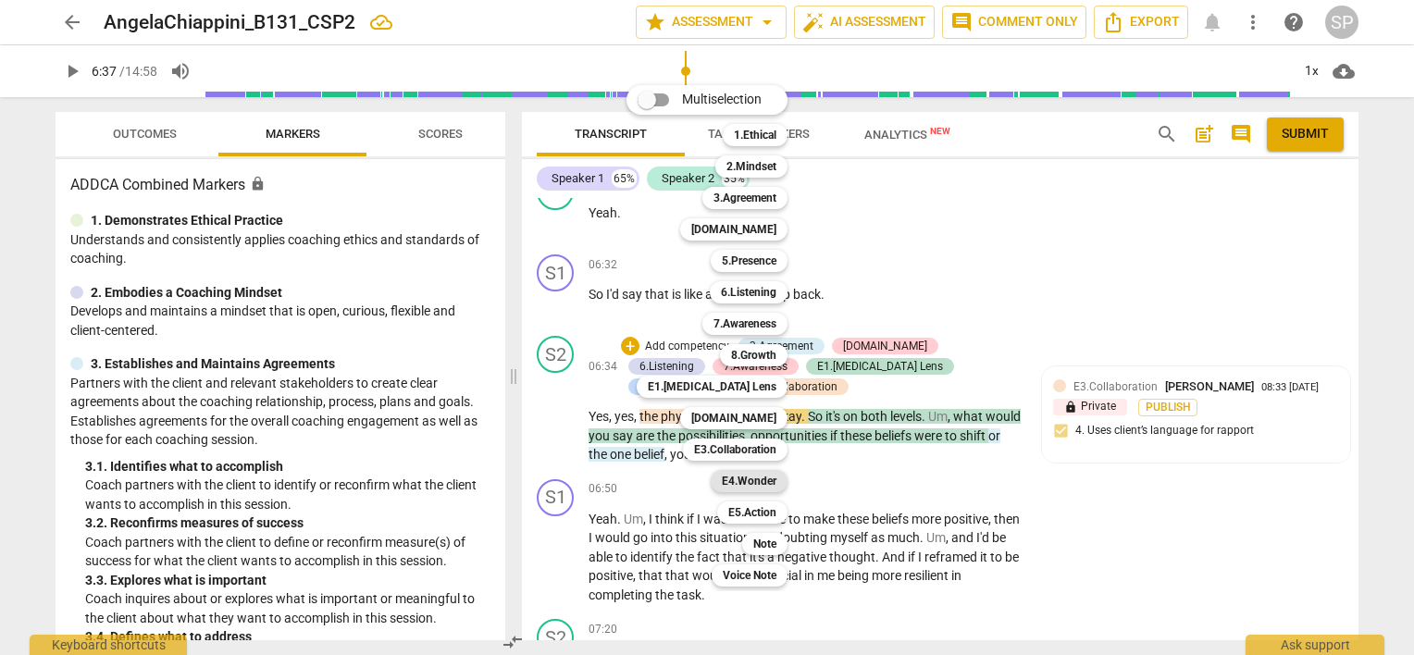
click at [748, 480] on b "E4.Wonder" at bounding box center [749, 481] width 55 height 22
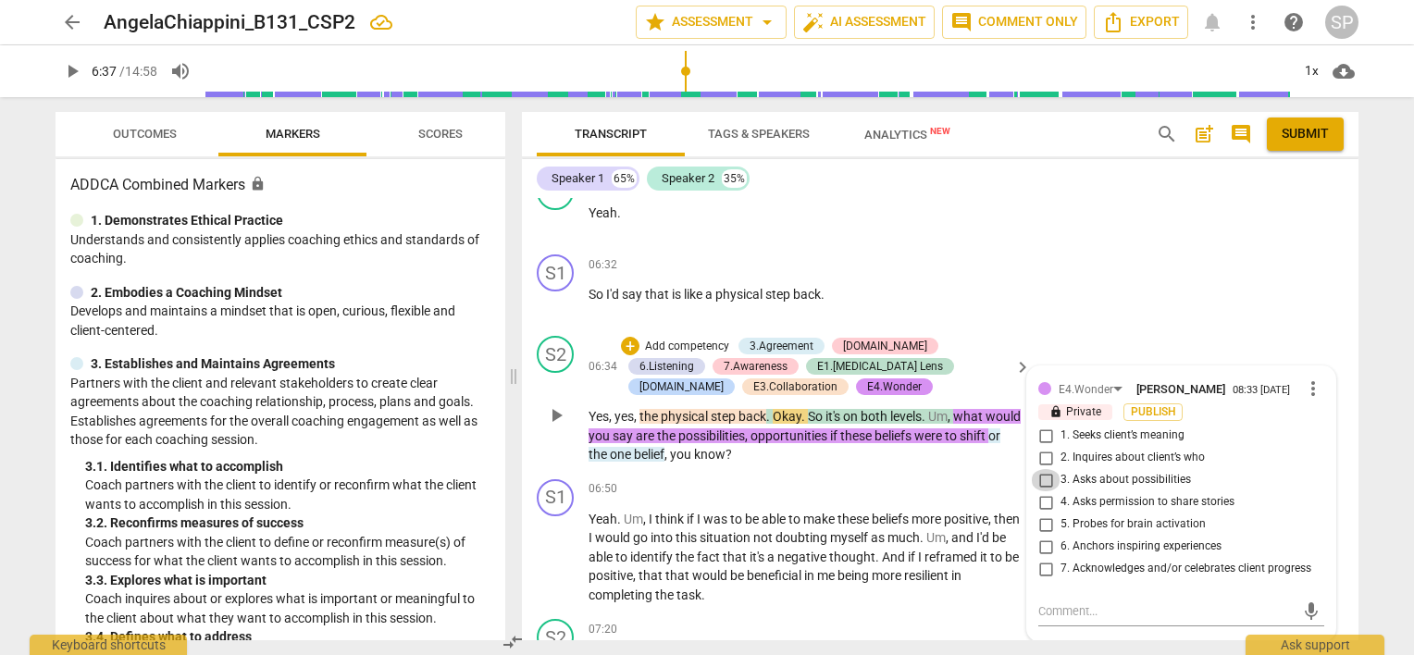
click at [1038, 469] on input "3. Asks about possibilities" at bounding box center [1046, 480] width 30 height 22
click at [822, 472] on div "S1 play_arrow pause 06:50 + Add competency keyboard_arrow_right Yeah . Um , I t…" at bounding box center [940, 542] width 837 height 141
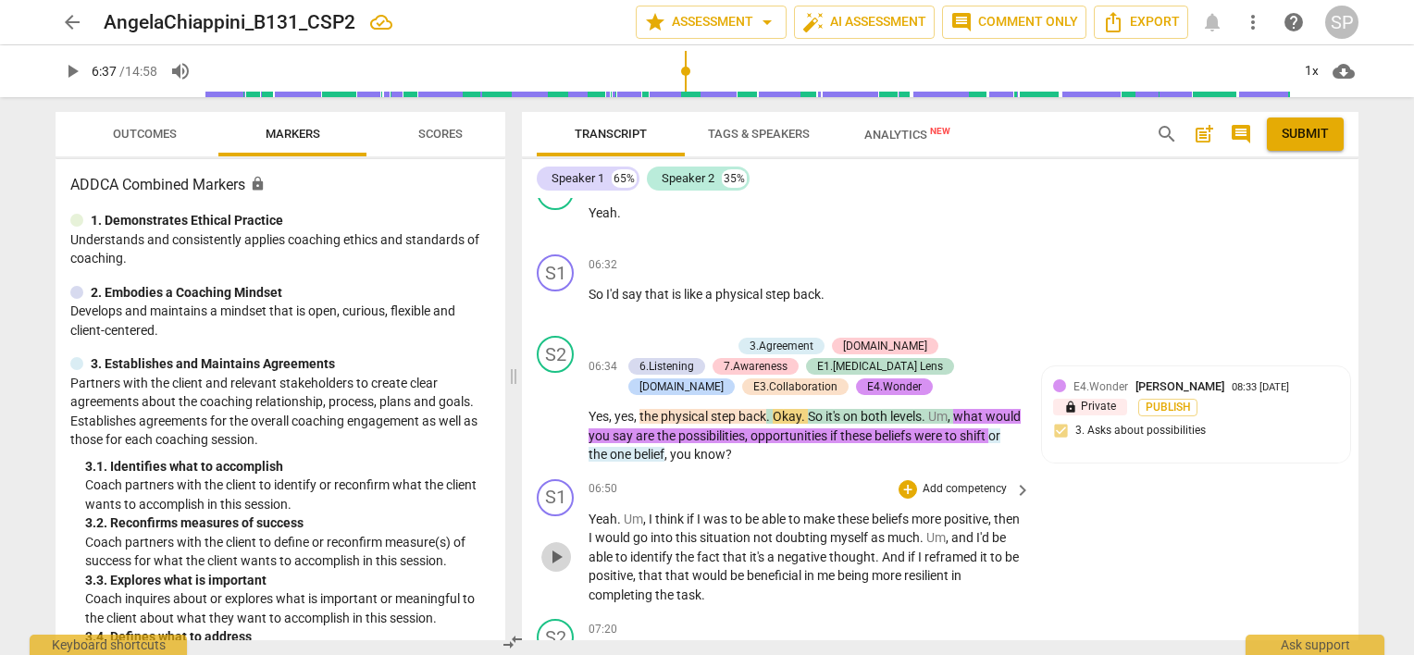
click at [555, 546] on span "play_arrow" at bounding box center [556, 557] width 22 height 22
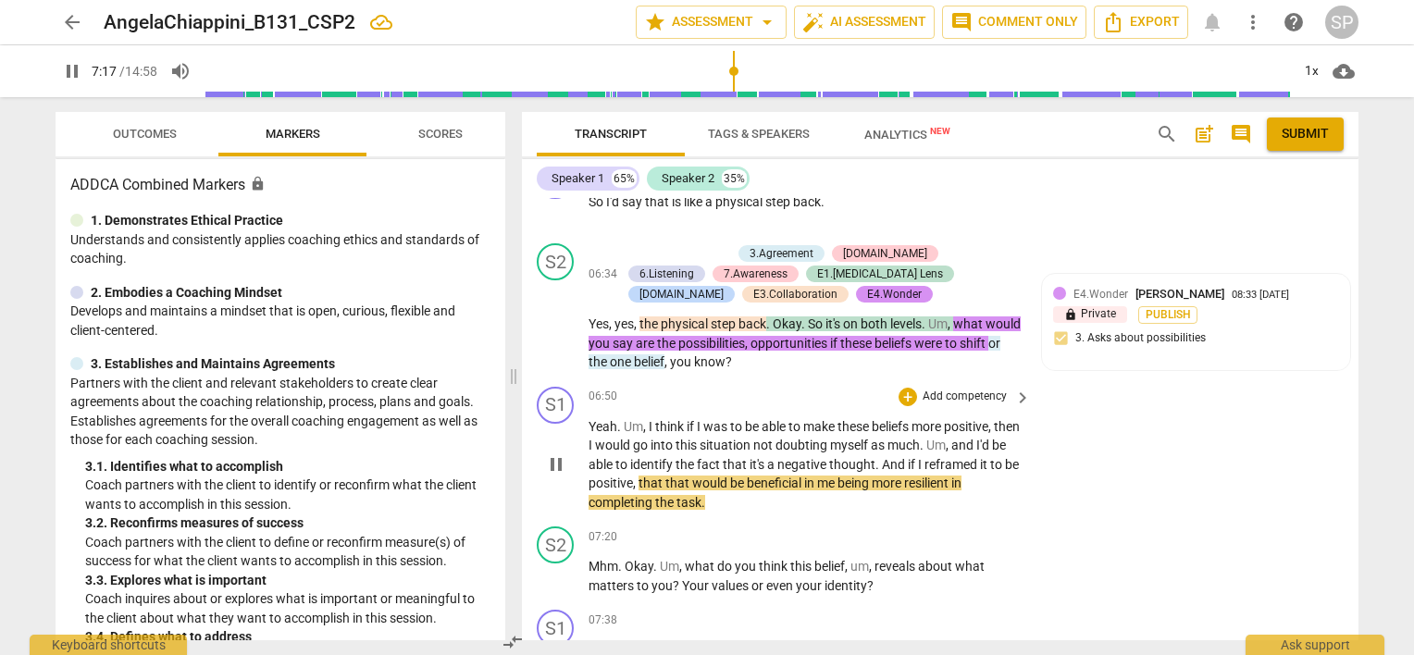
scroll to position [3494, 0]
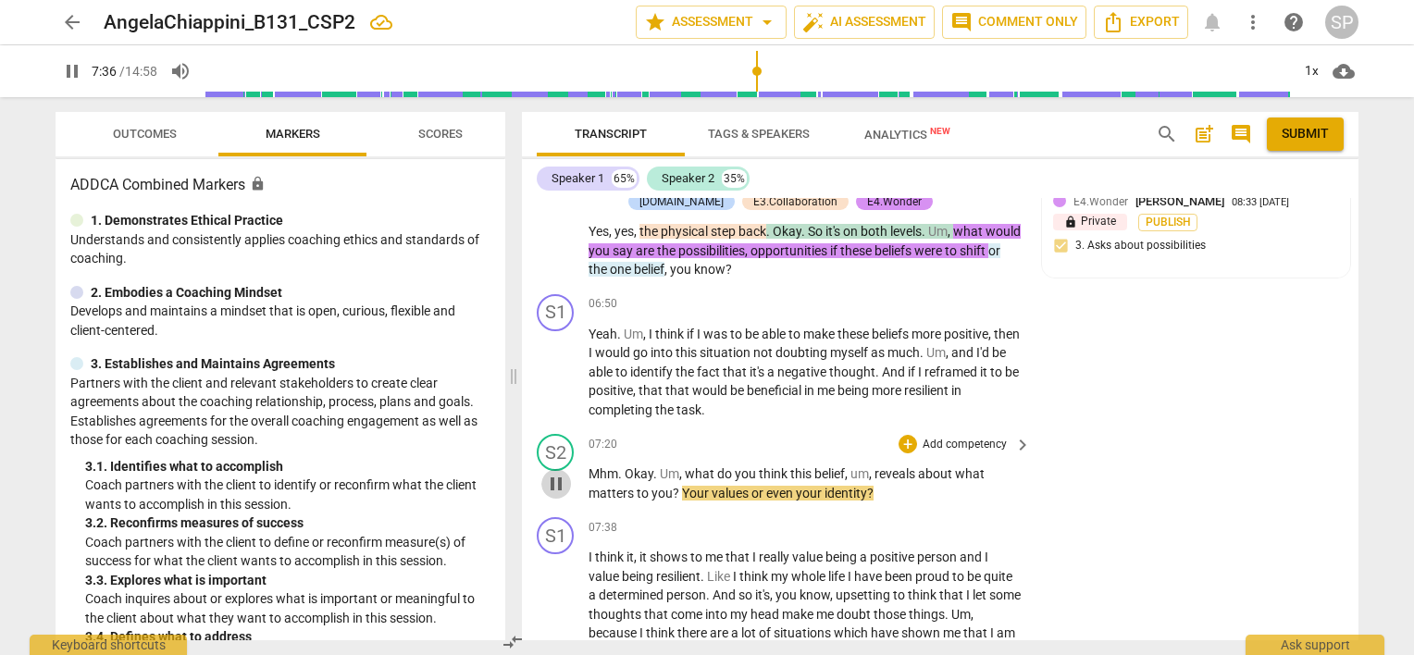
click at [550, 473] on span "pause" at bounding box center [556, 484] width 22 height 22
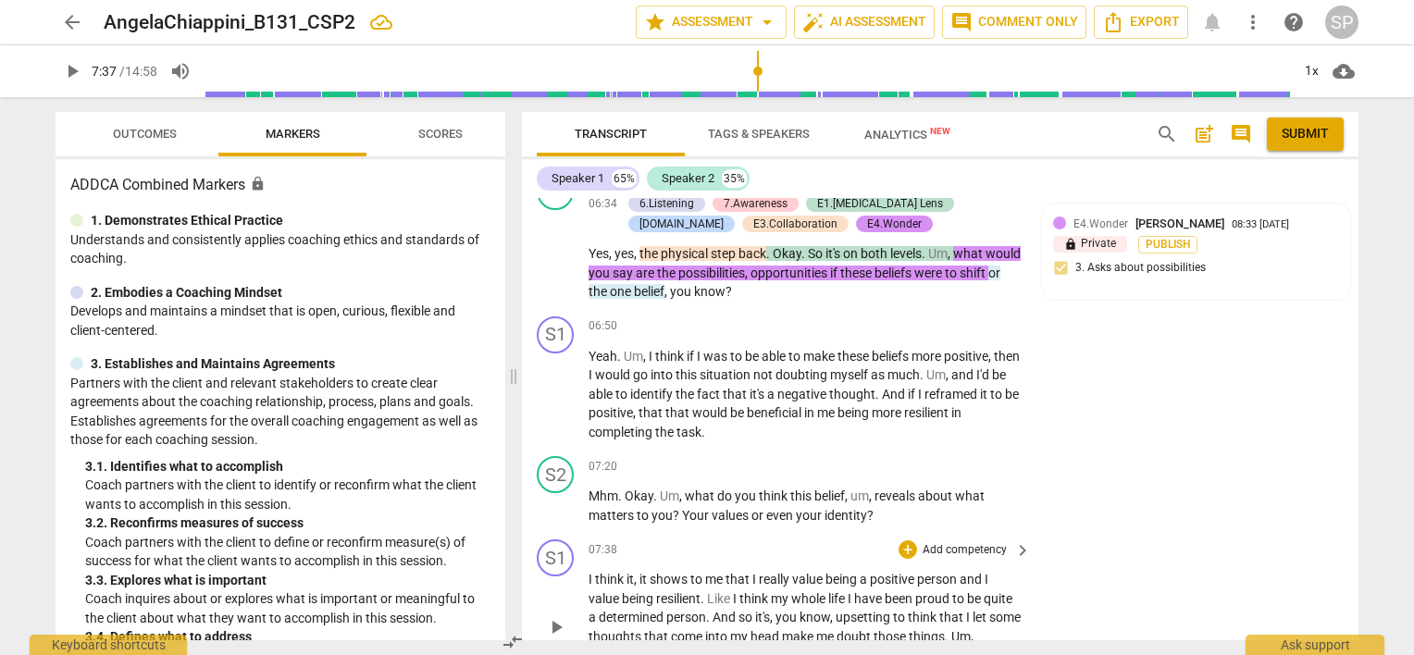
scroll to position [3516, 0]
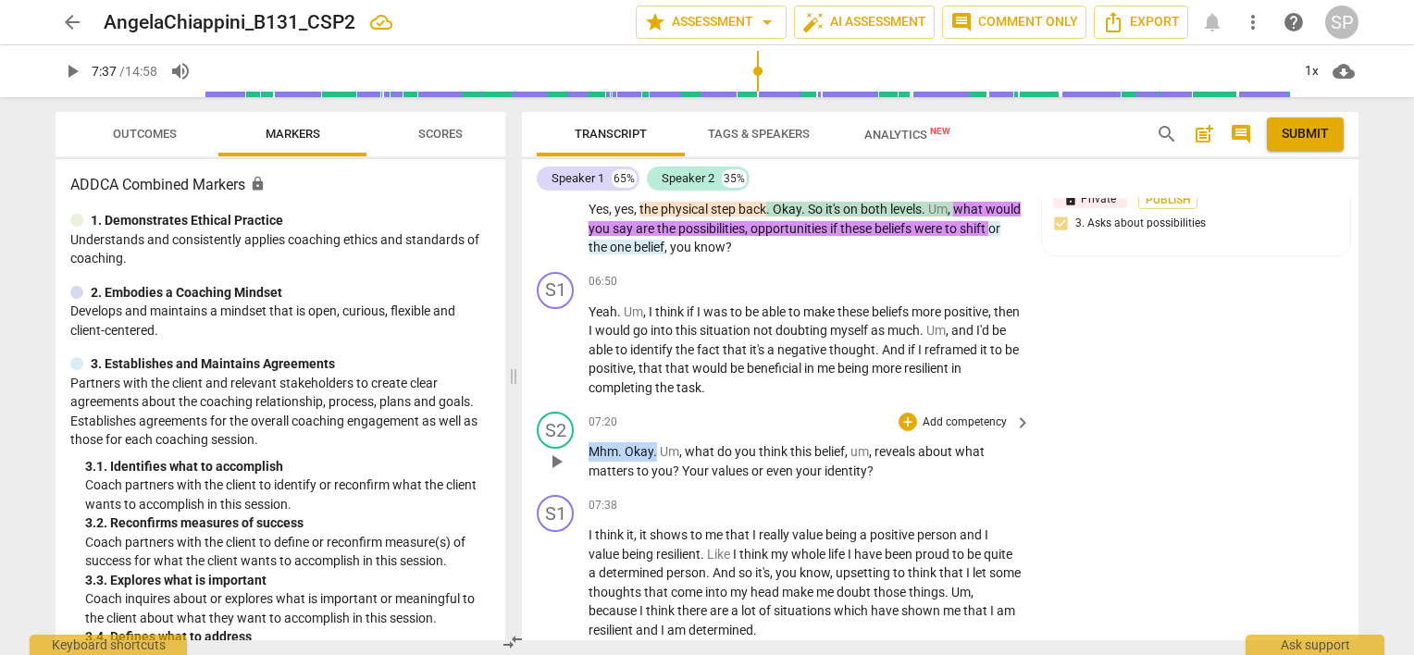
drag, startPoint x: 588, startPoint y: 440, endPoint x: 654, endPoint y: 440, distance: 66.6
click at [654, 442] on p "Mhm . Okay . Um , what do you think this belief , um , reveals about what matte…" at bounding box center [805, 461] width 433 height 38
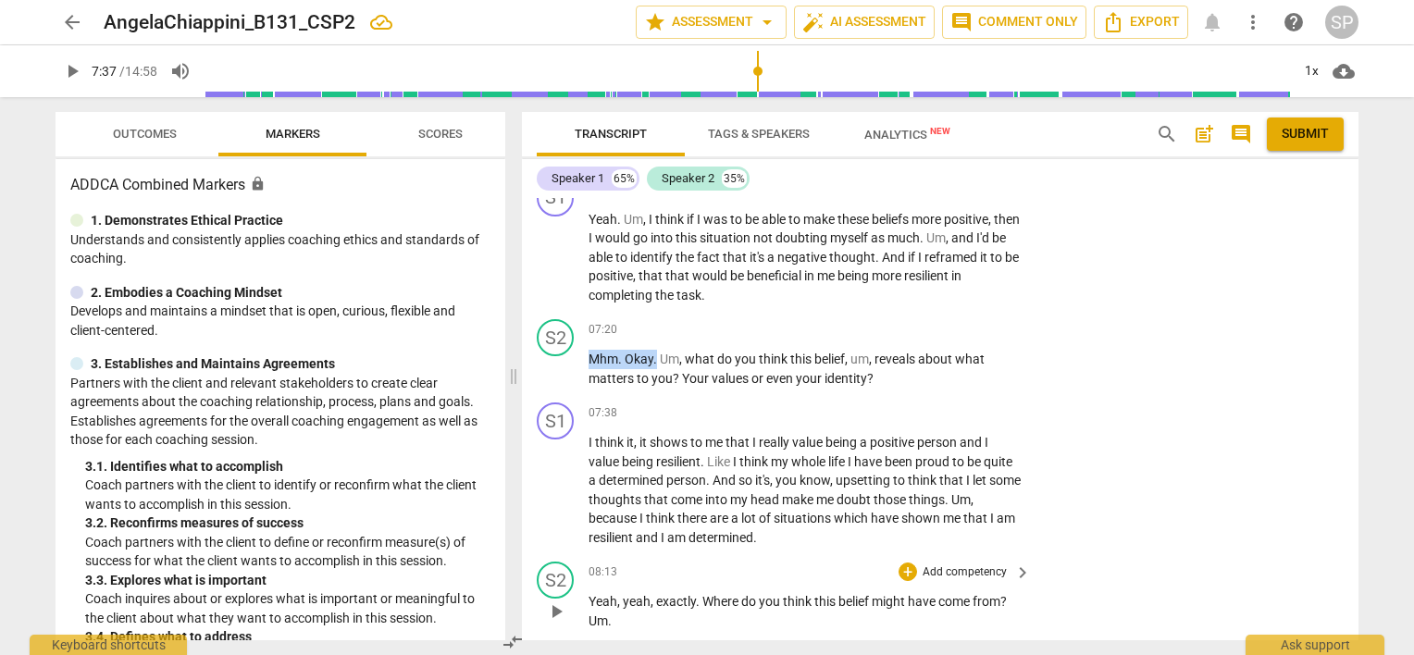
scroll to position [3609, 0]
click at [906, 323] on div "+" at bounding box center [908, 329] width 19 height 19
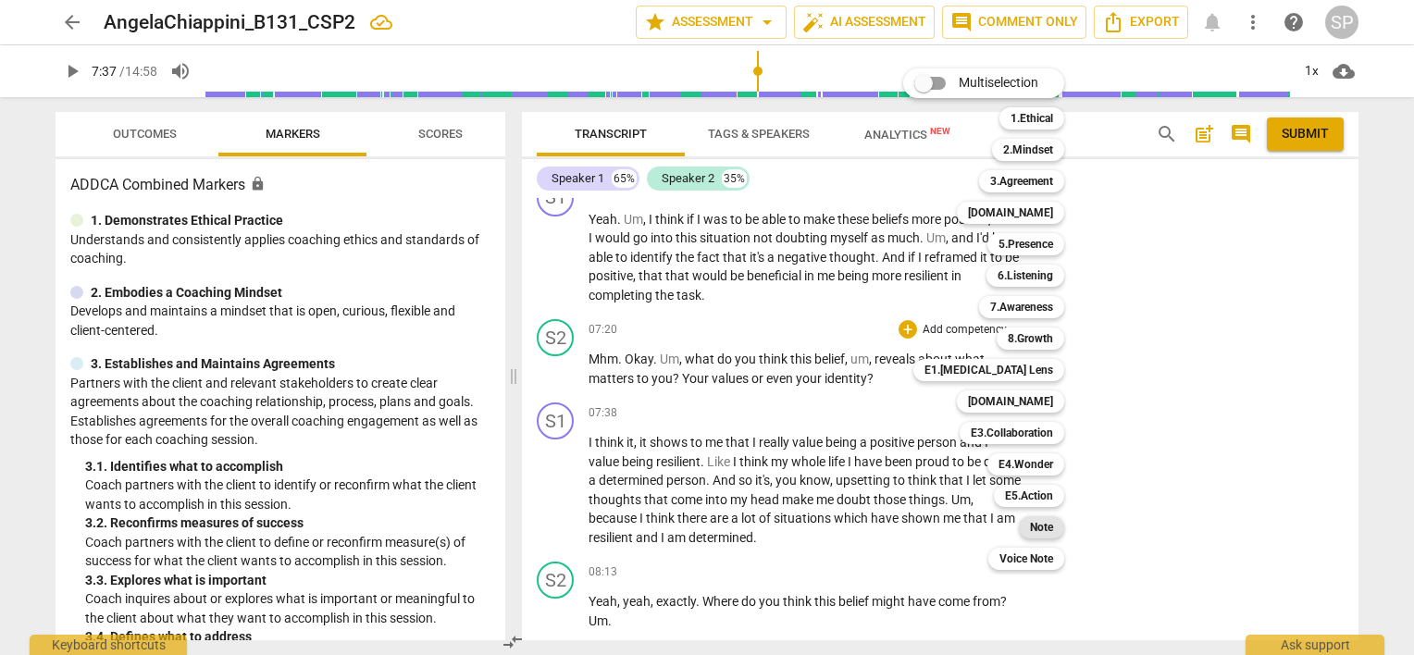
click at [1048, 519] on b "Note" at bounding box center [1041, 527] width 23 height 22
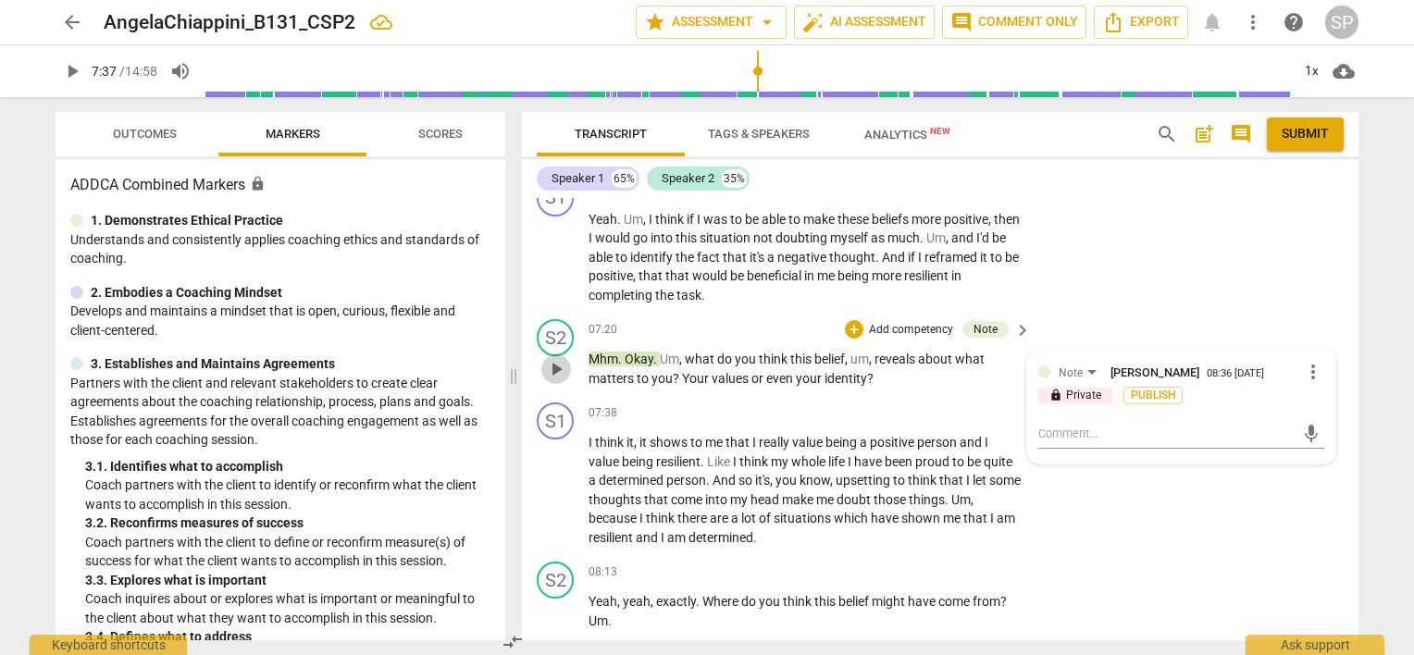
click at [561, 361] on span "play_arrow" at bounding box center [556, 369] width 22 height 22
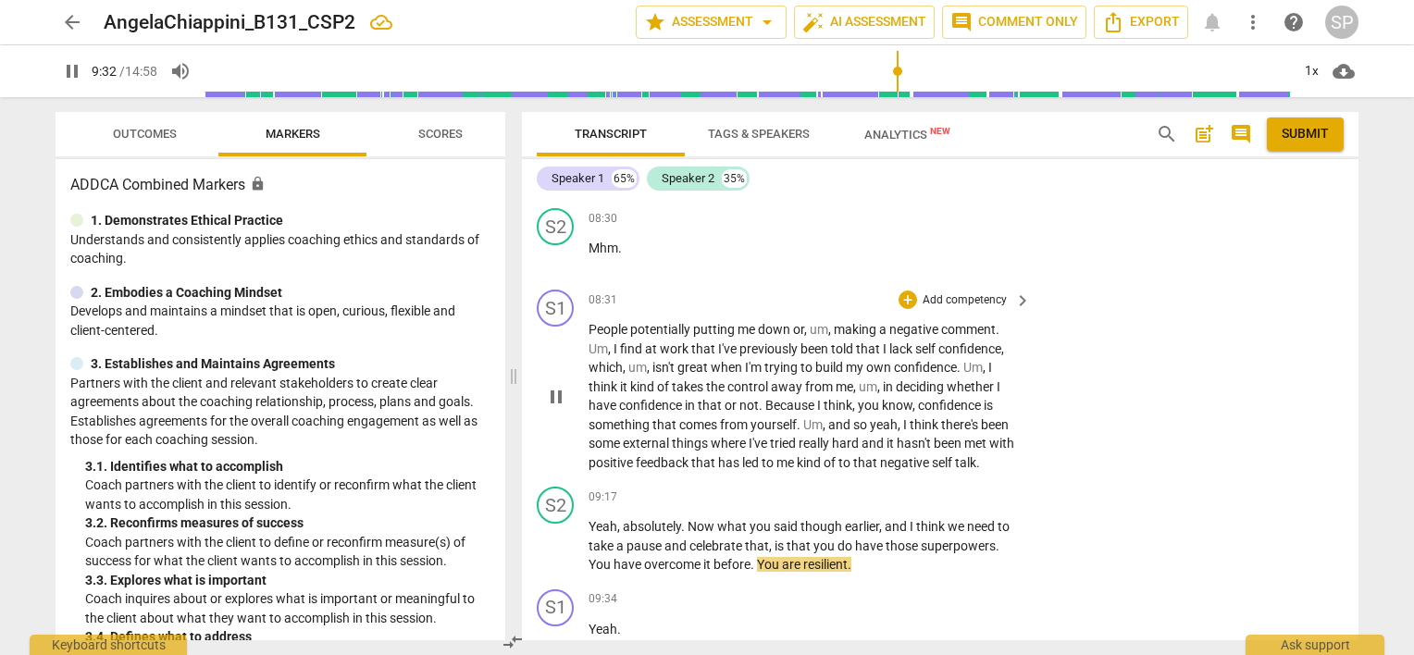
scroll to position [4112, 0]
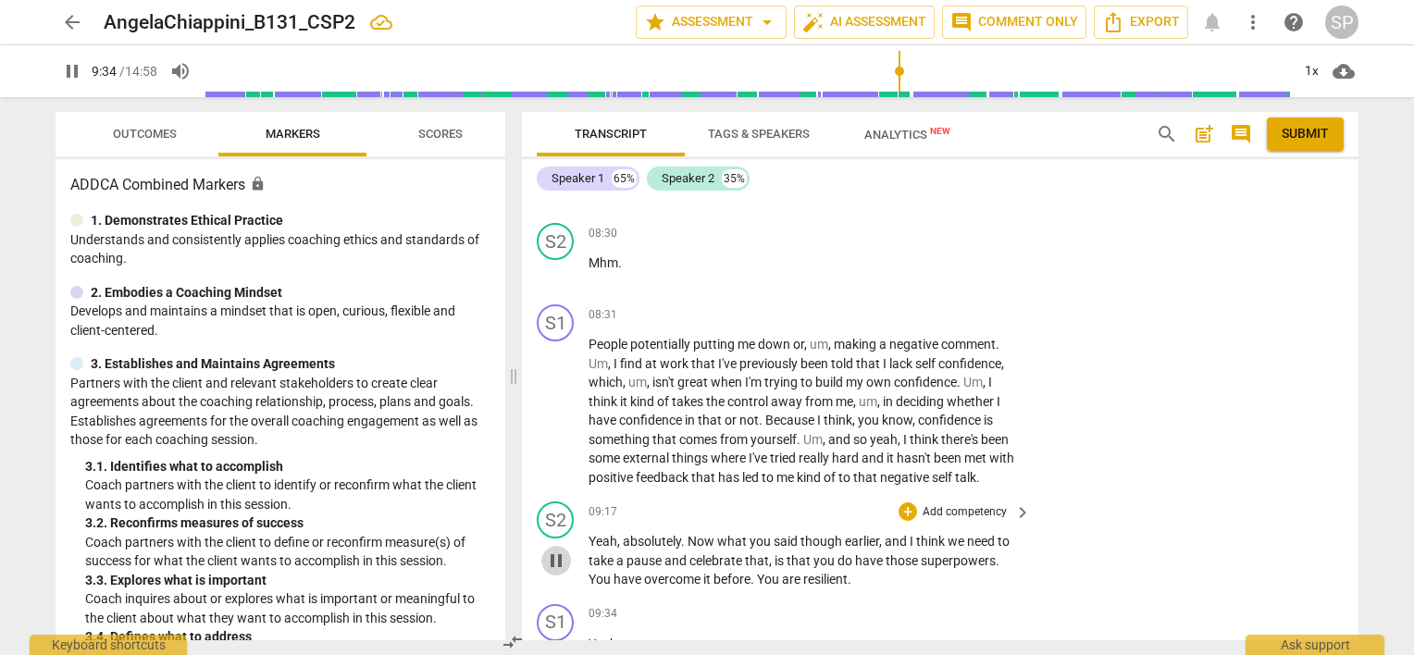
click at [562, 550] on span "pause" at bounding box center [556, 561] width 22 height 22
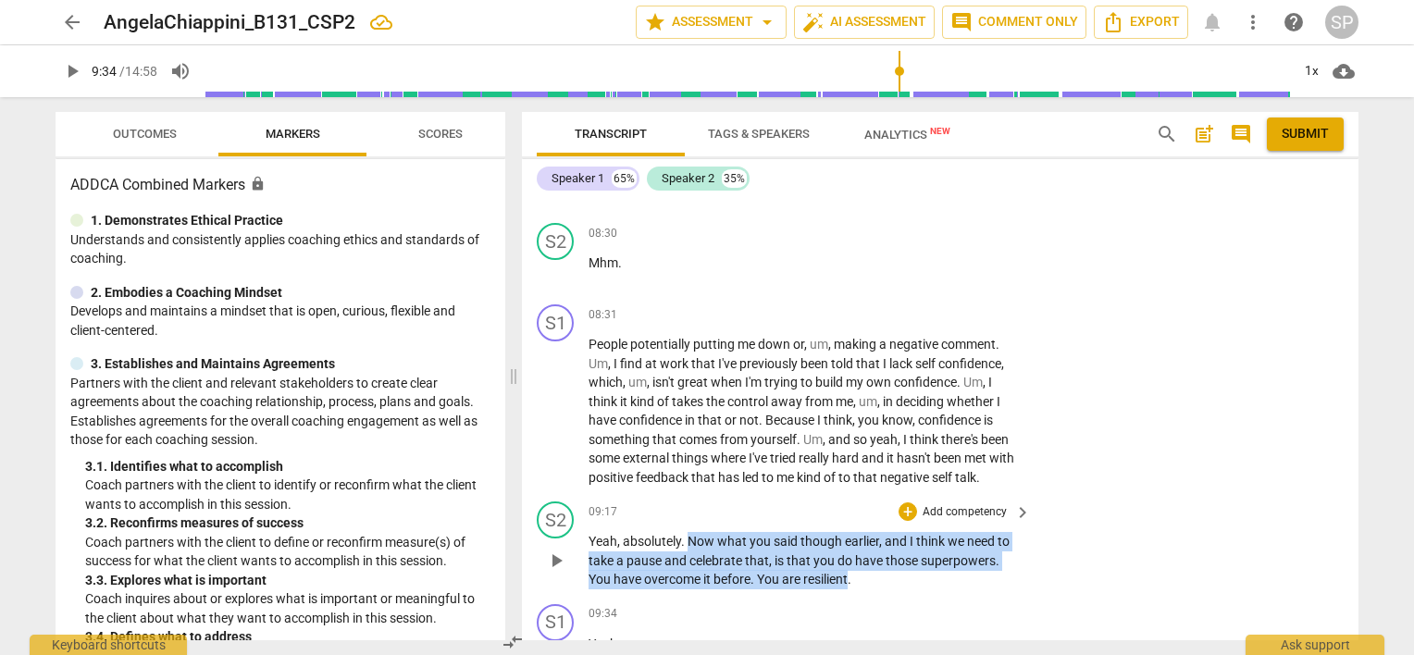
drag, startPoint x: 688, startPoint y: 528, endPoint x: 851, endPoint y: 566, distance: 167.2
click at [851, 566] on p "Yeah , absolutely . Now what you said though earlier , and I think we need to t…" at bounding box center [805, 560] width 433 height 57
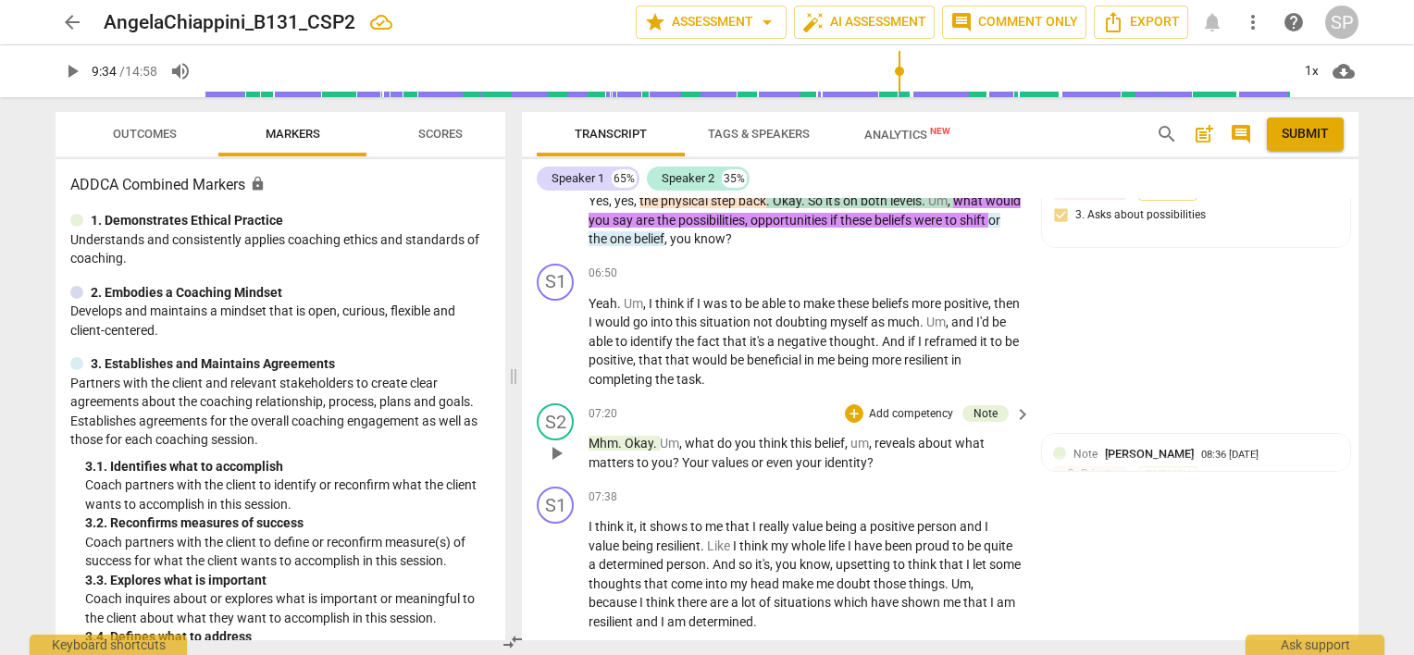
scroll to position [3557, 0]
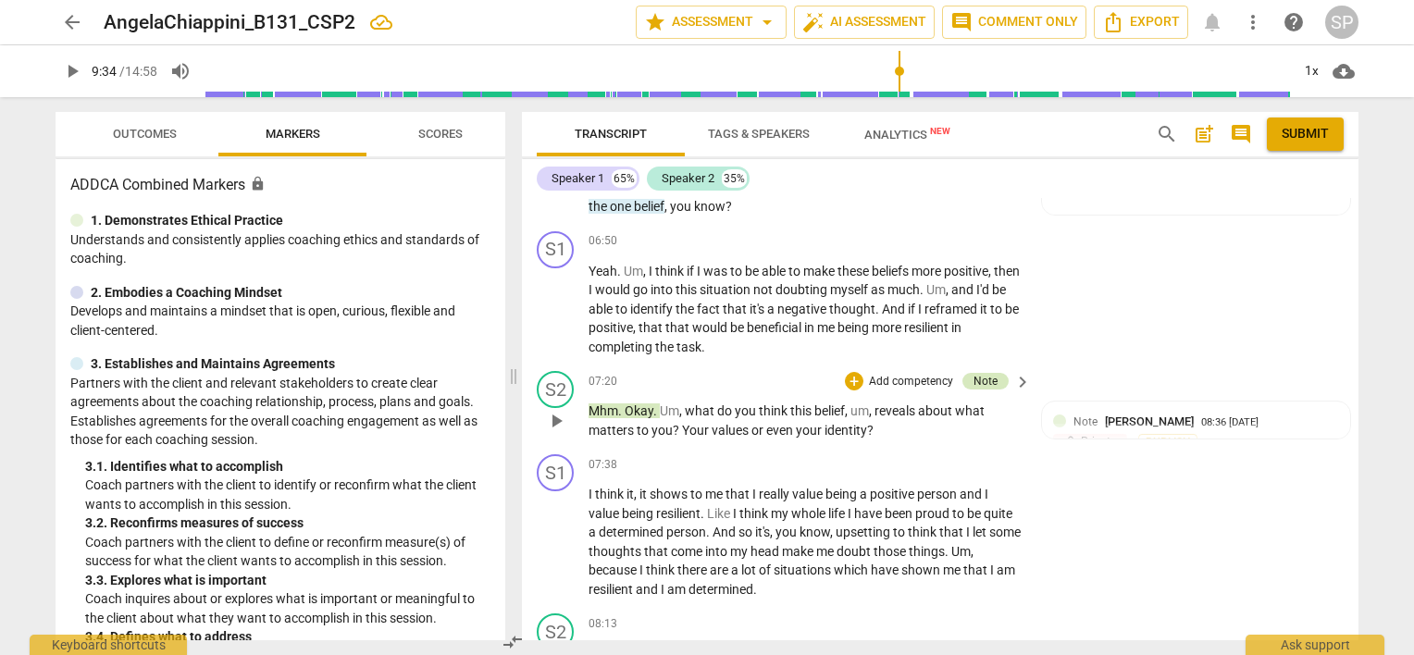
click at [985, 373] on div "Note" at bounding box center [986, 381] width 24 height 17
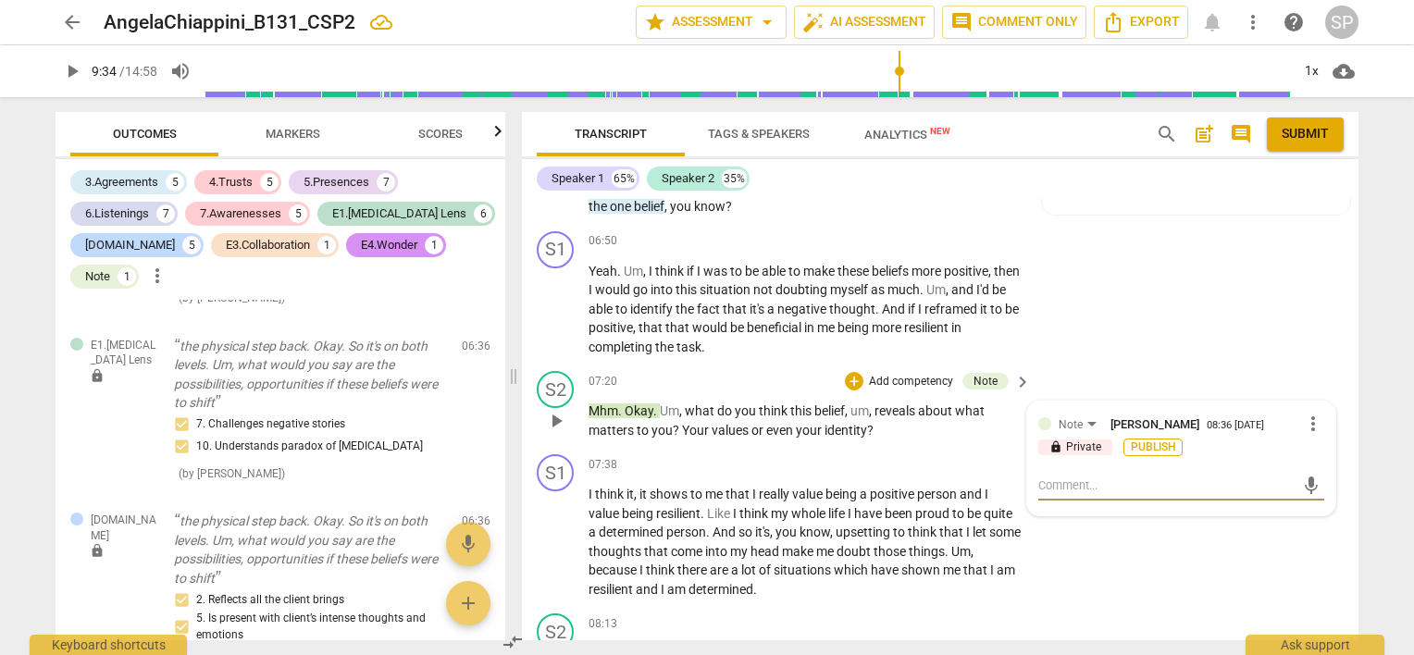
scroll to position [6594, 0]
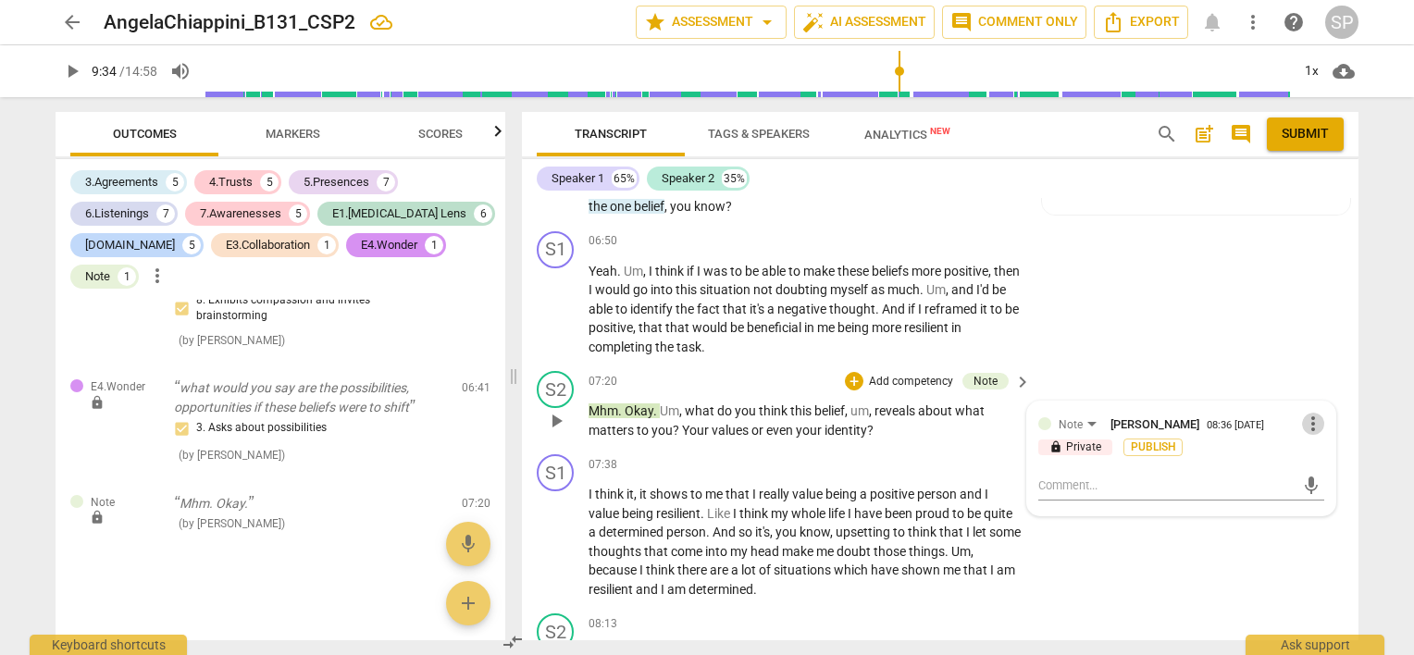
click at [1306, 413] on span "more_vert" at bounding box center [1313, 424] width 22 height 22
click at [1309, 406] on li "Edit" at bounding box center [1328, 412] width 64 height 35
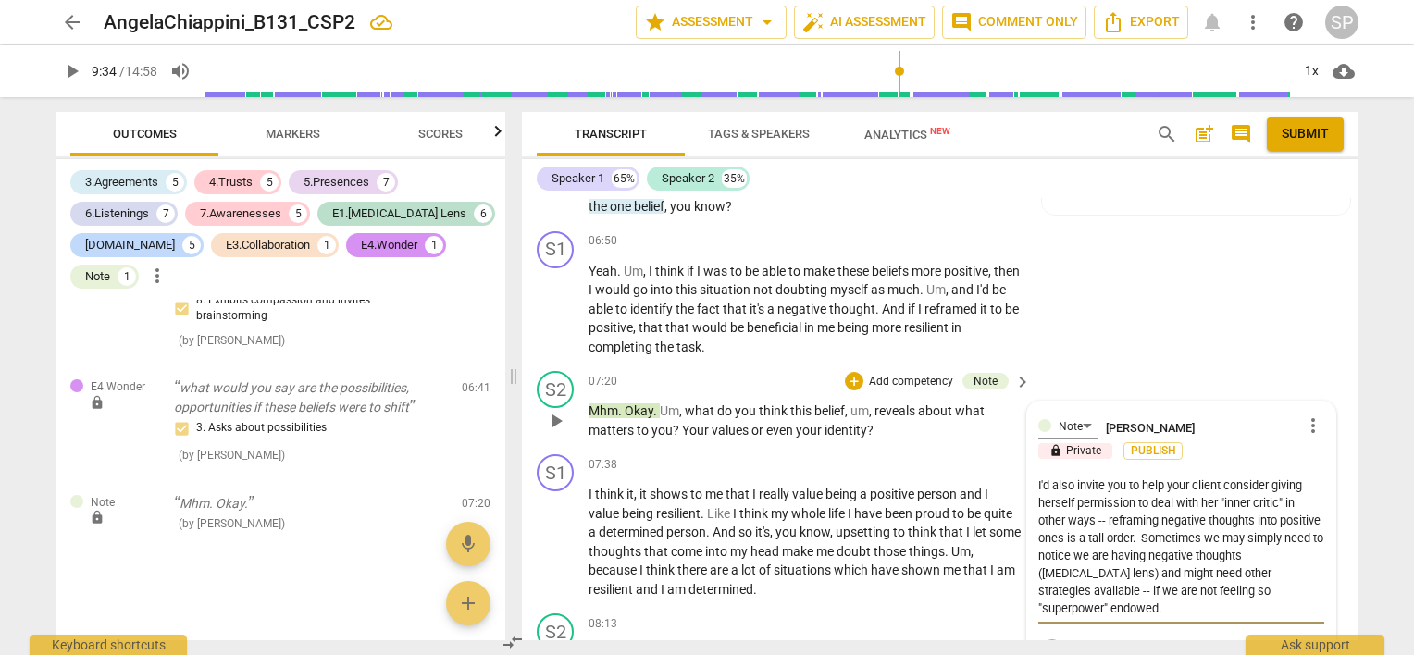
click at [1301, 477] on textarea "I'd also invite you to help your client consider giving herself permission to d…" at bounding box center [1181, 547] width 286 height 141
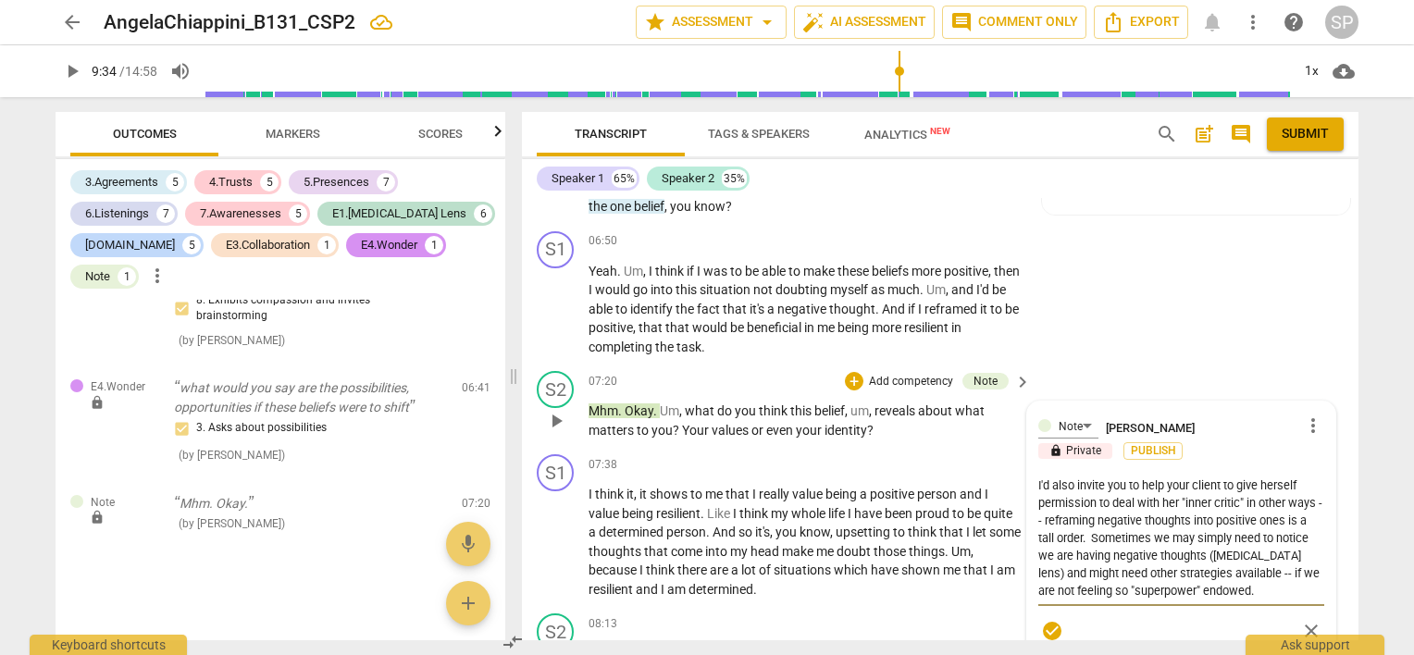
click at [1167, 477] on textarea "I'd also invite you to help your client to give herself permission to deal with…" at bounding box center [1181, 538] width 286 height 123
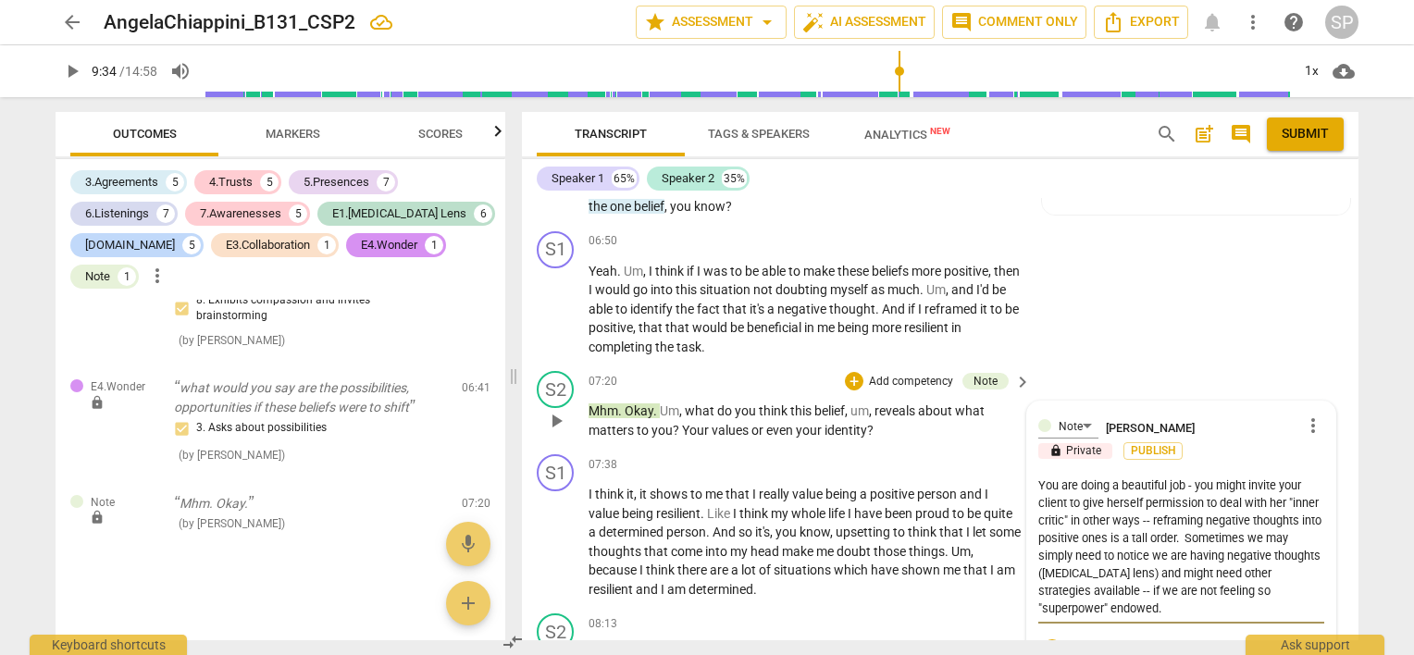
click at [1185, 477] on textarea "You are doing a beautiful job - you might invite your client to give herself pe…" at bounding box center [1181, 547] width 286 height 141
